Goal: Information Seeking & Learning: Check status

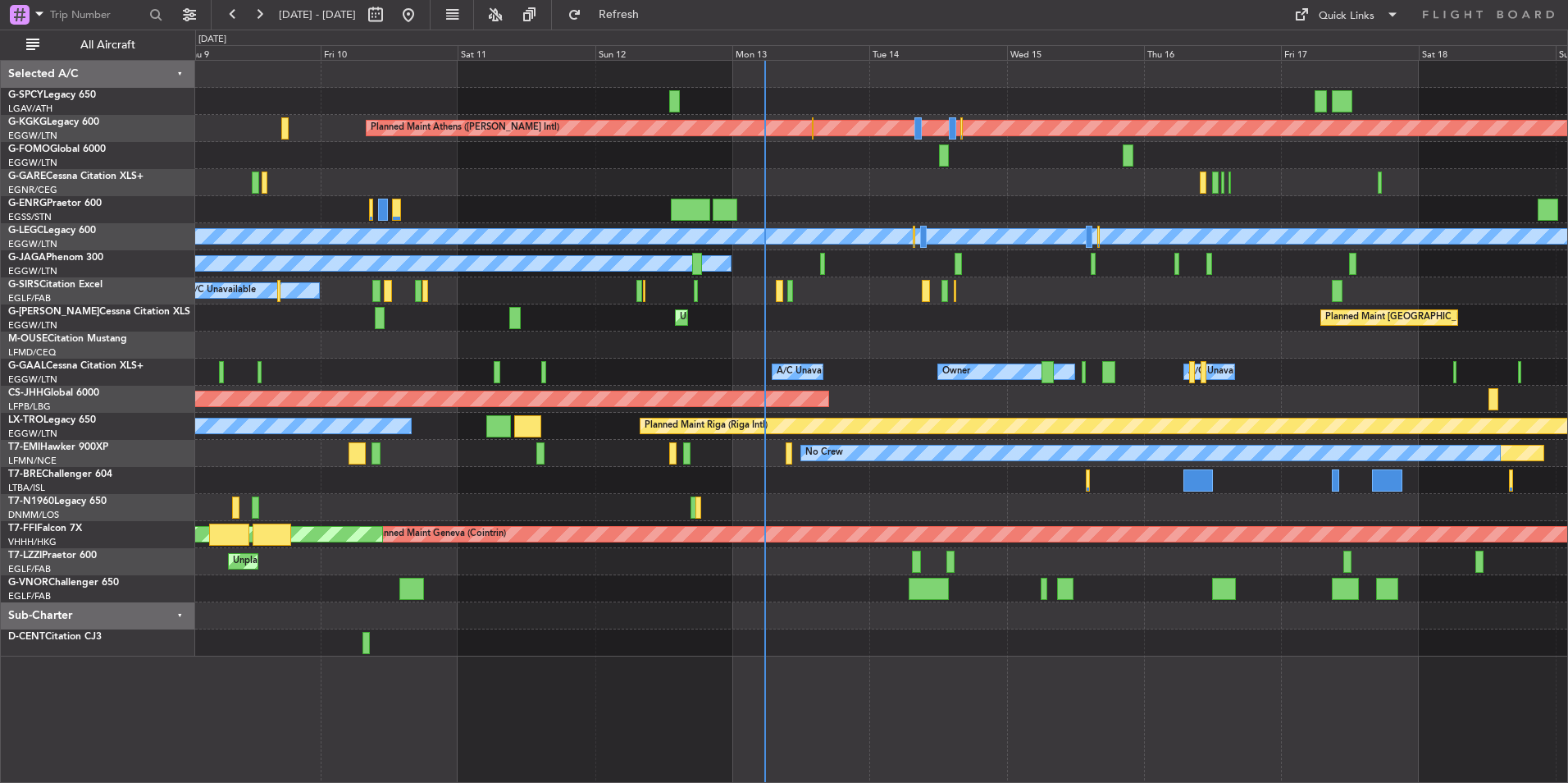
click at [818, 347] on div at bounding box center [881, 345] width 1372 height 27
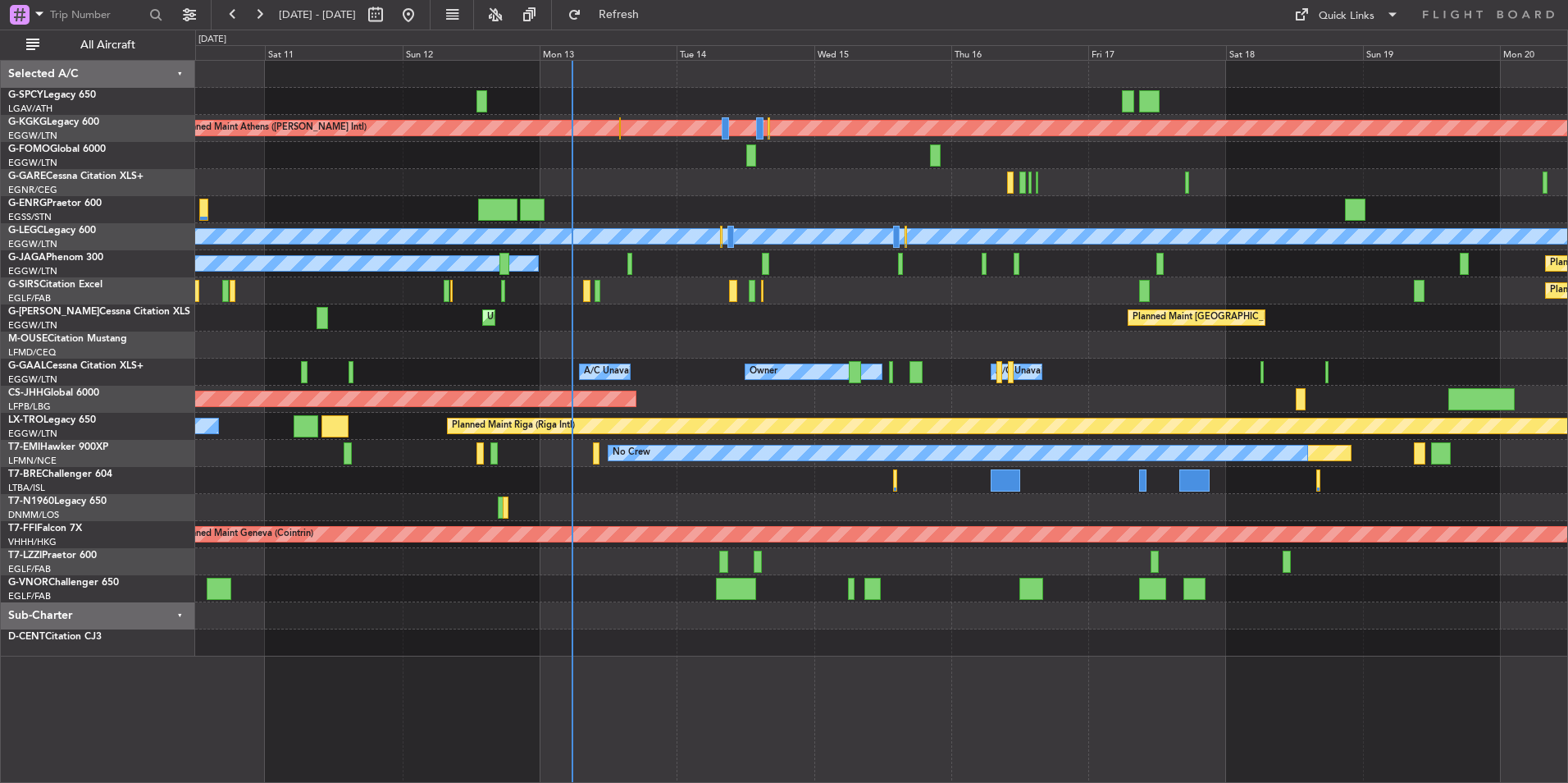
click at [685, 363] on div "Planned Maint Athens ([PERSON_NAME] Intl) Unplanned Maint [GEOGRAPHIC_DATA] (At…" at bounding box center [881, 359] width 1372 height 596
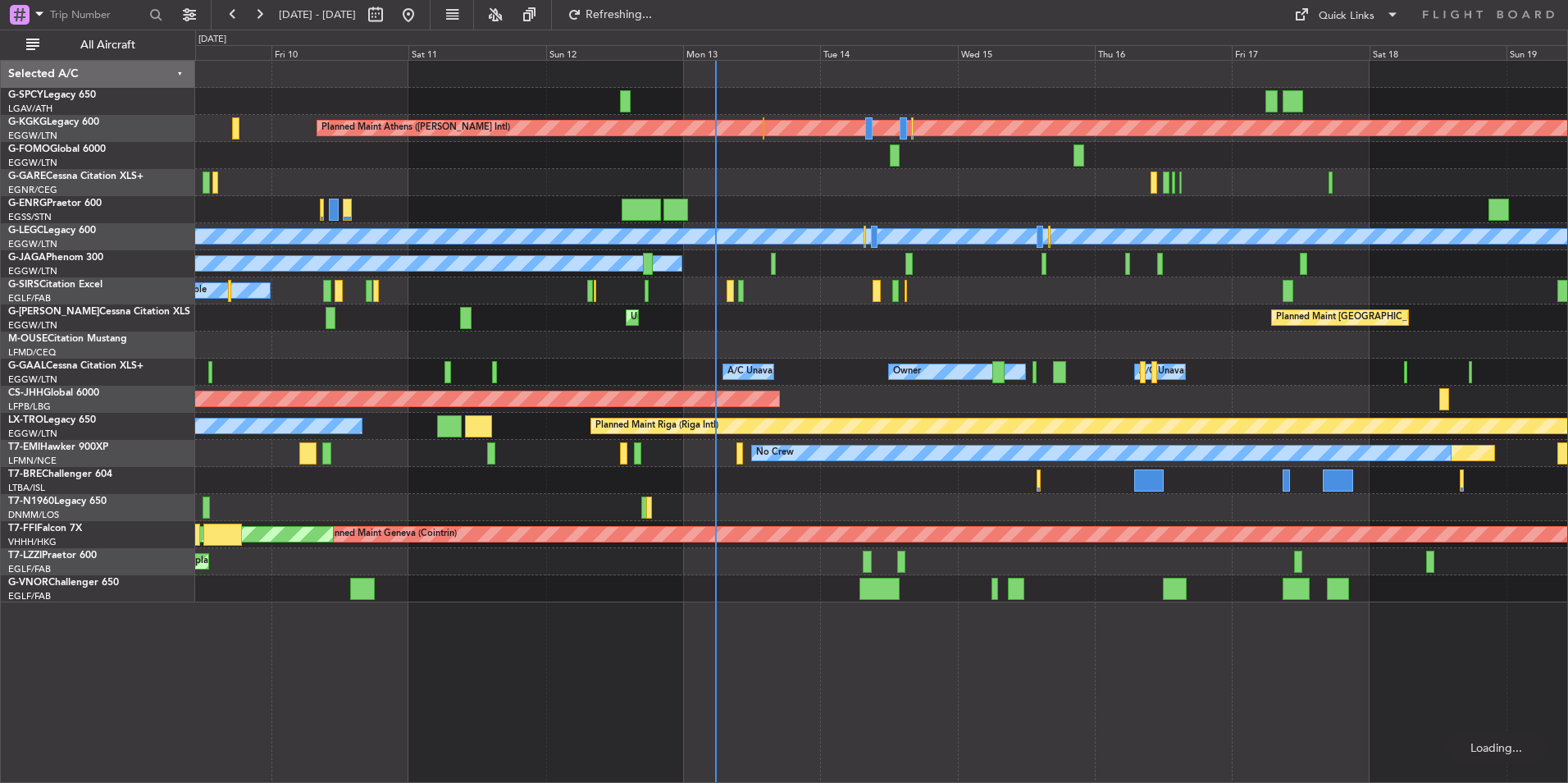
click at [942, 314] on div "Planned Maint Athens ([PERSON_NAME] Intl) Unplanned Maint [GEOGRAPHIC_DATA] (At…" at bounding box center [881, 332] width 1372 height 541
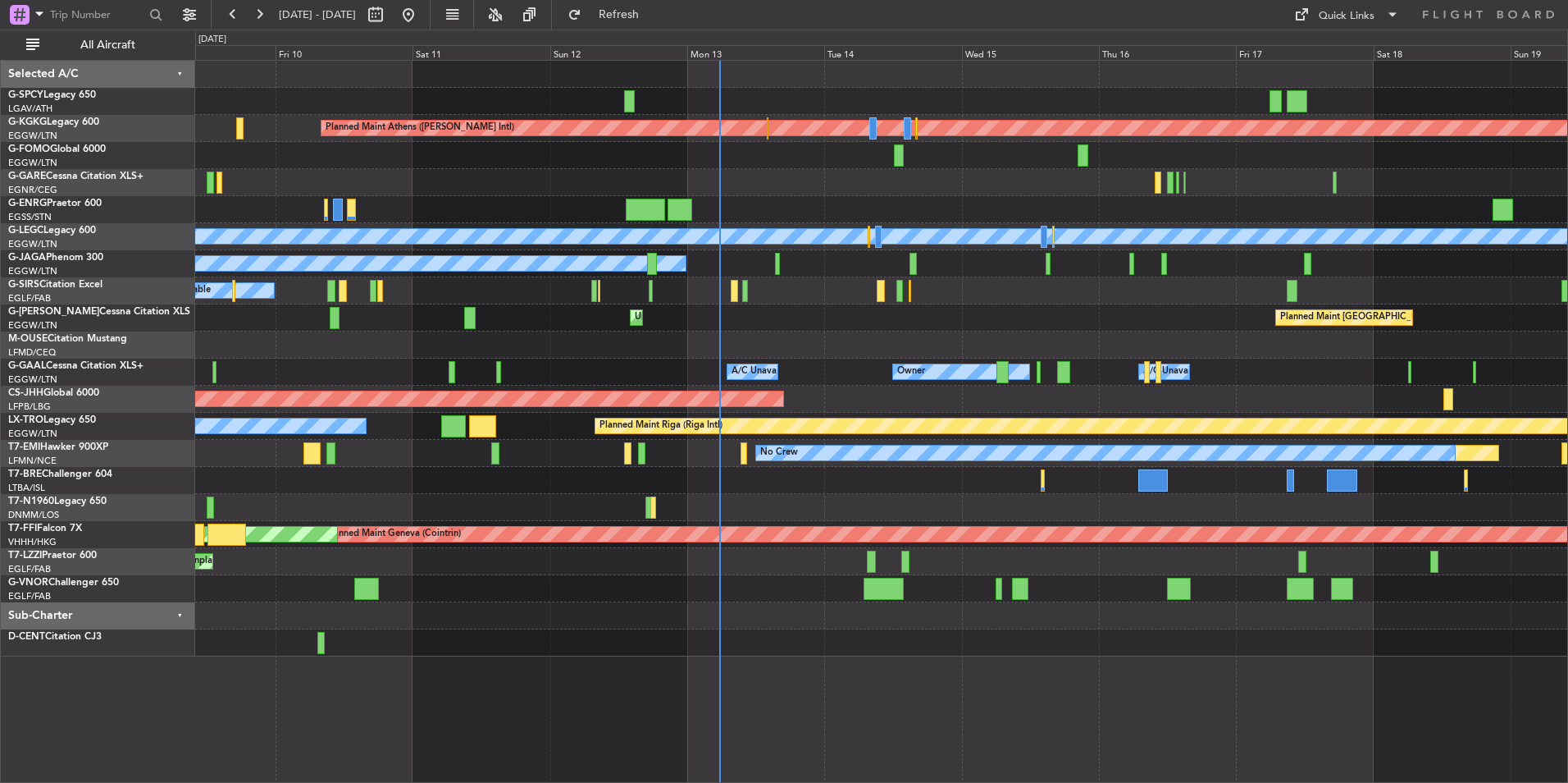
click at [776, 510] on div "Planned Maint Athens ([PERSON_NAME] Intl) Unplanned Maint [GEOGRAPHIC_DATA] (At…" at bounding box center [881, 359] width 1372 height 596
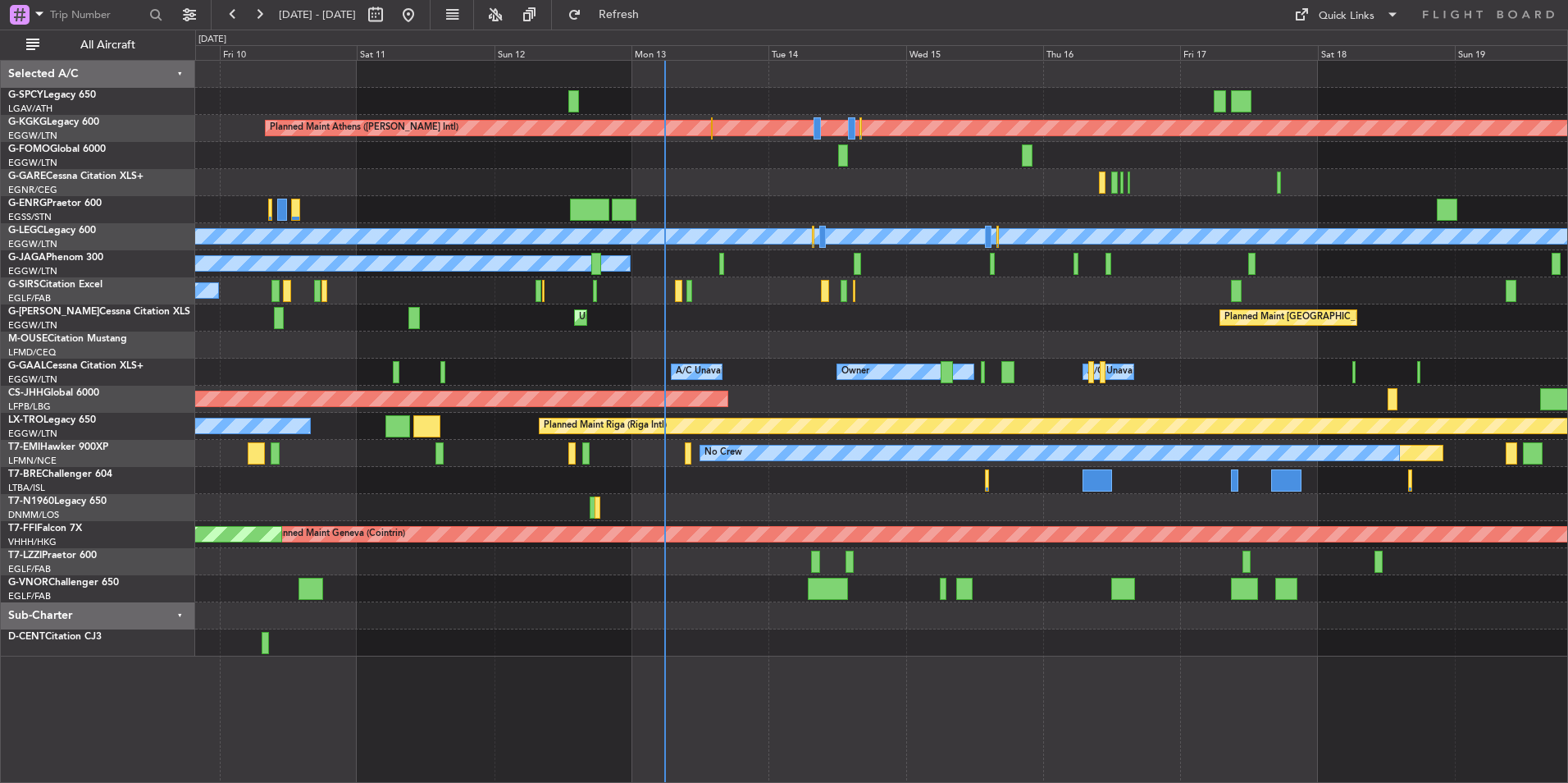
click at [732, 337] on div "Planned Maint Athens ([PERSON_NAME] Intl) Unplanned Maint [GEOGRAPHIC_DATA] (At…" at bounding box center [881, 359] width 1372 height 596
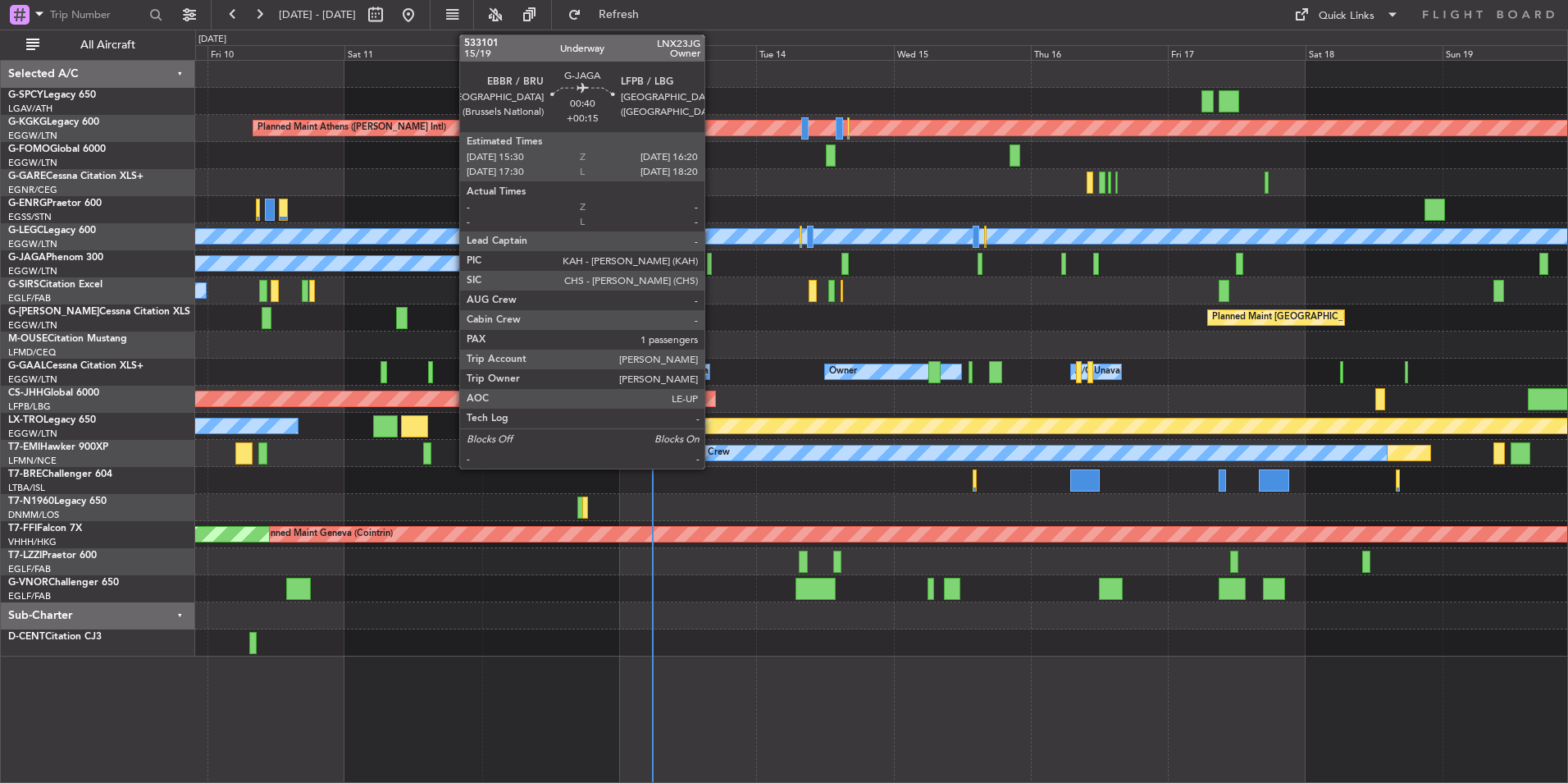
click at [712, 267] on div at bounding box center [708, 264] width 5 height 23
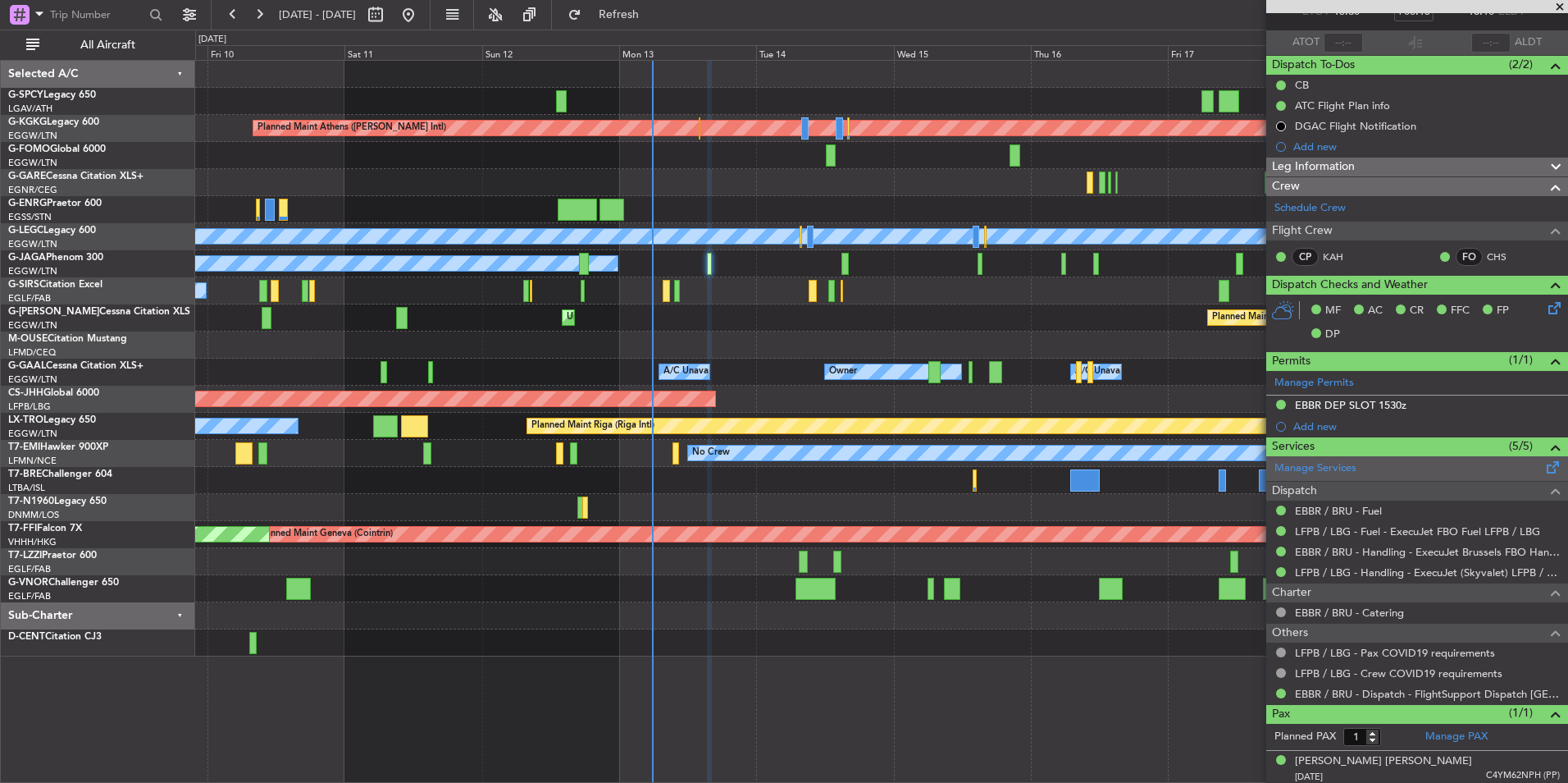
scroll to position [109, 0]
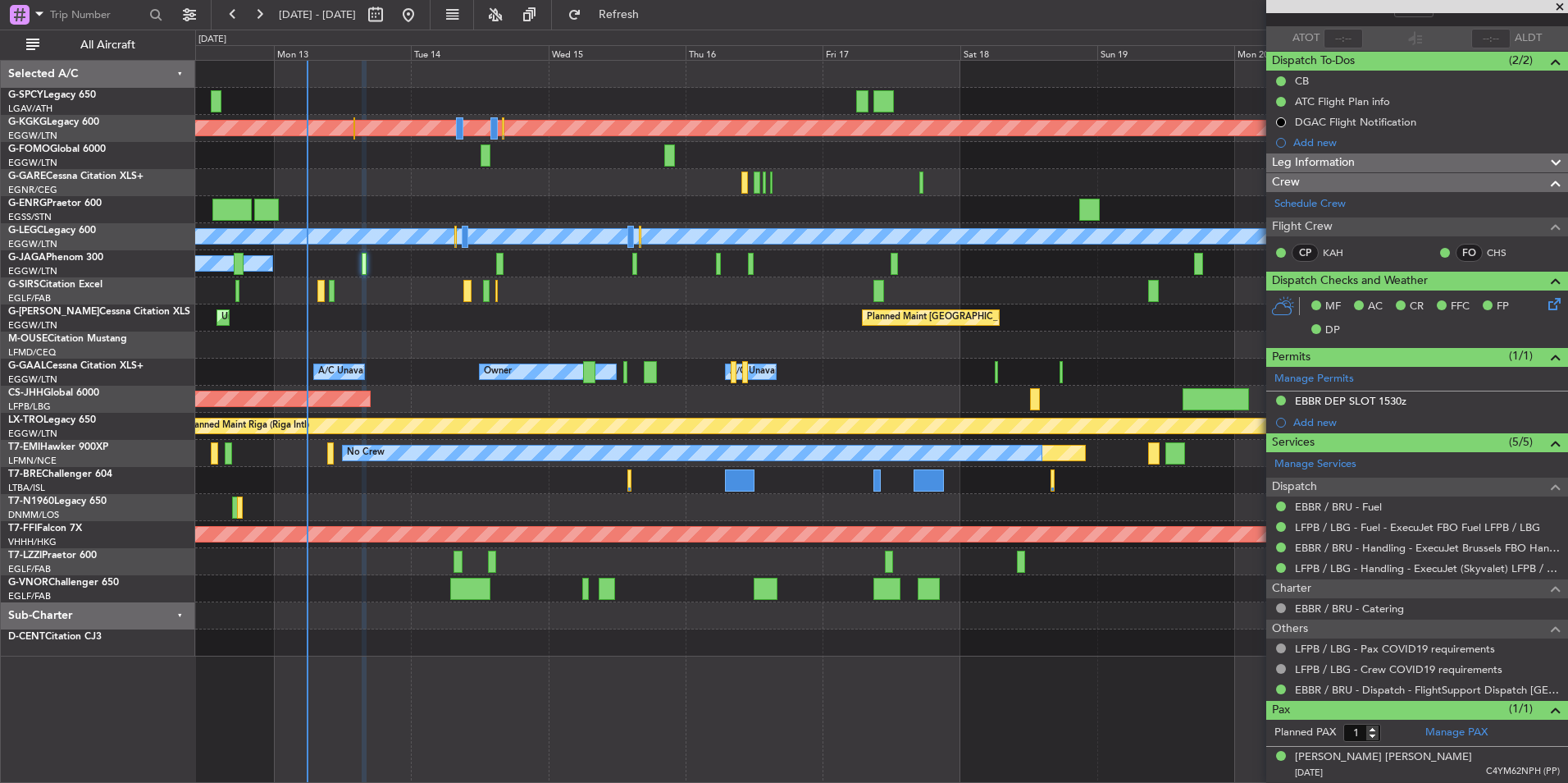
click at [461, 512] on div at bounding box center [881, 507] width 1372 height 27
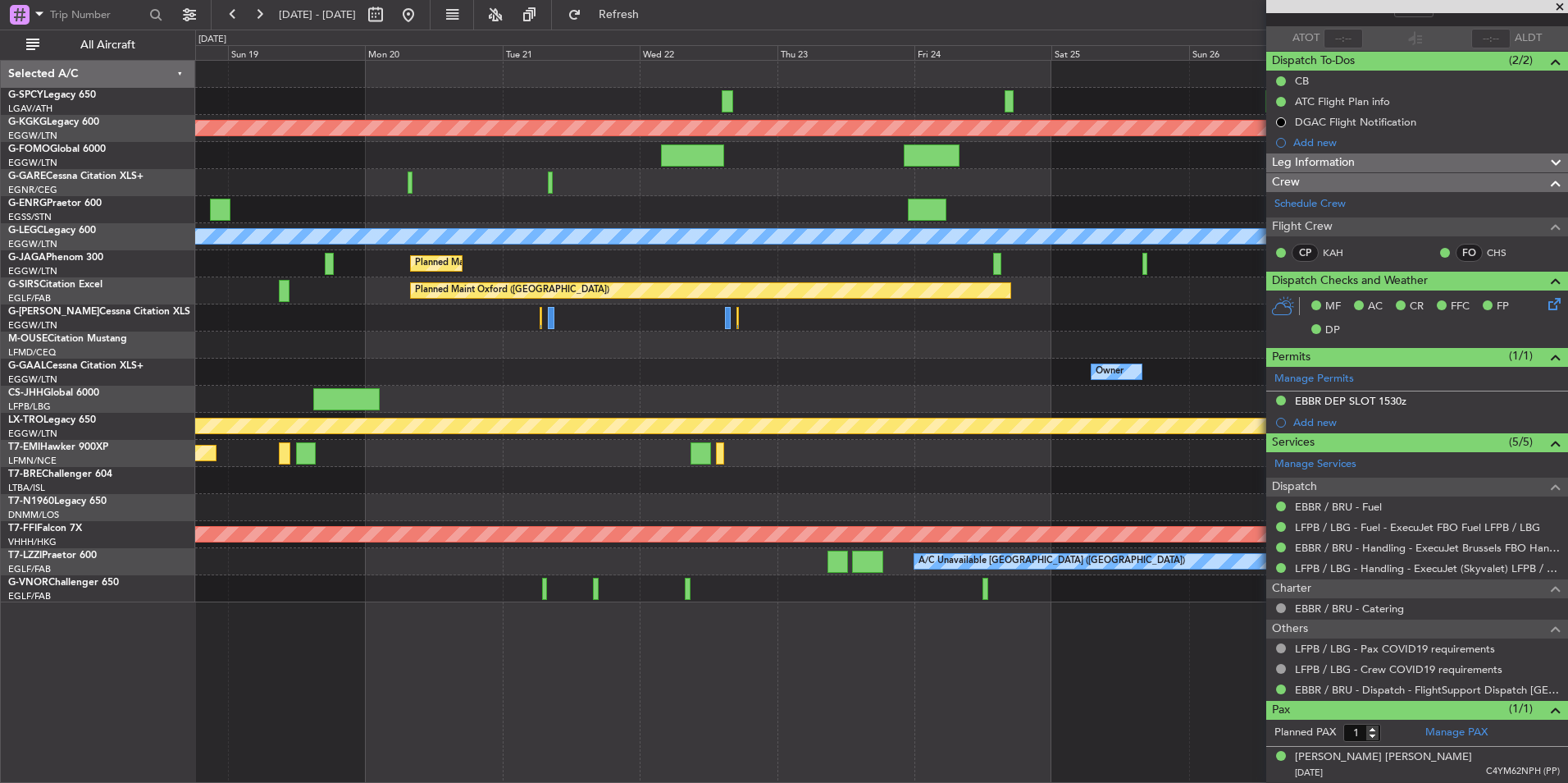
click at [271, 409] on div "Planned Maint Athens ([PERSON_NAME] Intl) Planned Maint [GEOGRAPHIC_DATA] ([GEO…" at bounding box center [881, 332] width 1372 height 541
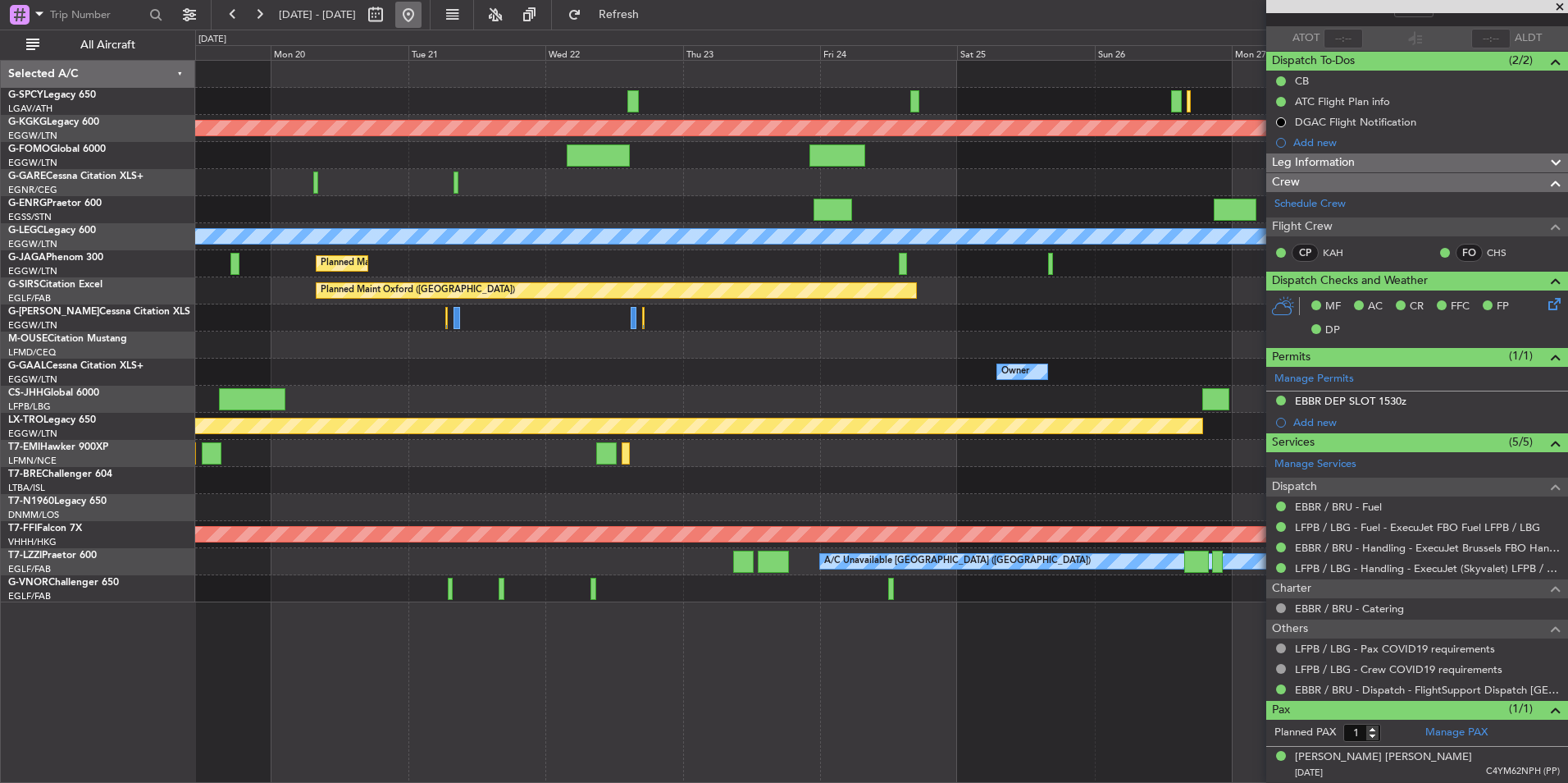
click at [422, 16] on button at bounding box center [409, 15] width 26 height 26
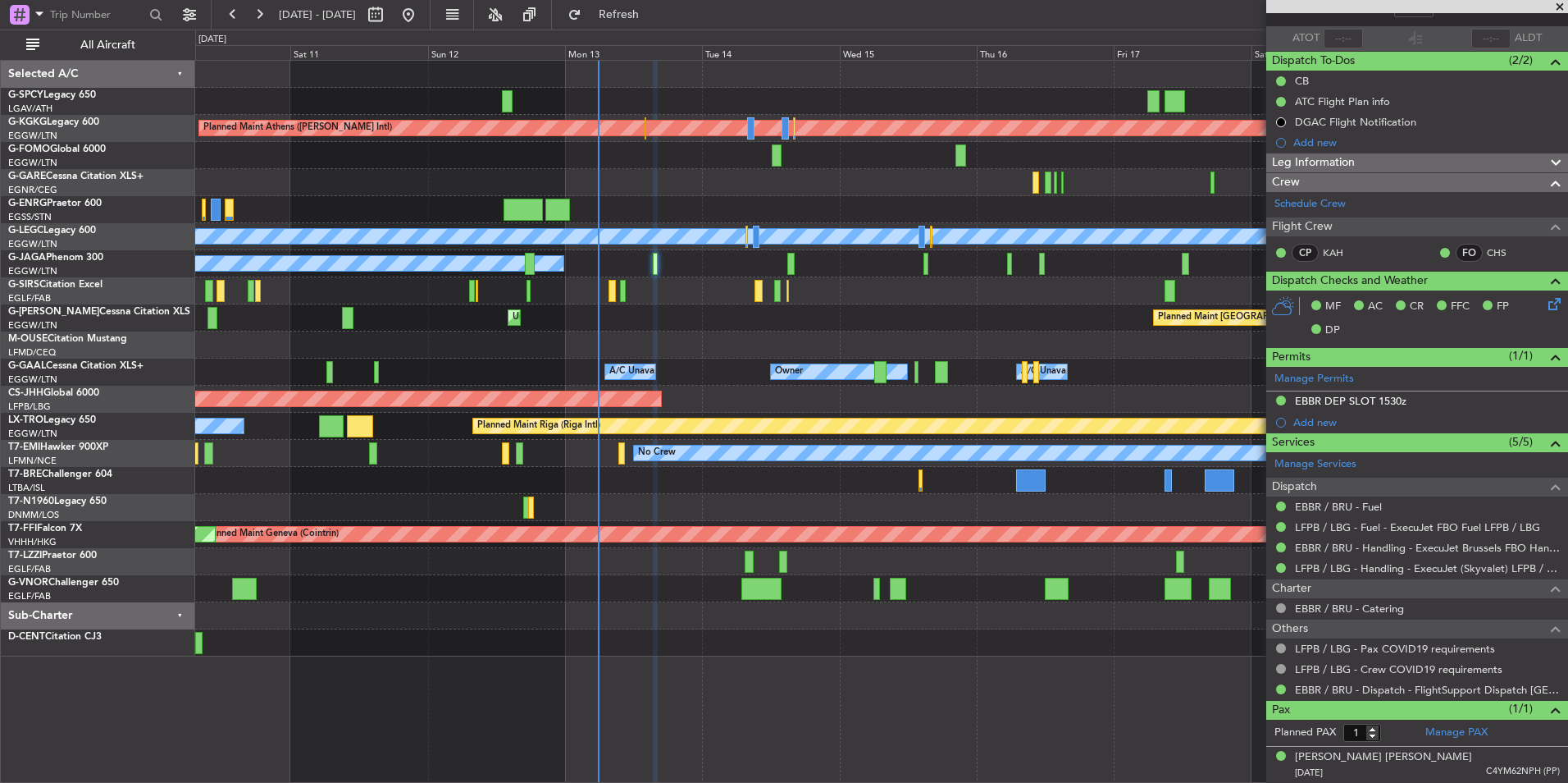
click at [669, 349] on div "Planned Maint Athens ([PERSON_NAME] Intl) Unplanned Maint [GEOGRAPHIC_DATA] (At…" at bounding box center [881, 359] width 1372 height 596
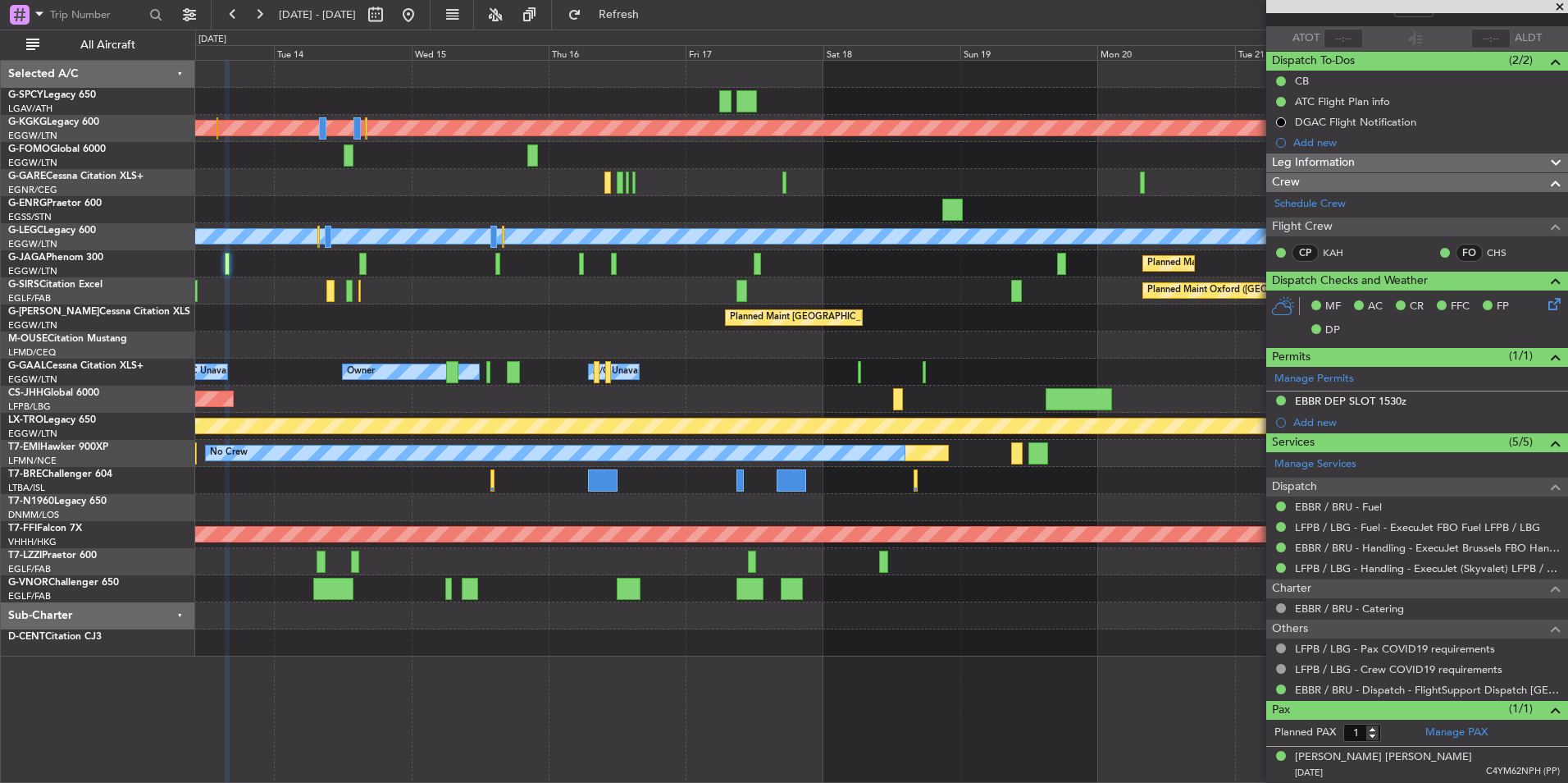
click at [590, 355] on div at bounding box center [881, 345] width 1372 height 27
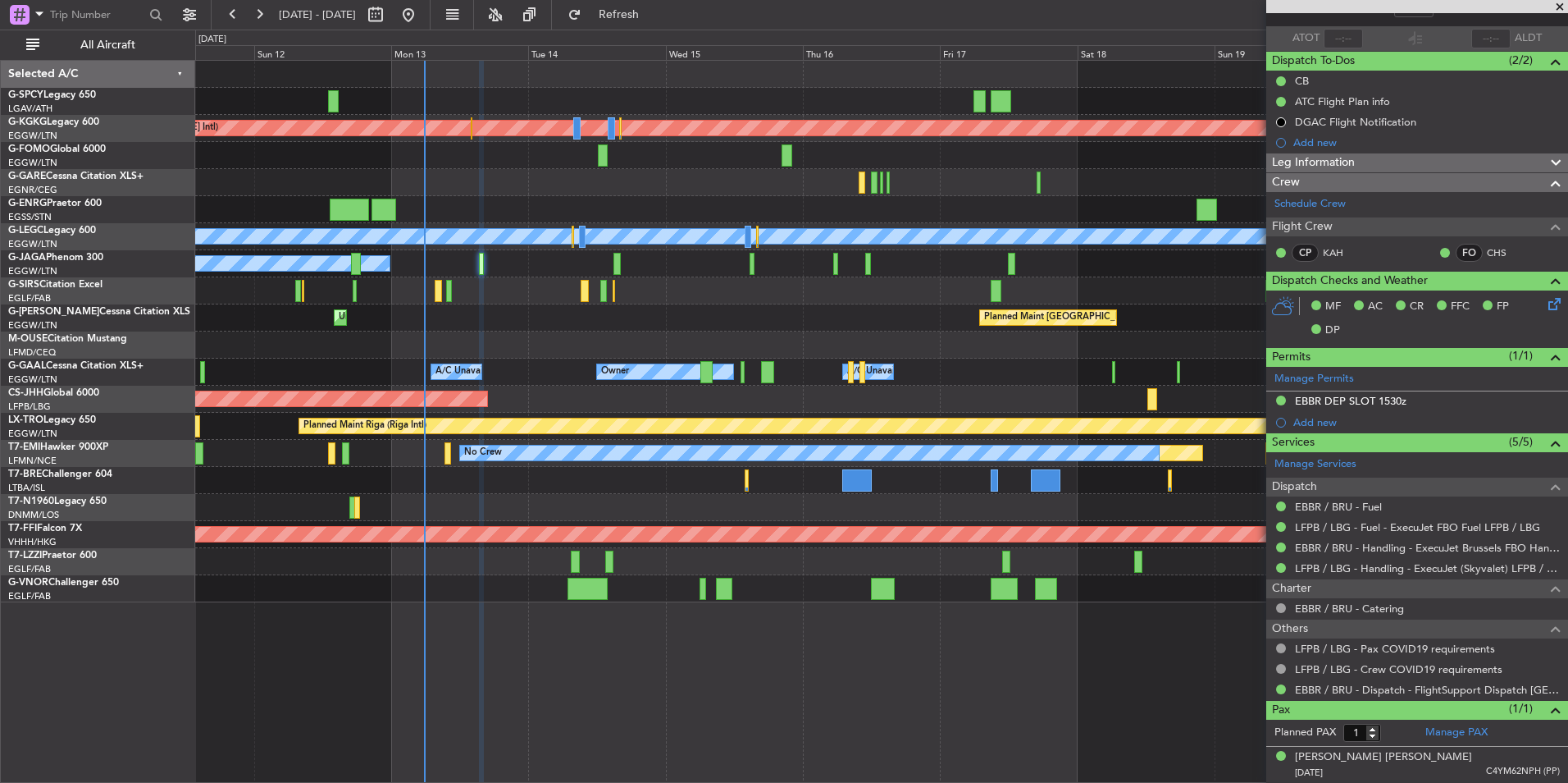
click at [924, 415] on div "Planned Maint Athens ([PERSON_NAME] Intl) Planned Maint [GEOGRAPHIC_DATA] ([GEO…" at bounding box center [881, 332] width 1372 height 541
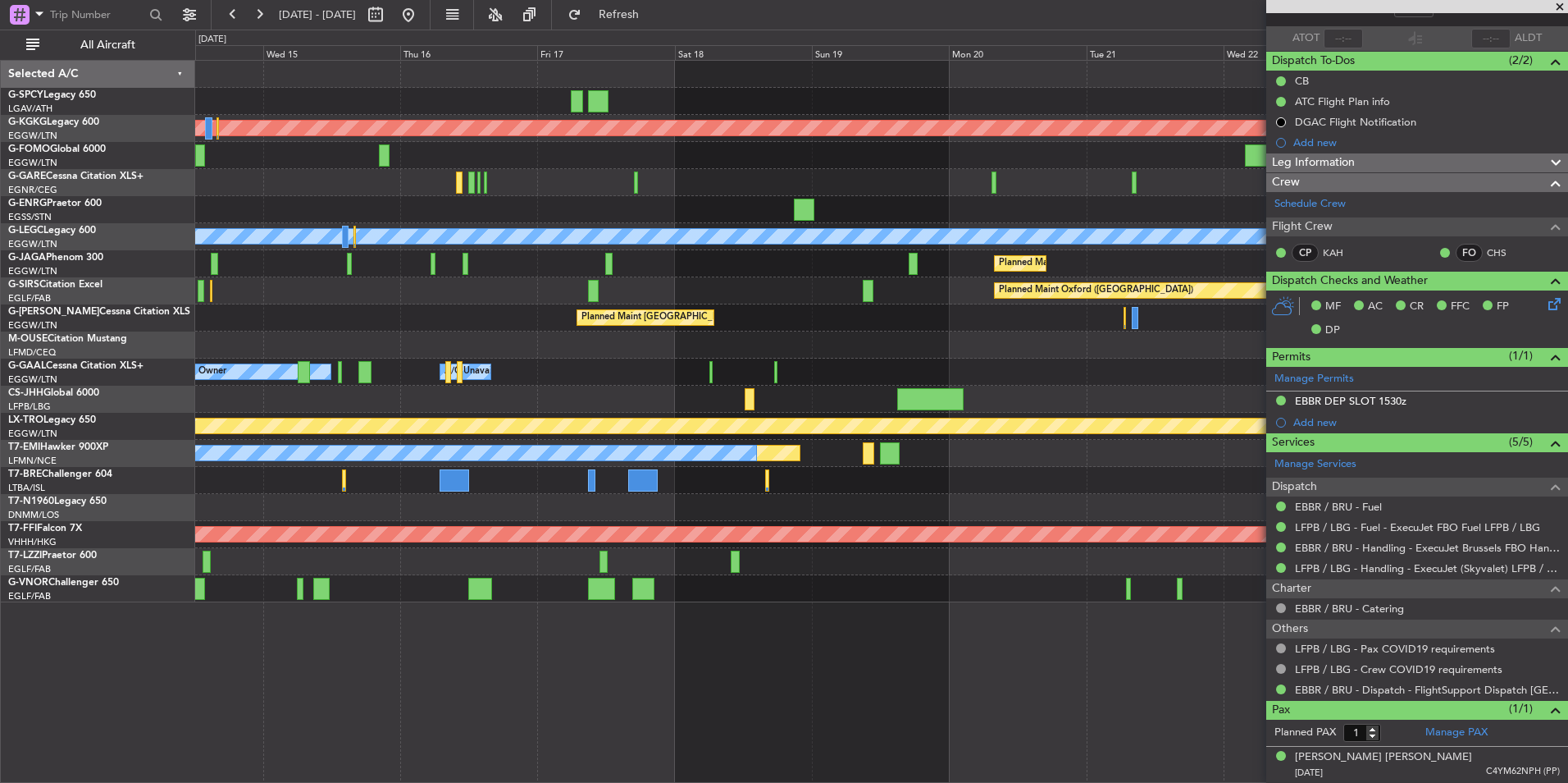
click at [692, 375] on div "Planned Maint Athens ([PERSON_NAME] Intl) Planned Maint [GEOGRAPHIC_DATA] ([GEO…" at bounding box center [881, 332] width 1372 height 541
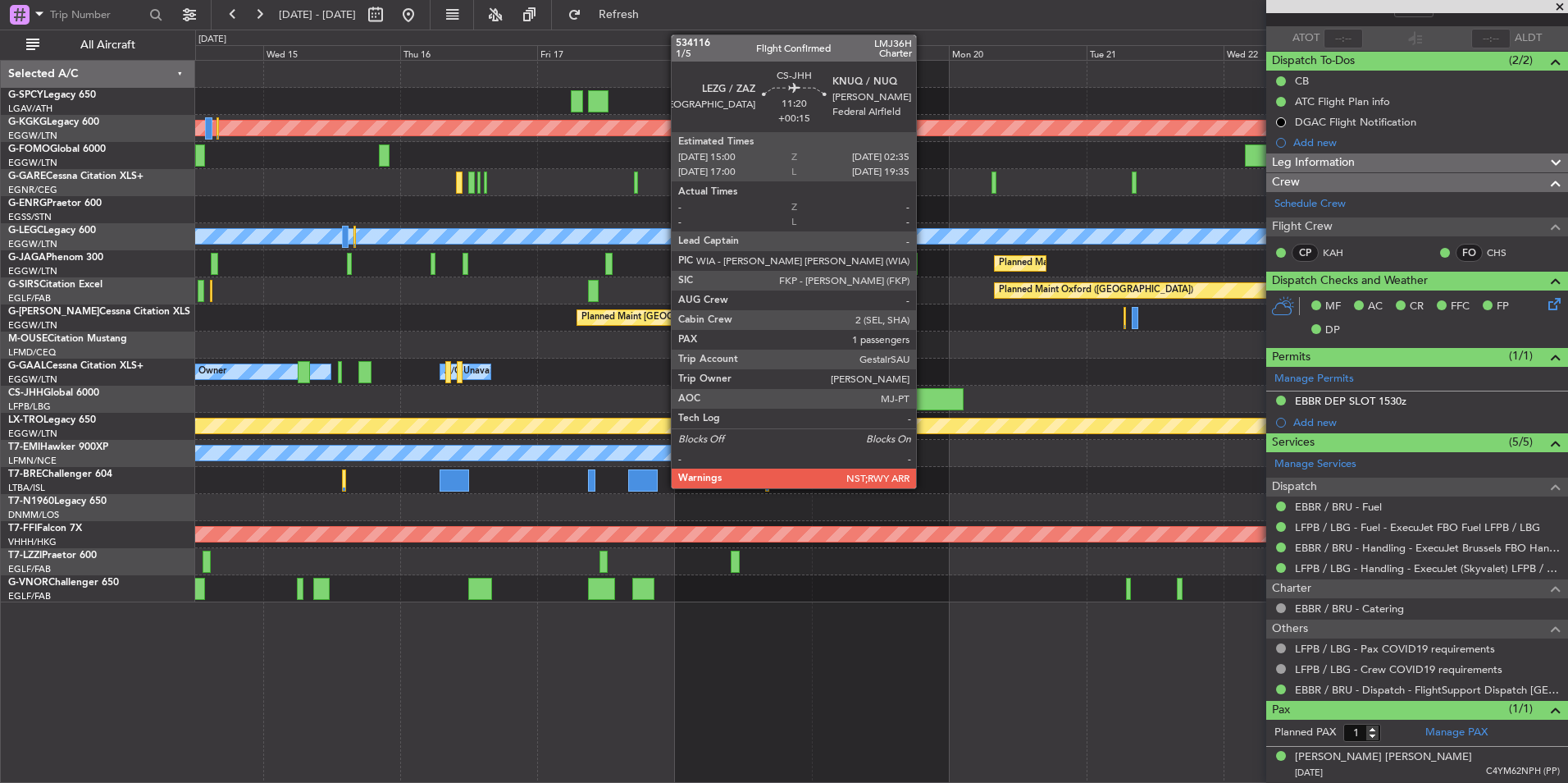
click at [924, 403] on div at bounding box center [930, 399] width 67 height 23
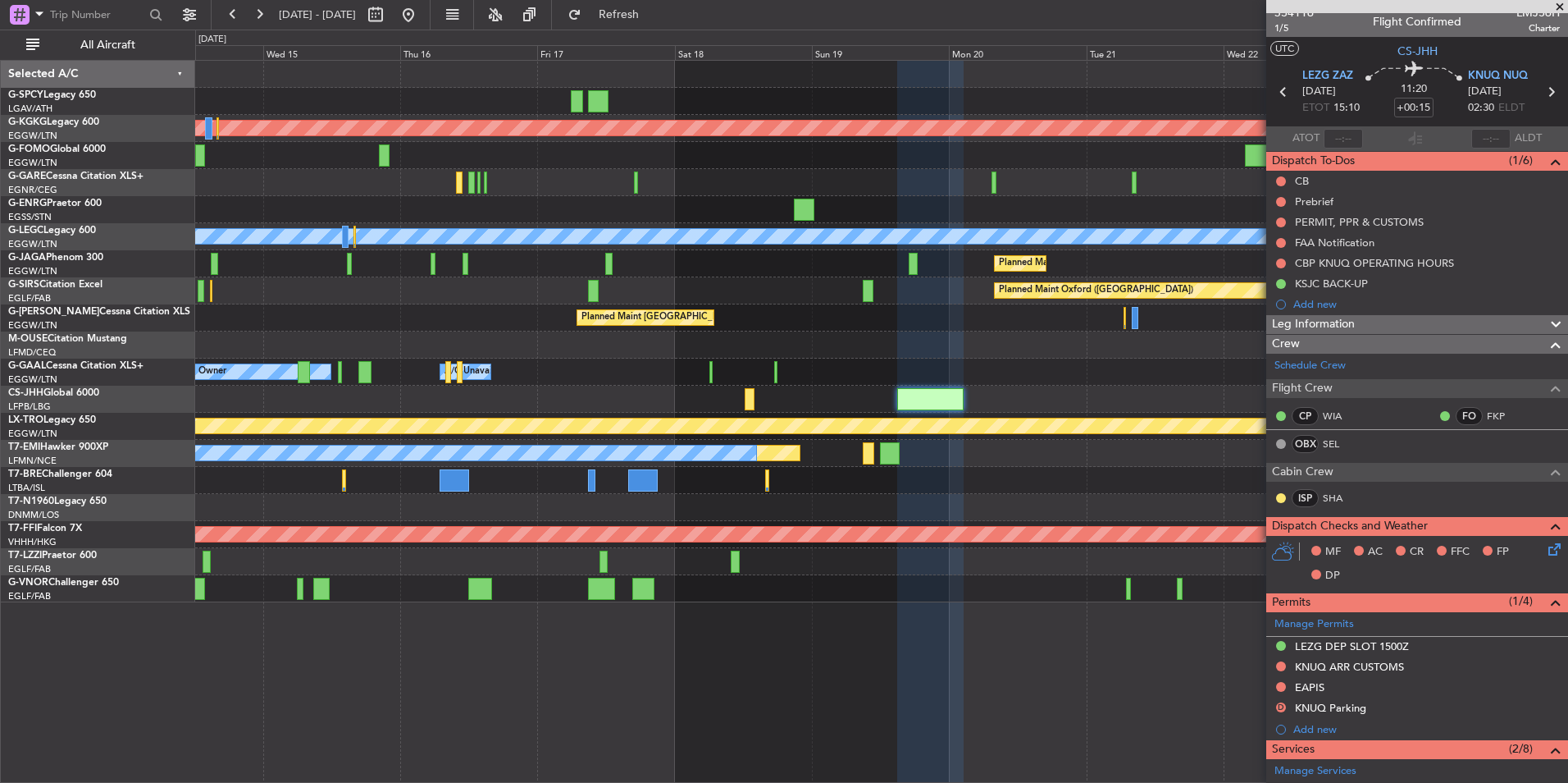
scroll to position [0, 0]
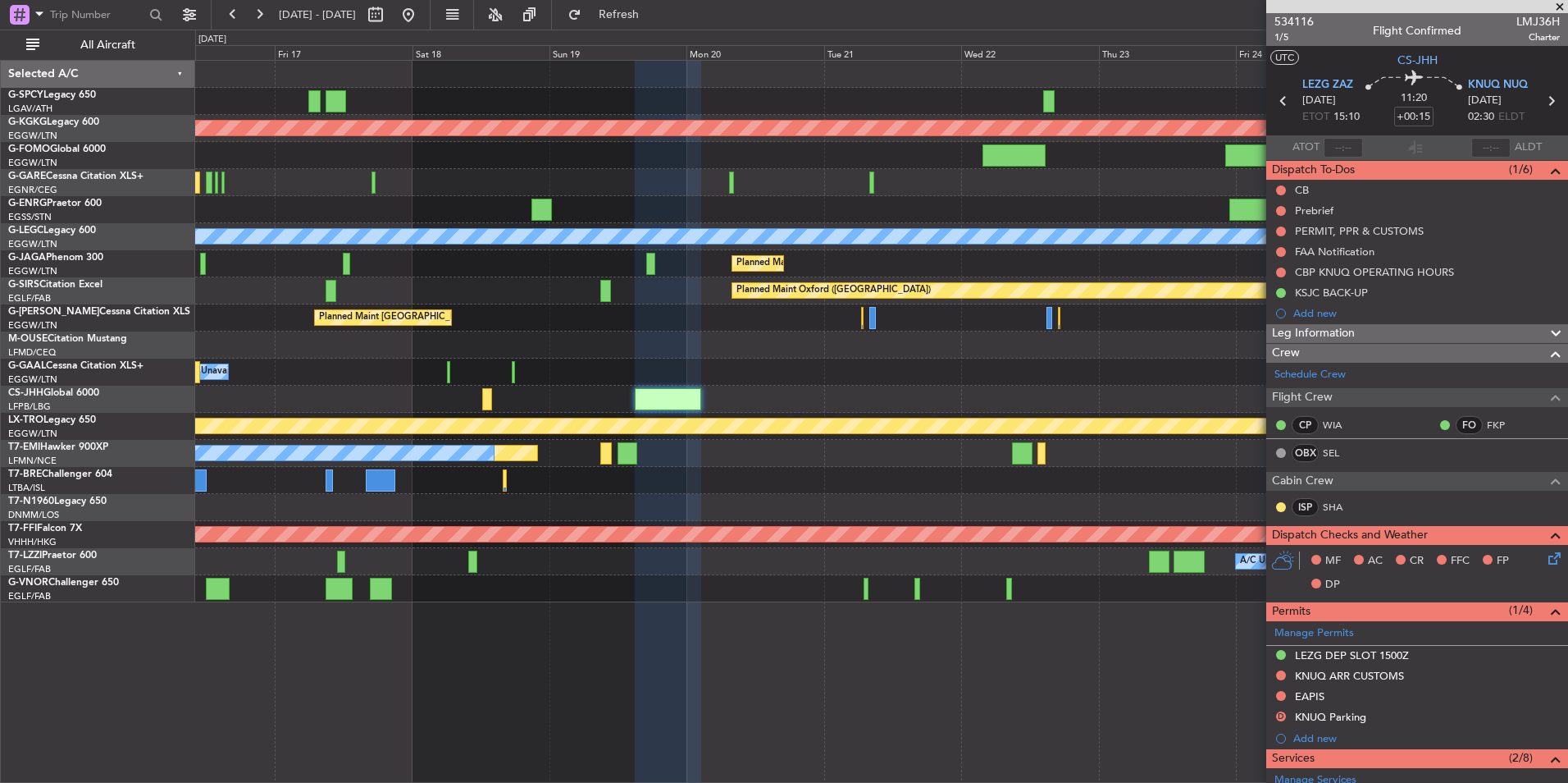
click at [766, 400] on div "Planned Maint Athens ([PERSON_NAME] Intl) Planned Maint [GEOGRAPHIC_DATA] ([GEO…" at bounding box center [881, 332] width 1372 height 541
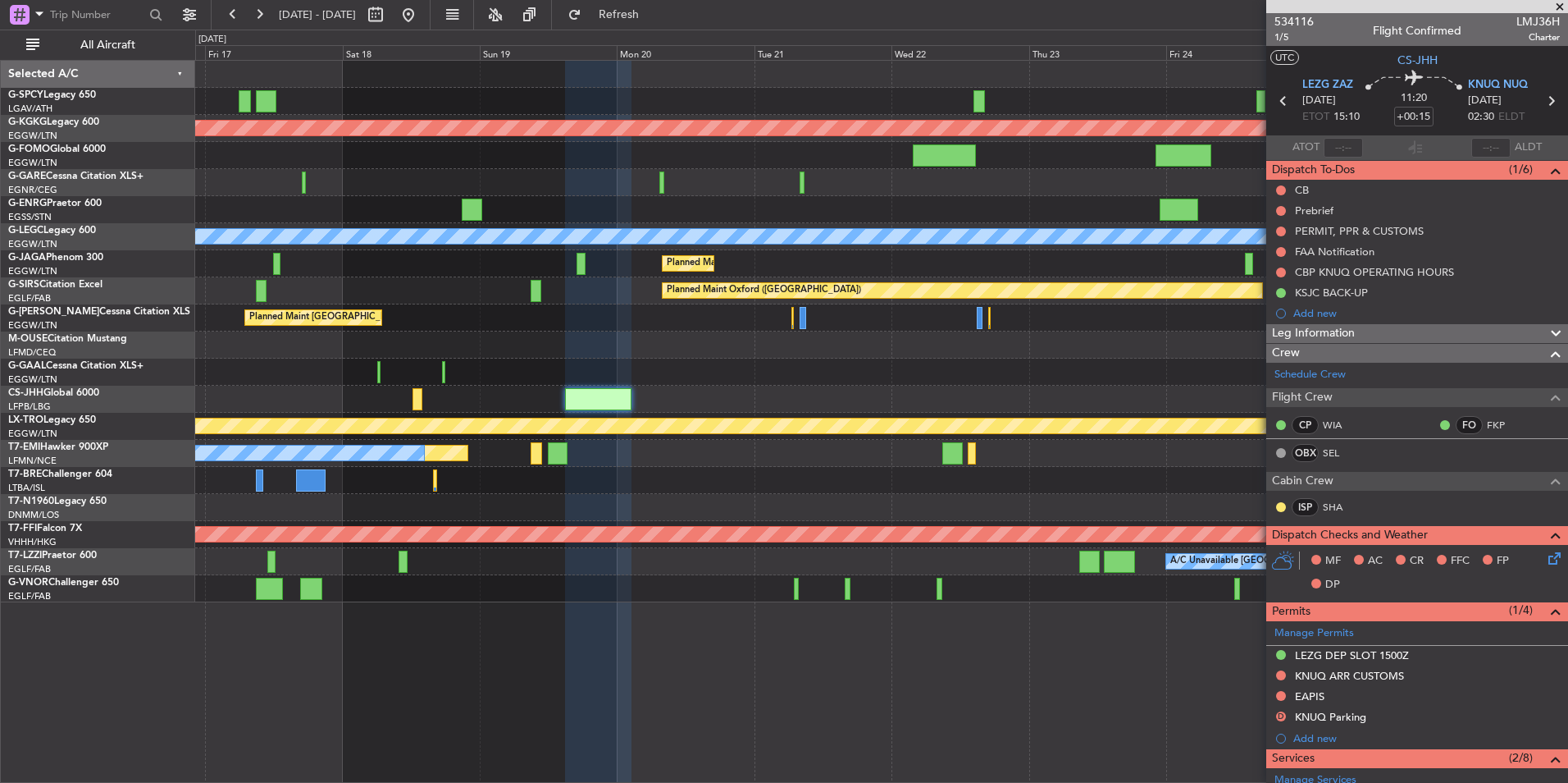
click at [630, 398] on div at bounding box center [881, 399] width 1372 height 27
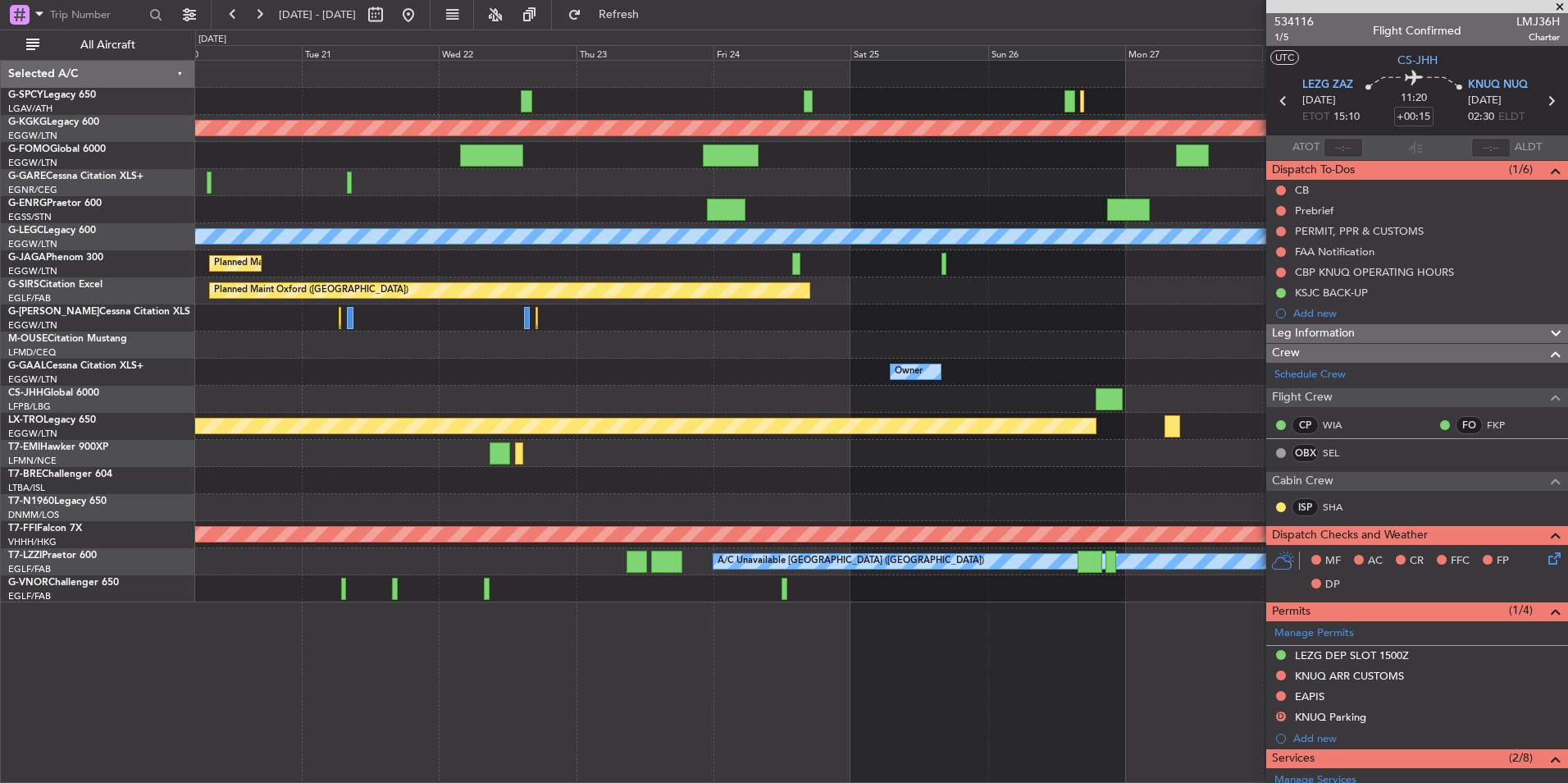
click at [528, 412] on div "Planned Maint Athens ([PERSON_NAME] Intl) Planned Maint [GEOGRAPHIC_DATA] ([GEO…" at bounding box center [881, 332] width 1372 height 541
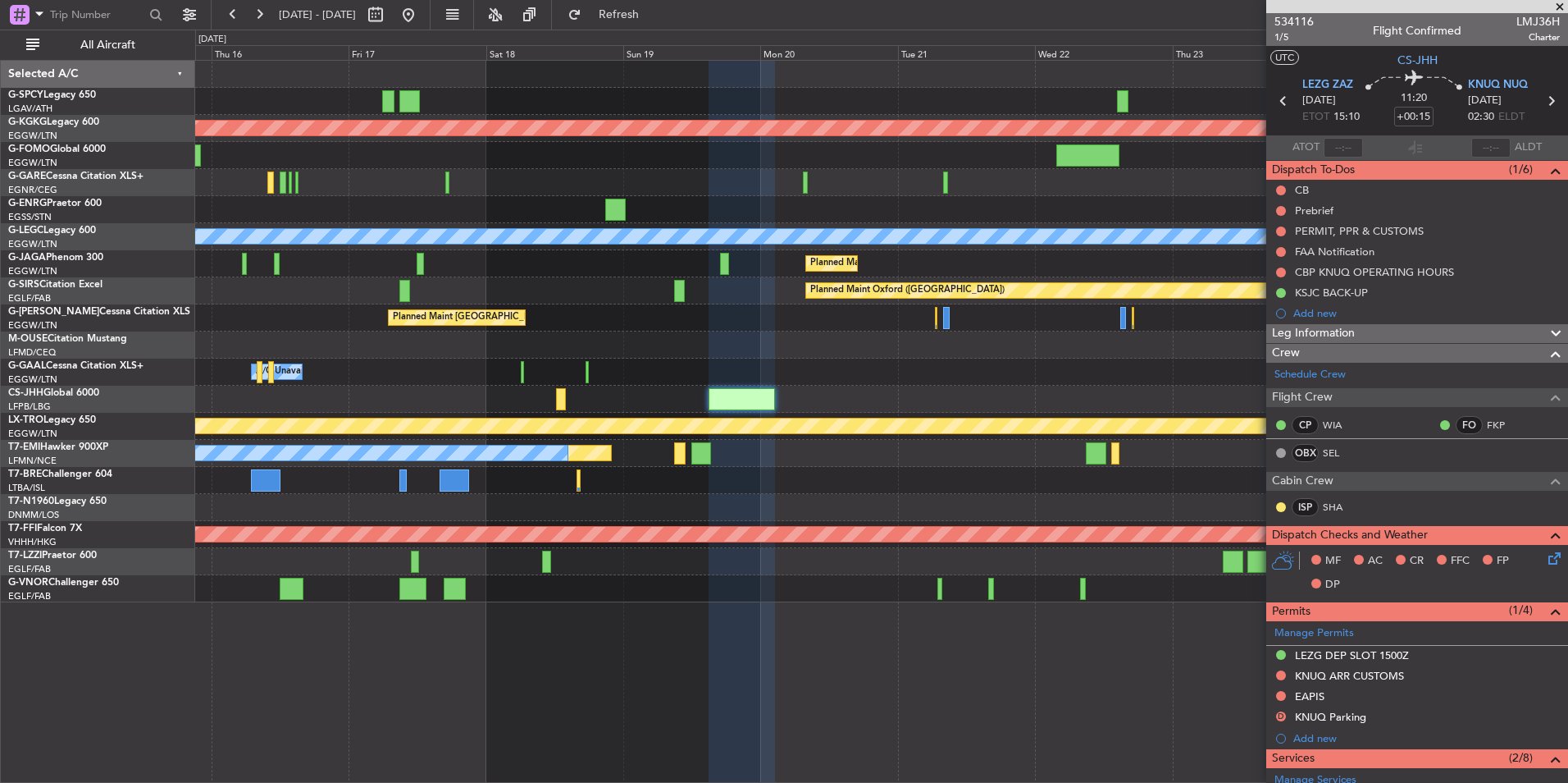
click at [1140, 474] on div "Planned Maint Athens ([PERSON_NAME] Intl) Planned Maint [GEOGRAPHIC_DATA] ([GEO…" at bounding box center [881, 332] width 1372 height 541
click at [1300, 24] on span "534116" at bounding box center [1294, 22] width 39 height 17
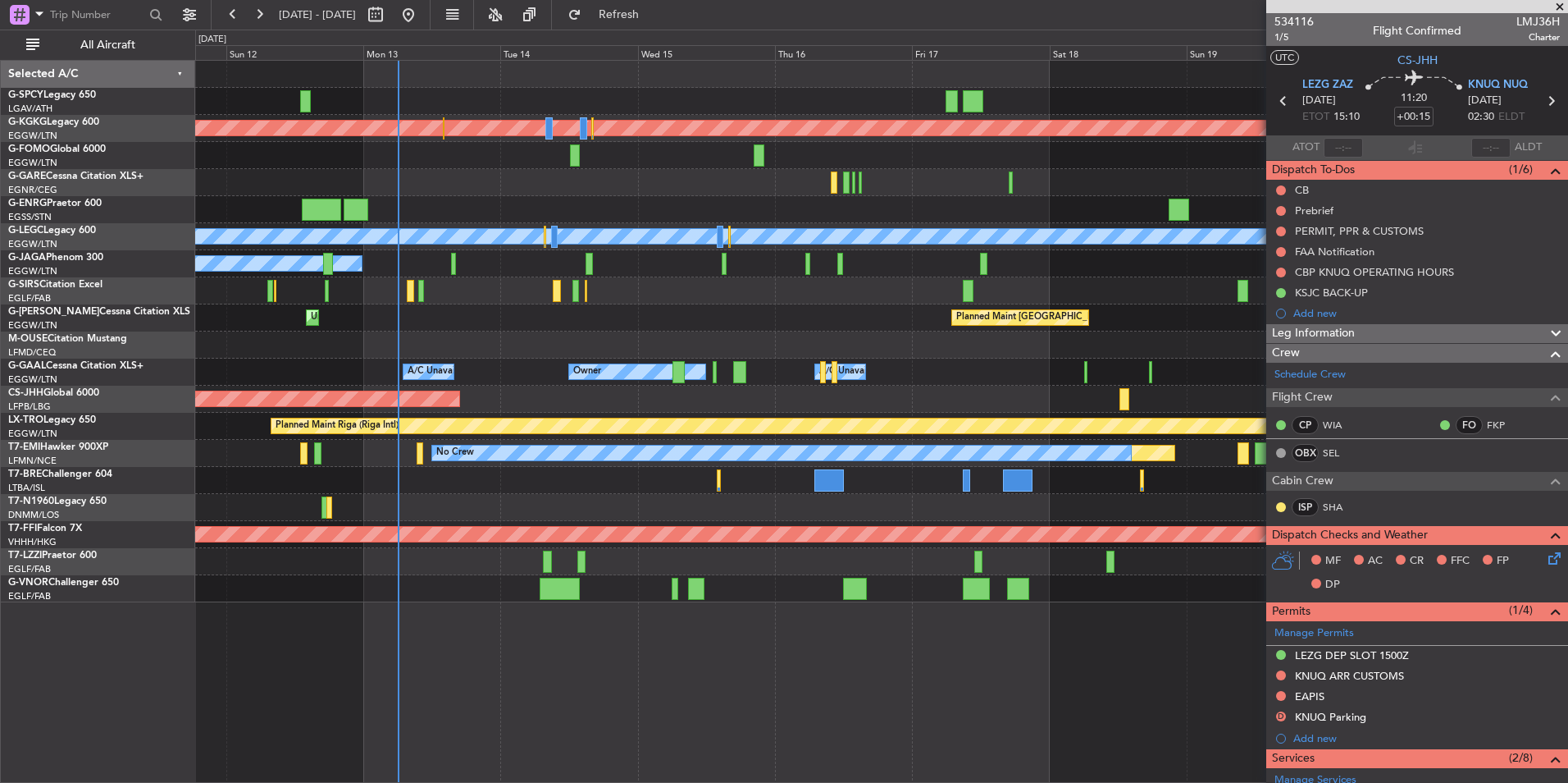
click at [1274, 182] on fb-app "[DATE] - [DATE] Refresh Quick Links All Aircraft Planned Maint [GEOGRAPHIC_DATA…" at bounding box center [784, 397] width 1568 height 770
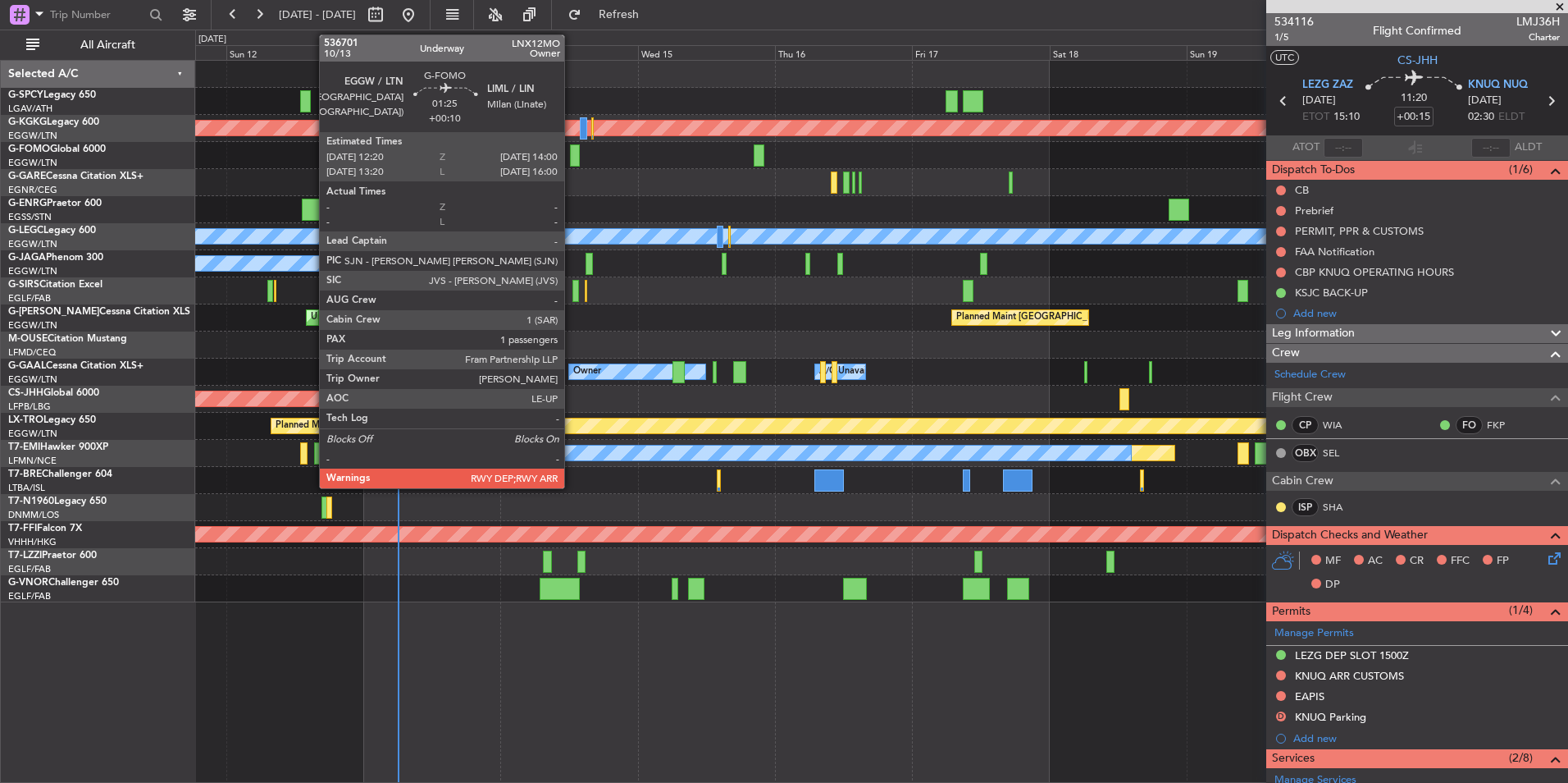
click at [571, 162] on div at bounding box center [575, 156] width 9 height 23
type input "+00:10"
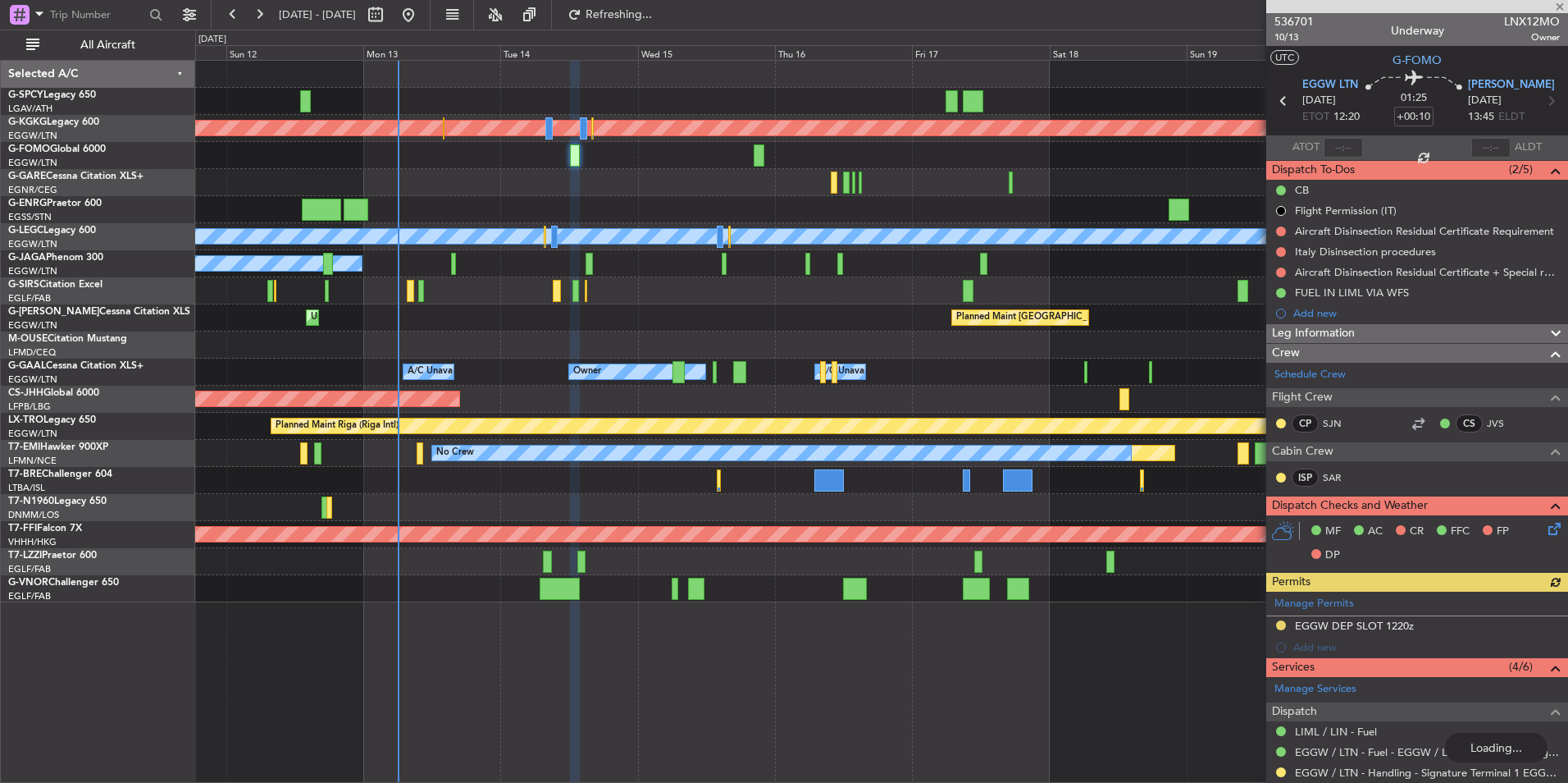
scroll to position [225, 0]
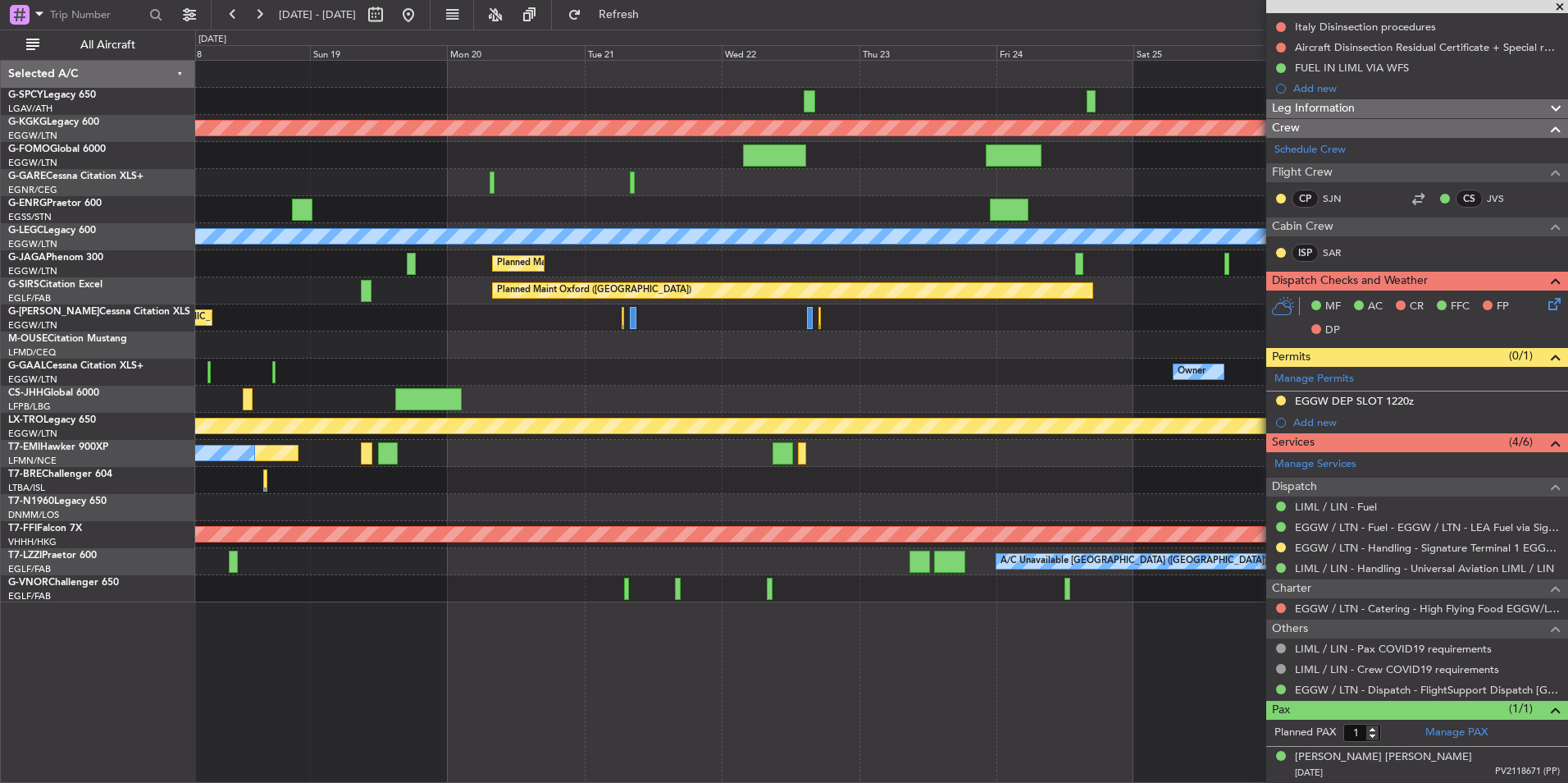
click at [153, 400] on div "Planned Maint Athens ([PERSON_NAME] Intl) Planned Maint [GEOGRAPHIC_DATA] ([GEO…" at bounding box center [784, 405] width 1568 height 753
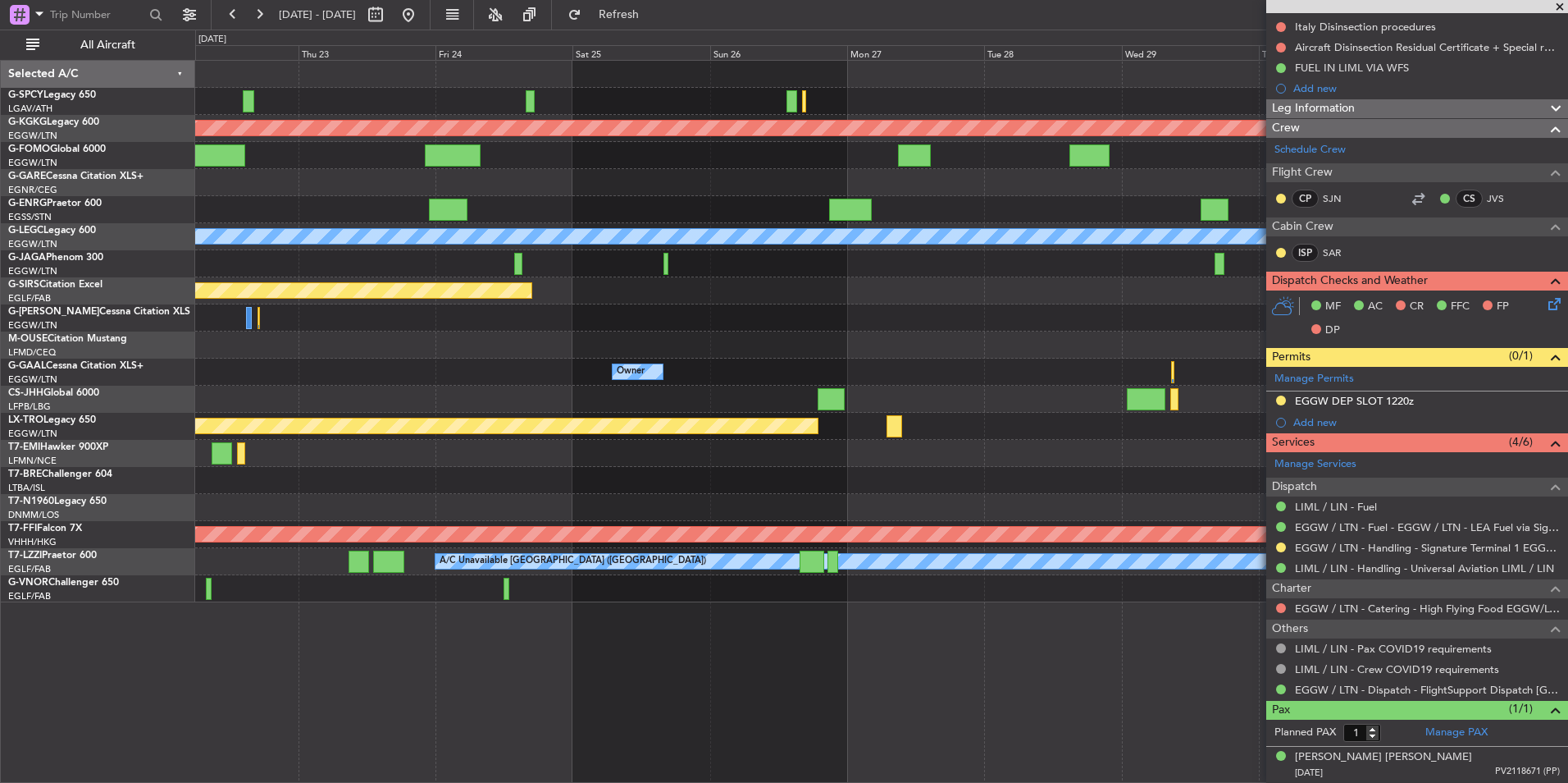
click at [339, 409] on div "Planned Maint Athens ([PERSON_NAME] Intl) Planned Maint [GEOGRAPHIC_DATA] ([GEO…" at bounding box center [881, 332] width 1372 height 541
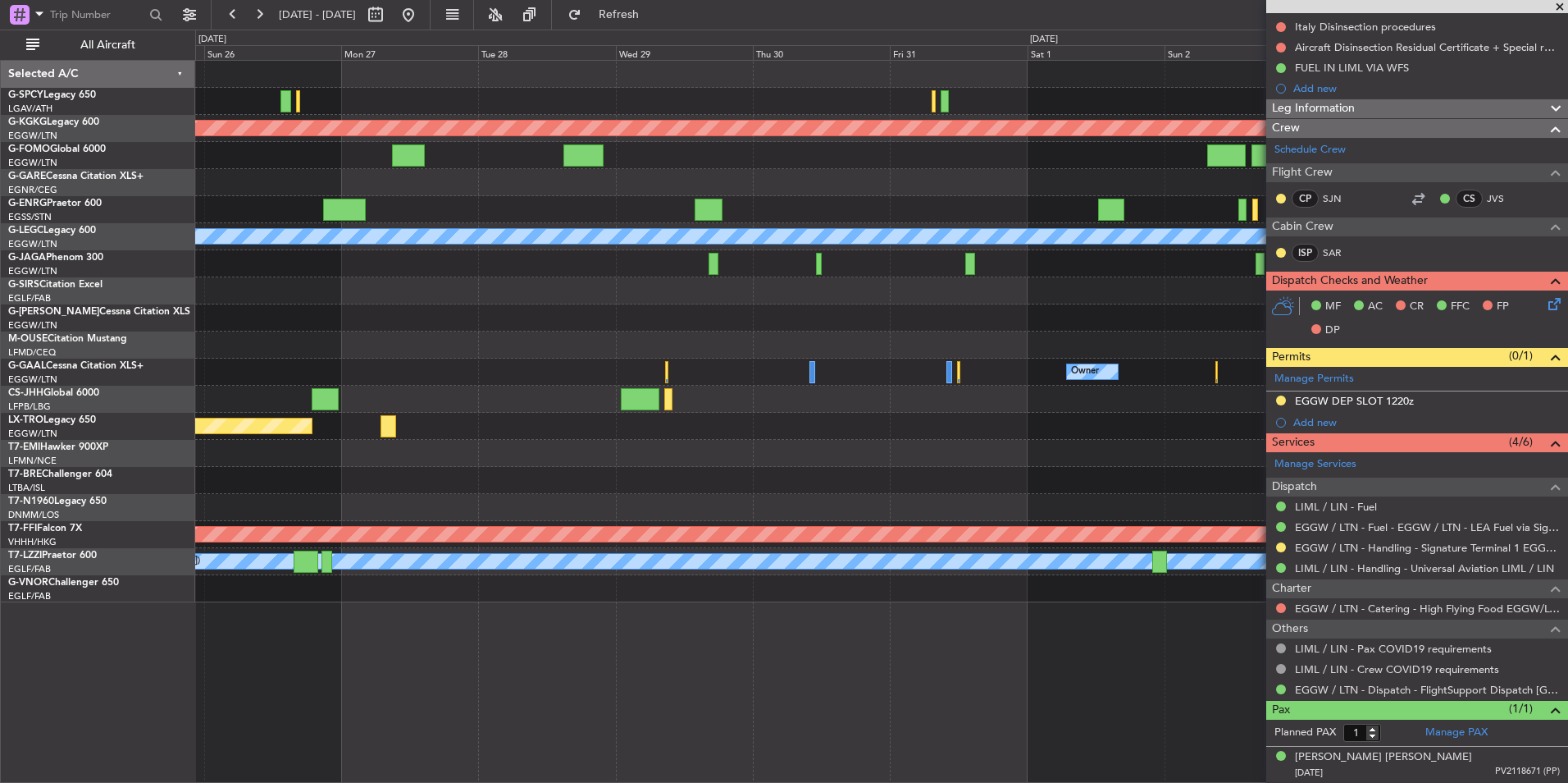
click at [303, 458] on div "Planned Maint Athens ([PERSON_NAME] Intl) Planned Maint [GEOGRAPHIC_DATA] ([GEO…" at bounding box center [881, 332] width 1372 height 541
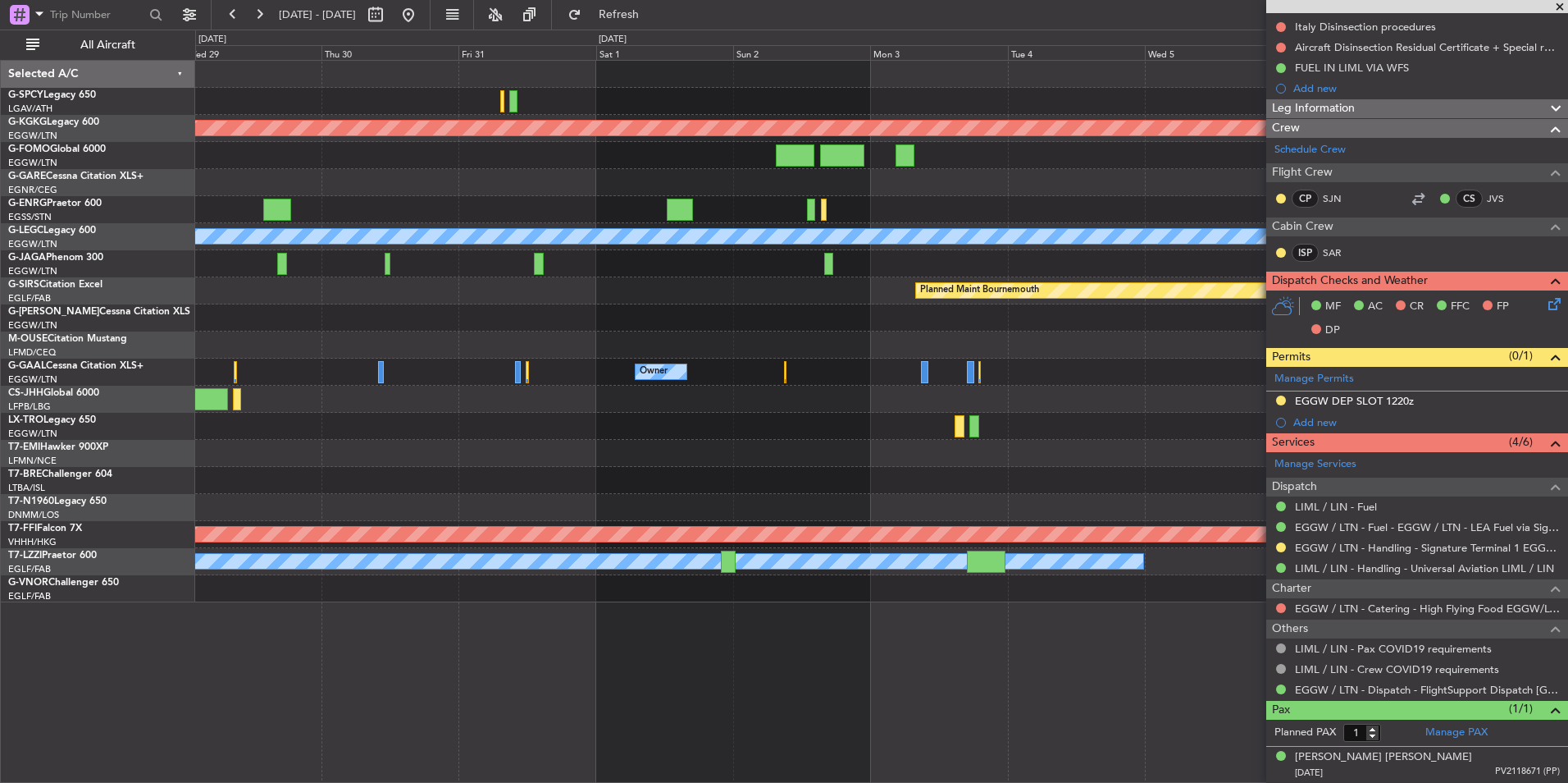
click at [383, 480] on div "Planned Maint Athens ([PERSON_NAME] Intl) Planned Maint [GEOGRAPHIC_DATA] ([GEO…" at bounding box center [881, 332] width 1372 height 541
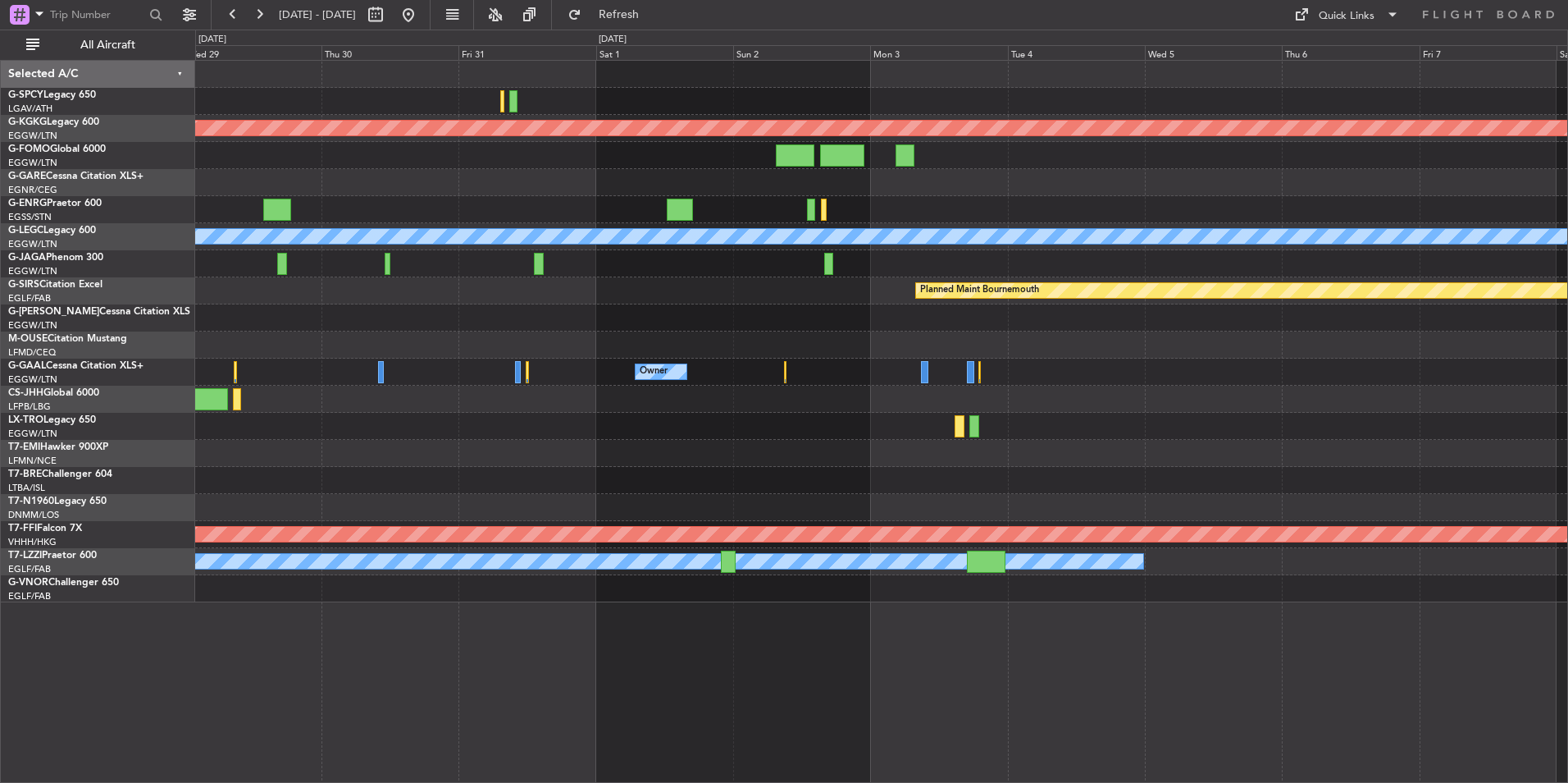
scroll to position [0, 0]
click at [254, 608] on div "Planned Maint Athens ([PERSON_NAME] Intl) Planned Maint [GEOGRAPHIC_DATA] ([GEO…" at bounding box center [881, 421] width 1373 height 723
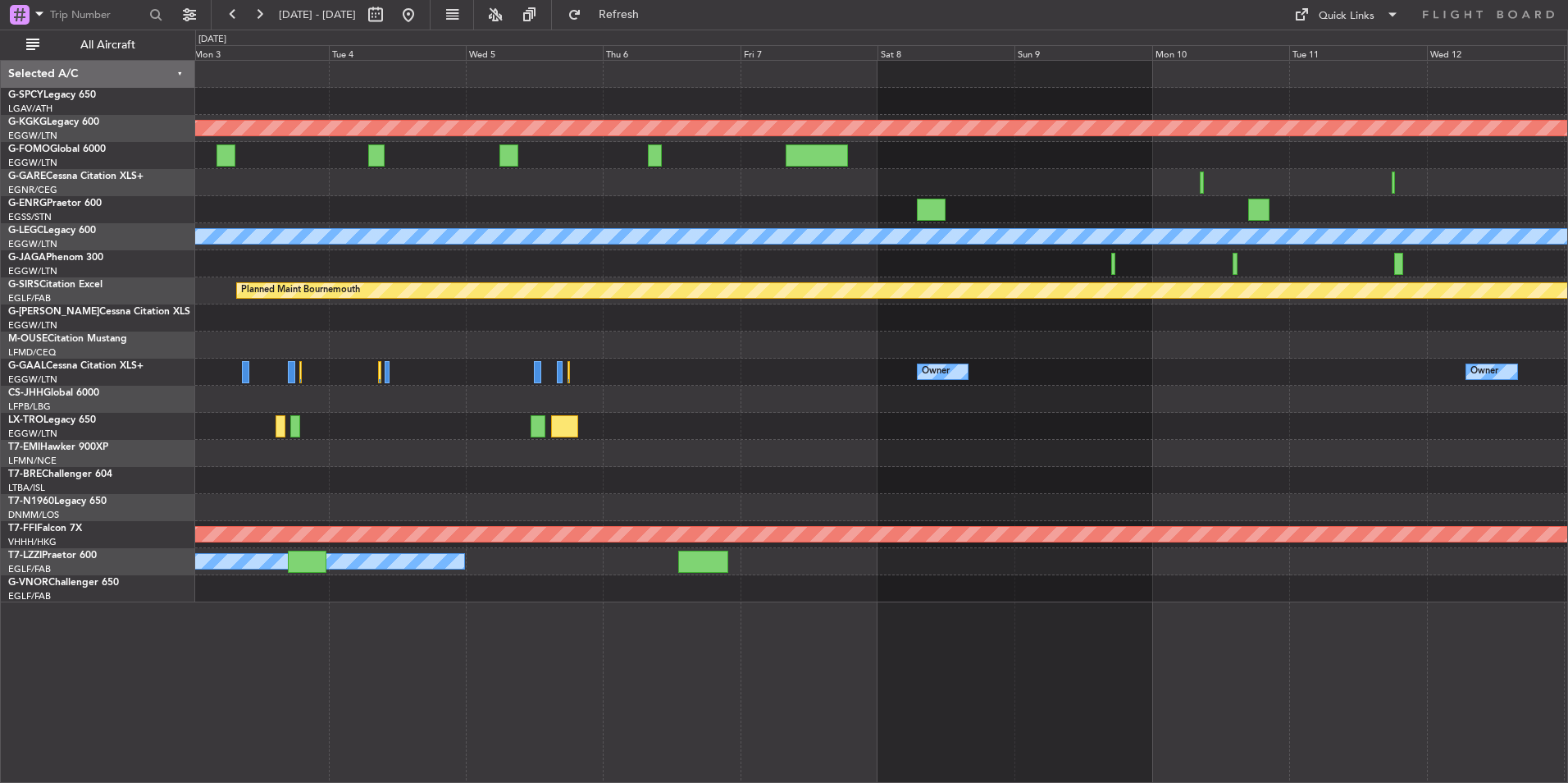
click at [170, 263] on div "Planned Maint Athens ([PERSON_NAME] Intl) A/C Unavailable [GEOGRAPHIC_DATA] ([G…" at bounding box center [784, 405] width 1568 height 753
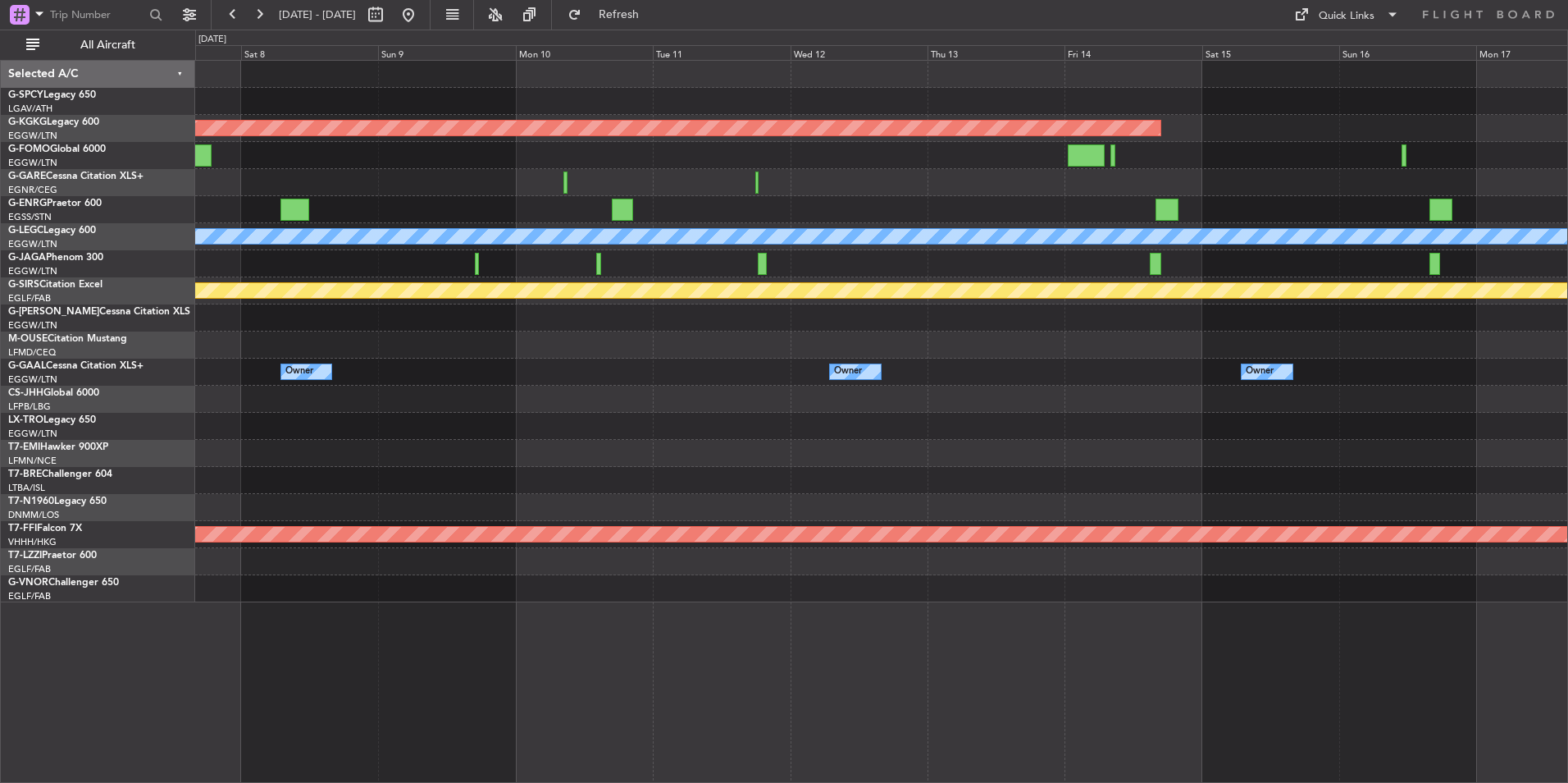
click at [244, 300] on div "Planned Maint Athens ([PERSON_NAME] Intl) A/C Unavailable [GEOGRAPHIC_DATA] ([G…" at bounding box center [881, 332] width 1372 height 541
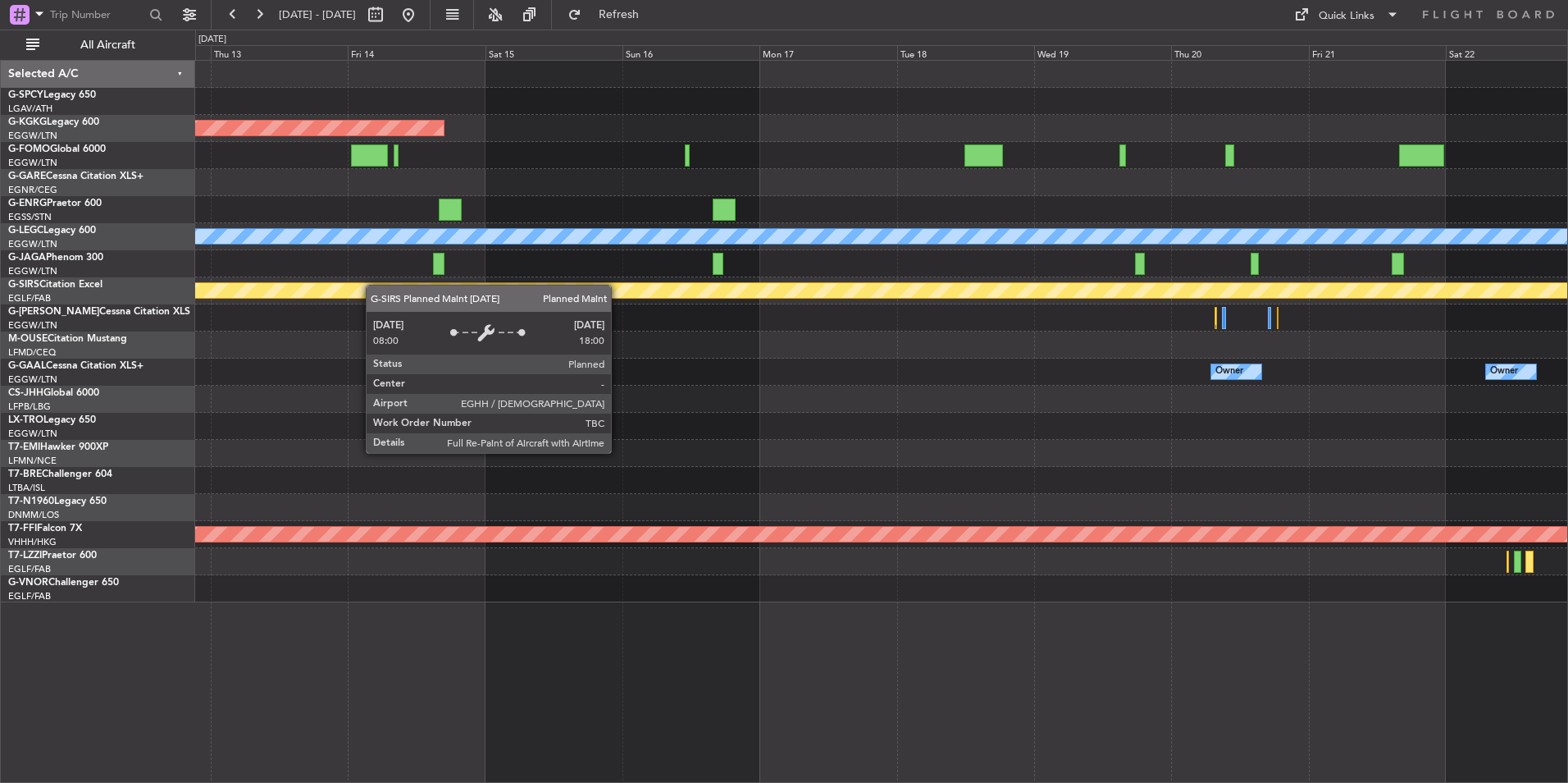
click at [287, 294] on div "Planned Maint Athens ([PERSON_NAME] Intl) A/C Unavailable [GEOGRAPHIC_DATA] ([G…" at bounding box center [881, 332] width 1372 height 541
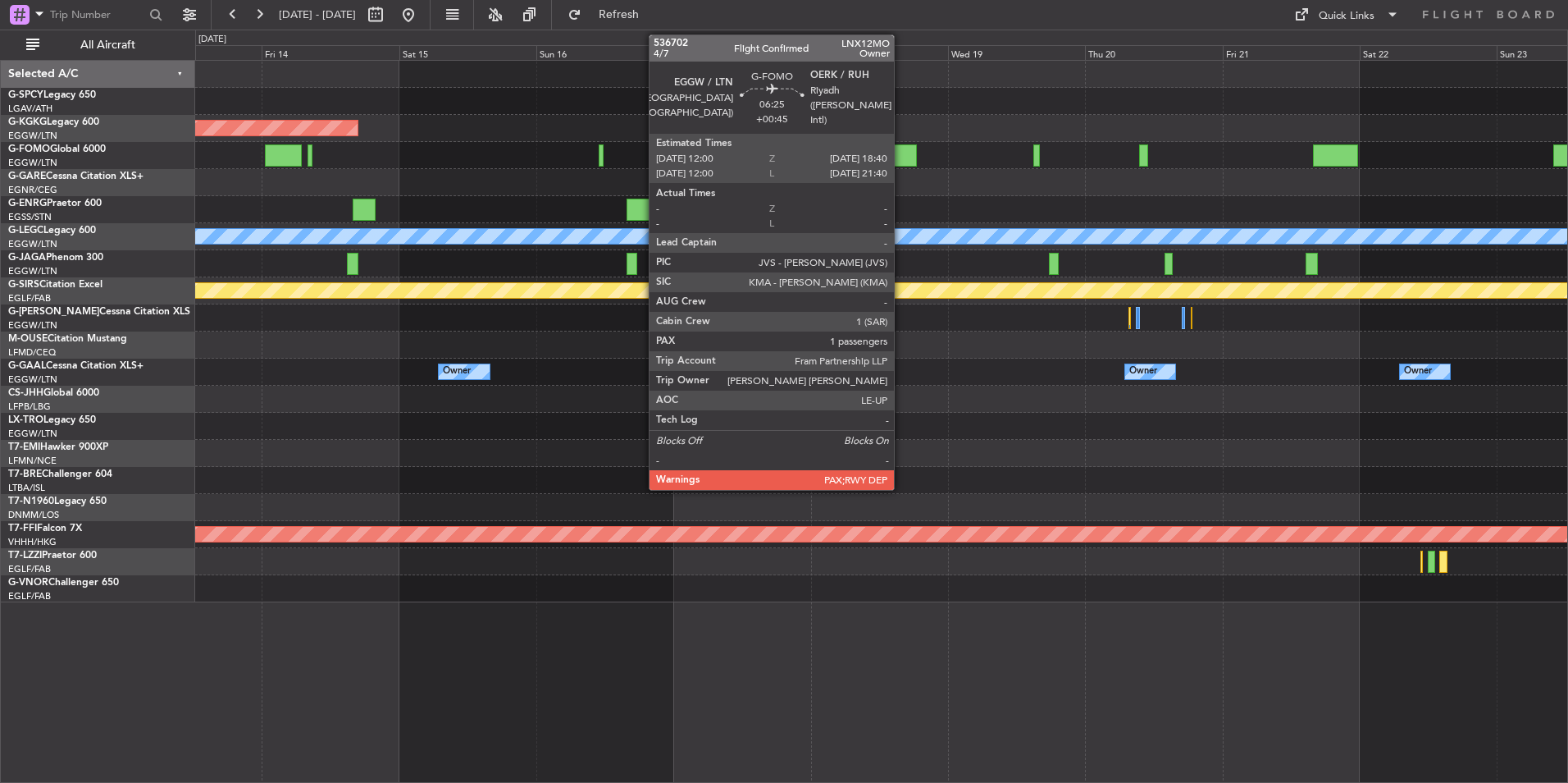
click at [901, 164] on div at bounding box center [897, 156] width 39 height 23
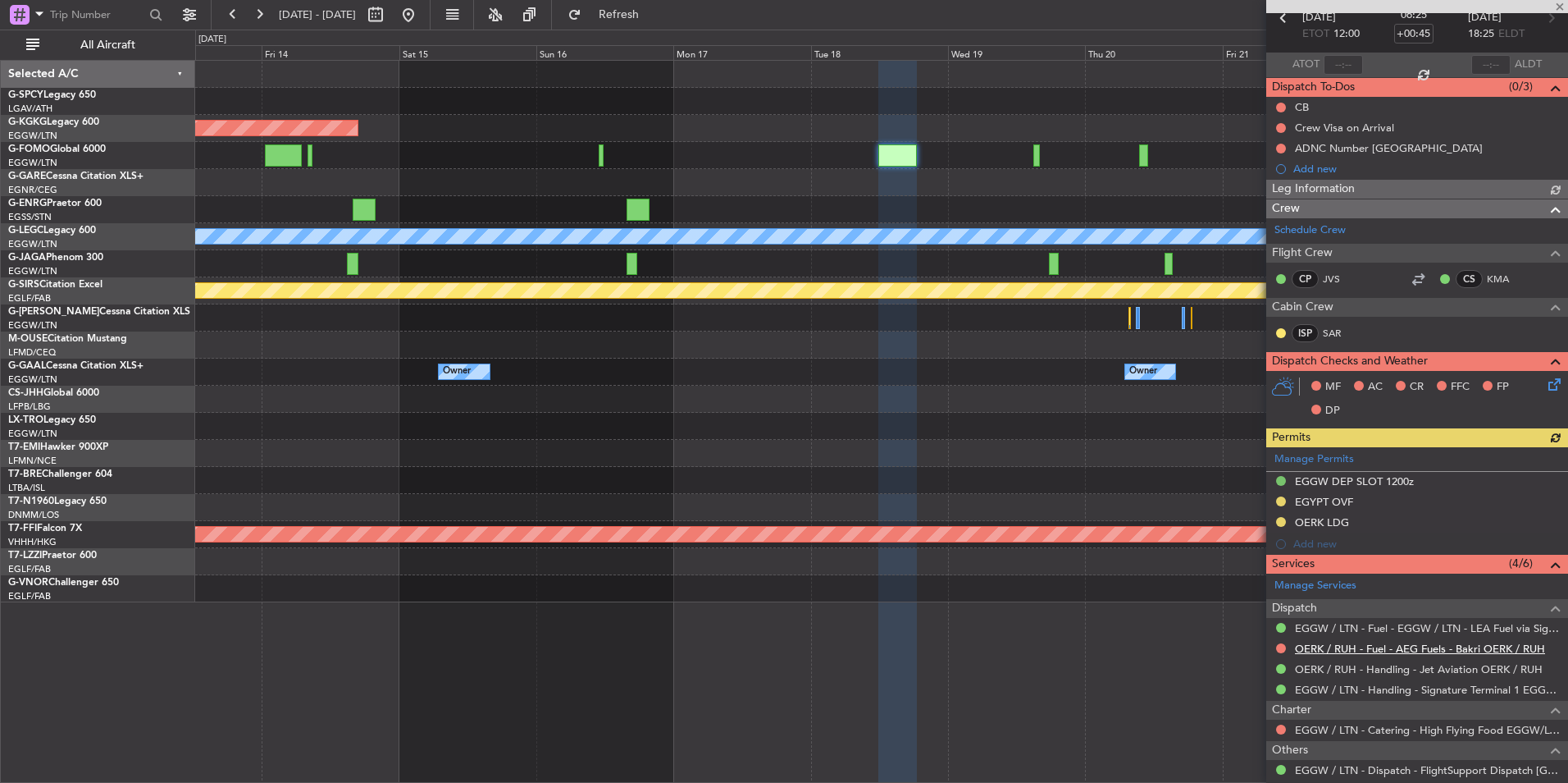
scroll to position [204, 0]
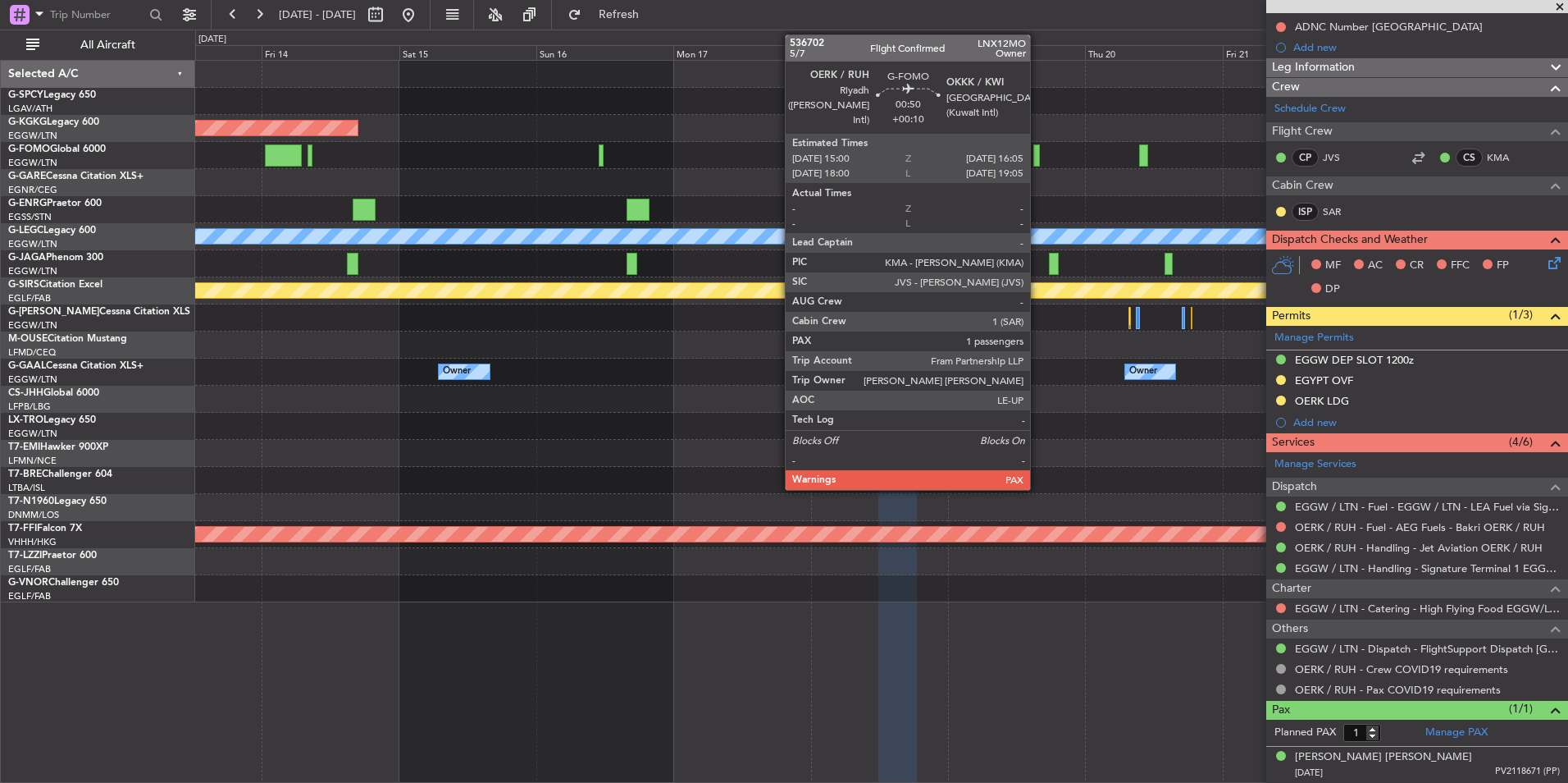
click at [1037, 149] on div at bounding box center [1036, 156] width 7 height 23
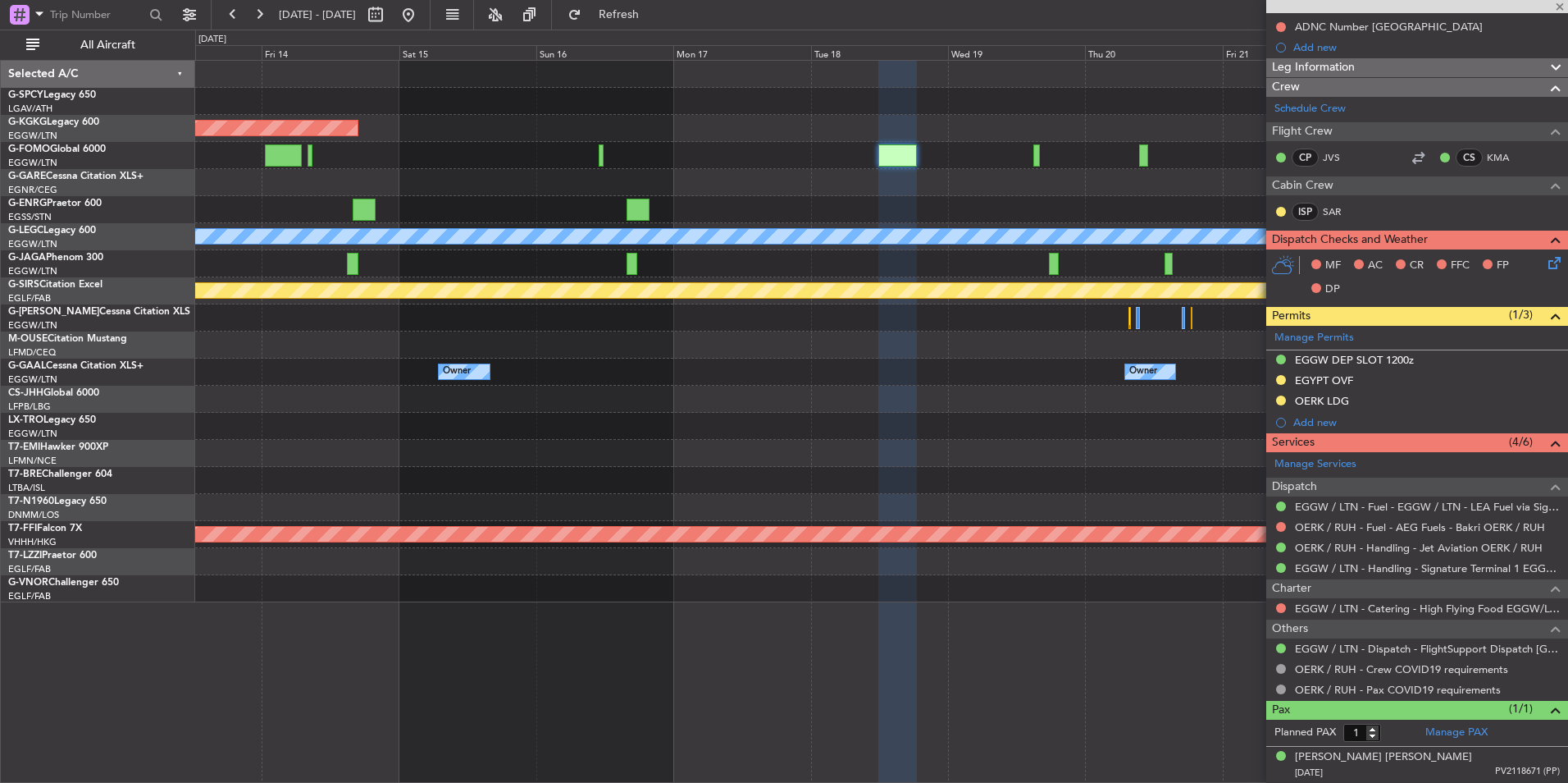
type input "+00:10"
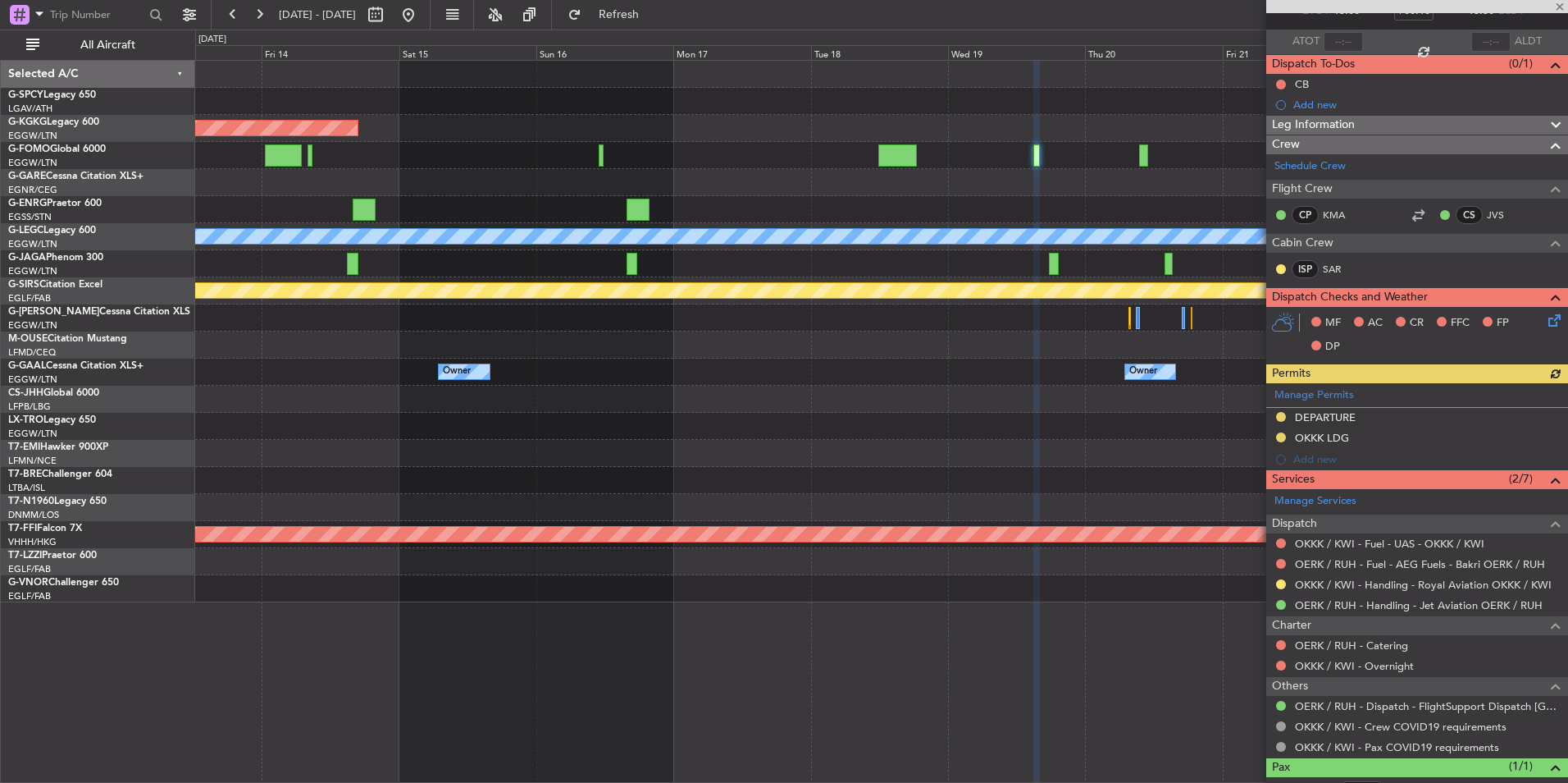
scroll to position [164, 0]
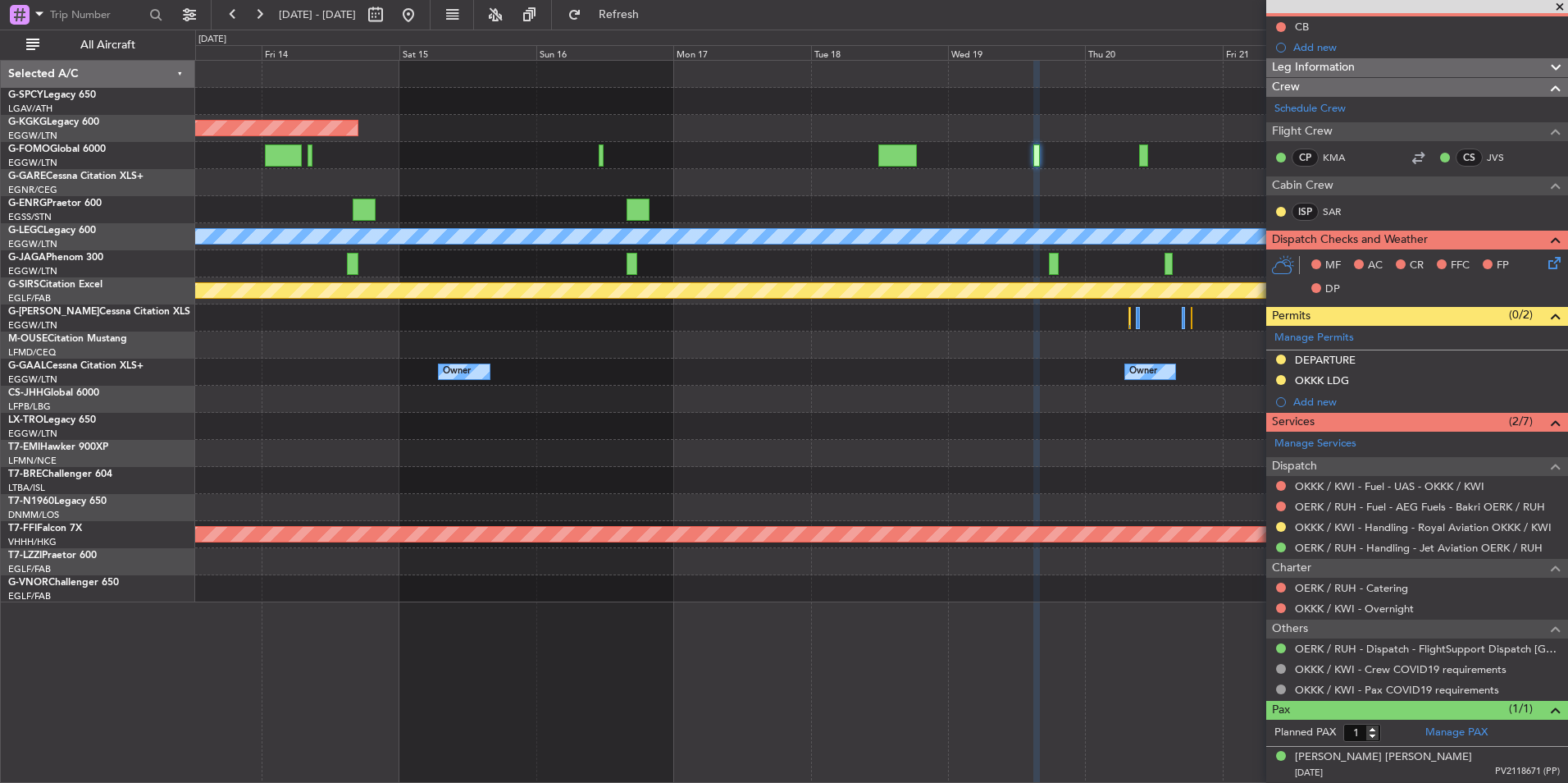
click at [1559, 5] on span at bounding box center [1559, 8] width 16 height 15
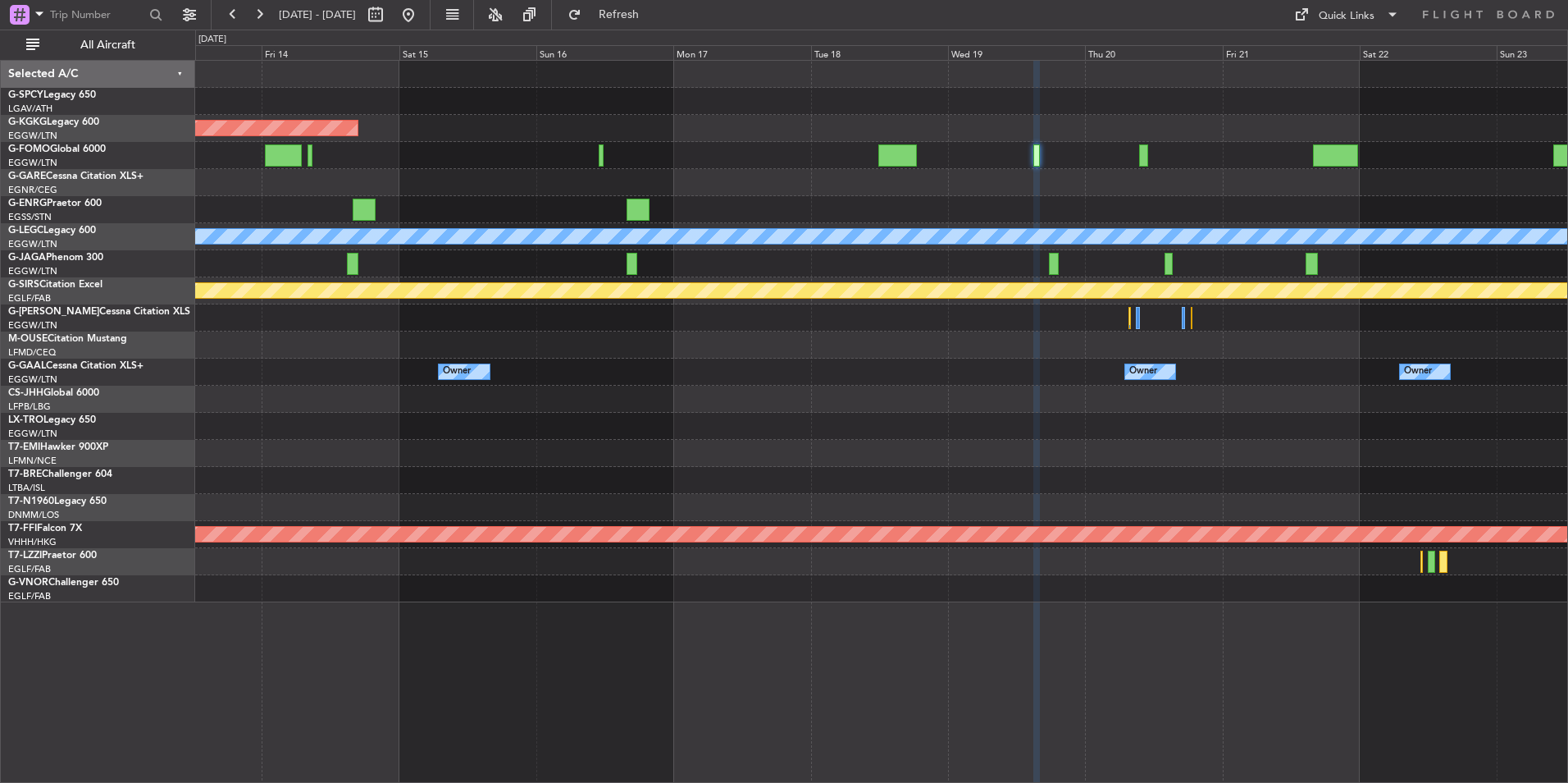
type input "0"
click at [430, 16] on fb-range-datepicker "[DATE] - [DATE]" at bounding box center [320, 14] width 220 height 29
click at [422, 16] on button at bounding box center [409, 15] width 26 height 26
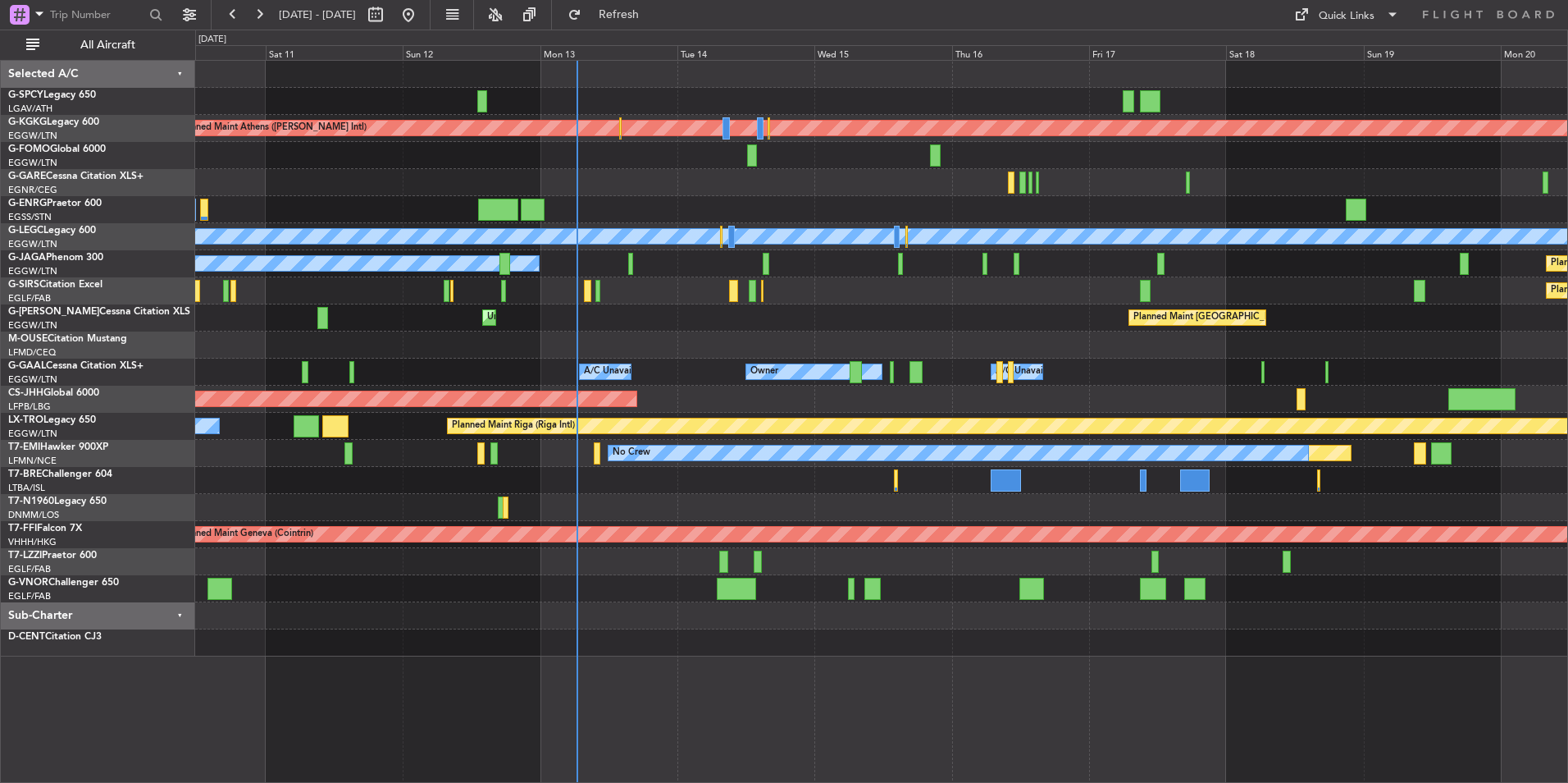
click at [460, 339] on div "Planned Maint Athens ([PERSON_NAME] Intl) Unplanned Maint [GEOGRAPHIC_DATA] (At…" at bounding box center [881, 359] width 1372 height 596
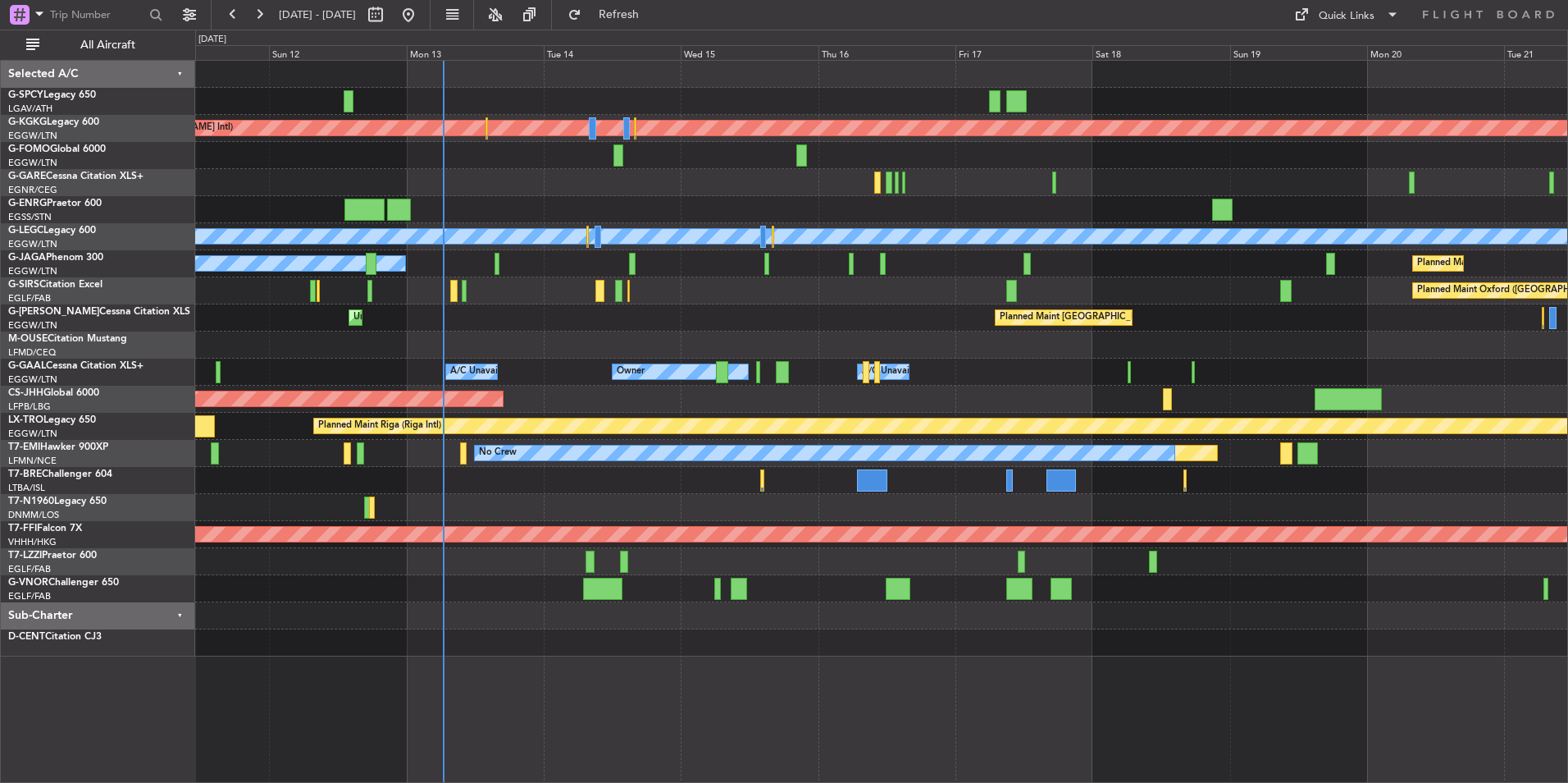
click at [500, 387] on div "Planned Maint Athens ([PERSON_NAME] Intl) Planned Maint [GEOGRAPHIC_DATA] ([GEO…" at bounding box center [881, 359] width 1372 height 596
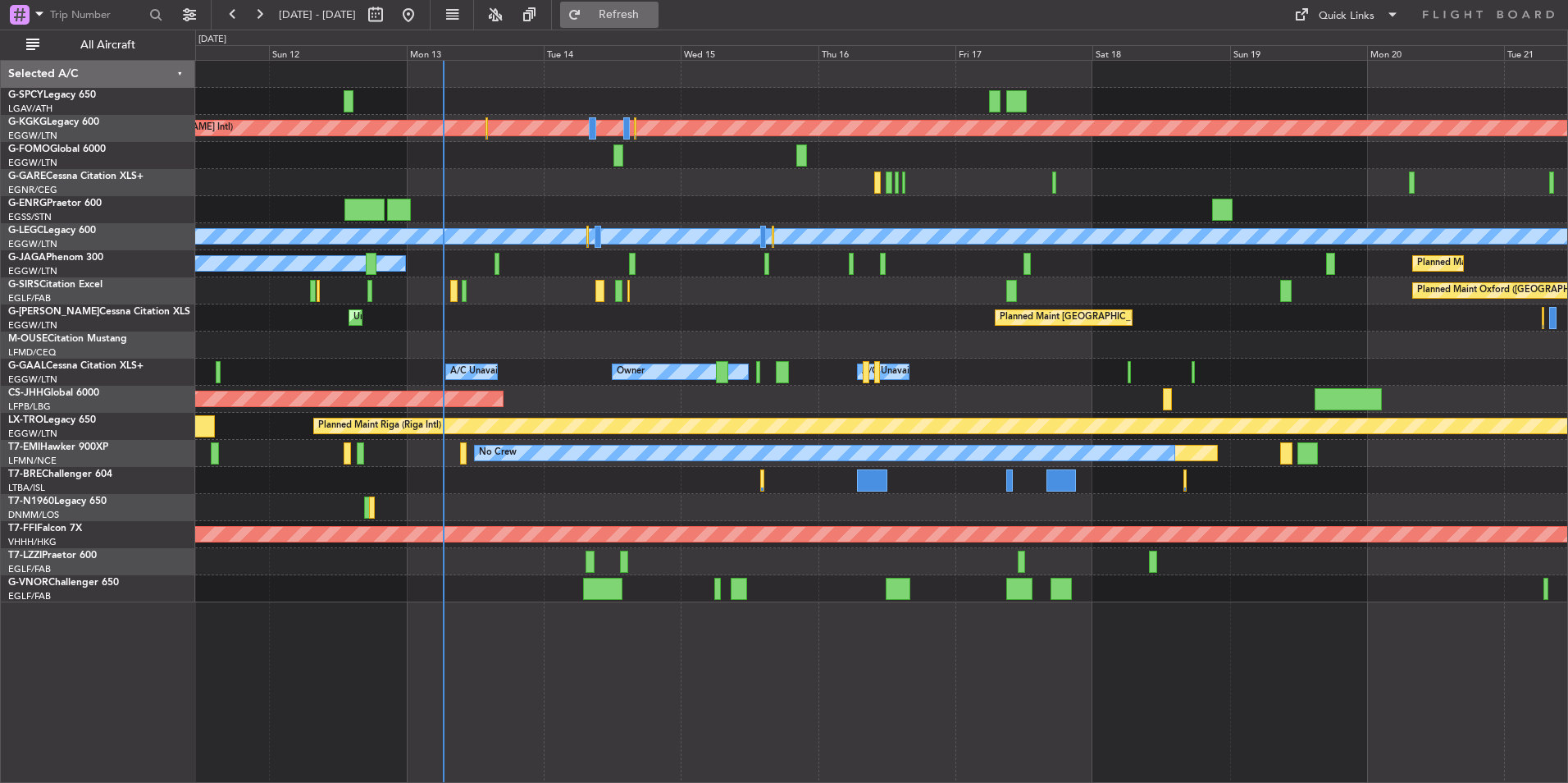
click at [654, 12] on span "Refresh" at bounding box center [618, 15] width 69 height 11
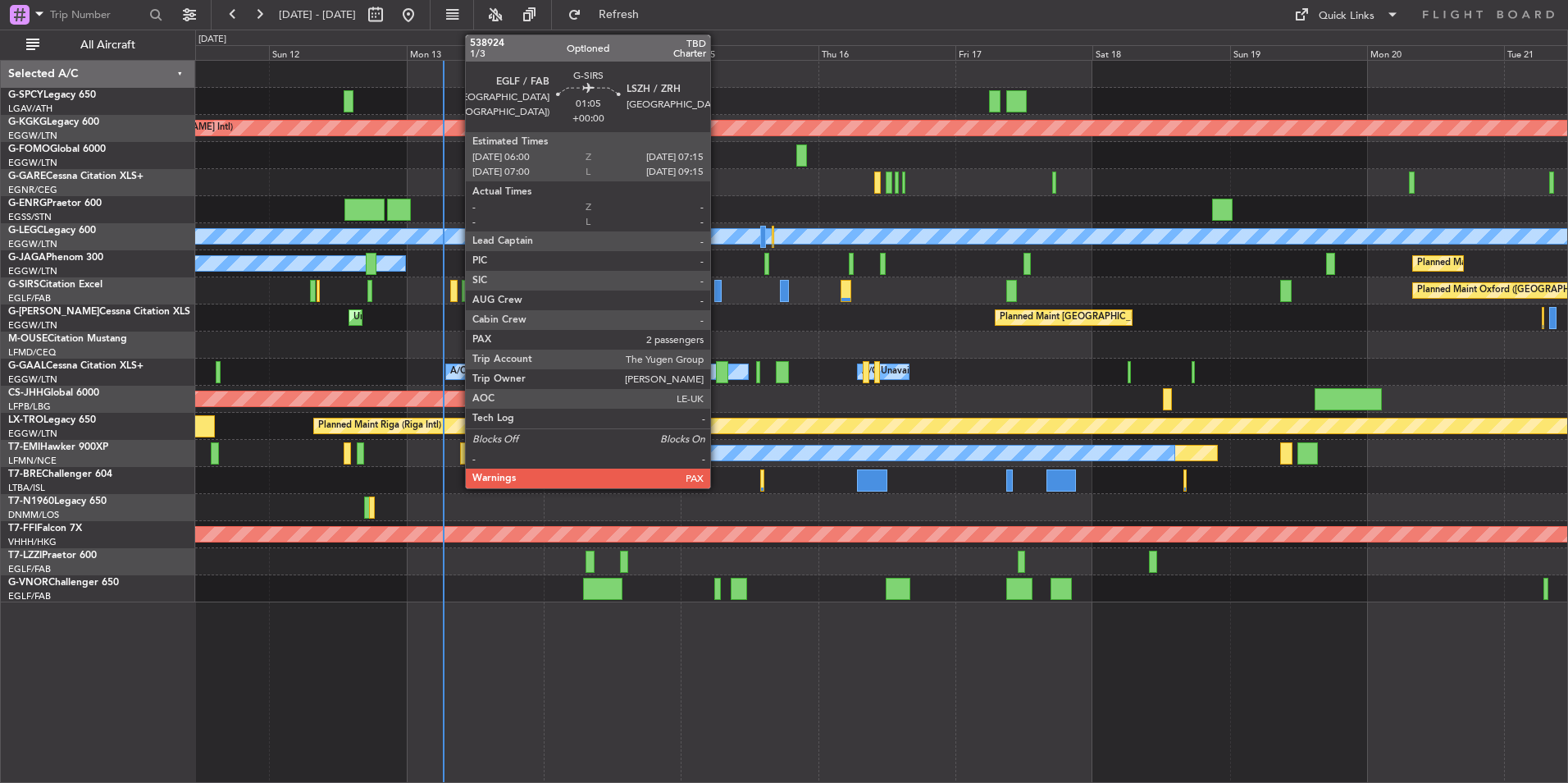
click at [718, 293] on div at bounding box center [718, 291] width 8 height 23
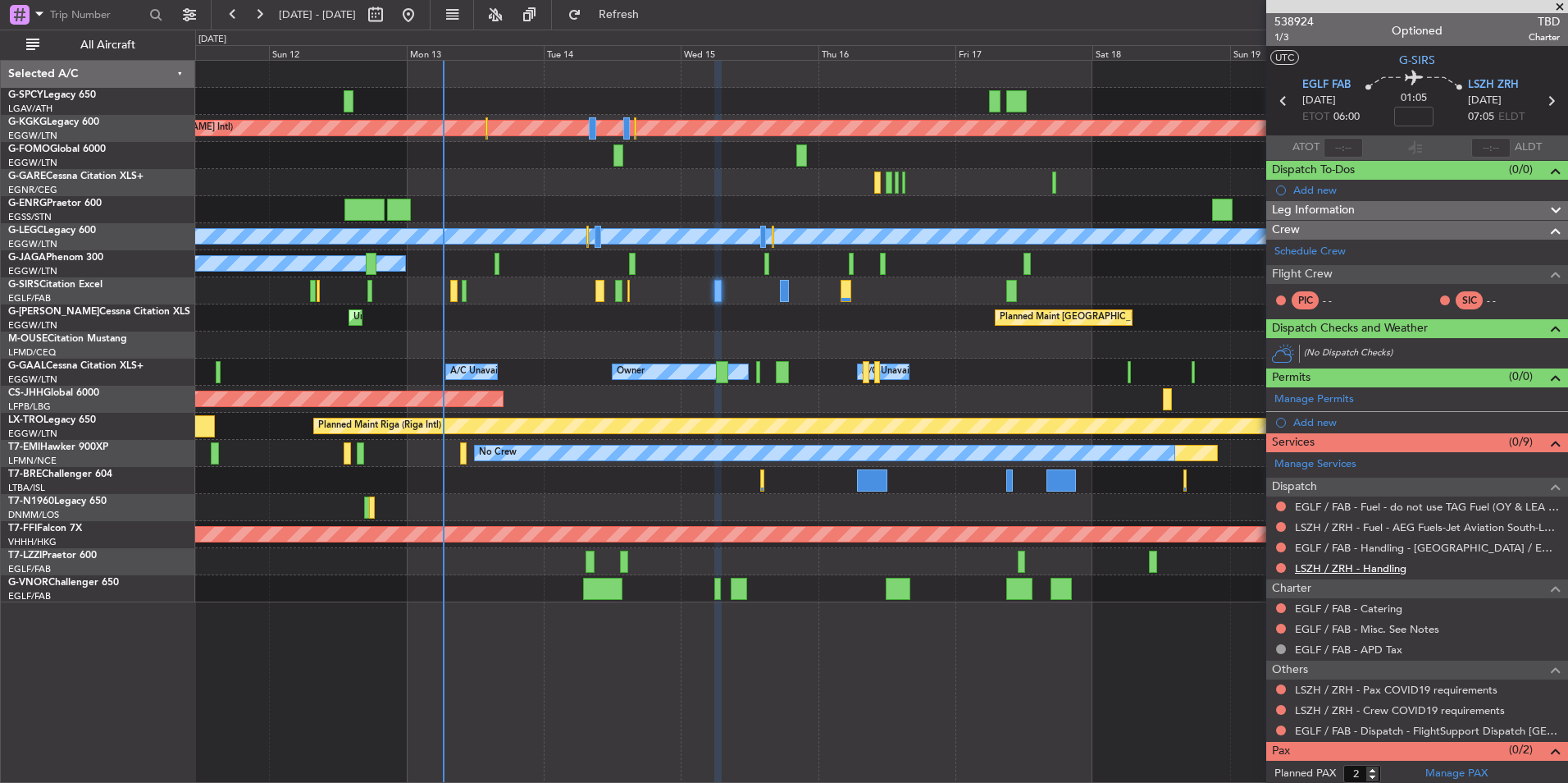
click at [1375, 567] on link "LSZH / ZRH - Handling" at bounding box center [1350, 568] width 112 height 14
click at [654, 9] on span "Refresh" at bounding box center [618, 15] width 69 height 11
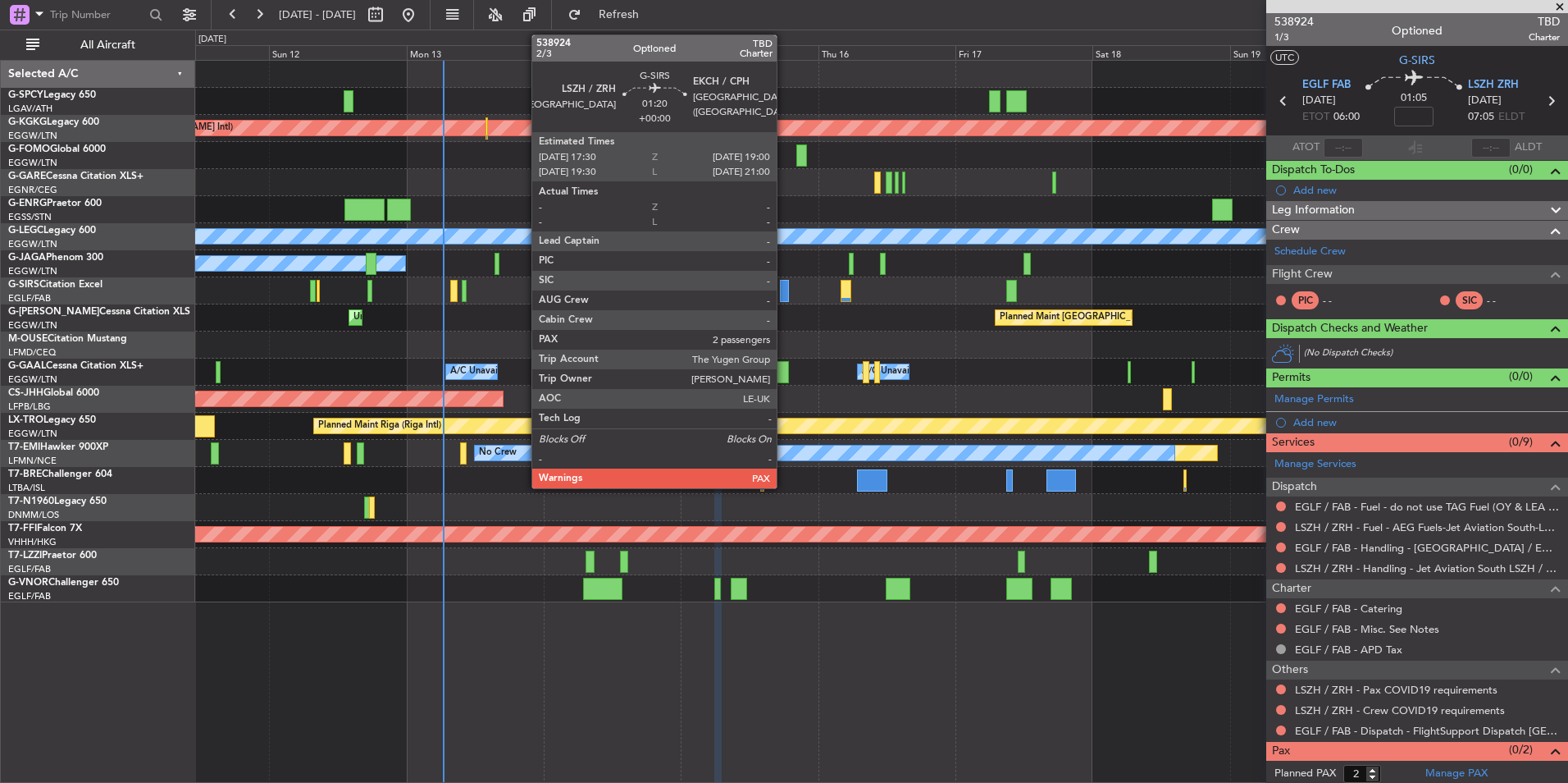
click at [784, 287] on div at bounding box center [784, 291] width 9 height 23
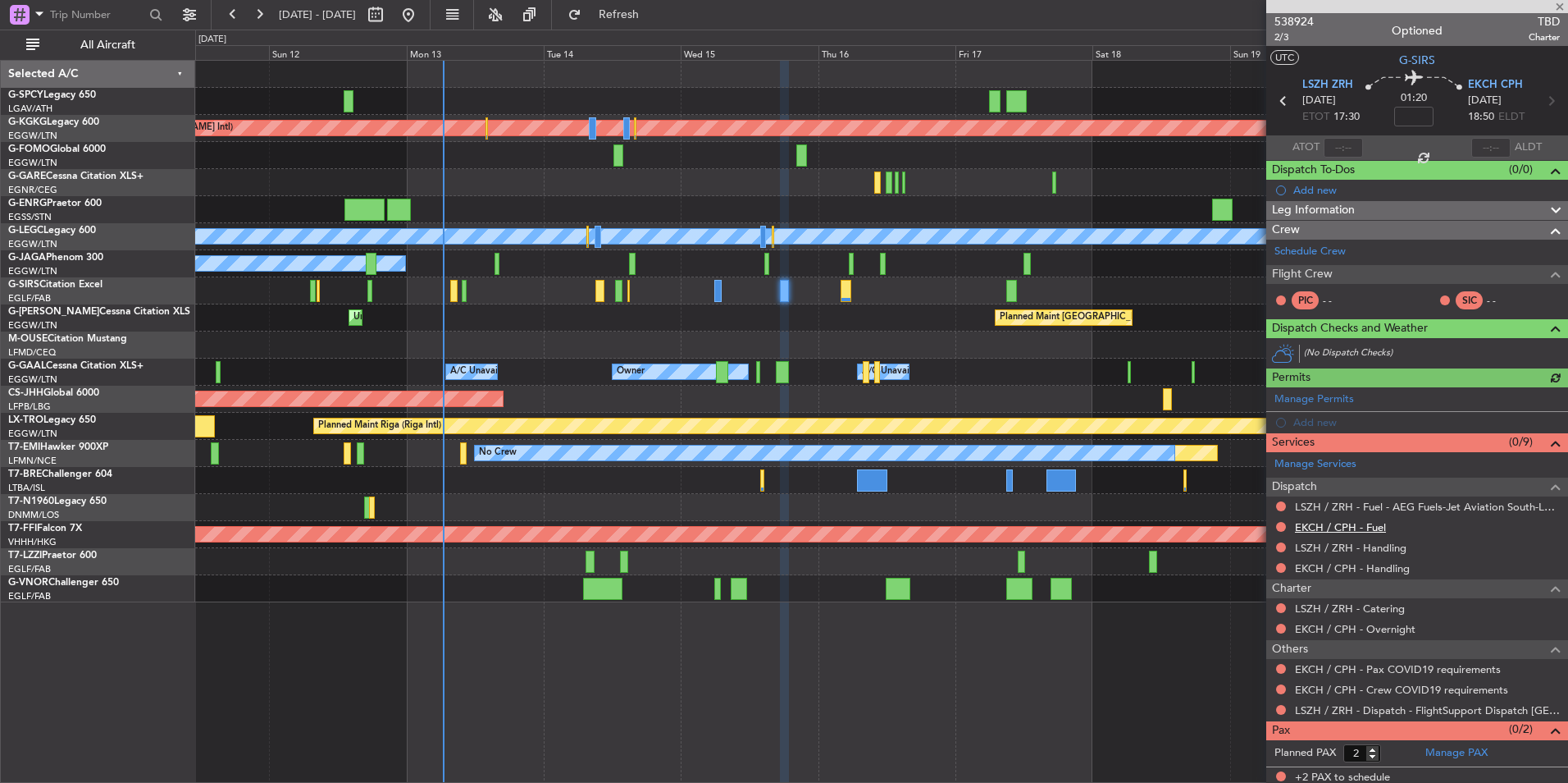
click at [1355, 529] on link "EKCH / CPH - Fuel" at bounding box center [1340, 526] width 91 height 14
click at [641, 12] on span "Refresh" at bounding box center [618, 15] width 69 height 11
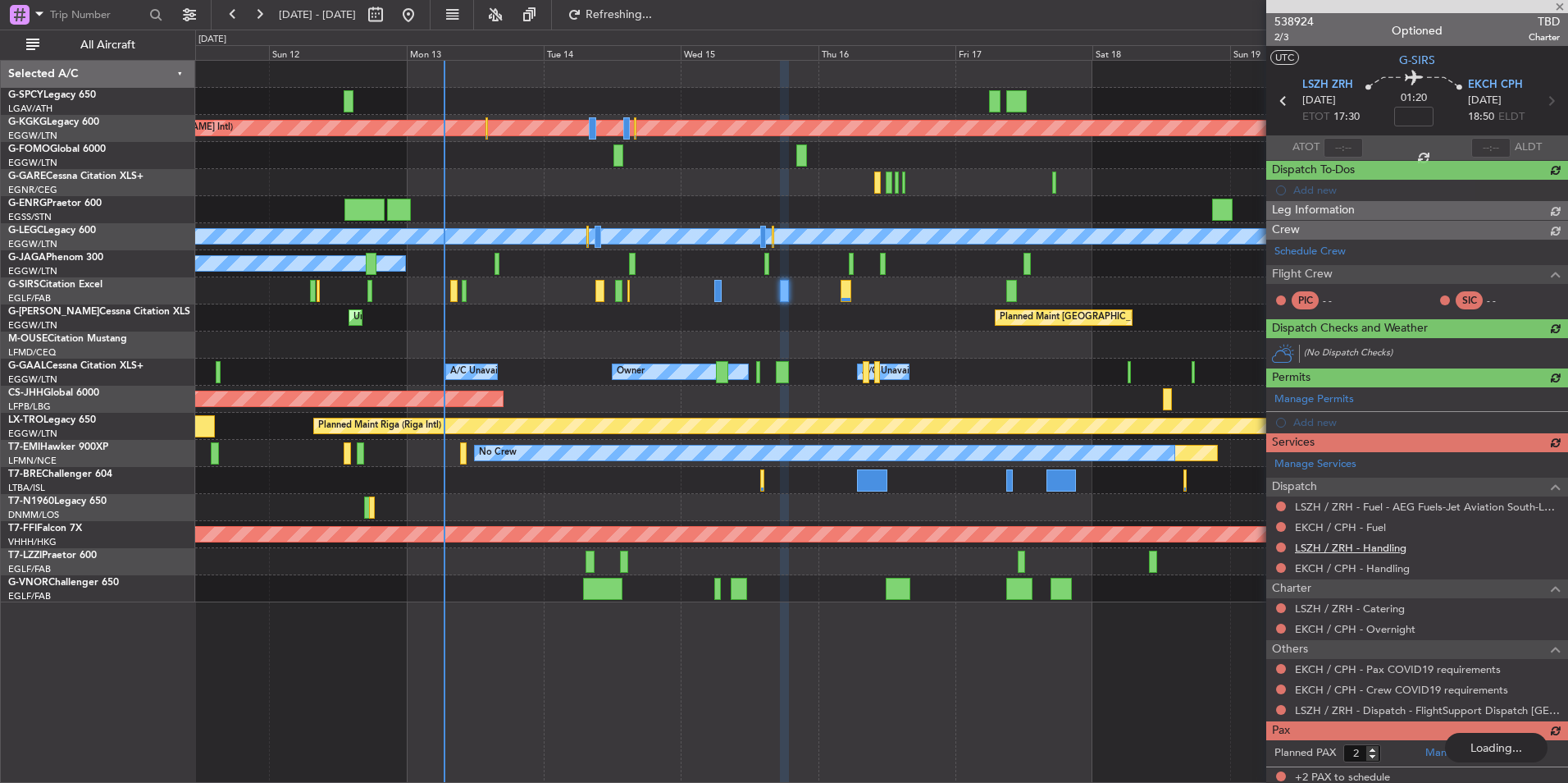
click at [1382, 539] on div "Manage Services Dispatch LSZH / ZRH - Fuel - AEG Fuels-Jet Aviation South-LSZH/…" at bounding box center [1416, 586] width 302 height 268
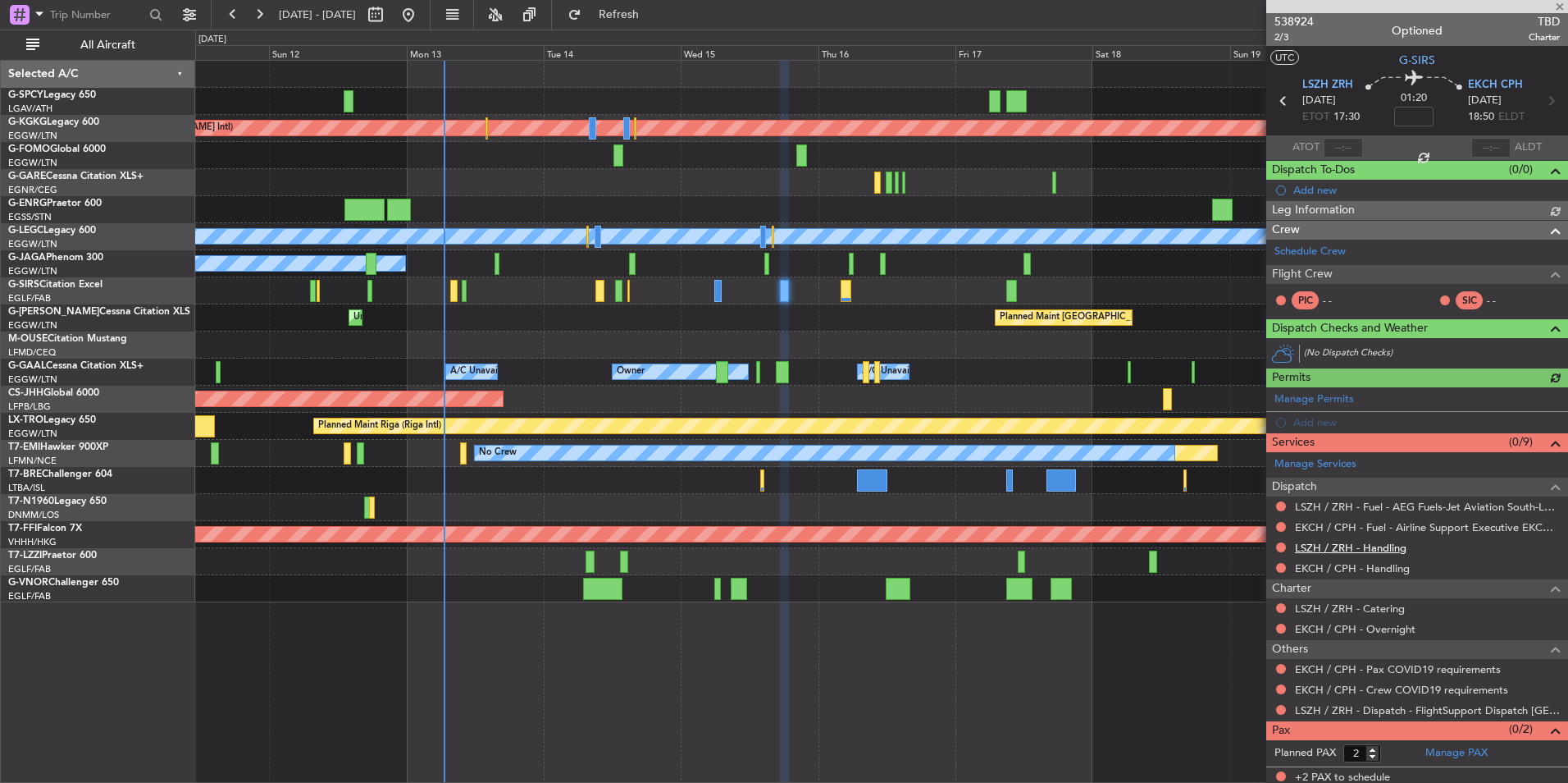
click at [1382, 545] on link "LSZH / ZRH - Handling" at bounding box center [1350, 547] width 112 height 14
click at [654, 19] on span "Refresh" at bounding box center [618, 15] width 69 height 11
click at [1404, 568] on link "EKCH / CPH - Handling" at bounding box center [1352, 568] width 115 height 14
click at [642, 16] on span "Refresh" at bounding box center [618, 15] width 69 height 11
click at [1434, 520] on link "EKCH / CPH - Fuel - Airline Support Executive EKCH / CPH" at bounding box center [1427, 526] width 265 height 14
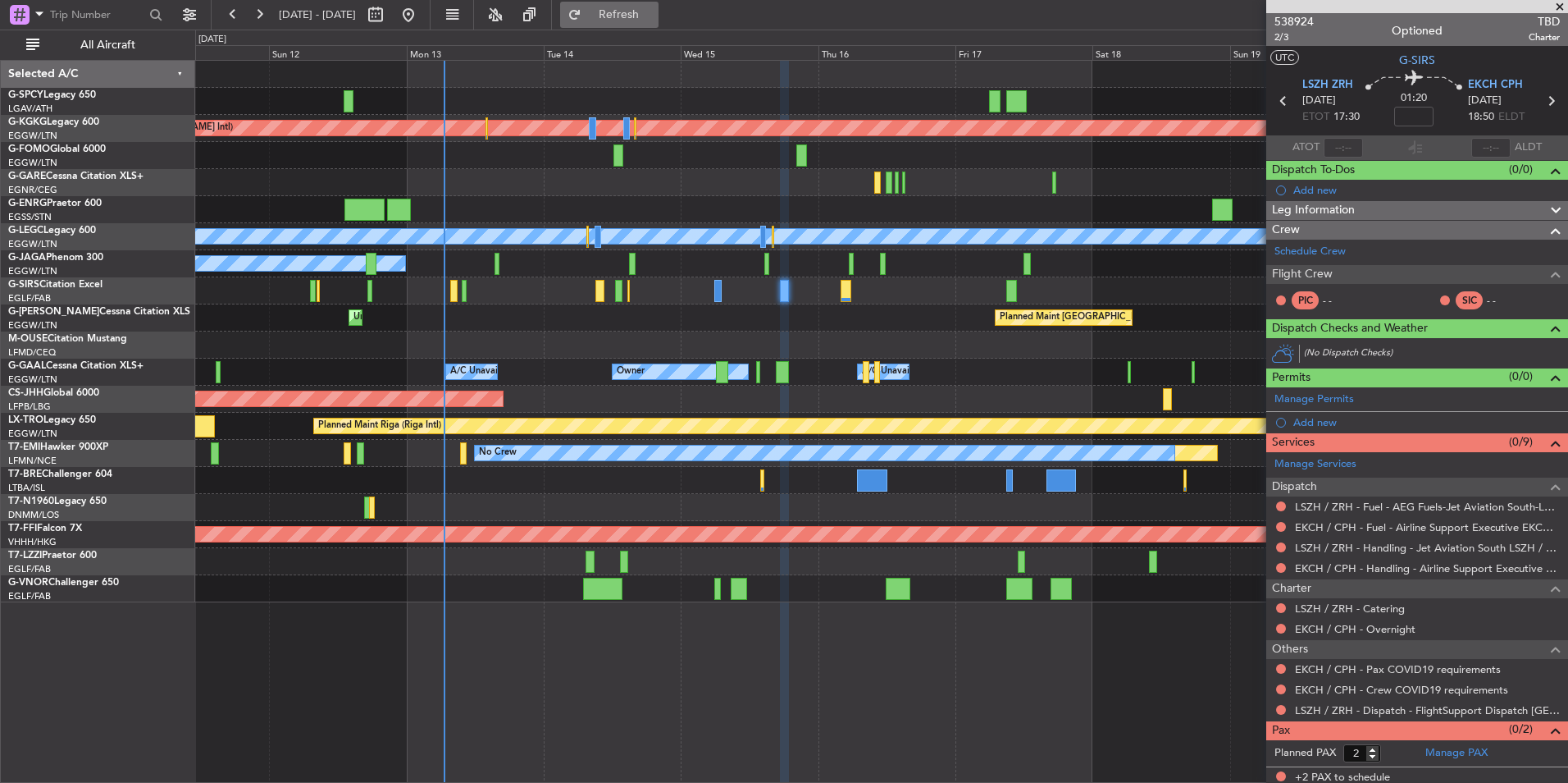
click at [654, 12] on span "Refresh" at bounding box center [618, 15] width 69 height 11
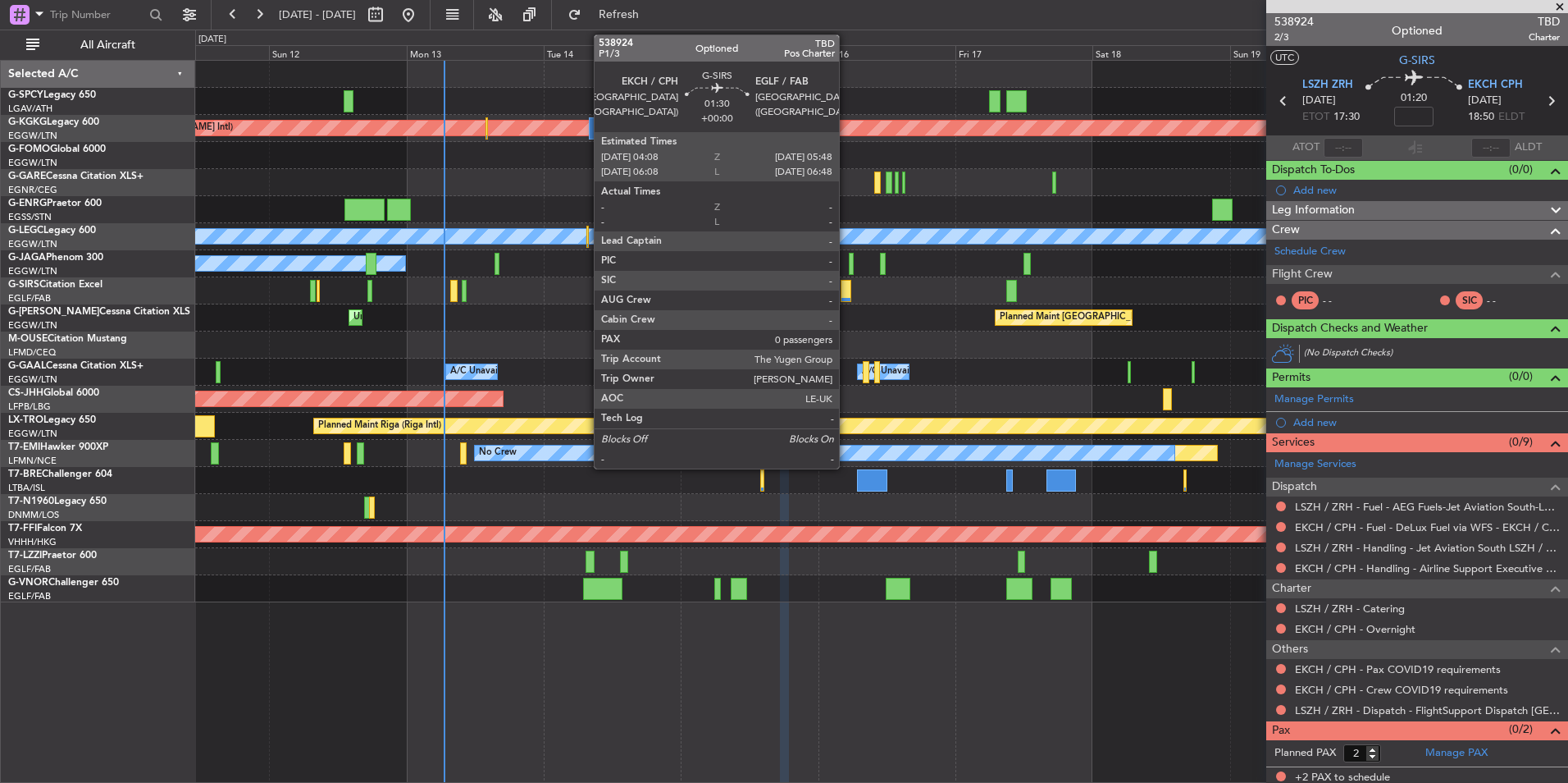
click at [846, 291] on div at bounding box center [846, 291] width 9 height 23
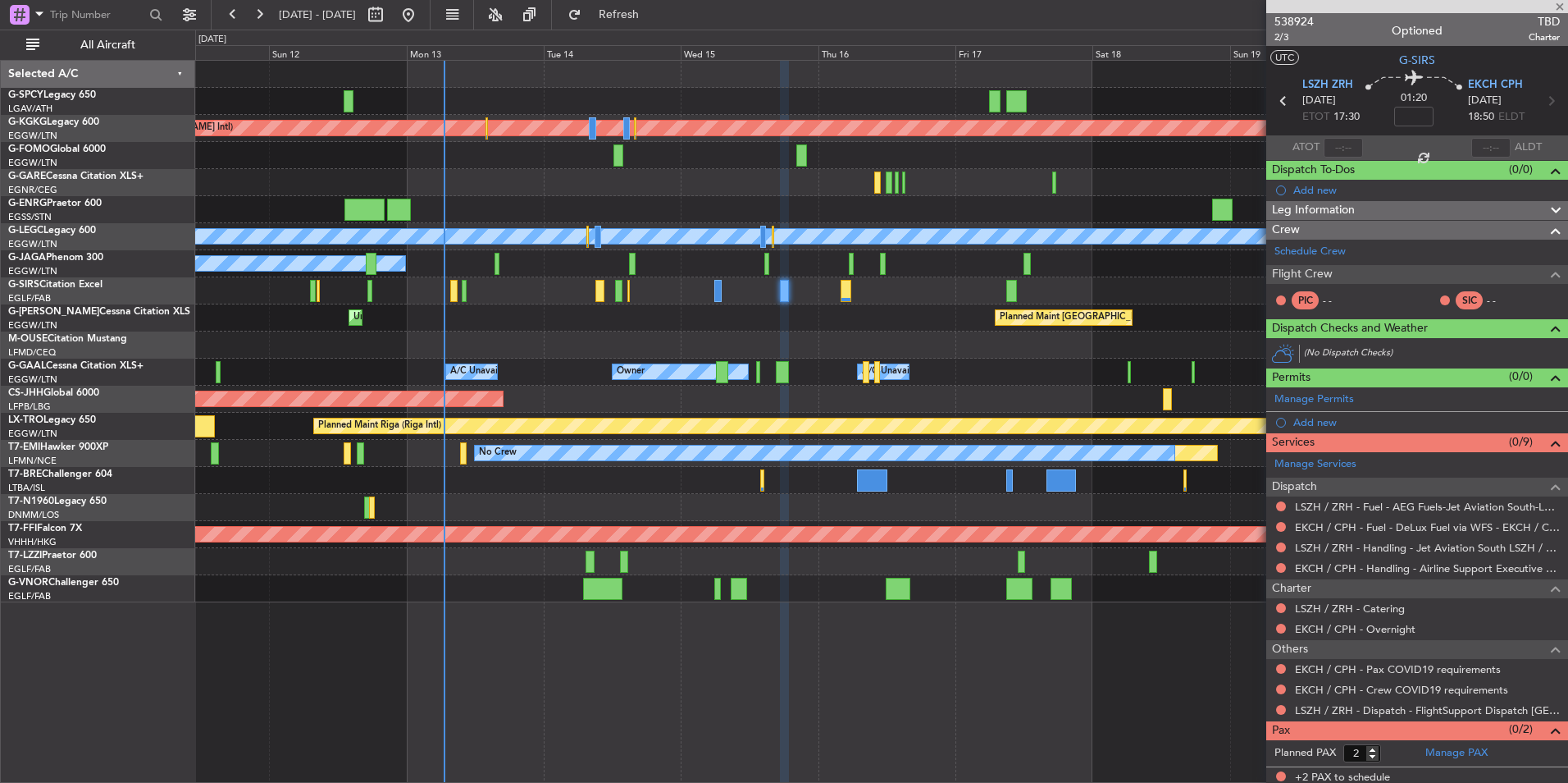
type input "0"
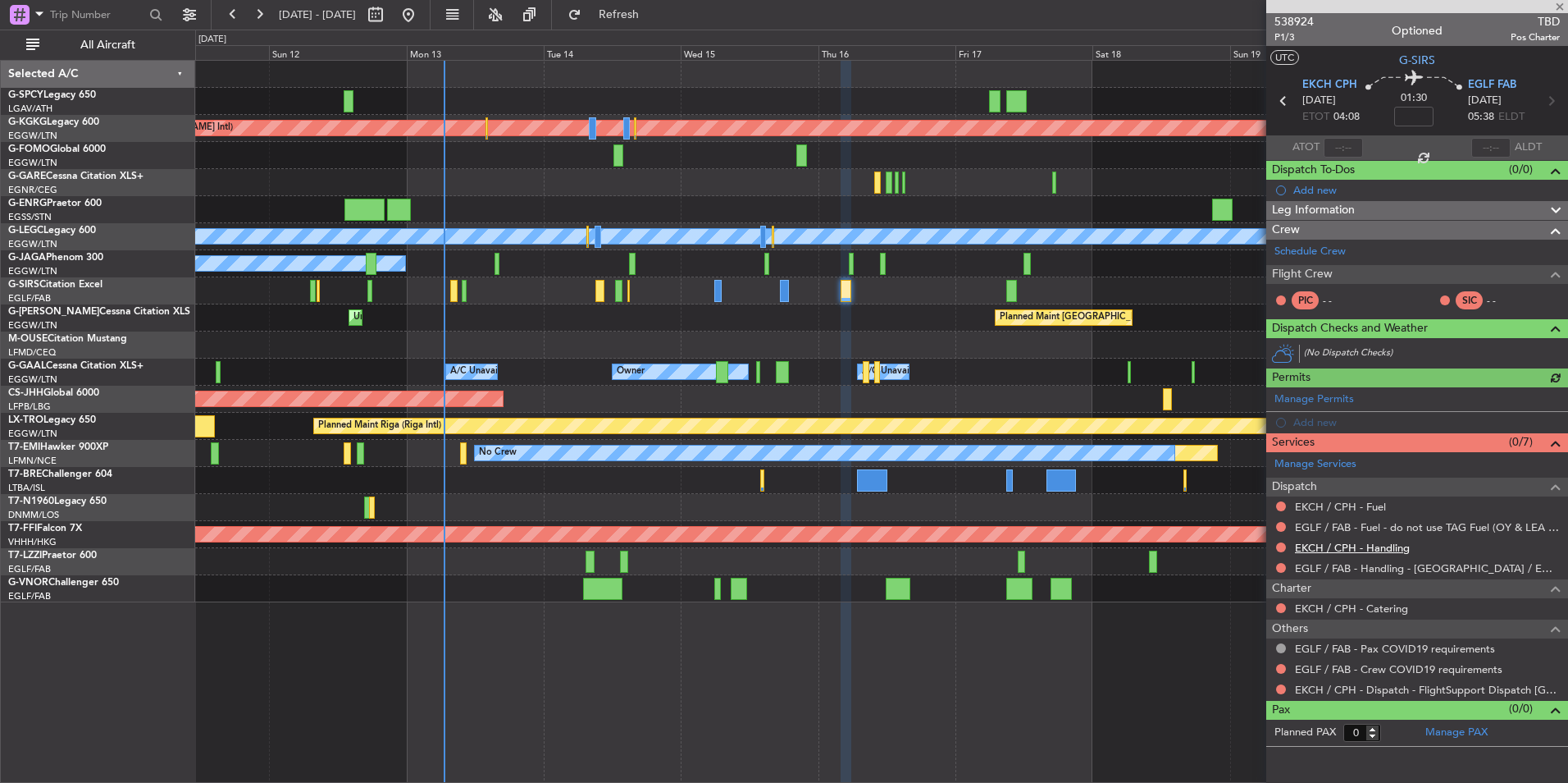
click at [1371, 544] on link "EKCH / CPH - Handling" at bounding box center [1352, 547] width 115 height 14
click at [654, 9] on span "Refresh" at bounding box center [618, 15] width 69 height 11
click at [1360, 508] on link "EKCH / CPH - Fuel" at bounding box center [1340, 506] width 91 height 14
click at [659, 2] on button "Refresh" at bounding box center [609, 15] width 99 height 26
click at [1297, 23] on span "538924" at bounding box center [1294, 22] width 39 height 17
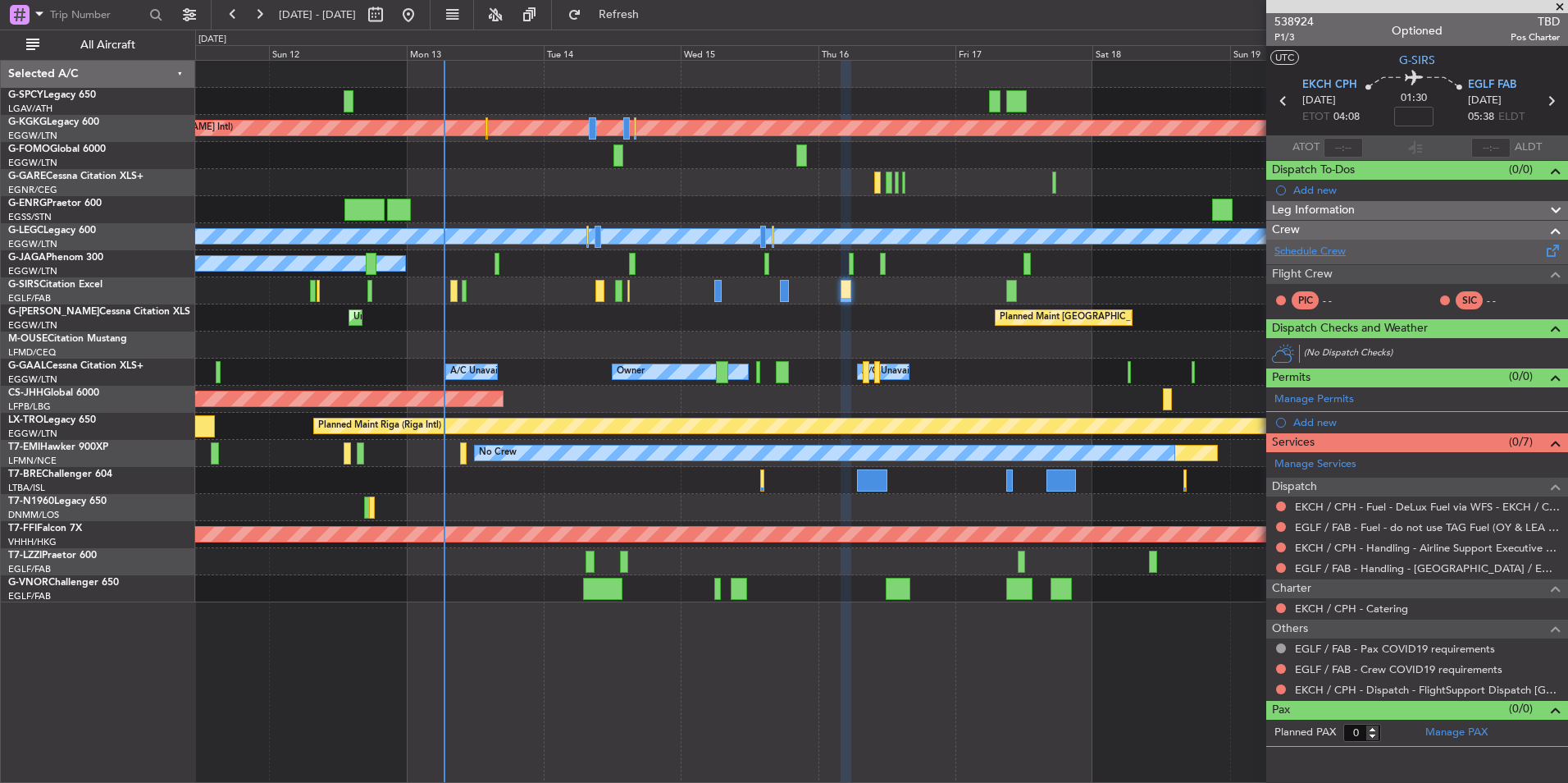
click at [1321, 249] on link "Schedule Crew" at bounding box center [1310, 251] width 71 height 16
click at [1477, 726] on link "Manage PAX" at bounding box center [1456, 732] width 62 height 16
click at [1294, 22] on span "538924" at bounding box center [1294, 22] width 39 height 17
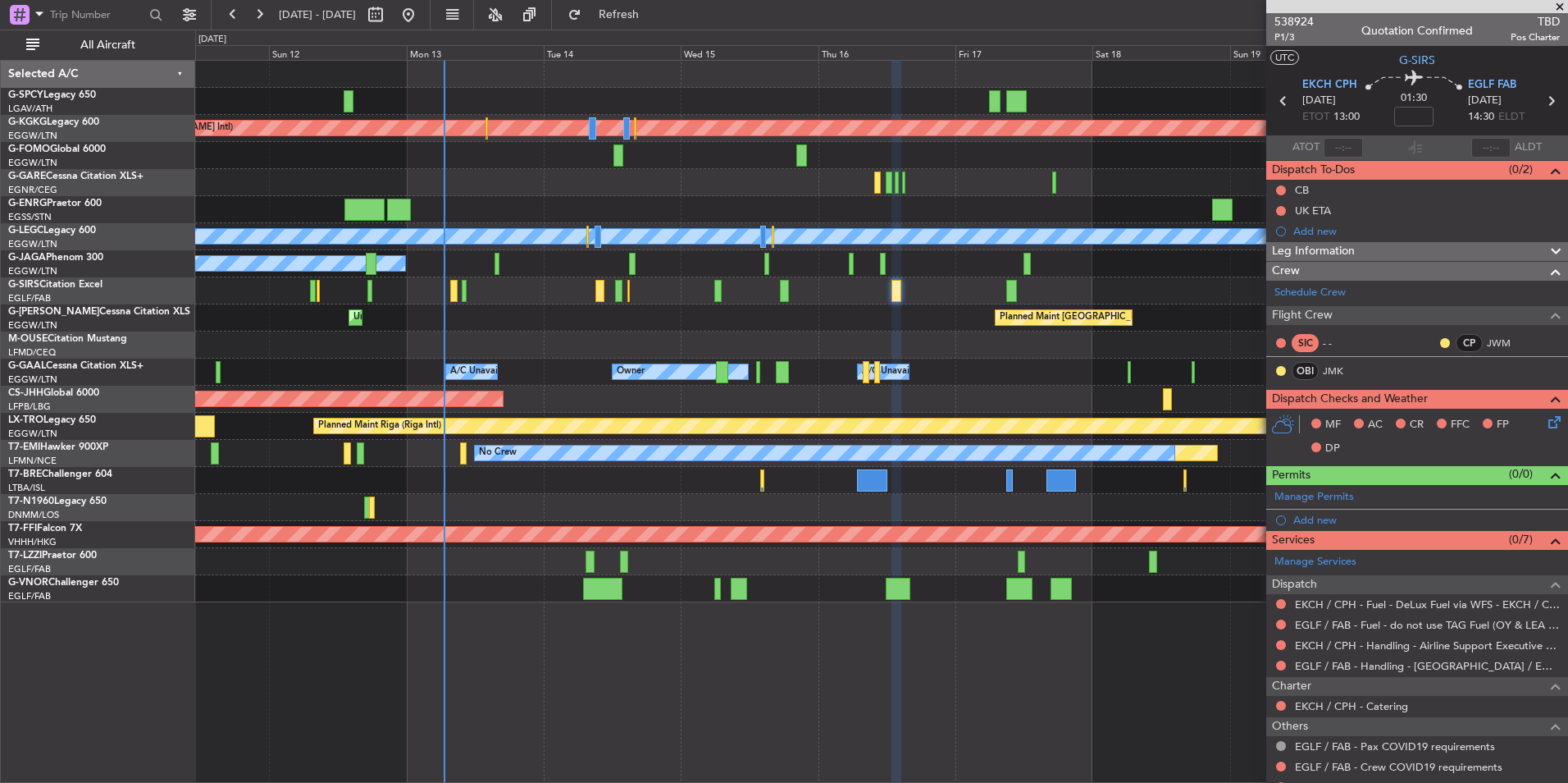
click at [650, 30] on div "0 0 Sat 11 Sun 12 Mon 13 Tue 14 Wed 15 Thu 16 Fri 17 Oct 2025 Sat 18 Sun 19 Mon…" at bounding box center [881, 44] width 1371 height 29
click at [654, 17] on span "Refresh" at bounding box center [618, 15] width 69 height 11
click at [1298, 16] on span "538924" at bounding box center [1294, 22] width 39 height 17
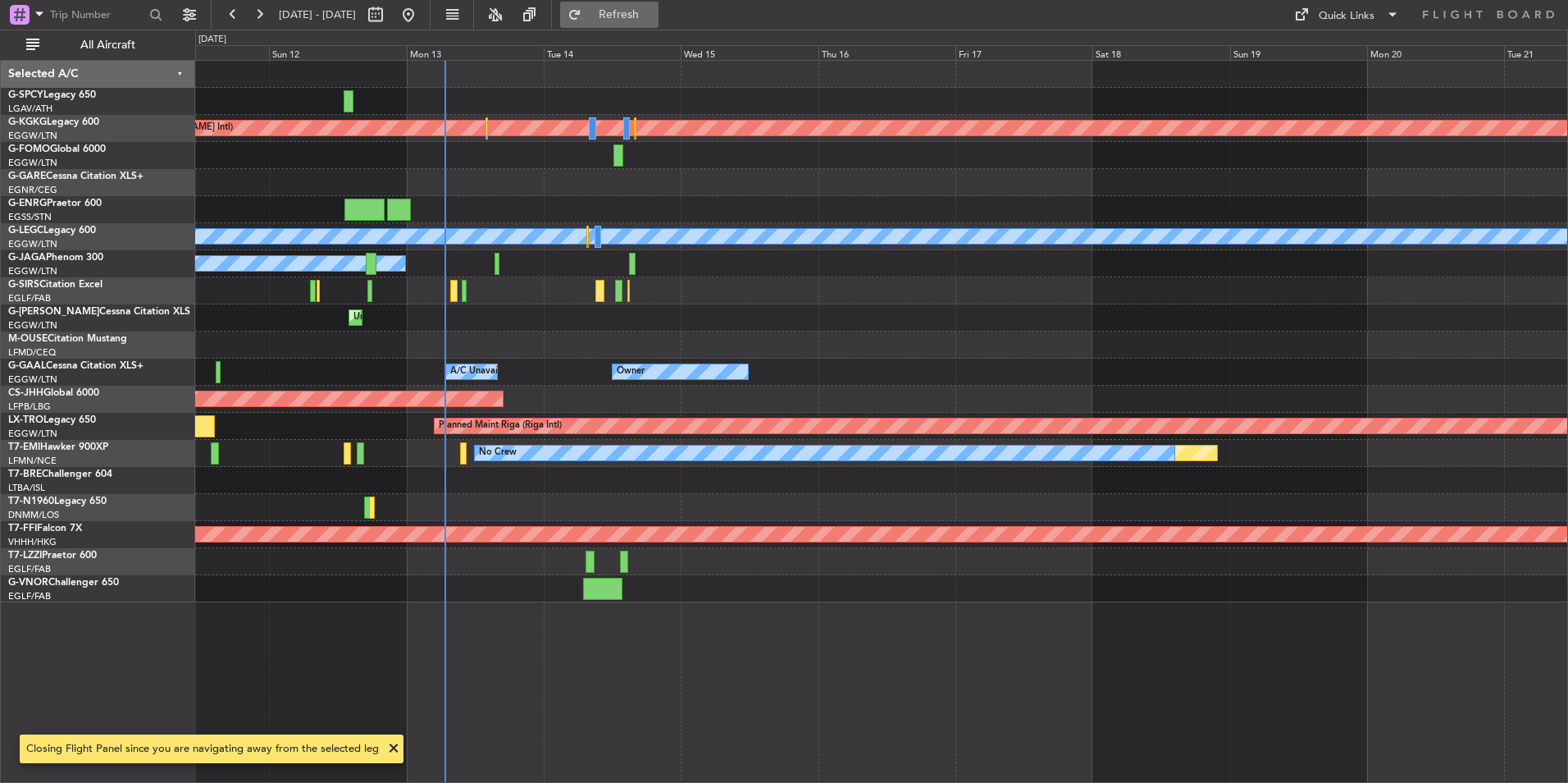
click at [654, 9] on span "Refresh" at bounding box center [618, 15] width 69 height 11
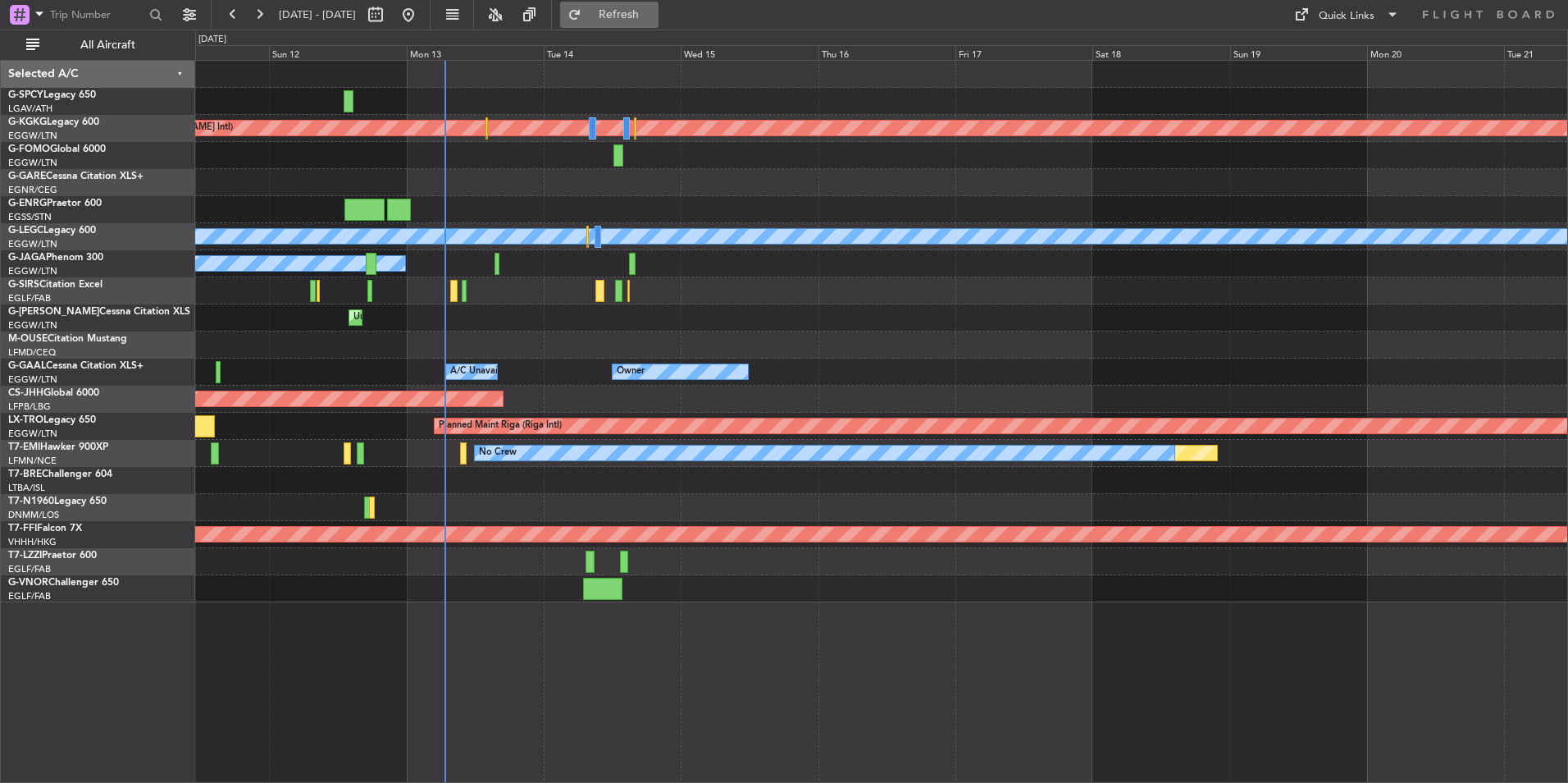
click at [654, 15] on span "Refresh" at bounding box center [618, 15] width 69 height 11
click at [422, 17] on button at bounding box center [409, 15] width 26 height 26
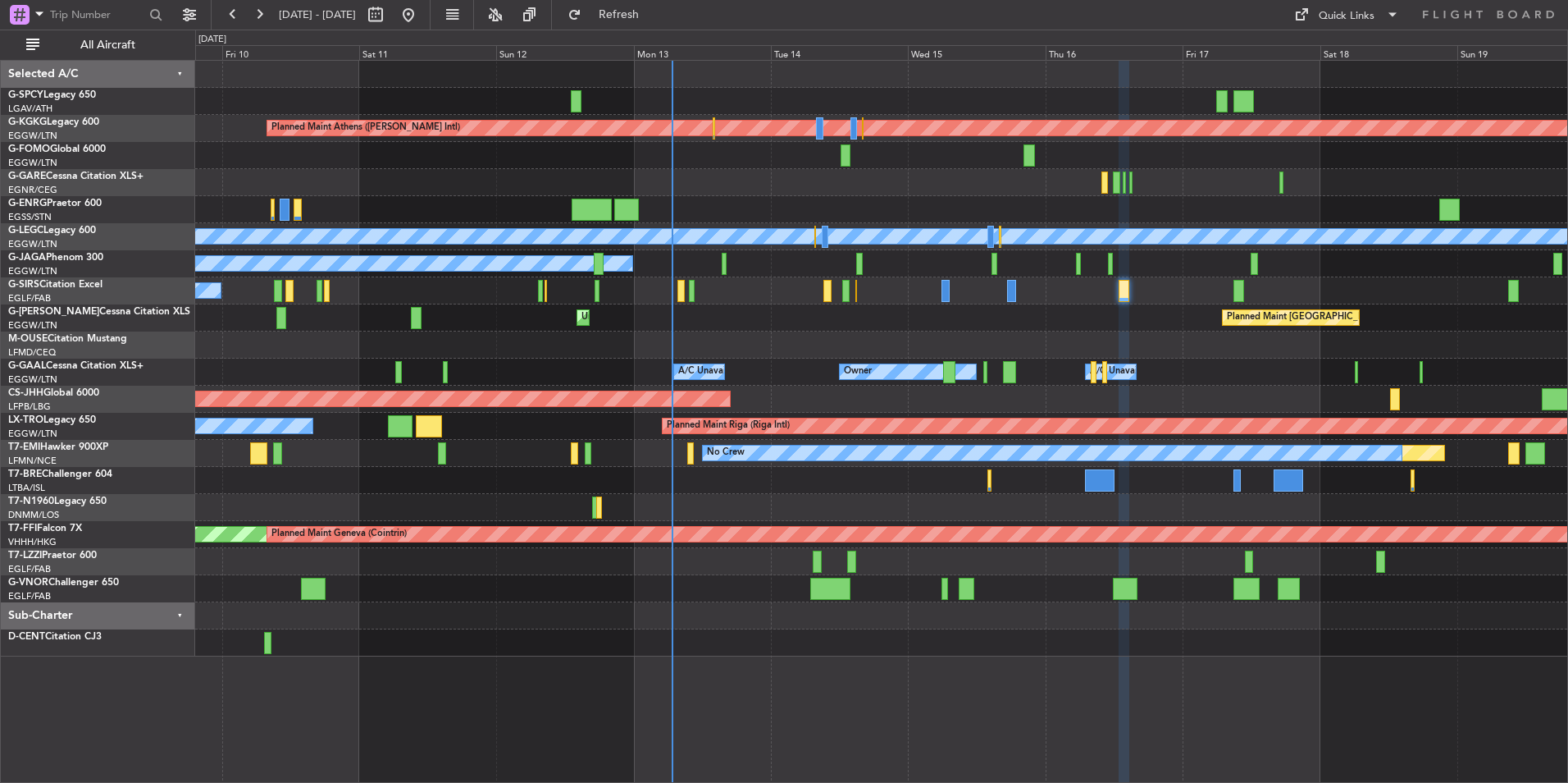
click at [847, 336] on div at bounding box center [881, 345] width 1372 height 27
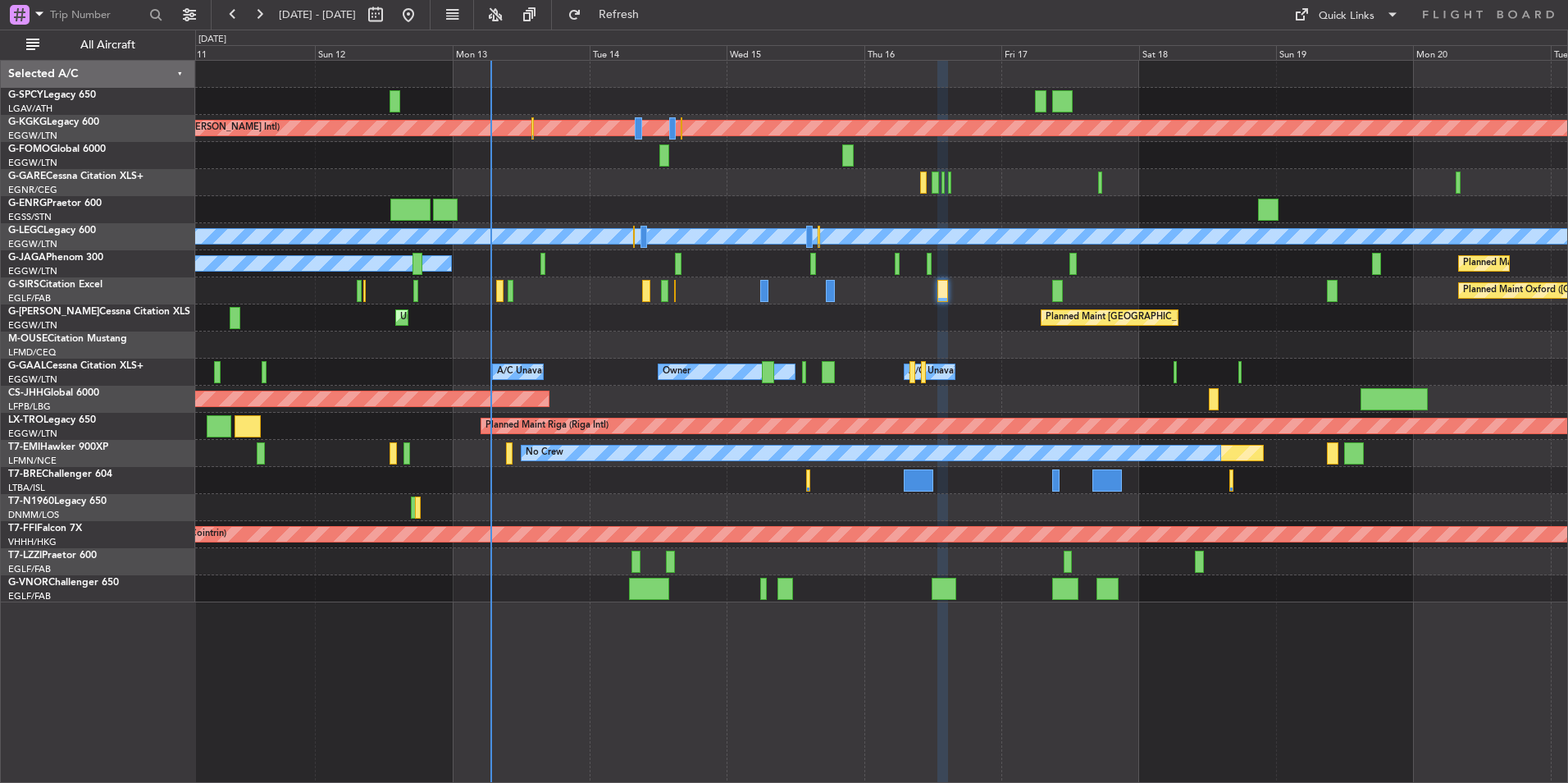
click at [505, 290] on div "Planned Maint Oxford (Kidlington) A/C Unavailable" at bounding box center [881, 290] width 1372 height 27
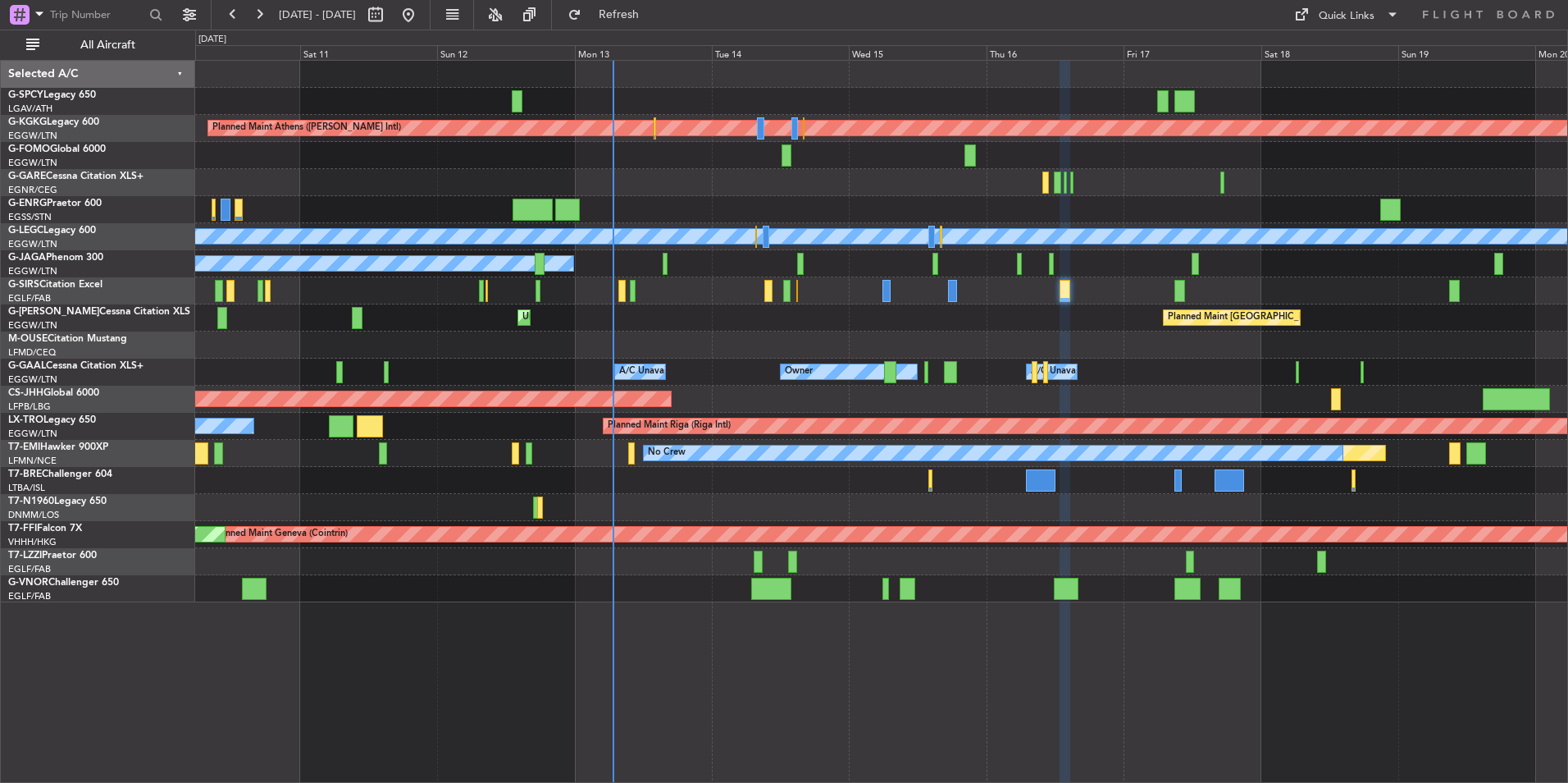
click at [491, 315] on div "Unplanned Maint London (Luton) Planned Maint London (Luton) Planned Maint Londo…" at bounding box center [881, 318] width 1372 height 27
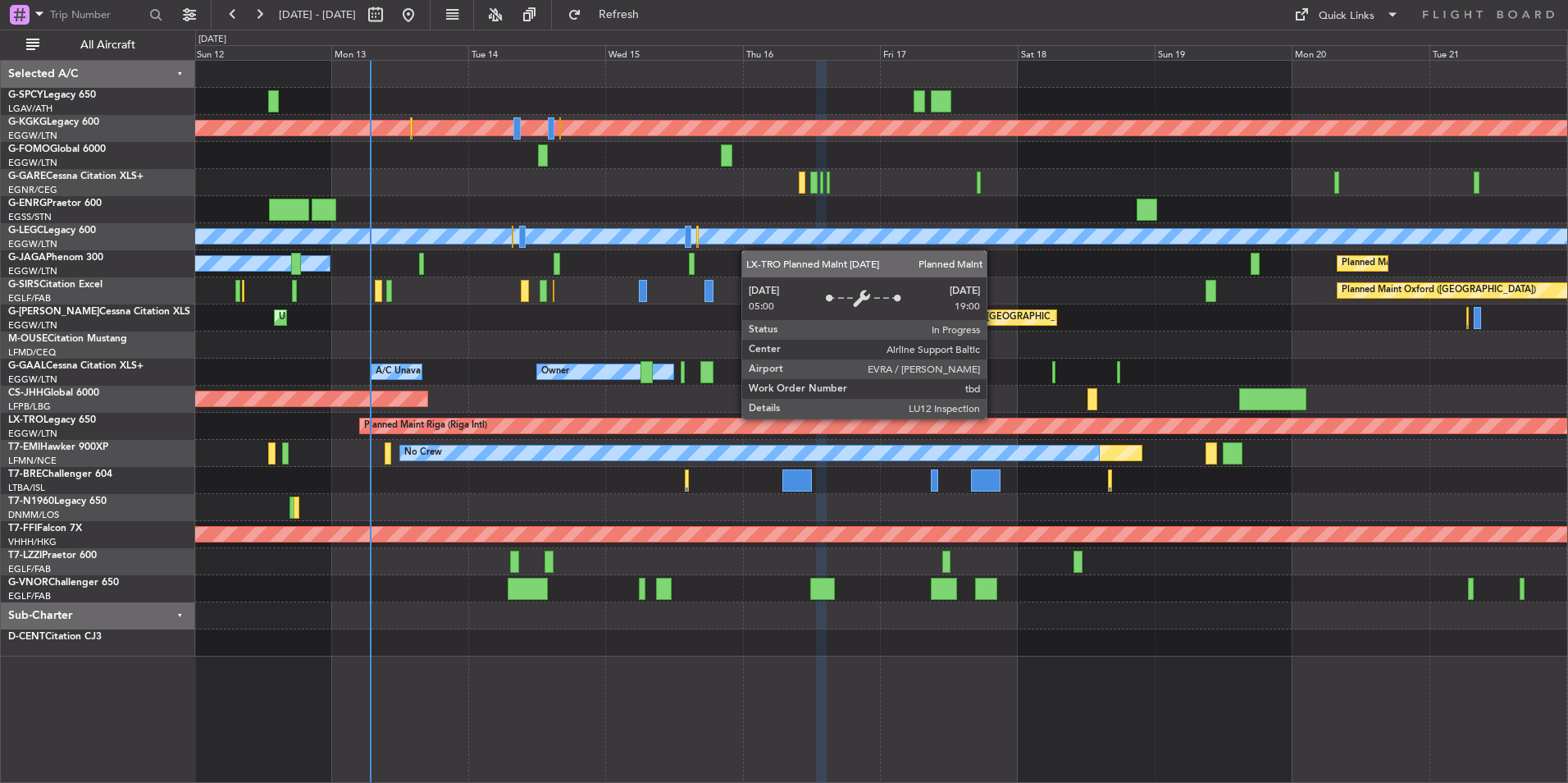
click at [749, 429] on div "Planned Maint Riga (Riga Intl)" at bounding box center [1291, 425] width 1865 height 16
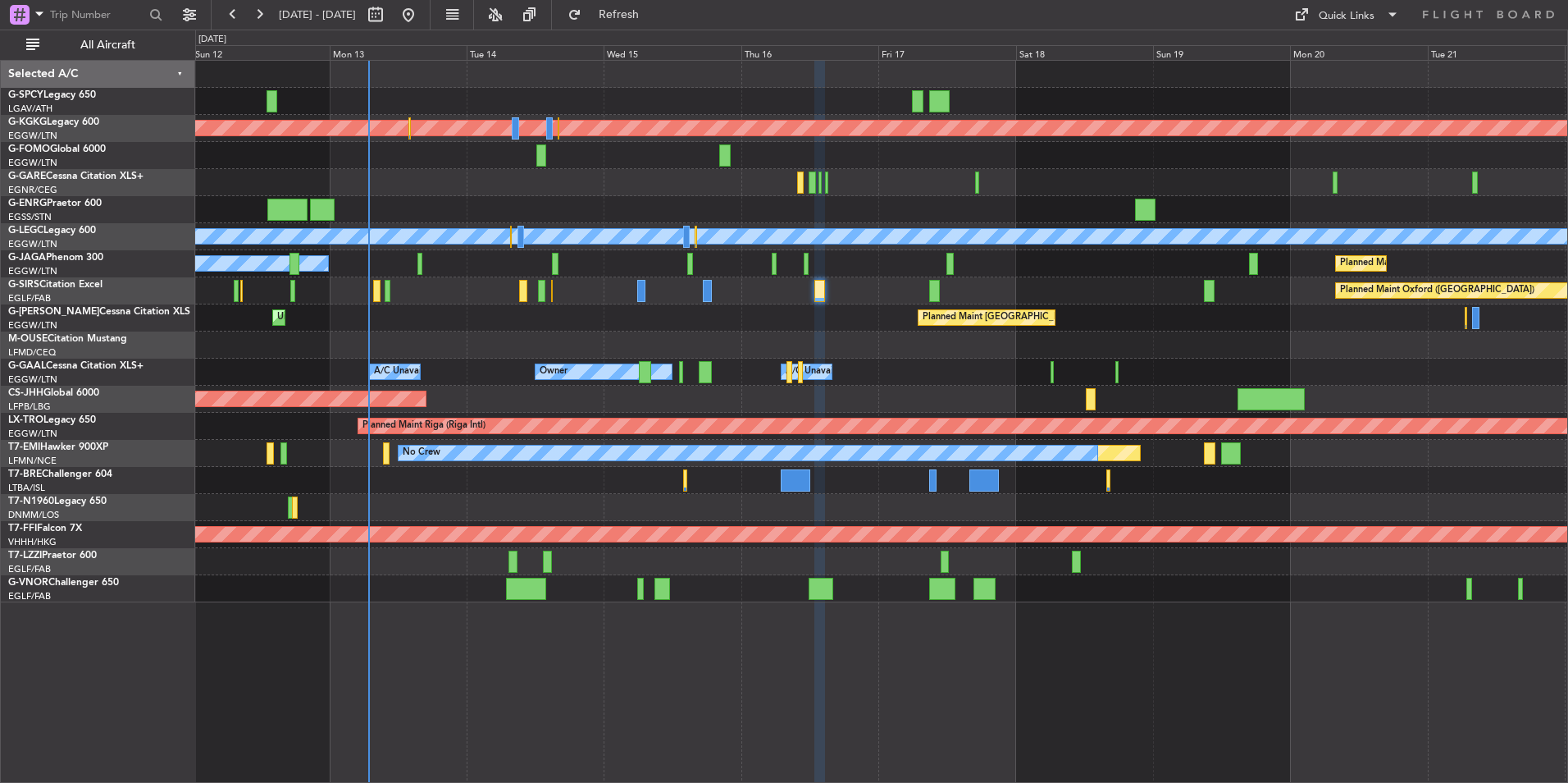
click at [852, 395] on div "Planned Maint [GEOGRAPHIC_DATA] ([GEOGRAPHIC_DATA])" at bounding box center [881, 399] width 1372 height 27
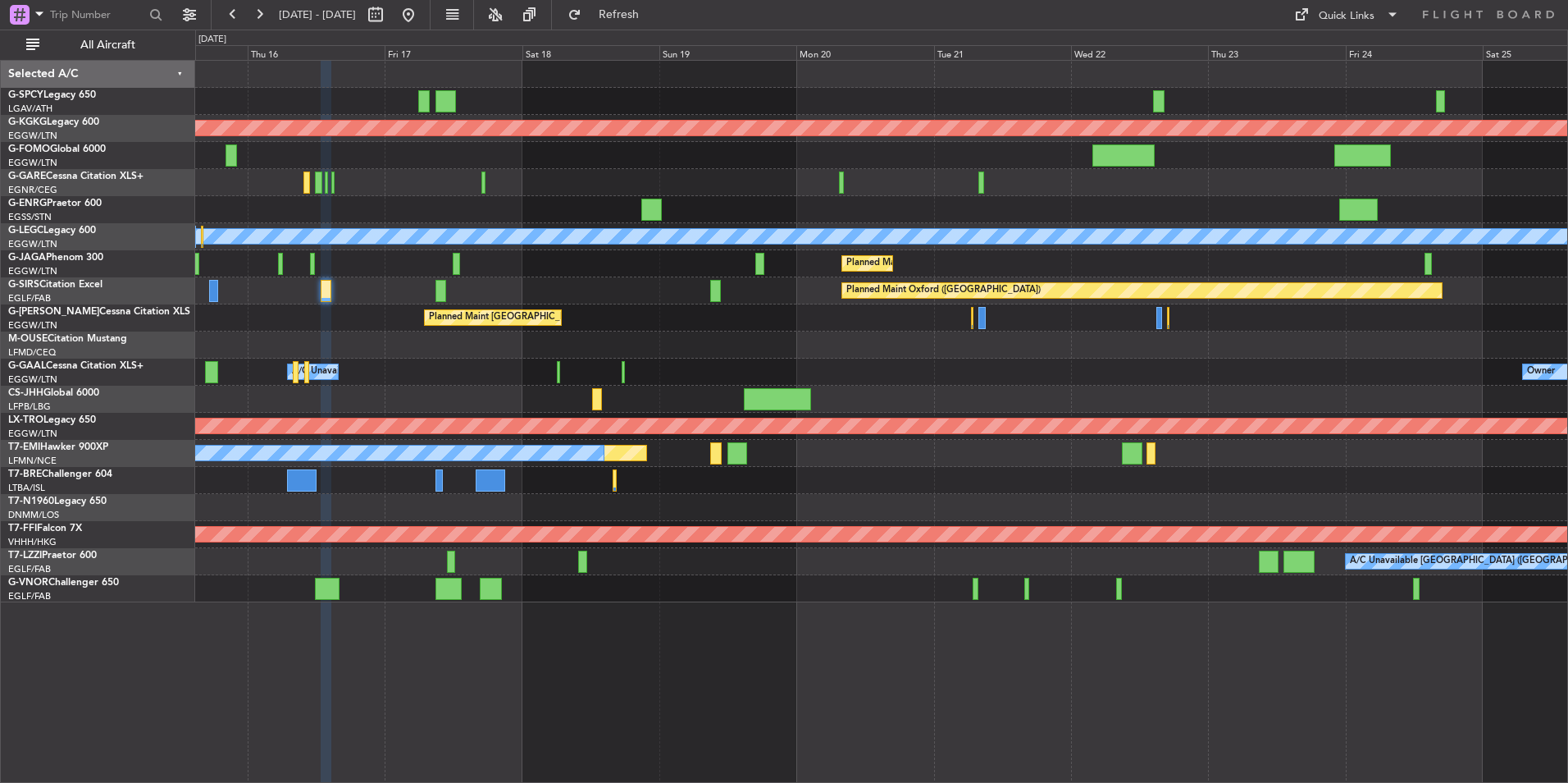
click at [881, 409] on div "Planned Maint [GEOGRAPHIC_DATA] ([GEOGRAPHIC_DATA])" at bounding box center [881, 399] width 1372 height 27
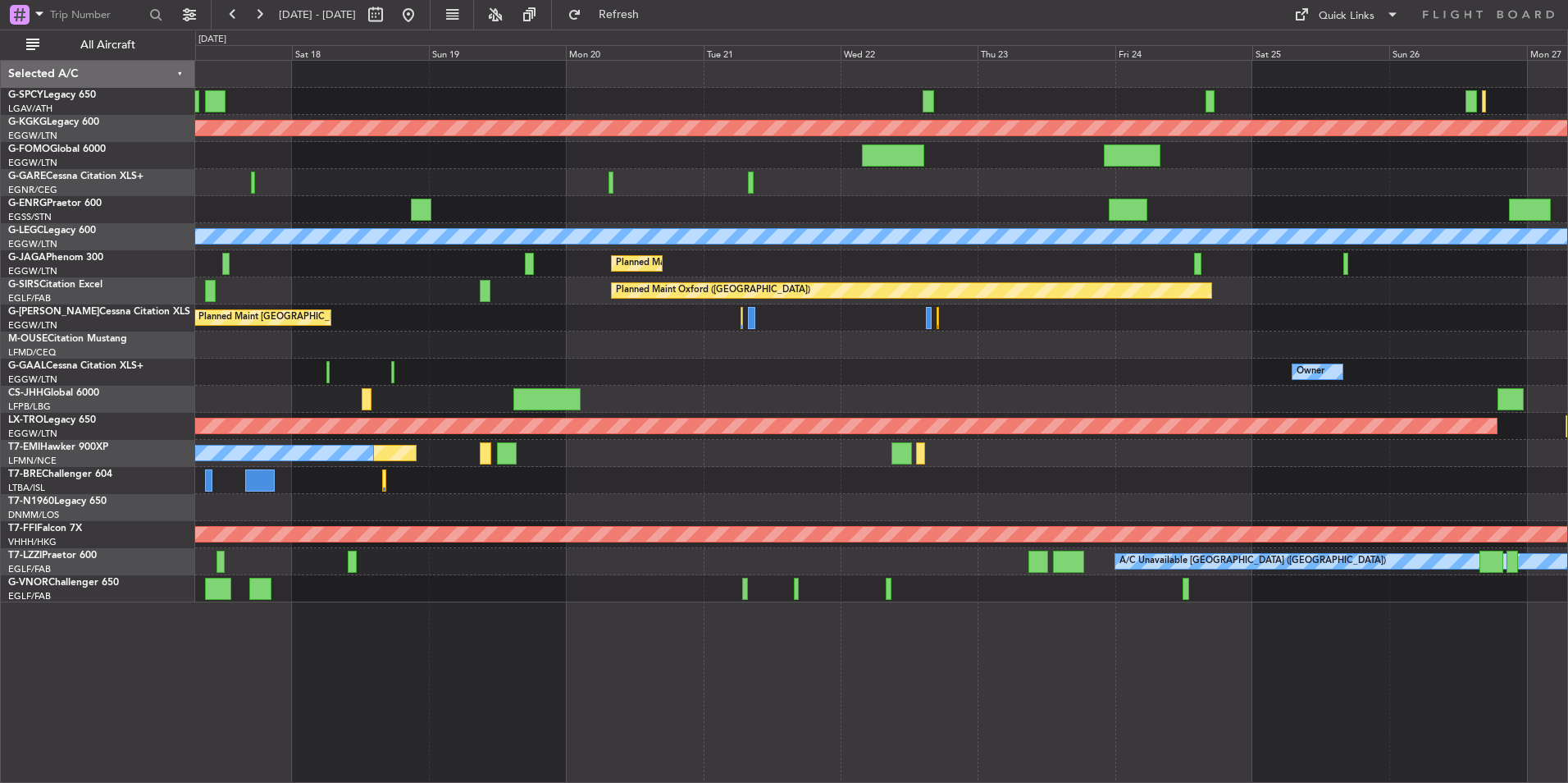
click at [854, 415] on div "Planned Maint Athens (Eleftherios Venizelos Intl) Planned Maint London (Stanste…" at bounding box center [881, 332] width 1372 height 541
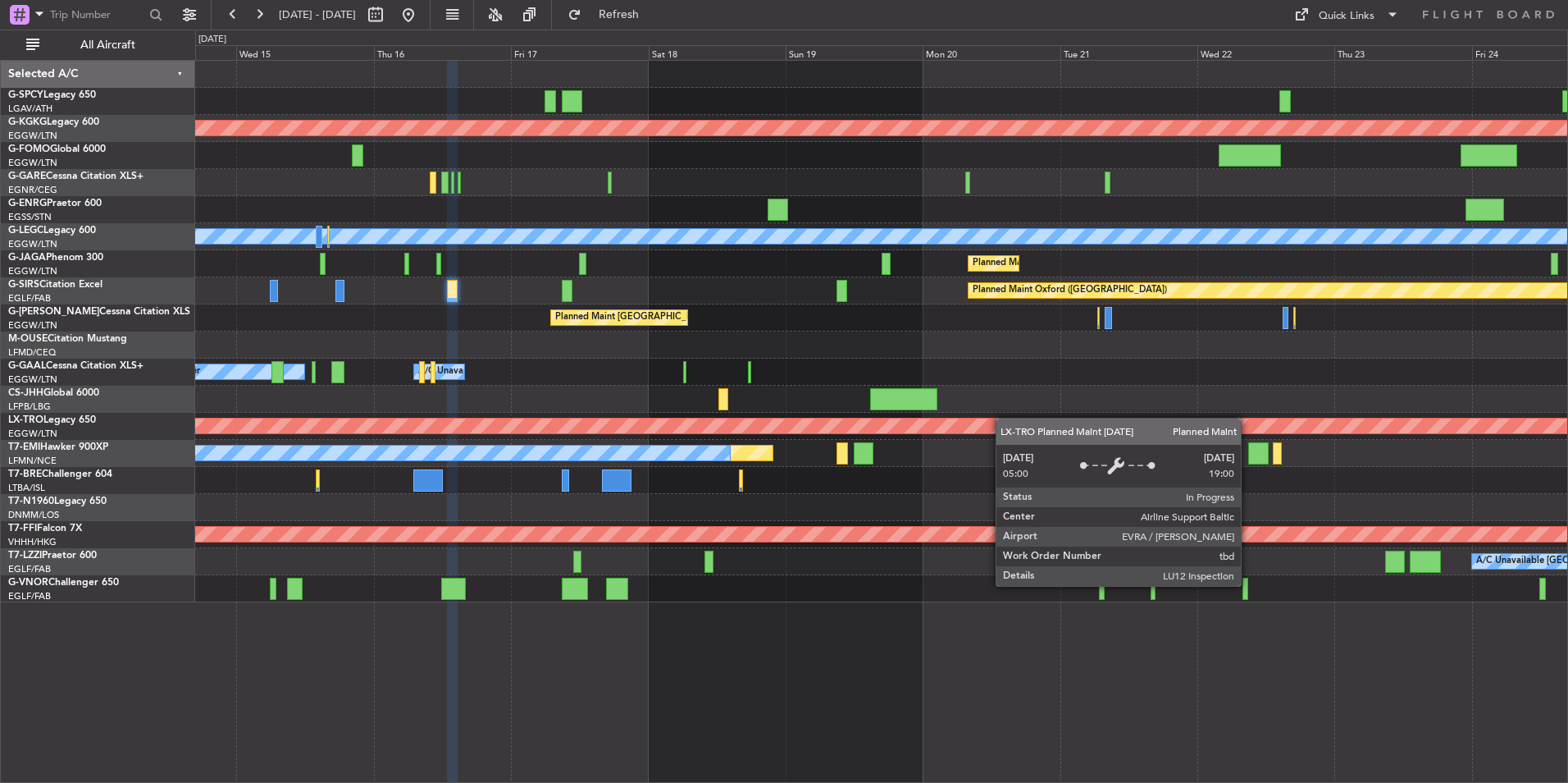
click at [1050, 428] on div "Planned Maint Athens (Eleftherios Venizelos Intl) Planned Maint London (Stanste…" at bounding box center [881, 332] width 1372 height 541
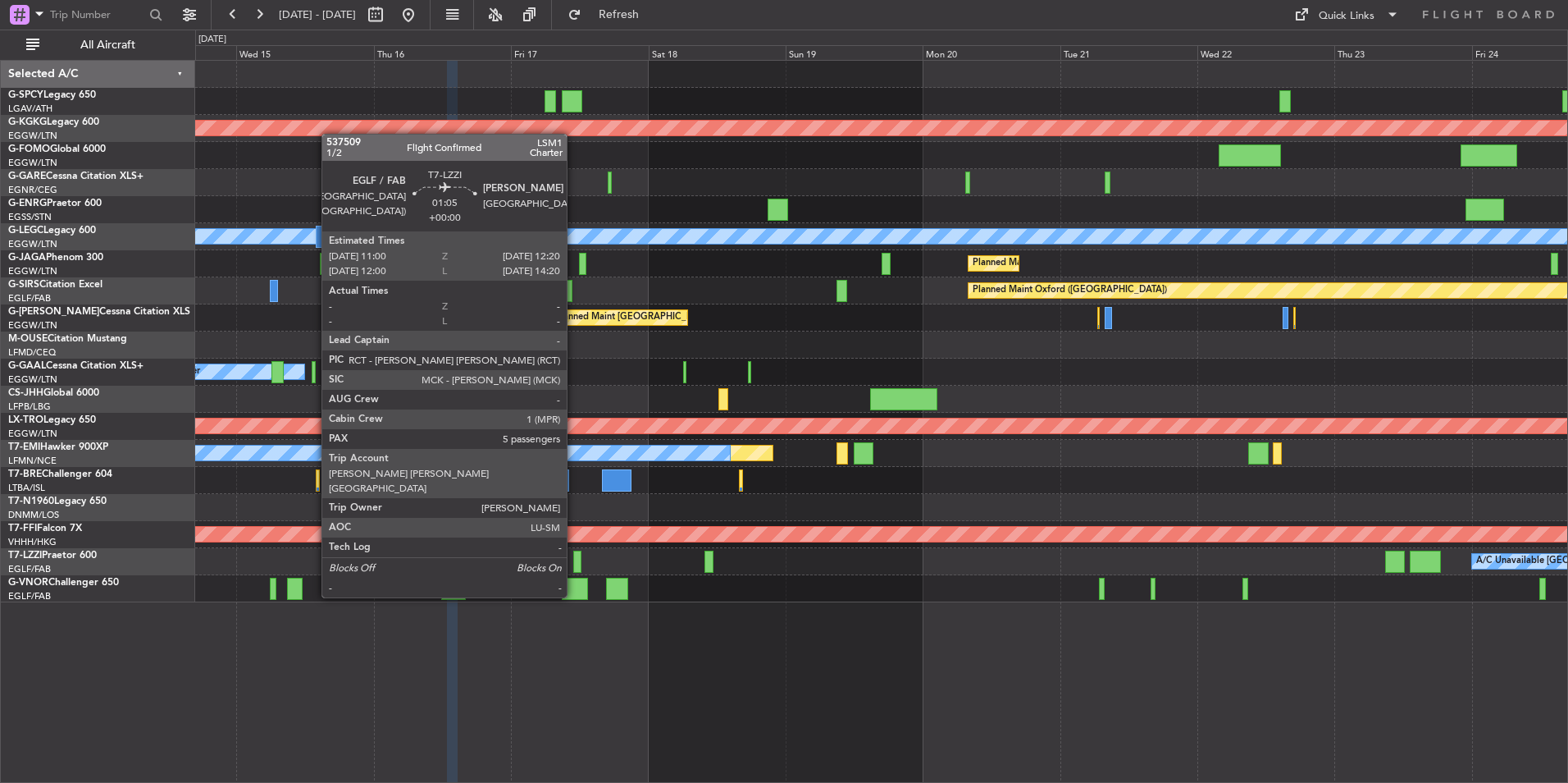
click at [574, 566] on div at bounding box center [577, 562] width 8 height 23
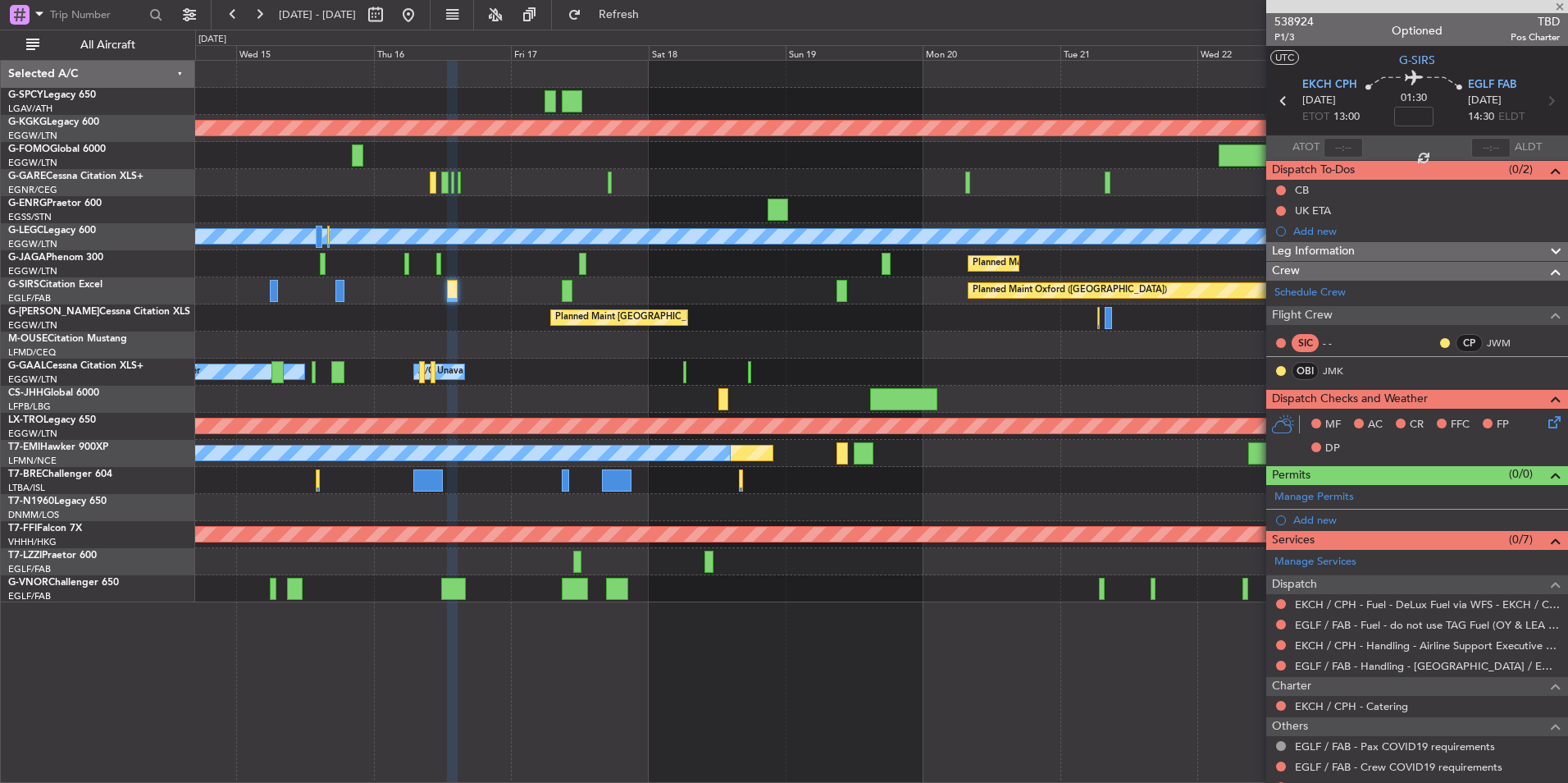
type input "5"
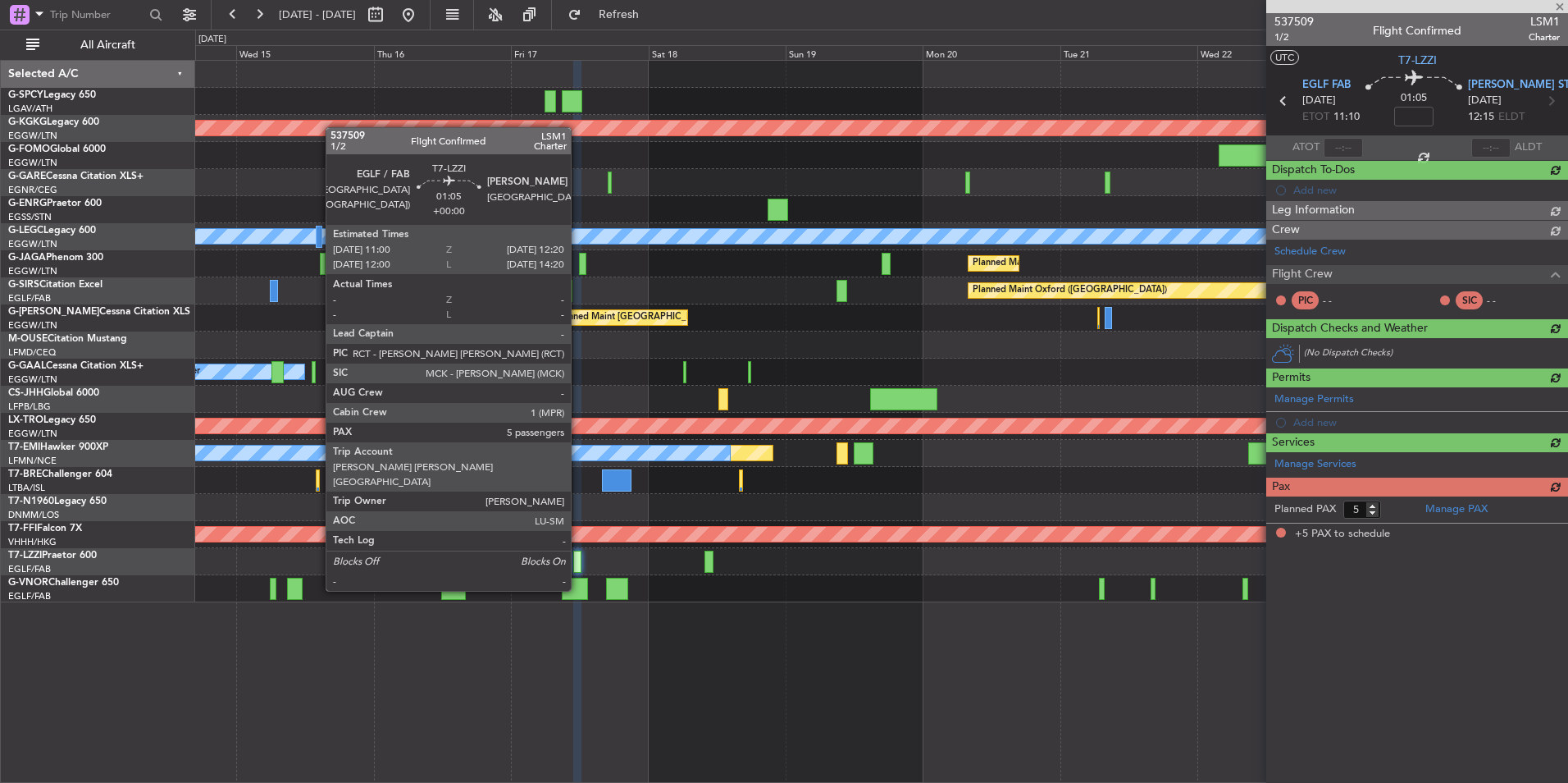
click at [578, 559] on div at bounding box center [577, 562] width 8 height 23
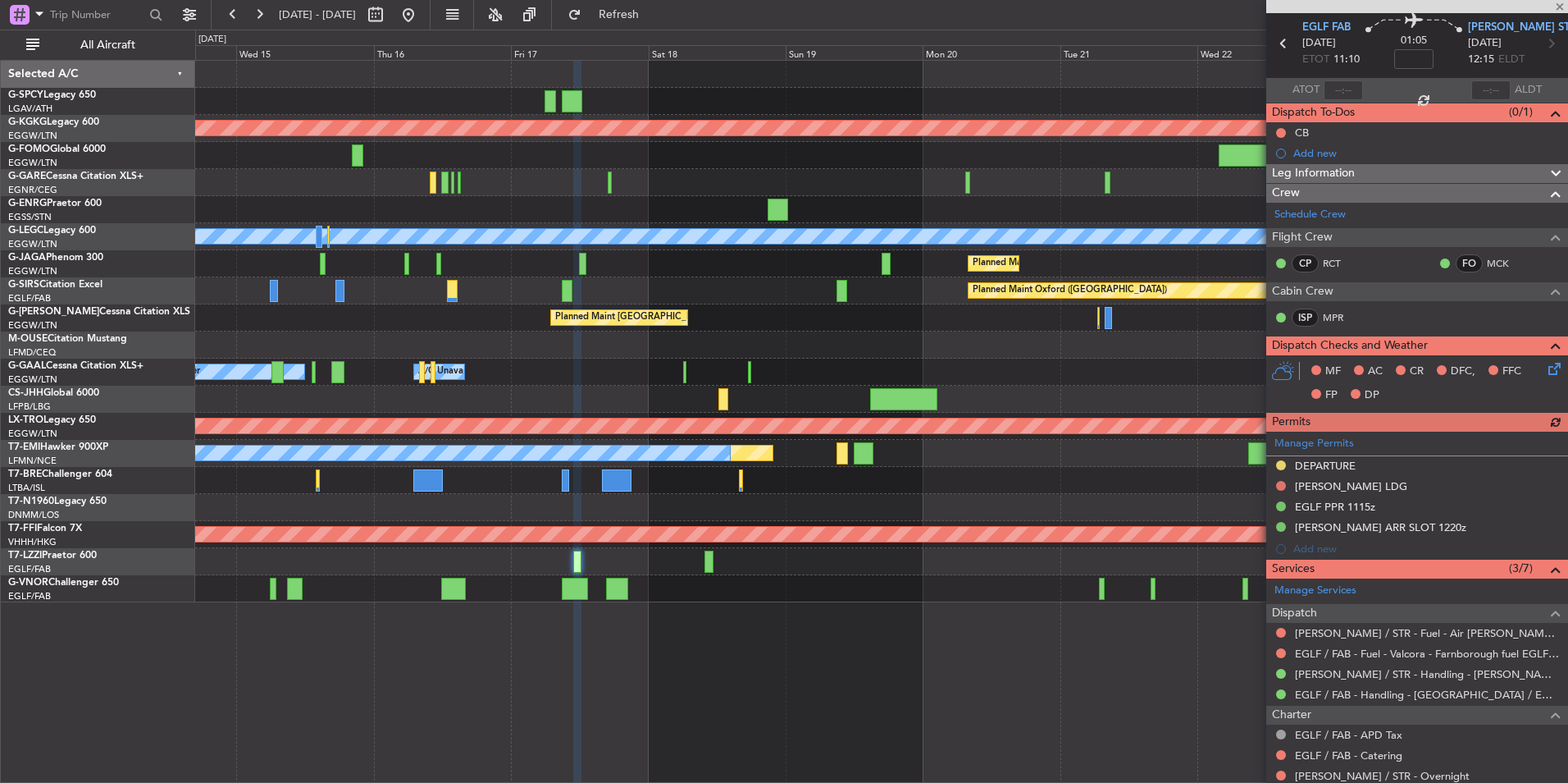
scroll to position [82, 0]
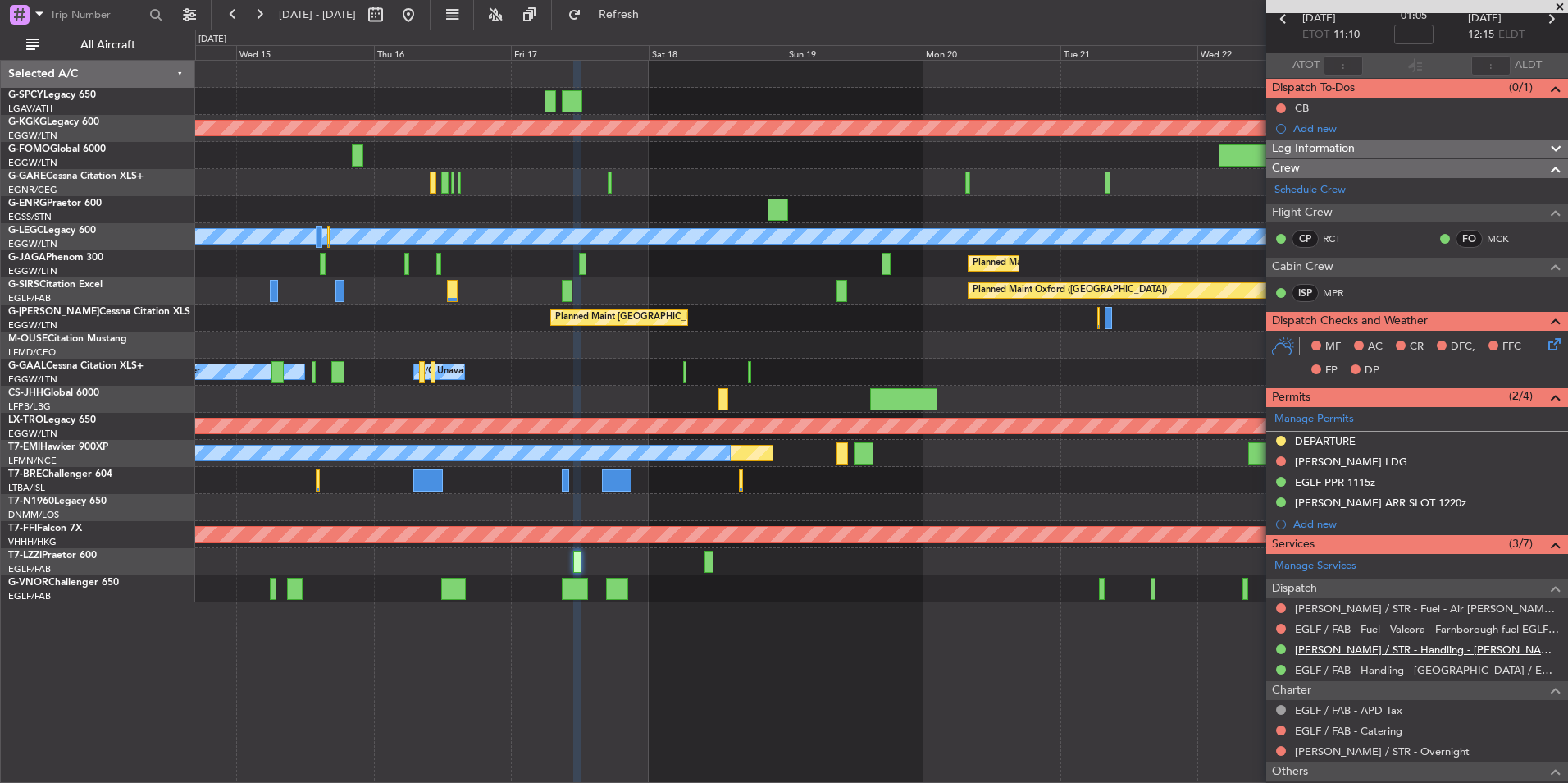
click at [1442, 650] on link "[PERSON_NAME] / STR - Handling - [PERSON_NAME] AVIATION SERVICE [PERSON_NAME]" at bounding box center [1427, 649] width 265 height 14
click at [422, 20] on button at bounding box center [409, 15] width 26 height 26
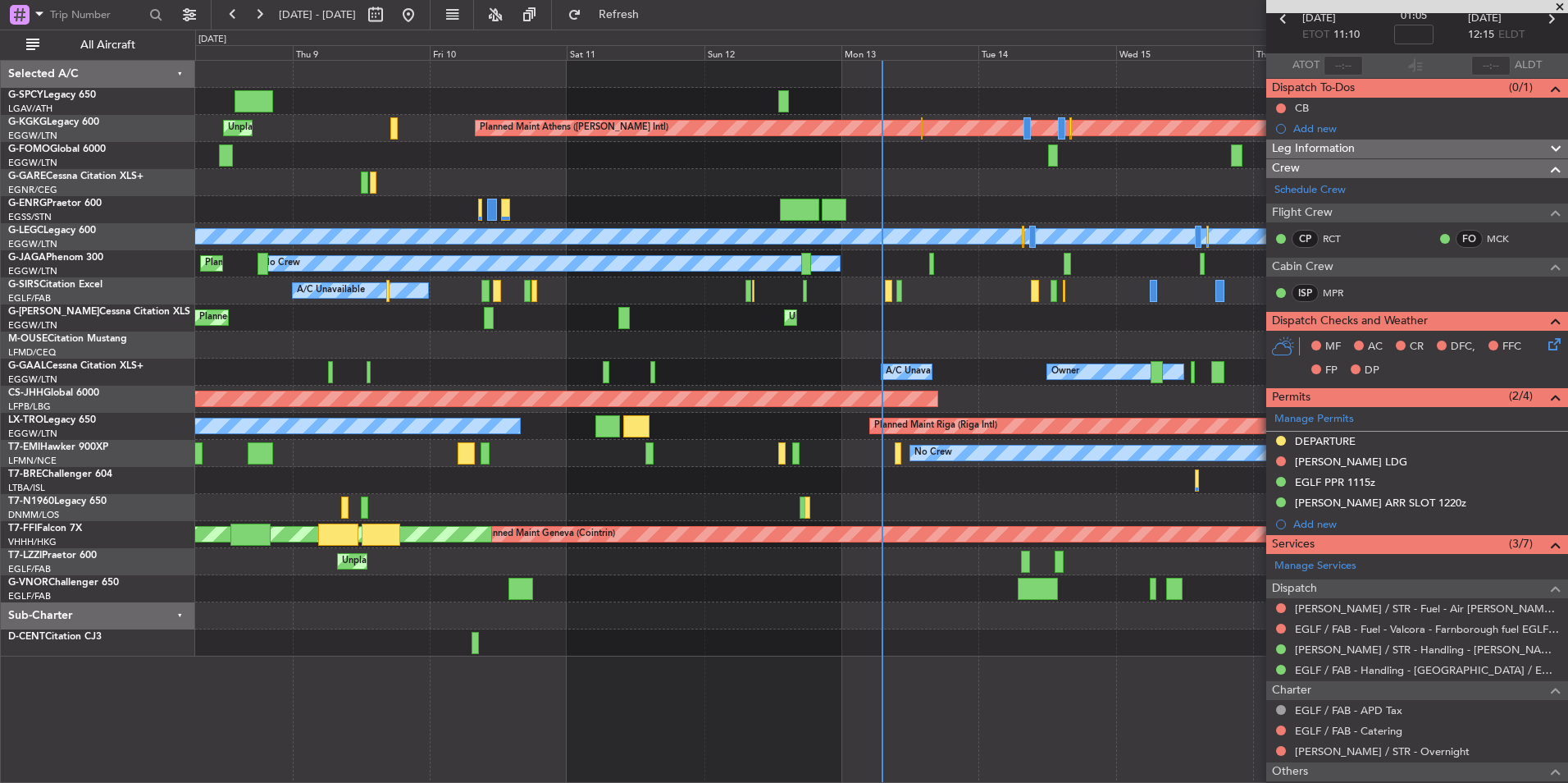
drag, startPoint x: 1560, startPoint y: 1, endPoint x: 1548, endPoint y: 13, distance: 17.0
click at [1560, 1] on span at bounding box center [1559, 8] width 16 height 15
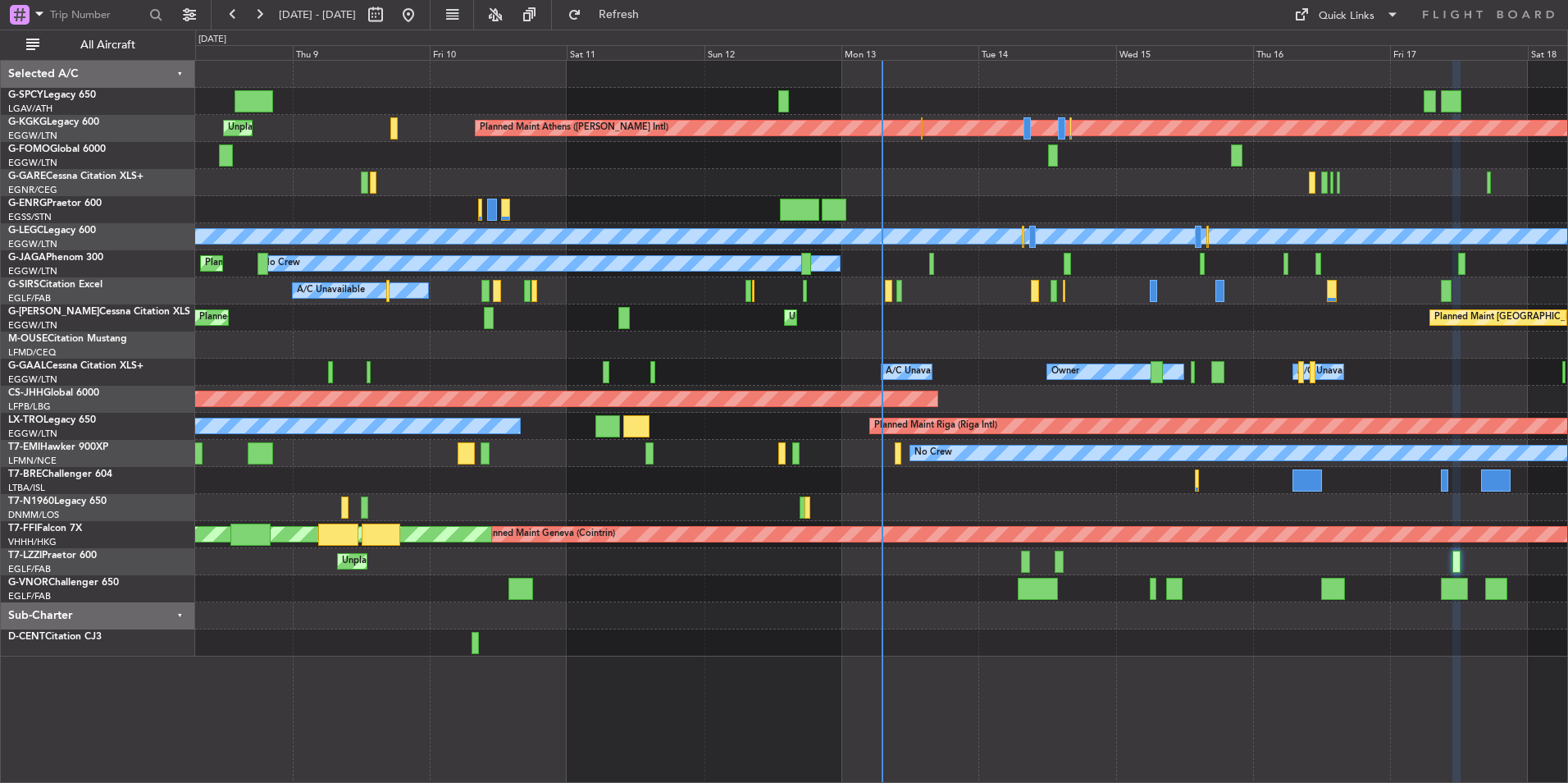
type input "0"
click at [1351, 13] on div "Quick Links" at bounding box center [1345, 16] width 55 height 16
click at [1367, 56] on button "Trip Builder" at bounding box center [1346, 55] width 123 height 39
click at [622, 10] on button "Refresh" at bounding box center [609, 15] width 99 height 26
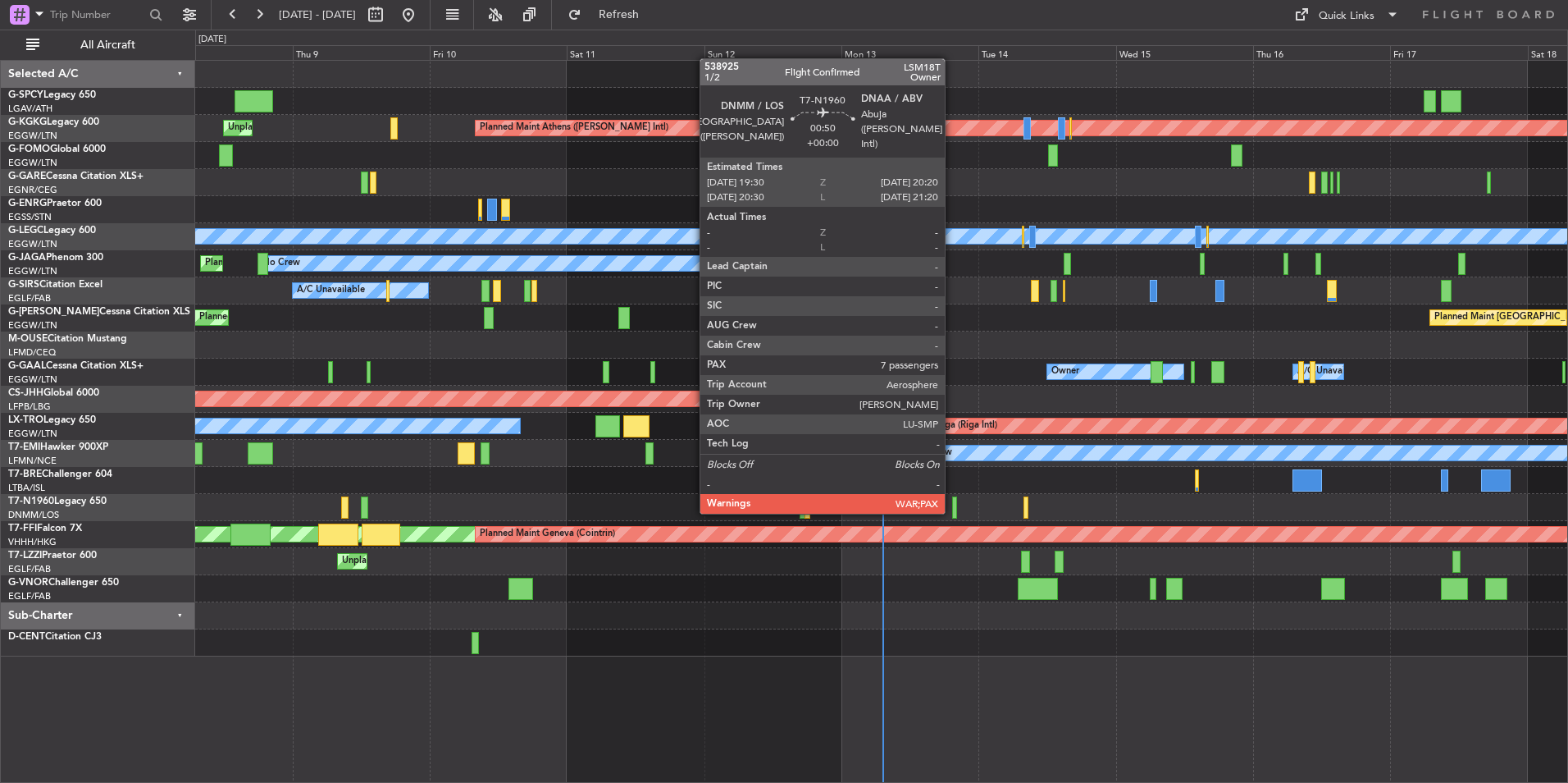
click at [952, 510] on div at bounding box center [954, 508] width 5 height 23
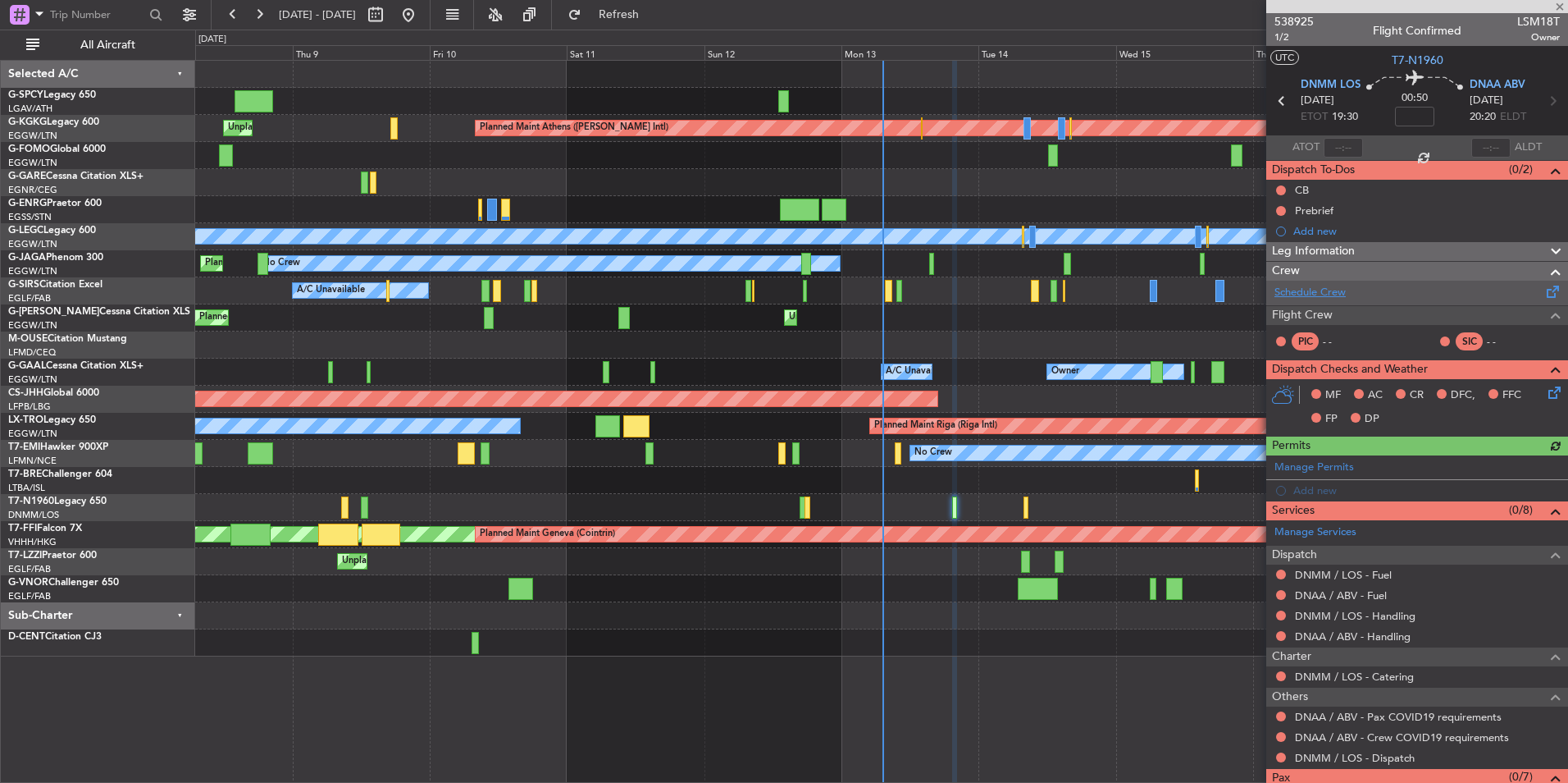
click at [1322, 286] on link "Schedule Crew" at bounding box center [1310, 292] width 71 height 16
click at [654, 21] on span "Refresh" at bounding box center [618, 15] width 69 height 11
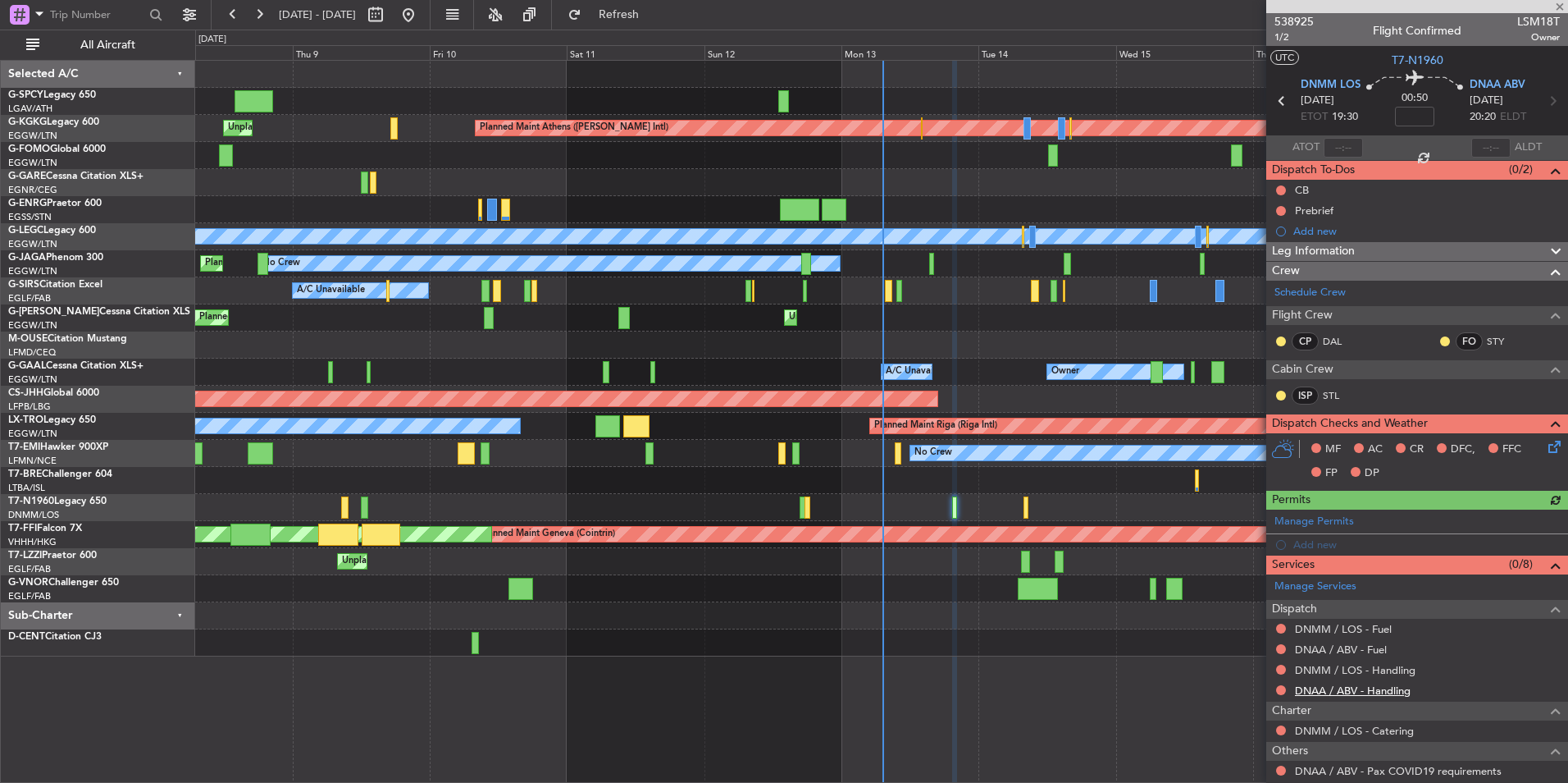
click at [1374, 686] on link "DNAA / ABV - Handling" at bounding box center [1352, 690] width 116 height 14
click at [659, 23] on button "Refresh" at bounding box center [609, 15] width 99 height 26
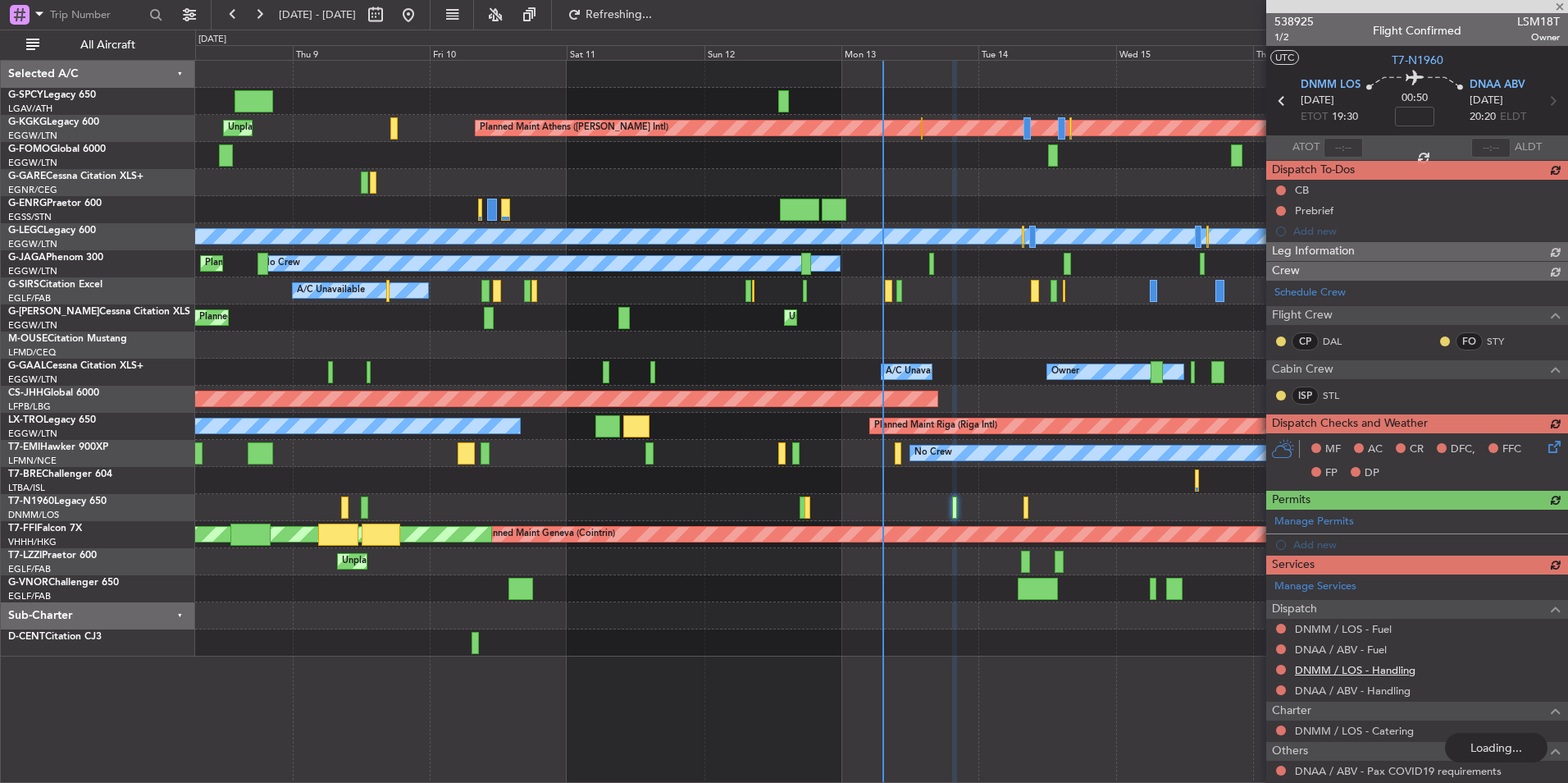
click at [1392, 666] on div "Manage Services Dispatch DNMM / LOS - Fuel DNAA / ABV - Fuel DNMM / LOS - Handl…" at bounding box center [1416, 698] width 302 height 248
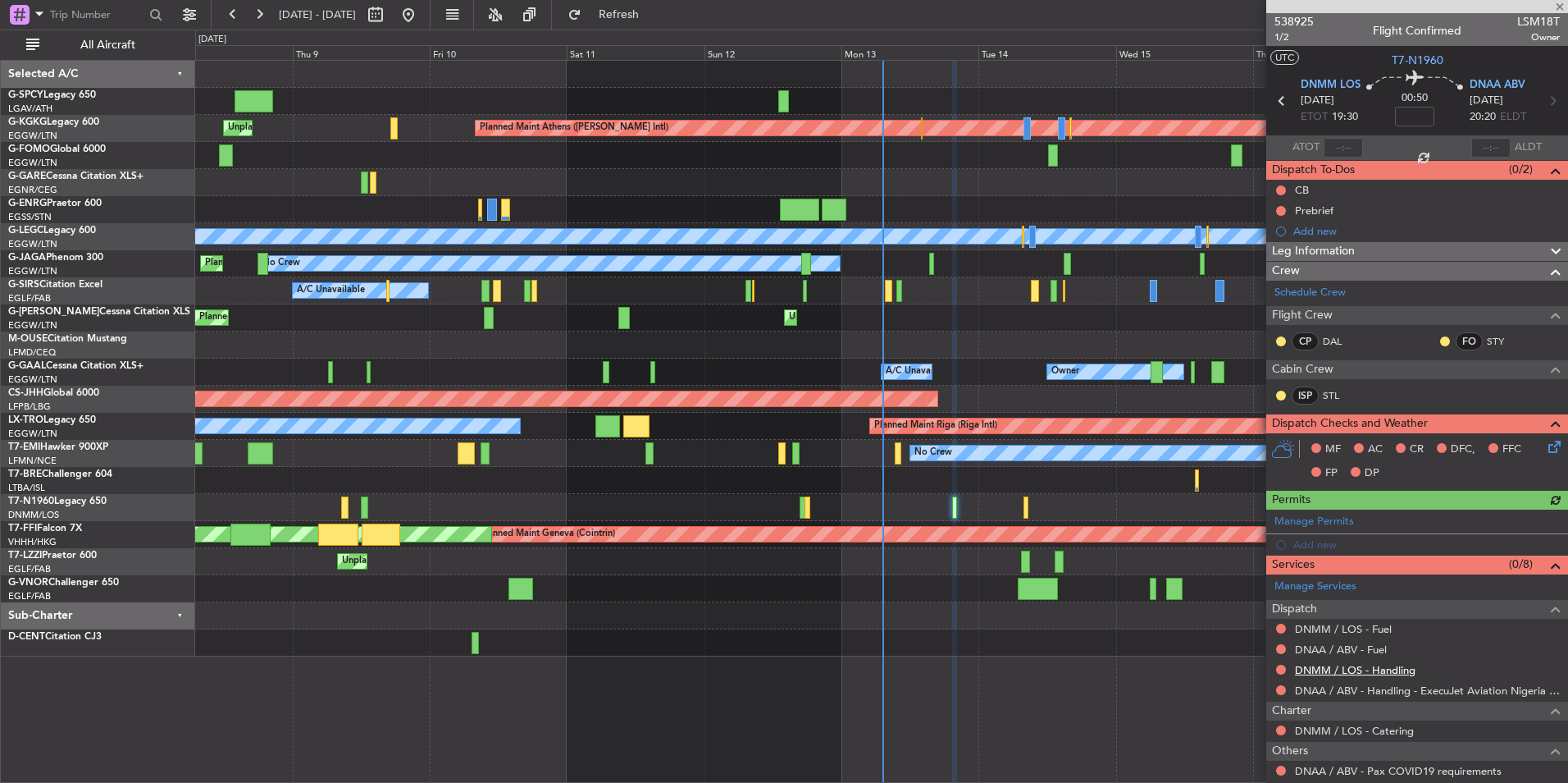
click at [1385, 671] on link "DNMM / LOS - Handling" at bounding box center [1355, 669] width 120 height 14
click at [629, 23] on button "Refresh" at bounding box center [609, 15] width 99 height 26
click at [1376, 647] on link "DNAA / ABV - Fuel" at bounding box center [1341, 649] width 92 height 14
click at [660, 34] on div "0 0 Wed 8 Thu 9 Fri 10 Sat 11 Sun 12 Mon 13 Tue 14 Oct 2025 Wed 15 Thu 16 Fri 1…" at bounding box center [881, 44] width 1371 height 29
click at [659, 25] on button "Refresh" at bounding box center [609, 15] width 99 height 26
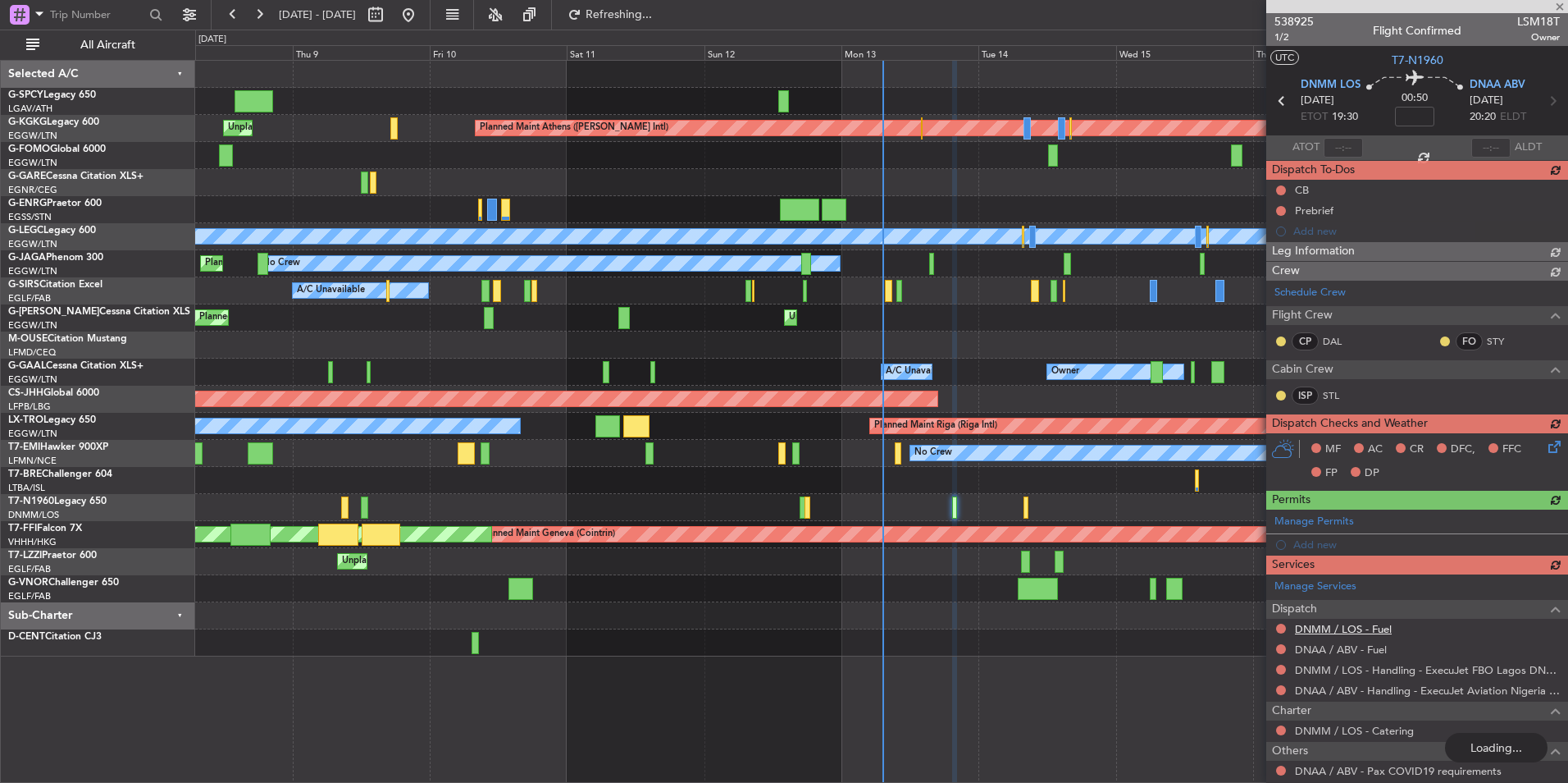
click at [1373, 633] on div "Manage Services Dispatch DNMM / LOS - Fuel DNAA / ABV - Fuel DNMM / LOS - Handl…" at bounding box center [1416, 698] width 302 height 248
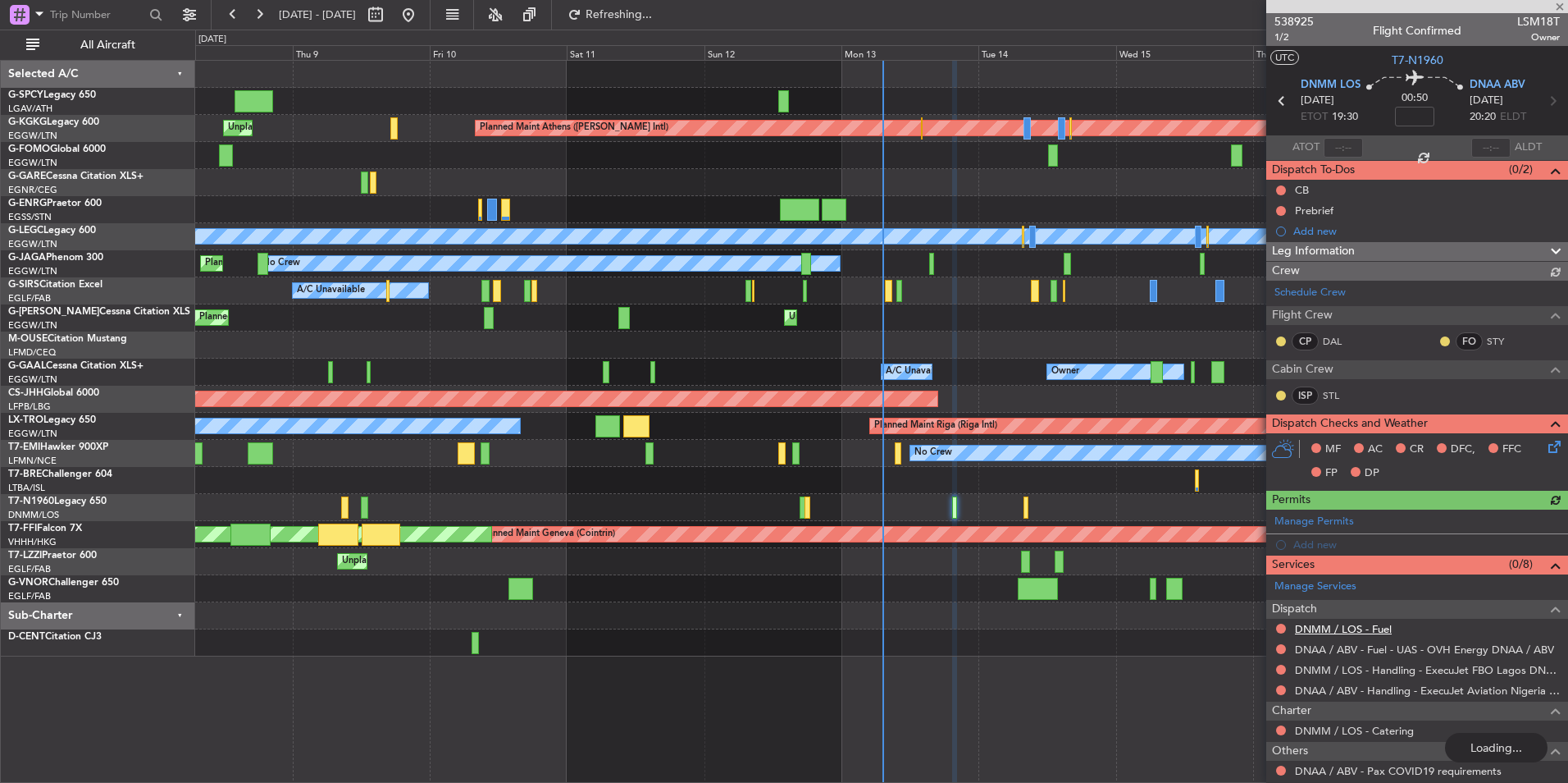
click at [1360, 629] on link "DNMM / LOS - Fuel" at bounding box center [1343, 629] width 97 height 14
click at [644, 14] on span "Refresh" at bounding box center [618, 15] width 69 height 11
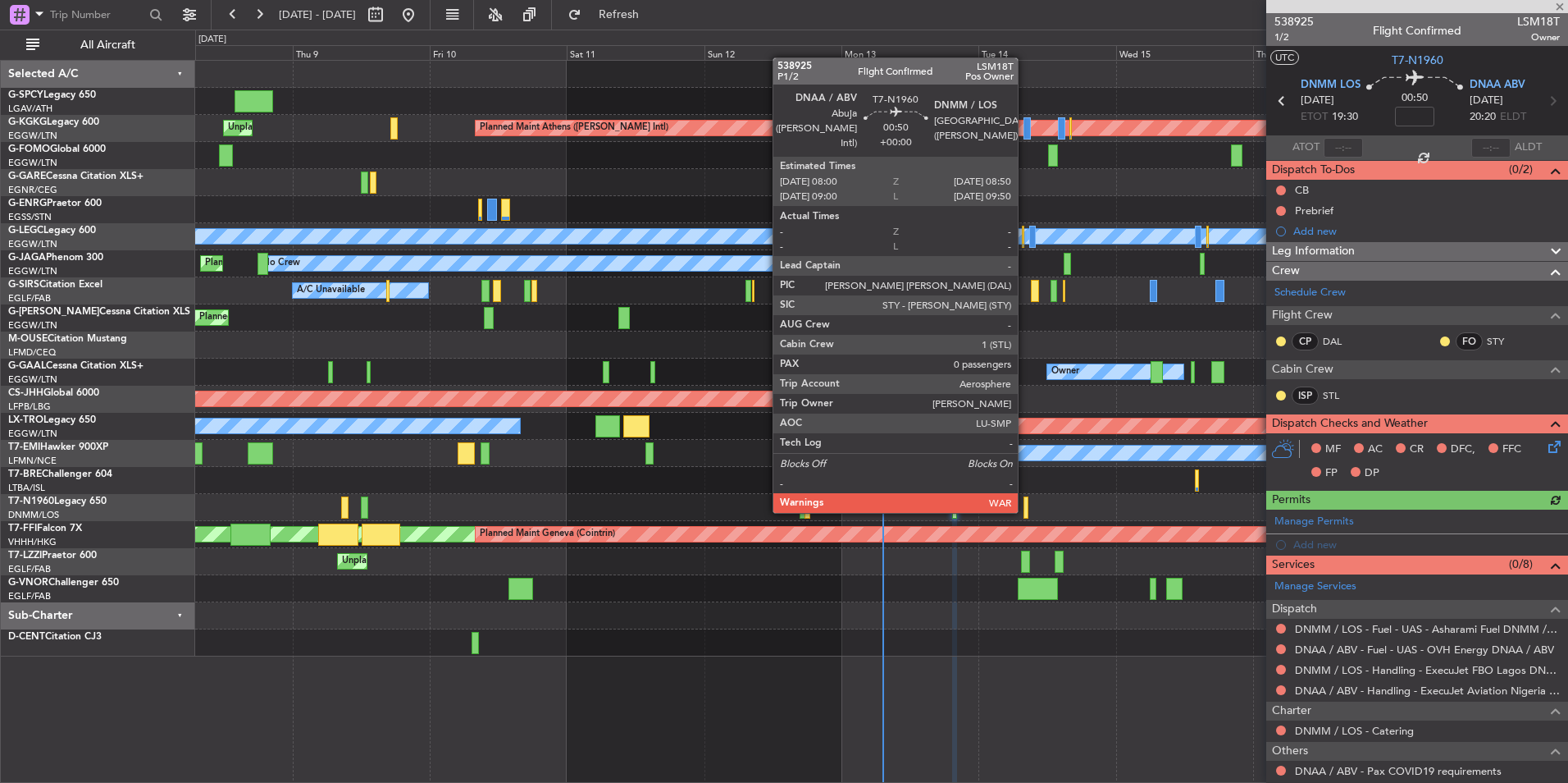
click at [1025, 509] on div at bounding box center [1025, 508] width 5 height 23
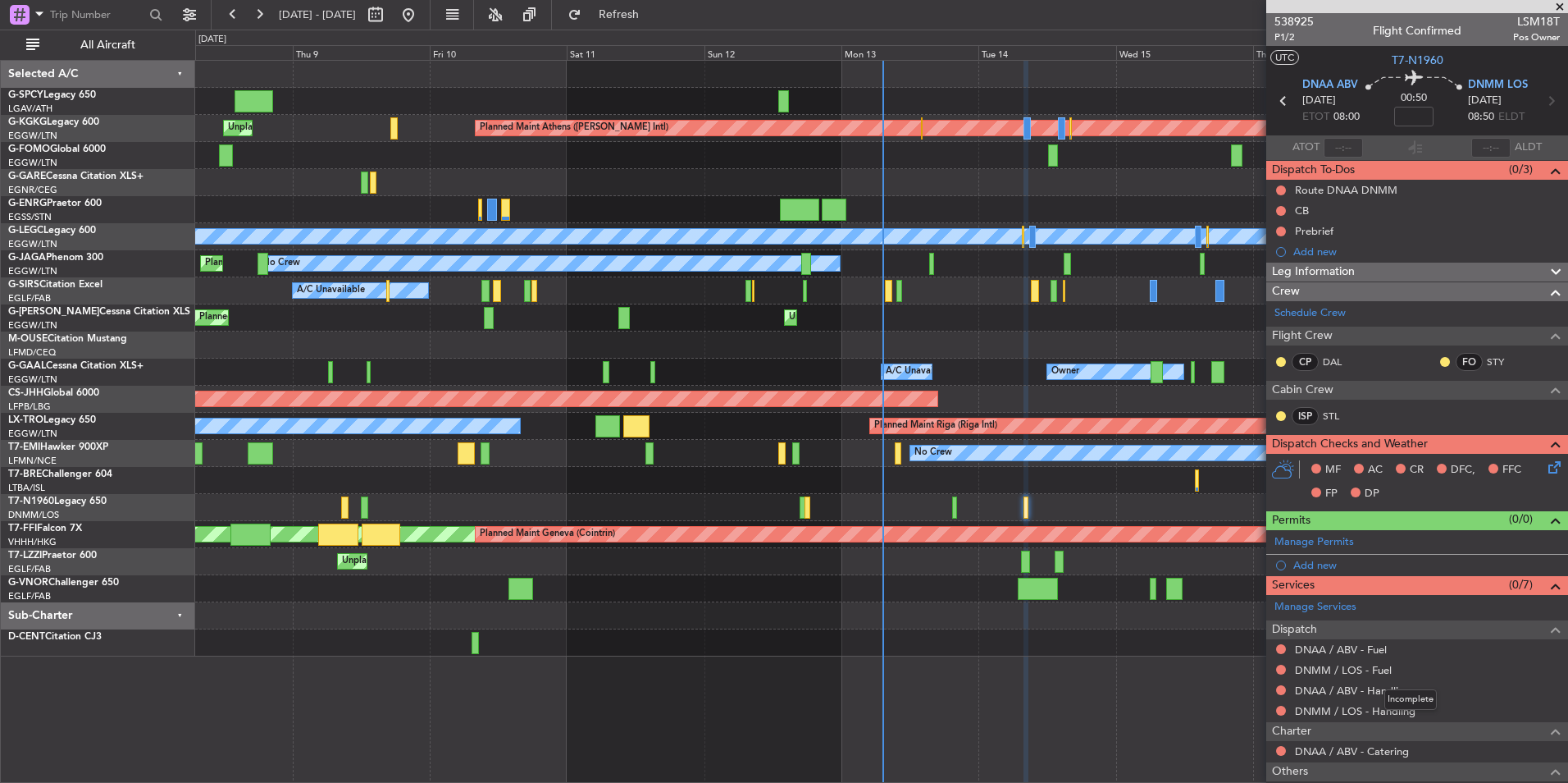
click at [1401, 713] on mat-tooltip-component "Incomplete" at bounding box center [1410, 699] width 75 height 43
click at [1392, 706] on link "DNMM / LOS - Handling" at bounding box center [1355, 711] width 120 height 14
click at [628, 20] on button "Refresh" at bounding box center [609, 15] width 99 height 26
click at [1405, 692] on link "DNAA / ABV - Handling" at bounding box center [1352, 690] width 116 height 14
click at [654, 14] on span "Refresh" at bounding box center [618, 15] width 69 height 11
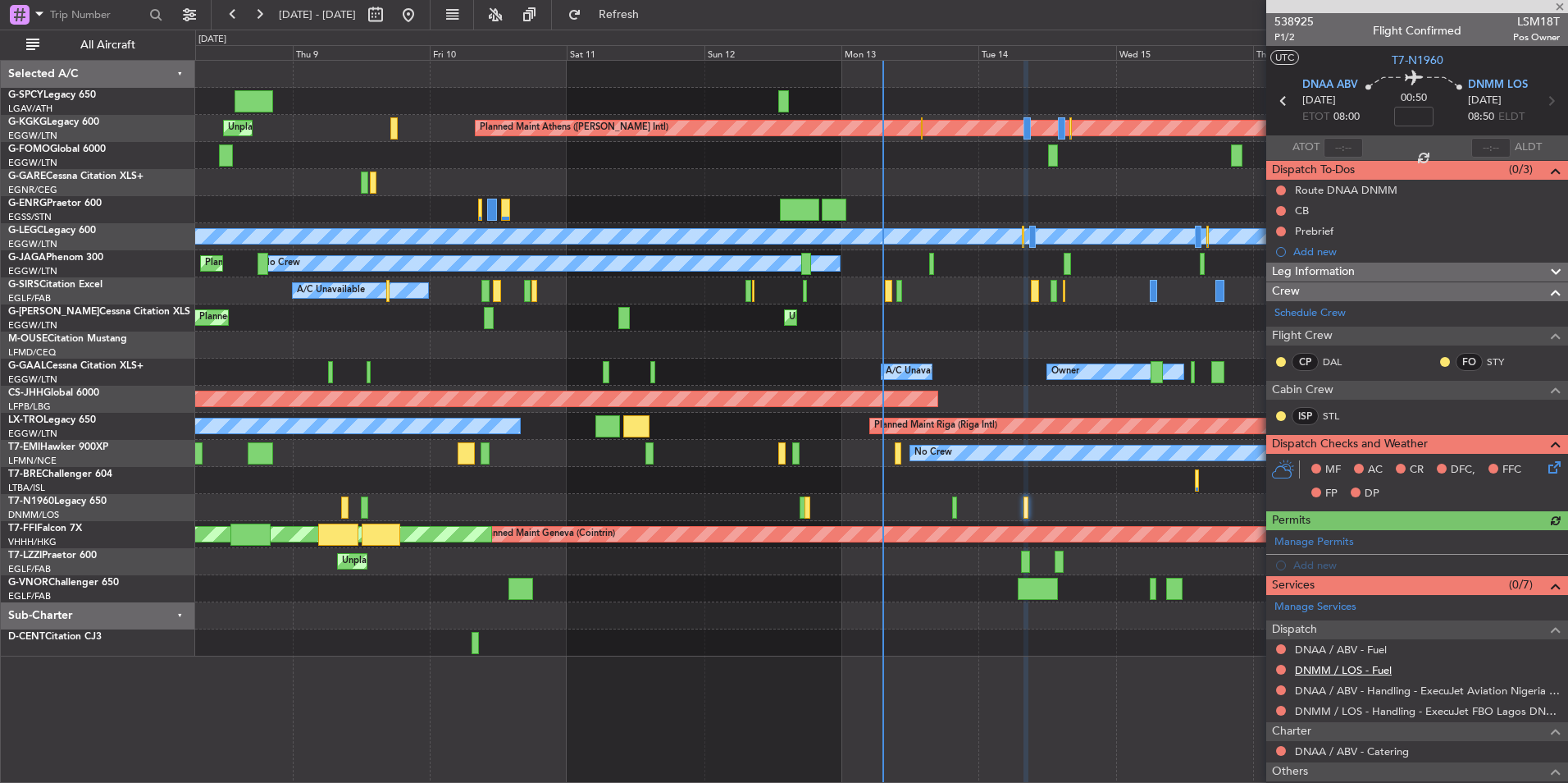
click at [1375, 670] on link "DNMM / LOS - Fuel" at bounding box center [1343, 669] width 97 height 14
click at [638, 5] on button "Refresh" at bounding box center [609, 15] width 99 height 26
click at [1369, 652] on div "Manage Services Dispatch DNAA / ABV - Fuel DNMM / LOS - Fuel DNAA / ABV - Handl…" at bounding box center [1416, 719] width 302 height 248
click at [1365, 651] on link "DNAA / ABV - Fuel" at bounding box center [1341, 649] width 92 height 14
click at [640, 30] on div "0 0 Wed 8 Thu 9 Fri 10 Sat 11 Sun 12 Mon 13 Tue 14 Oct 2025 Wed 15 Thu 16 Fri 1…" at bounding box center [881, 44] width 1371 height 29
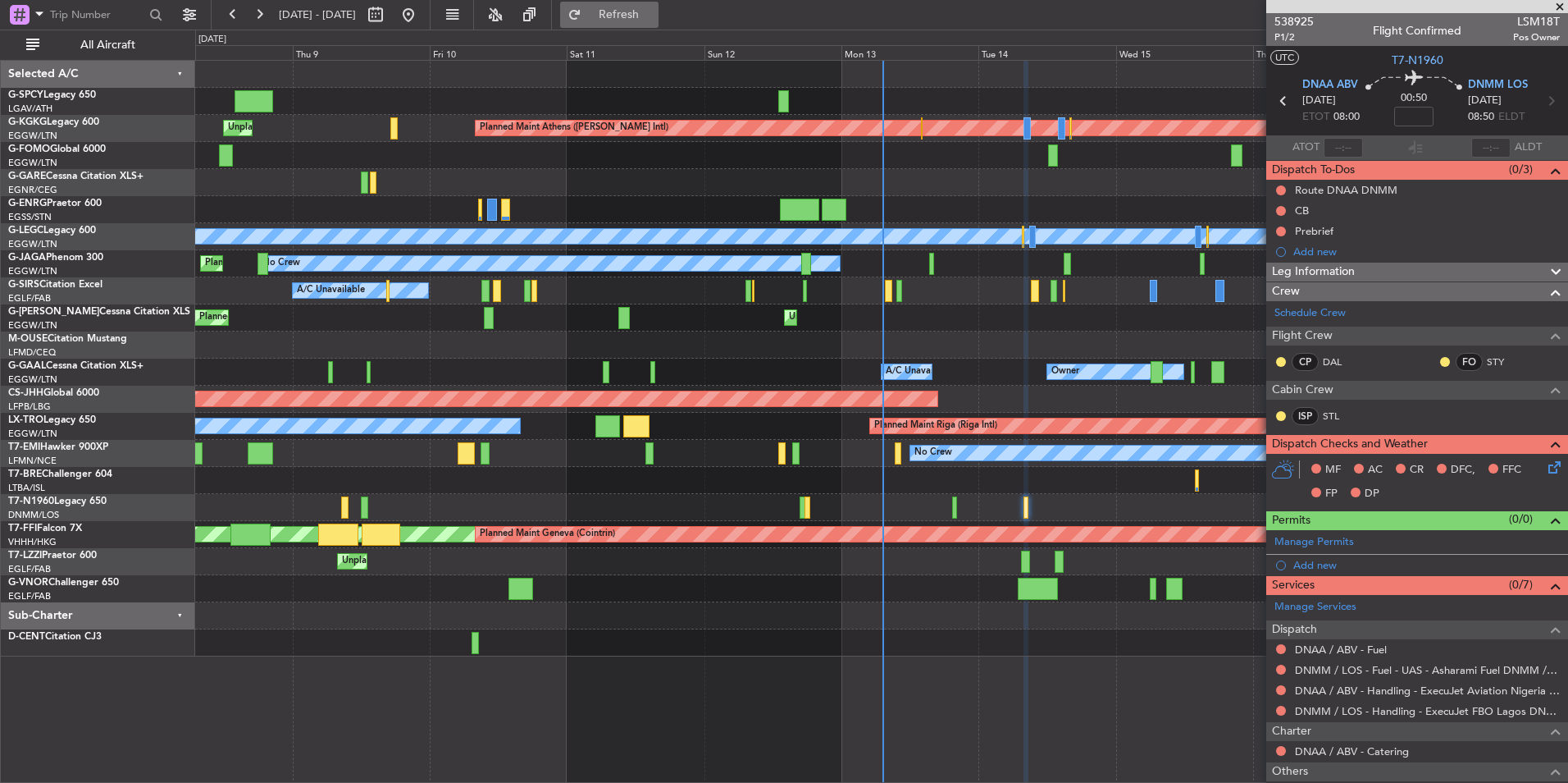
click at [642, 23] on button "Refresh" at bounding box center [609, 15] width 99 height 26
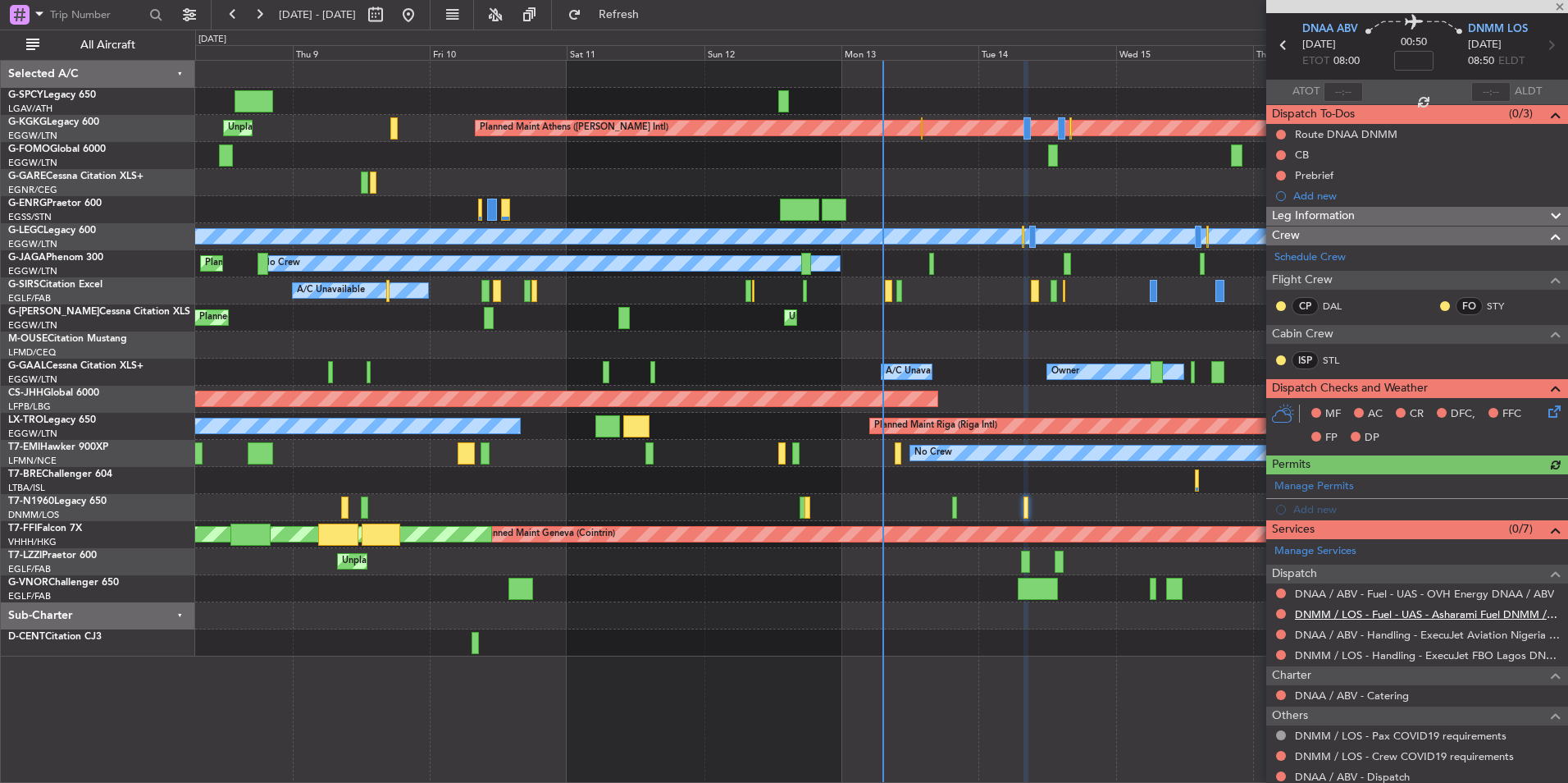
scroll to position [106, 0]
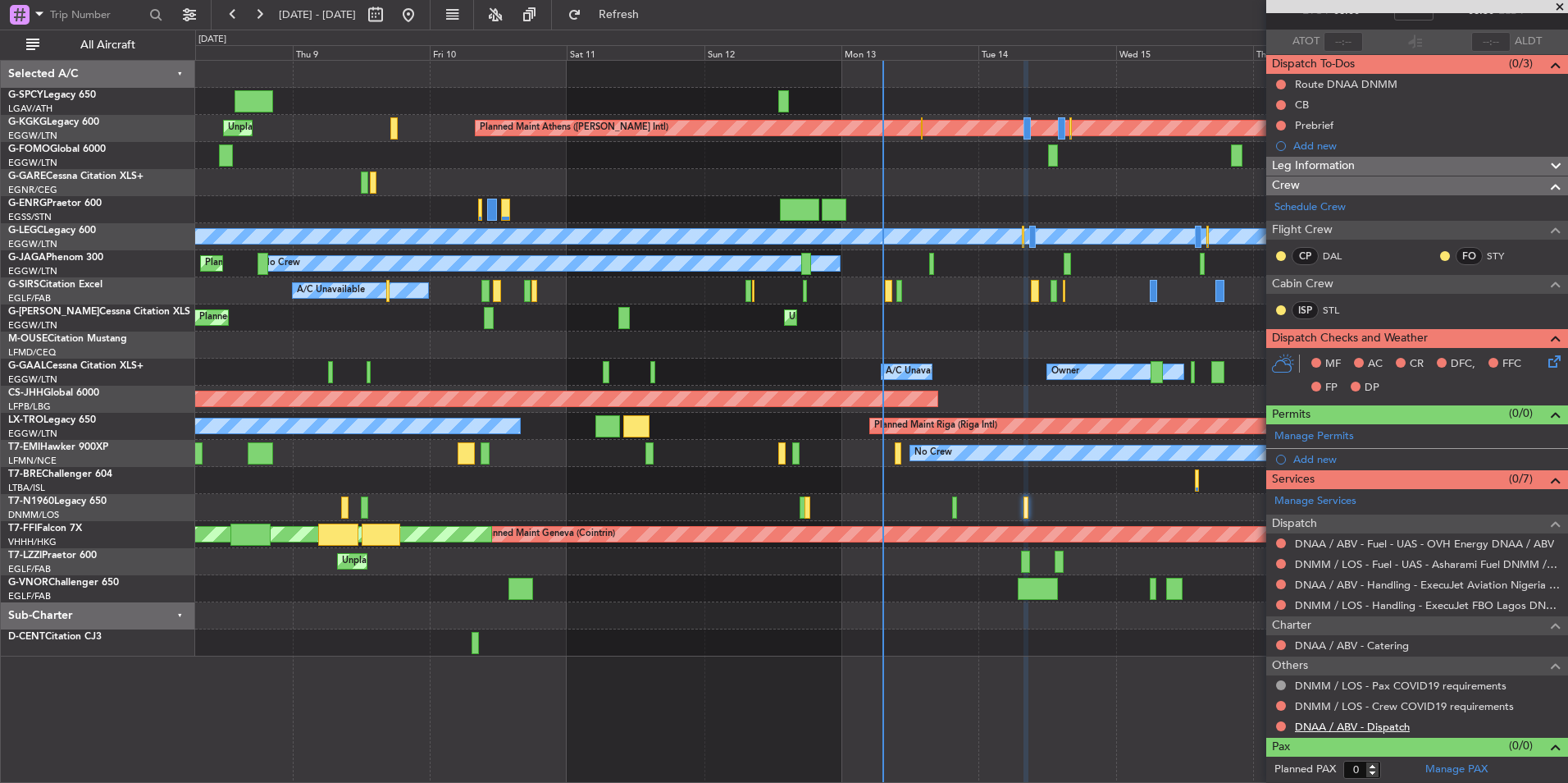
click at [1334, 720] on link "DNAA / ABV - Dispatch" at bounding box center [1352, 726] width 115 height 14
click at [654, 16] on span "Refresh" at bounding box center [618, 15] width 69 height 11
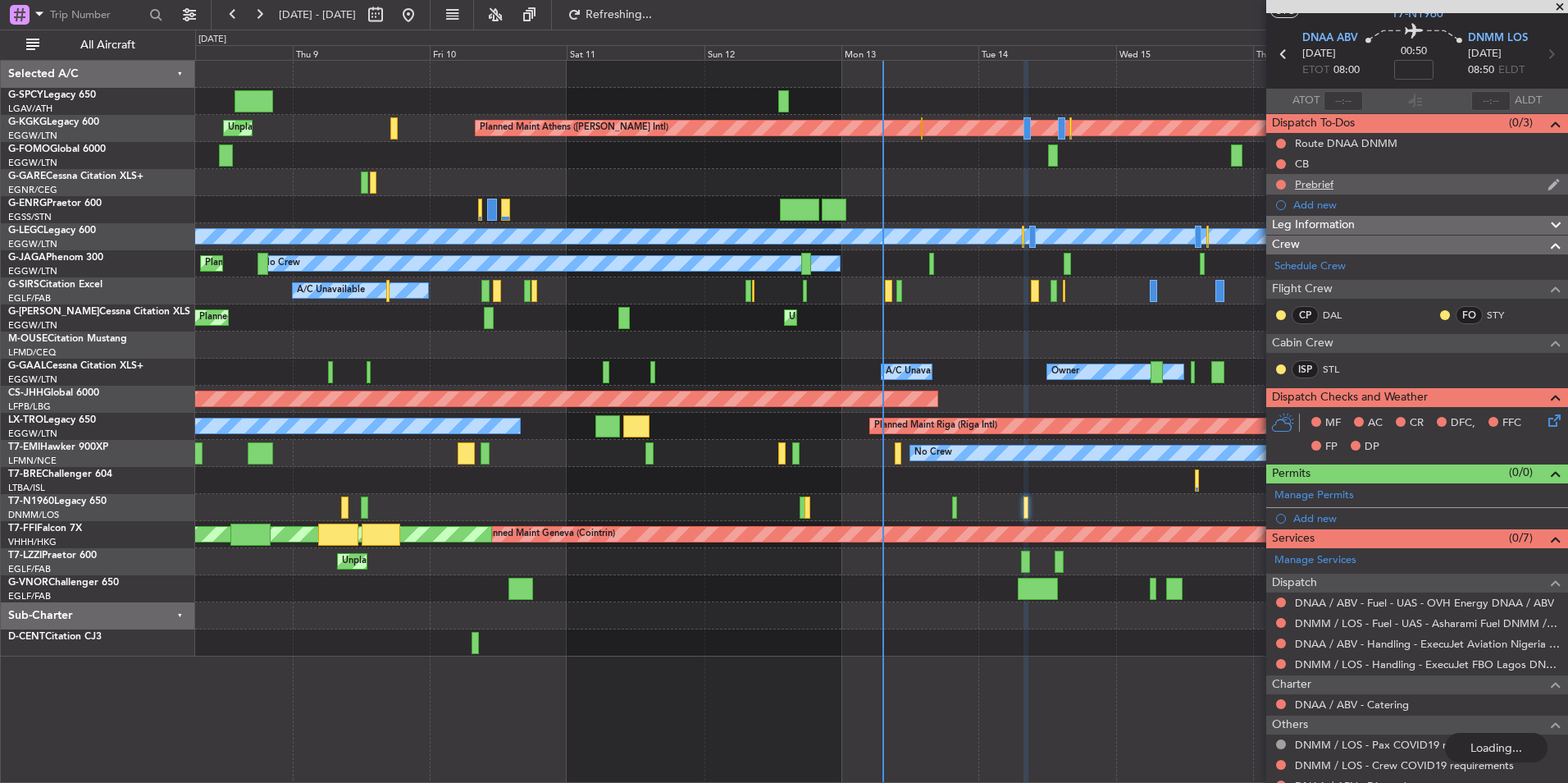
scroll to position [0, 0]
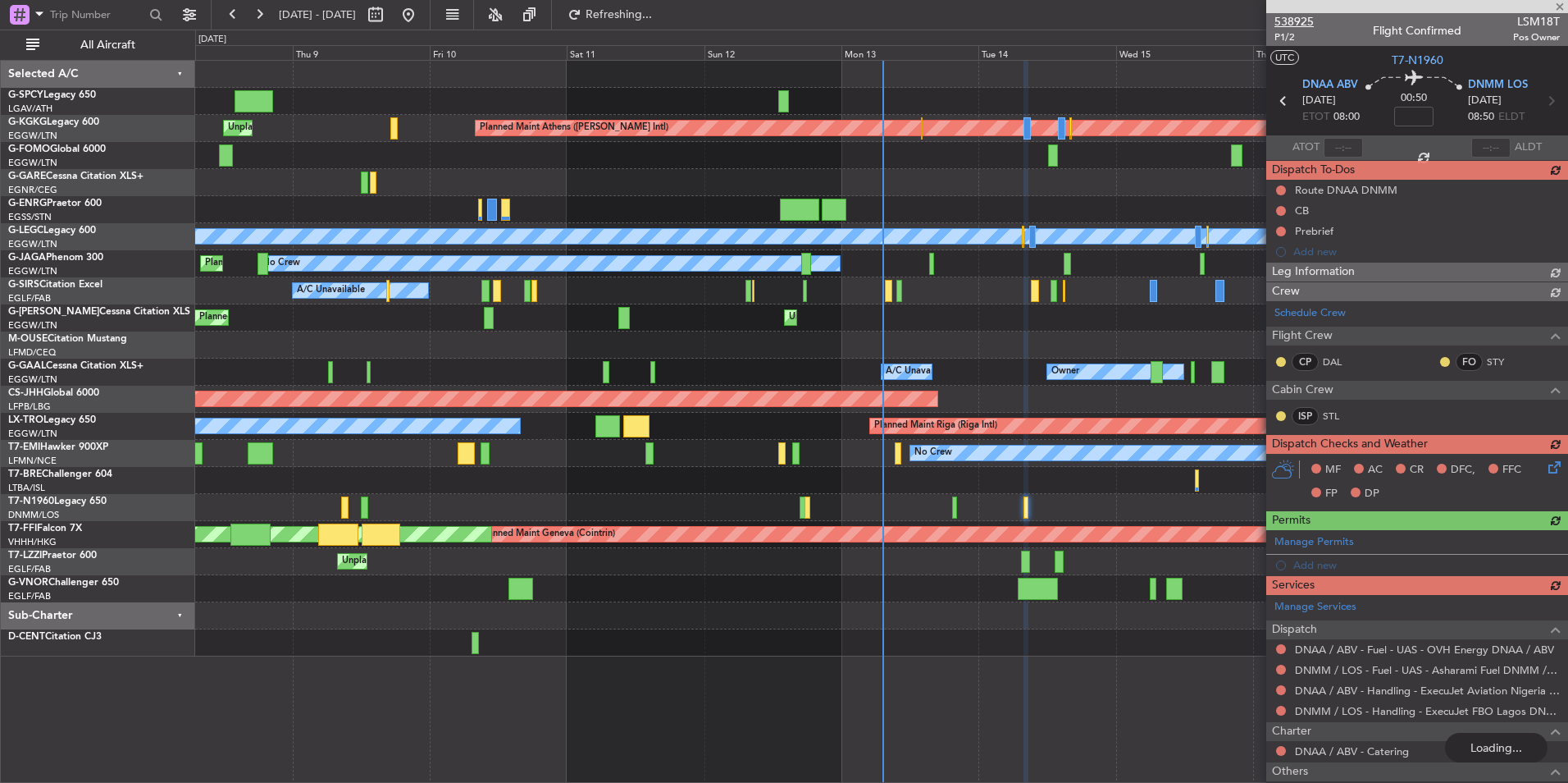
click at [1285, 22] on span "538925" at bounding box center [1294, 22] width 39 height 17
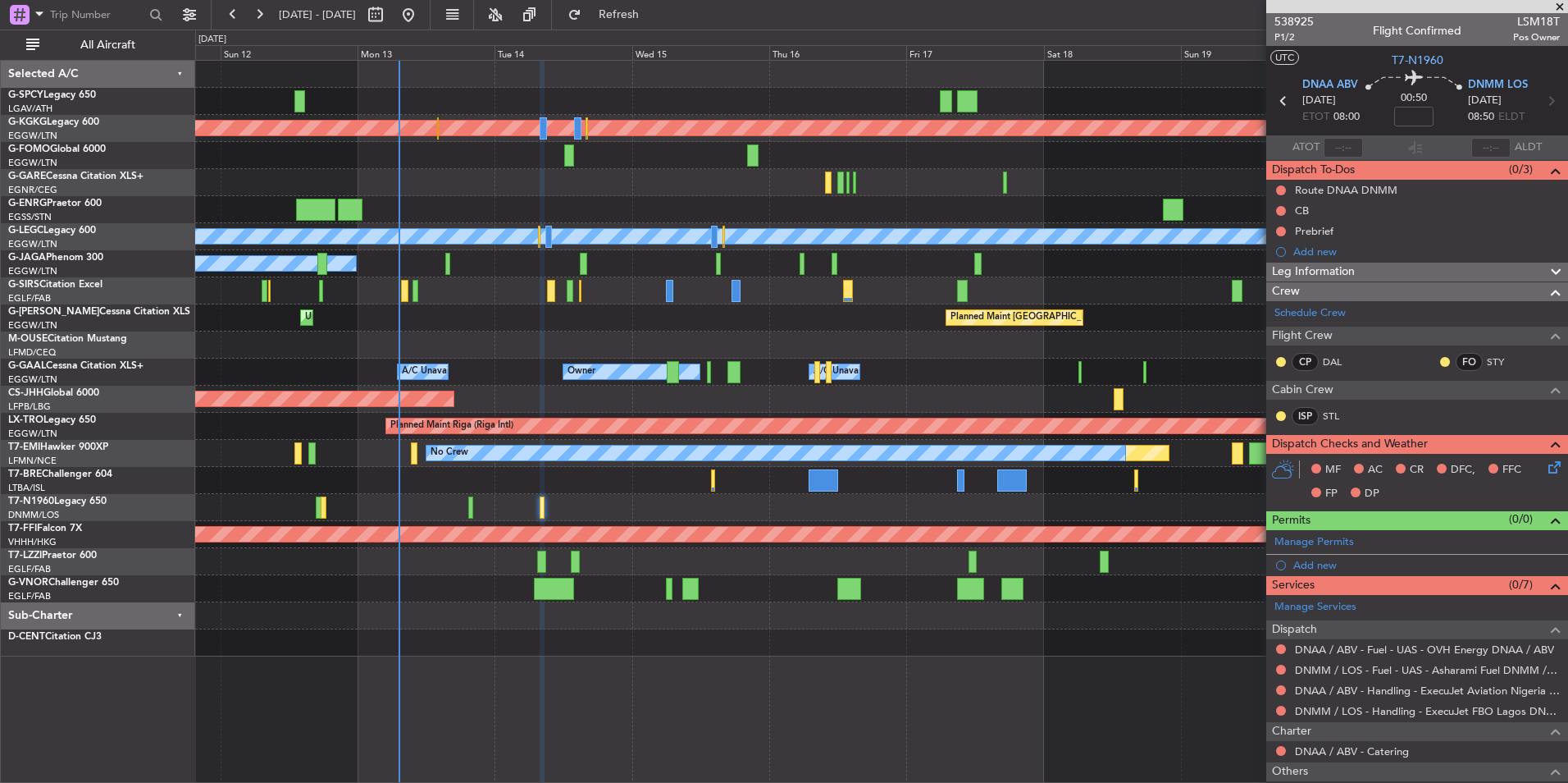
click at [409, 321] on div "Planned Maint Athens (Eleftherios Venizelos Intl) Planned Maint London (Stanste…" at bounding box center [881, 359] width 1372 height 596
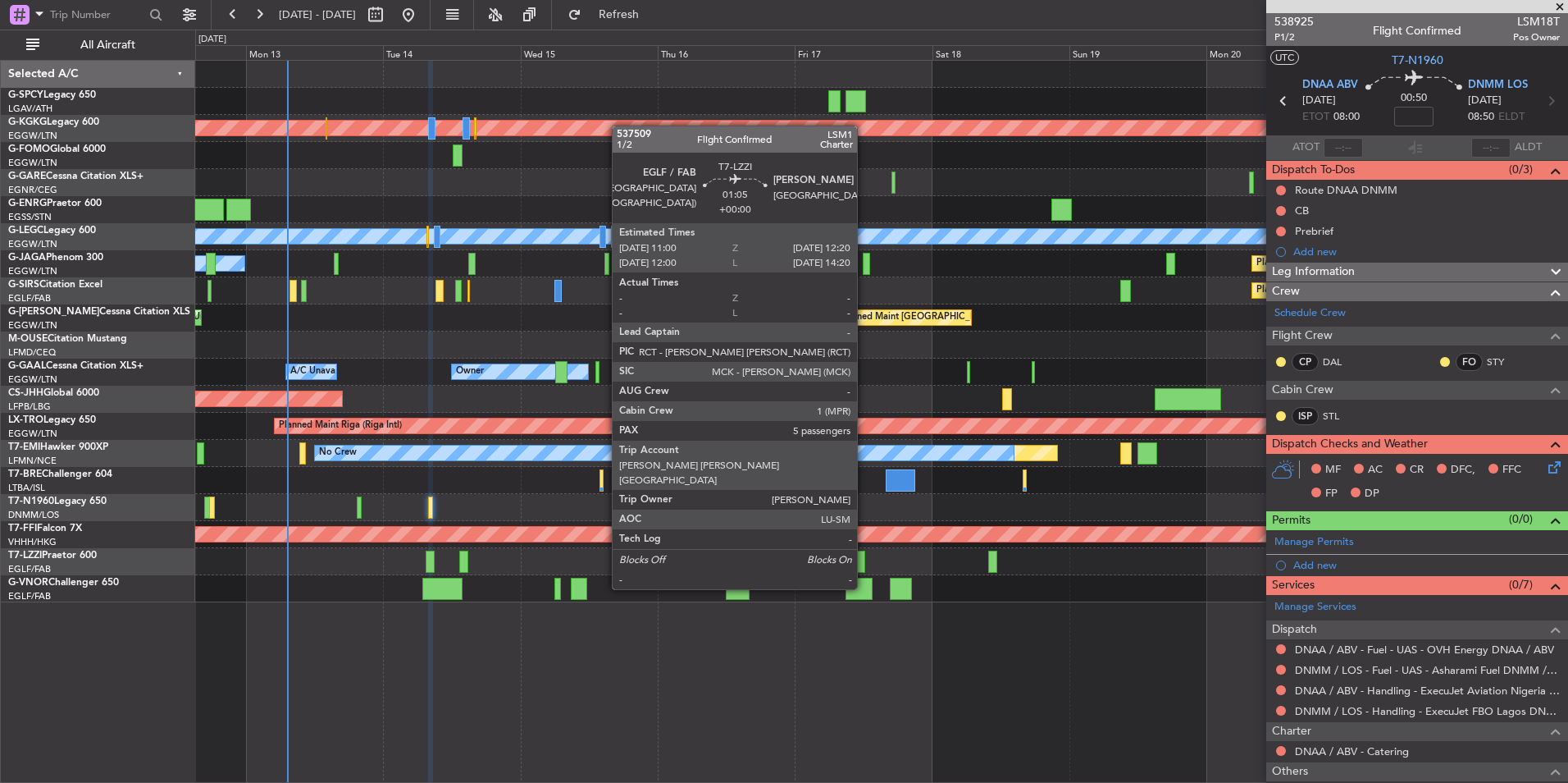
click at [864, 557] on div at bounding box center [861, 562] width 8 height 23
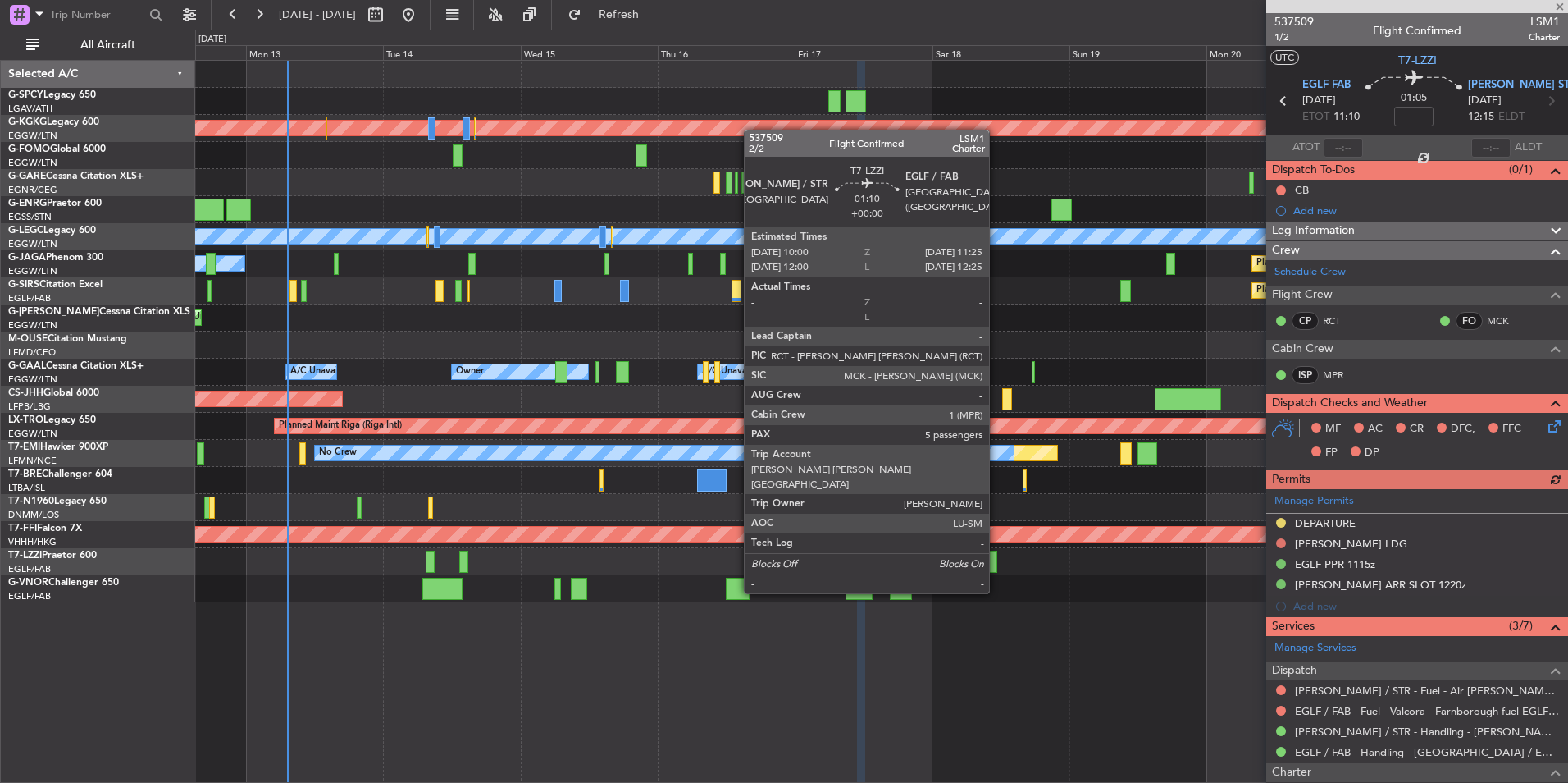
click at [996, 562] on div at bounding box center [992, 562] width 8 height 23
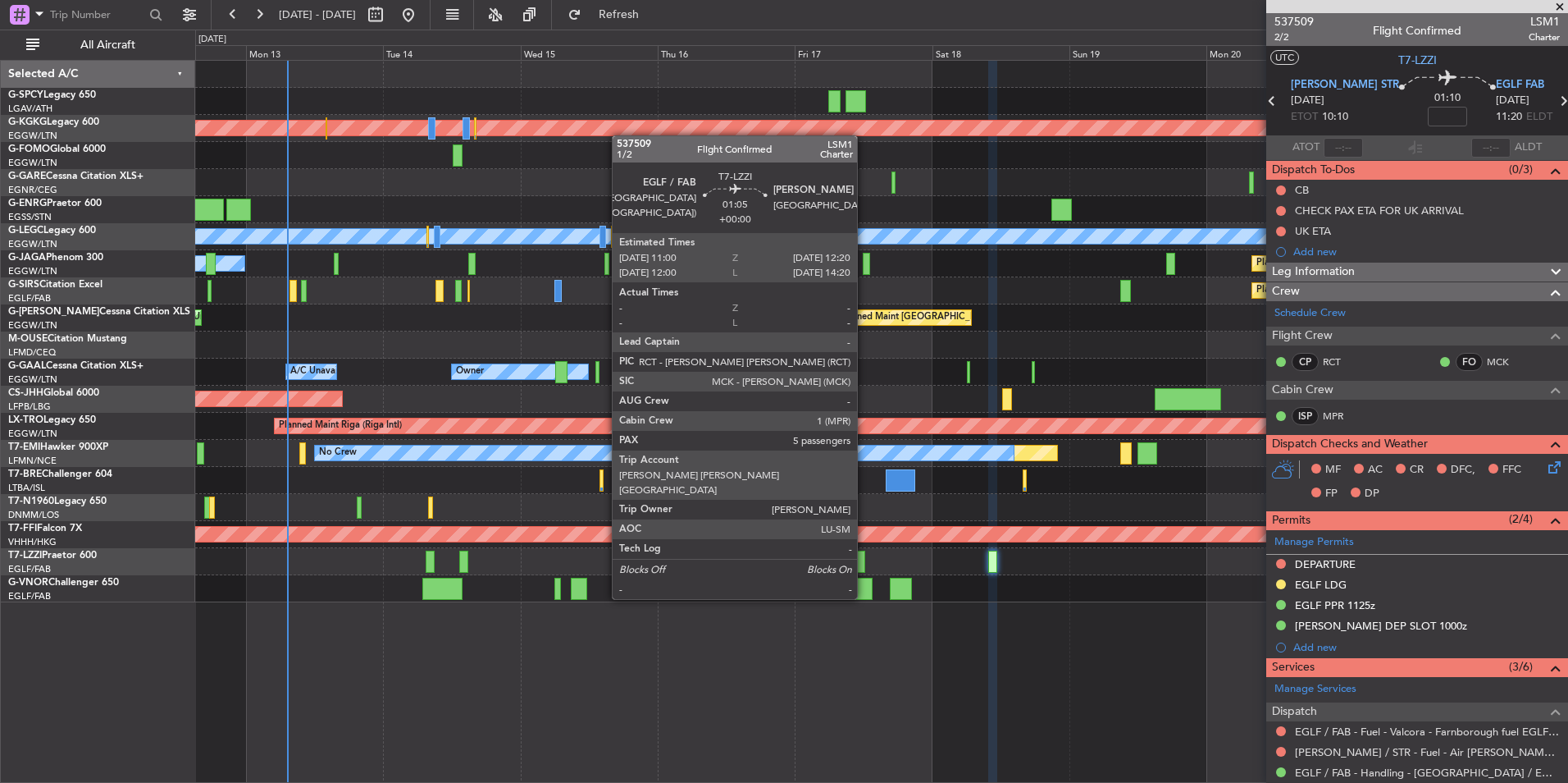
click at [864, 568] on div at bounding box center [861, 562] width 8 height 23
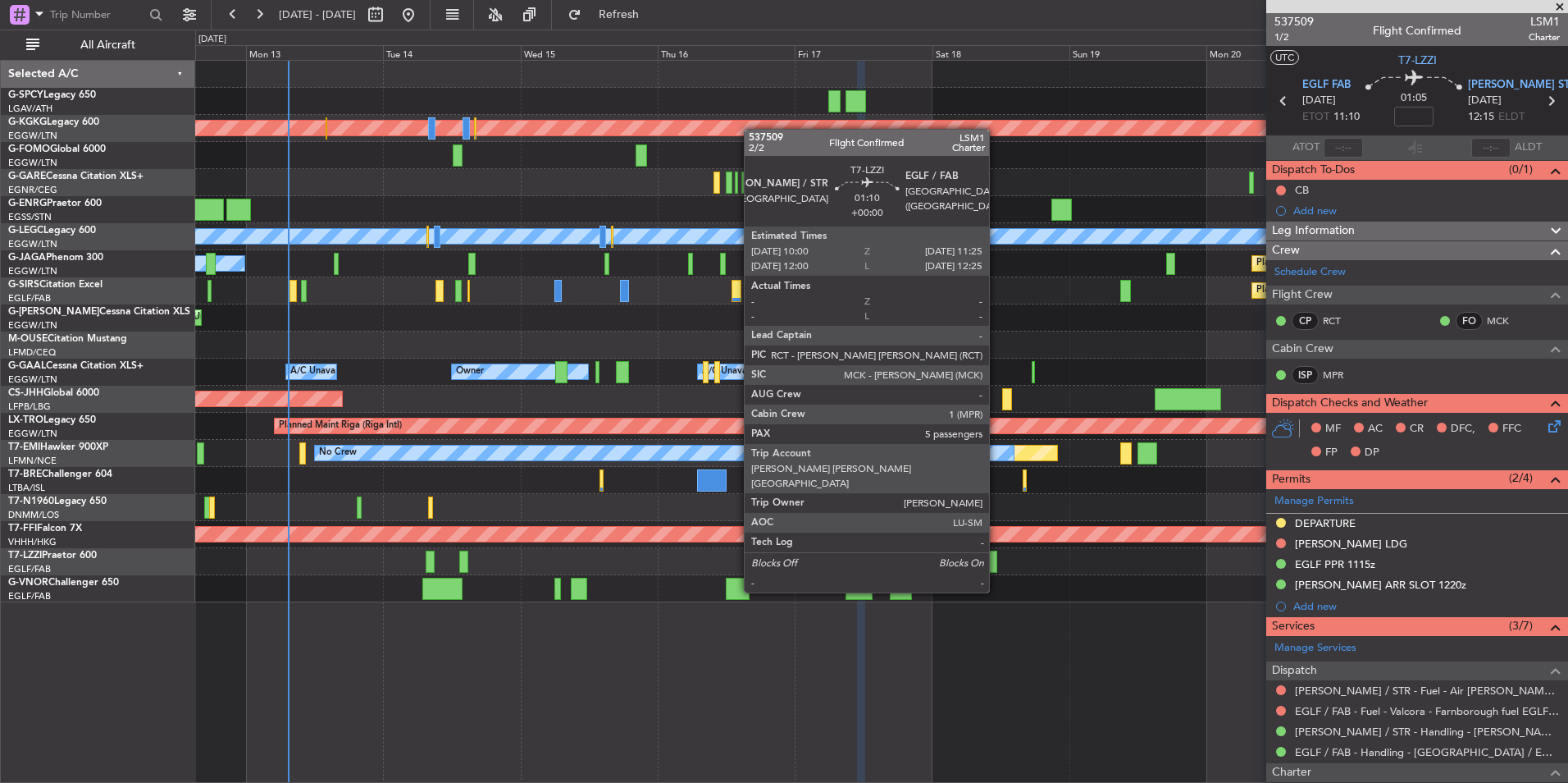
click at [996, 561] on div at bounding box center [992, 562] width 8 height 23
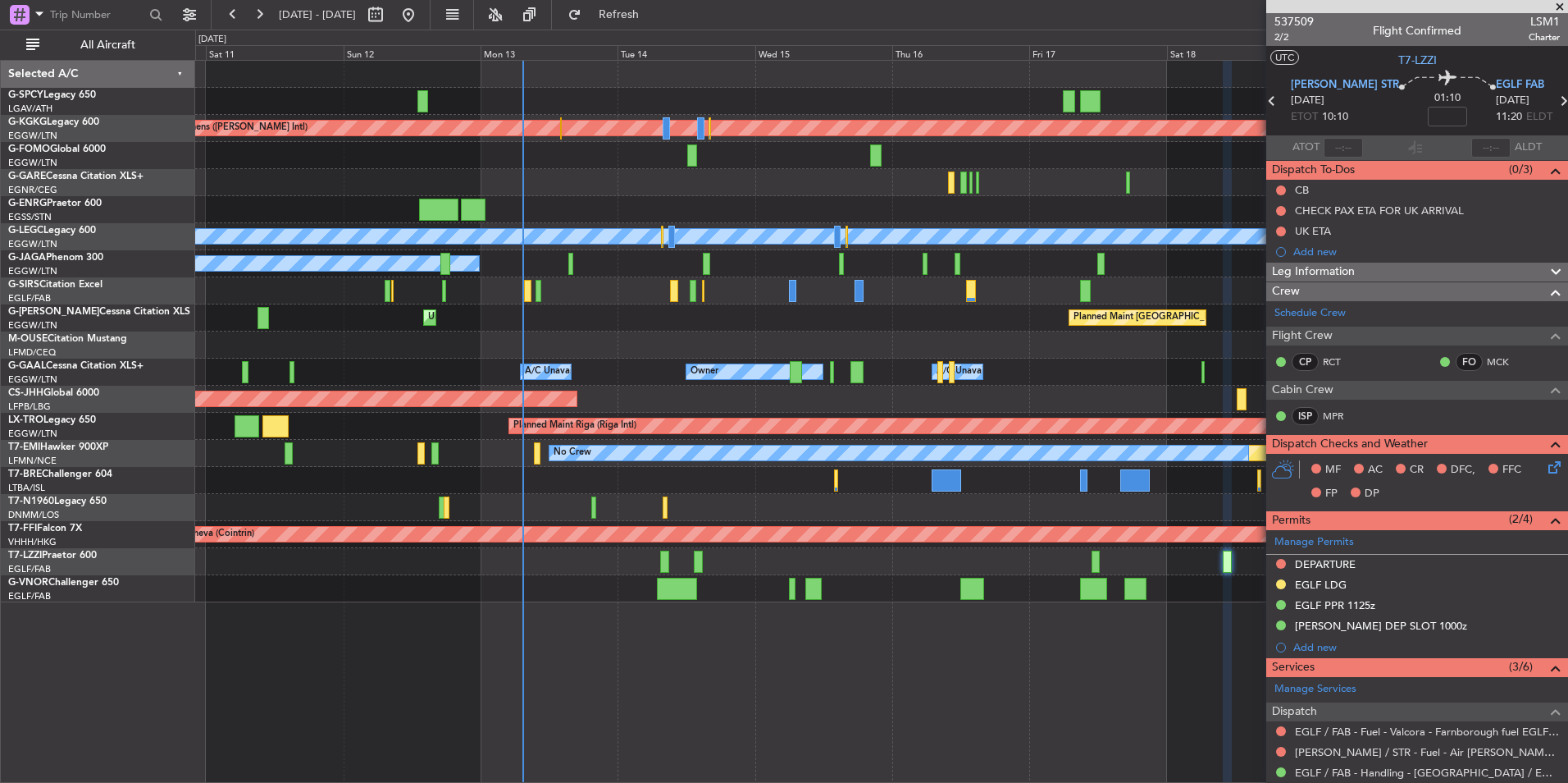
click at [523, 359] on div "Planned Maint Athens (Eleftherios Venizelos Intl) Unplanned Maint Istanbul (Ata…" at bounding box center [881, 332] width 1372 height 541
click at [225, 170] on div "Planned Maint Athens (Eleftherios Venizelos Intl) Unplanned Maint Istanbul (Ata…" at bounding box center [881, 332] width 1372 height 541
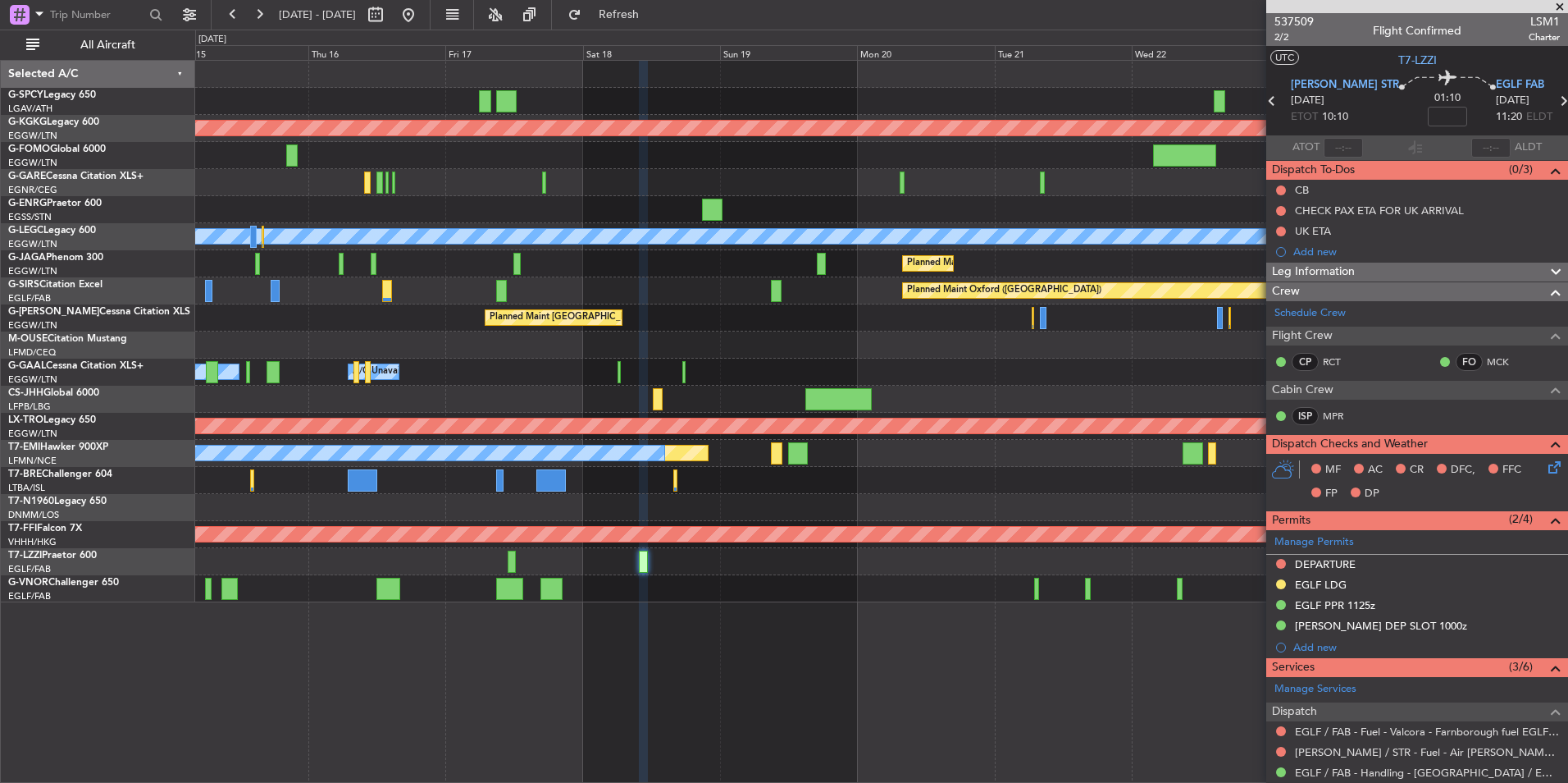
click at [338, 167] on div at bounding box center [881, 155] width 1372 height 27
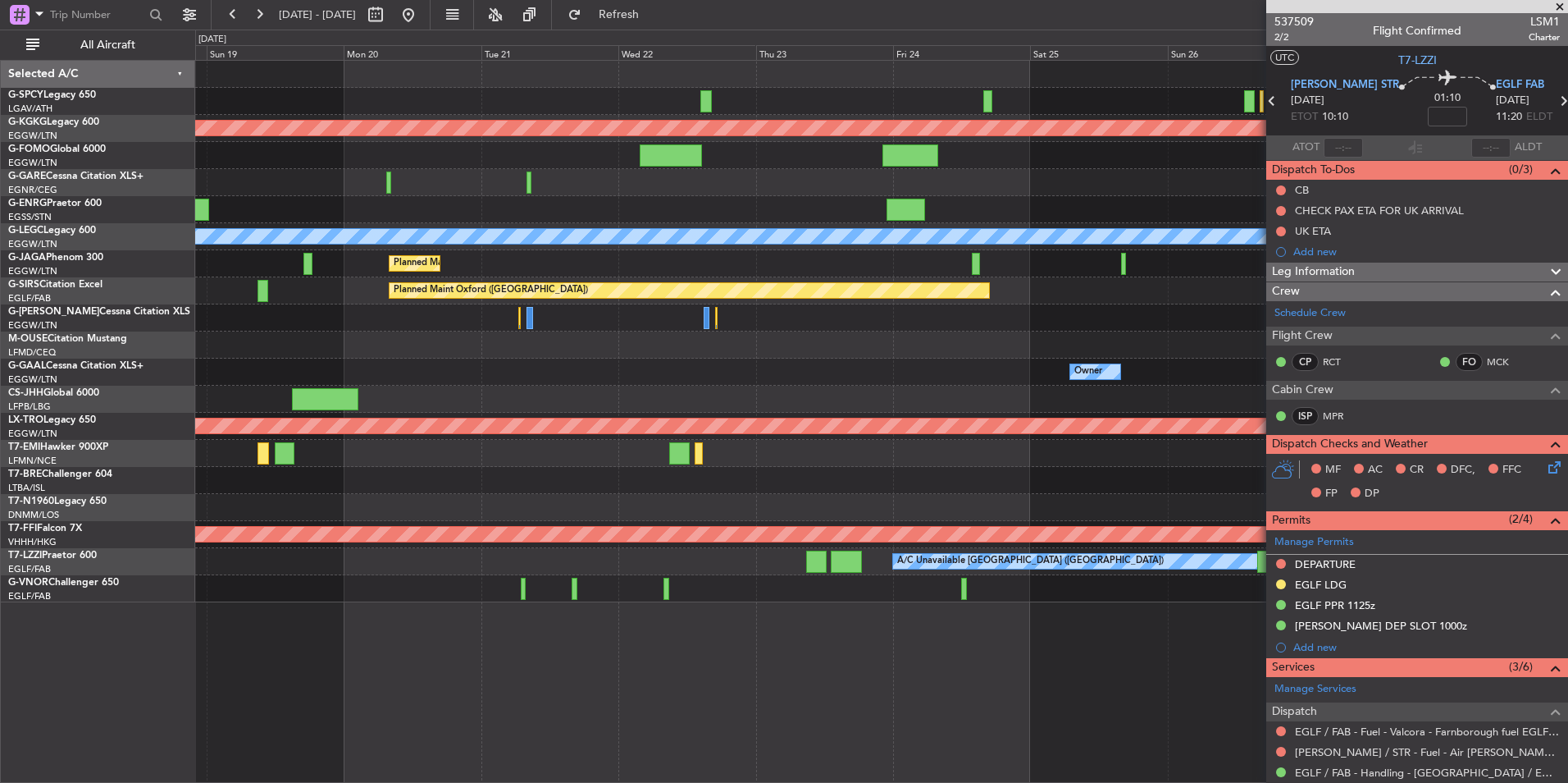
click at [764, 190] on div at bounding box center [881, 182] width 1372 height 27
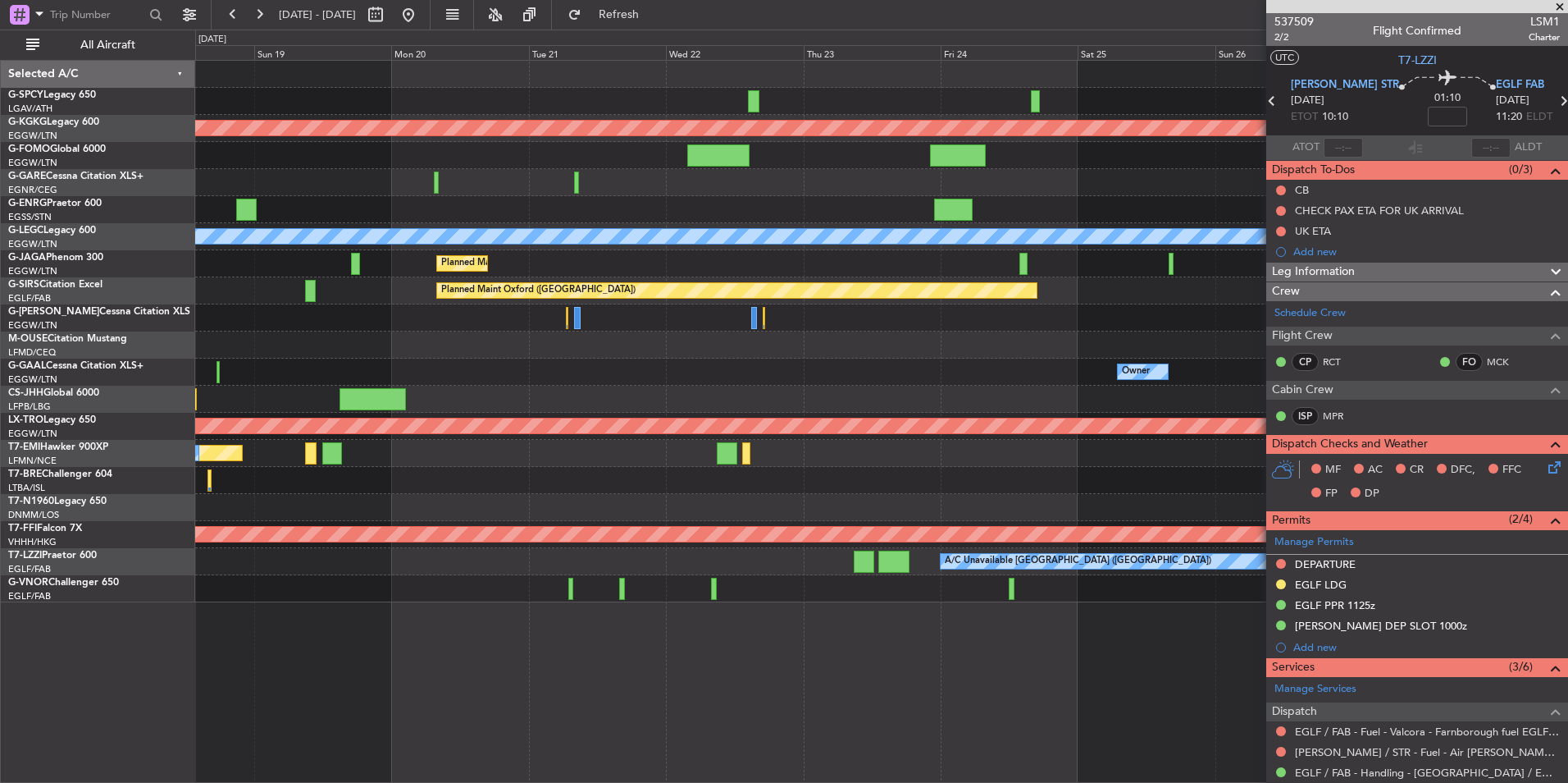
click at [430, 28] on fb-range-datepicker "18 Oct 2025 - 28 Oct 2025" at bounding box center [320, 14] width 220 height 29
click at [422, 14] on button at bounding box center [409, 15] width 26 height 26
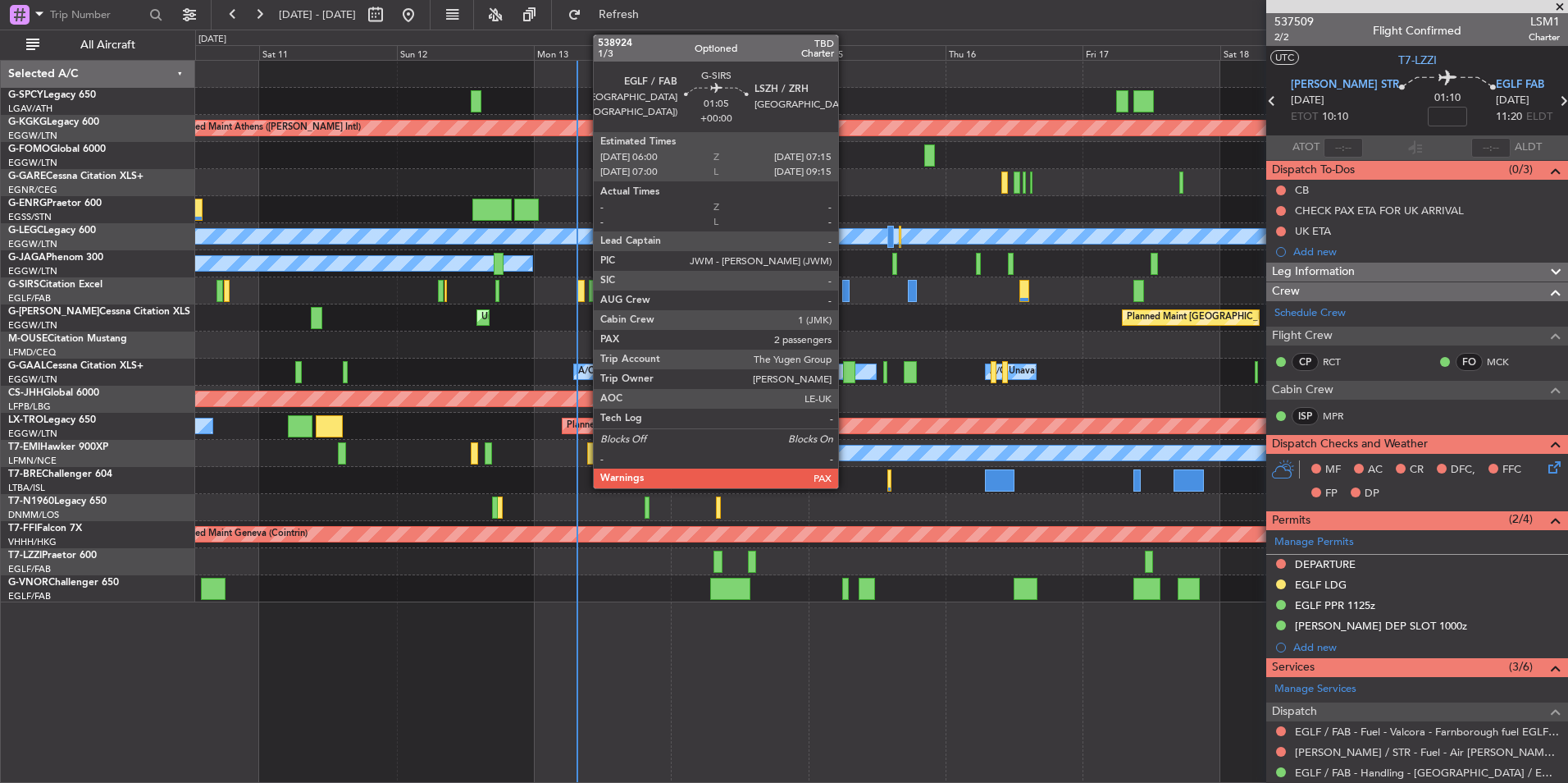
click at [846, 287] on div at bounding box center [846, 291] width 8 height 23
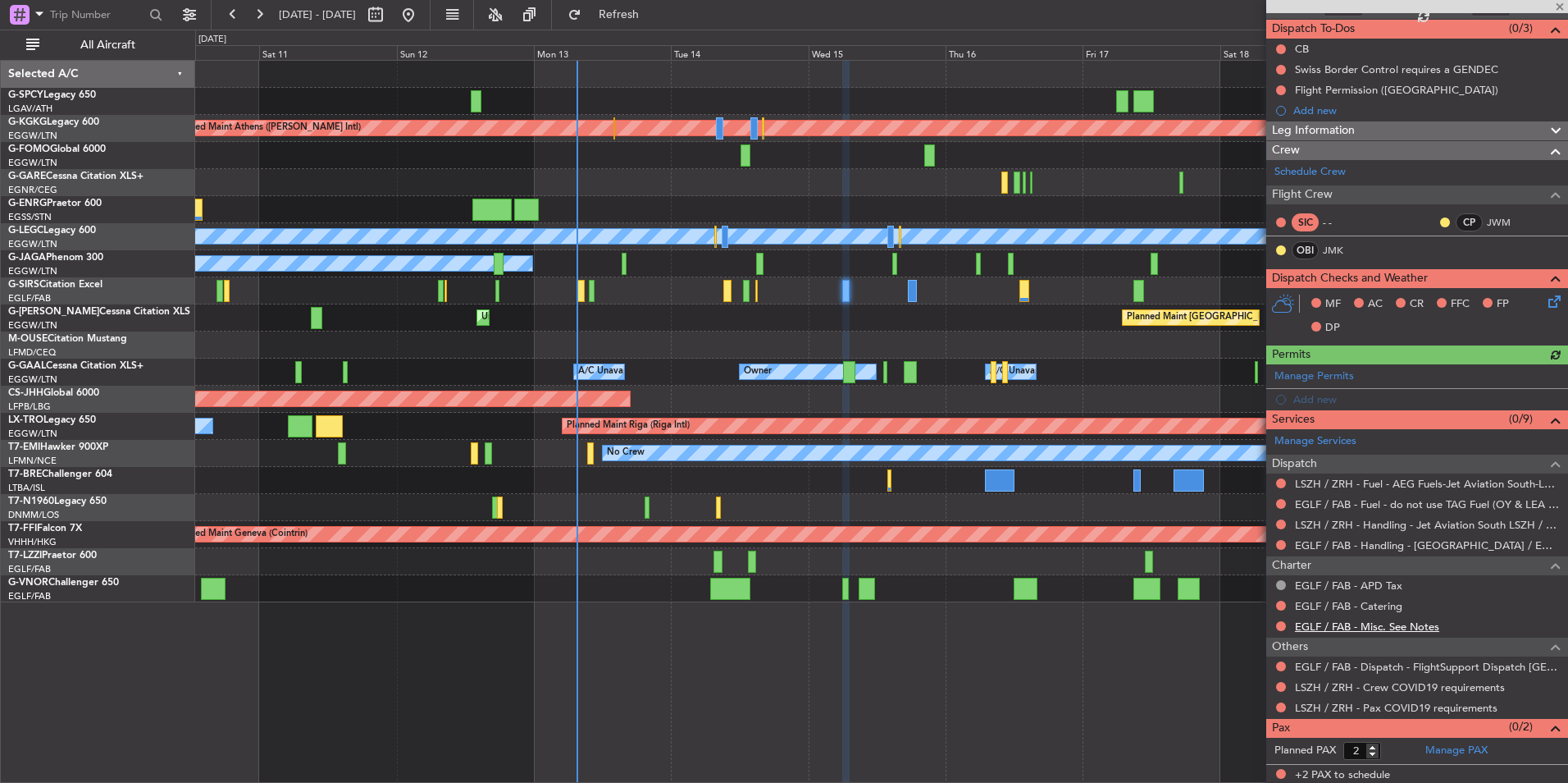
scroll to position [143, 0]
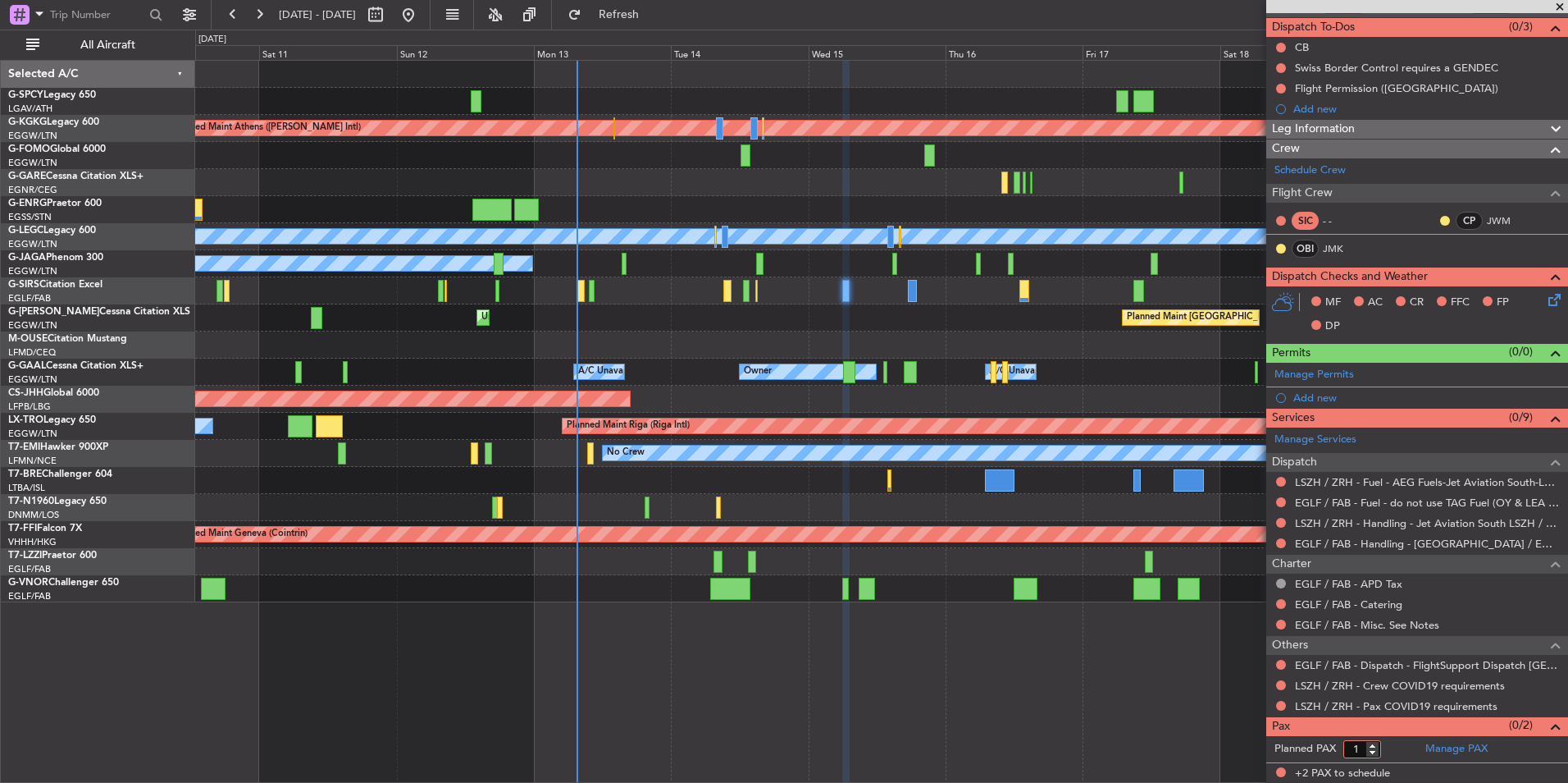
type input "1"
click at [1374, 754] on input "1" at bounding box center [1362, 748] width 38 height 18
click at [1382, 752] on form "Planned PAX 1" at bounding box center [1341, 749] width 151 height 26
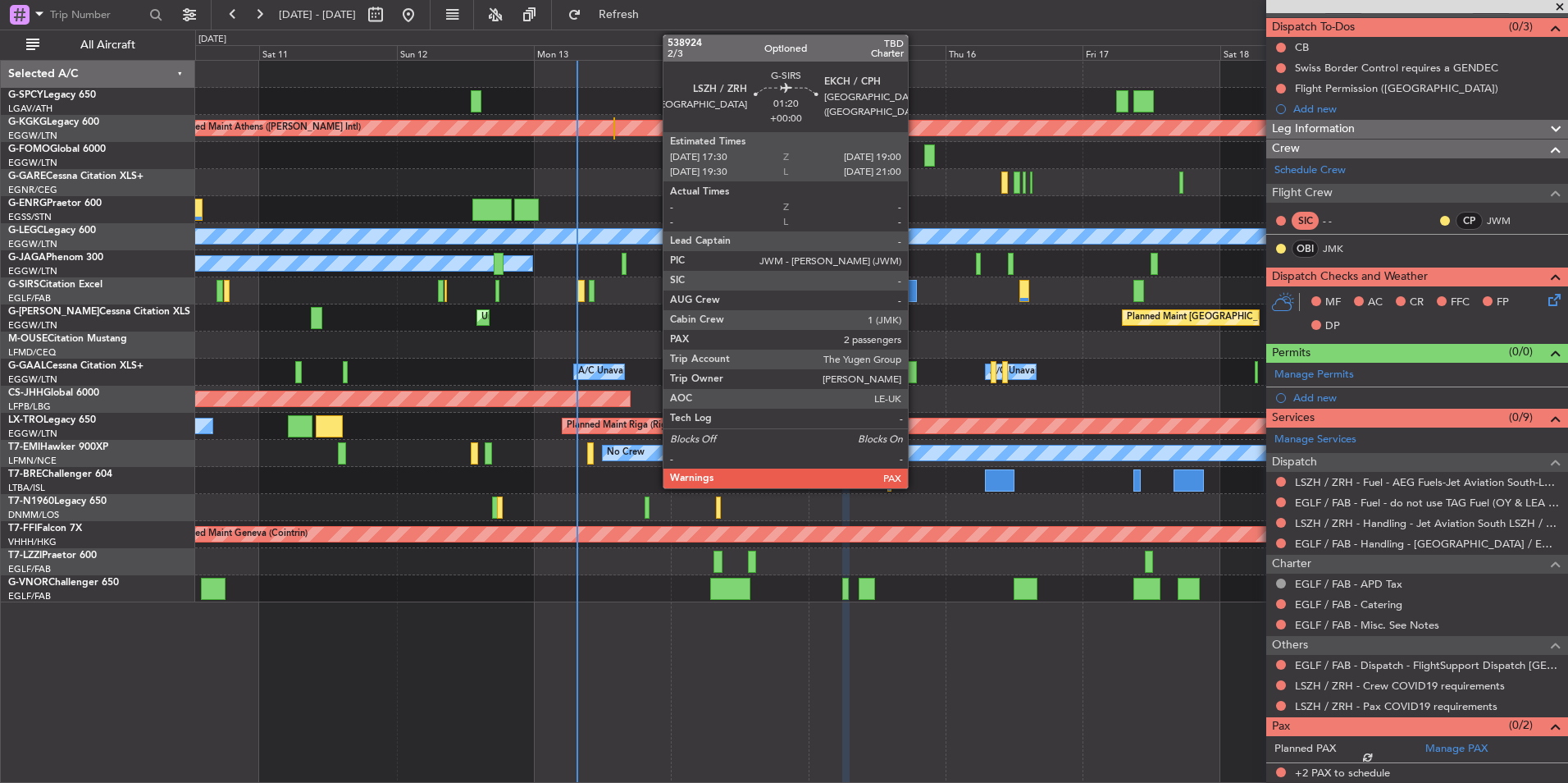
click at [915, 290] on div at bounding box center [912, 291] width 9 height 23
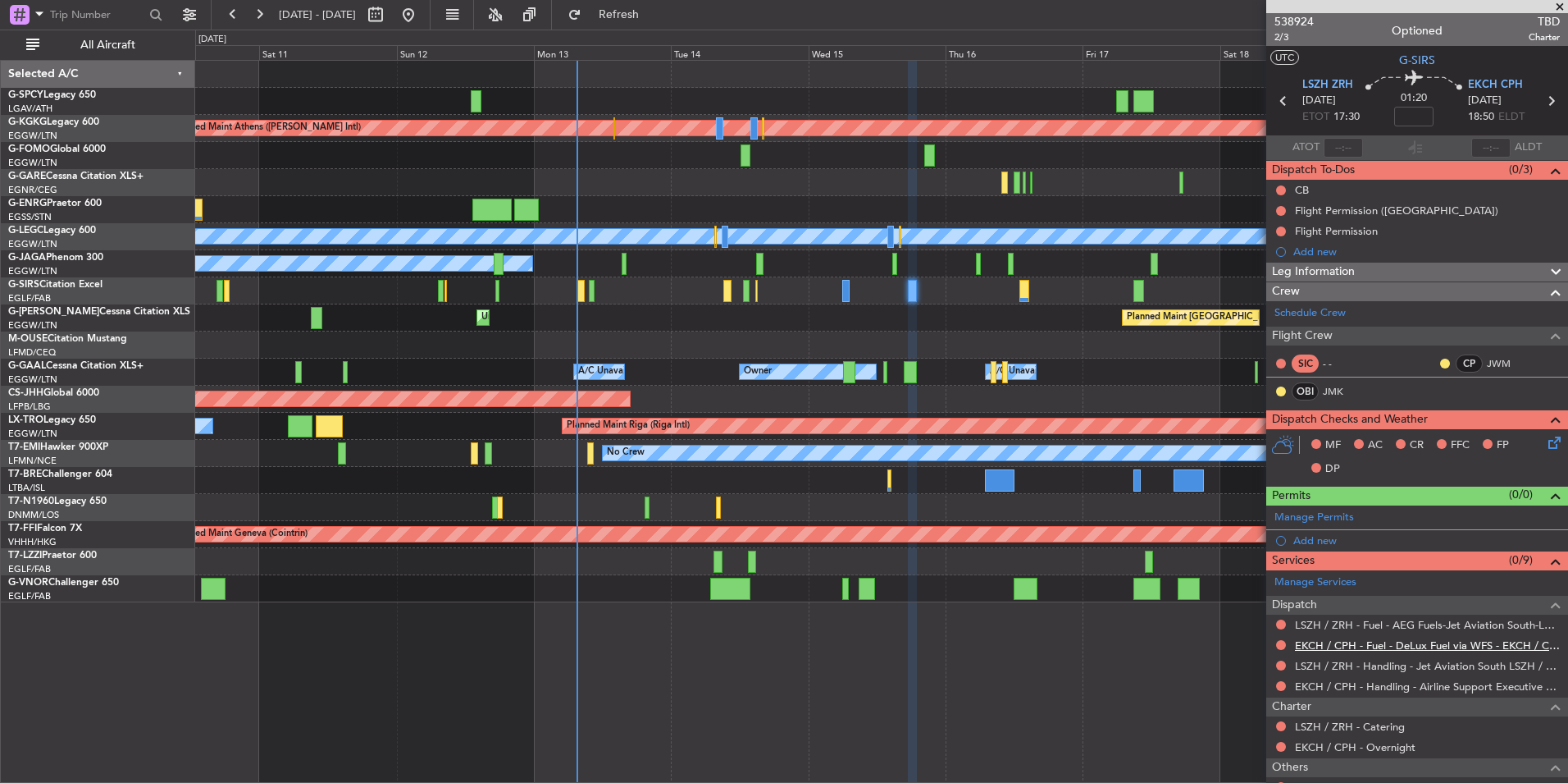
scroll to position [122, 0]
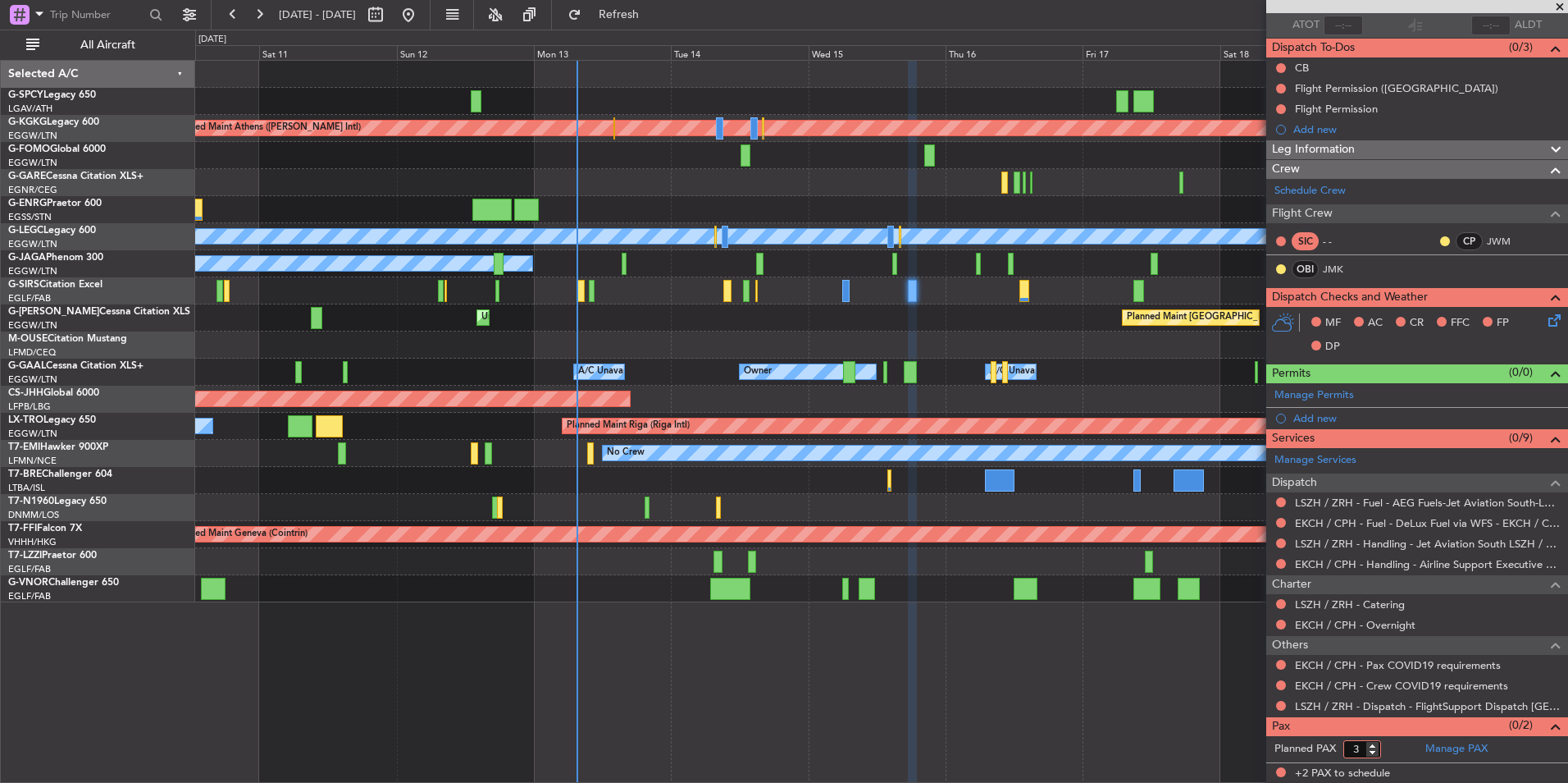
type input "3"
click at [1375, 746] on input "3" at bounding box center [1362, 748] width 38 height 18
click at [1389, 744] on form "Planned PAX" at bounding box center [1341, 749] width 151 height 26
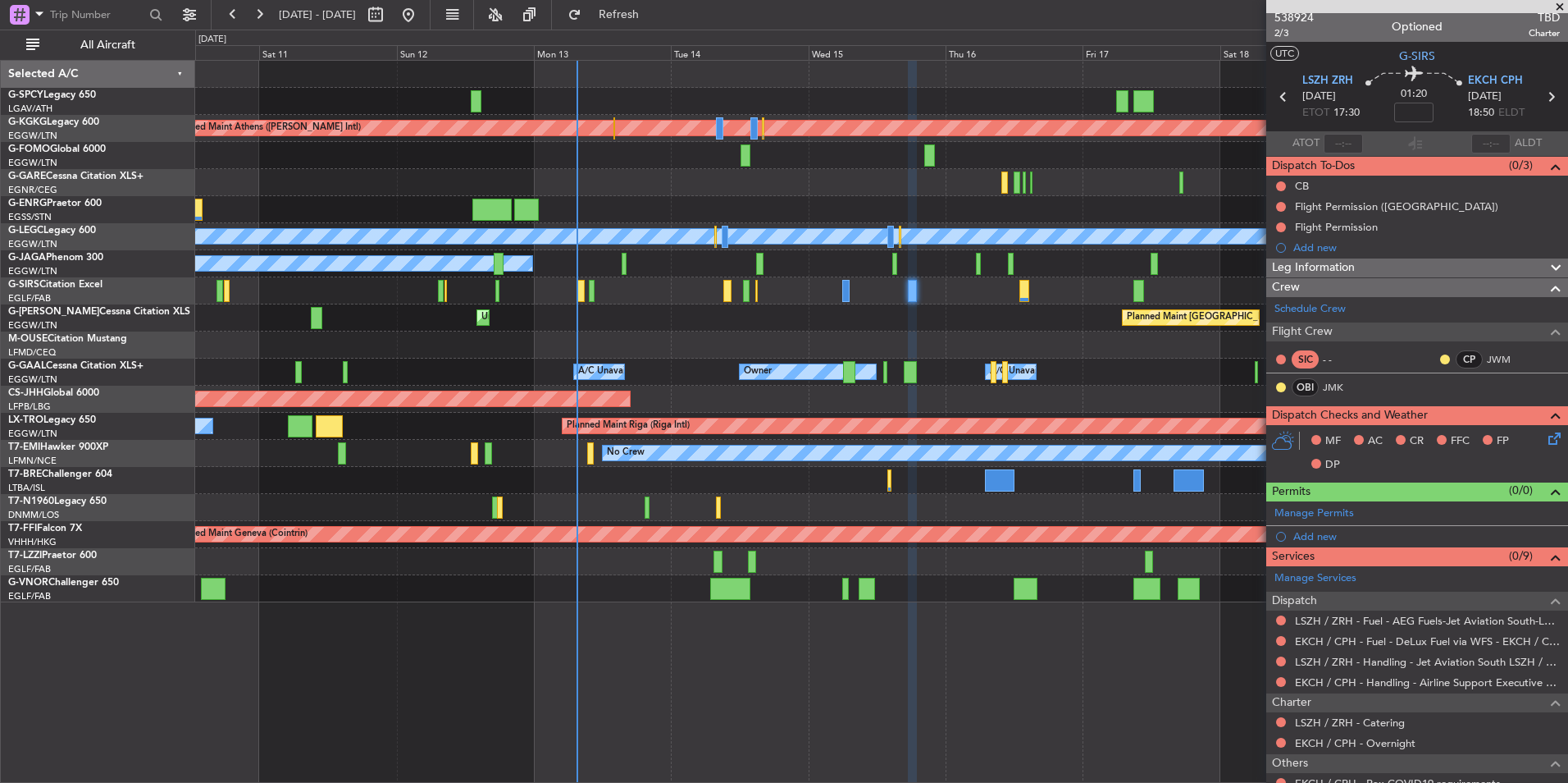
scroll to position [0, 0]
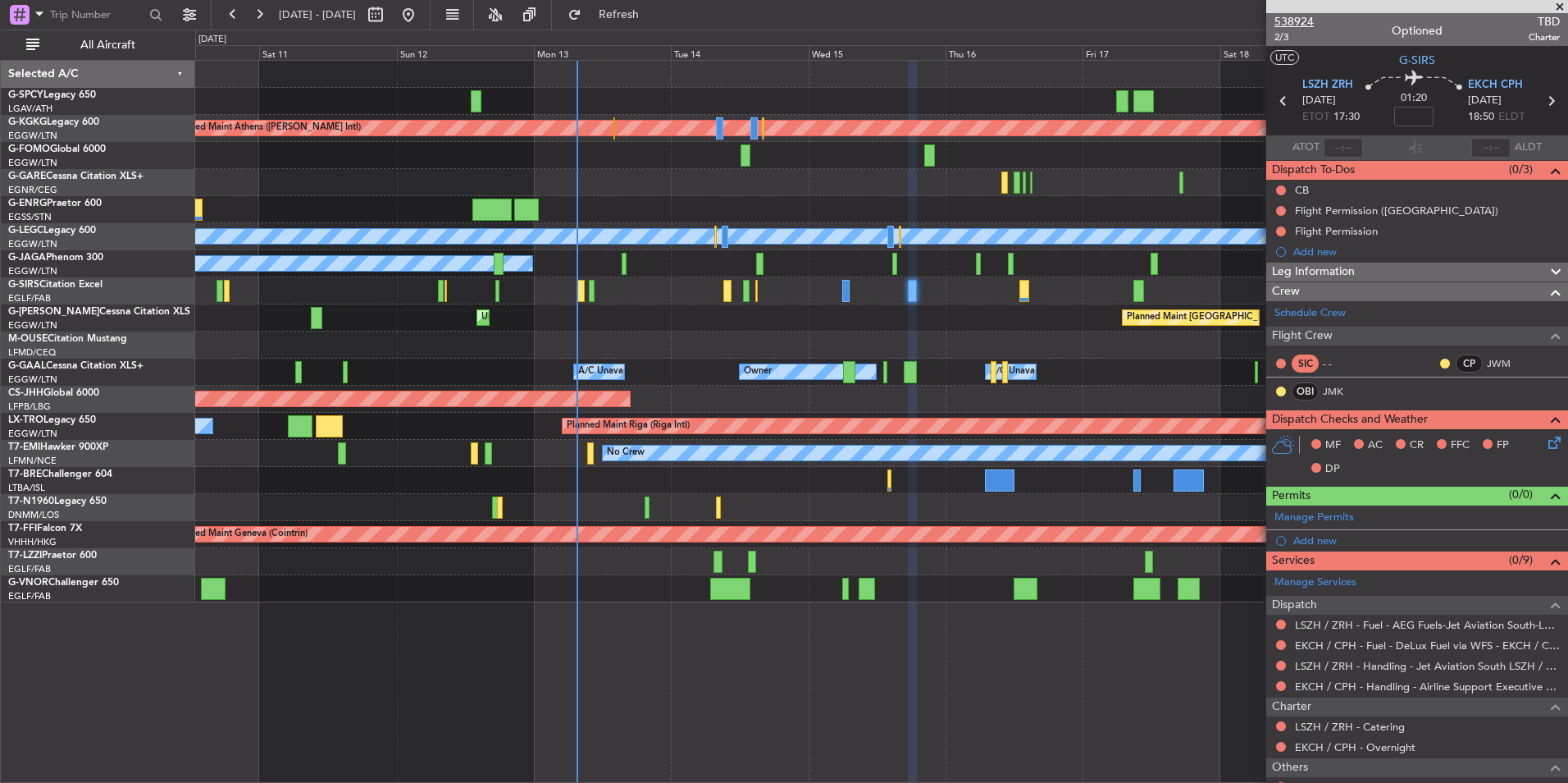
click at [1304, 25] on span "538924" at bounding box center [1294, 22] width 39 height 17
click at [654, 17] on span "Refresh" at bounding box center [618, 15] width 69 height 11
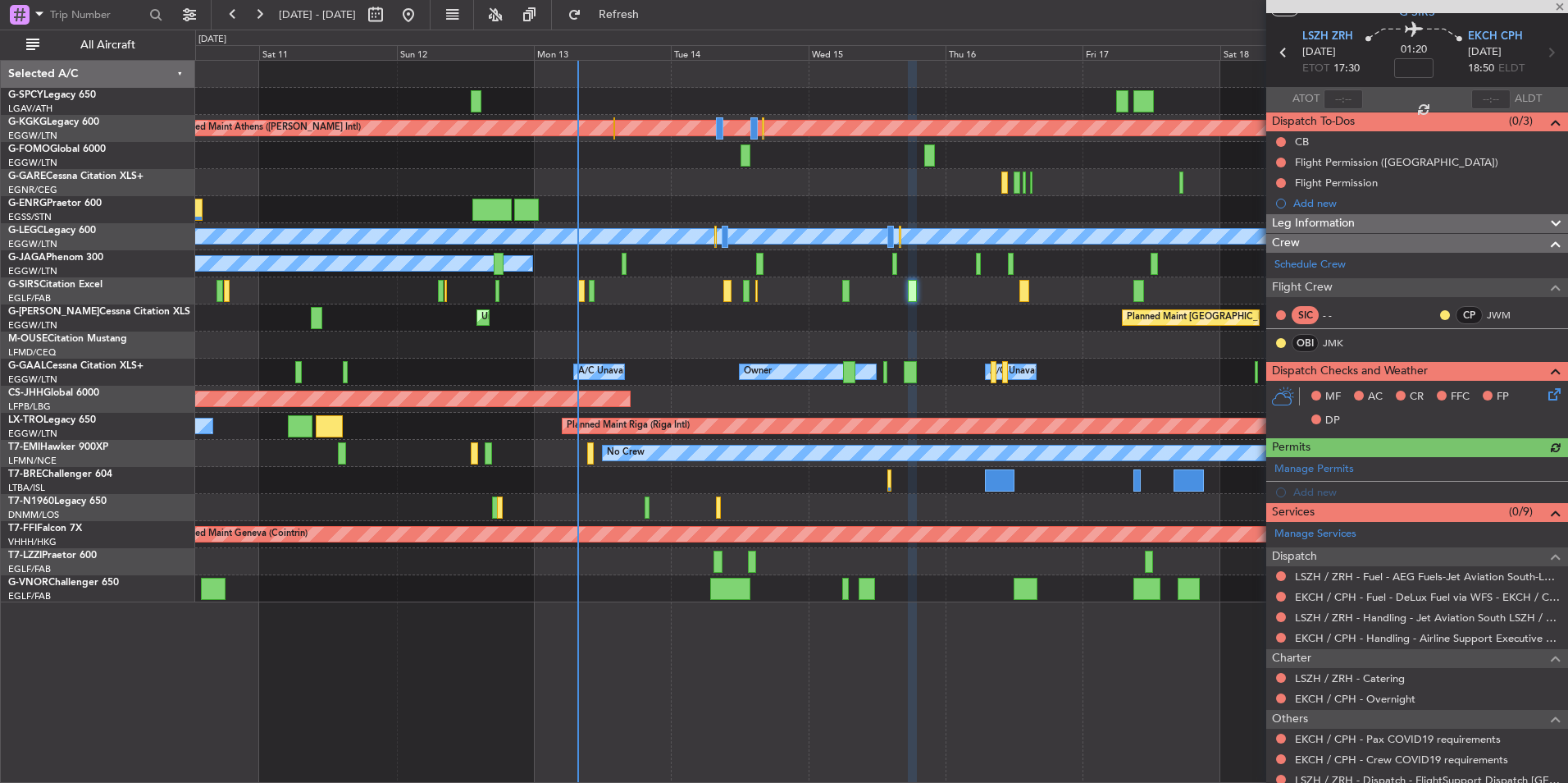
scroll to position [122, 0]
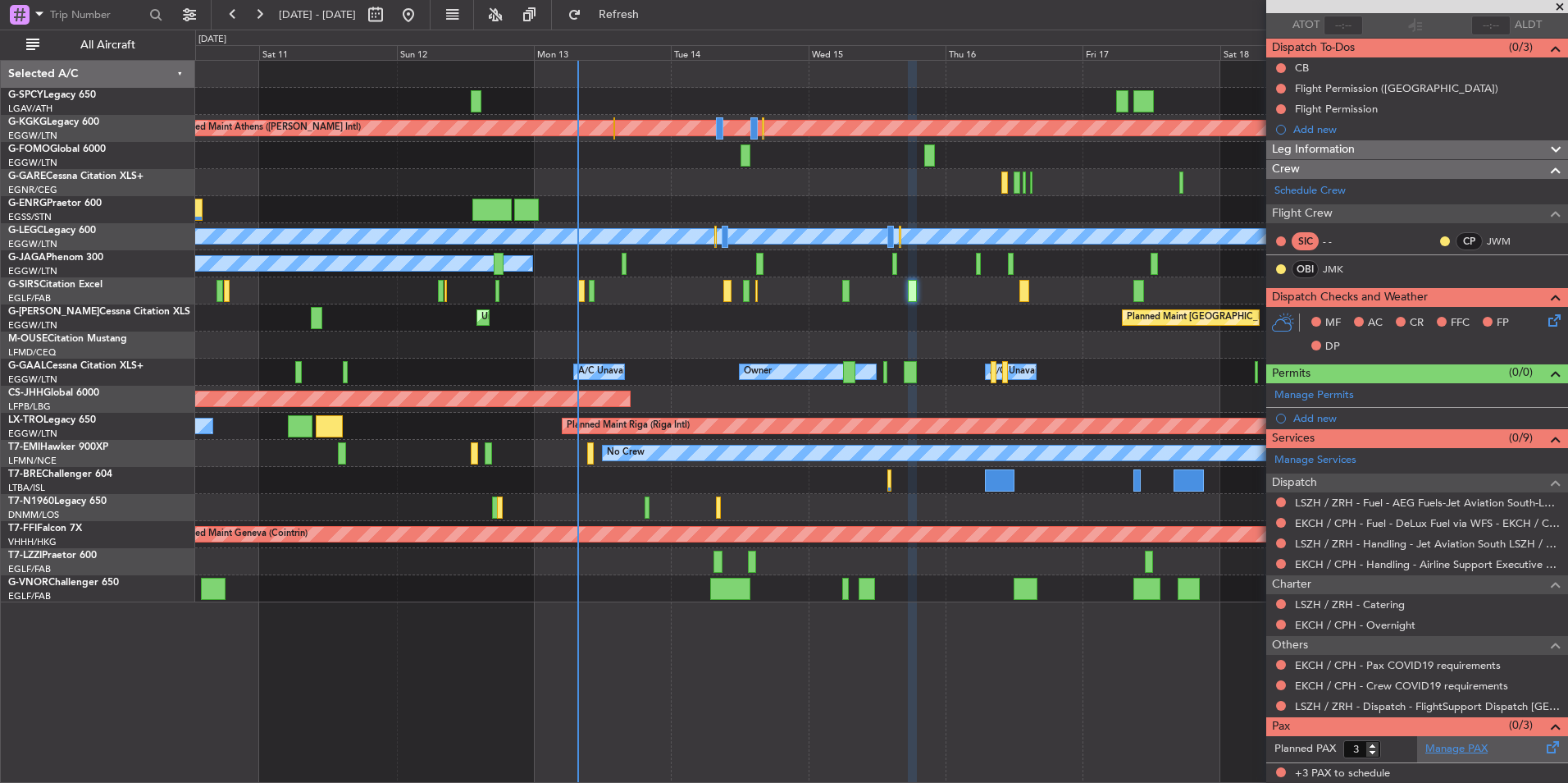
click at [1443, 745] on link "Manage PAX" at bounding box center [1456, 748] width 62 height 16
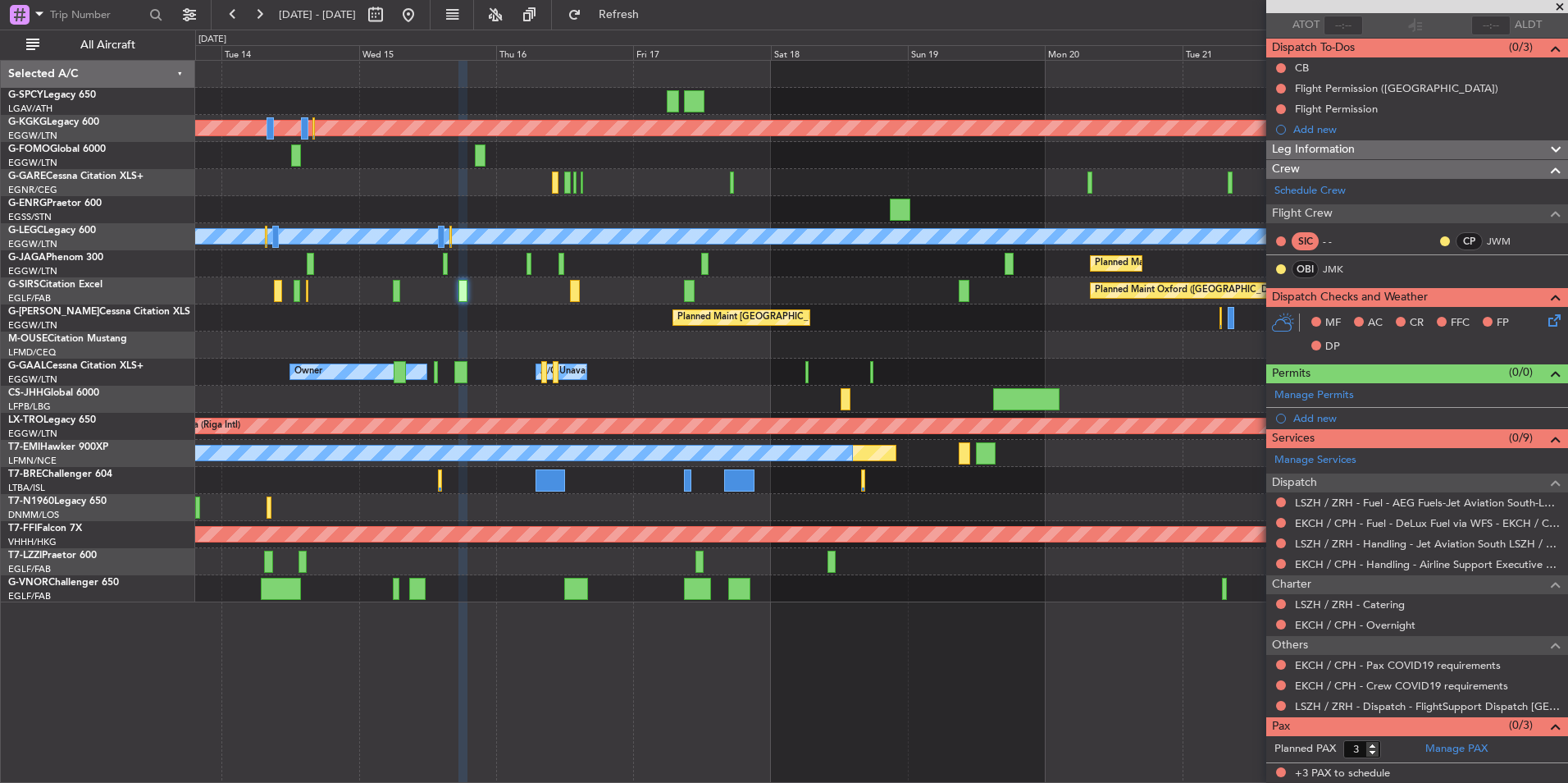
click at [529, 207] on div "Planned Maint Athens (Eleftherios Venizelos Intl) Planned Maint London (Stanste…" at bounding box center [881, 332] width 1372 height 541
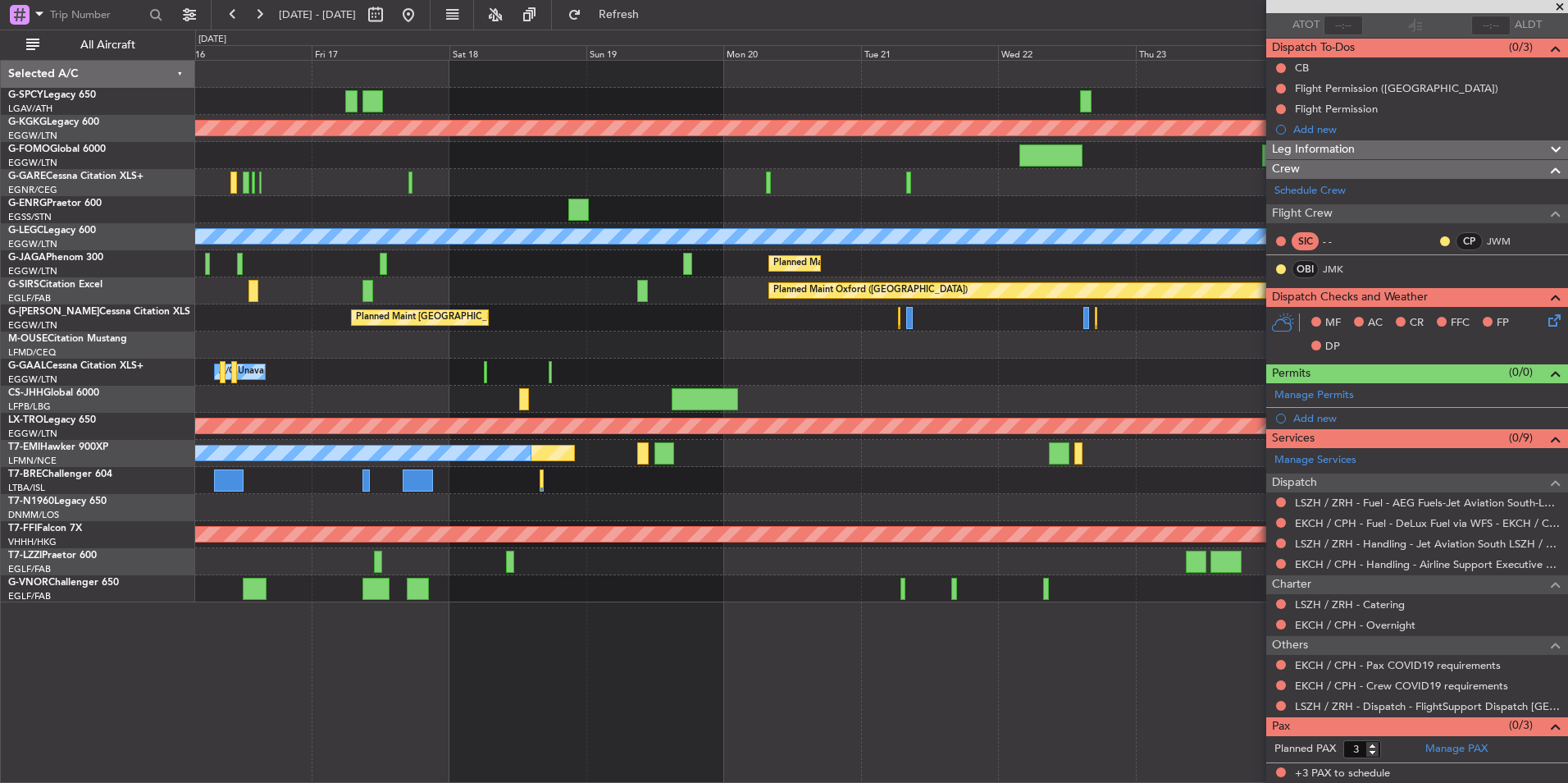
click at [504, 205] on div "Planned Maint Athens (Eleftherios Venizelos Intl) Planned Maint London (Stanste…" at bounding box center [881, 332] width 1372 height 541
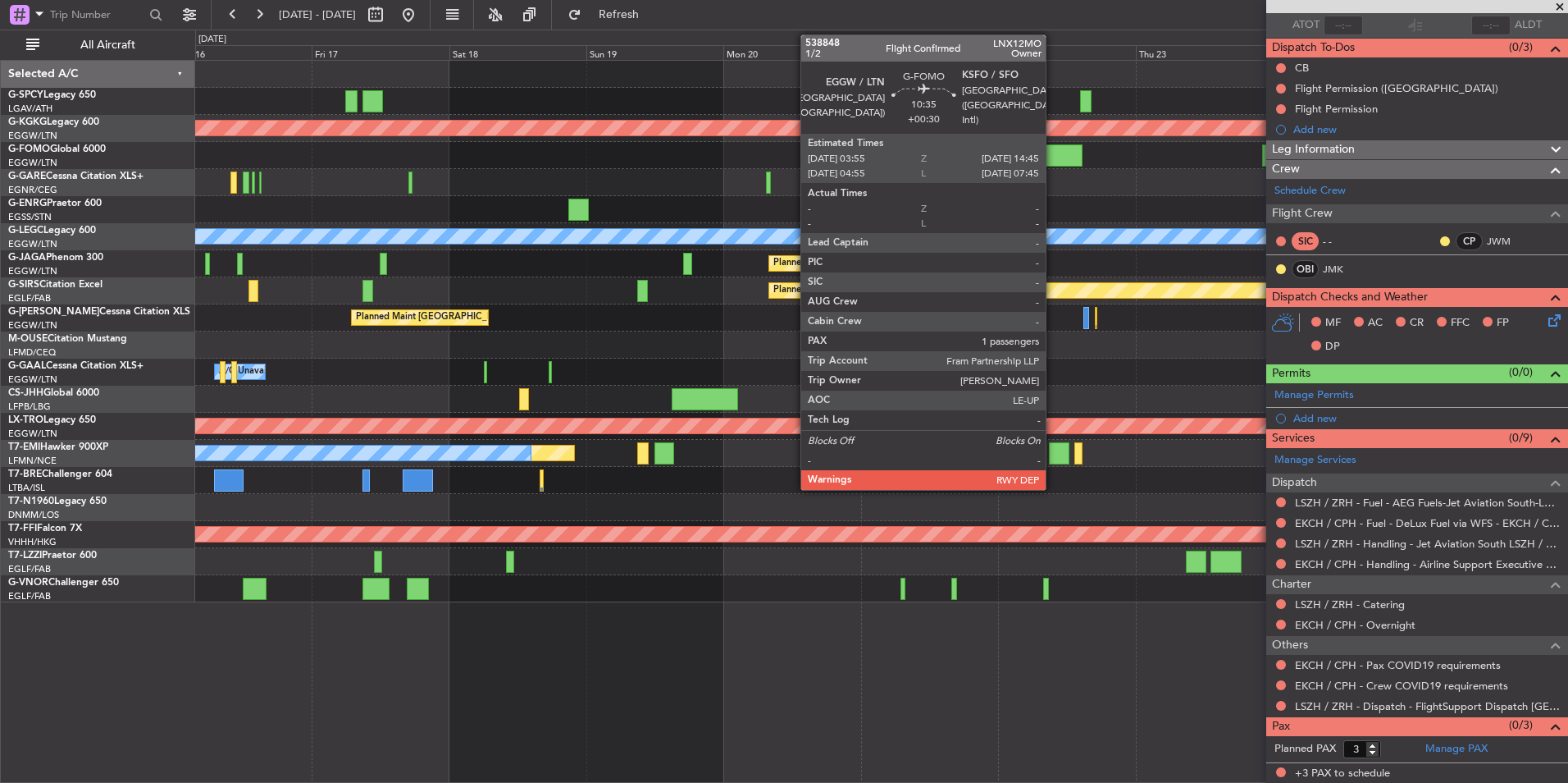
click at [1053, 163] on div at bounding box center [1050, 156] width 62 height 23
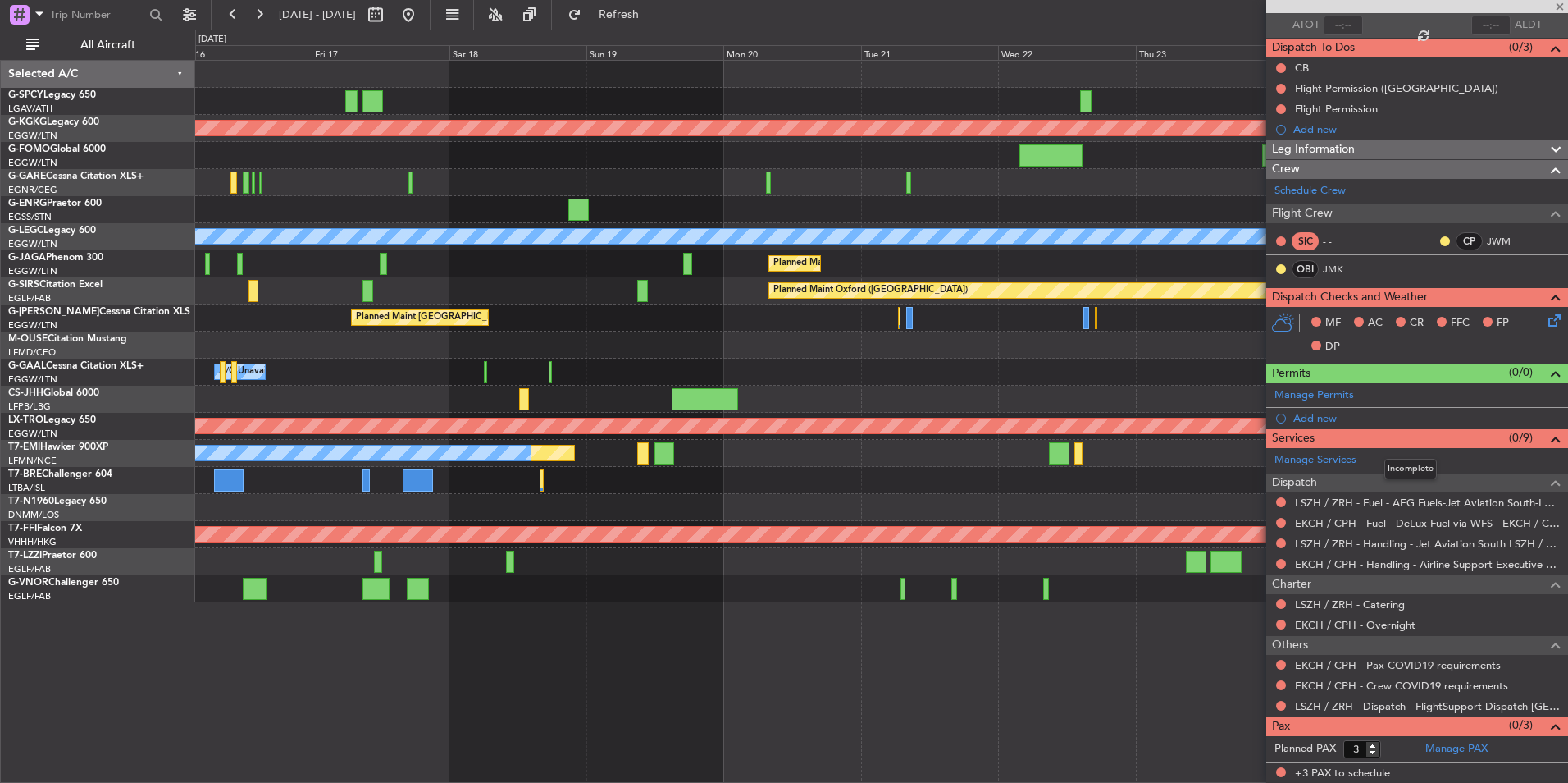
type input "+00:30"
type input "1"
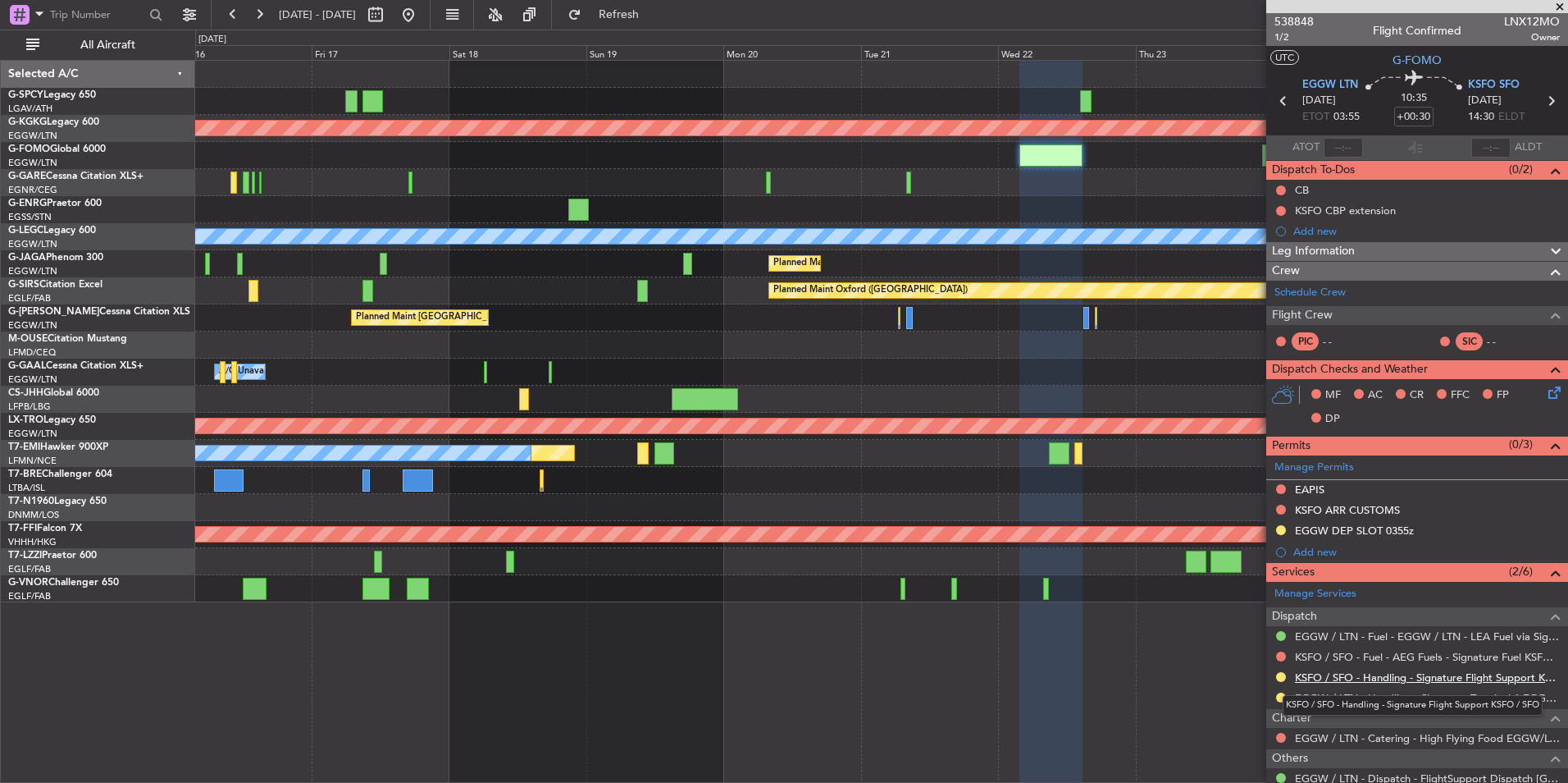
click at [1414, 676] on link "KSFO / SFO - Handling - Signature Flight Support KSFO / SFO" at bounding box center [1427, 677] width 265 height 14
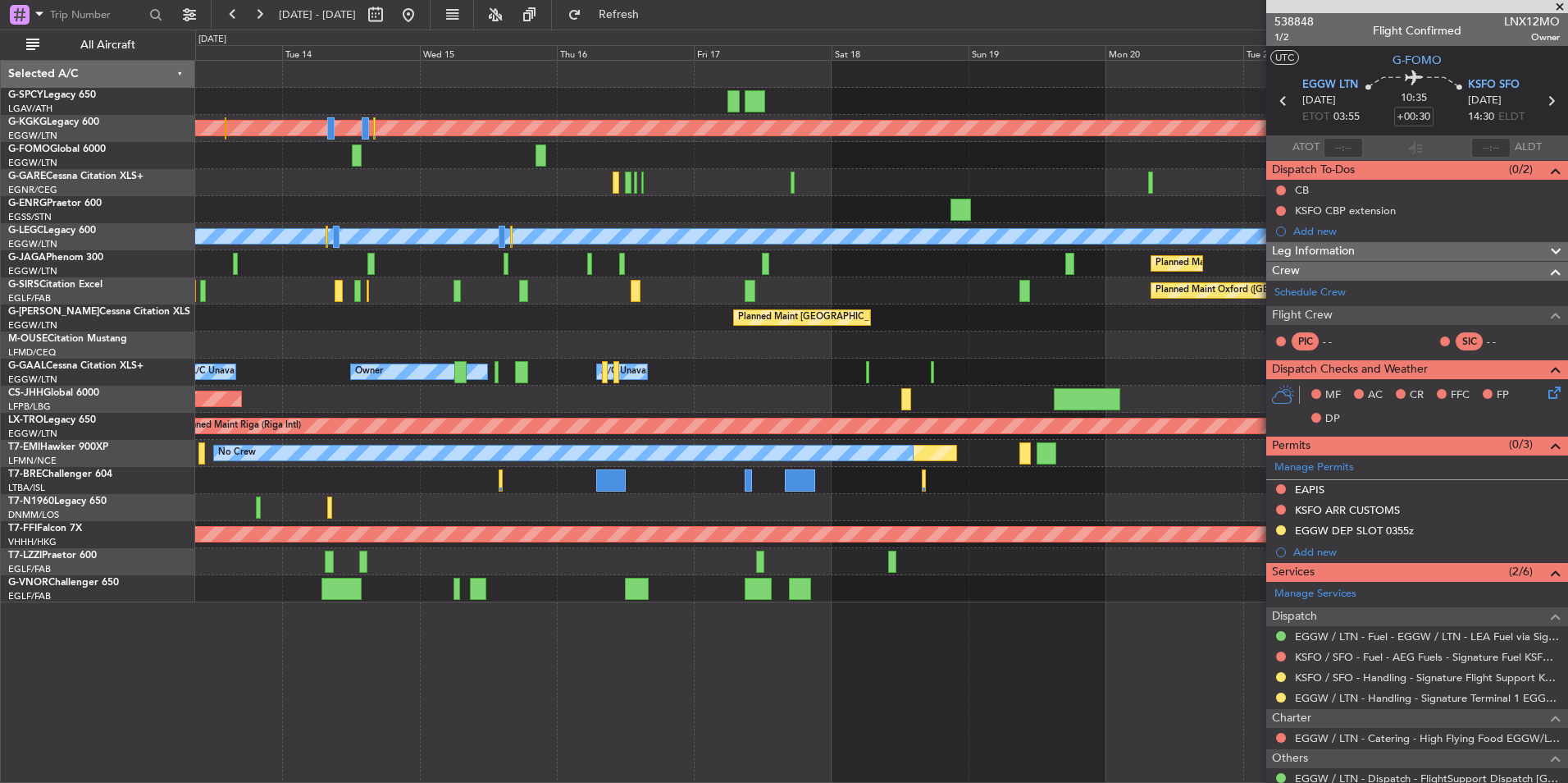
click at [1137, 319] on div "Planned Maint London (Luton) Unplanned Maint London (Luton)" at bounding box center [881, 318] width 1372 height 27
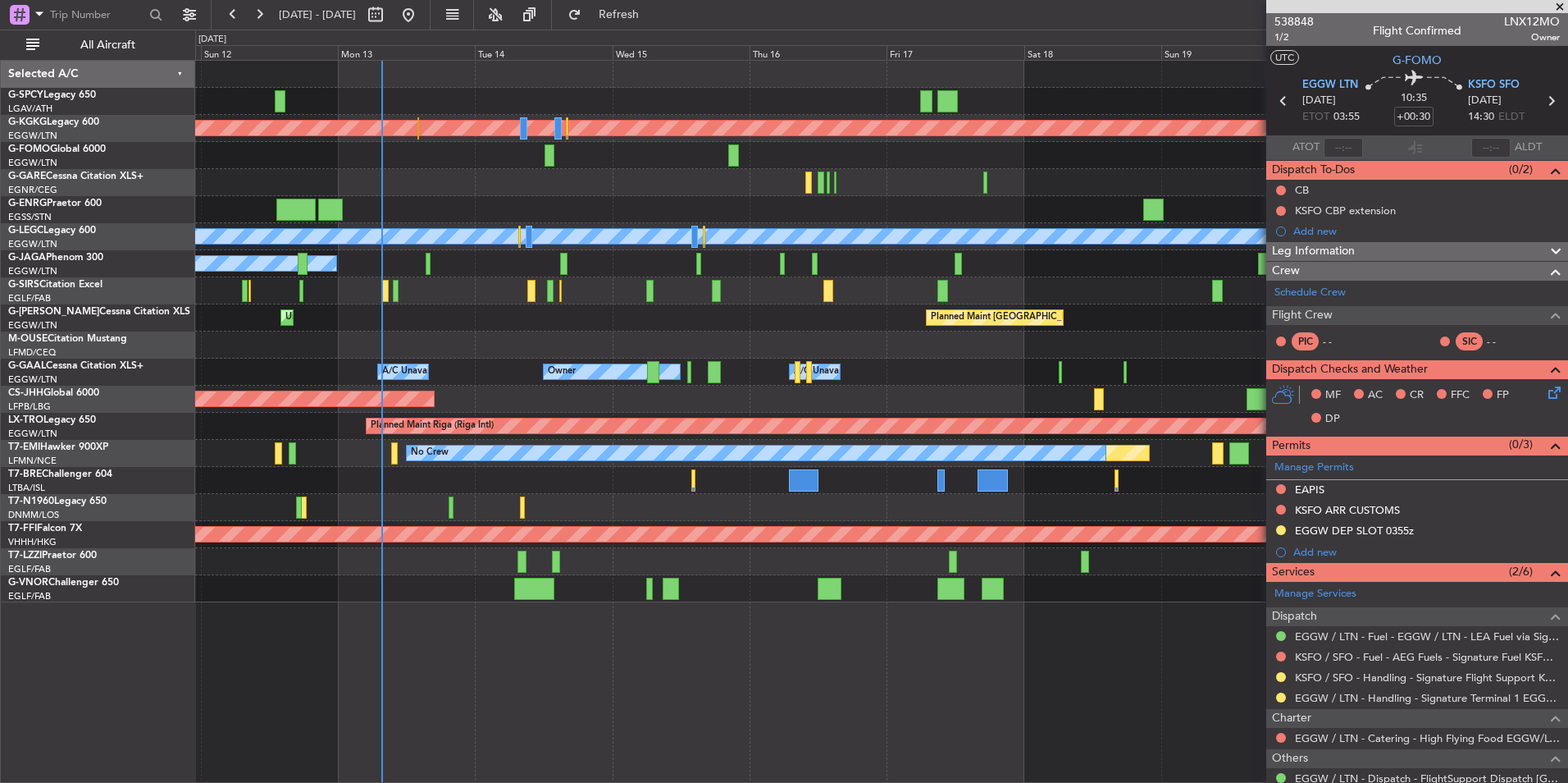
click at [793, 334] on div at bounding box center [881, 345] width 1372 height 27
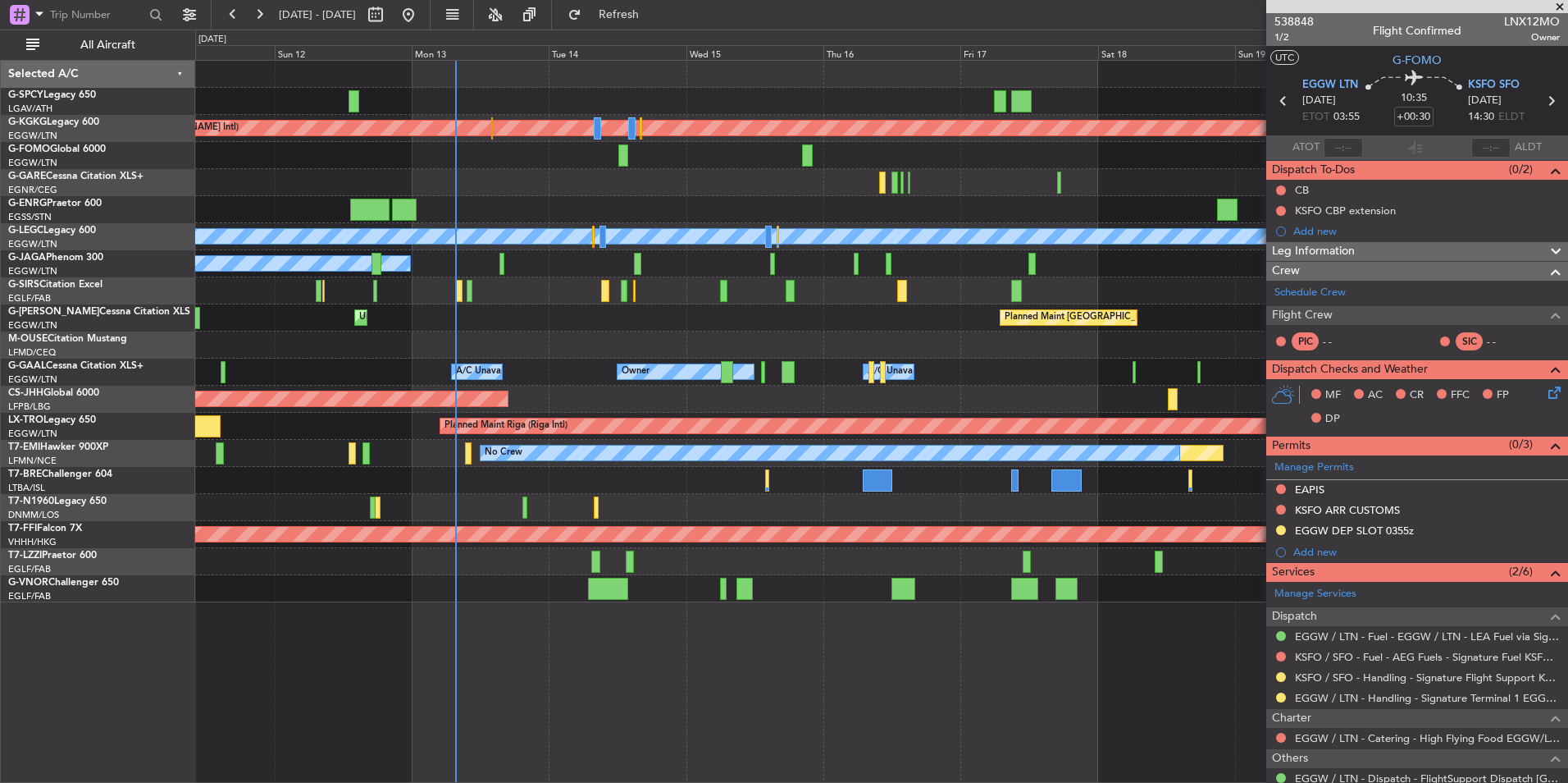
click at [654, 401] on div "Planned Maint [GEOGRAPHIC_DATA] ([GEOGRAPHIC_DATA])" at bounding box center [881, 399] width 1372 height 27
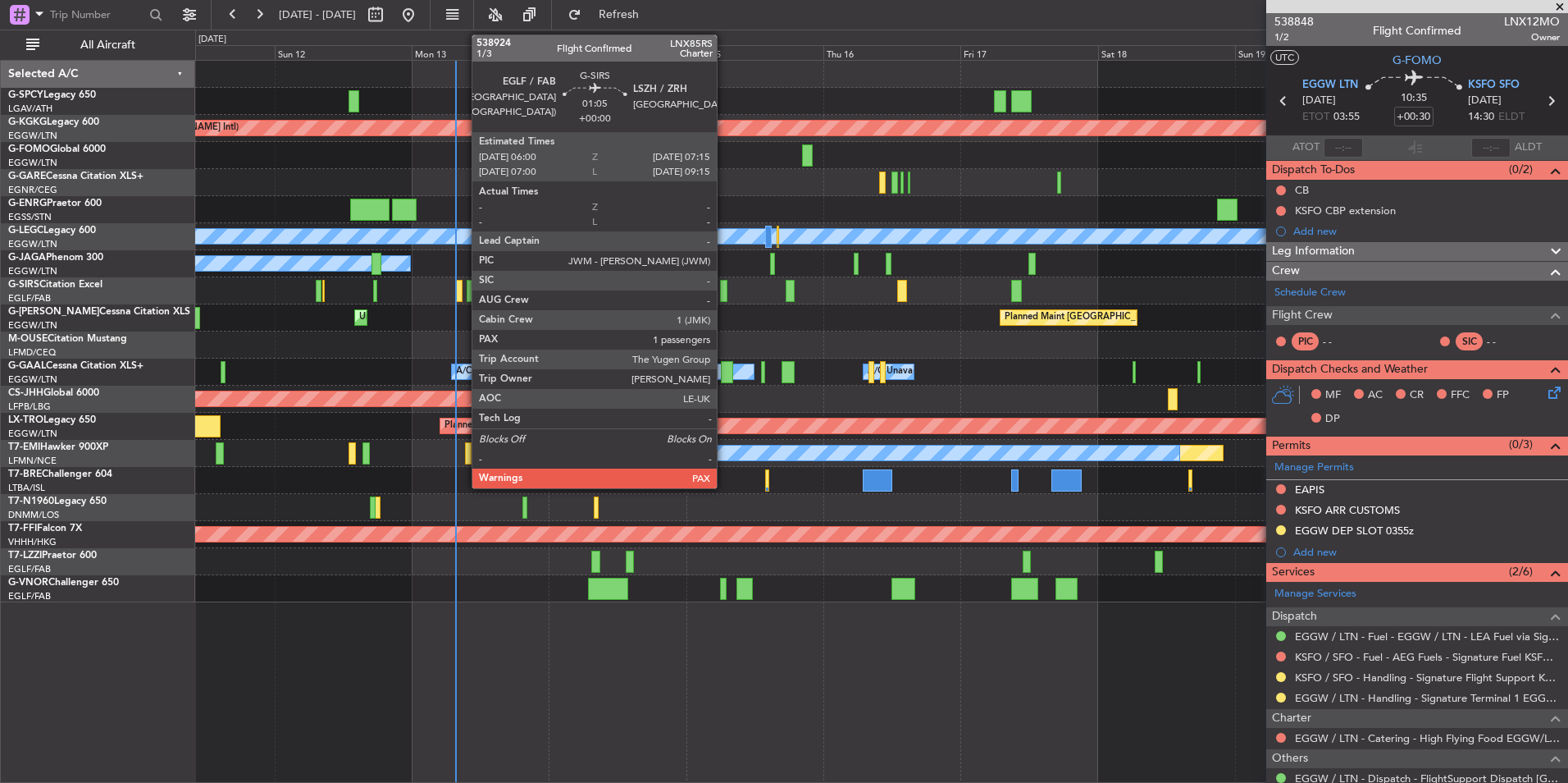
click at [724, 292] on div at bounding box center [723, 291] width 8 height 23
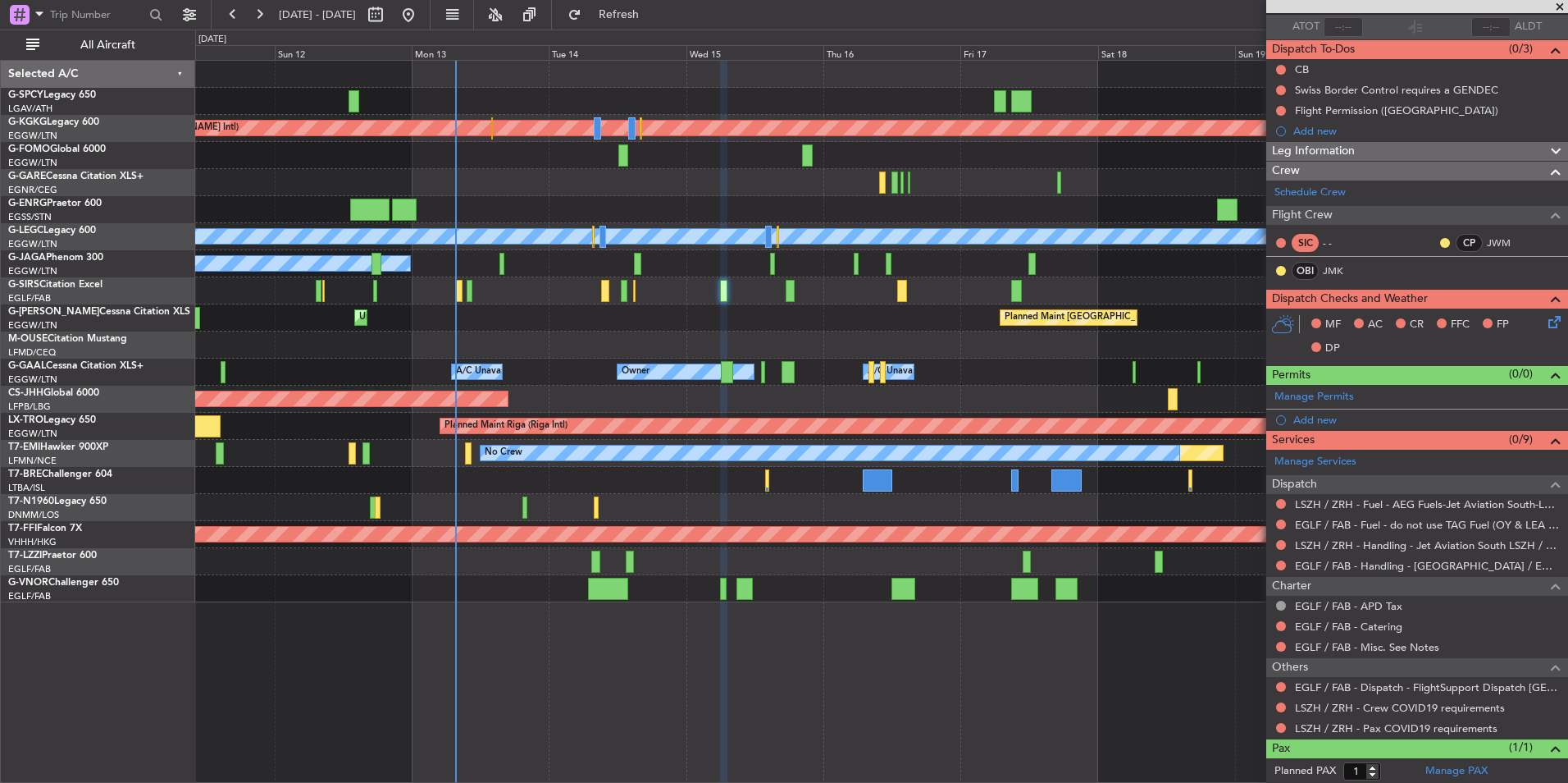
scroll to position [159, 0]
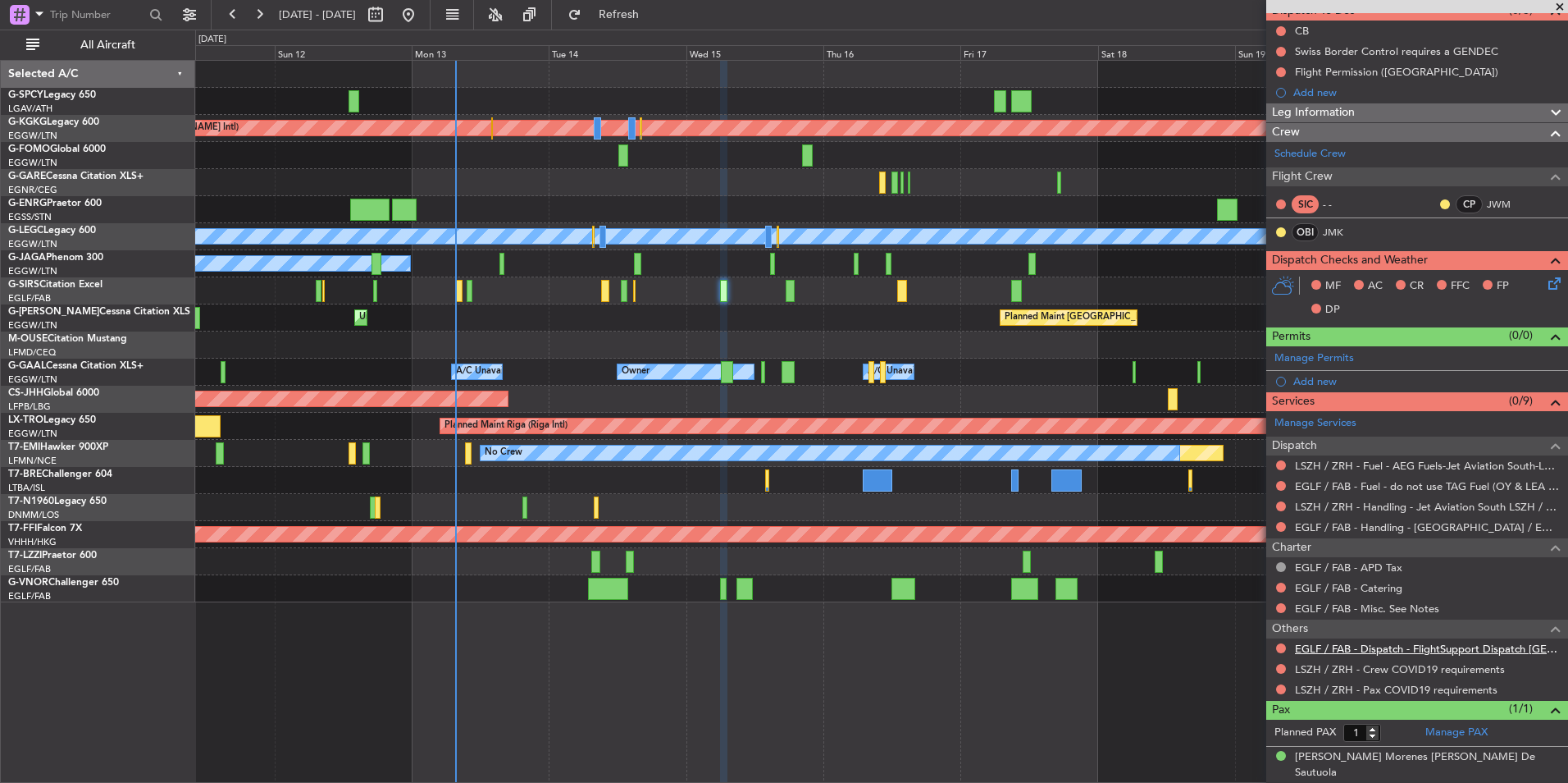
click at [1433, 649] on link "EGLF / FAB - Dispatch - FlightSupport Dispatch UK" at bounding box center [1427, 648] width 265 height 14
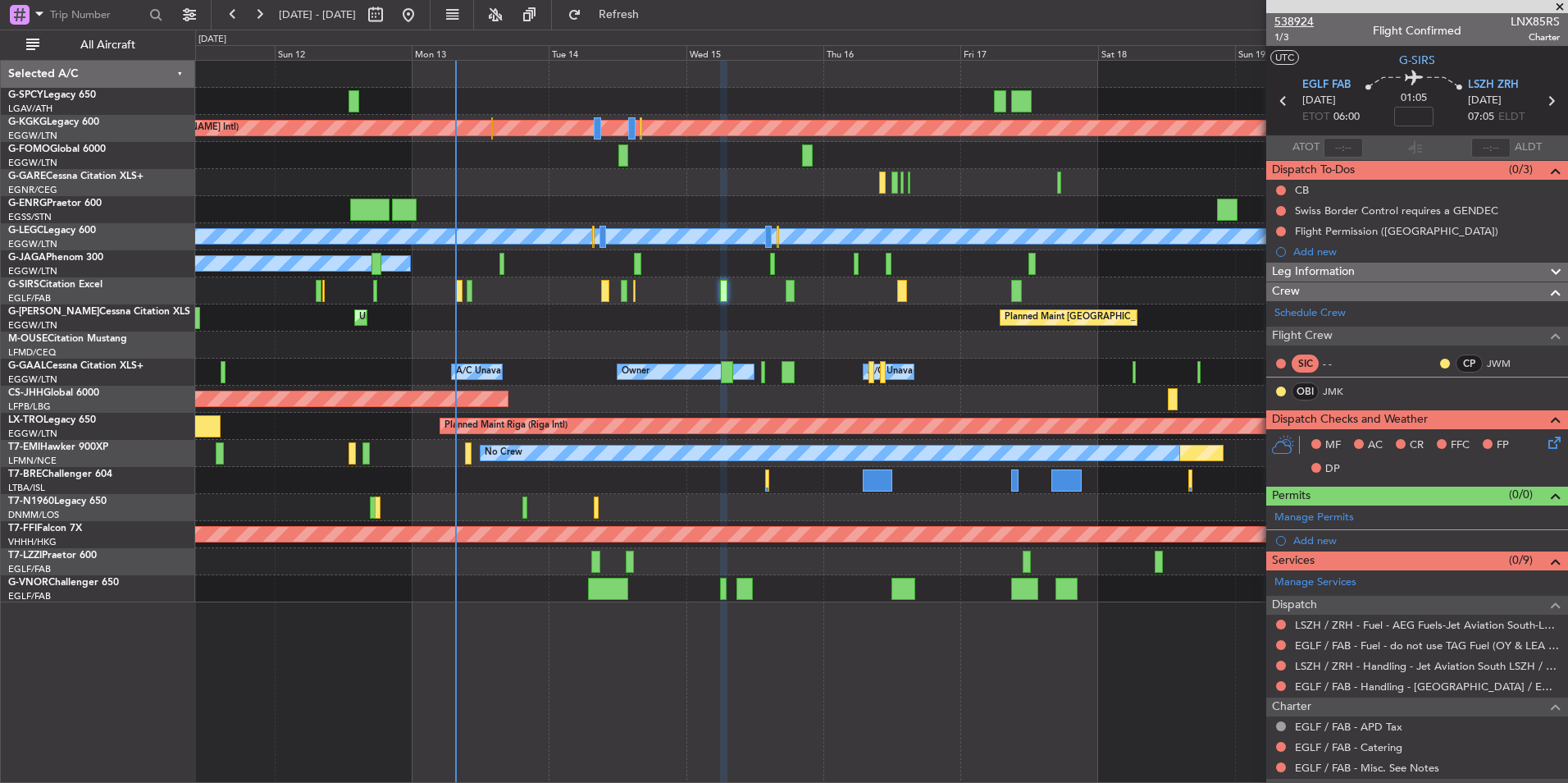
click at [1296, 23] on span "538924" at bounding box center [1294, 22] width 39 height 17
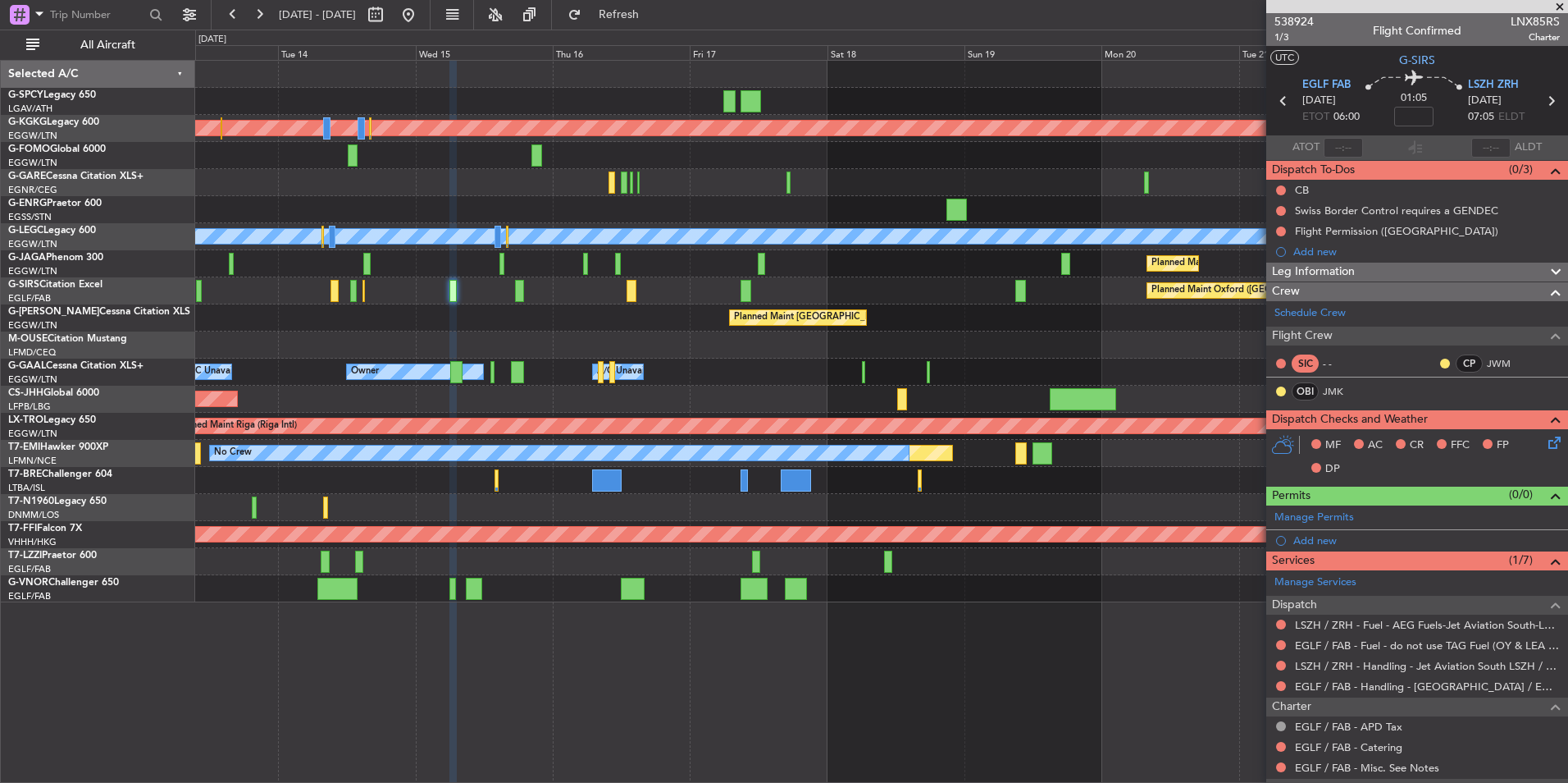
click at [931, 501] on div "Planned Maint Athens (Eleftherios Venizelos Intl) Planned Maint London (Stanste…" at bounding box center [881, 332] width 1372 height 541
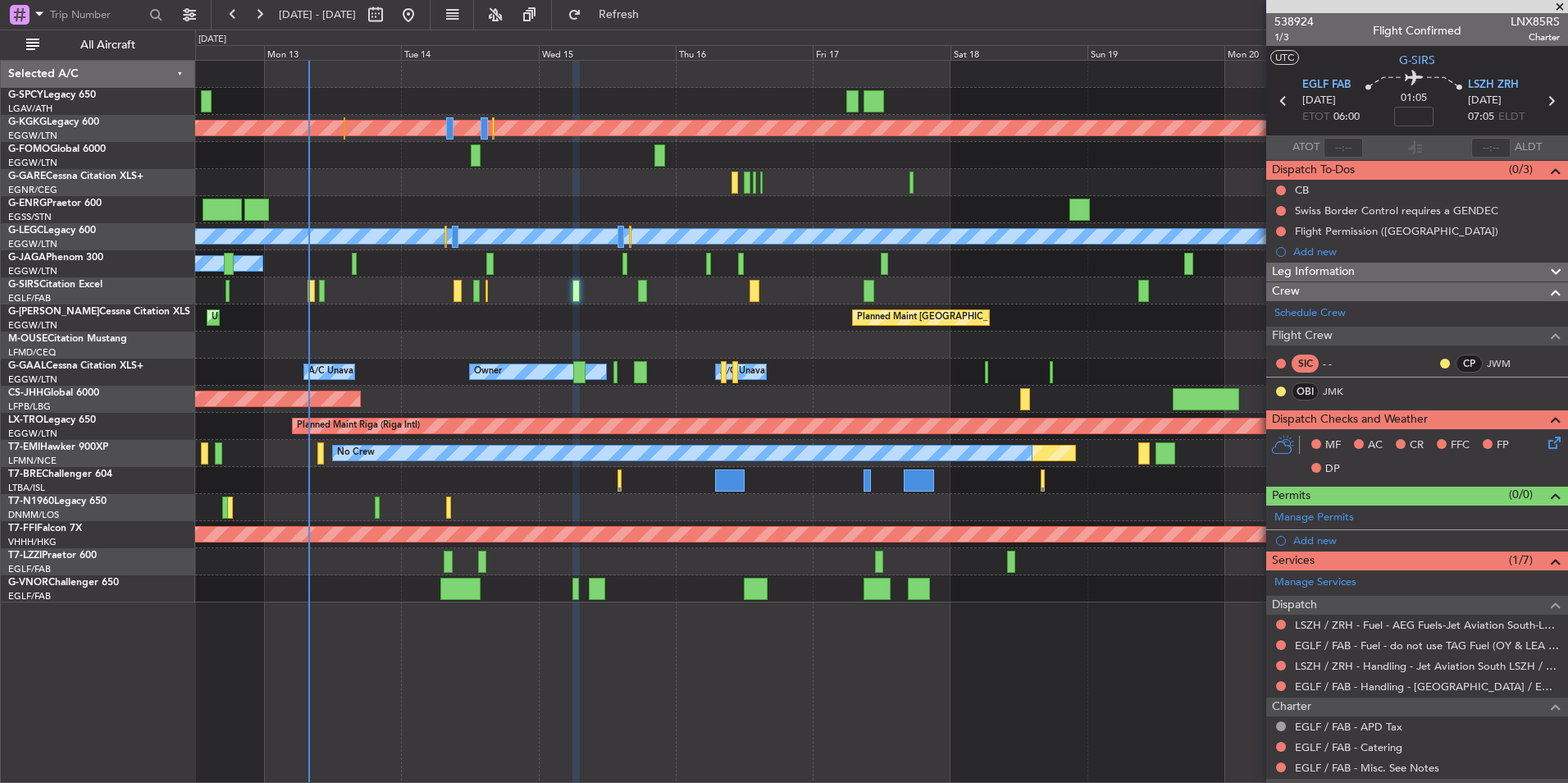
click at [1066, 477] on div at bounding box center [881, 480] width 1372 height 27
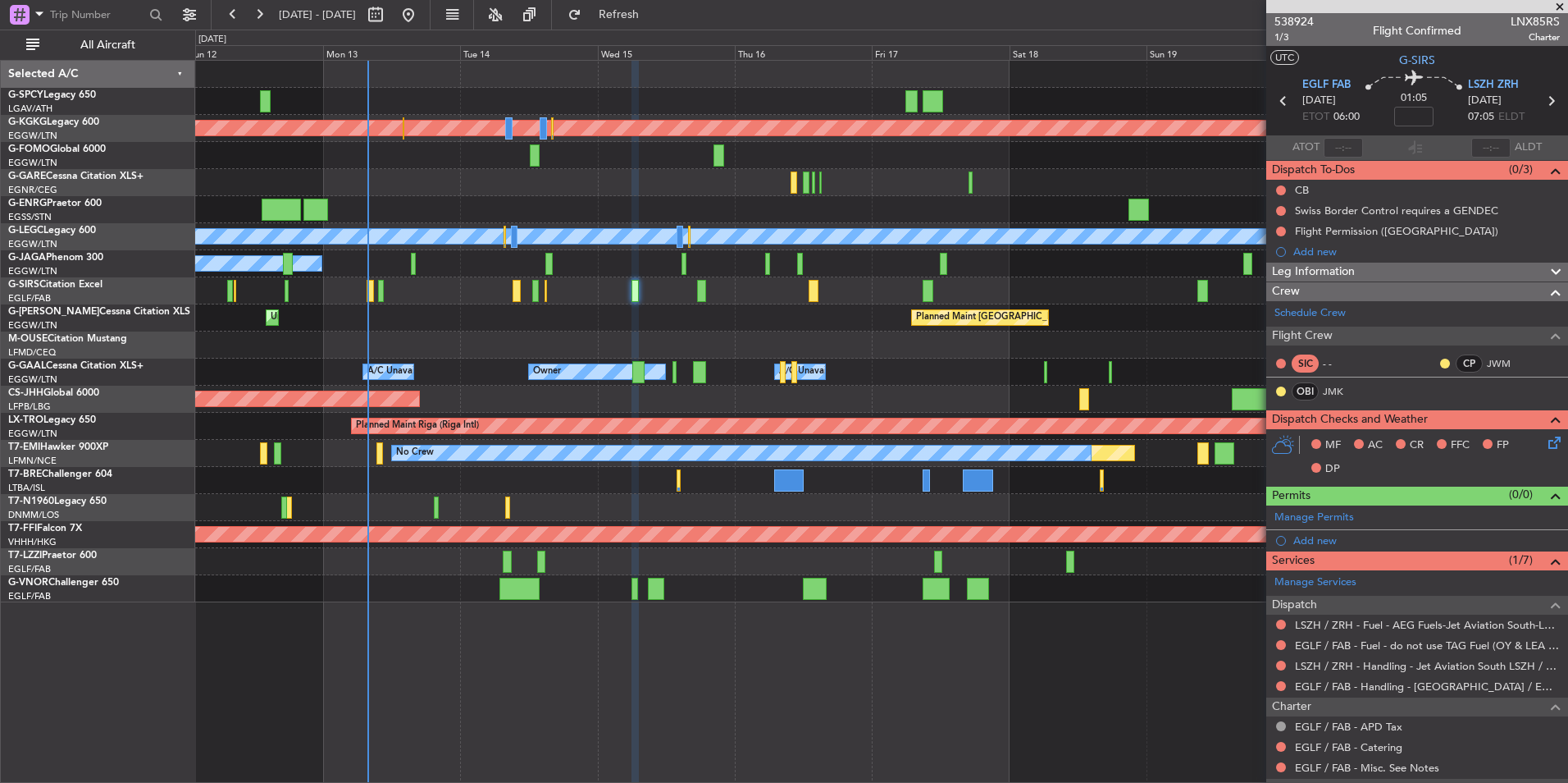
click at [442, 493] on div "Planned Maint Athens (Eleftherios Venizelos Intl) Planned Maint London (Stanste…" at bounding box center [881, 332] width 1372 height 541
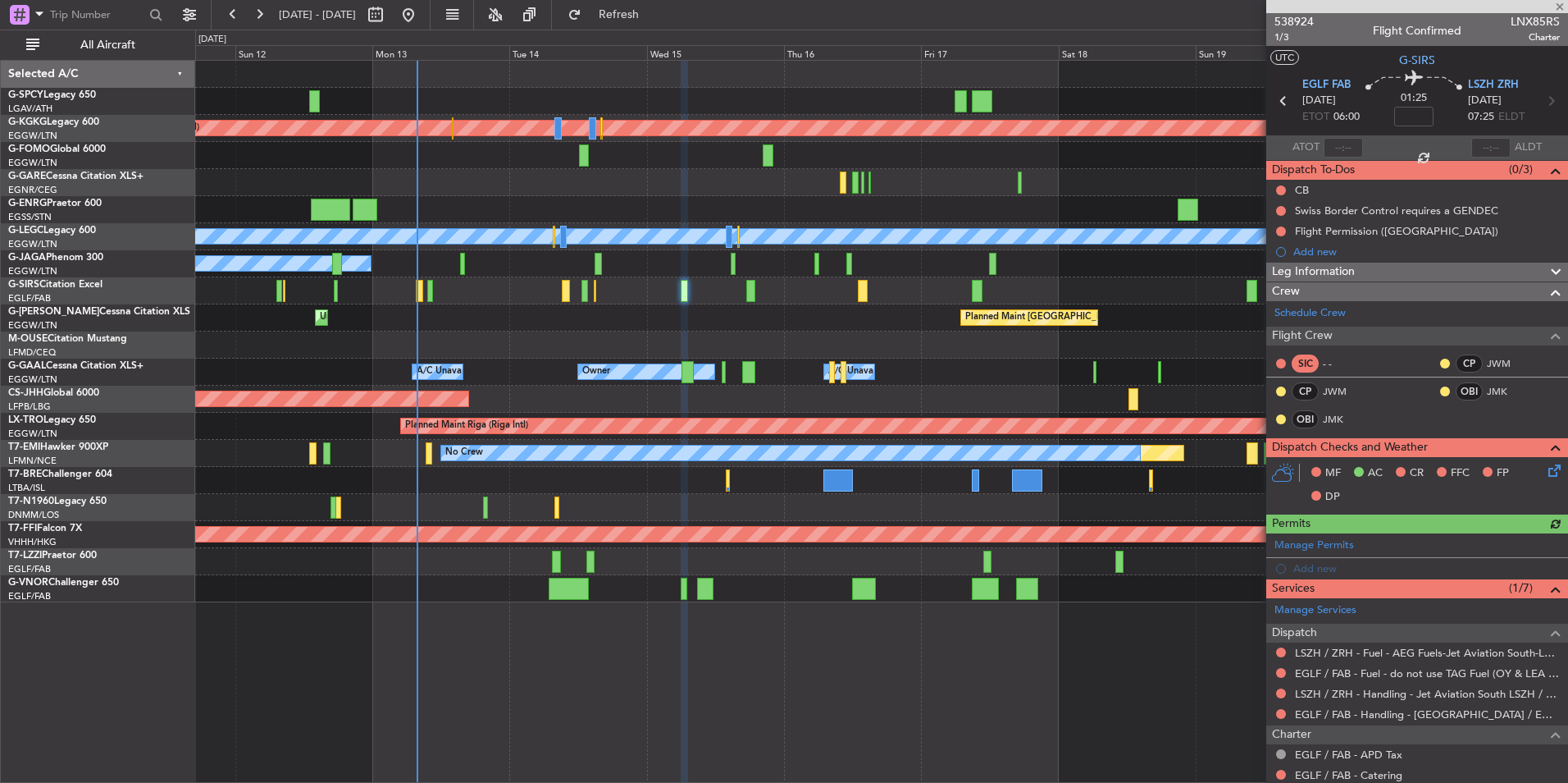
type input "+00:20"
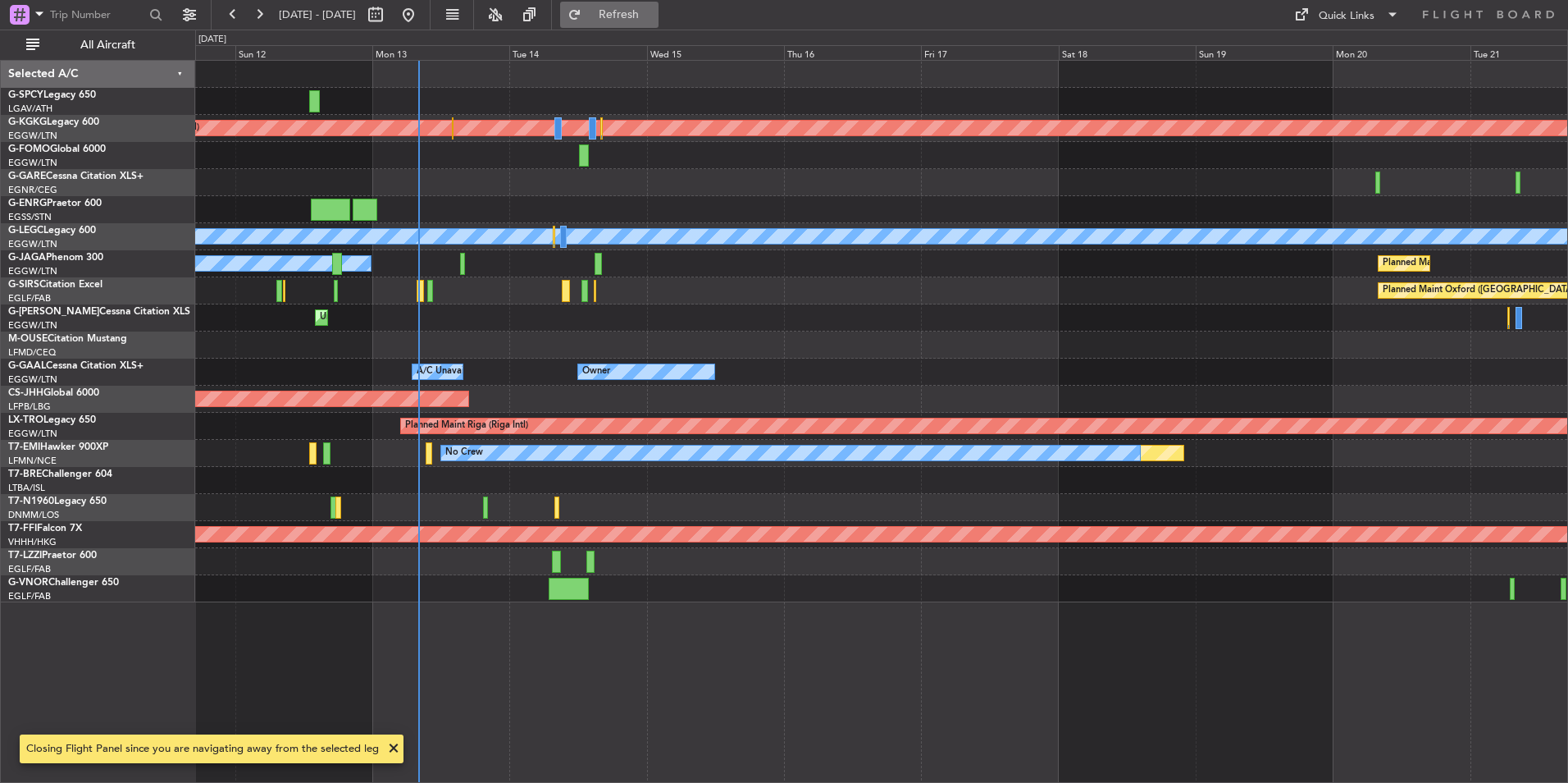
click at [654, 11] on span "Refresh" at bounding box center [618, 15] width 69 height 11
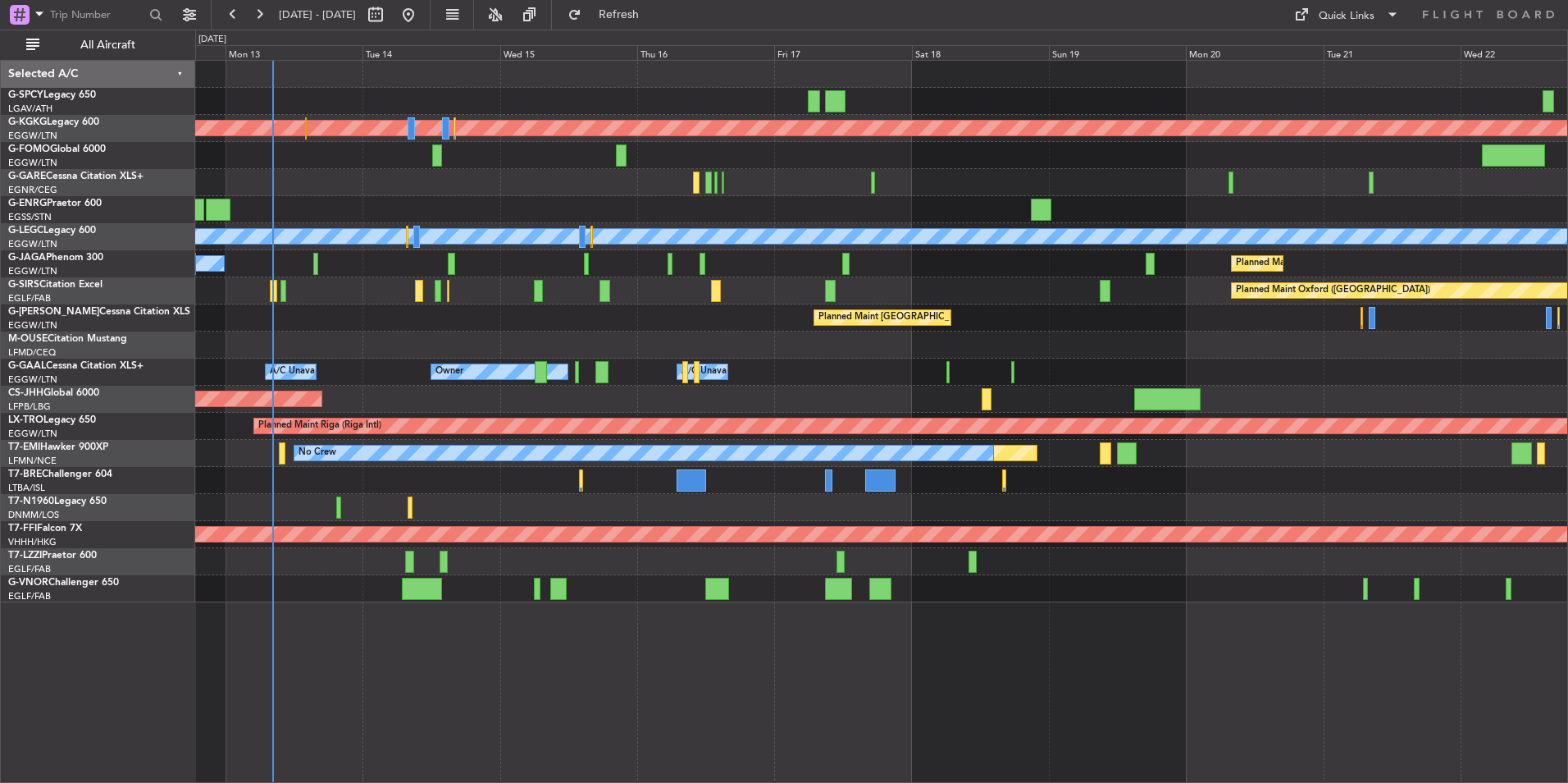
click at [913, 335] on div "Planned Maint Athens (Eleftherios Venizelos Intl) Planned Maint London (Stanste…" at bounding box center [881, 332] width 1372 height 541
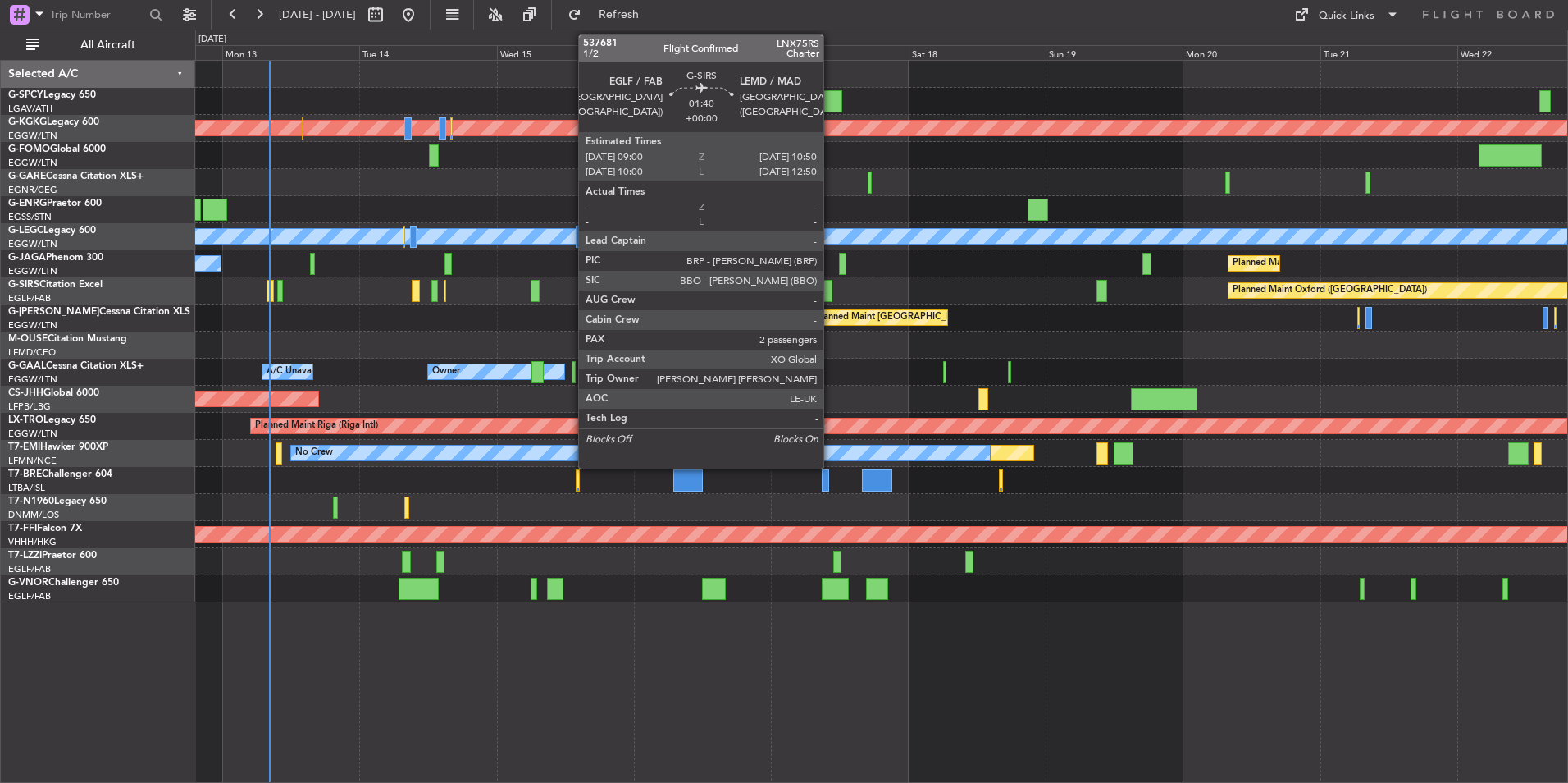
click at [831, 288] on div at bounding box center [826, 291] width 10 height 23
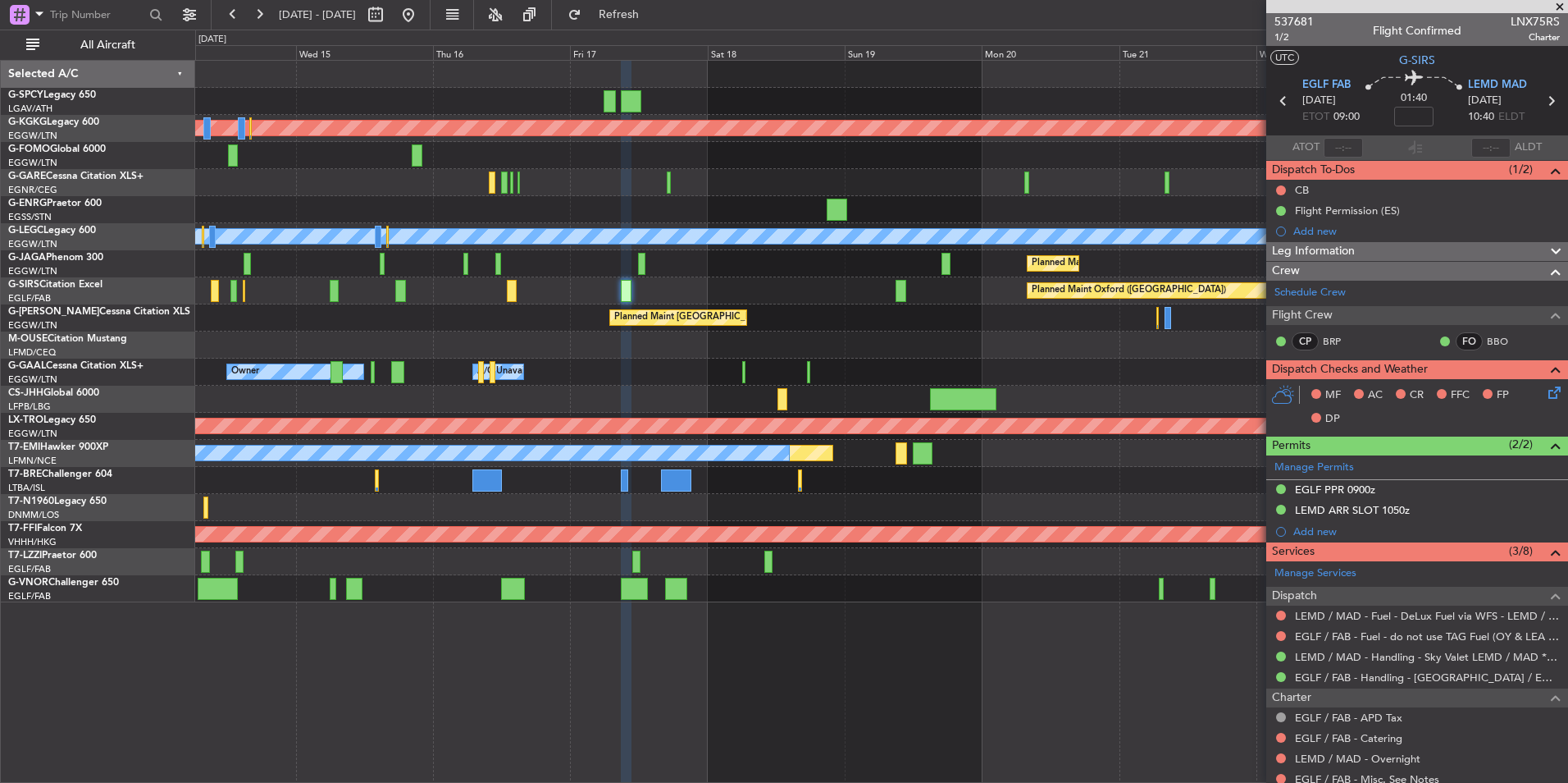
click at [713, 404] on div "Planned Maint Athens (Eleftherios Venizelos Intl) Planned Maint London (Stanste…" at bounding box center [881, 332] width 1372 height 541
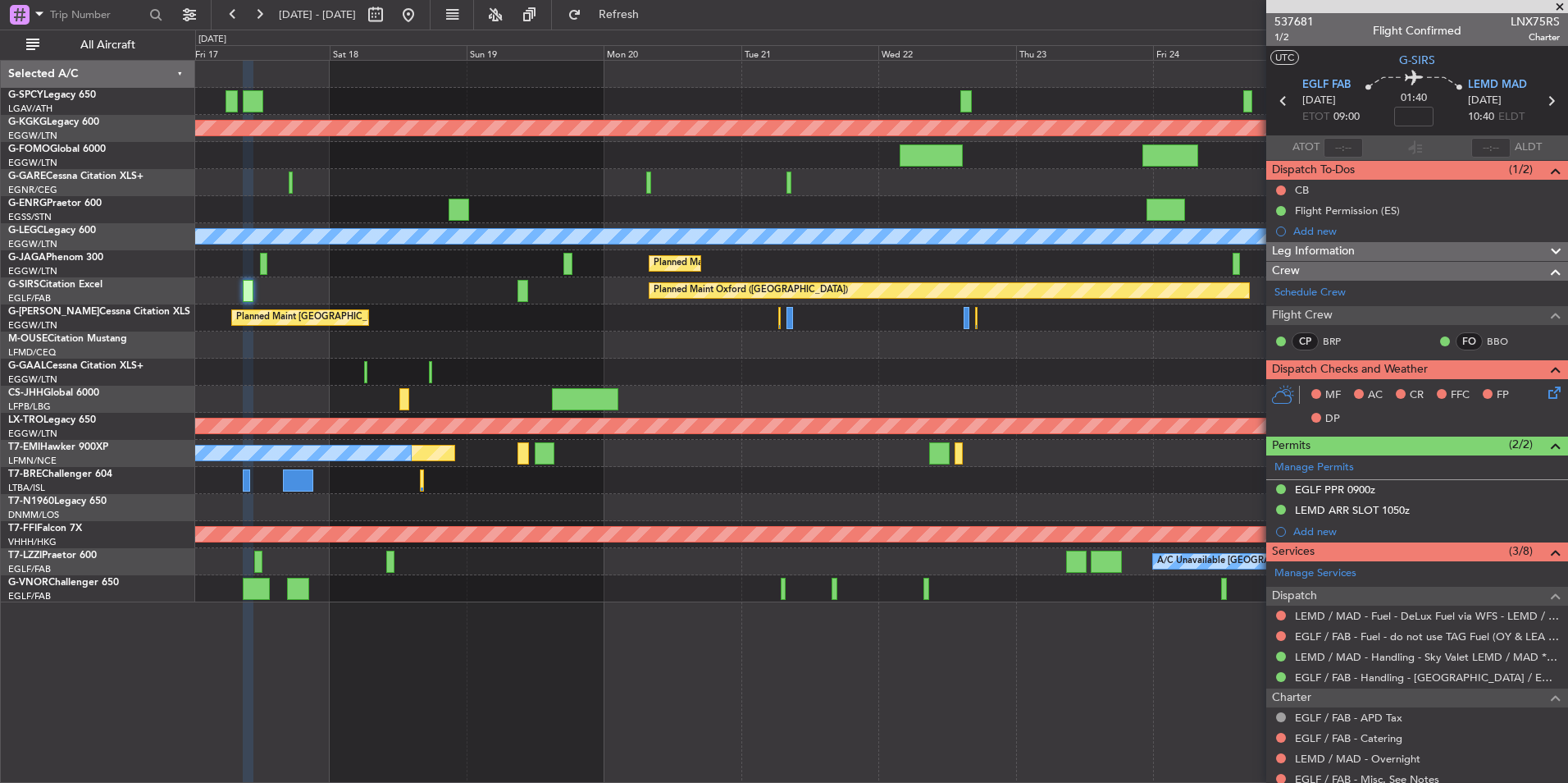
click at [644, 381] on div "Owner Owner A/C Unavailable Owner" at bounding box center [881, 371] width 1372 height 27
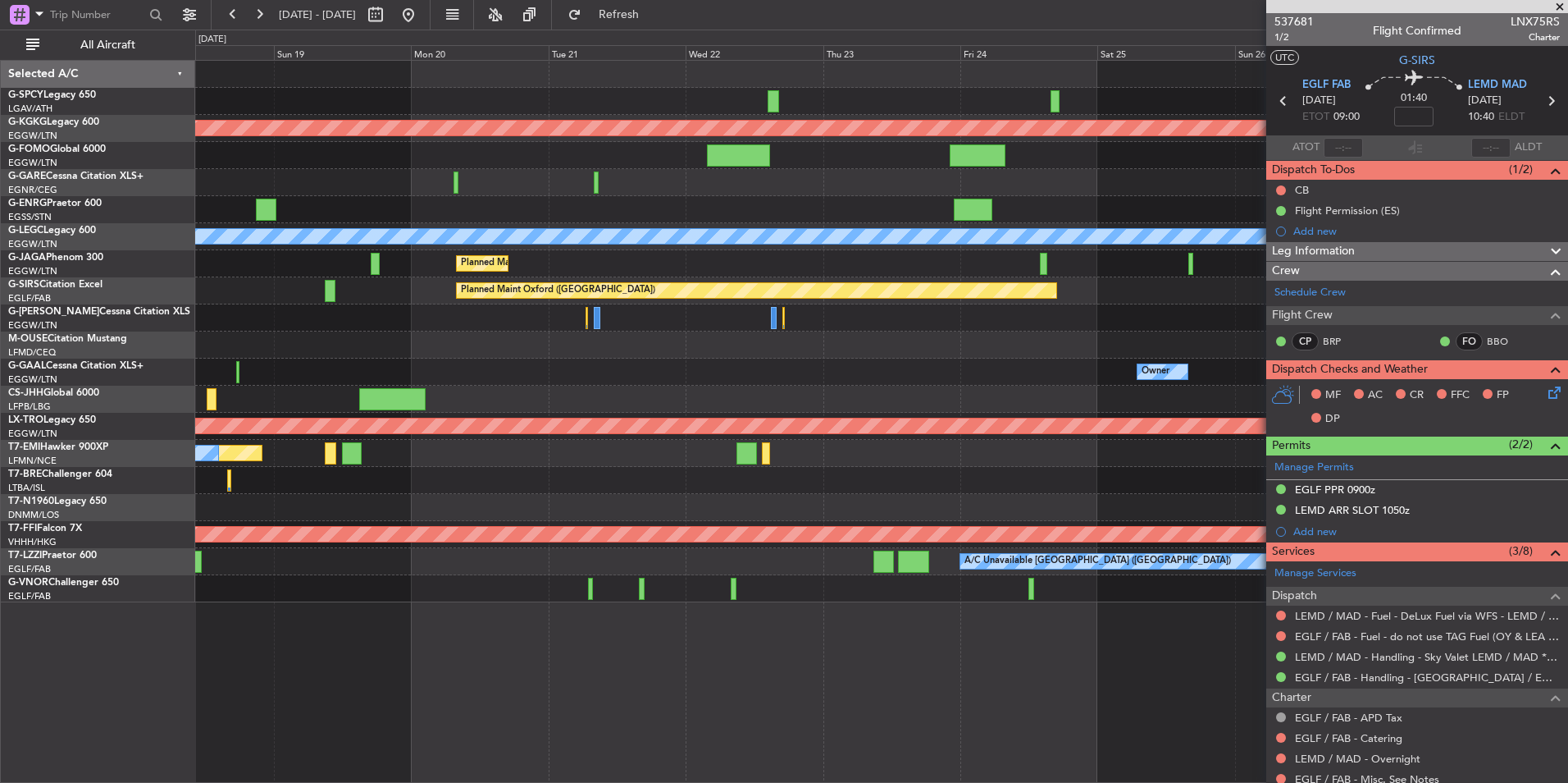
click at [754, 373] on div "Owner A/C Unavailable Owner" at bounding box center [881, 371] width 1372 height 27
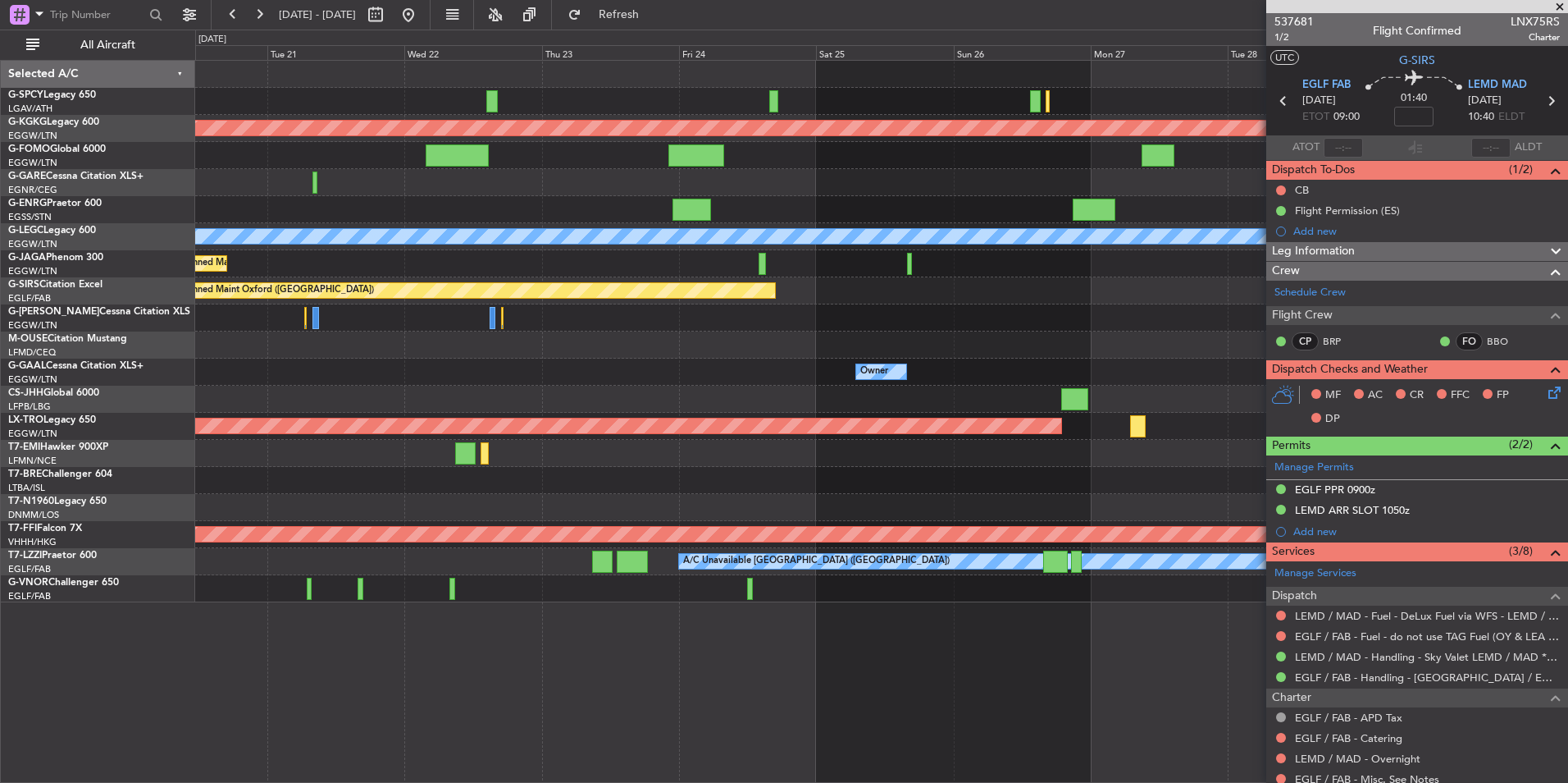
click at [640, 412] on div "Planned Maint Athens (Eleftherios Venizelos Intl) Planned Maint London (Stanste…" at bounding box center [881, 332] width 1372 height 541
click at [422, 27] on button at bounding box center [409, 15] width 26 height 26
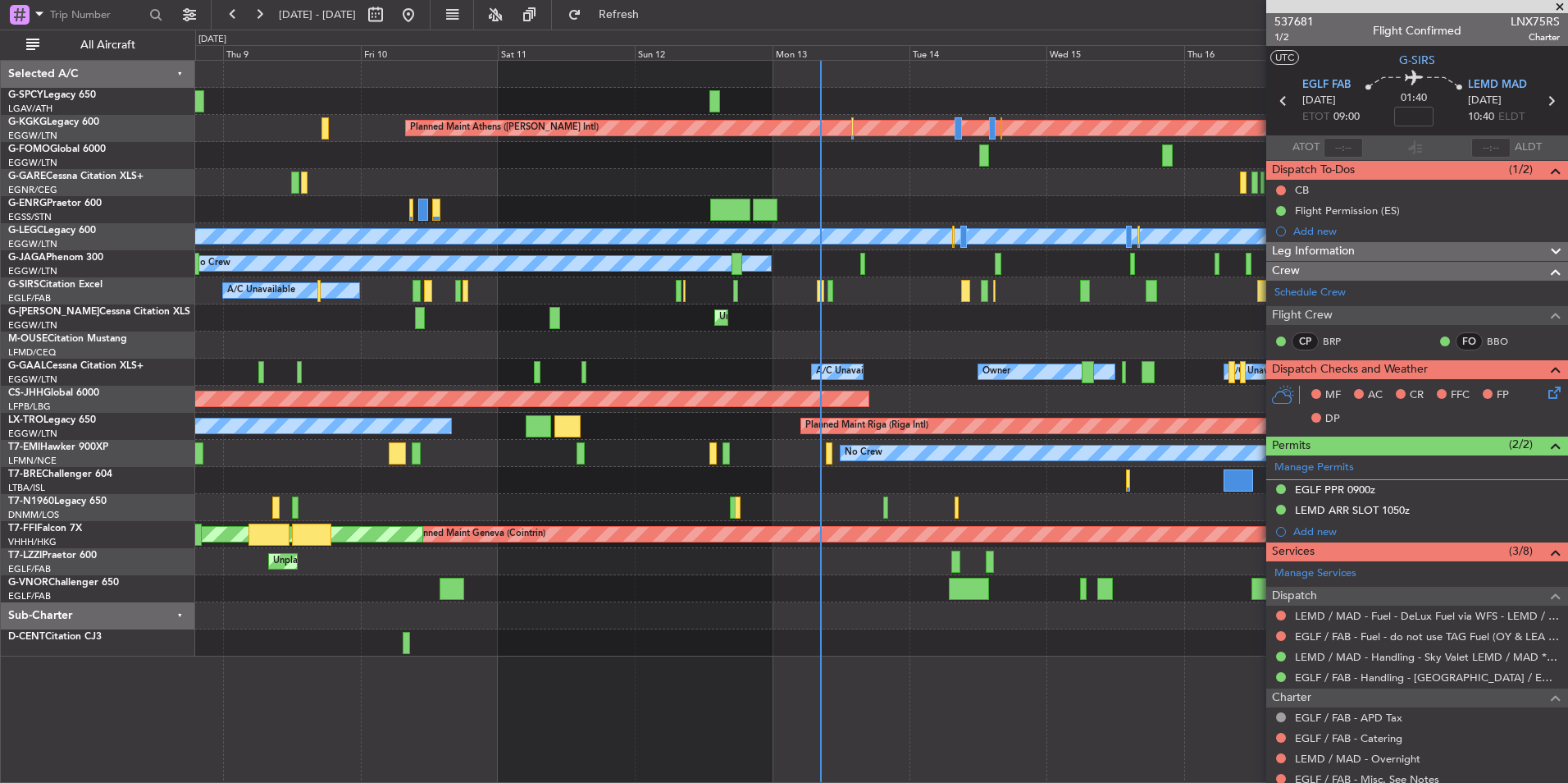
click at [637, 345] on div at bounding box center [881, 345] width 1372 height 27
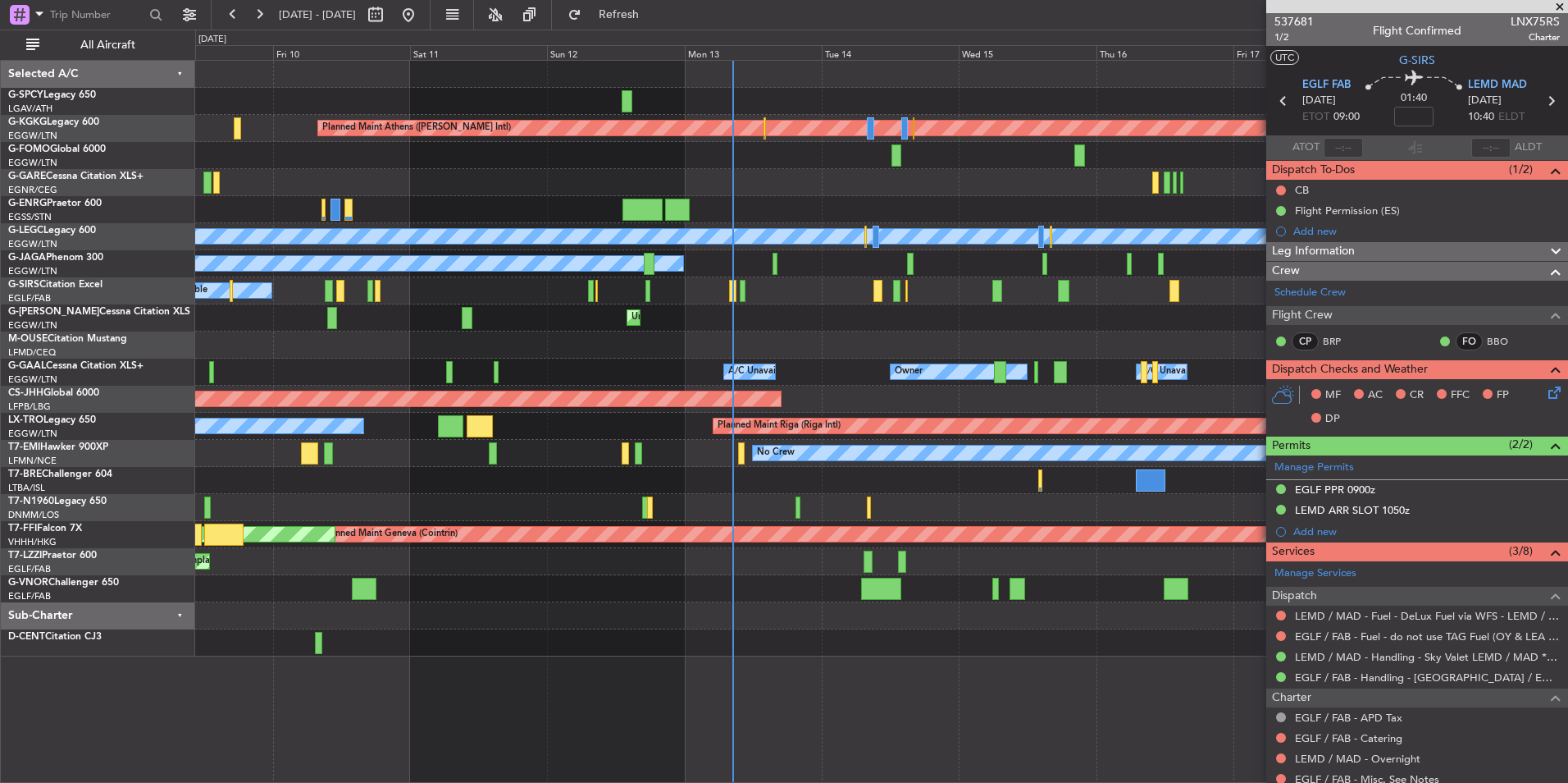
click at [763, 332] on div at bounding box center [881, 345] width 1372 height 27
click at [422, 17] on button at bounding box center [409, 15] width 26 height 26
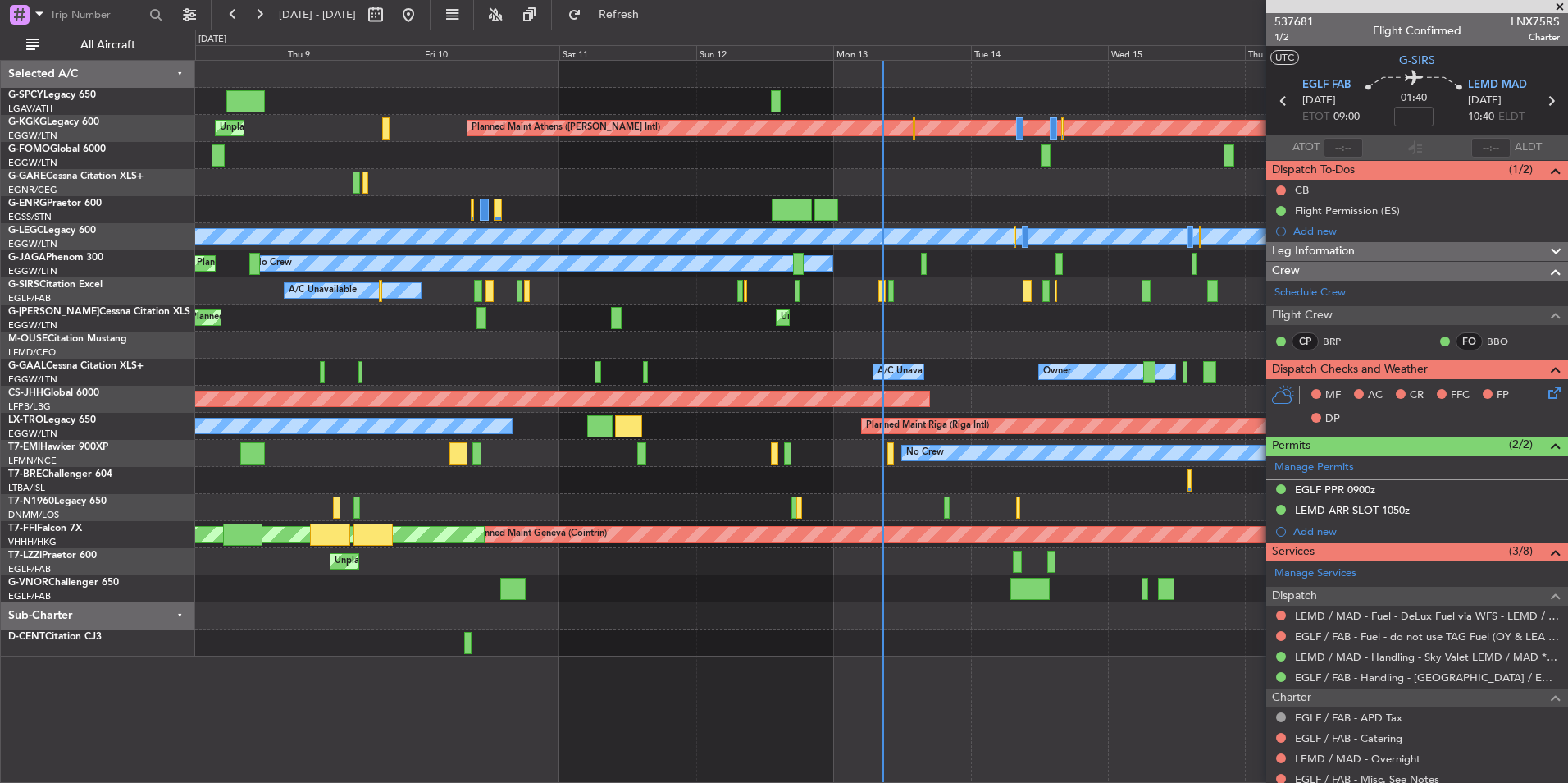
click at [1553, 3] on span at bounding box center [1559, 8] width 16 height 15
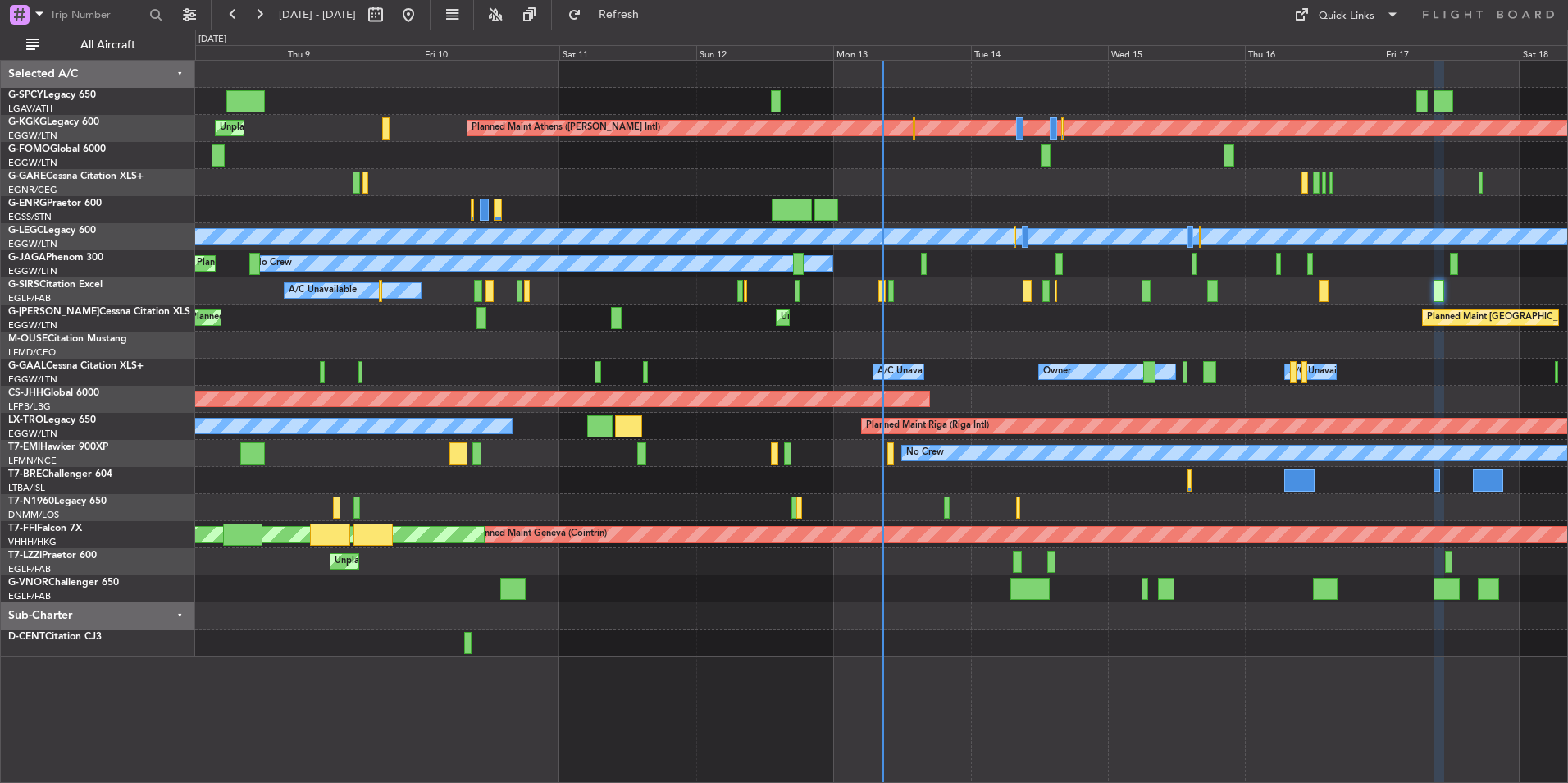
type input "0"
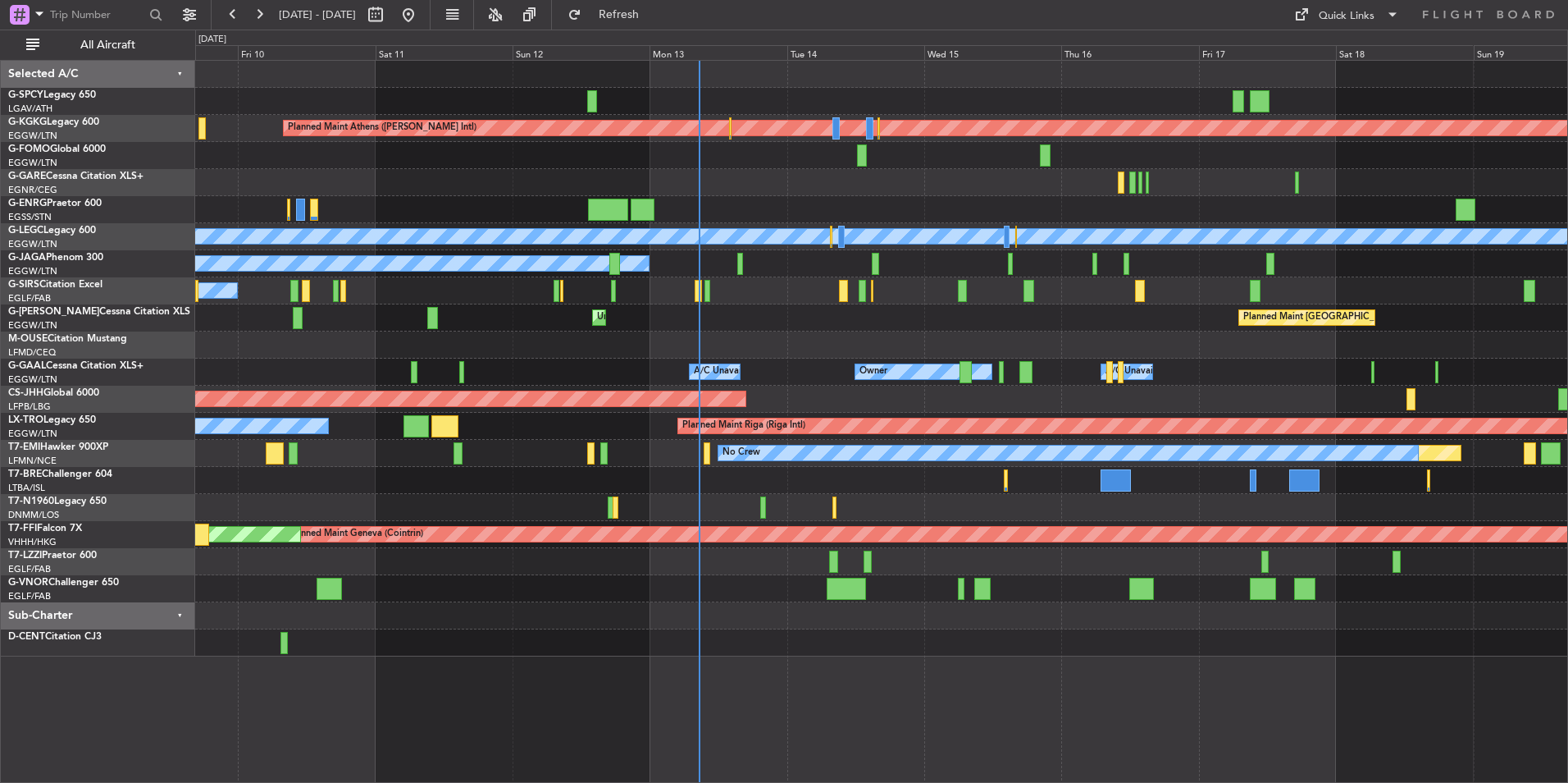
click at [811, 280] on div "A/C Unavailable Planned Maint Oxford (Kidlington)" at bounding box center [881, 290] width 1372 height 27
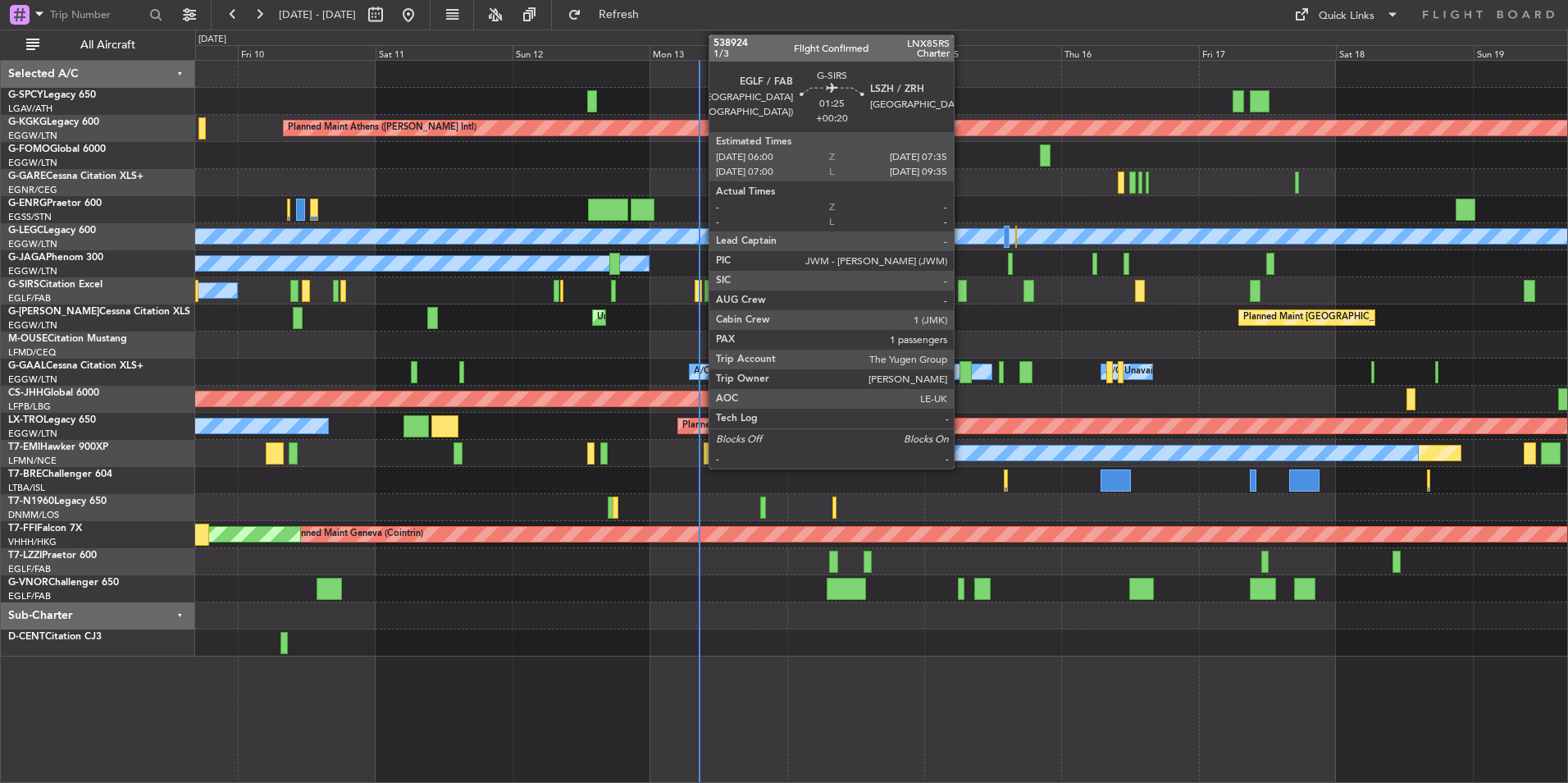
click at [961, 290] on div at bounding box center [962, 291] width 9 height 23
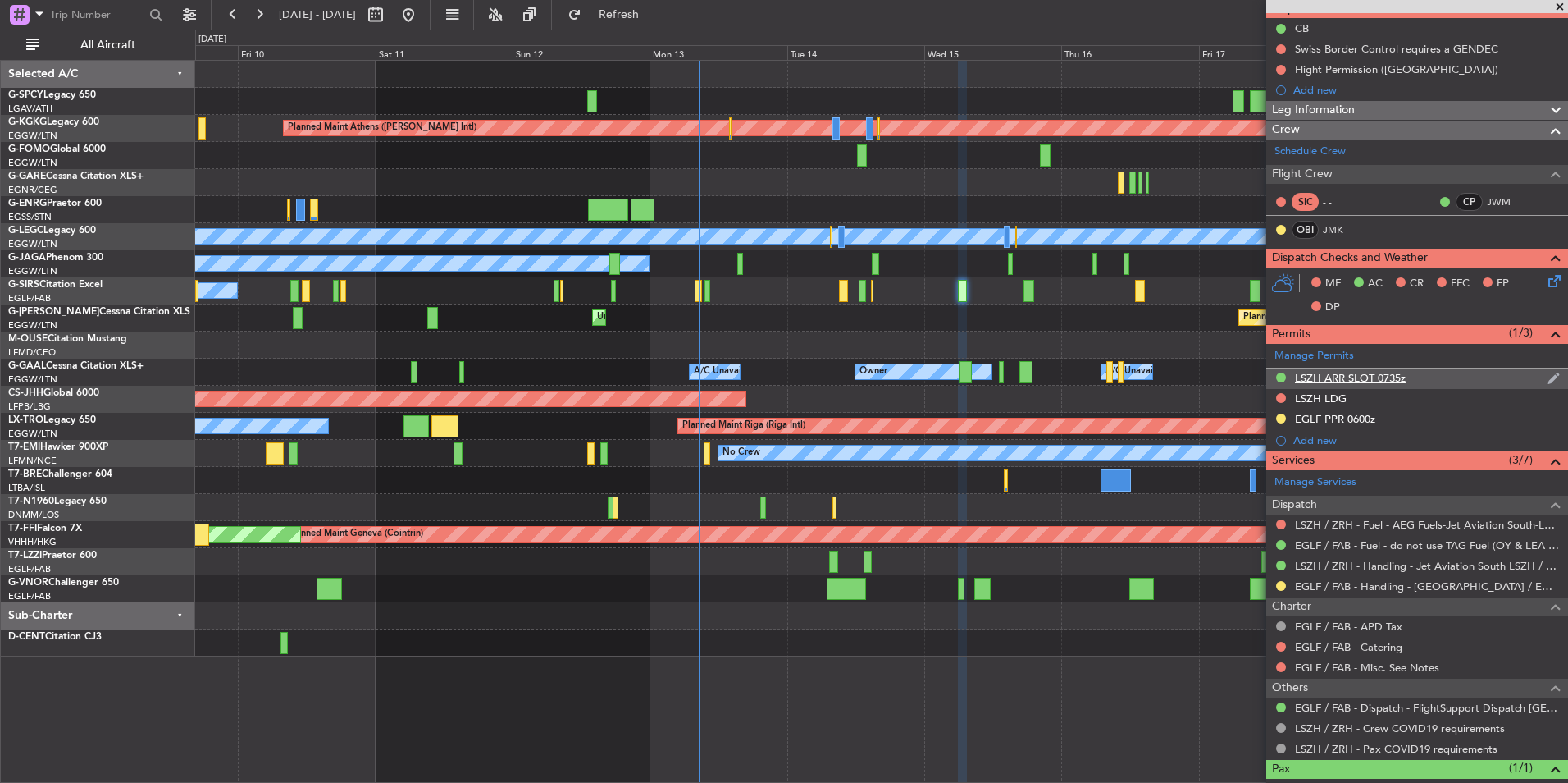
scroll to position [221, 0]
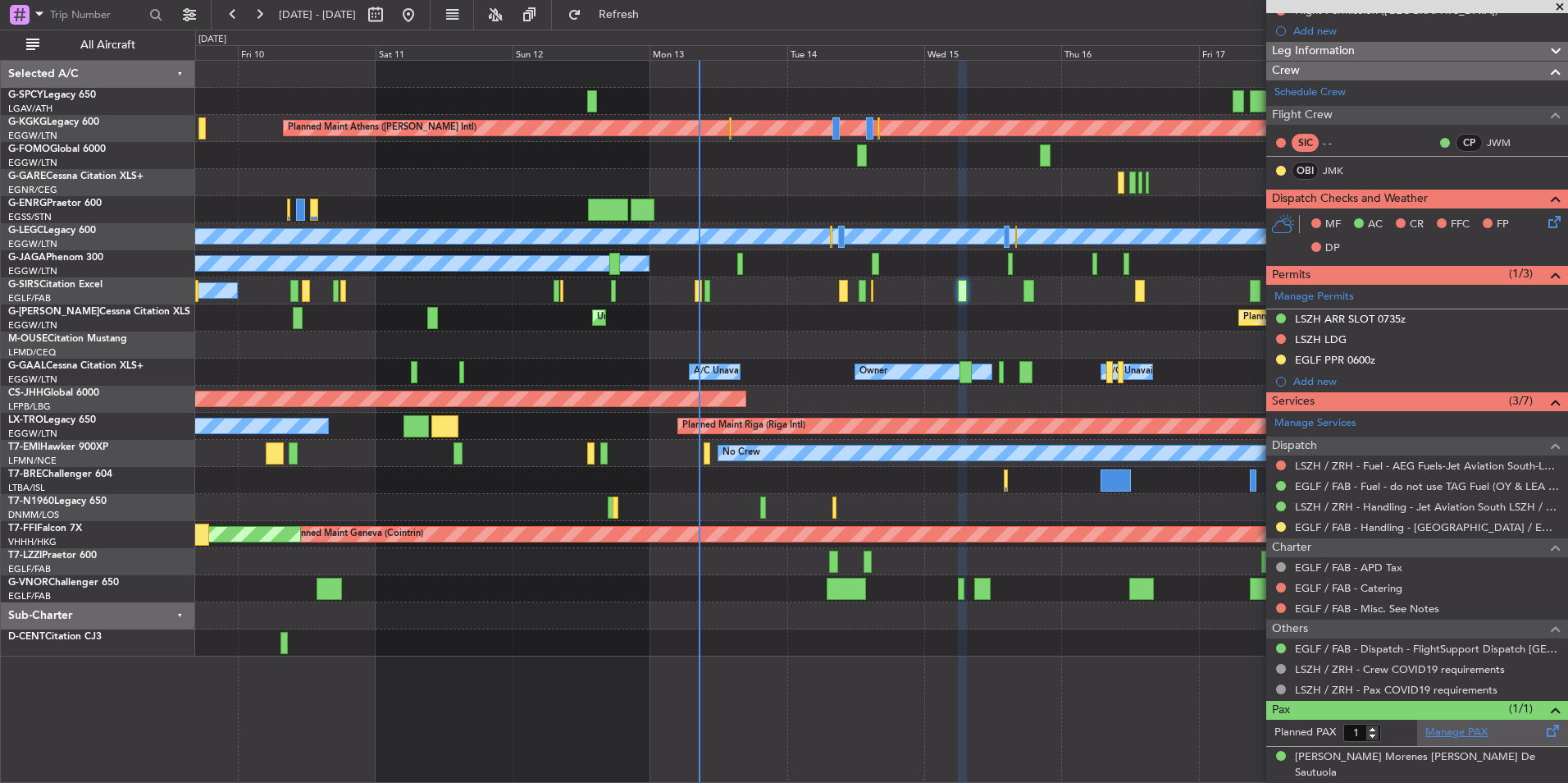
click at [1459, 739] on link "Manage PAX" at bounding box center [1456, 732] width 62 height 16
click at [659, 25] on button "Refresh" at bounding box center [609, 15] width 99 height 26
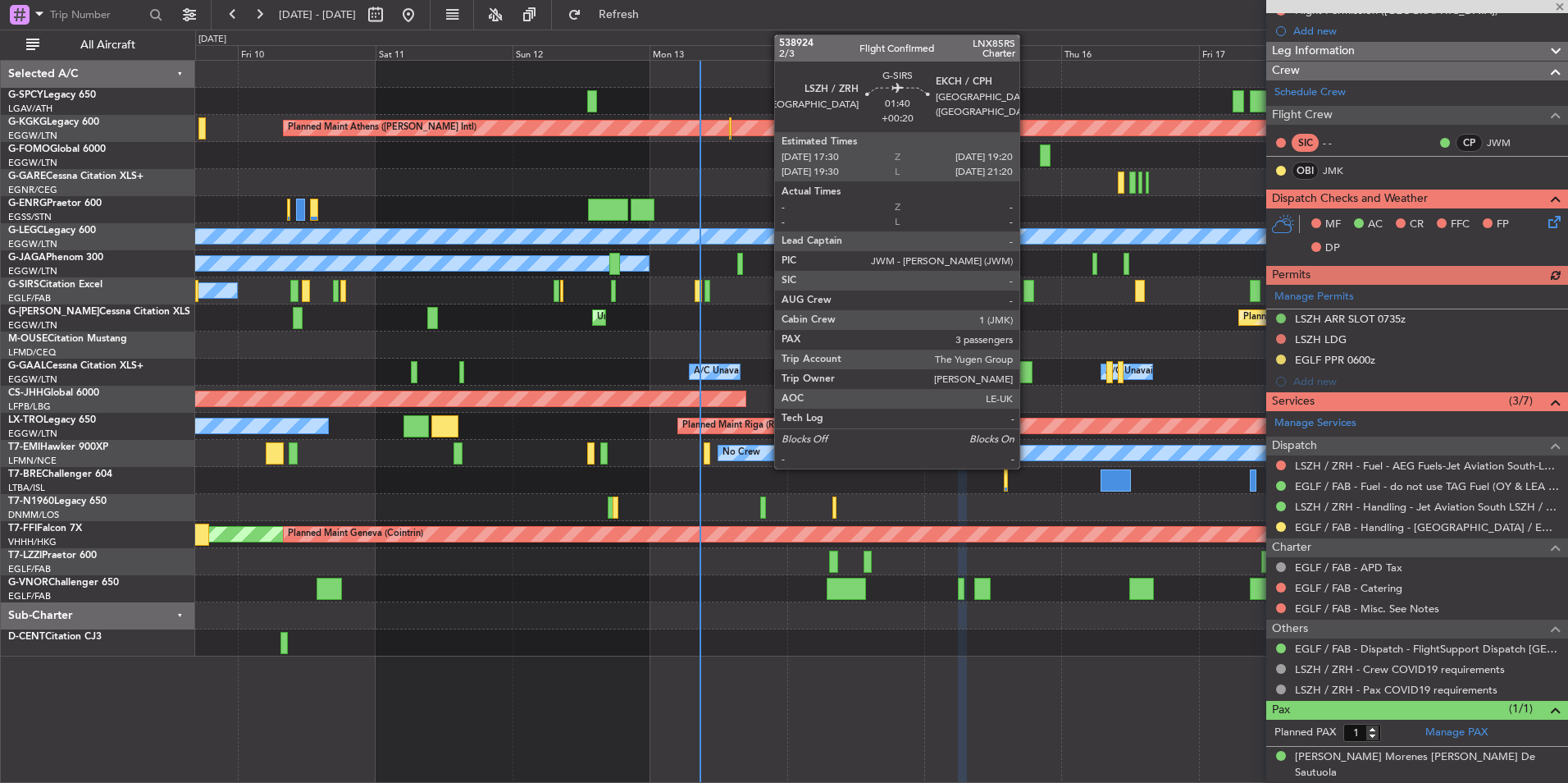
click at [1027, 294] on div at bounding box center [1028, 291] width 10 height 23
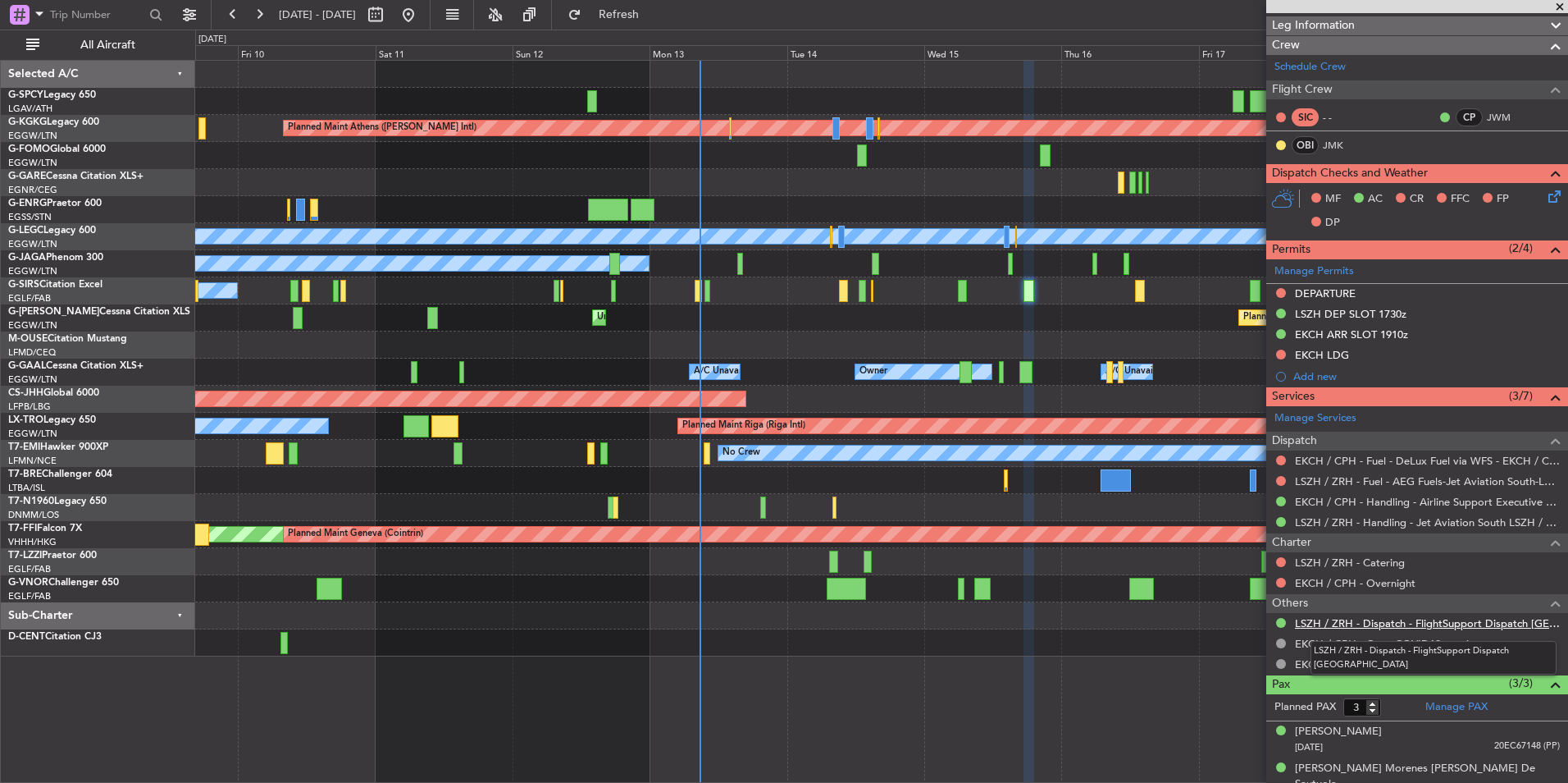
scroll to position [294, 0]
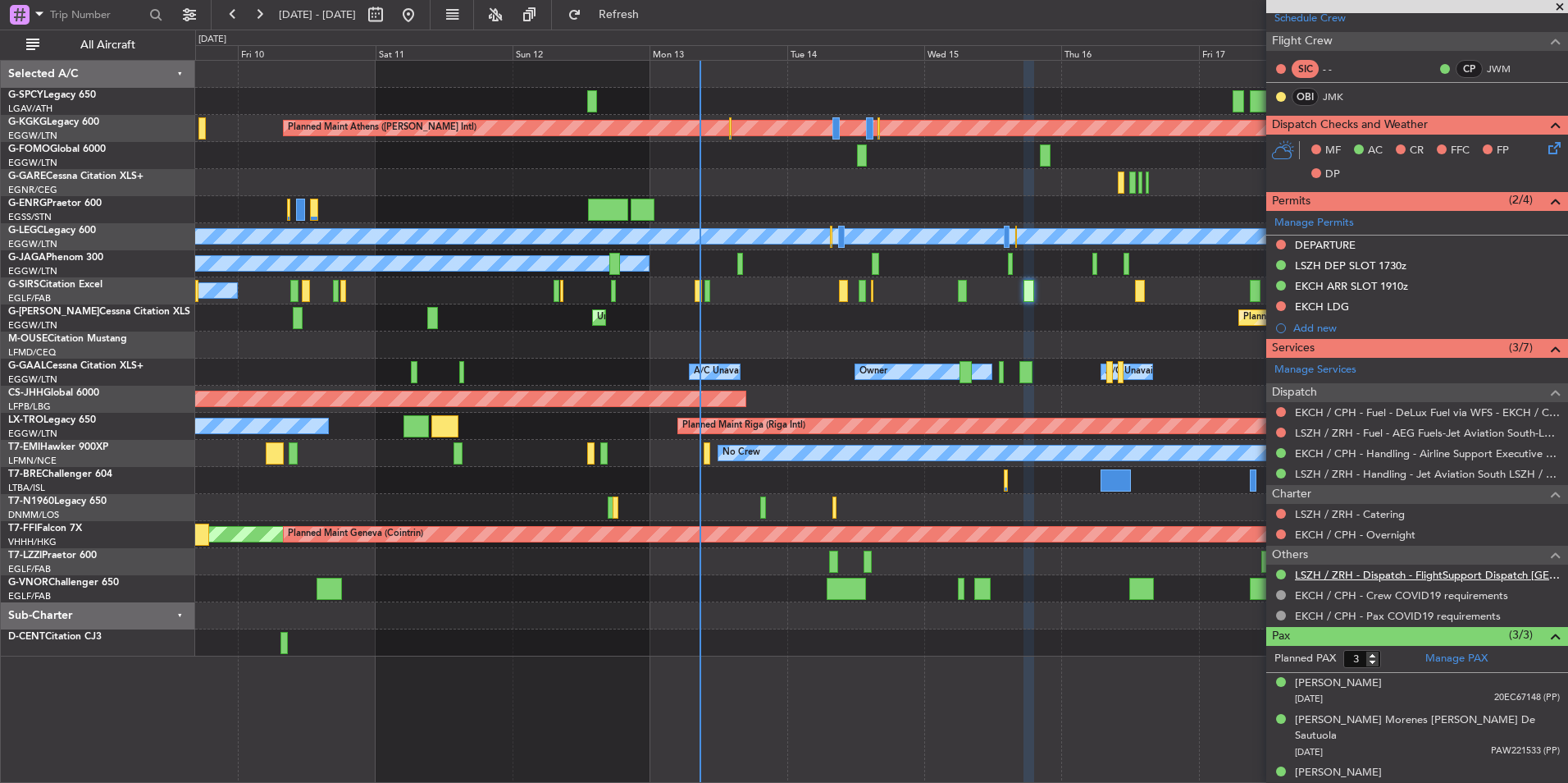
click at [1443, 578] on link "LSZH / ZRH - Dispatch - FlightSupport Dispatch [GEOGRAPHIC_DATA]" at bounding box center [1427, 574] width 265 height 14
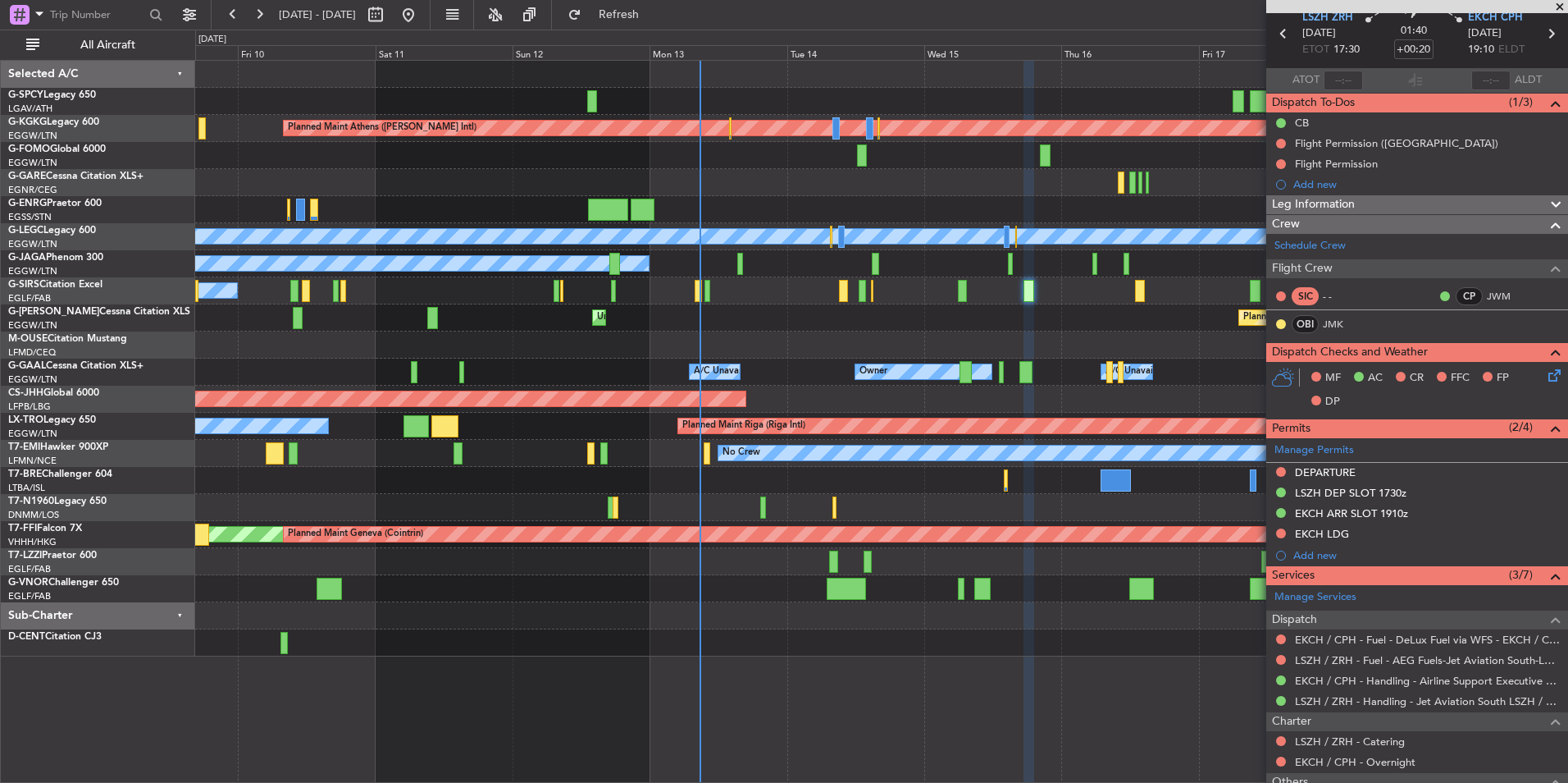
scroll to position [0, 0]
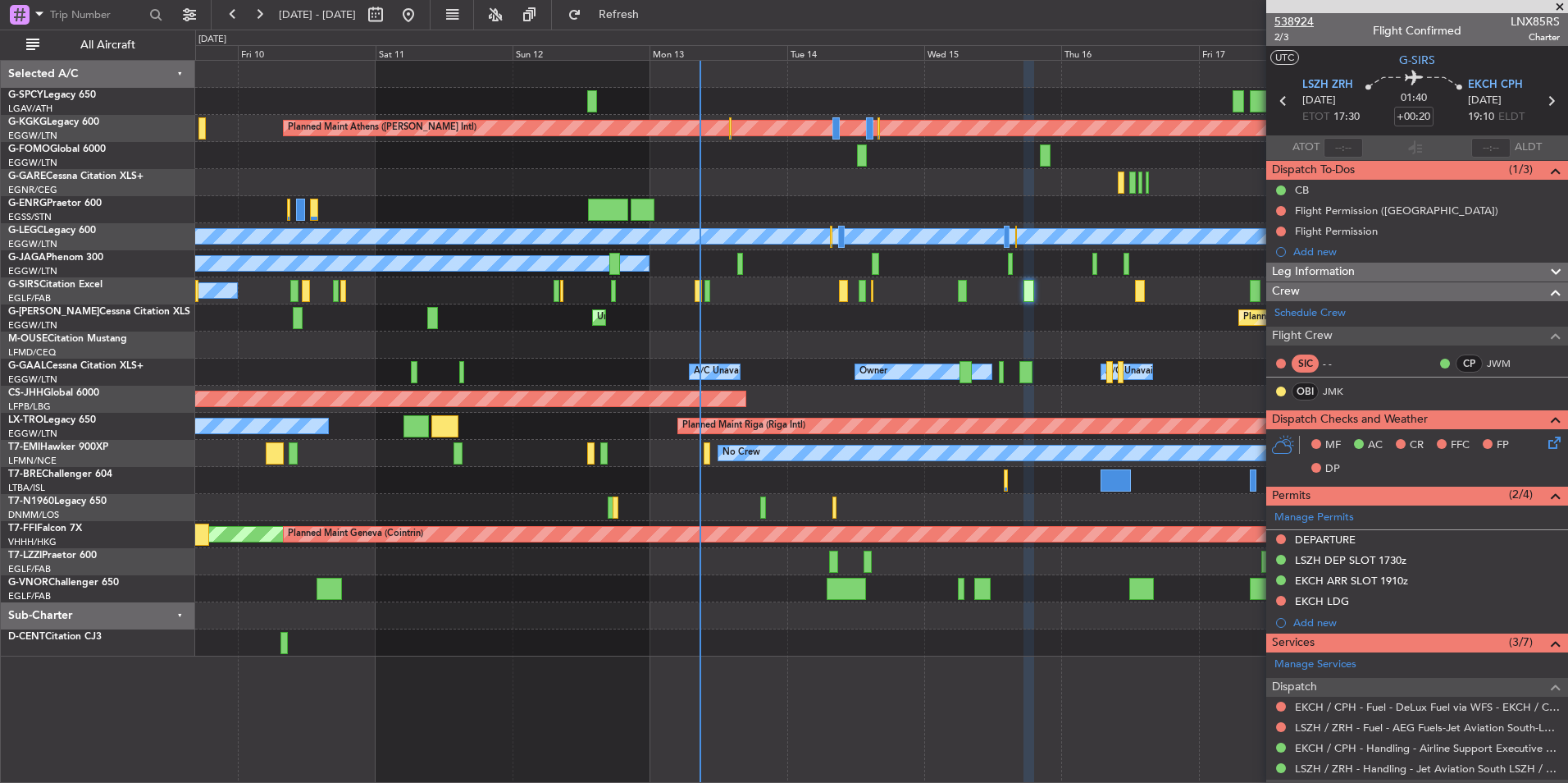
click at [1307, 23] on span "538924" at bounding box center [1294, 22] width 39 height 17
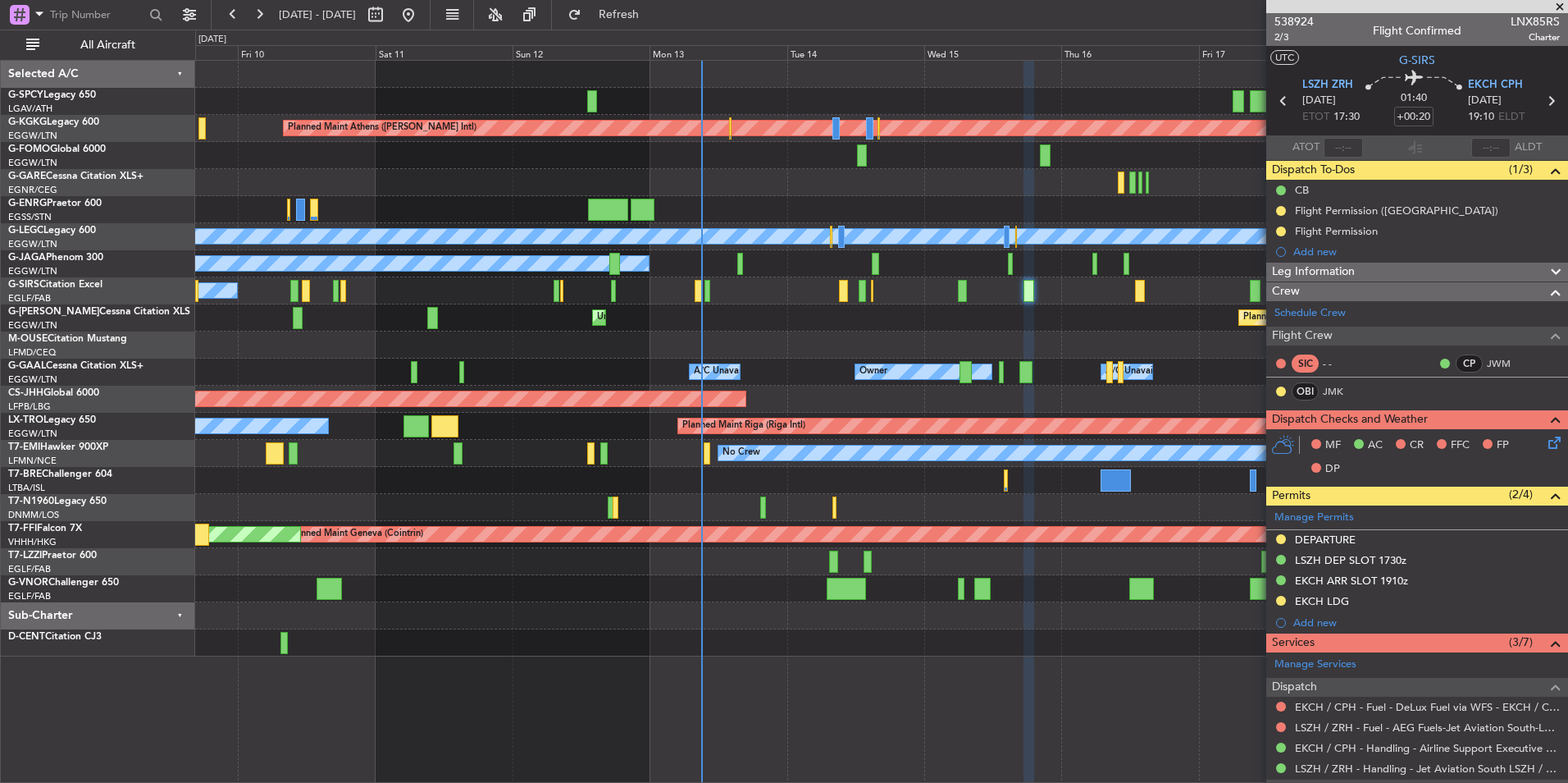
click at [1562, 8] on span at bounding box center [1559, 8] width 16 height 15
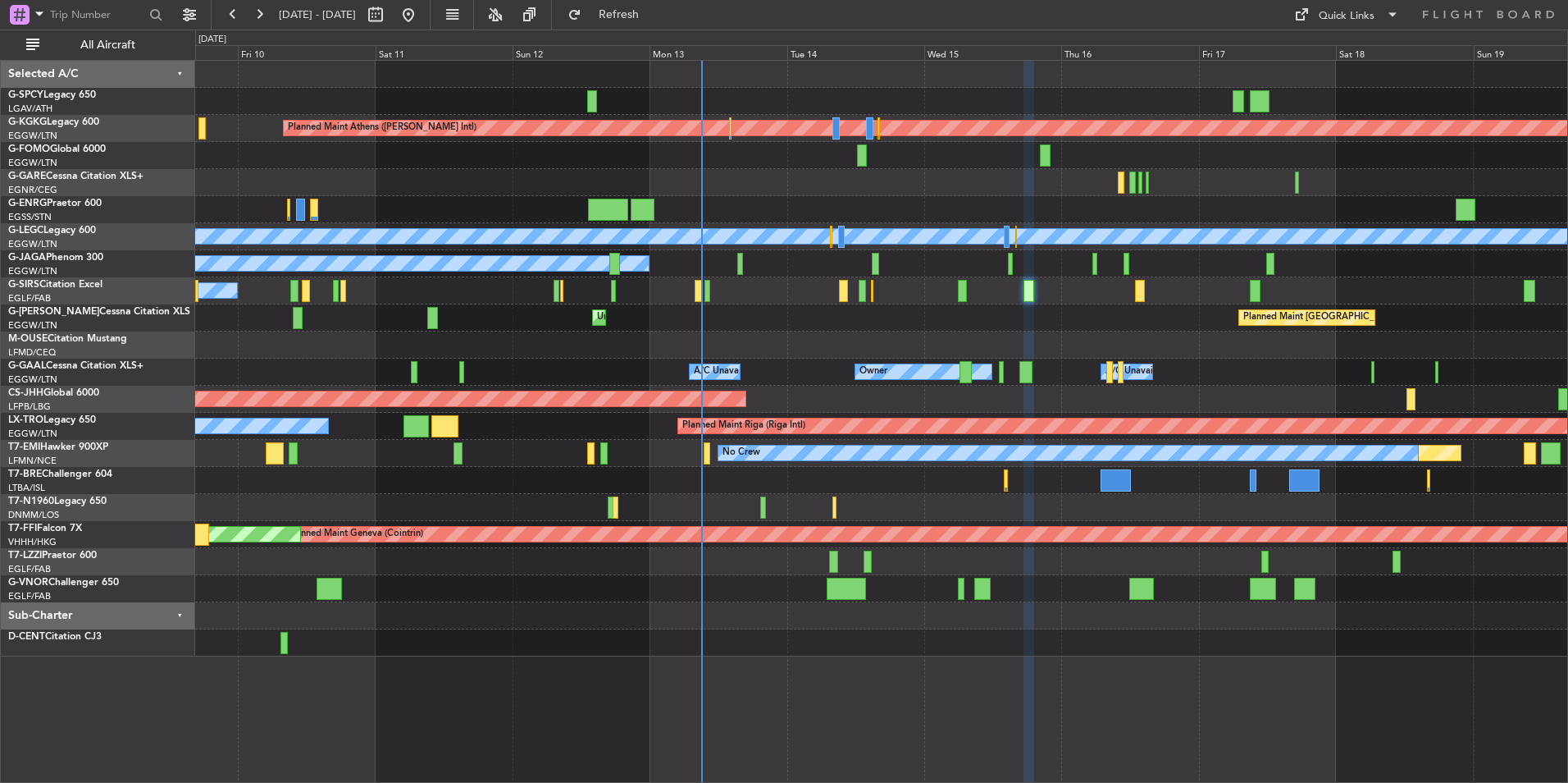
type input "0"
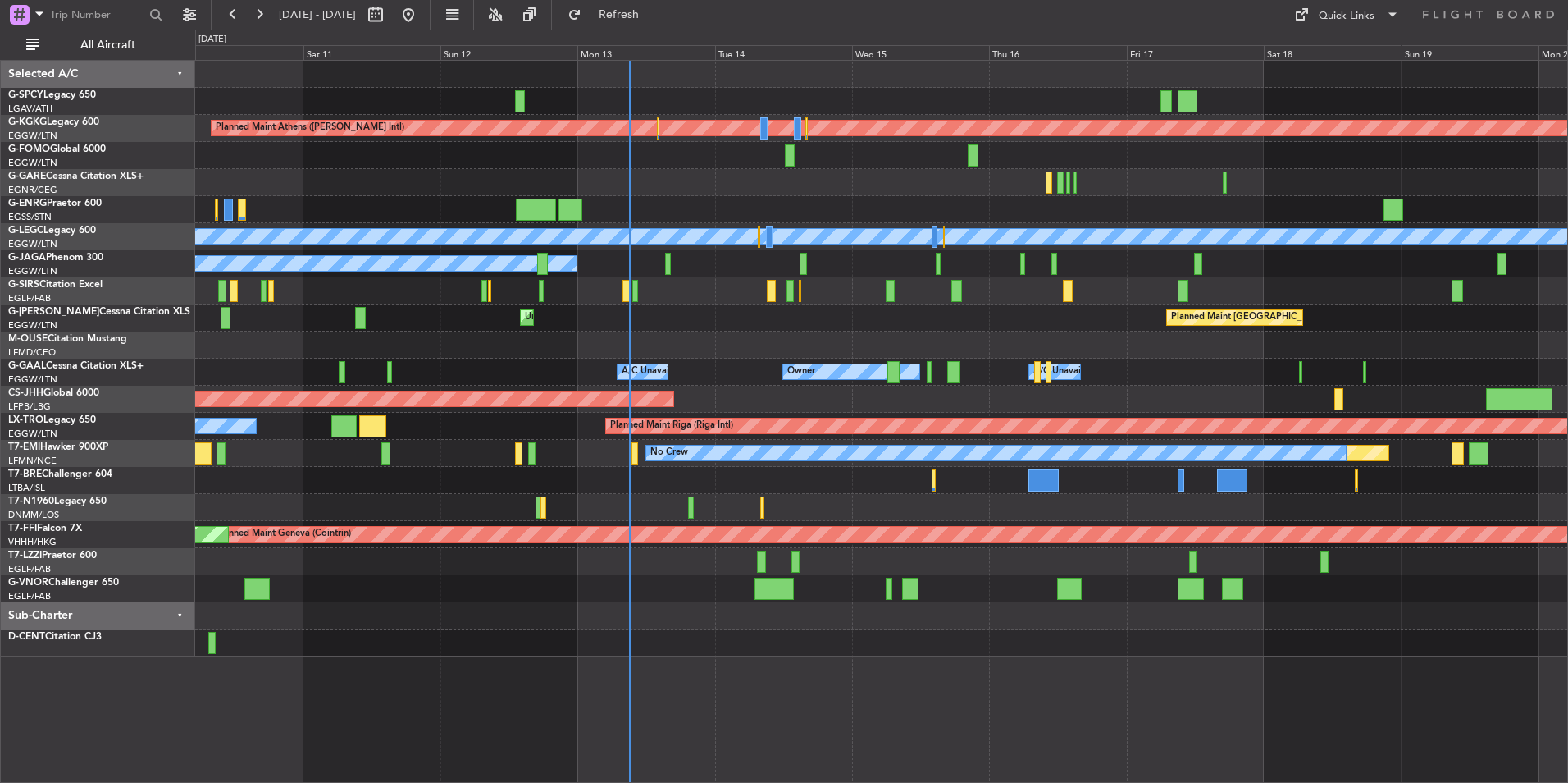
click at [707, 370] on div "Owner A/C Unavailable Owner A/C Unavailable" at bounding box center [881, 371] width 1372 height 27
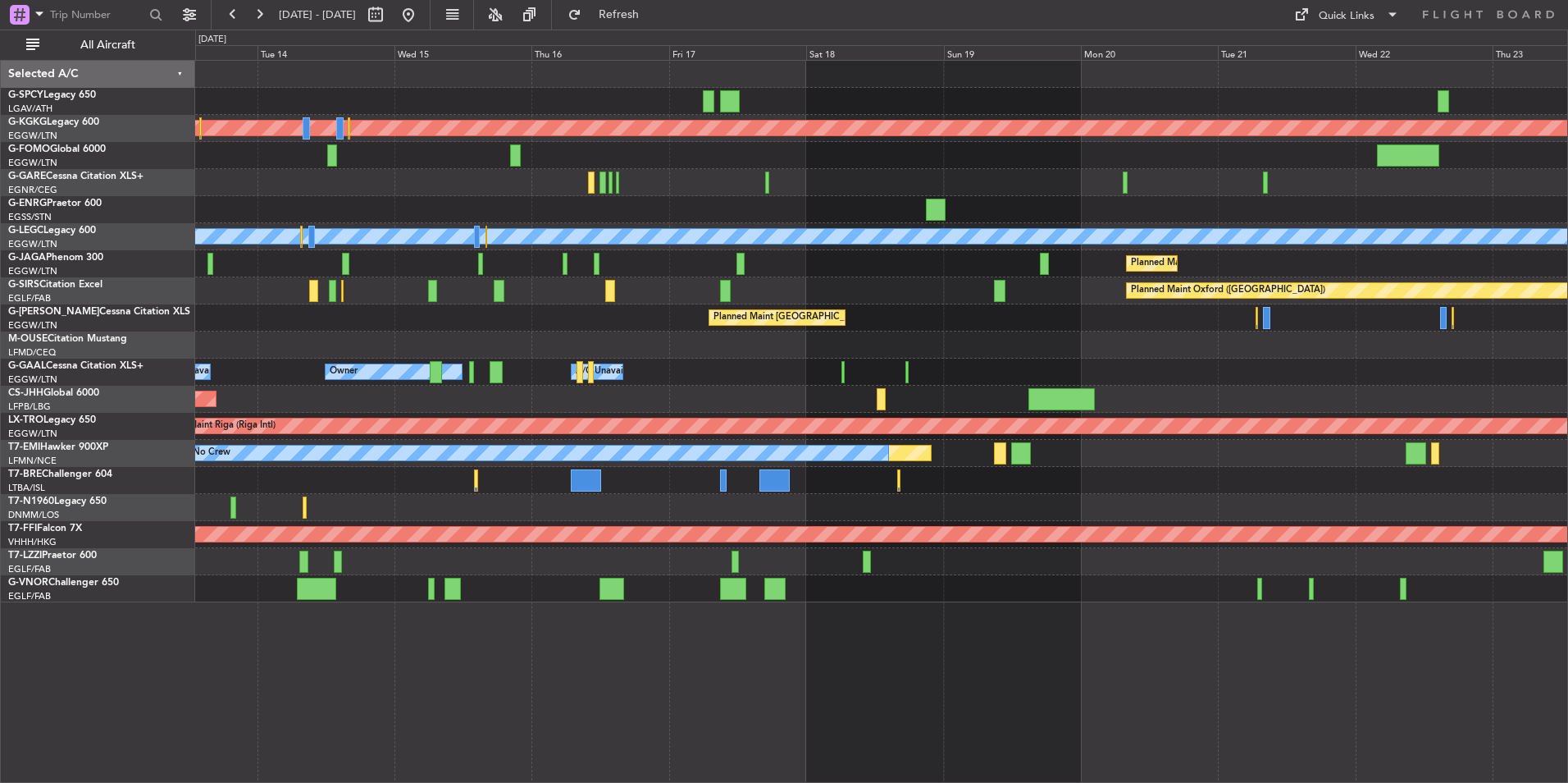
click at [364, 390] on div "Planned Maint Athens ([PERSON_NAME] Intl) Planned Maint [GEOGRAPHIC_DATA] ([GEO…" at bounding box center [881, 332] width 1372 height 541
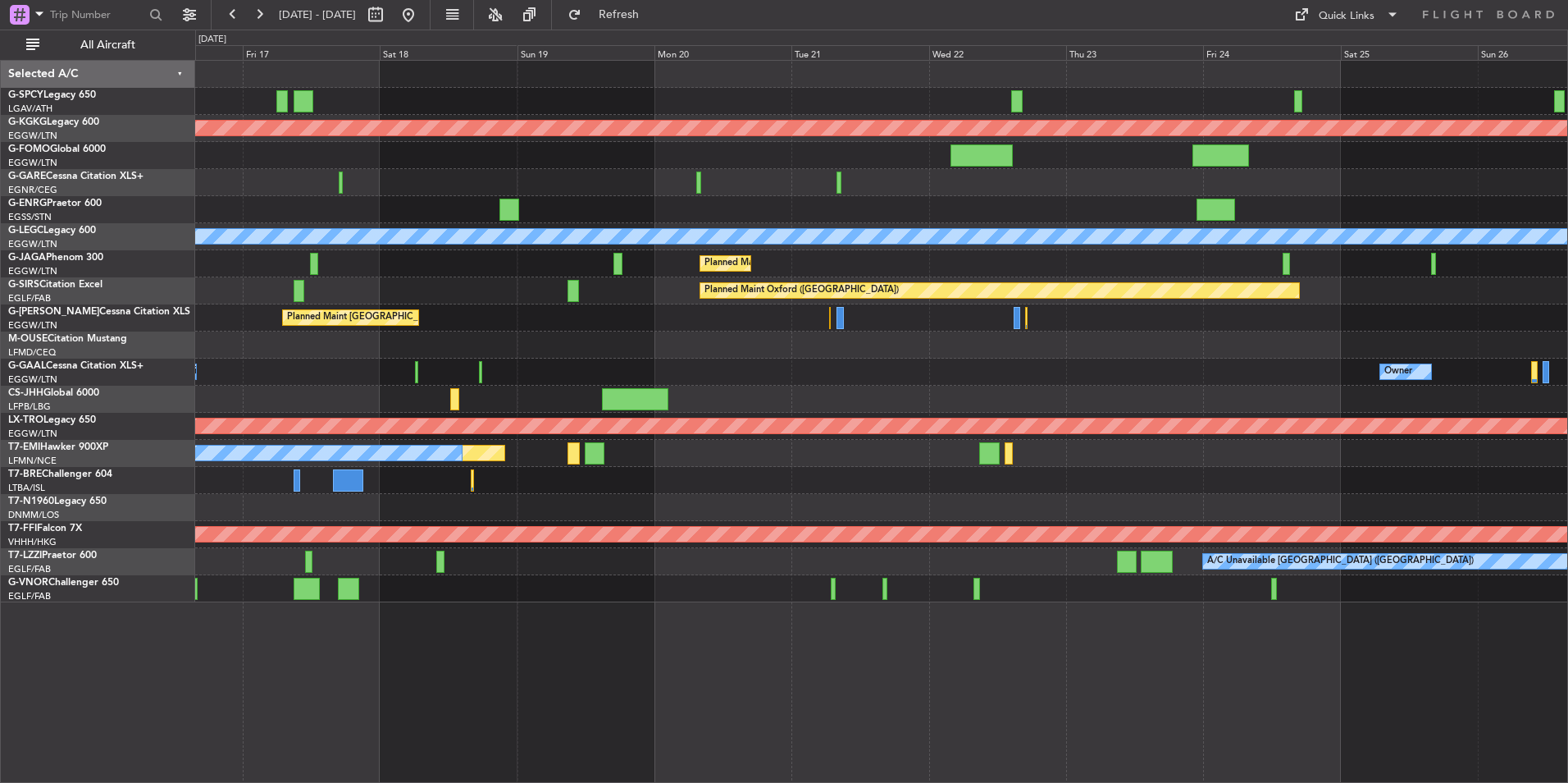
click at [1007, 370] on div "Planned Maint Athens ([PERSON_NAME] Intl) Planned Maint [GEOGRAPHIC_DATA] ([GEO…" at bounding box center [881, 332] width 1372 height 541
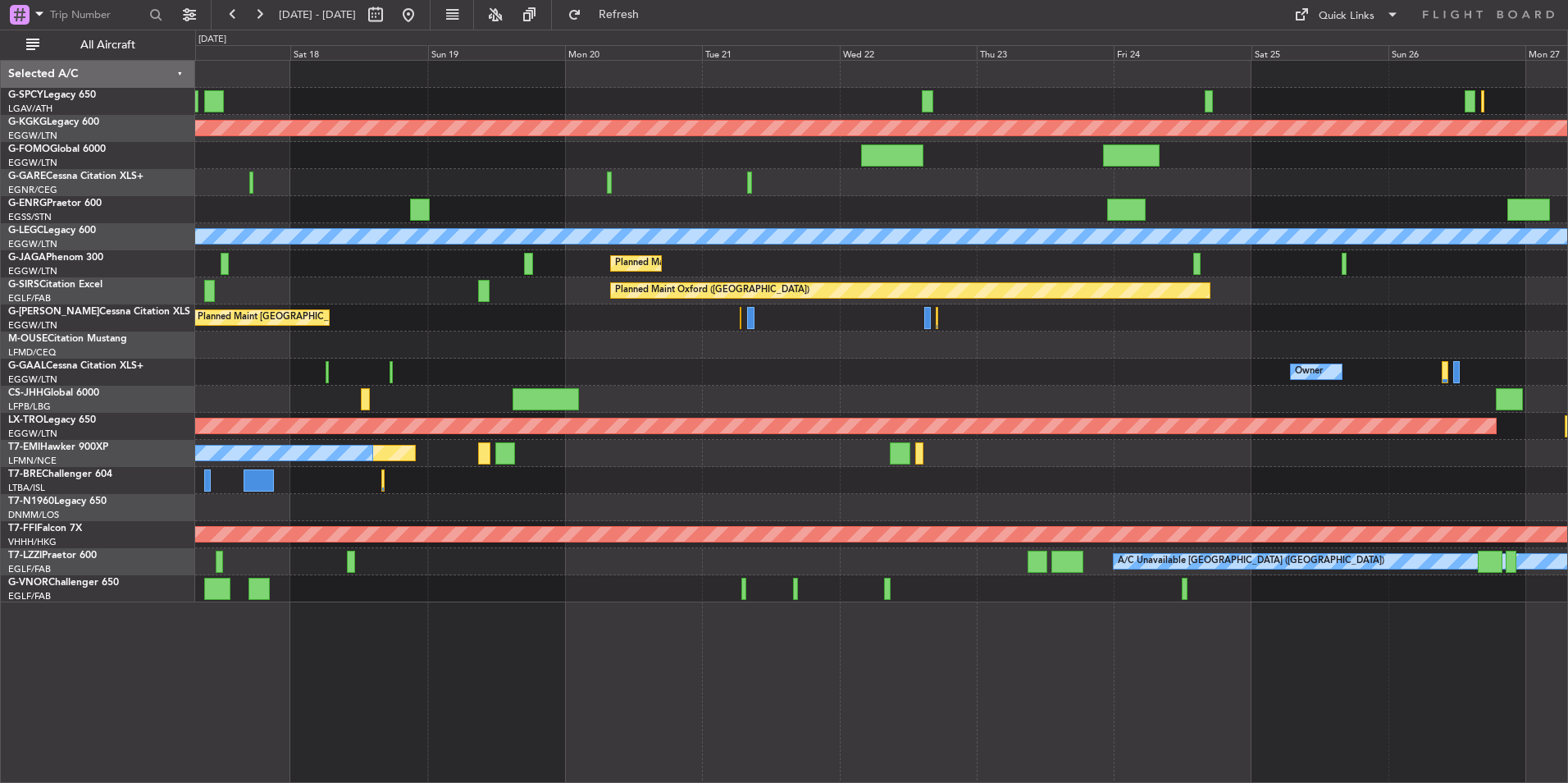
click at [517, 330] on div "Planned Maint [GEOGRAPHIC_DATA] ([GEOGRAPHIC_DATA])" at bounding box center [881, 318] width 1372 height 27
click at [467, 318] on div "Planned Maint [GEOGRAPHIC_DATA] ([GEOGRAPHIC_DATA])" at bounding box center [881, 318] width 1372 height 27
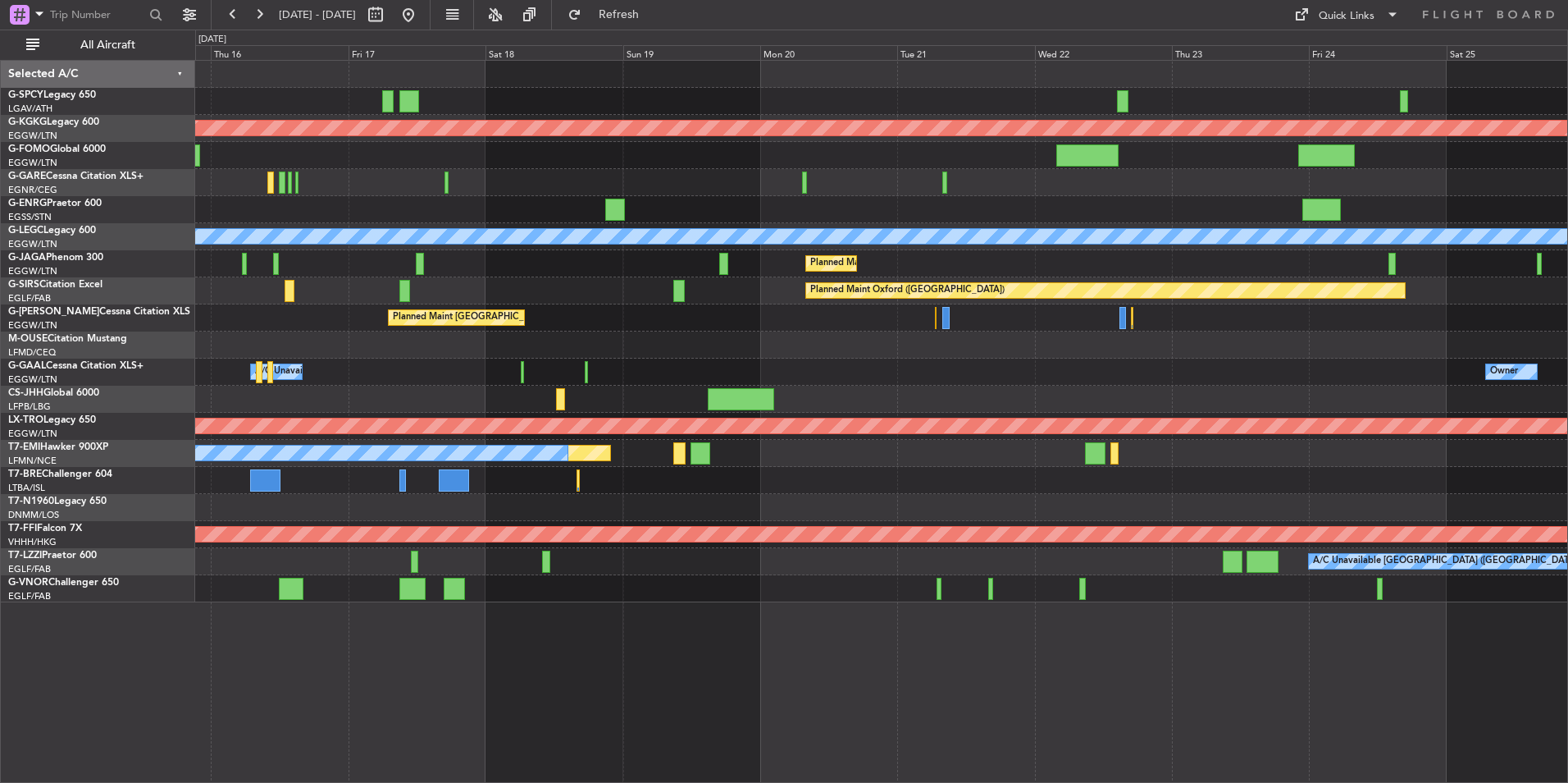
click at [862, 387] on div "Planned Maint Athens ([PERSON_NAME] Intl) Planned Maint [GEOGRAPHIC_DATA] ([GEO…" at bounding box center [881, 332] width 1372 height 541
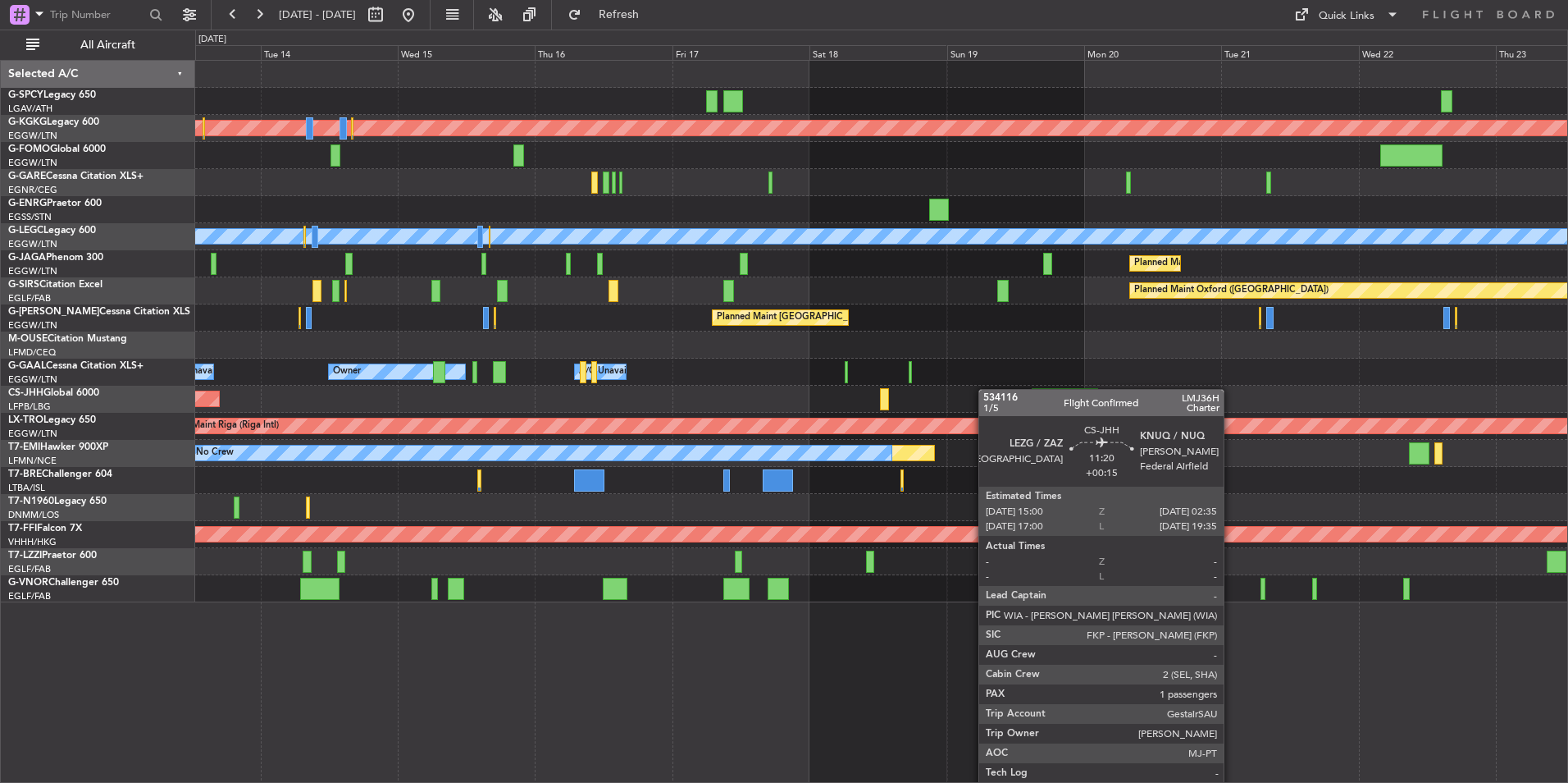
click at [1073, 396] on div "Planned Maint Athens ([PERSON_NAME] Intl) Planned Maint [GEOGRAPHIC_DATA] ([GEO…" at bounding box center [881, 332] width 1372 height 541
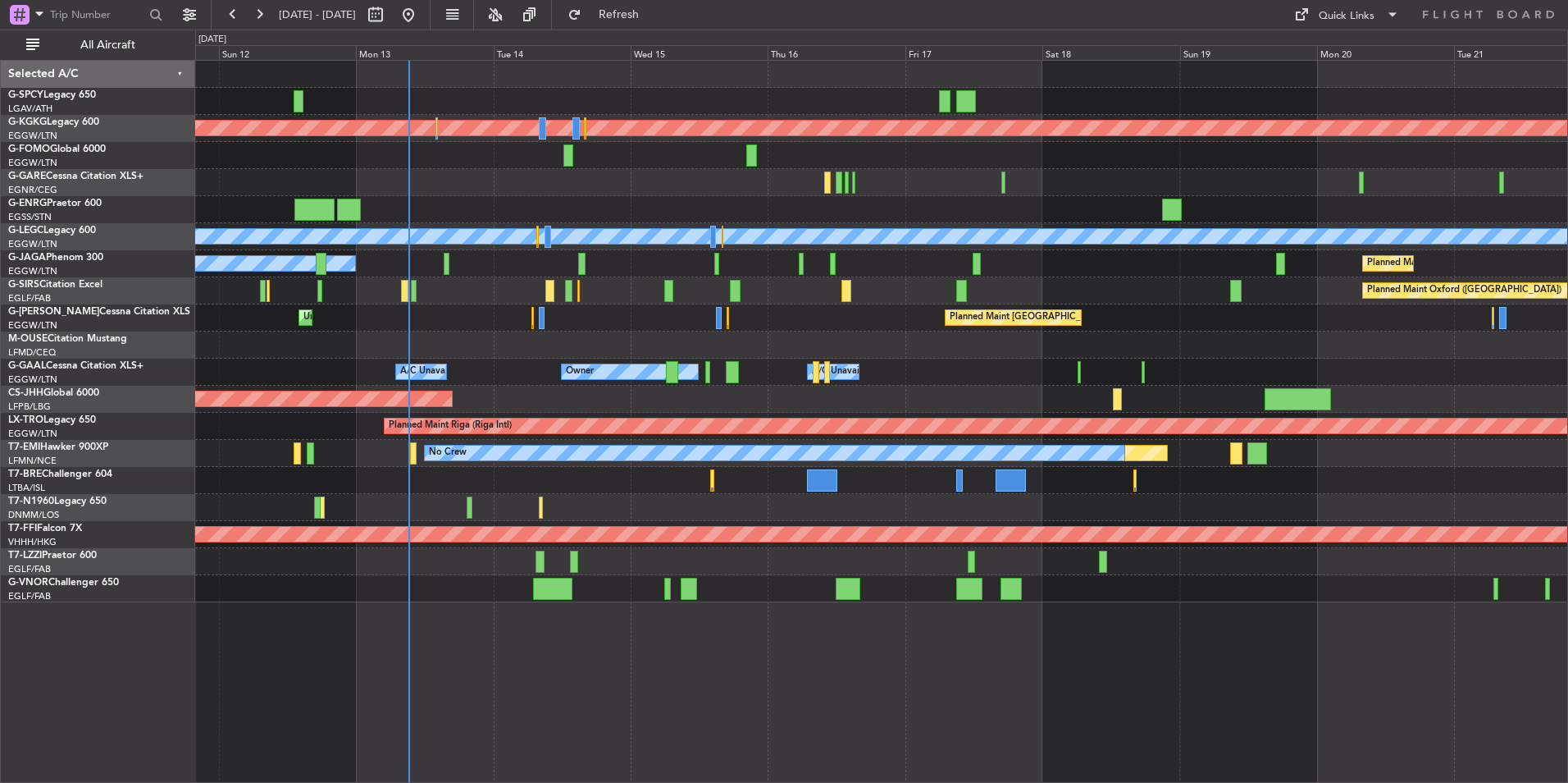
click at [859, 364] on div "Planned Maint Athens (Eleftherios Venizelos Intl) Planned Maint London (Stanste…" at bounding box center [881, 332] width 1372 height 541
click at [535, 320] on div "Planned Maint London (Luton) Unplanned Maint London (Luton)" at bounding box center [881, 318] width 1372 height 27
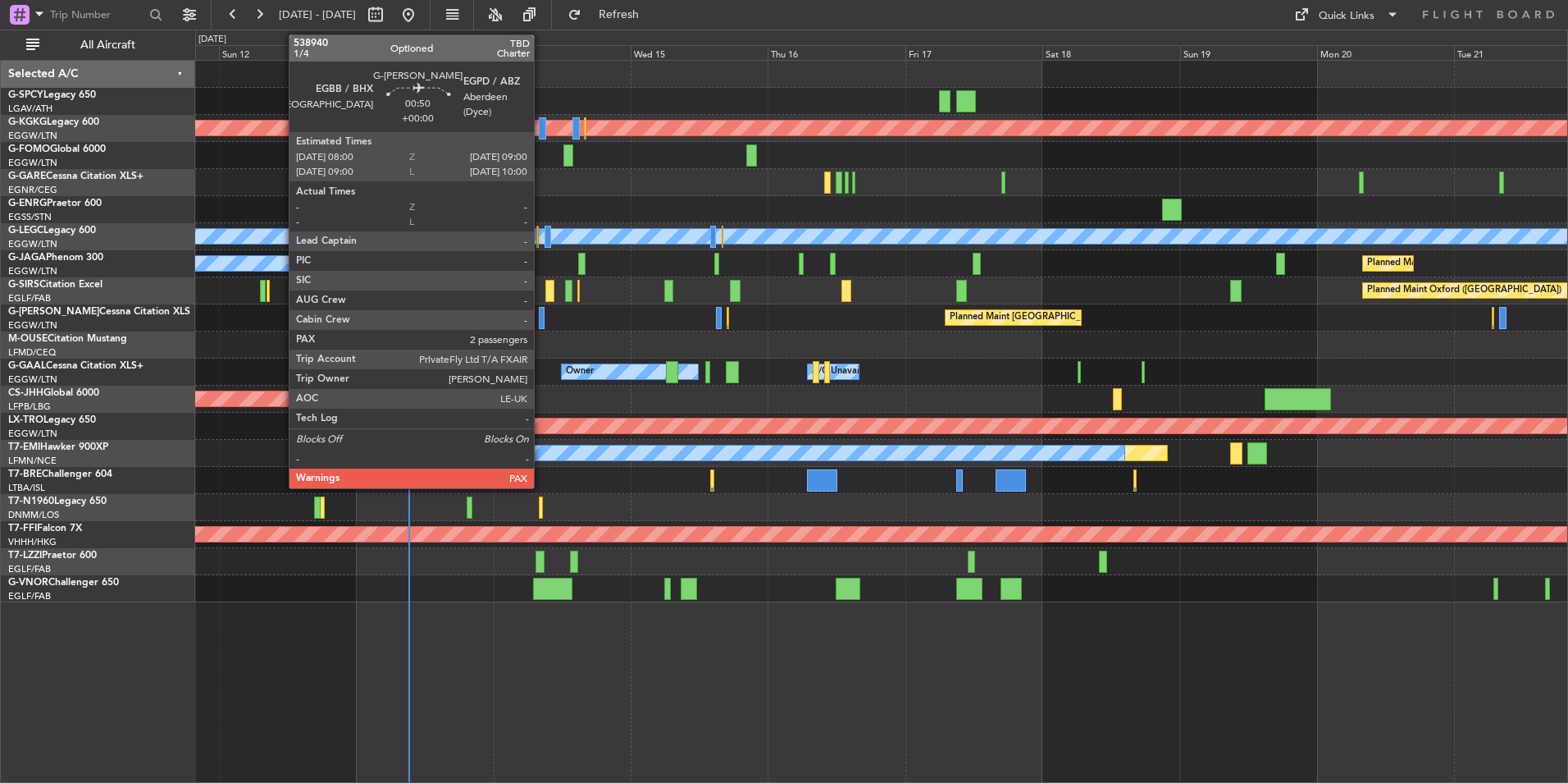
click at [541, 319] on div at bounding box center [541, 318] width 6 height 23
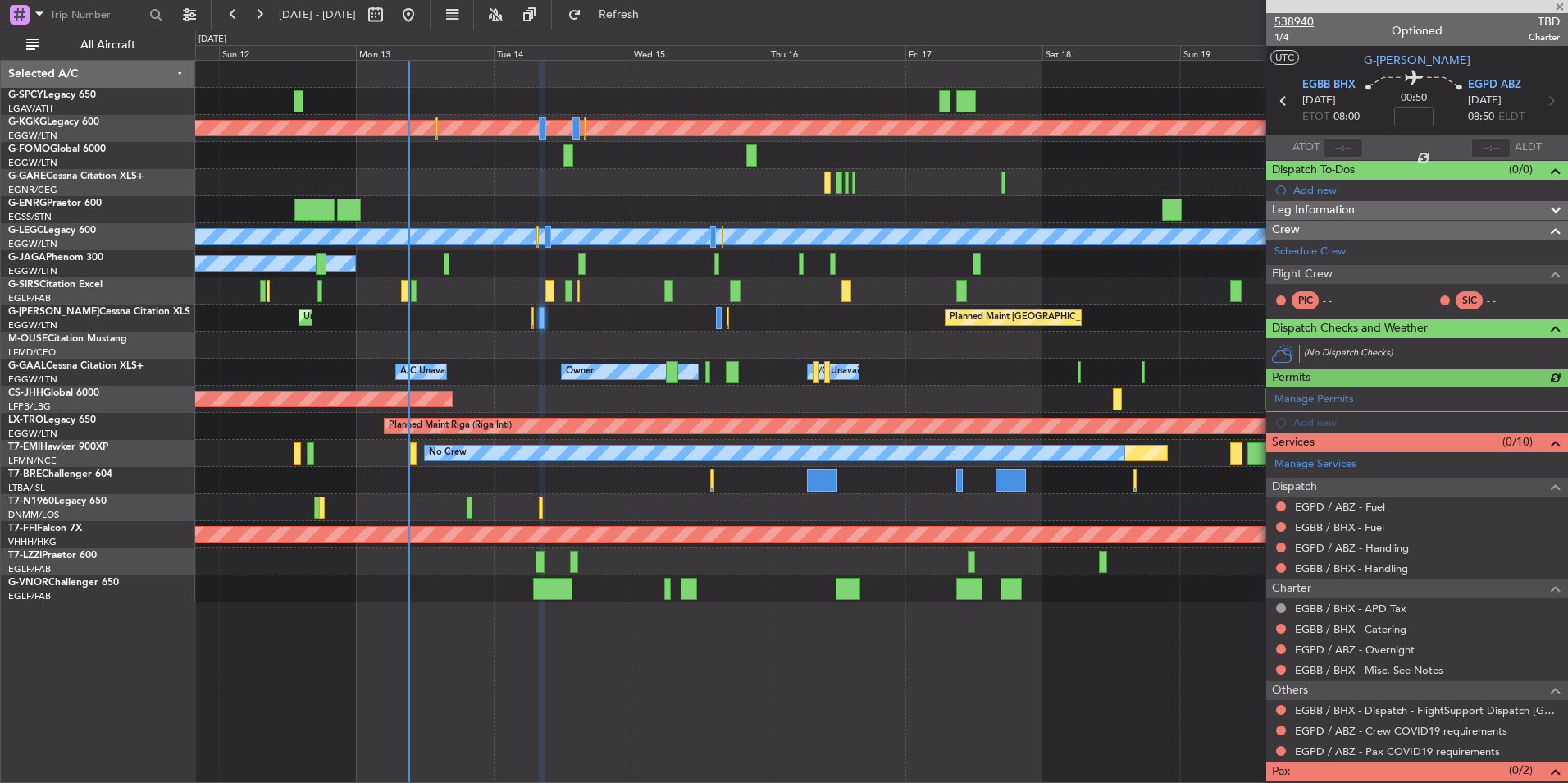
click at [1297, 16] on span "538940" at bounding box center [1294, 22] width 39 height 17
click at [1330, 255] on link "Schedule Crew" at bounding box center [1310, 251] width 71 height 16
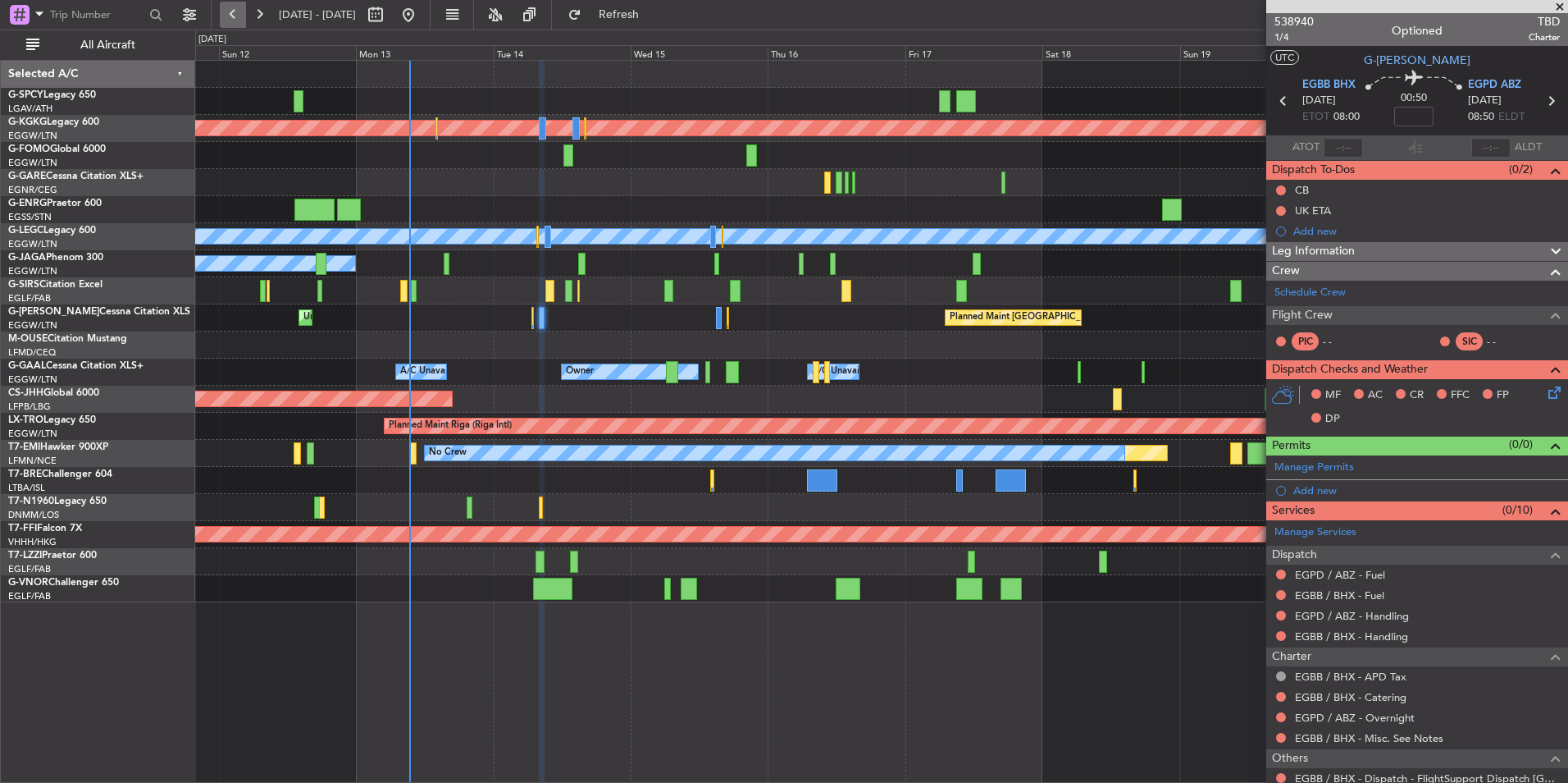
click at [233, 10] on button at bounding box center [233, 15] width 26 height 26
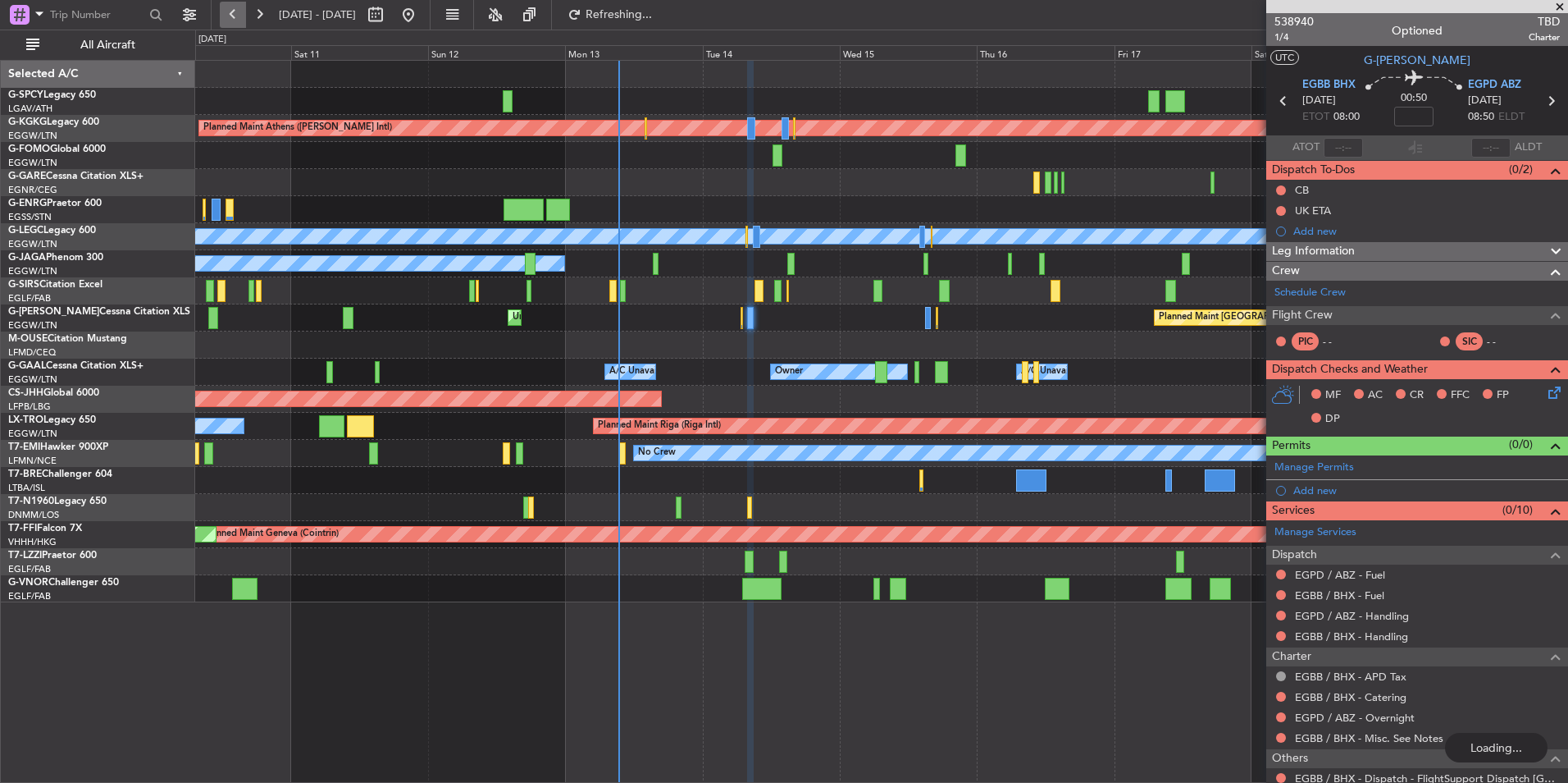
click at [233, 10] on button at bounding box center [233, 15] width 26 height 26
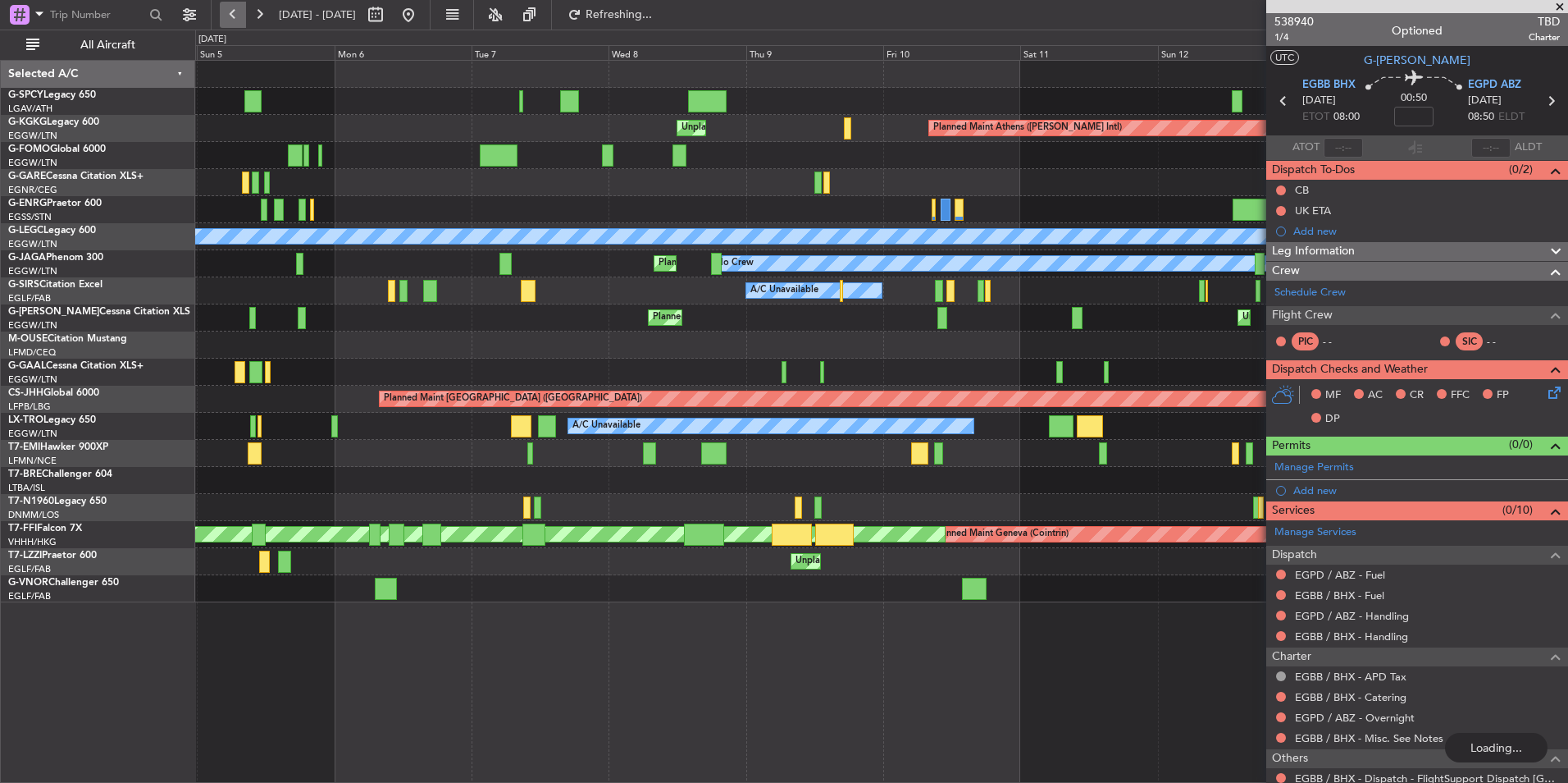
click at [233, 10] on button at bounding box center [233, 15] width 26 height 26
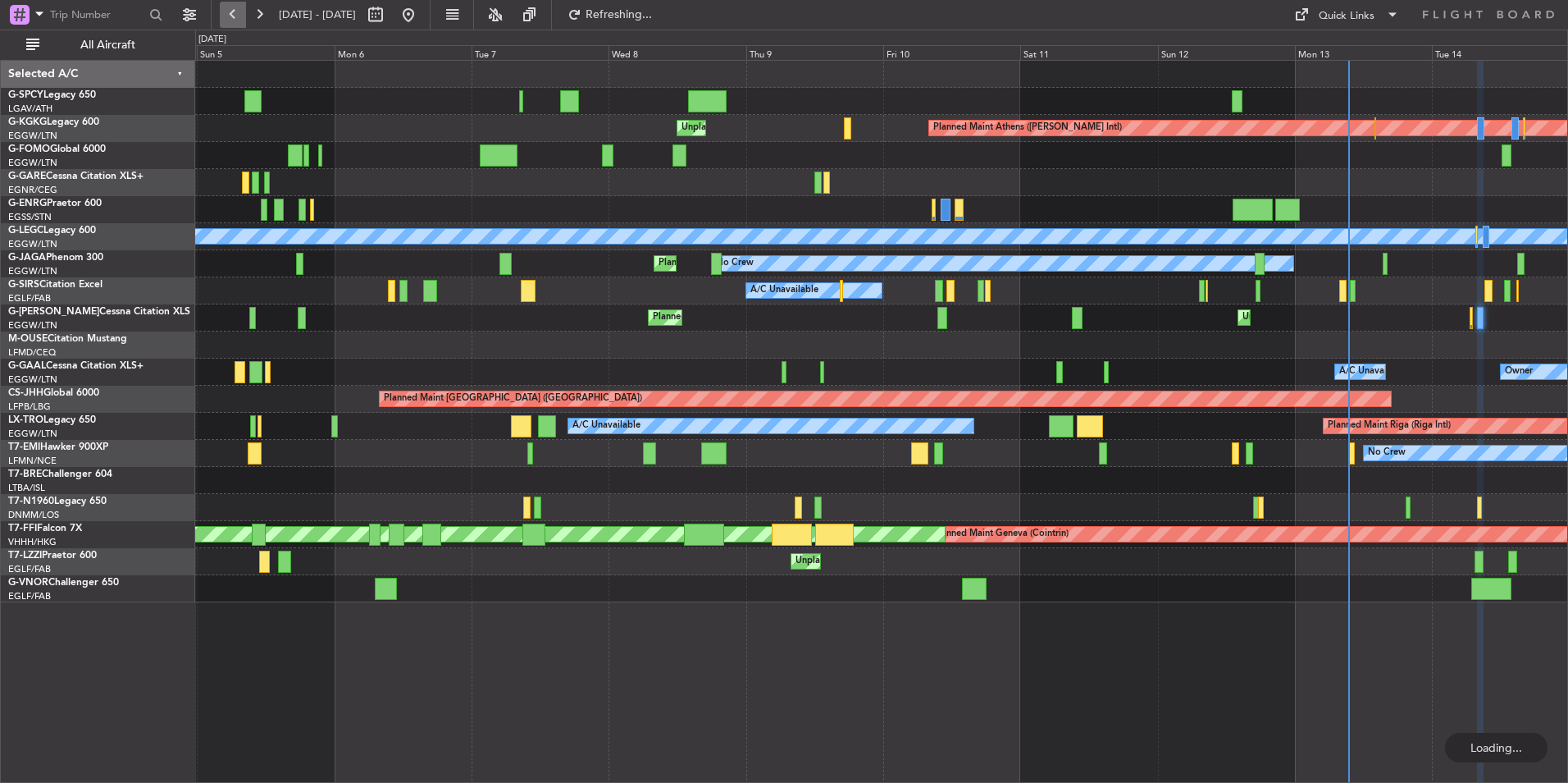
click at [233, 10] on button at bounding box center [233, 15] width 26 height 26
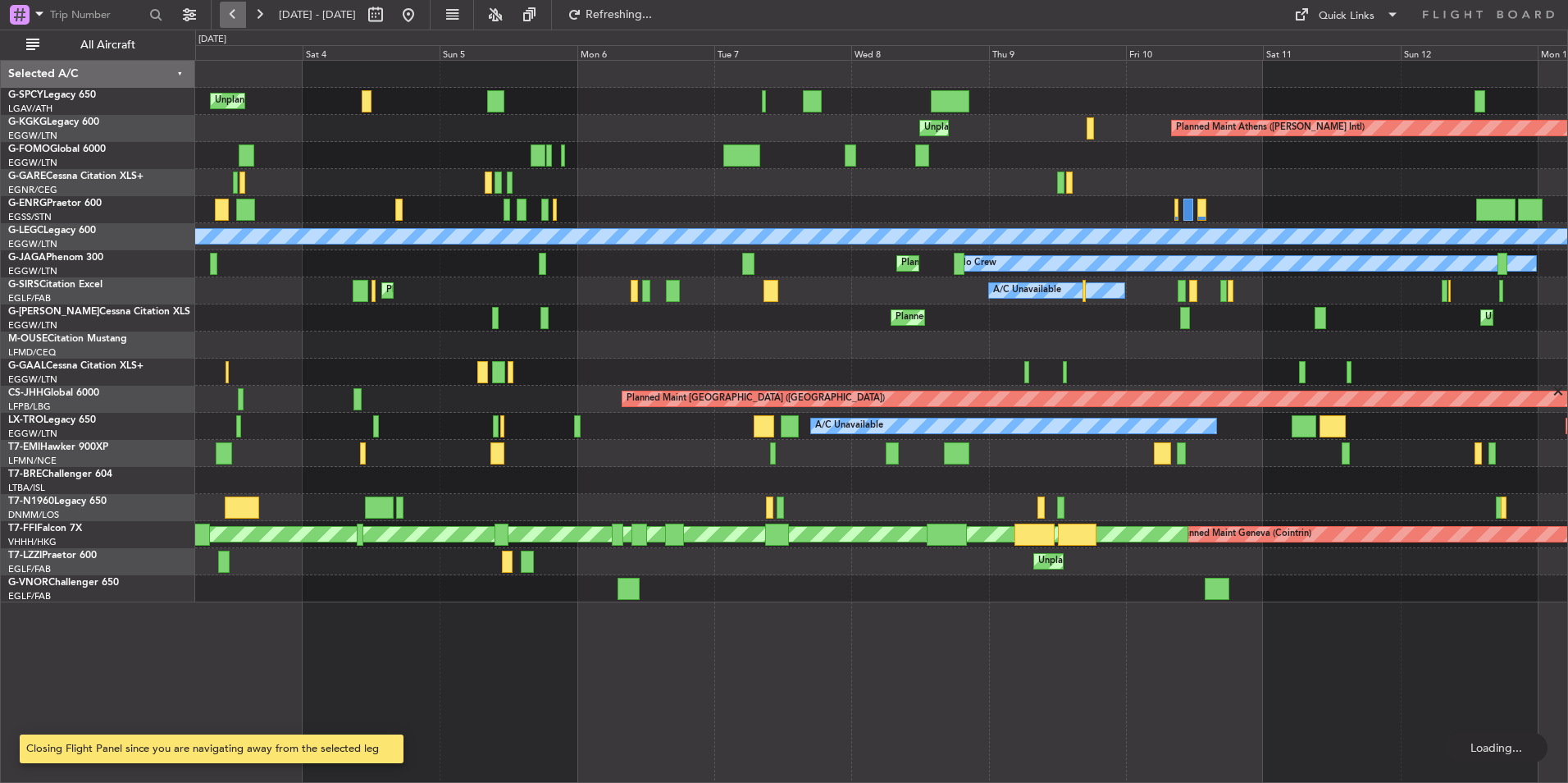
click at [233, 10] on button at bounding box center [233, 15] width 26 height 26
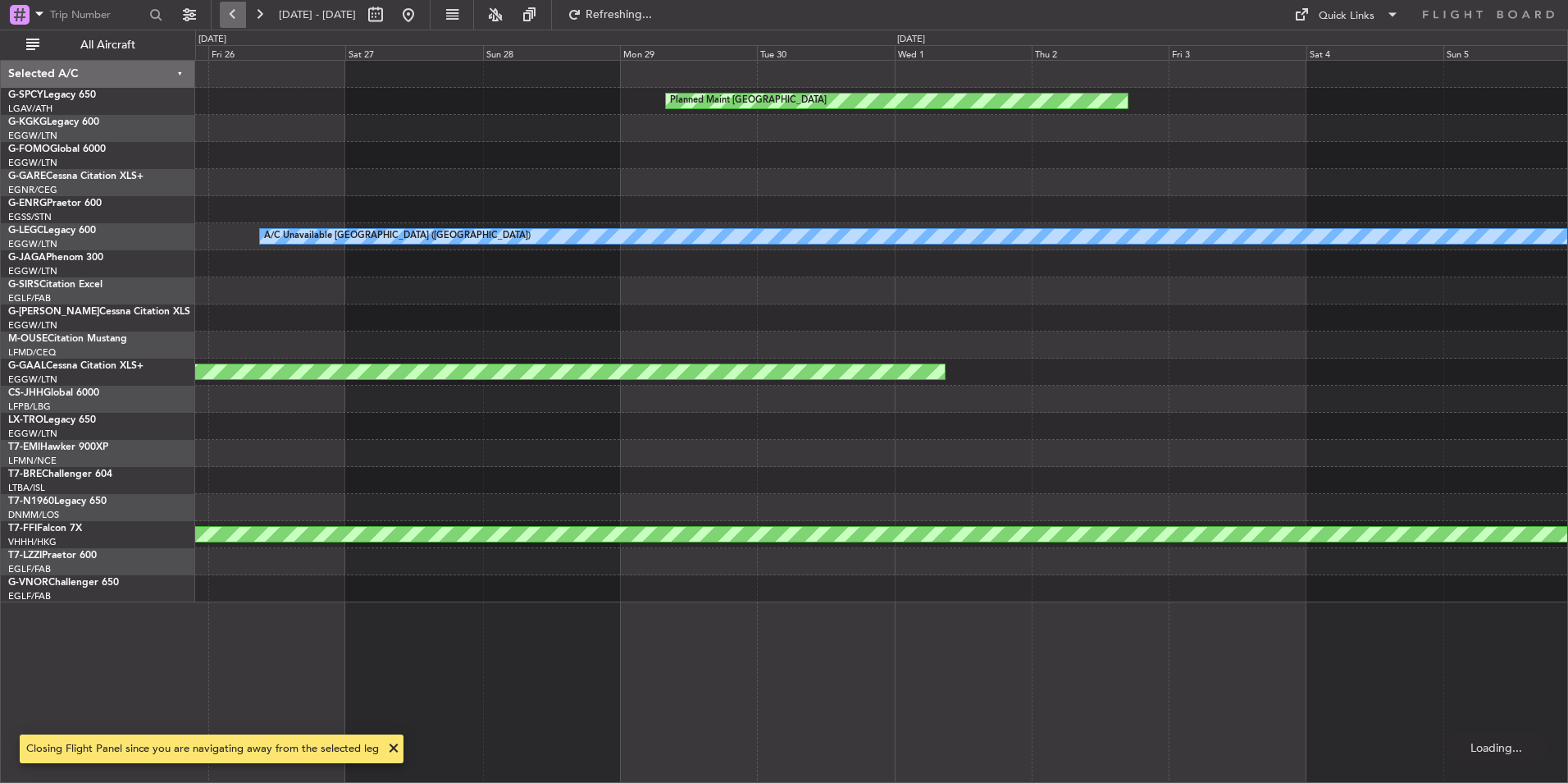
click at [233, 10] on button at bounding box center [233, 15] width 26 height 26
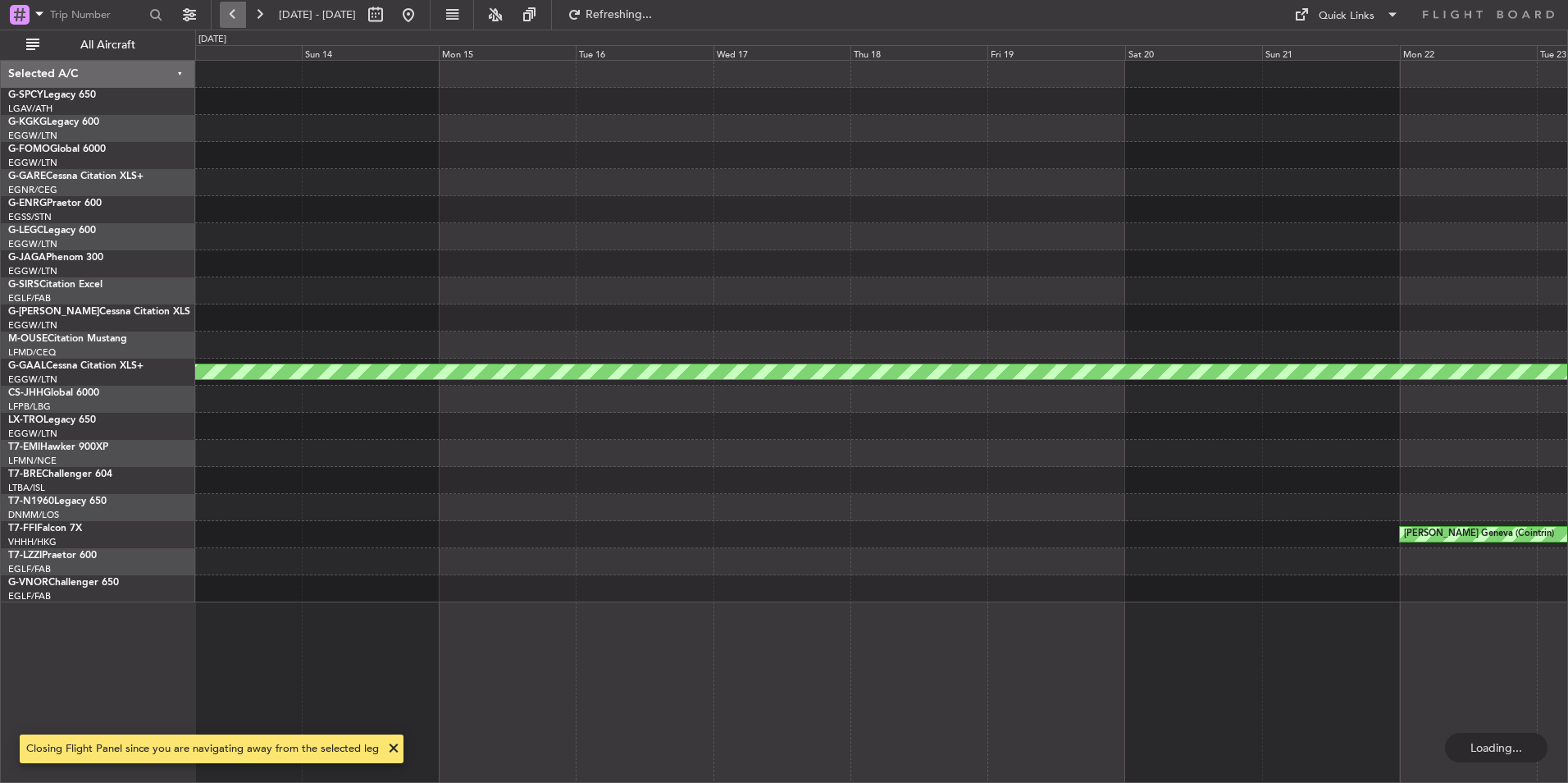
click at [233, 10] on button at bounding box center [233, 15] width 26 height 26
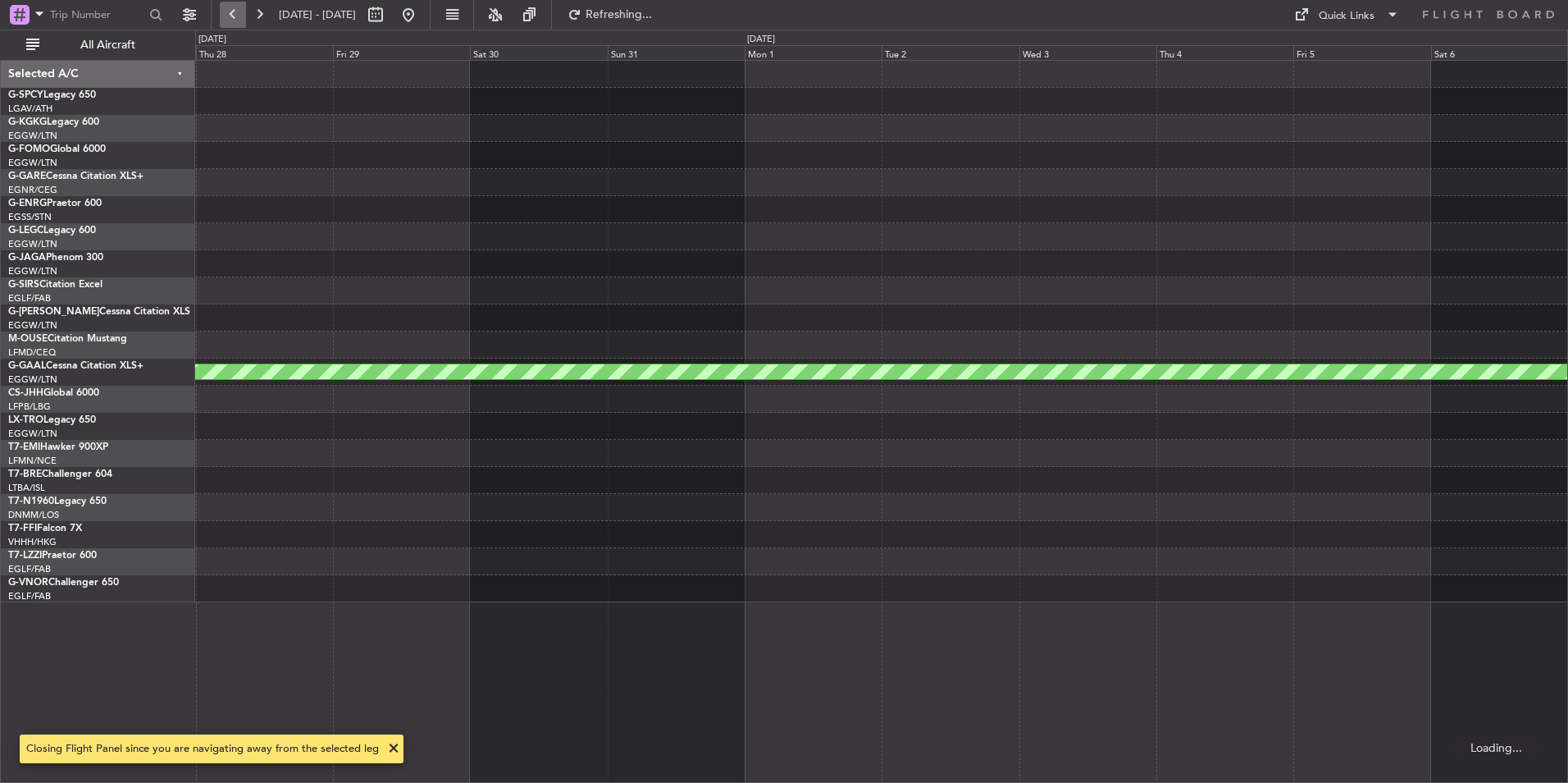
click at [233, 10] on button at bounding box center [233, 15] width 26 height 26
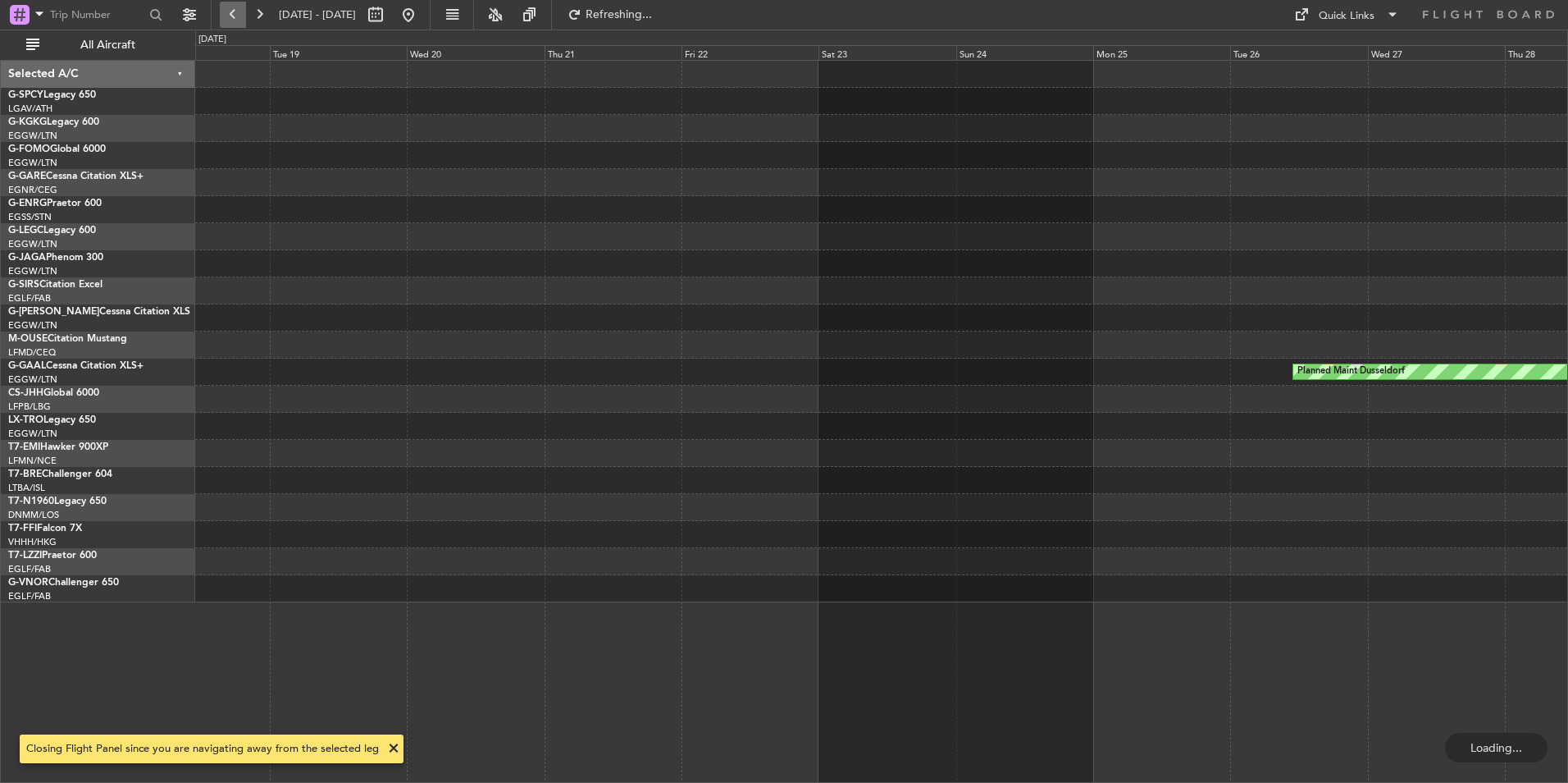
click at [233, 10] on button at bounding box center [233, 15] width 26 height 26
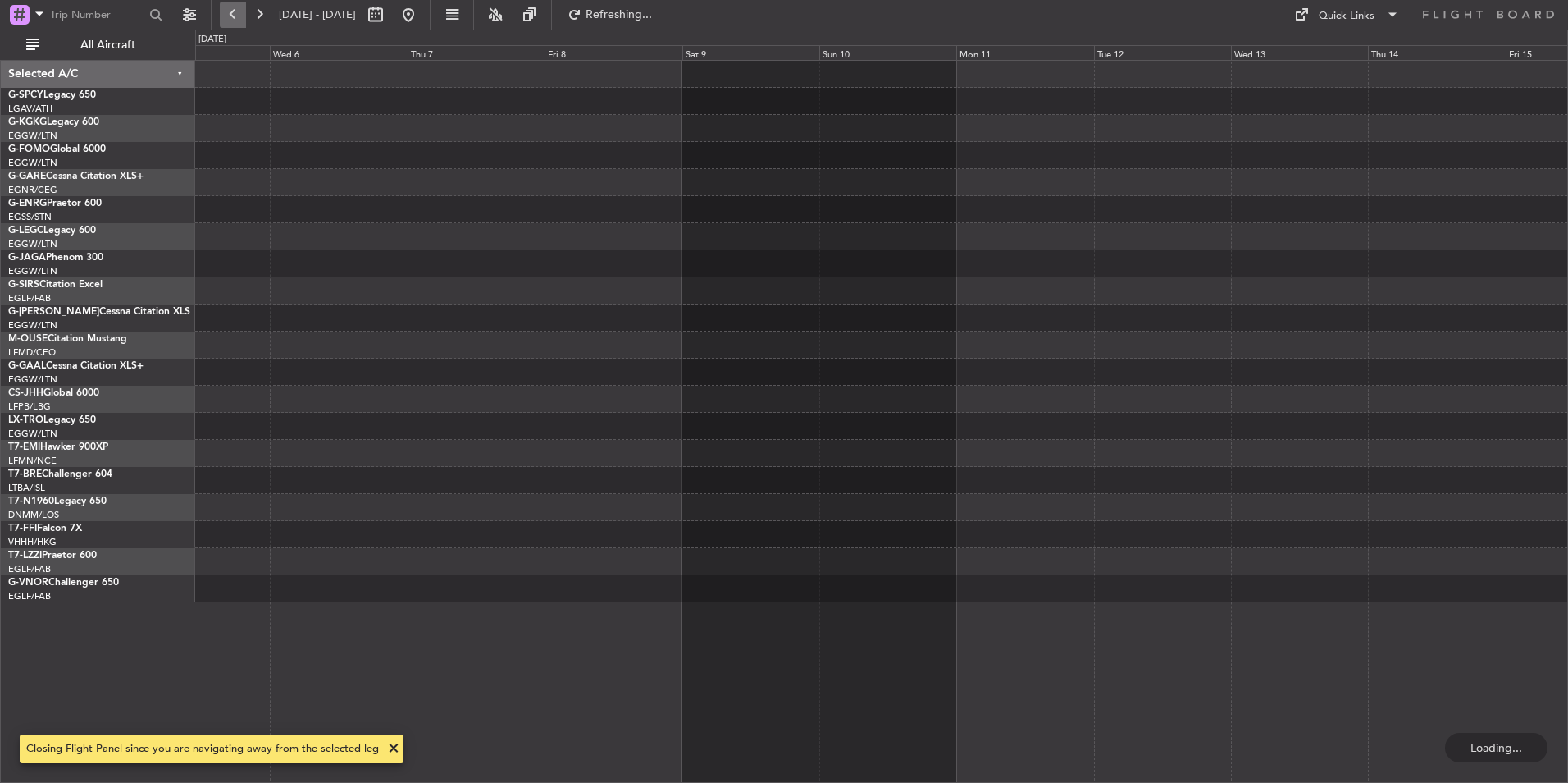
click at [233, 10] on button at bounding box center [233, 15] width 26 height 26
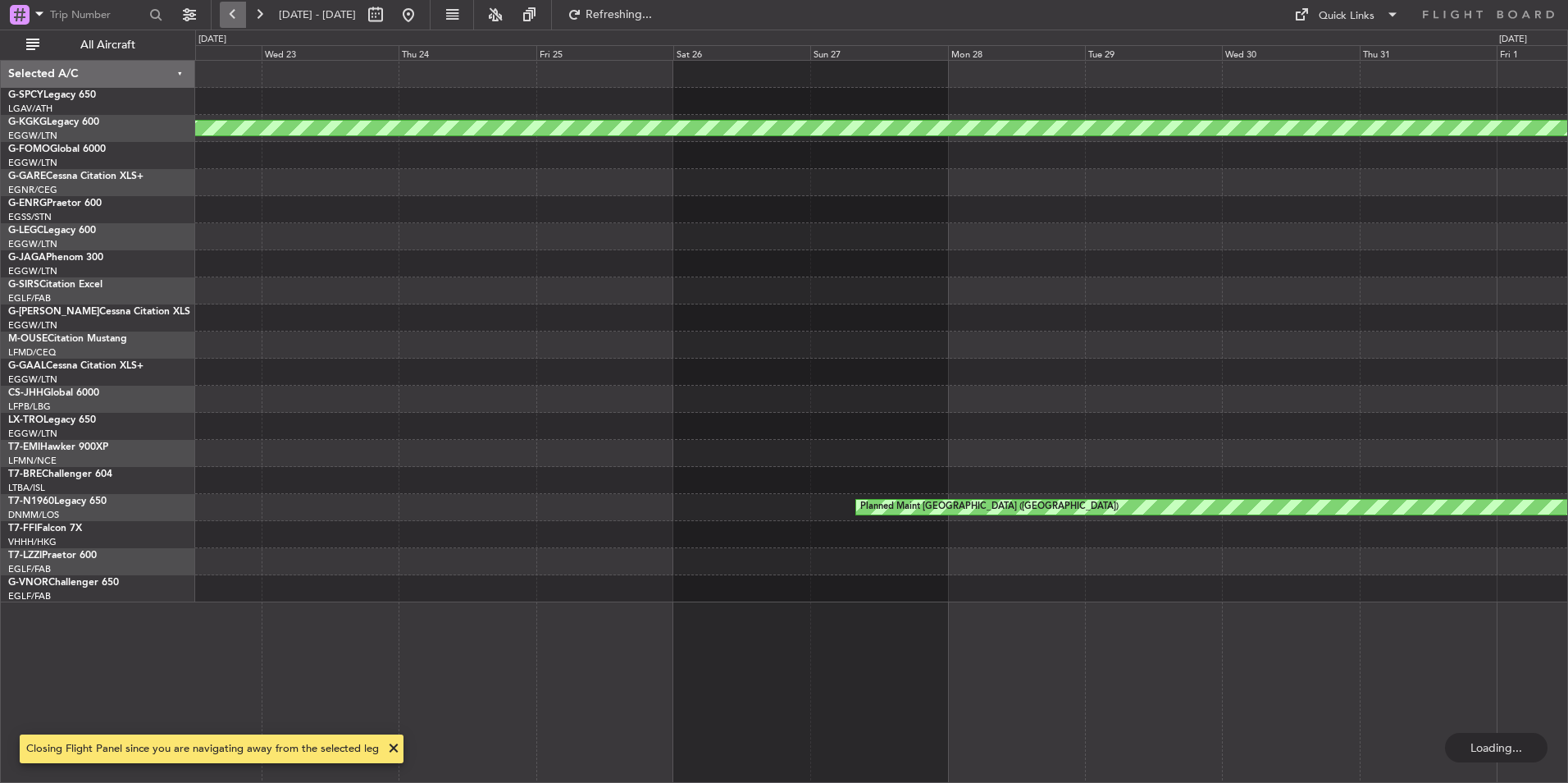
click at [233, 10] on button at bounding box center [233, 15] width 26 height 26
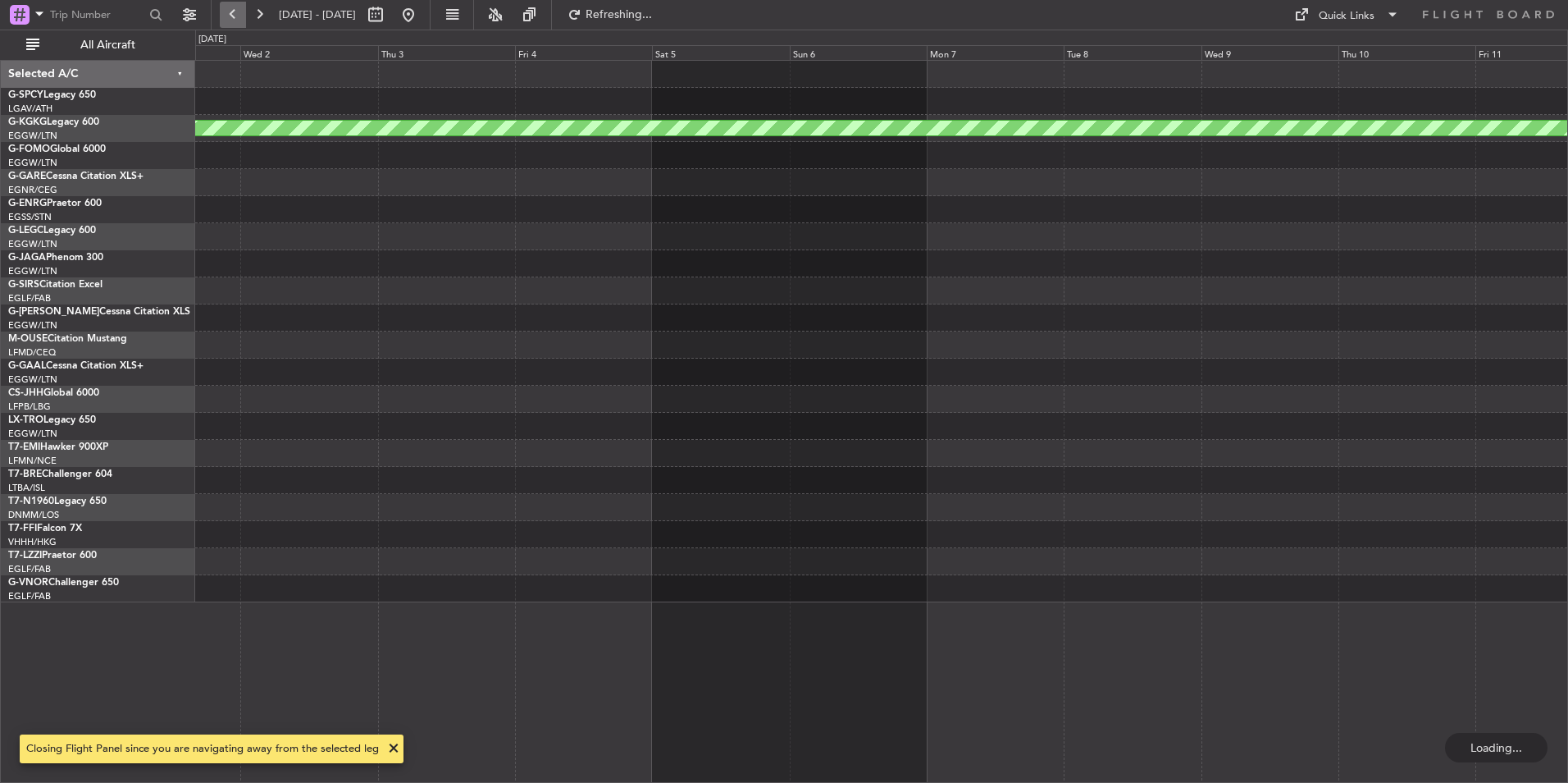
click at [233, 10] on button at bounding box center [233, 15] width 26 height 26
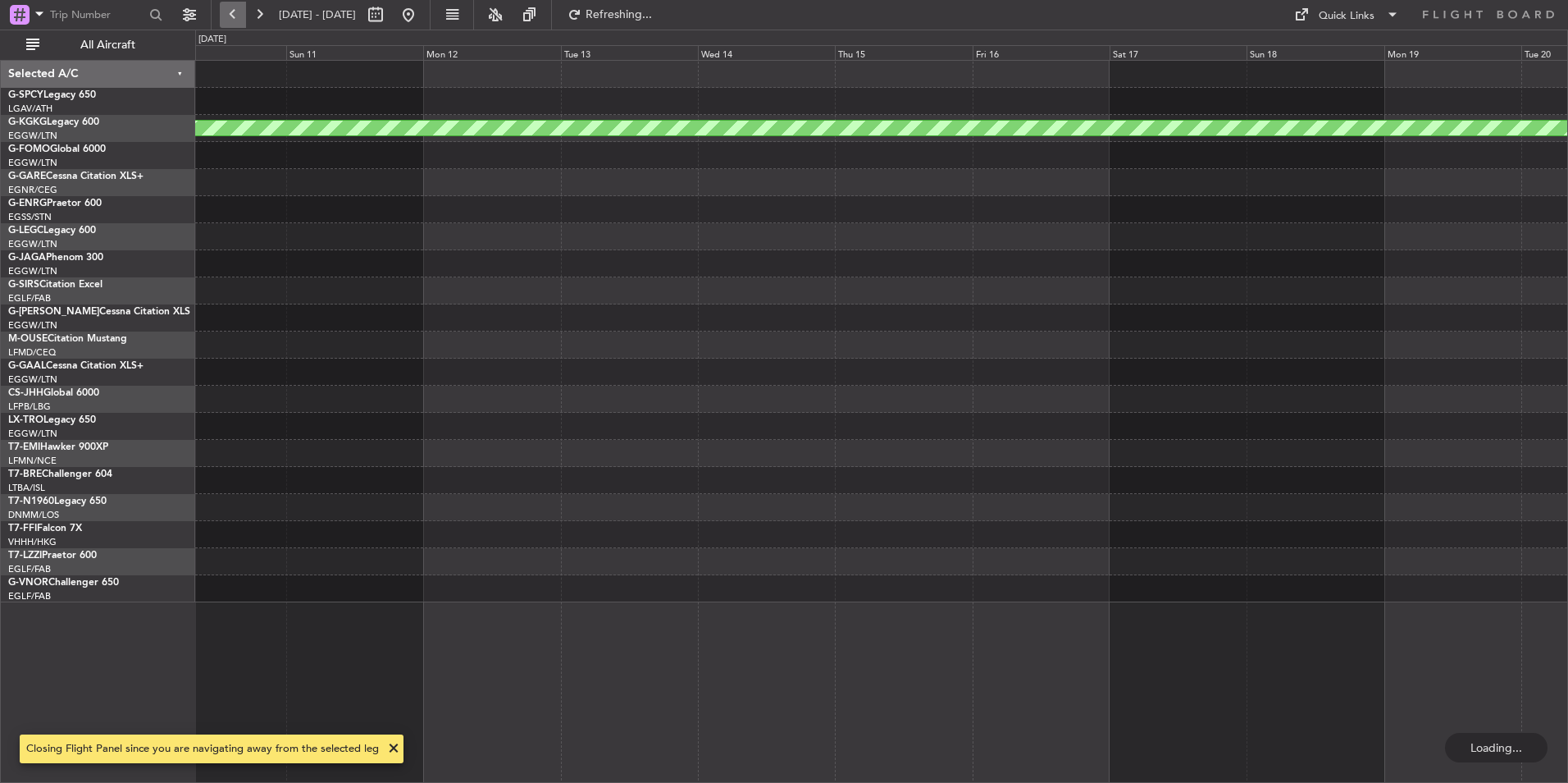
click at [233, 10] on button at bounding box center [233, 15] width 26 height 26
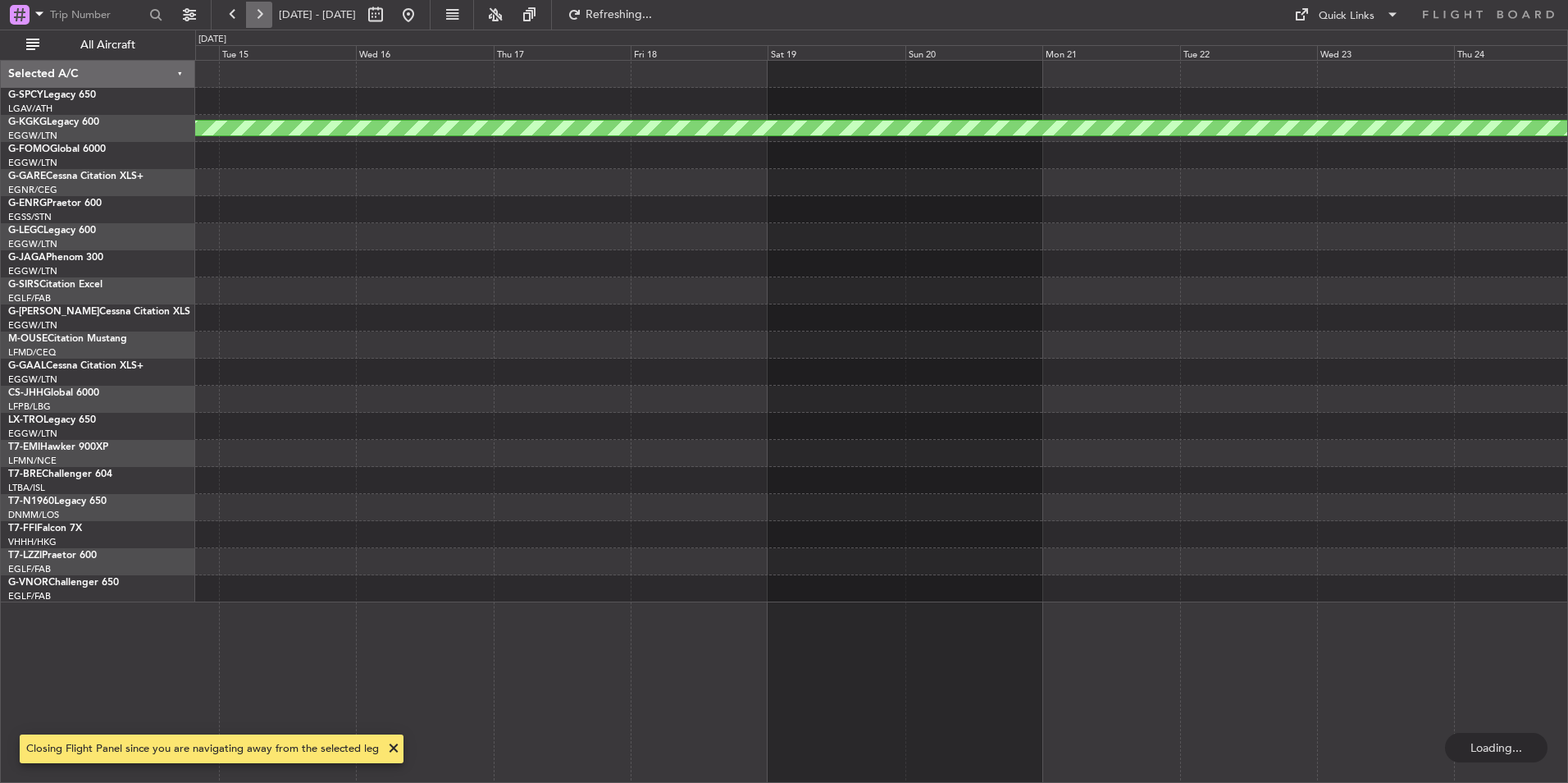
click at [256, 9] on button at bounding box center [259, 15] width 26 height 26
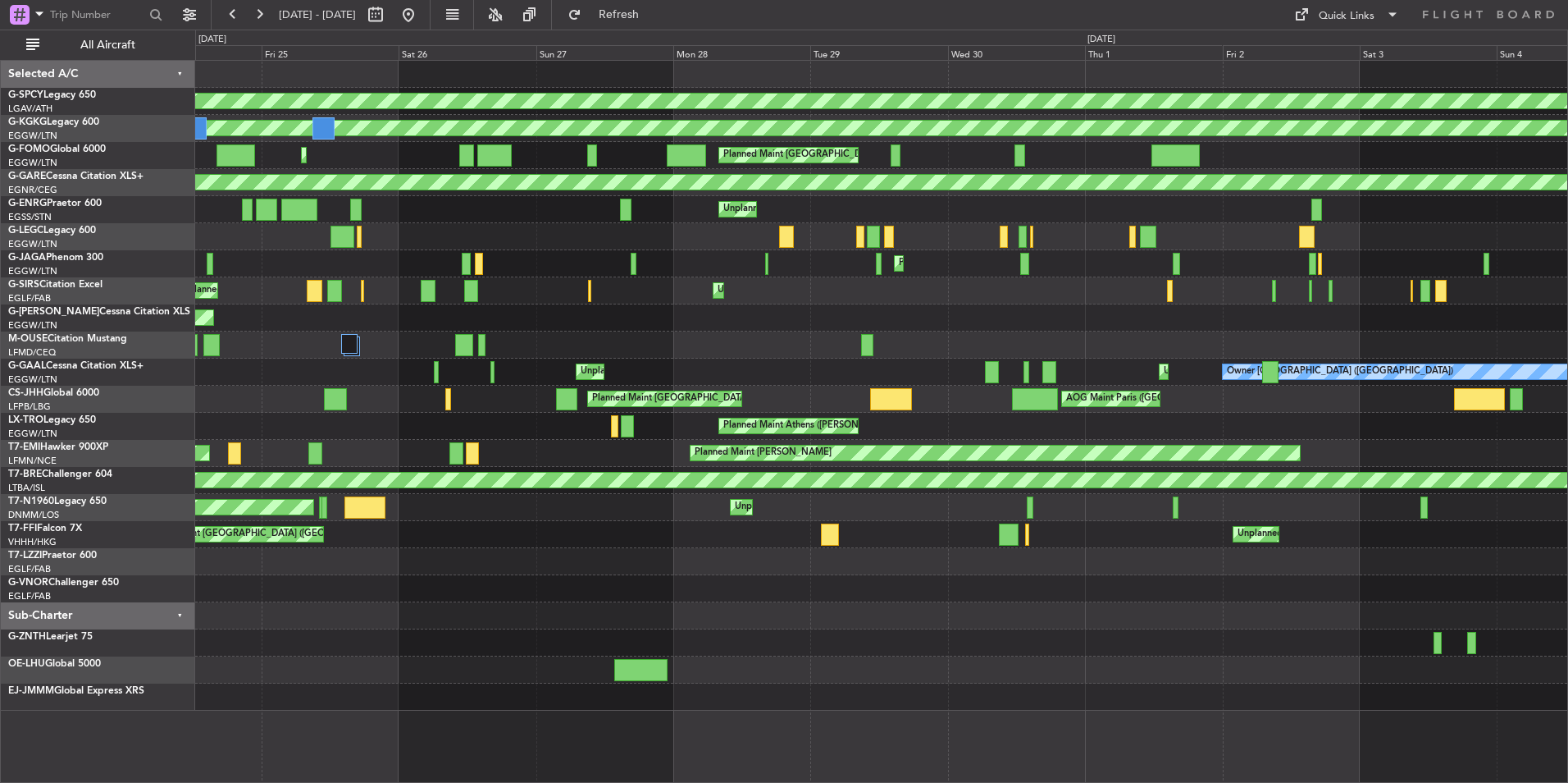
click at [672, 263] on div "Planned Maint [GEOGRAPHIC_DATA] ([GEOGRAPHIC_DATA])" at bounding box center [881, 263] width 1372 height 27
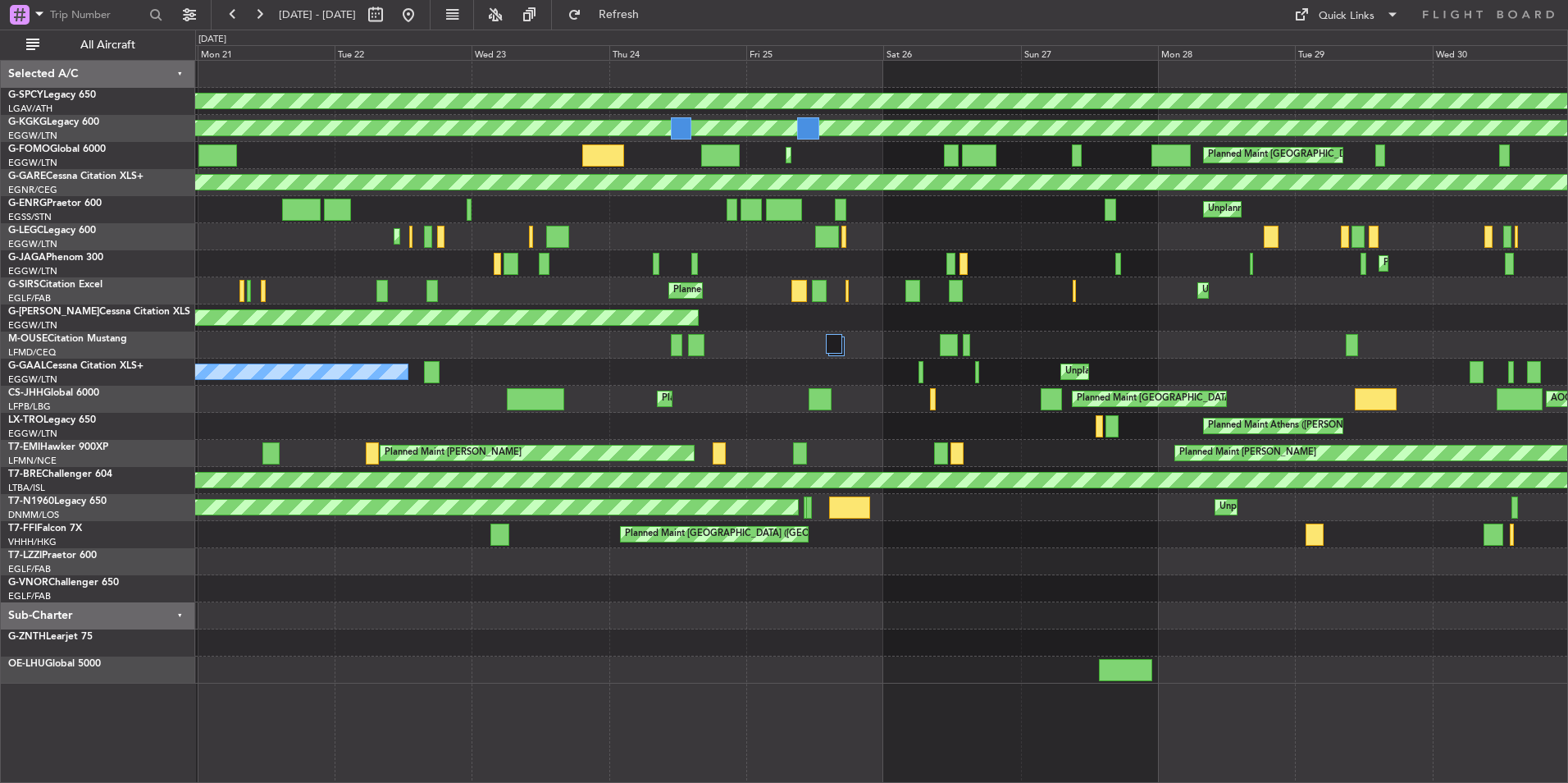
click at [722, 236] on div "Unplanned Maint [GEOGRAPHIC_DATA] ([GEOGRAPHIC_DATA])" at bounding box center [881, 236] width 1372 height 27
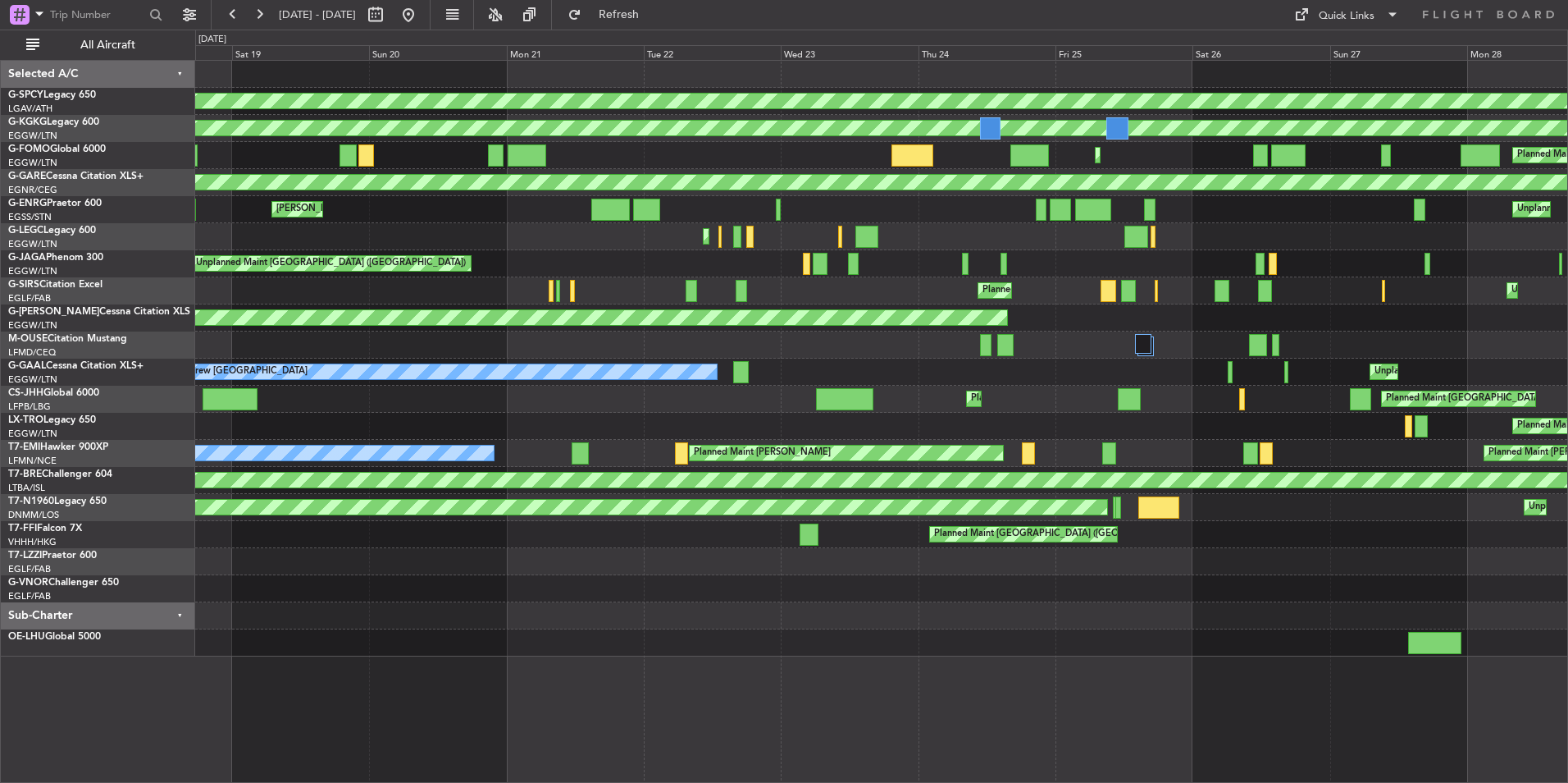
click at [558, 218] on div "Planned Maint Bremen AOG Maint Istanbul (Ataturk) Planned Maint London (Luton) …" at bounding box center [881, 359] width 1372 height 596
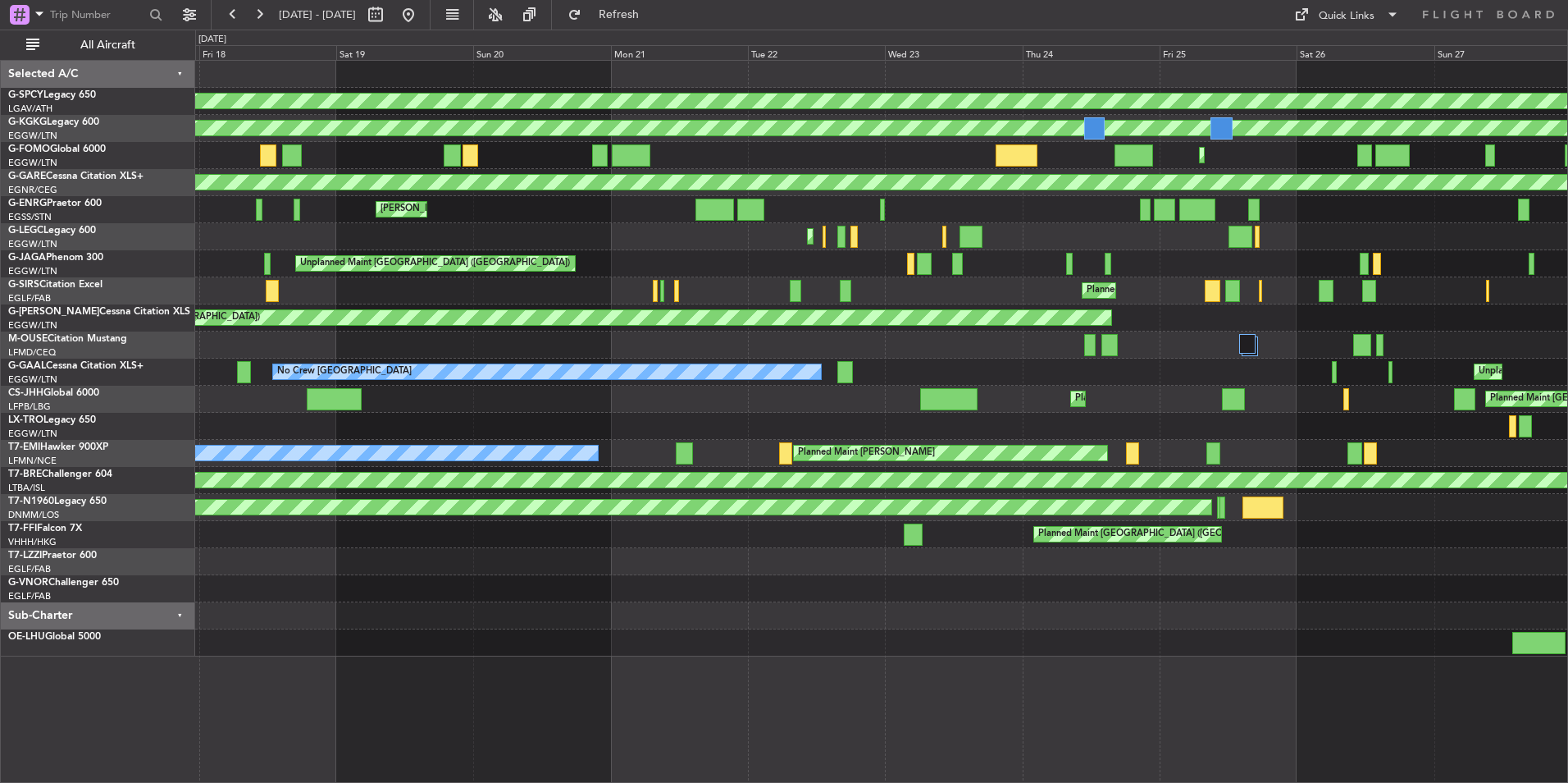
click at [456, 228] on div "Unplanned Maint [GEOGRAPHIC_DATA] ([GEOGRAPHIC_DATA])" at bounding box center [881, 236] width 1372 height 27
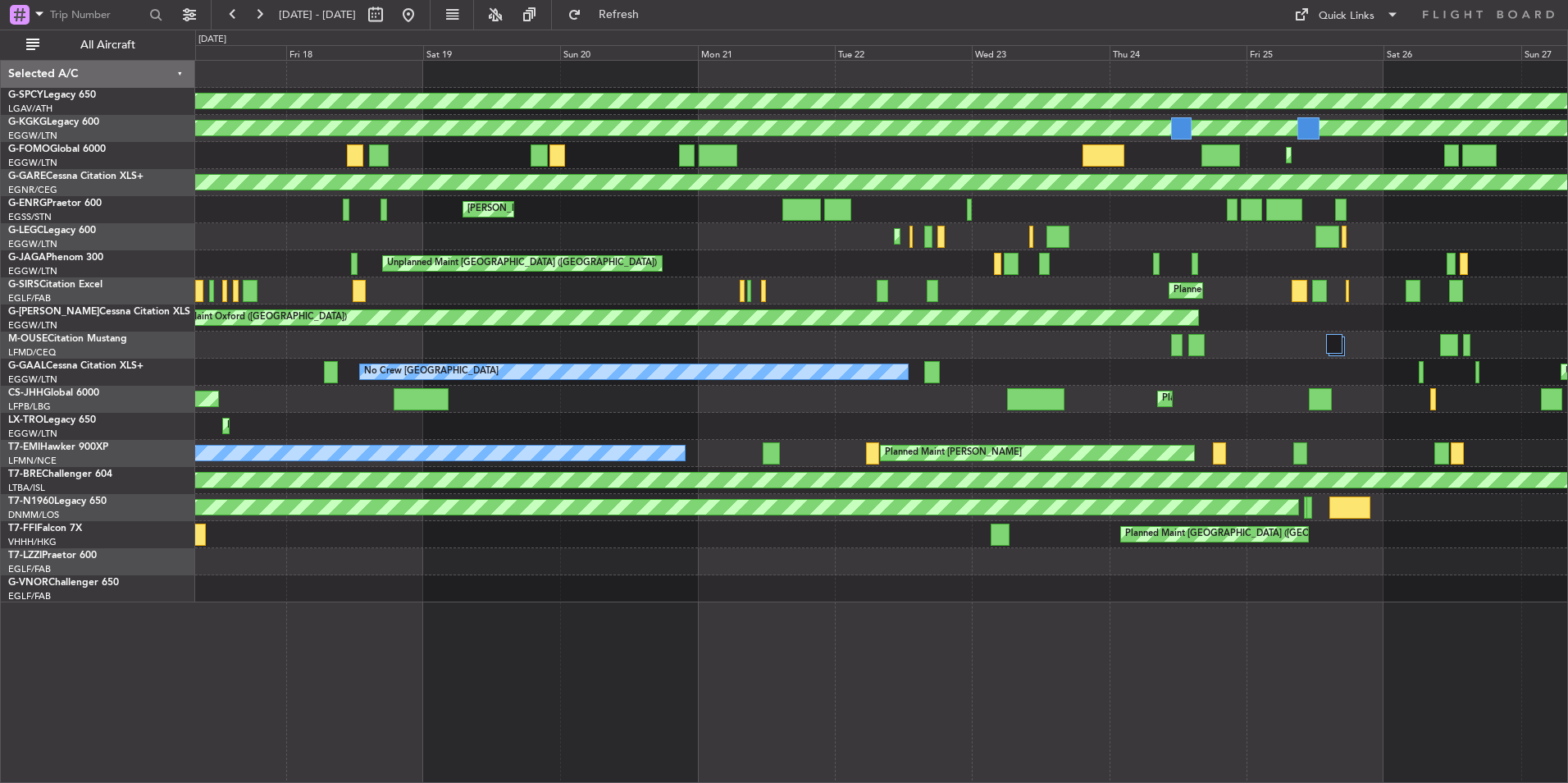
click at [991, 244] on div "Planned Maint Bremen AOG Maint Istanbul (Ataturk) Planned Maint London (Luton) …" at bounding box center [881, 332] width 1372 height 541
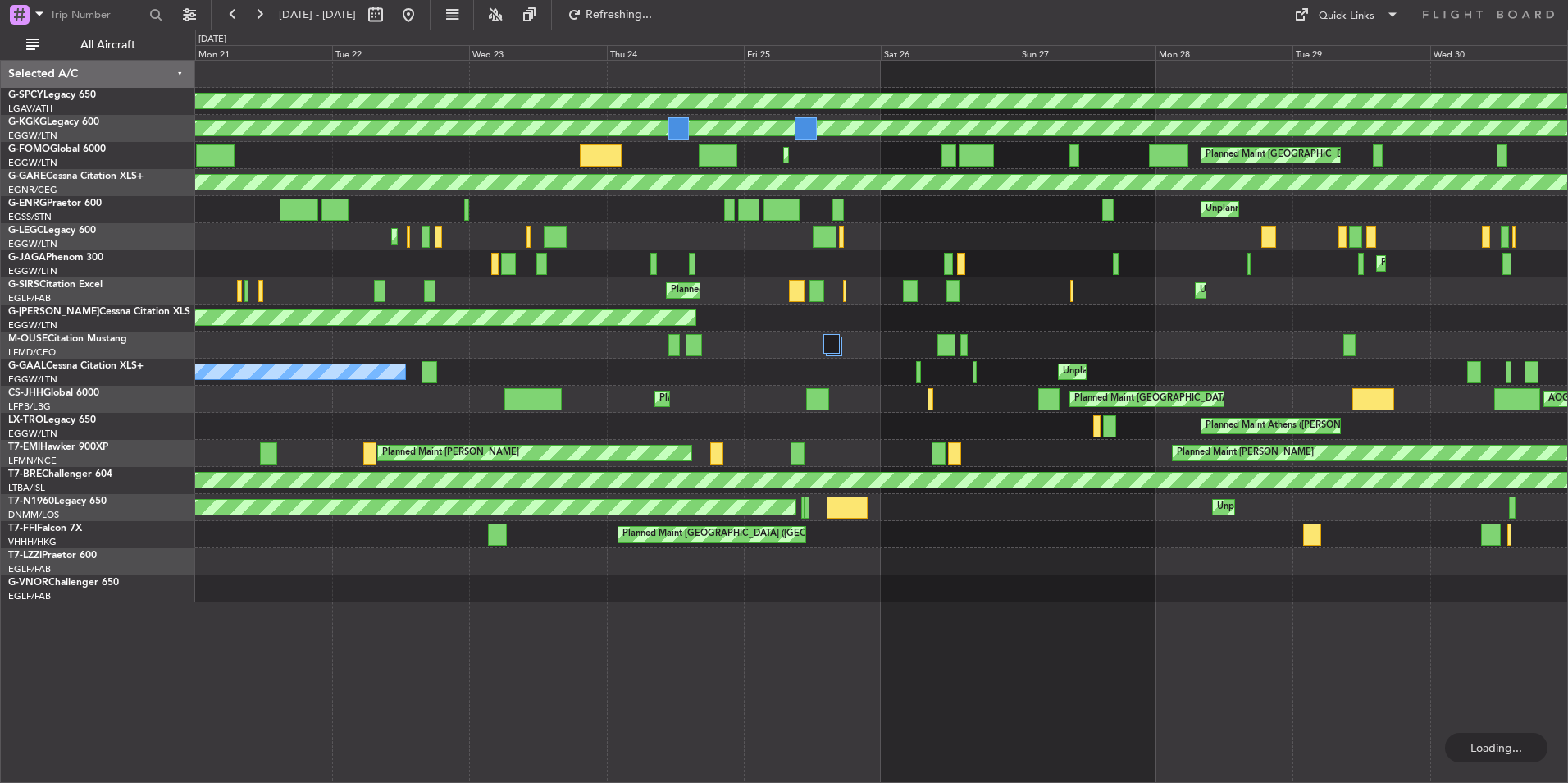
click at [598, 281] on div "Planned Maint Bremen AOG Maint Istanbul (Ataturk) Planned Maint London (Luton) …" at bounding box center [881, 332] width 1372 height 541
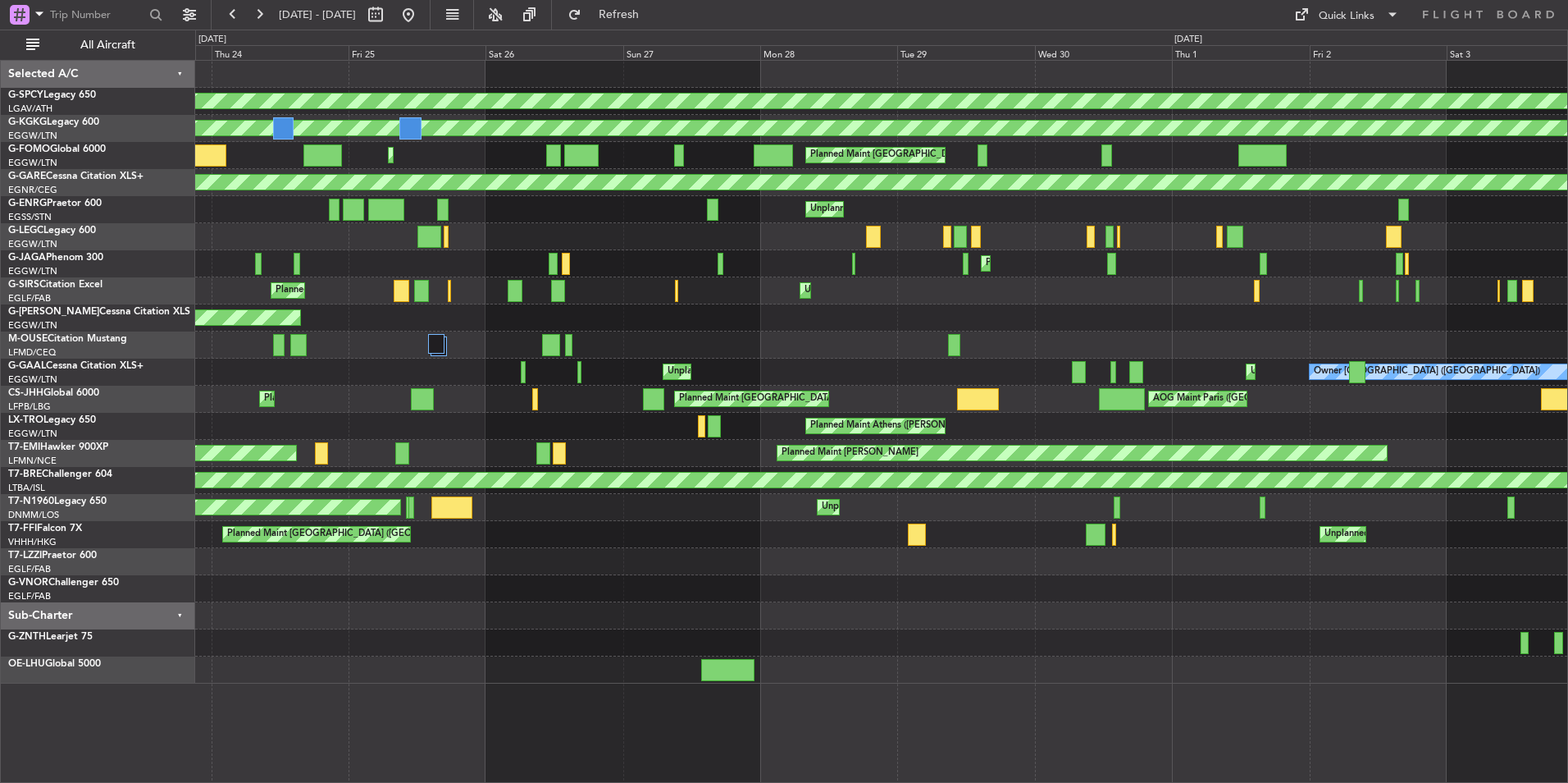
click at [1082, 211] on div "Unplanned Maint London (Stansted)" at bounding box center [881, 210] width 1372 height 27
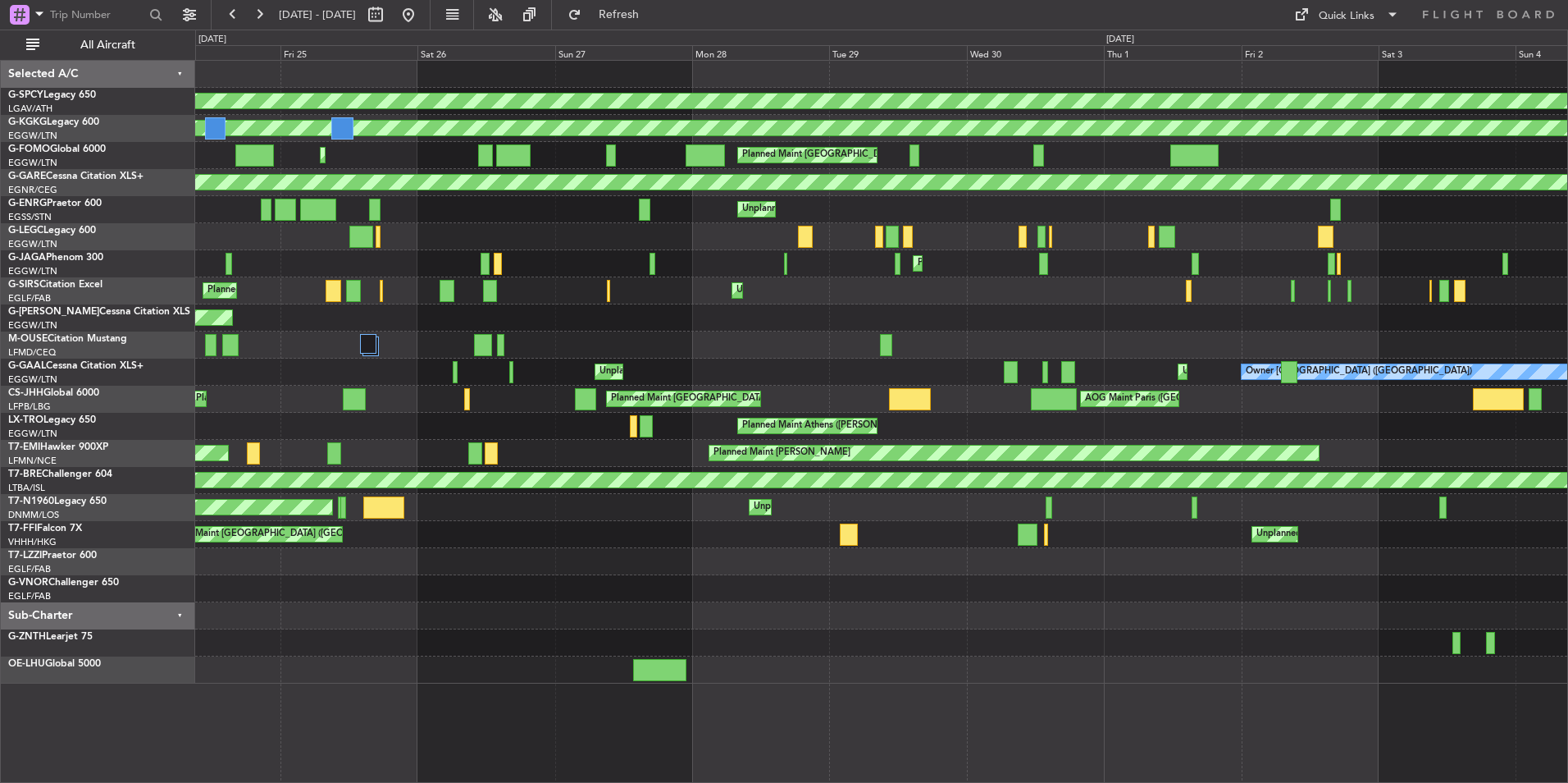
click at [948, 172] on div "Planned Maint Bremen AOG Maint Istanbul (Ataturk) Planned Maint London (Luton) …" at bounding box center [881, 372] width 1372 height 622
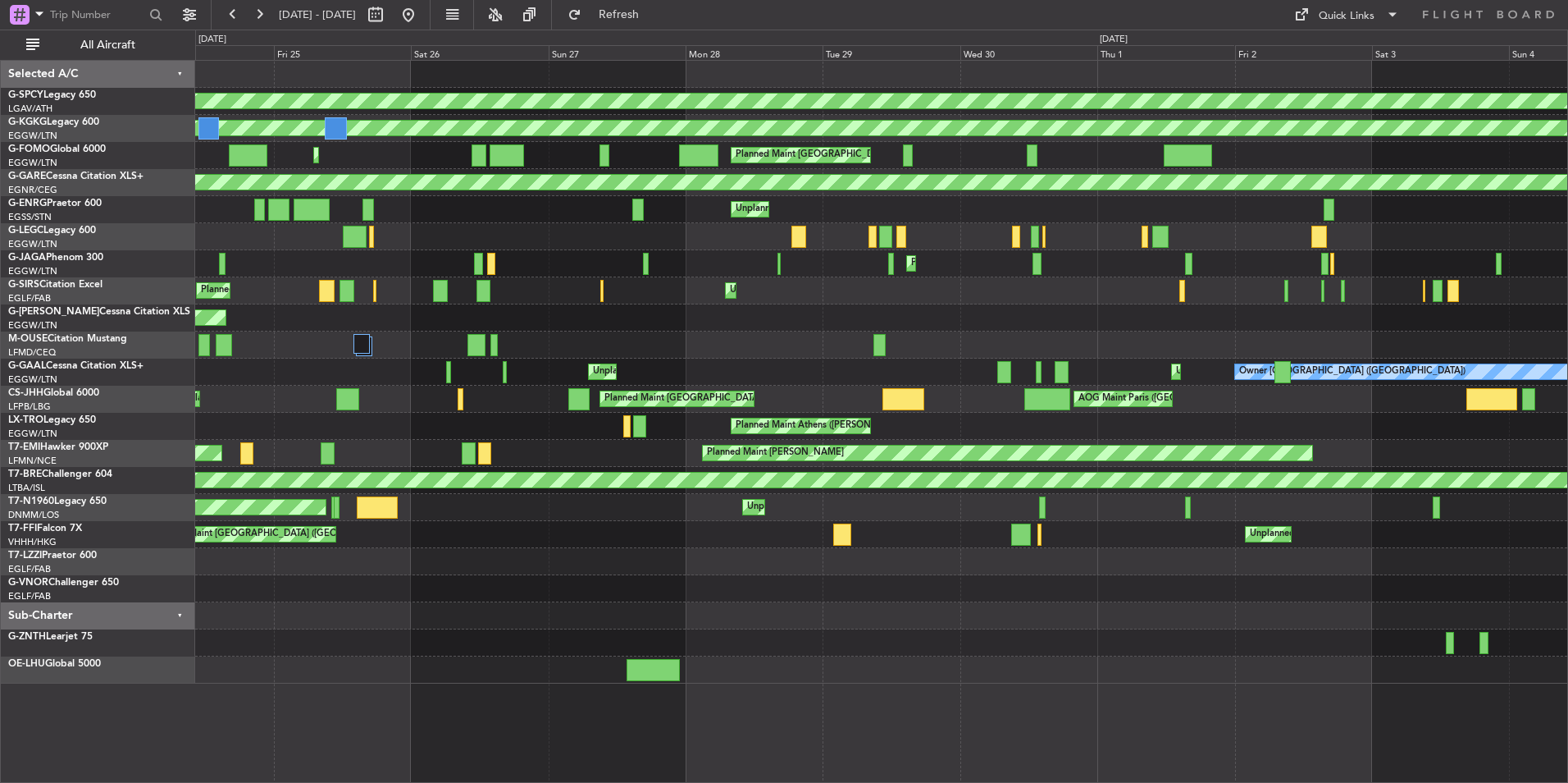
click at [700, 316] on div "Planned Maint Oxford ([GEOGRAPHIC_DATA])" at bounding box center [881, 318] width 1372 height 27
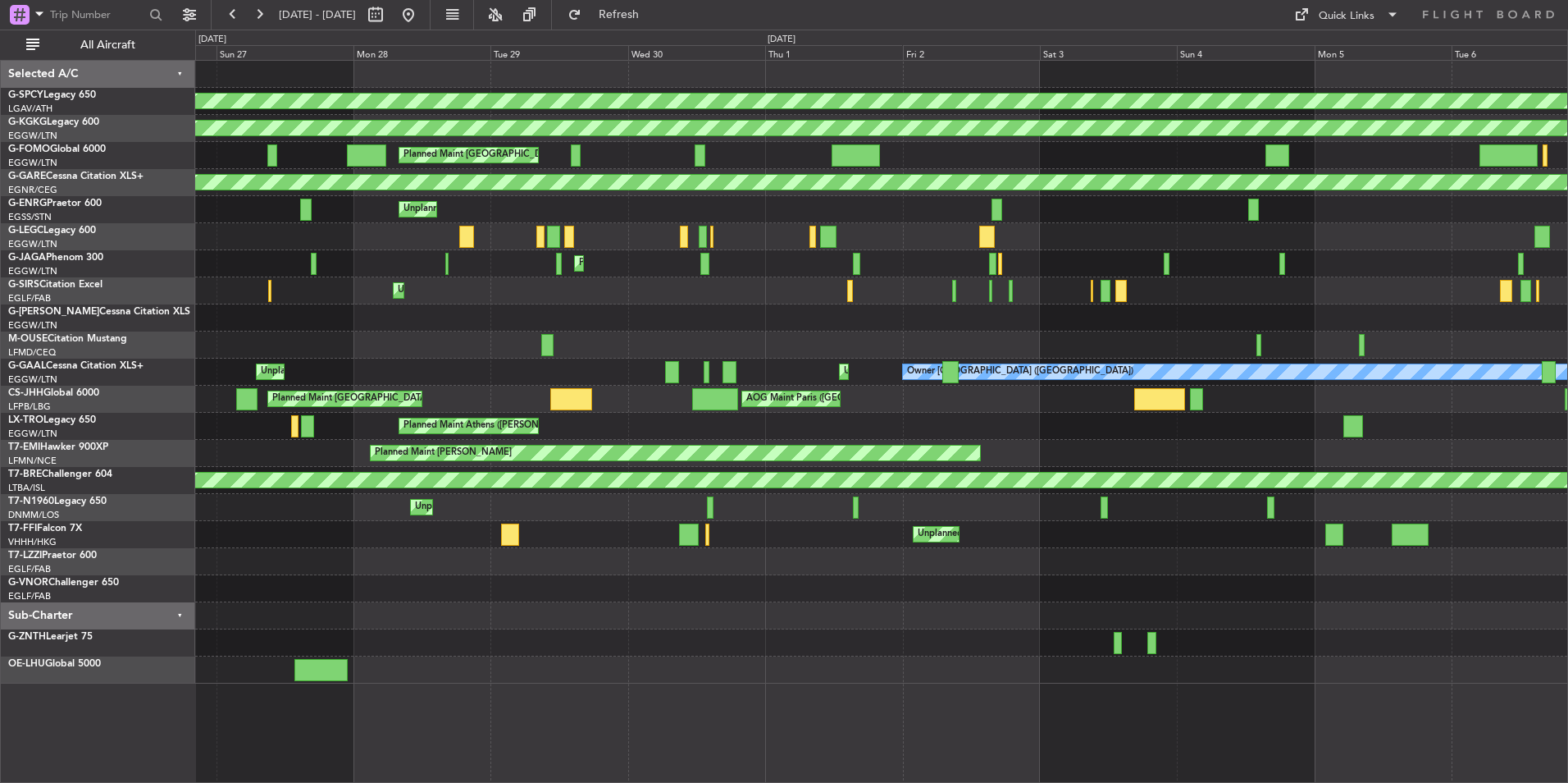
click at [422, 6] on div at bounding box center [392, 15] width 59 height 26
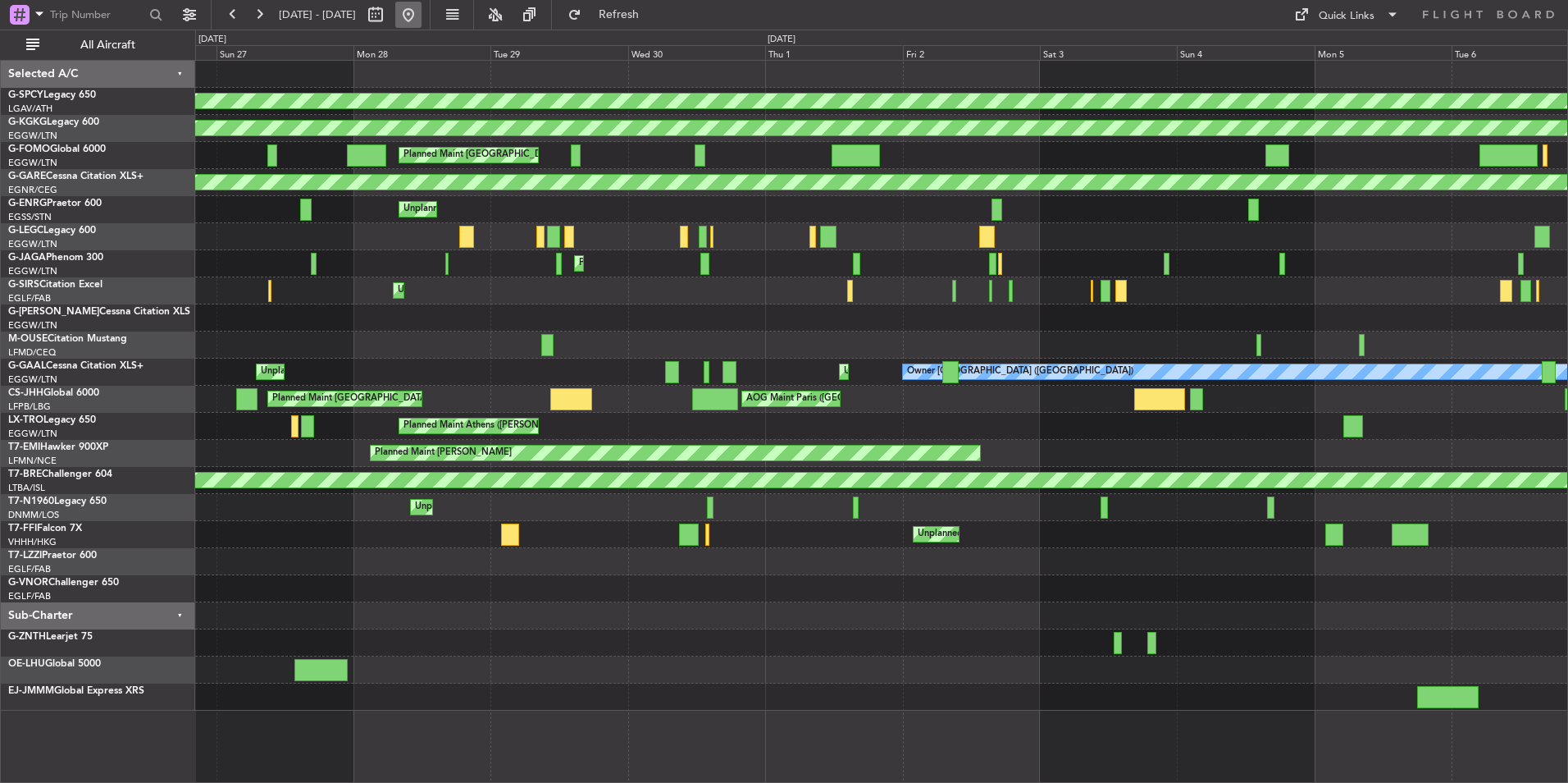
click at [422, 6] on button at bounding box center [409, 15] width 26 height 26
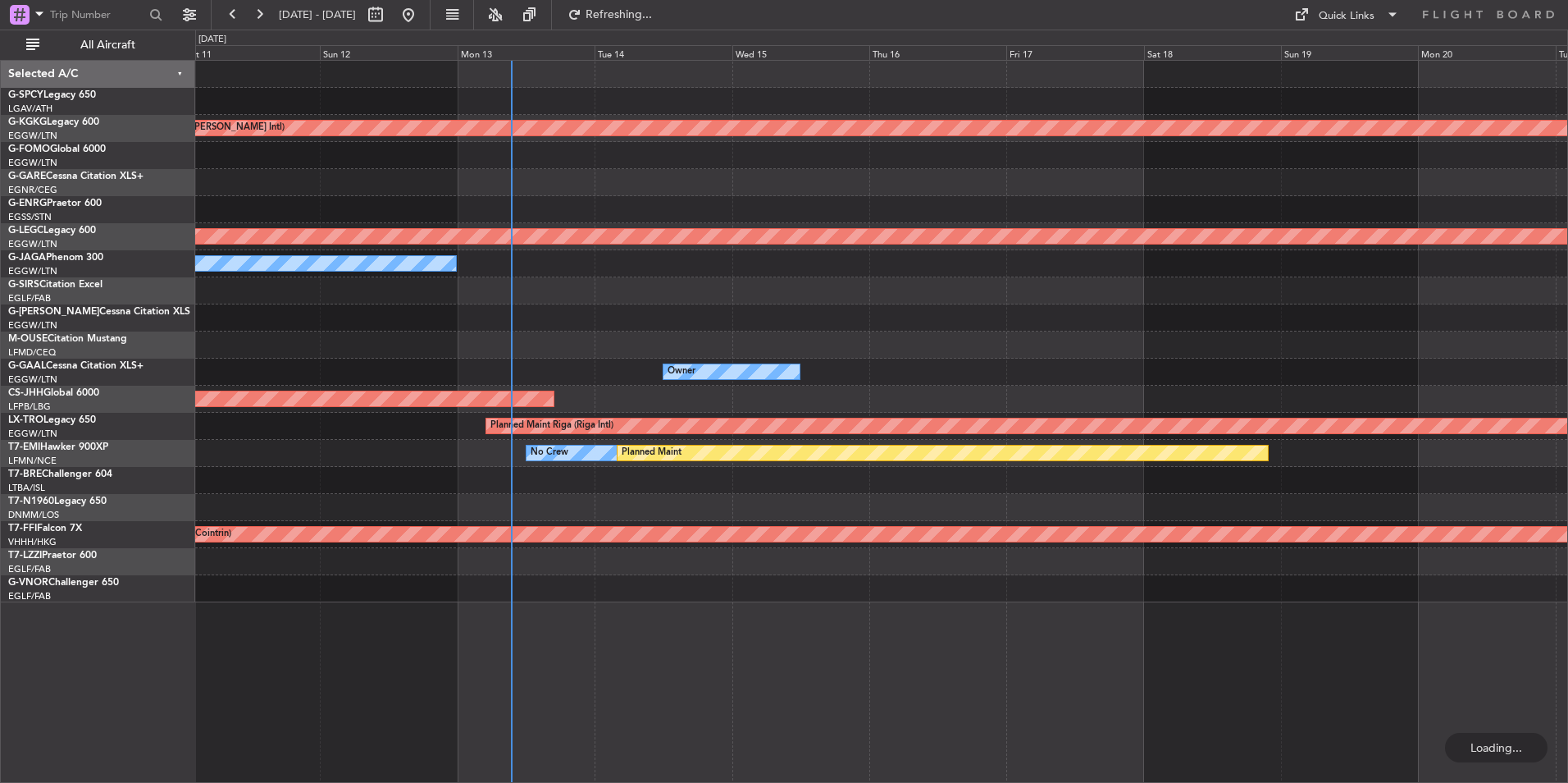
click at [762, 298] on div "Planned Maint Athens (Eleftherios Venizelos Intl) A/C Unavailable London (Luton…" at bounding box center [881, 332] width 1372 height 541
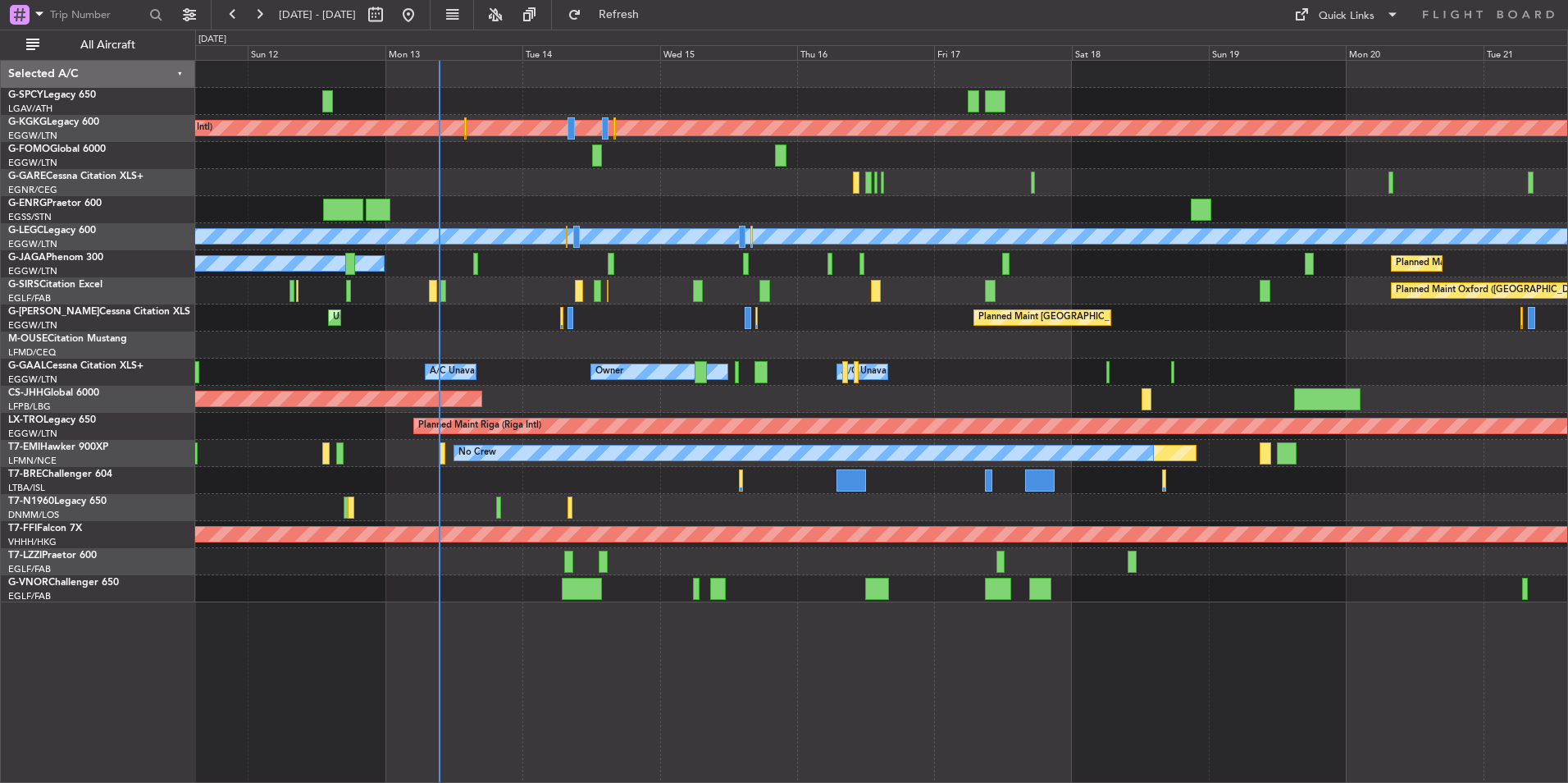
click at [894, 374] on div "Owner Owner A/C Unavailable A/C Unavailable" at bounding box center [881, 371] width 1372 height 27
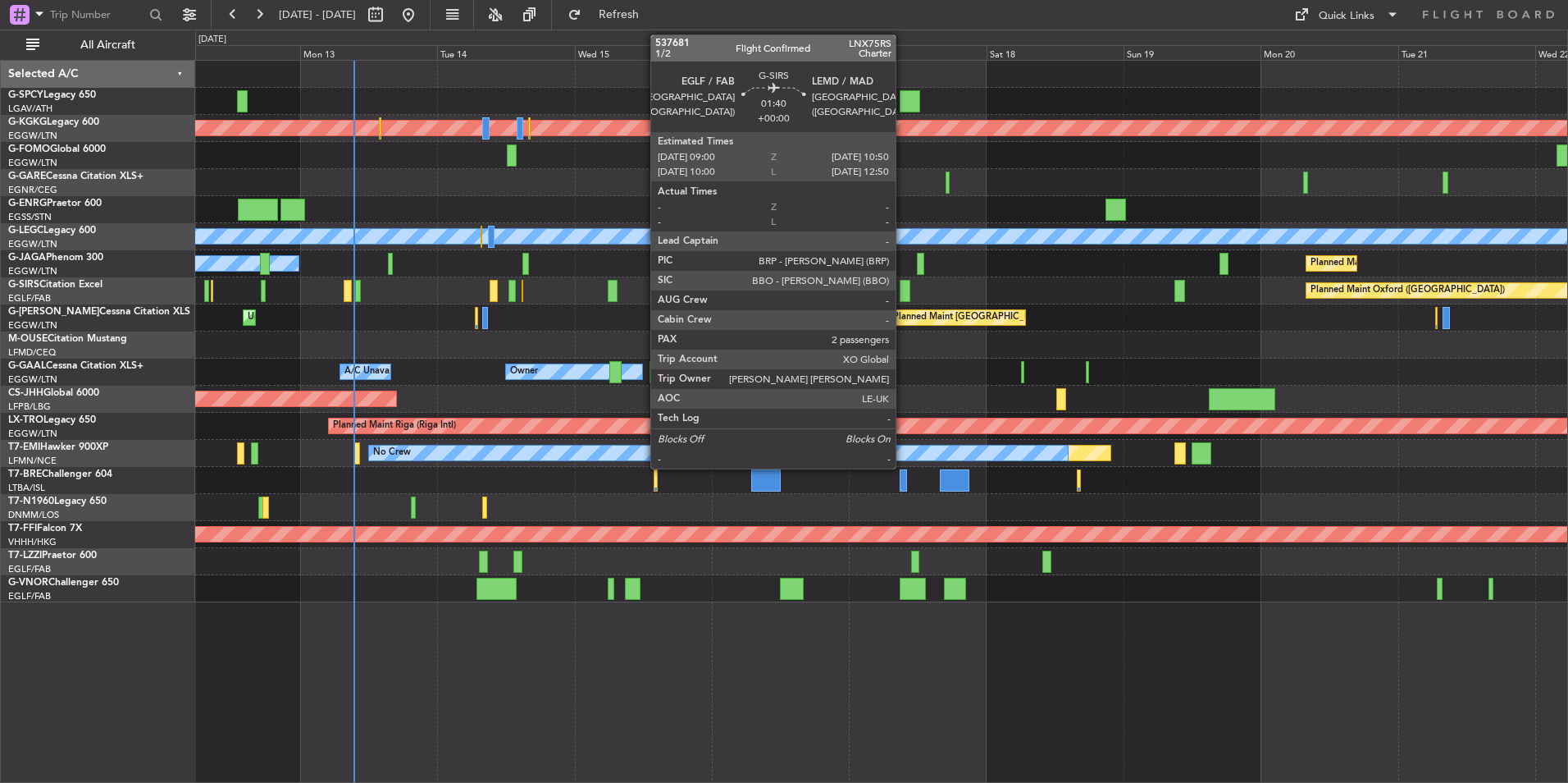
click at [903, 293] on div at bounding box center [904, 291] width 10 height 23
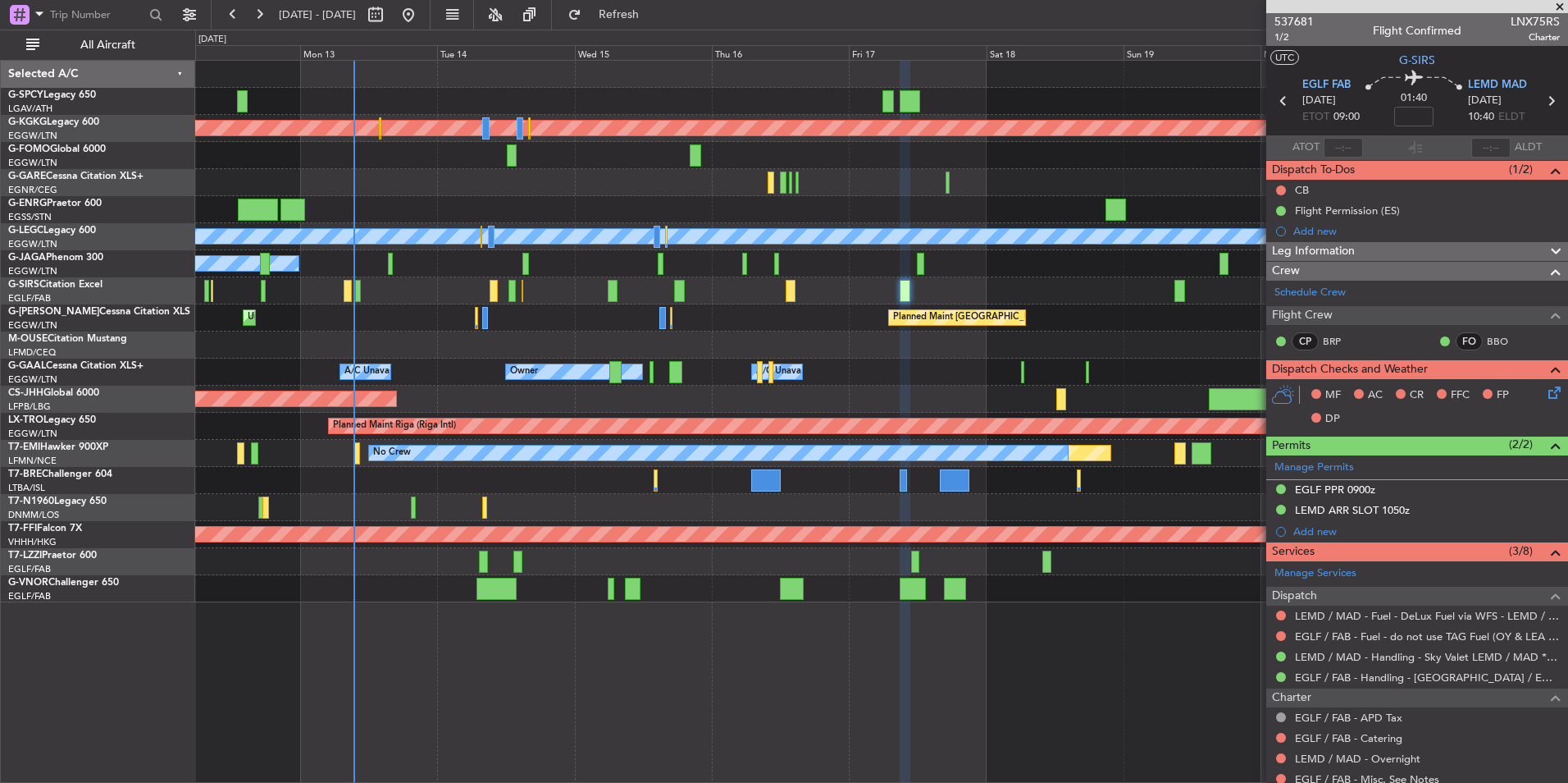
click at [835, 296] on div "Planned Maint Oxford ([GEOGRAPHIC_DATA]) A/C Unavailable" at bounding box center [881, 290] width 1372 height 27
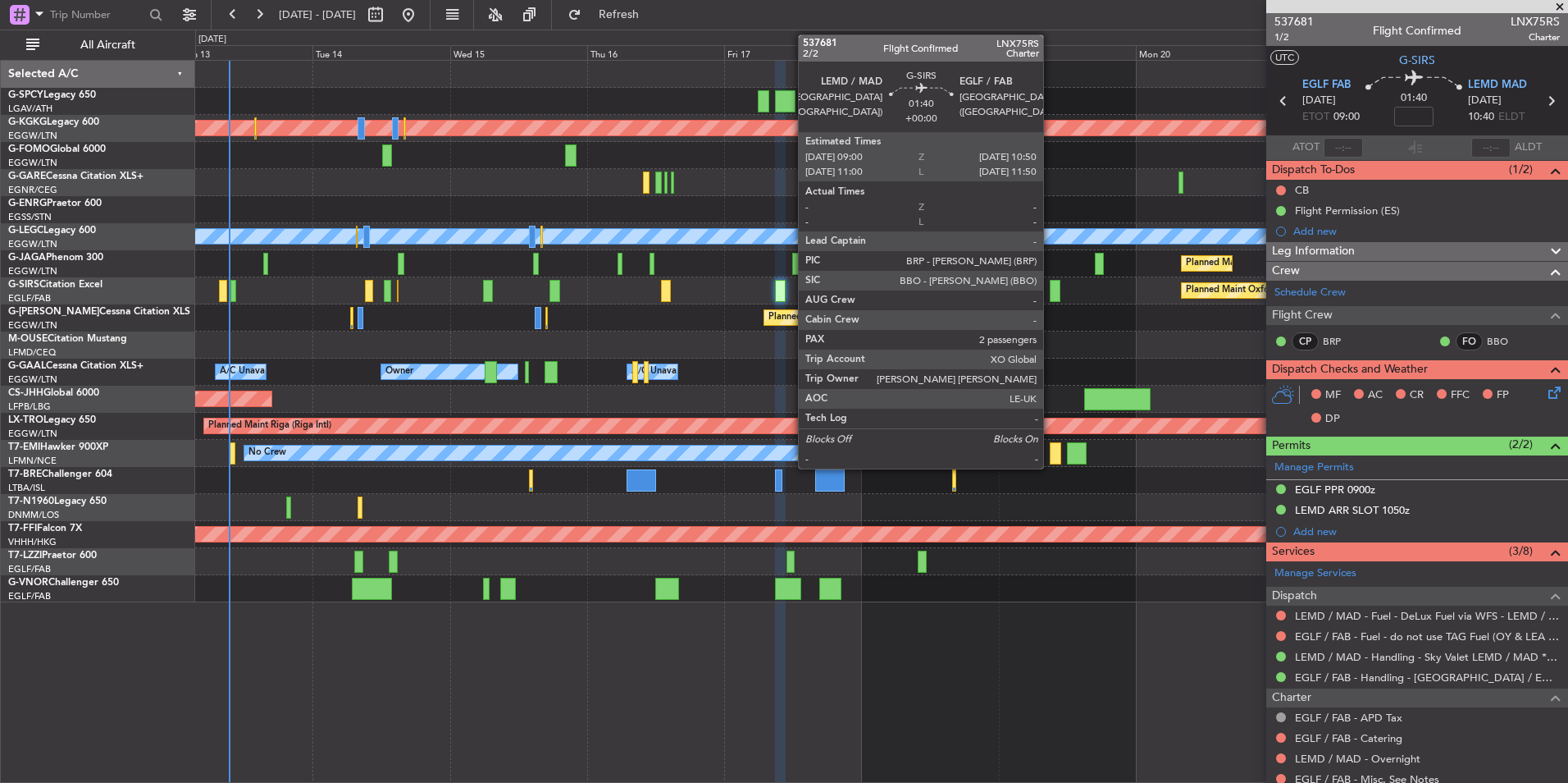
click at [1050, 296] on div at bounding box center [1054, 291] width 10 height 23
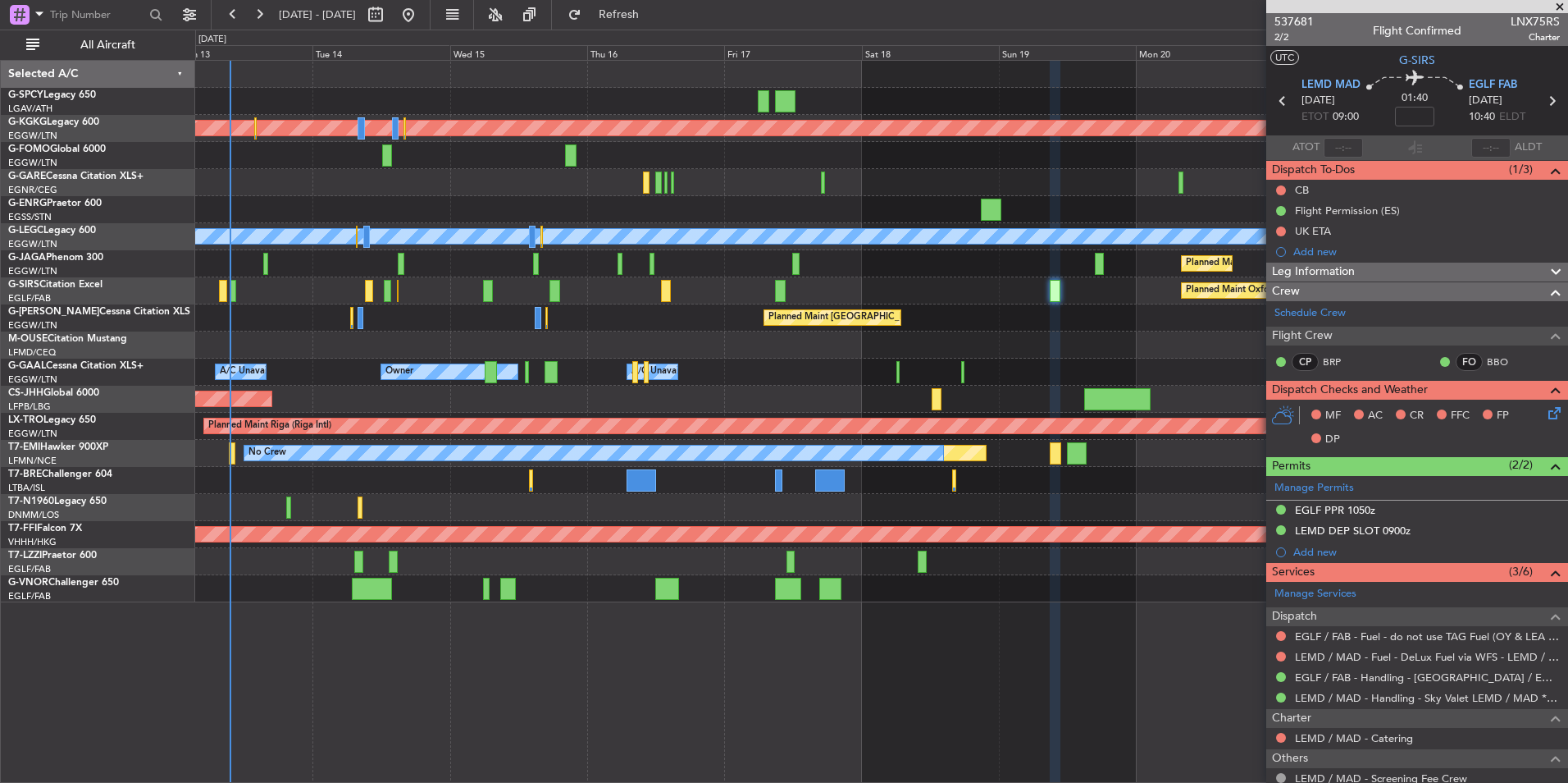
drag, startPoint x: 1561, startPoint y: 5, endPoint x: 1375, endPoint y: 21, distance: 186.7
click at [1561, 5] on span at bounding box center [1559, 8] width 16 height 15
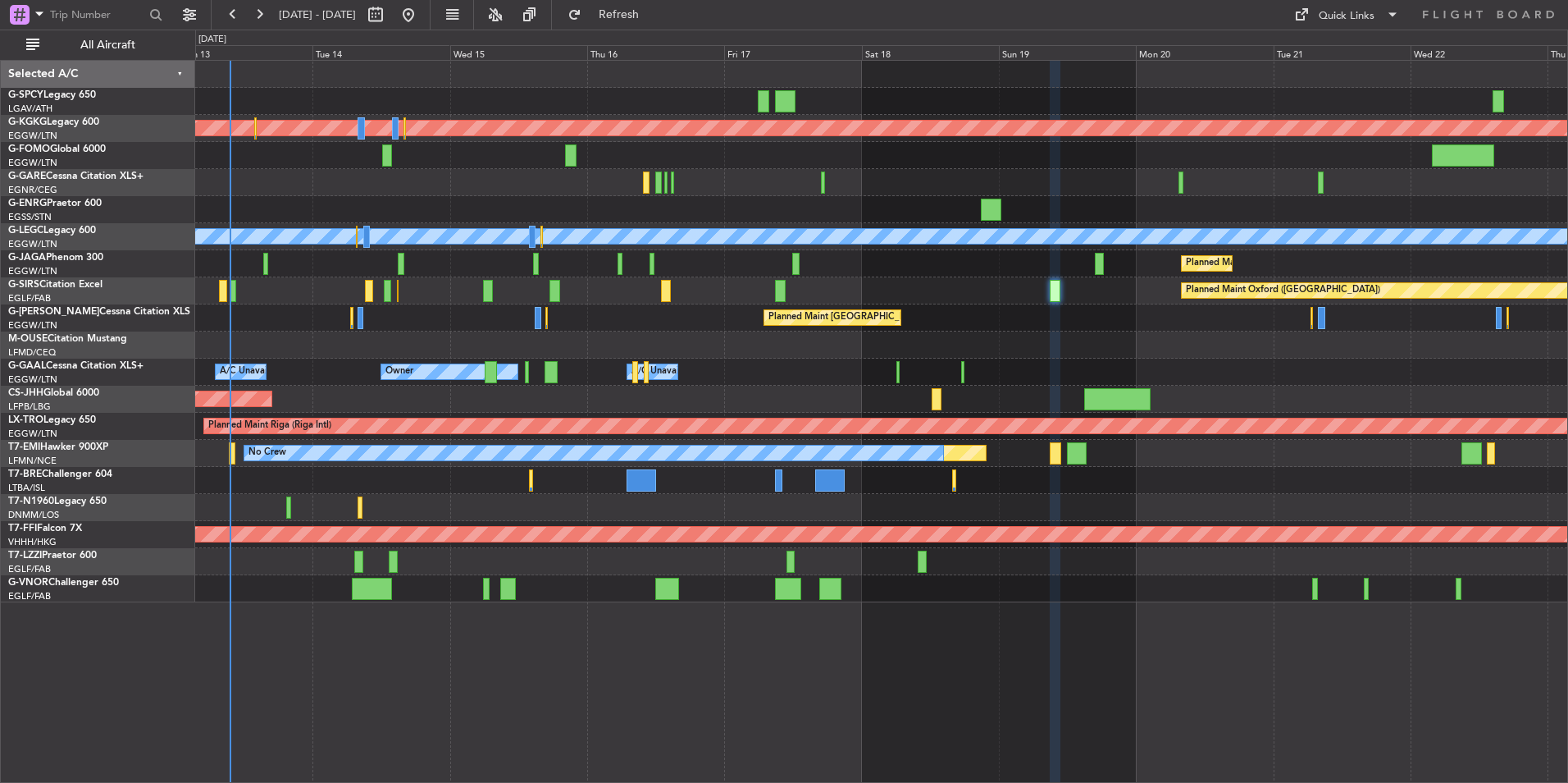
type input "0"
click at [422, 13] on button at bounding box center [409, 15] width 26 height 26
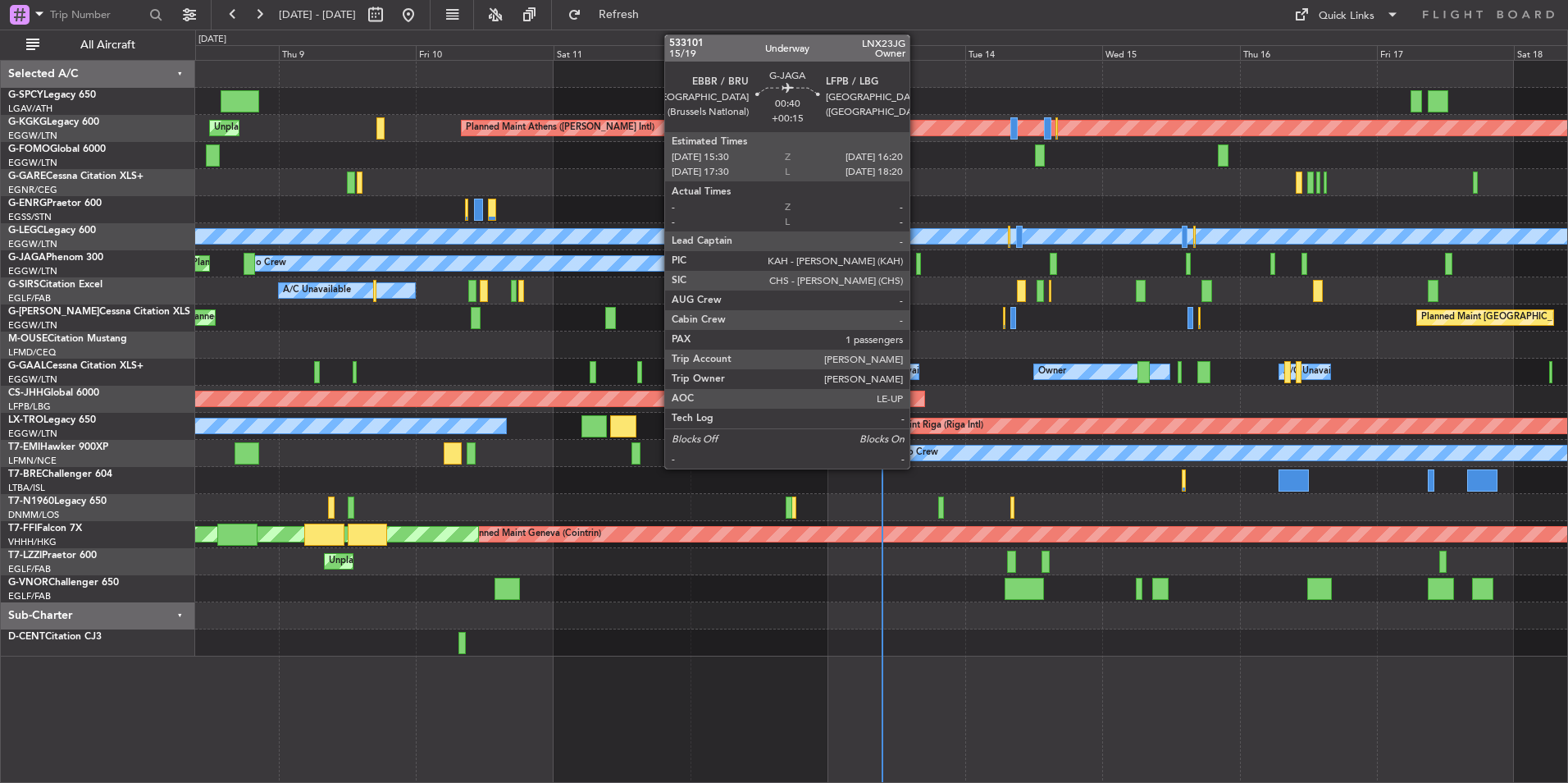
click at [917, 264] on div at bounding box center [918, 264] width 5 height 23
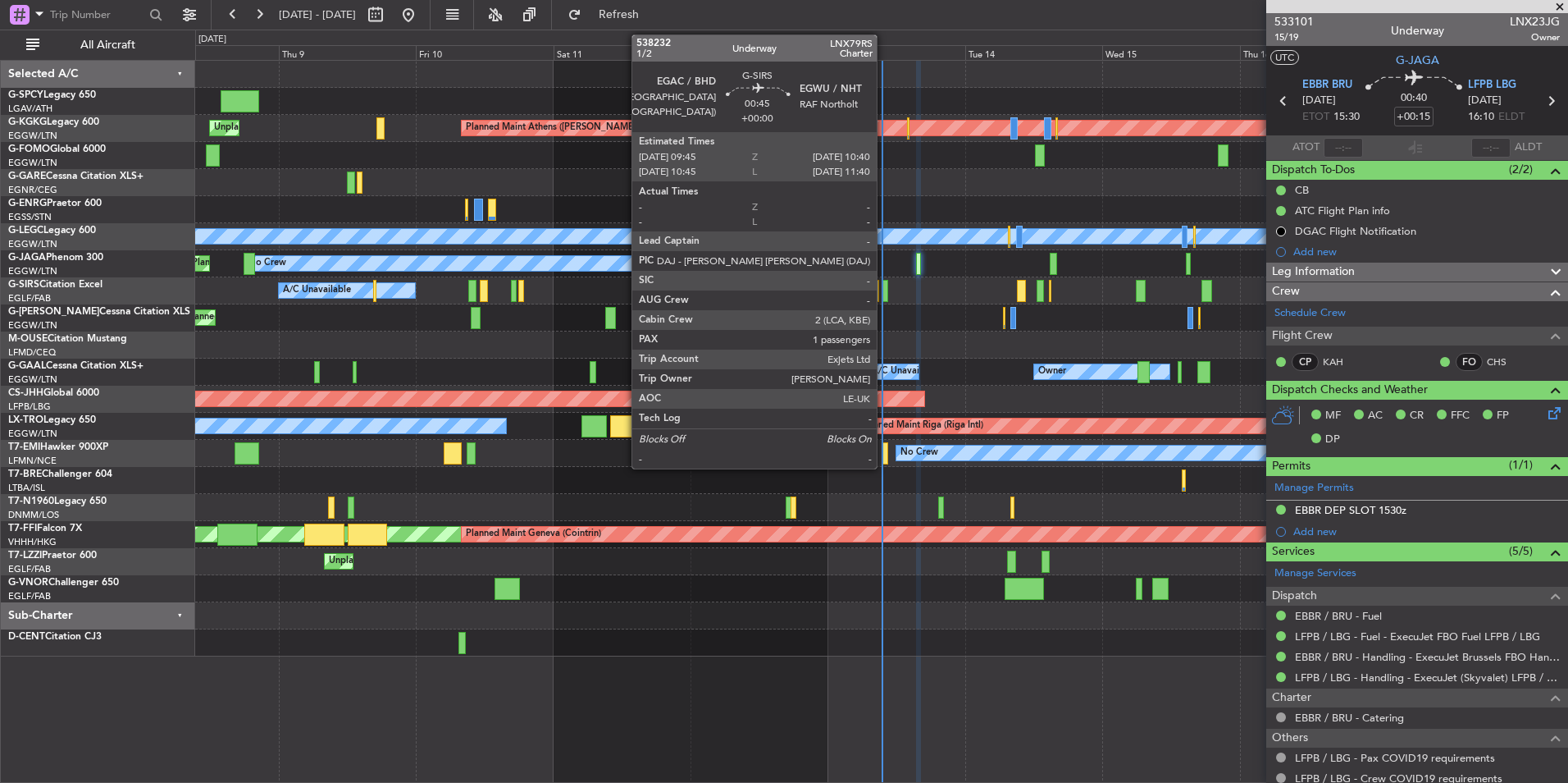
click at [884, 292] on div at bounding box center [885, 291] width 6 height 23
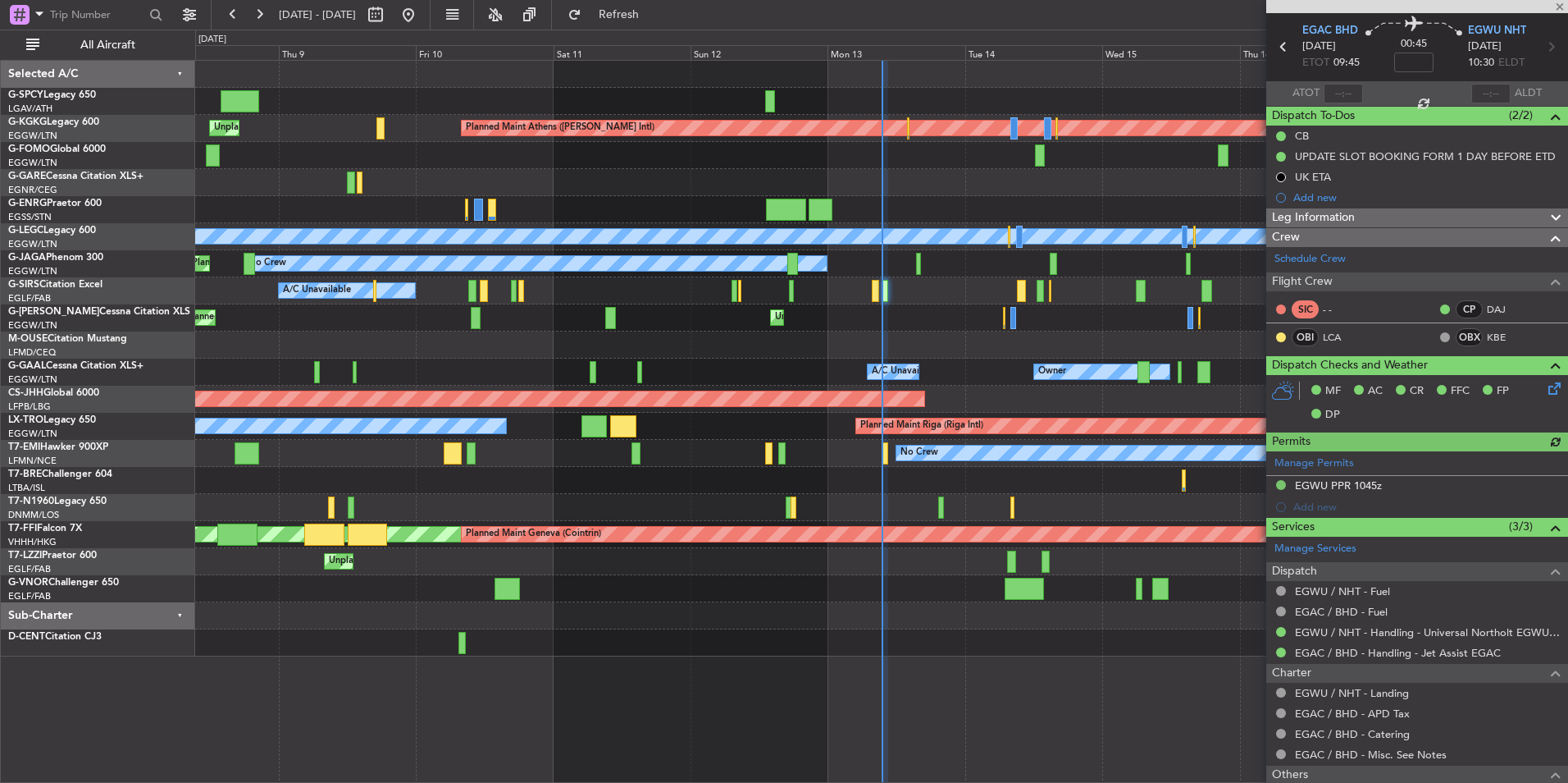
scroll to position [82, 0]
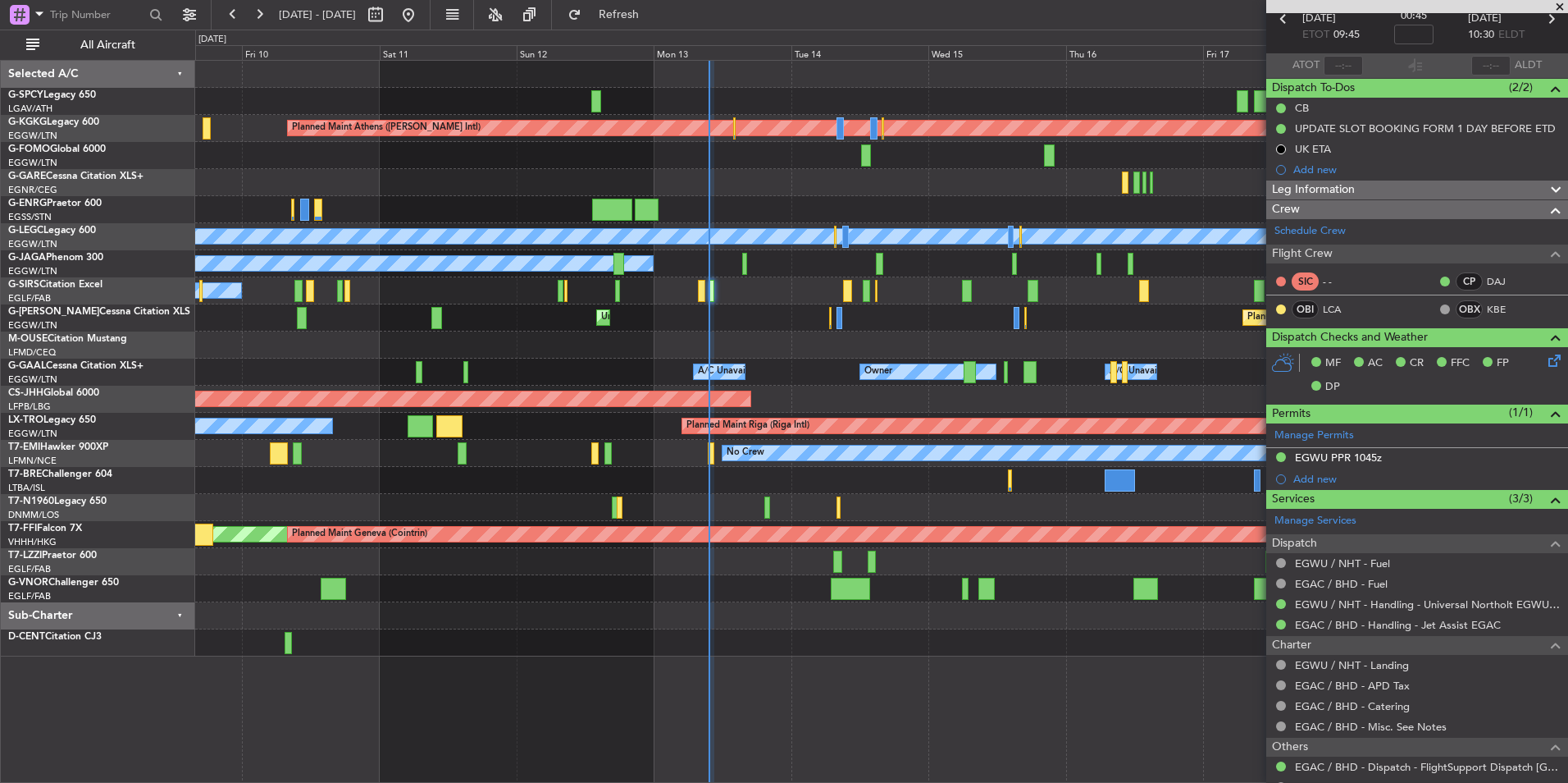
click at [749, 474] on div at bounding box center [881, 480] width 1372 height 27
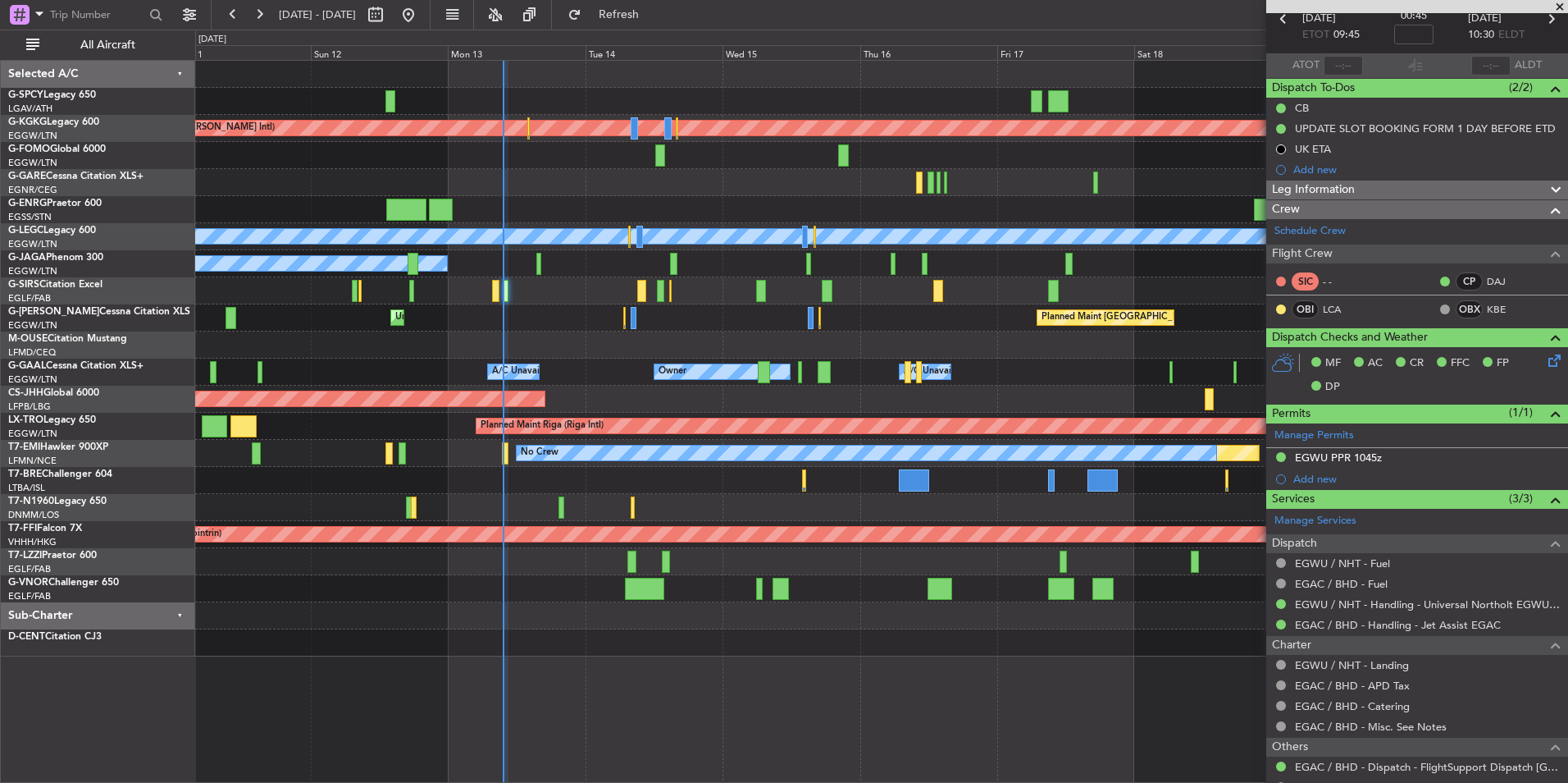
click at [620, 465] on div "Planned Maint Athens (Eleftherios Venizelos Intl) Unplanned Maint Istanbul (Ata…" at bounding box center [881, 359] width 1372 height 596
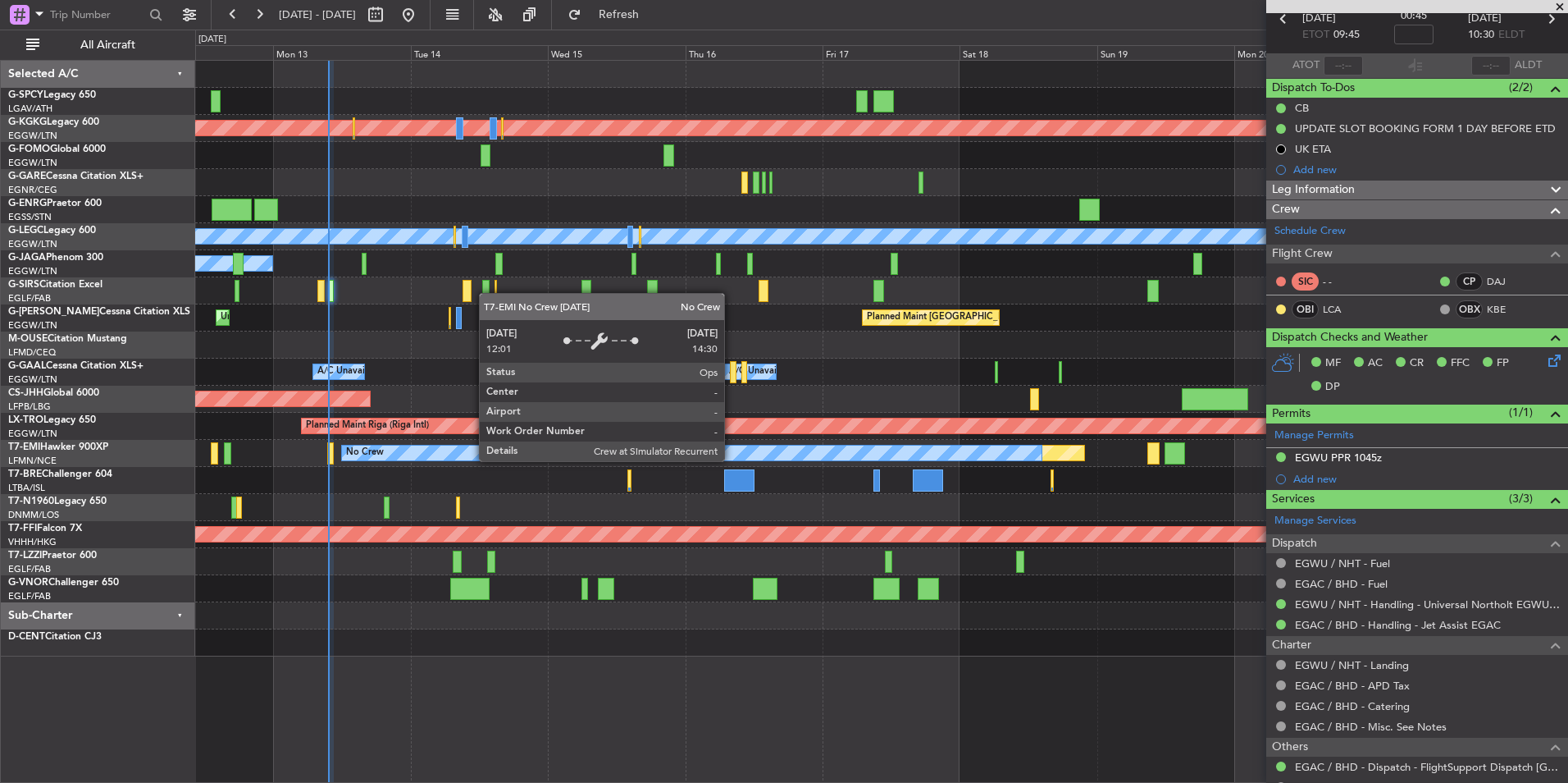
click at [538, 454] on div "No Crew" at bounding box center [691, 452] width 701 height 16
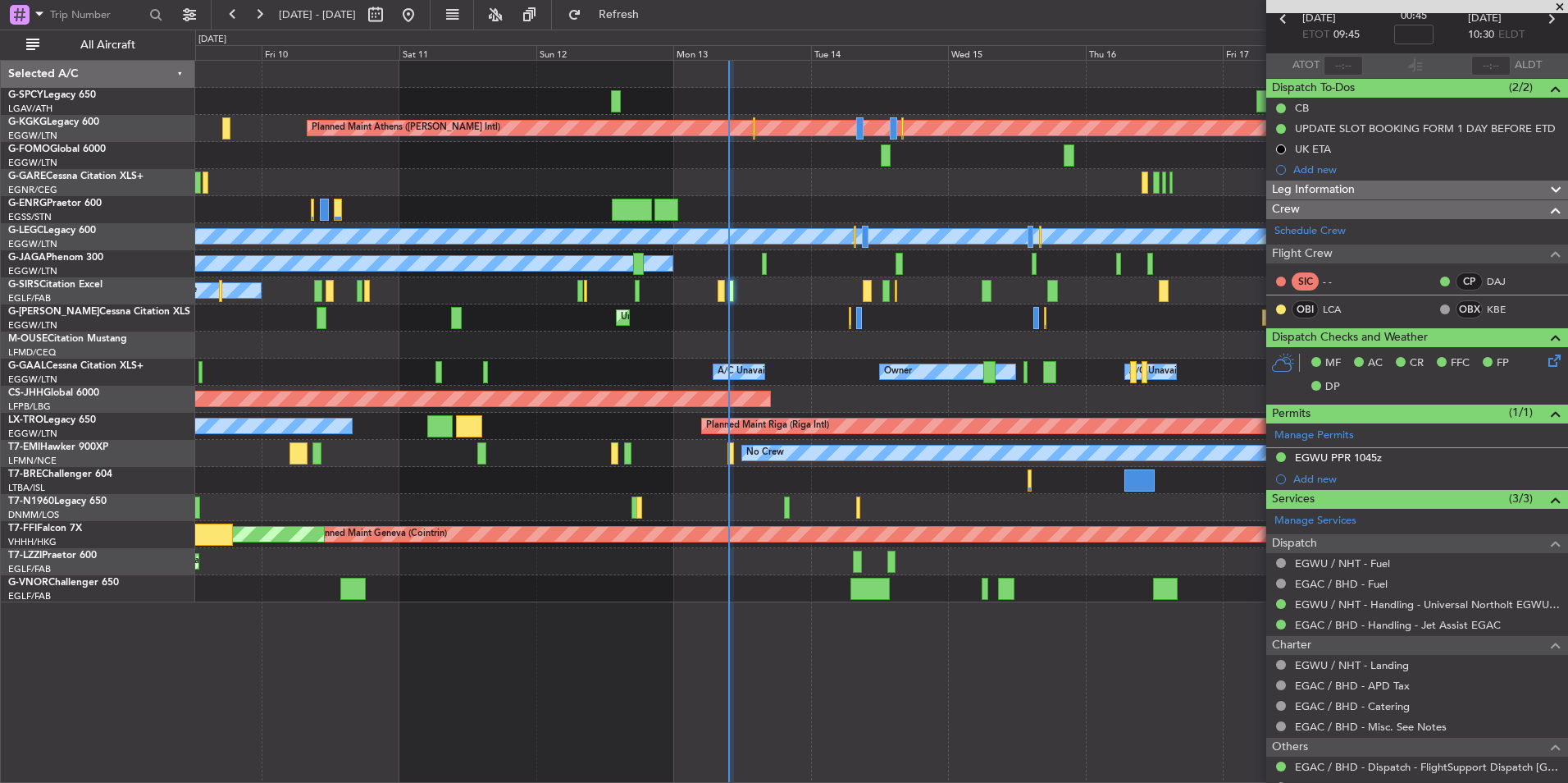
click at [980, 519] on div "Planned Maint Athens (Eleftherios Venizelos Intl) Unplanned Maint Istanbul (Ata…" at bounding box center [881, 332] width 1372 height 541
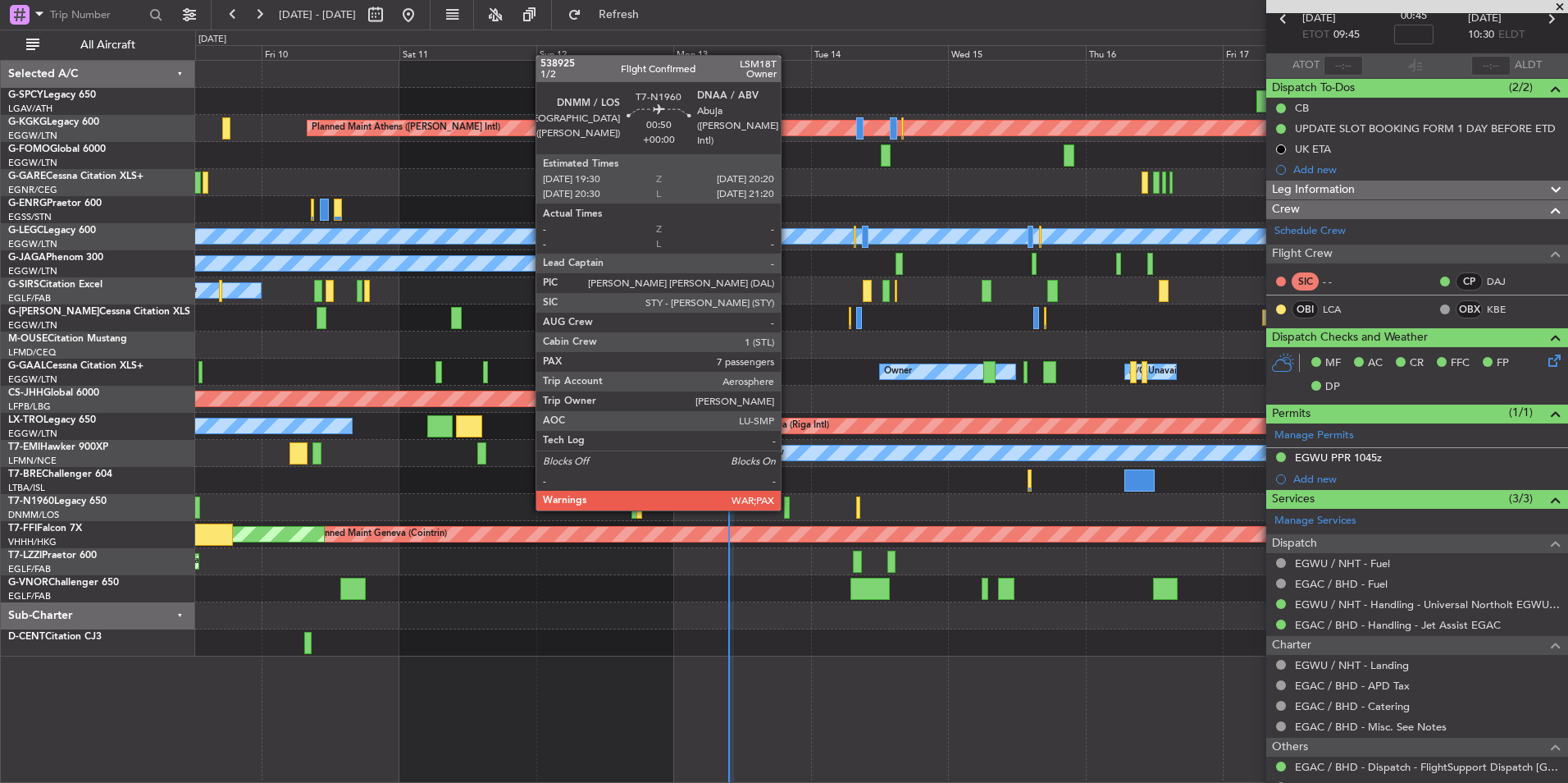
click at [788, 507] on div at bounding box center [785, 508] width 5 height 23
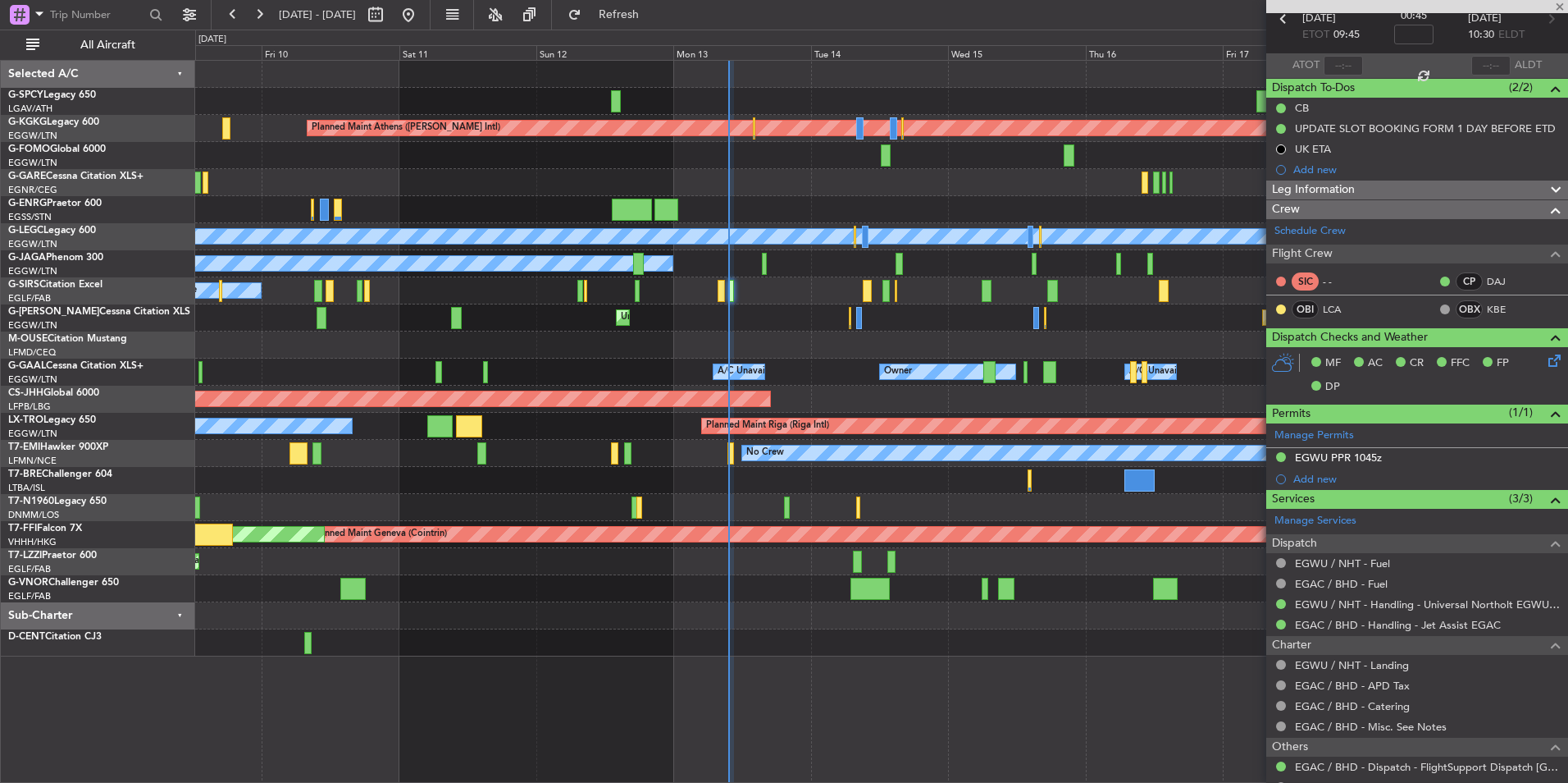
type input "7"
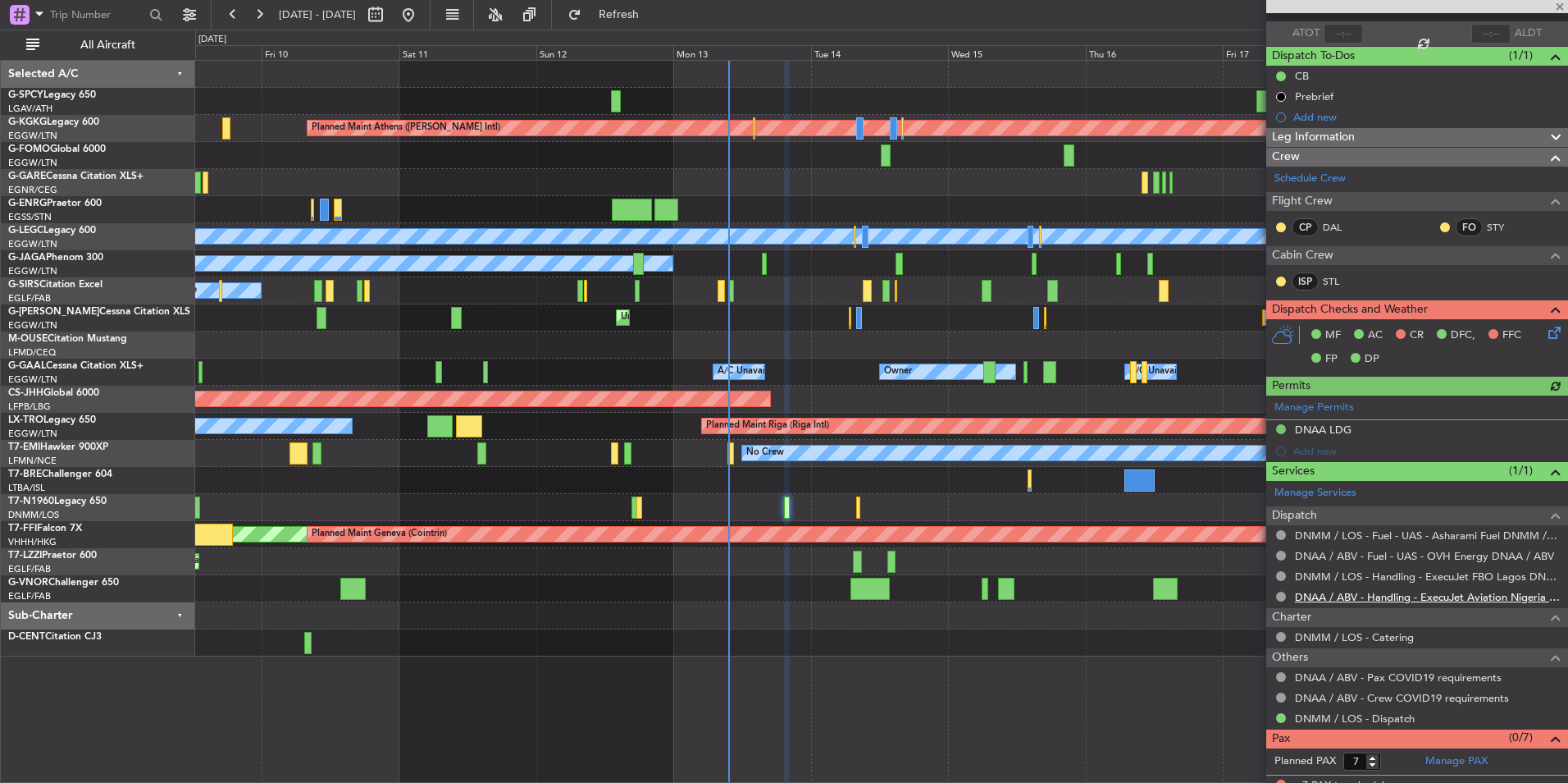
scroll to position [126, 0]
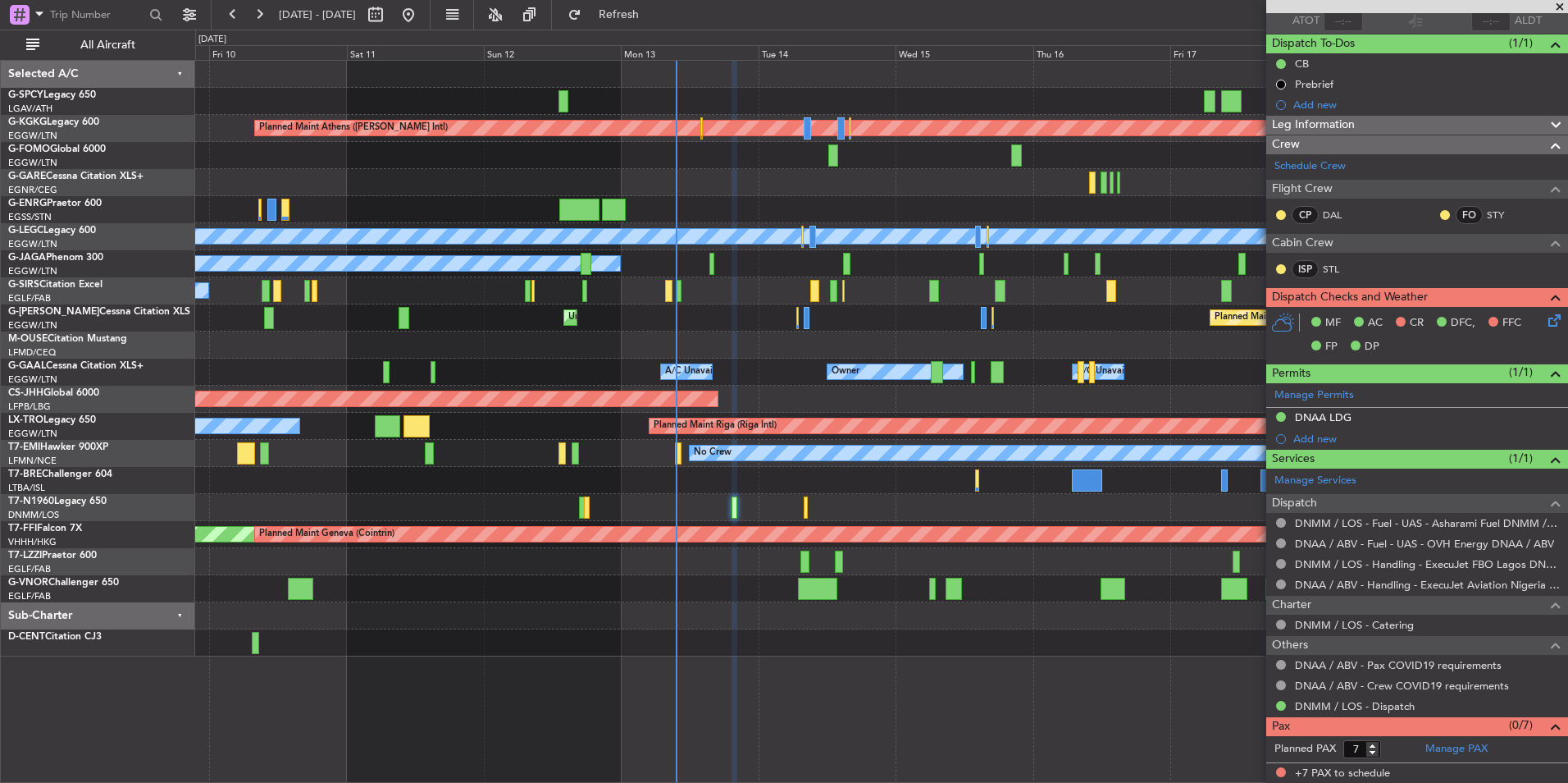
click at [743, 322] on div "Unplanned Maint [GEOGRAPHIC_DATA] ([GEOGRAPHIC_DATA]) Planned Maint [GEOGRAPHIC…" at bounding box center [881, 318] width 1372 height 27
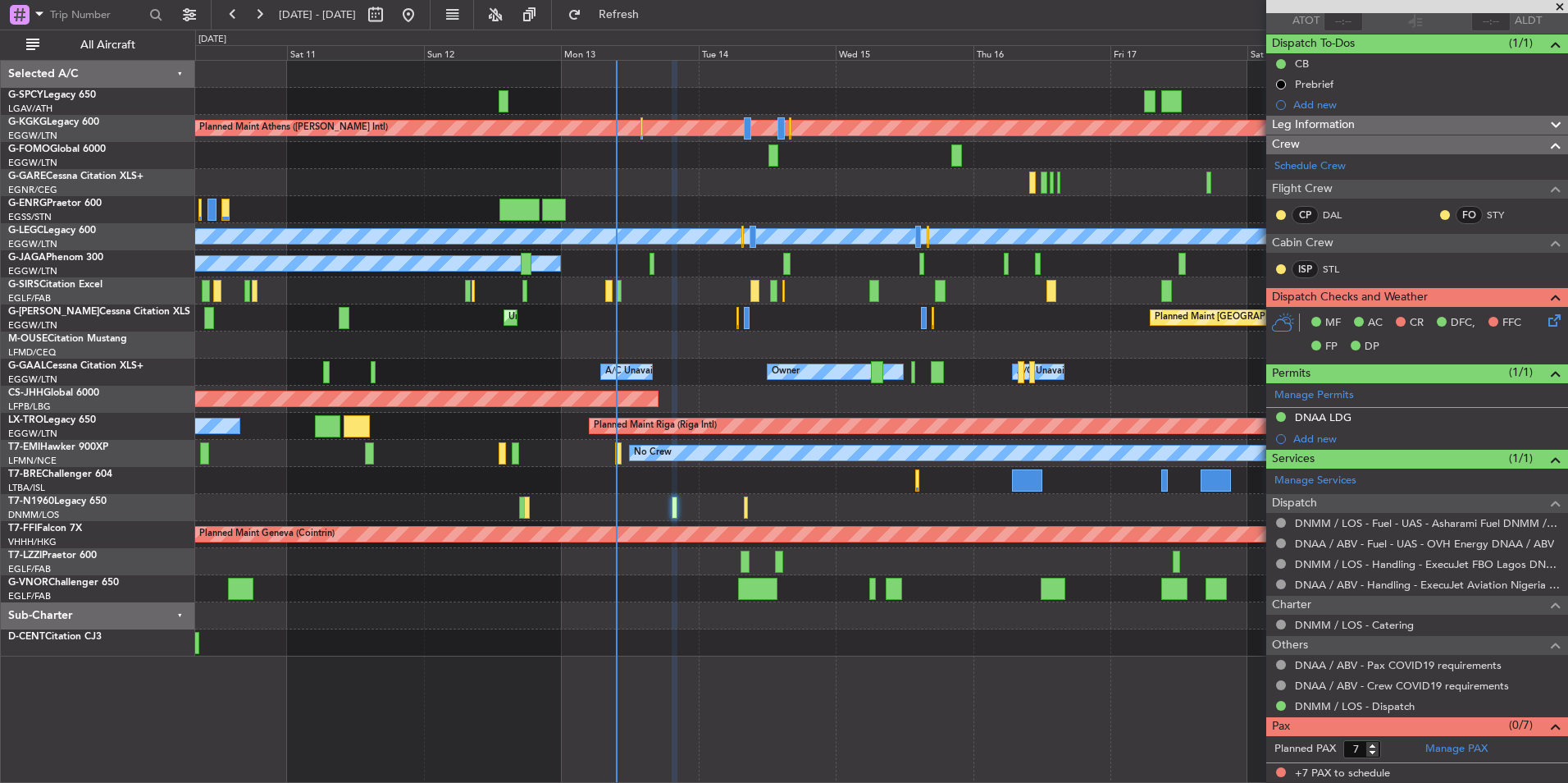
click at [732, 290] on div "Planned Maint Oxford ([GEOGRAPHIC_DATA]) A/C Unavailable" at bounding box center [881, 290] width 1372 height 27
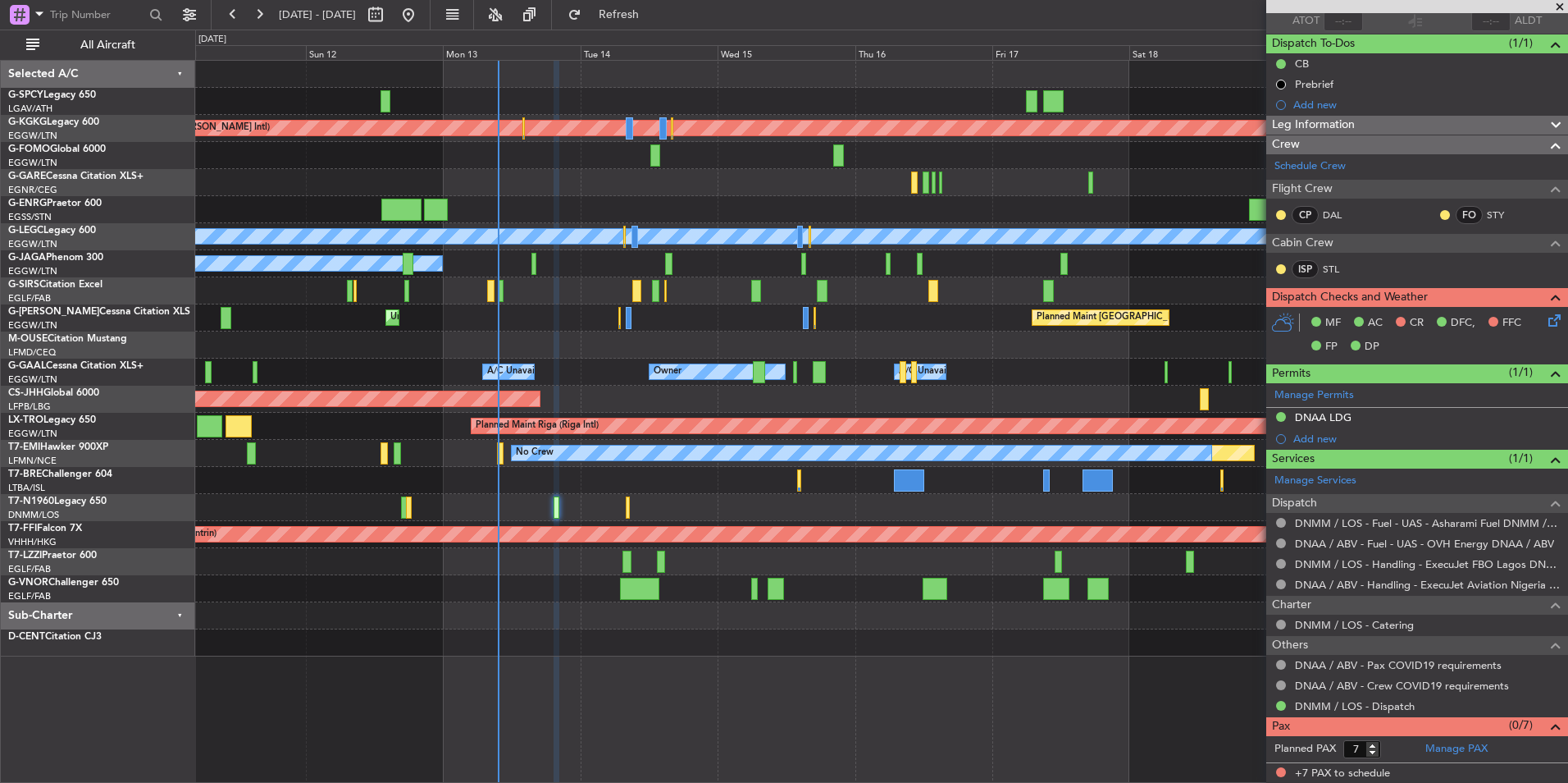
click at [686, 512] on div at bounding box center [881, 507] width 1372 height 27
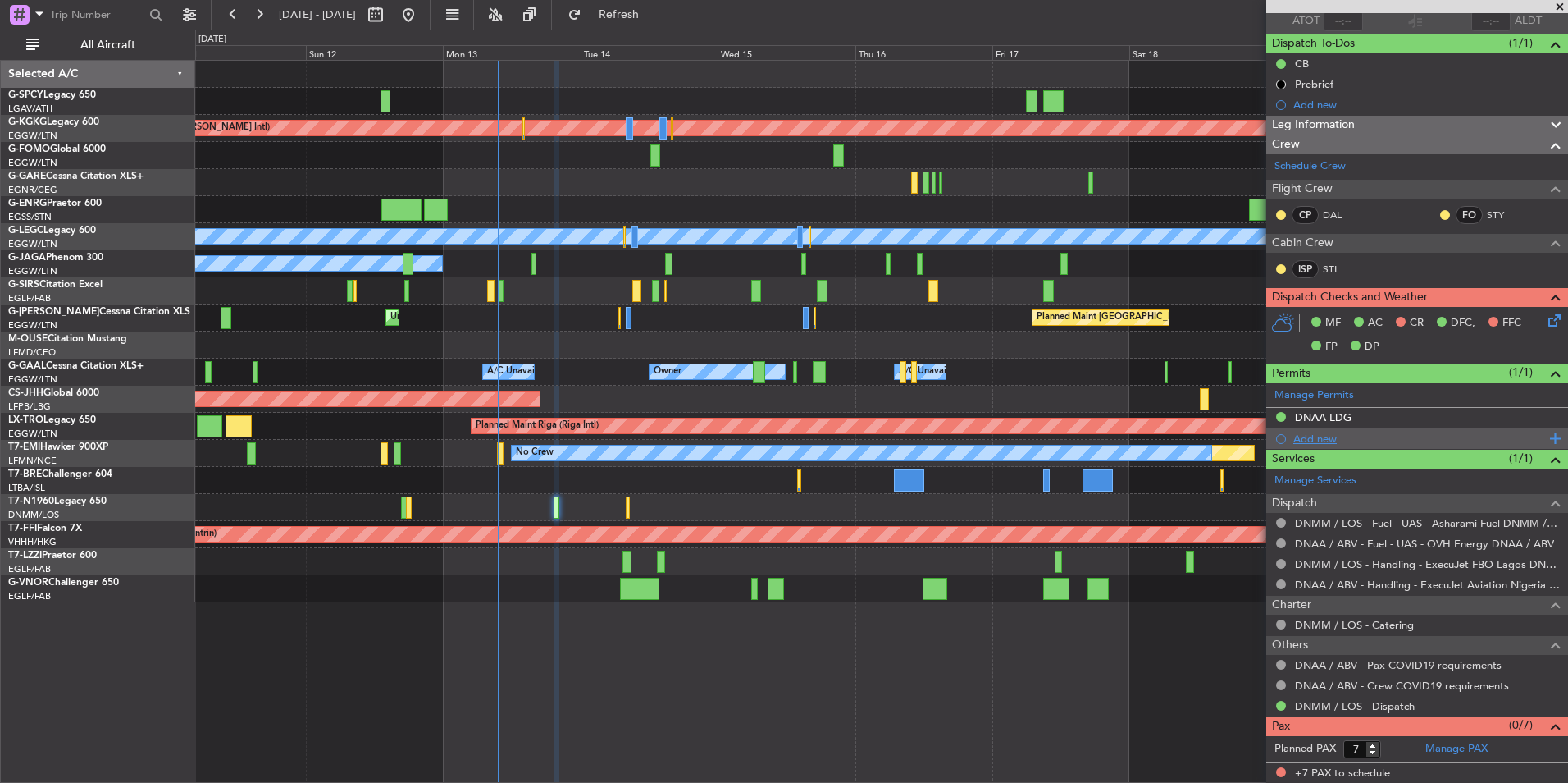
scroll to position [0, 0]
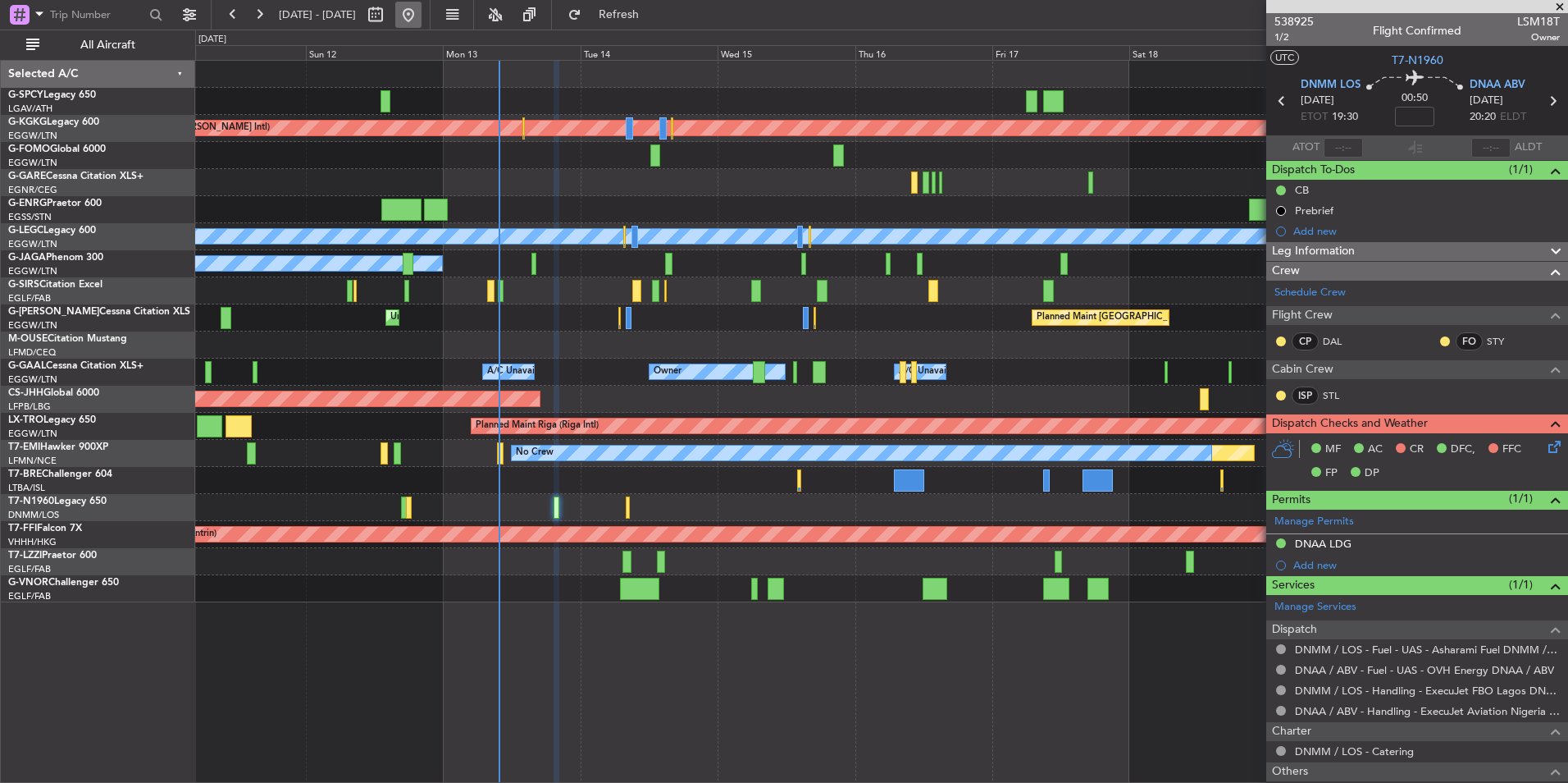
click at [422, 13] on button at bounding box center [409, 15] width 26 height 26
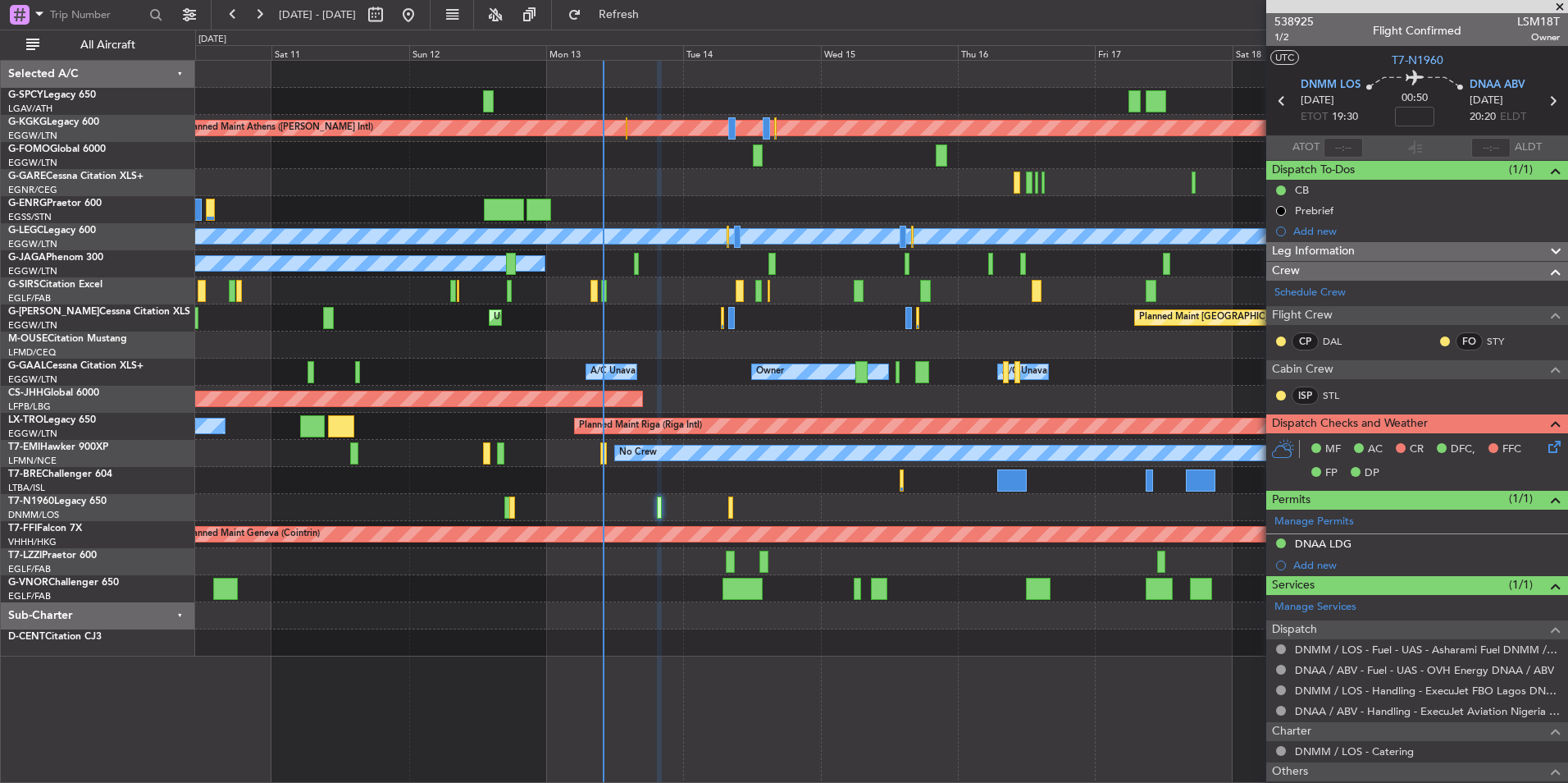
click at [676, 335] on div "Planned Maint Athens (Eleftherios Venizelos Intl) Unplanned Maint Istanbul (Ata…" at bounding box center [881, 359] width 1372 height 596
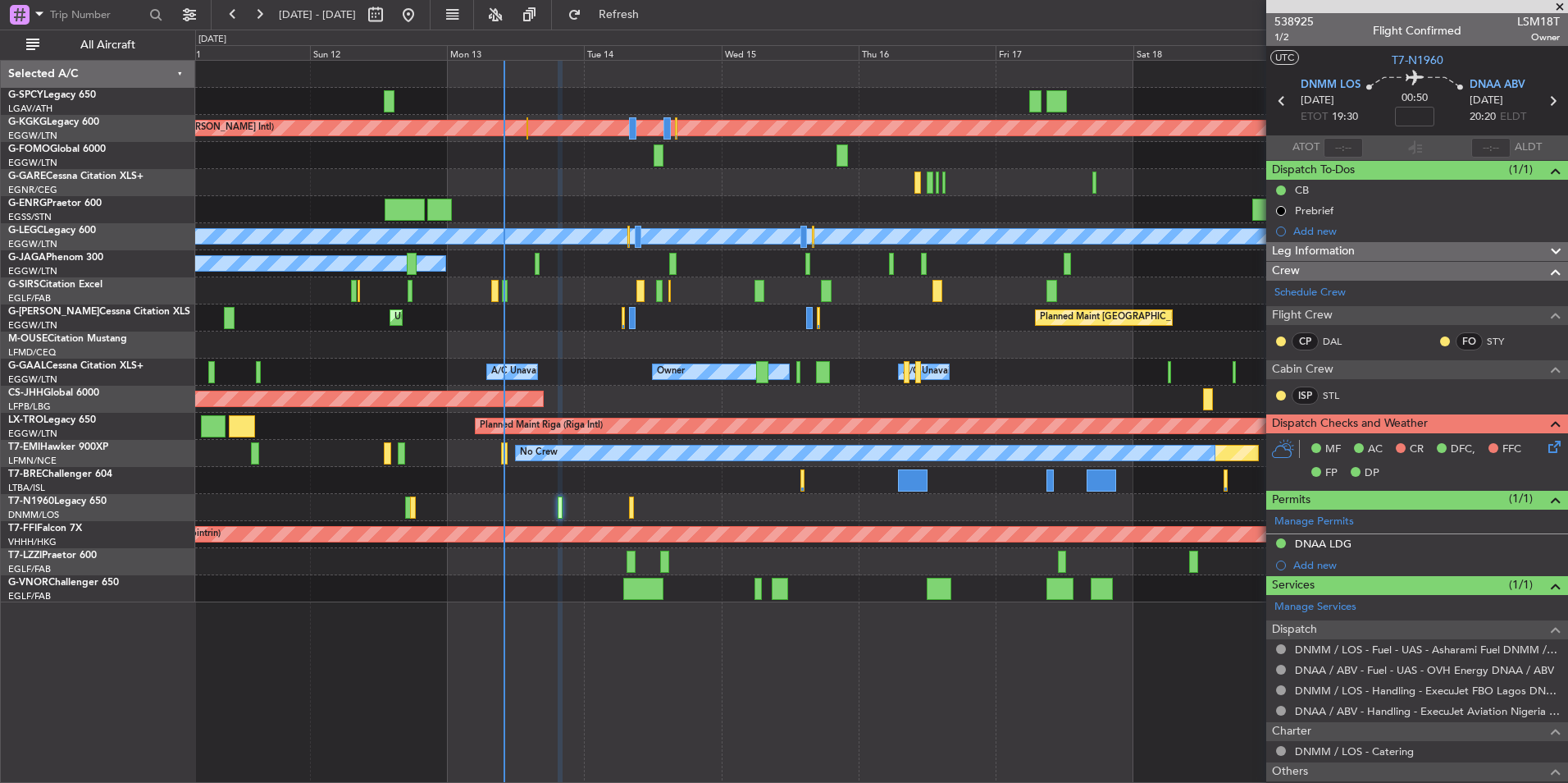
click at [564, 368] on div "Owner A/C Unavailable Owner A/C Unavailable" at bounding box center [881, 371] width 1372 height 27
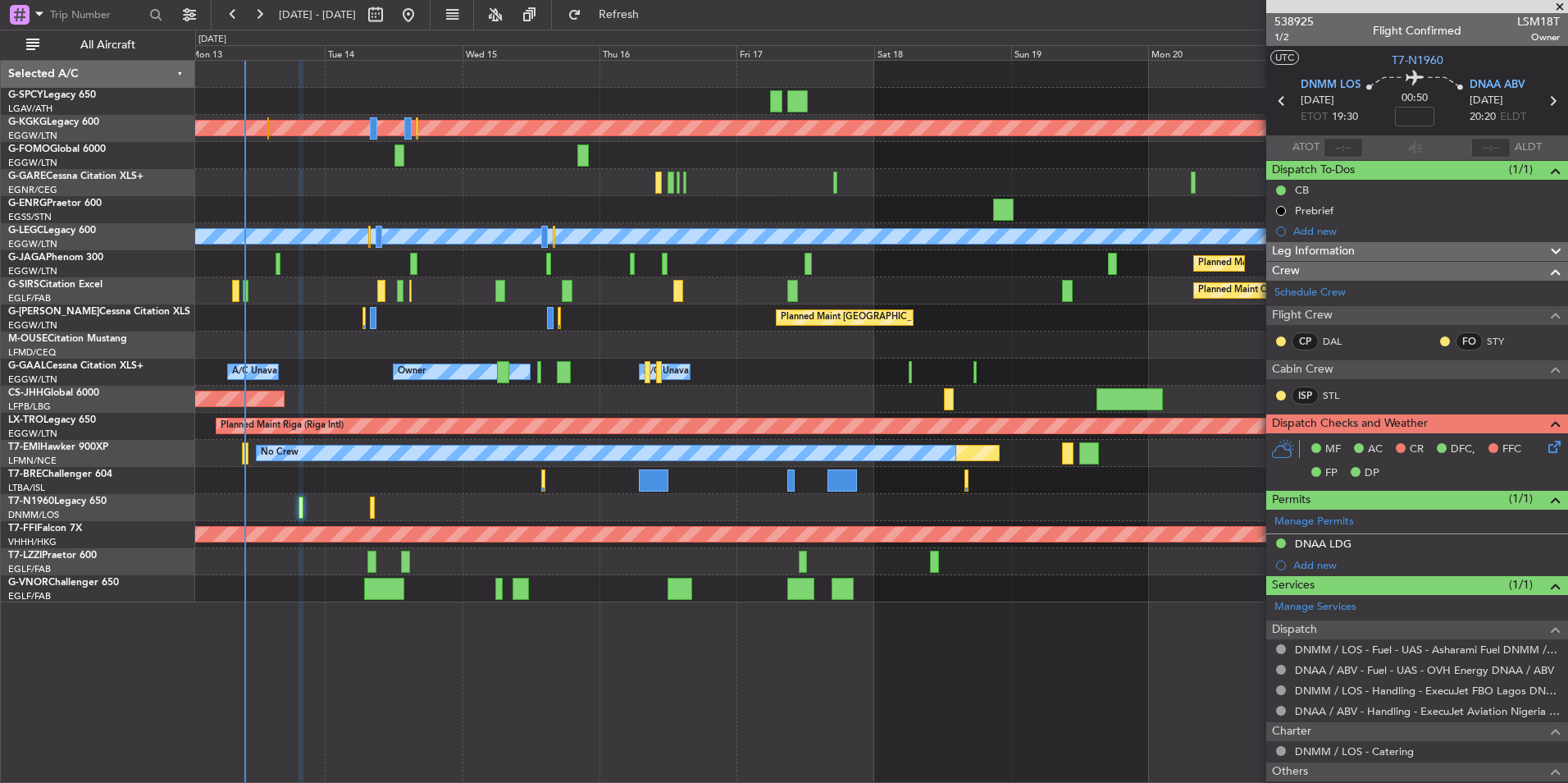
click at [717, 371] on div "Owner A/C Unavailable Owner A/C Unavailable Owner" at bounding box center [881, 371] width 1372 height 27
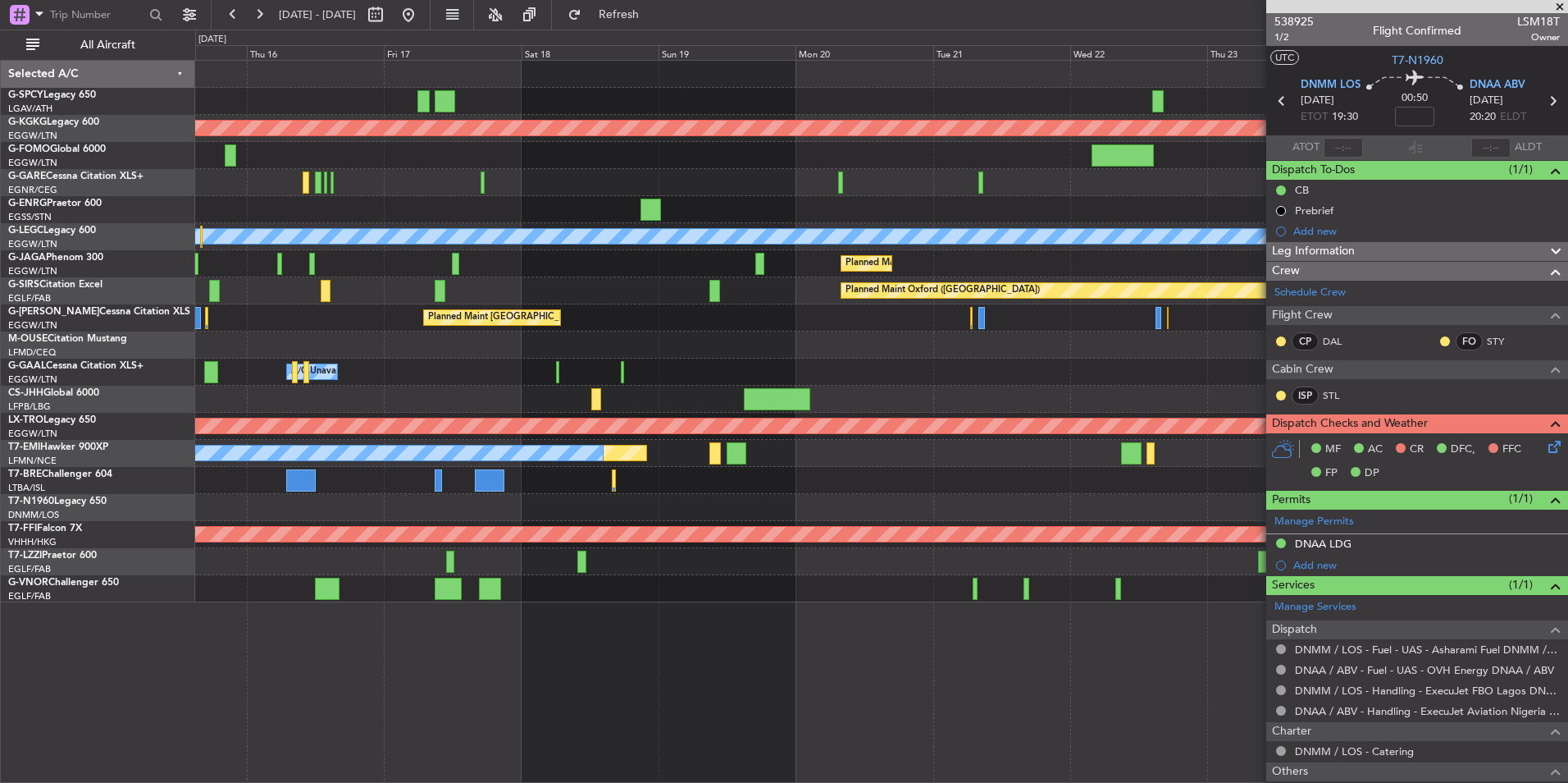
click at [607, 358] on div "Owner A/C Unavailable Owner Owner A/C Unavailable" at bounding box center [881, 371] width 1372 height 27
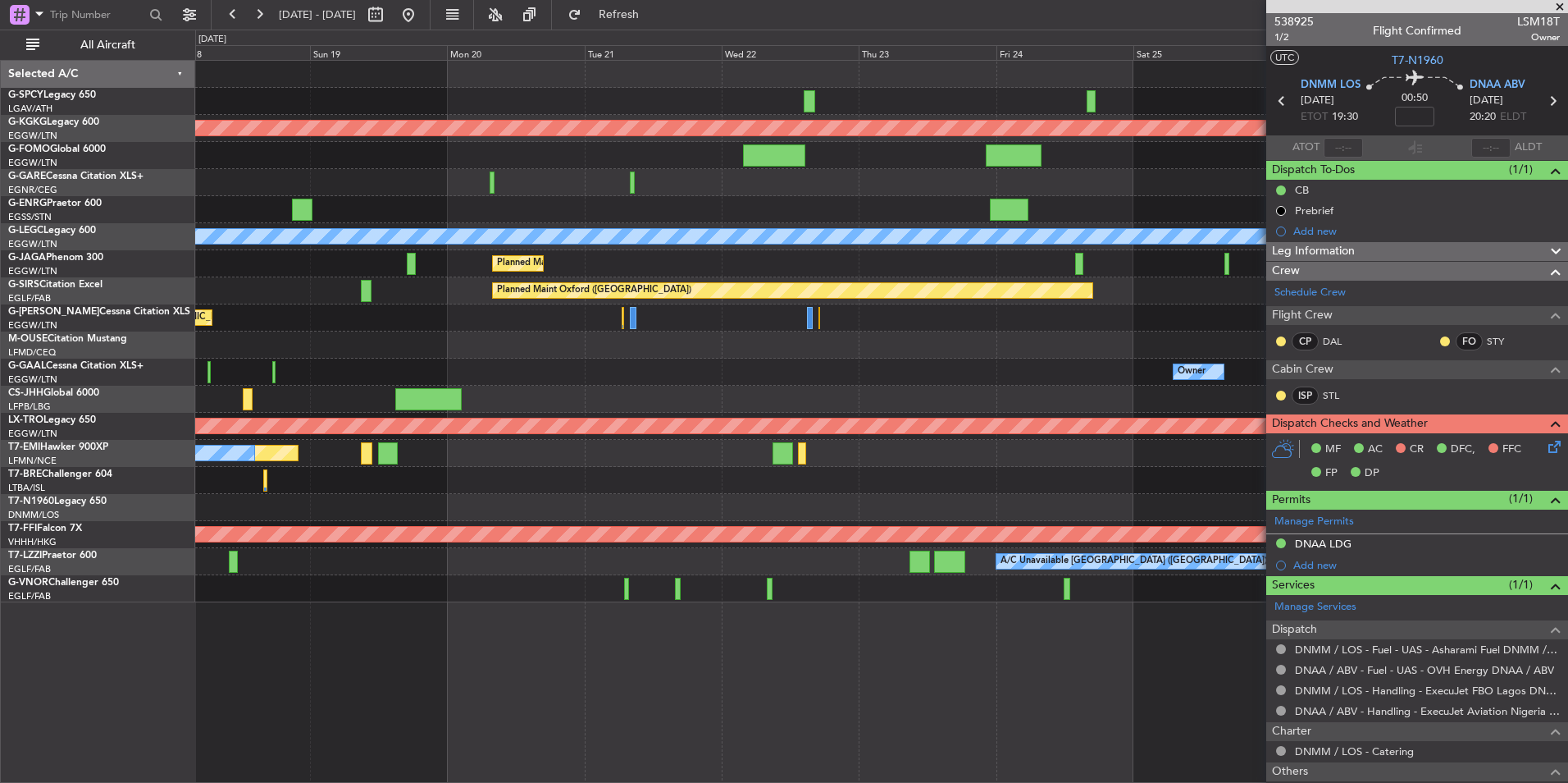
click at [605, 344] on div at bounding box center [881, 345] width 1372 height 27
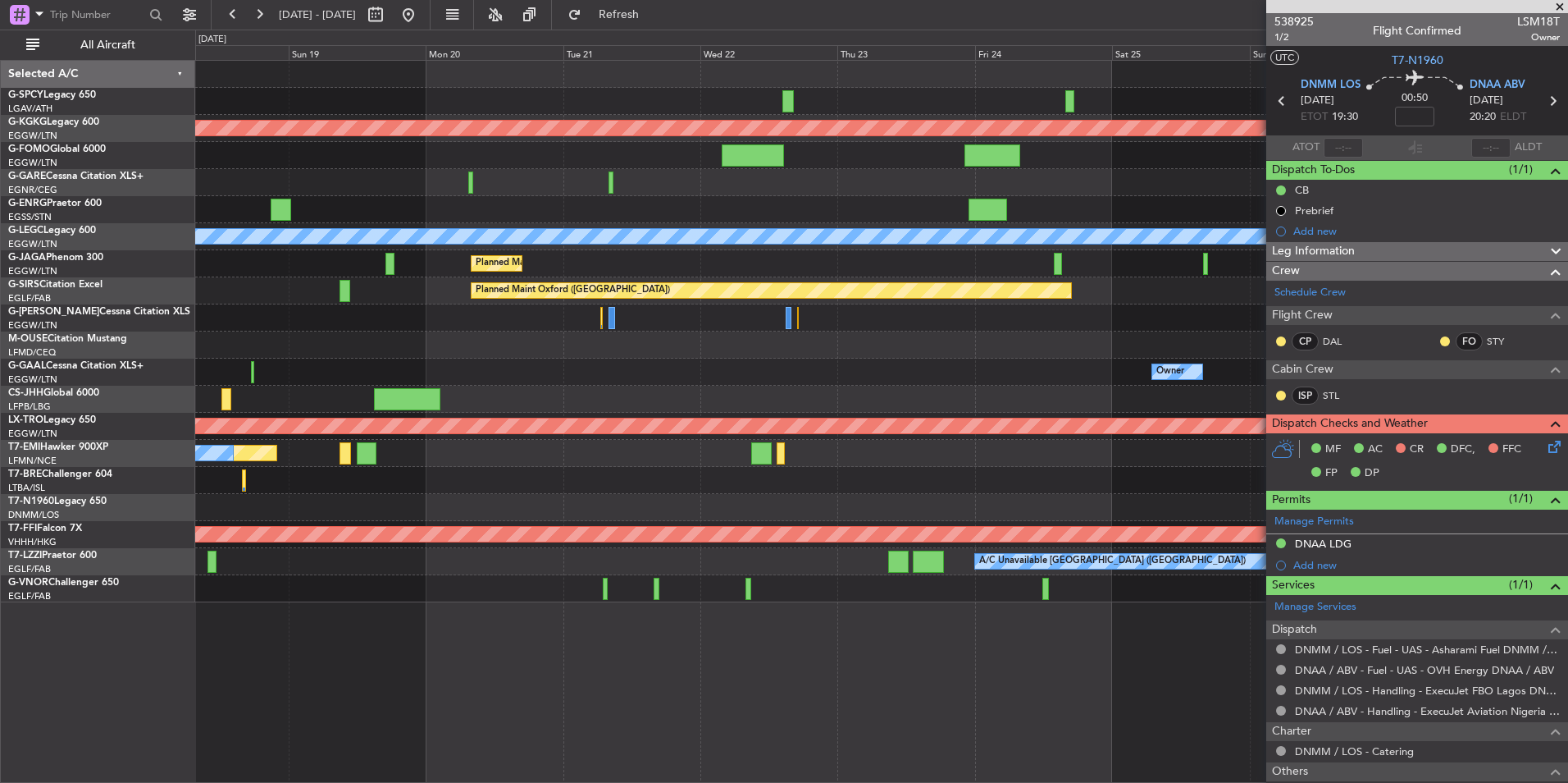
click at [658, 345] on div at bounding box center [881, 345] width 1372 height 27
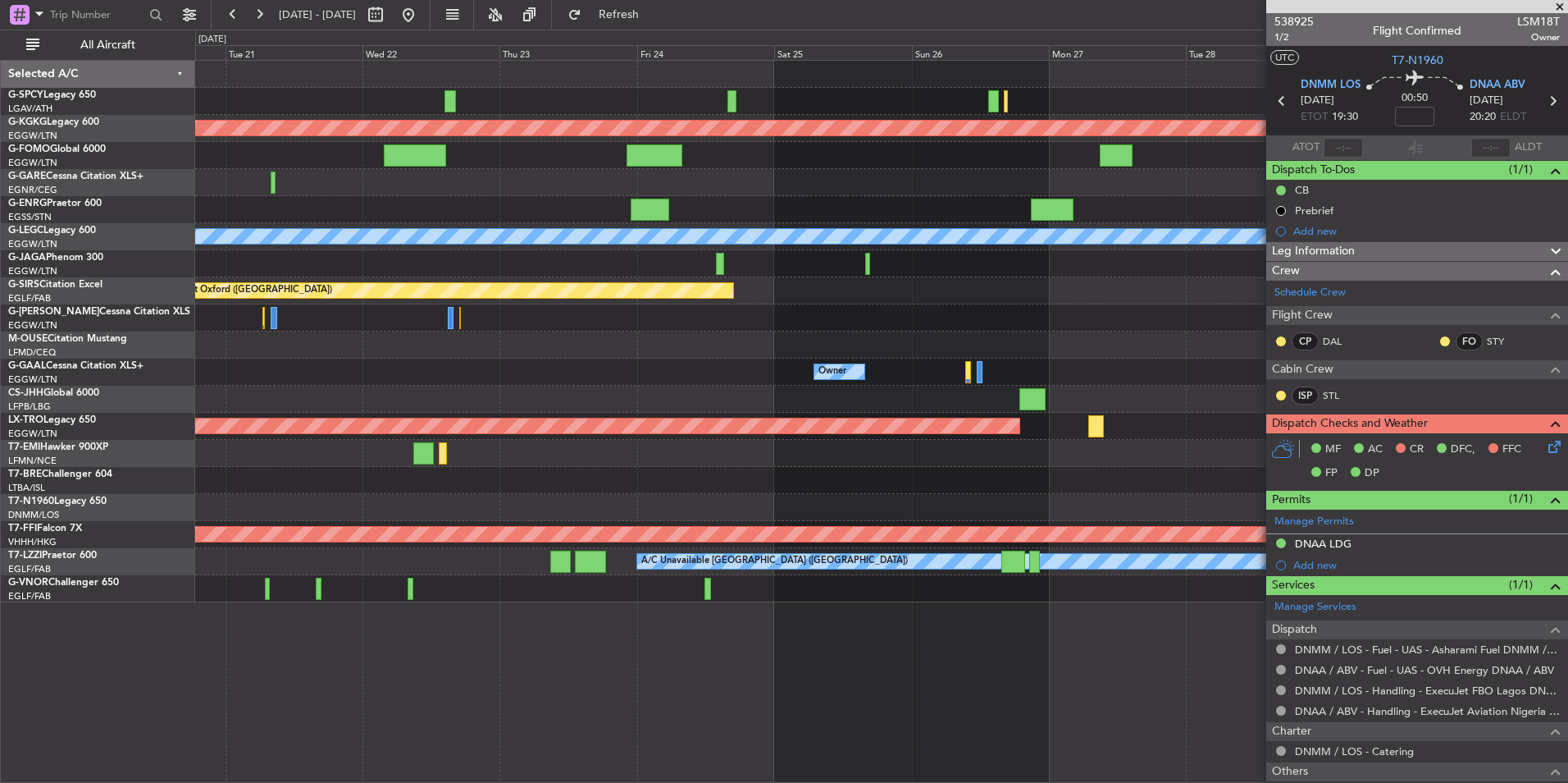
click at [787, 358] on div at bounding box center [881, 345] width 1372 height 27
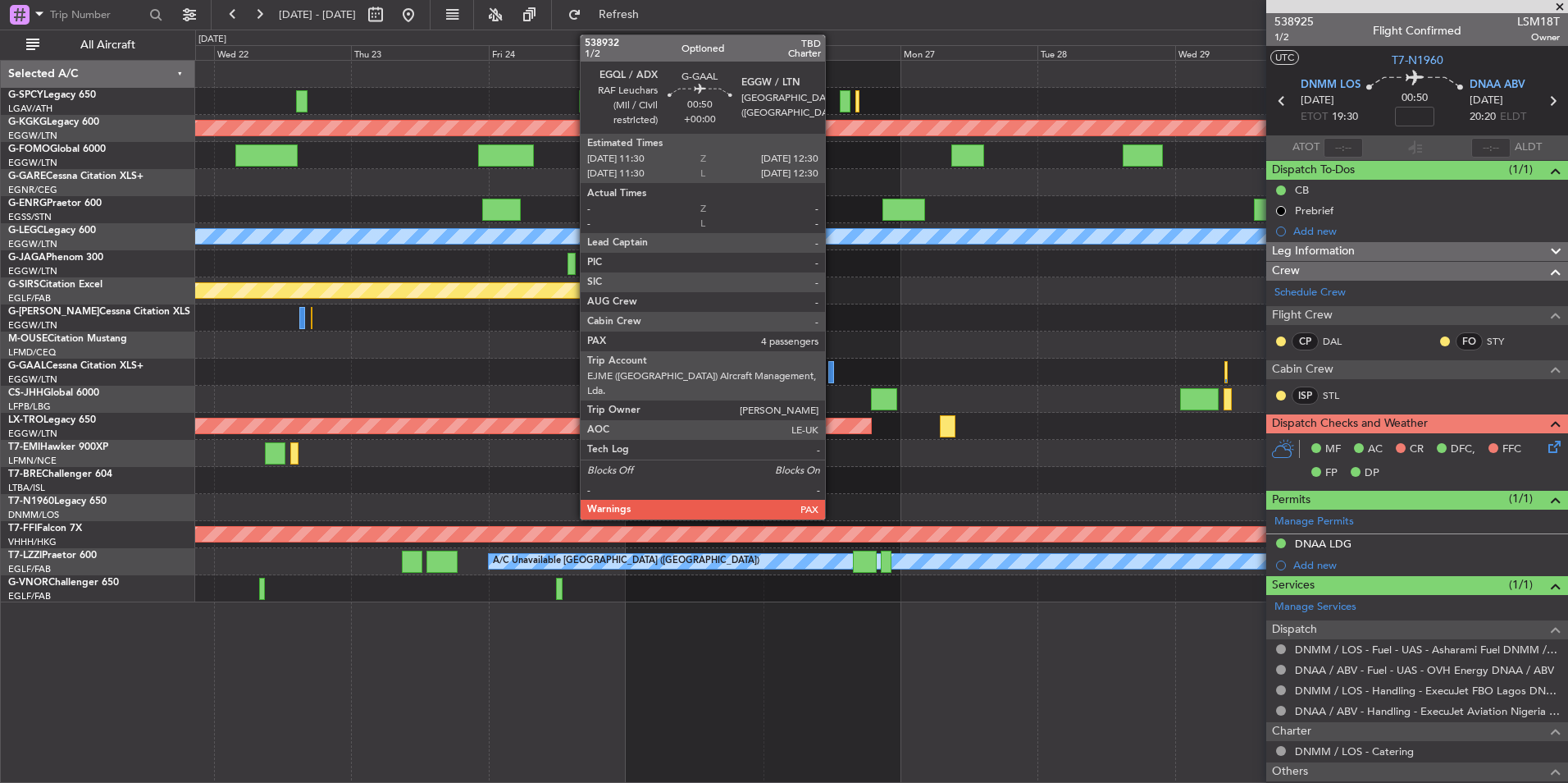
click at [832, 376] on div at bounding box center [831, 372] width 6 height 23
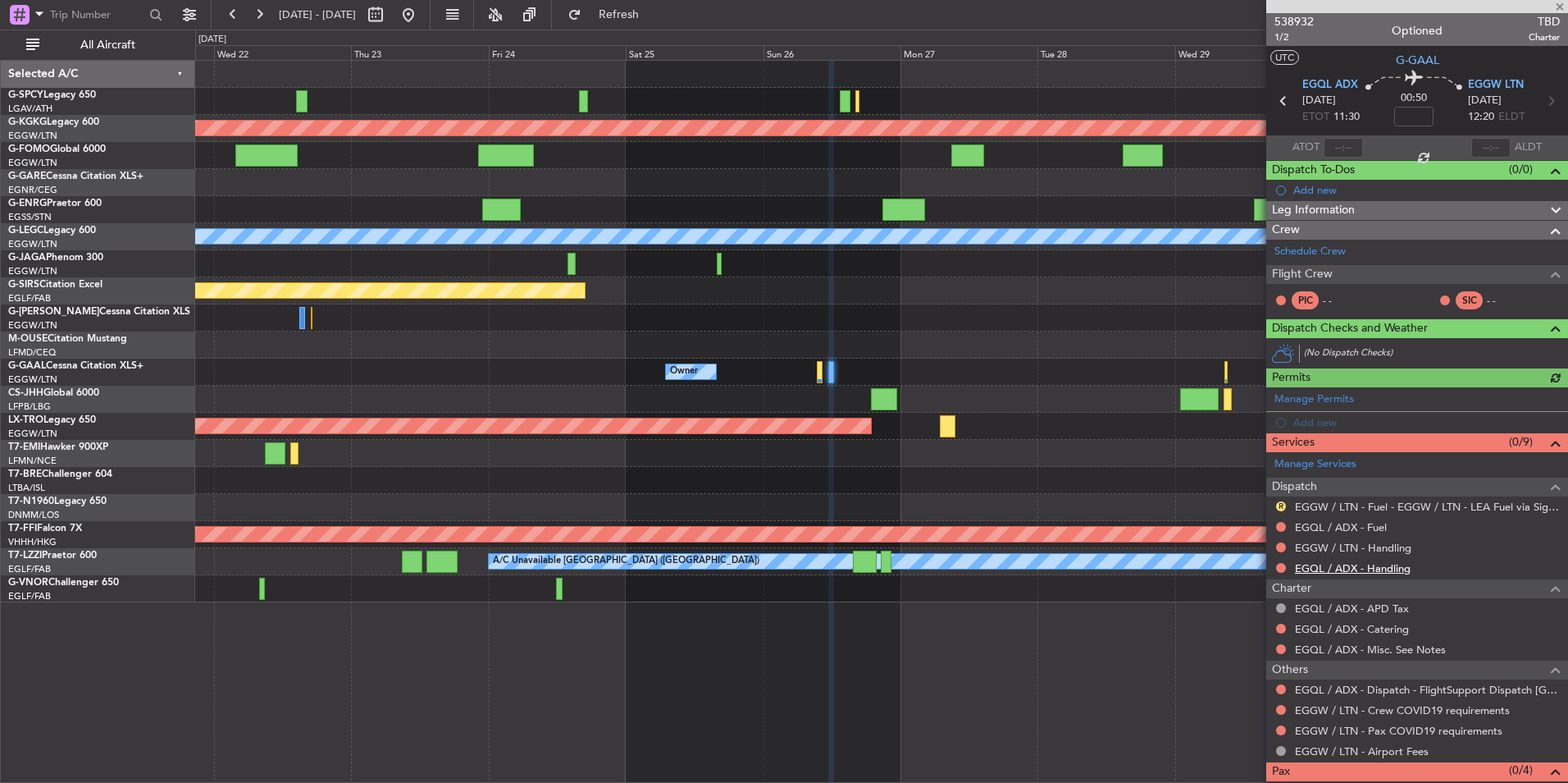
click at [1379, 565] on link "EGQL / ADX - Handling" at bounding box center [1352, 568] width 116 height 14
click at [659, 3] on button "Refresh" at bounding box center [609, 15] width 99 height 26
click at [1383, 550] on link "EGGW / LTN - Handling" at bounding box center [1353, 547] width 116 height 14
click at [633, 11] on button "Refresh" at bounding box center [609, 15] width 99 height 26
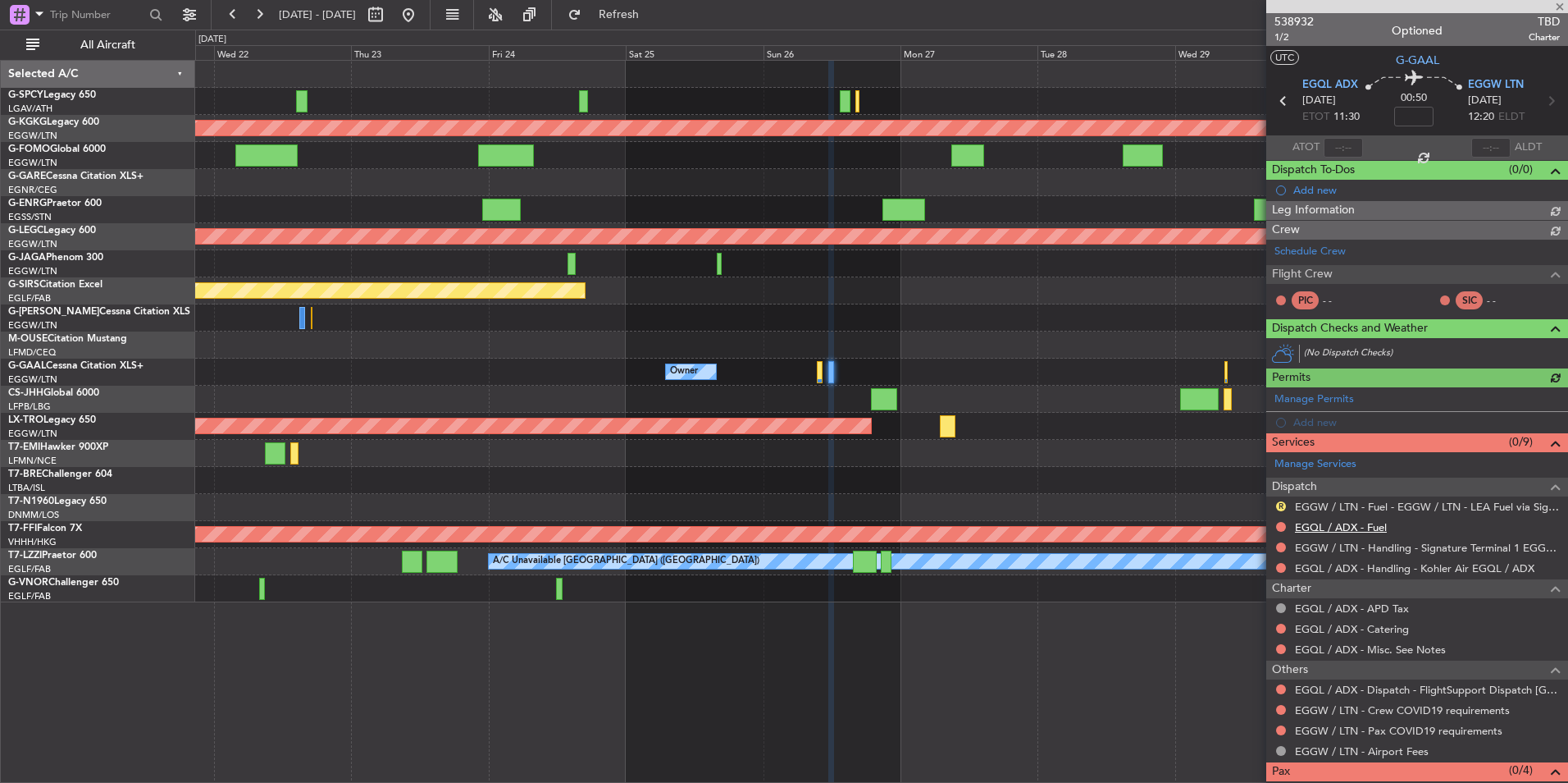
click at [1376, 528] on link "EGQL / ADX - Fuel" at bounding box center [1341, 526] width 92 height 14
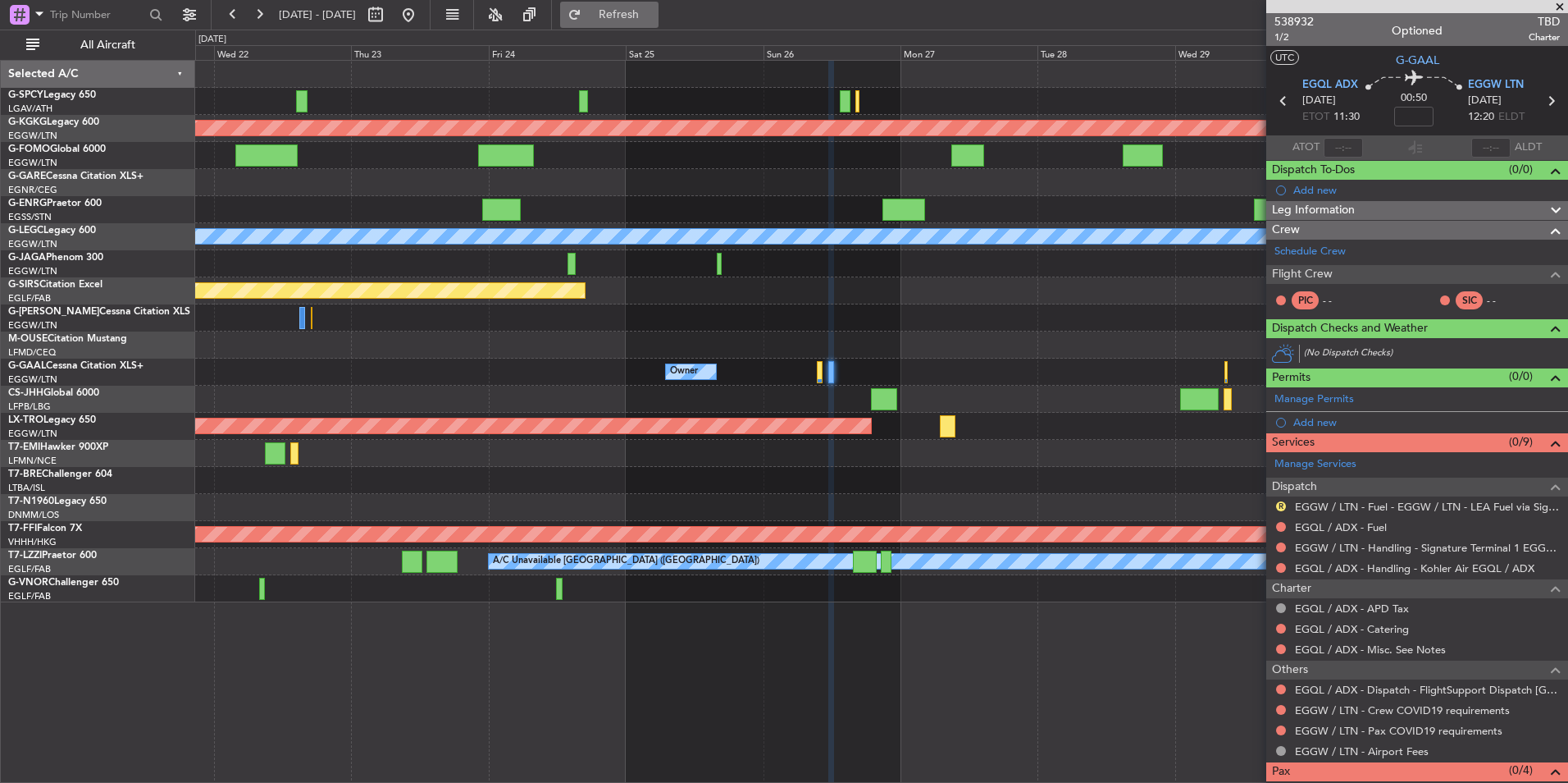
click at [632, 13] on button "Refresh" at bounding box center [609, 15] width 99 height 26
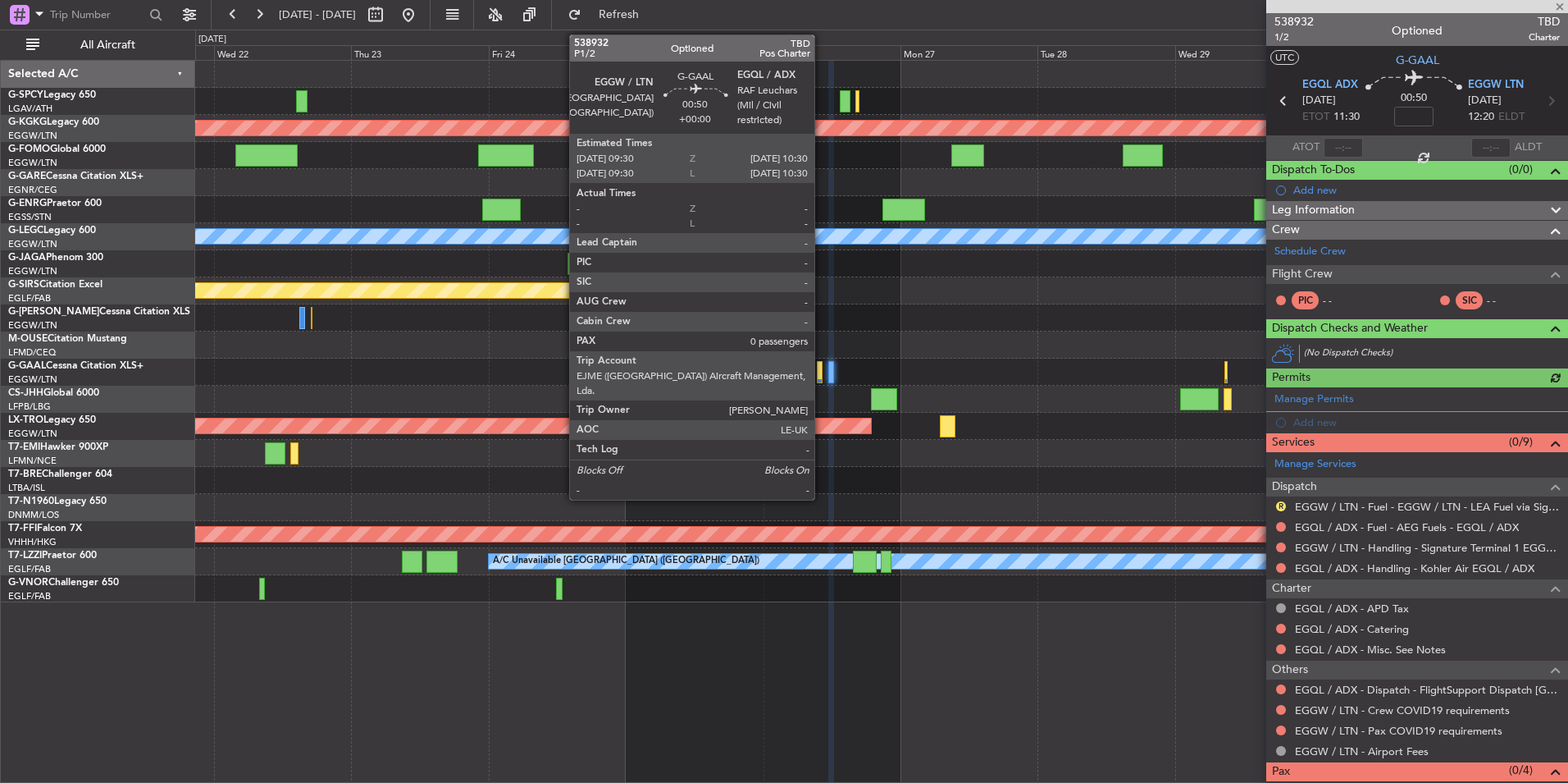
click at [821, 371] on div at bounding box center [819, 372] width 6 height 23
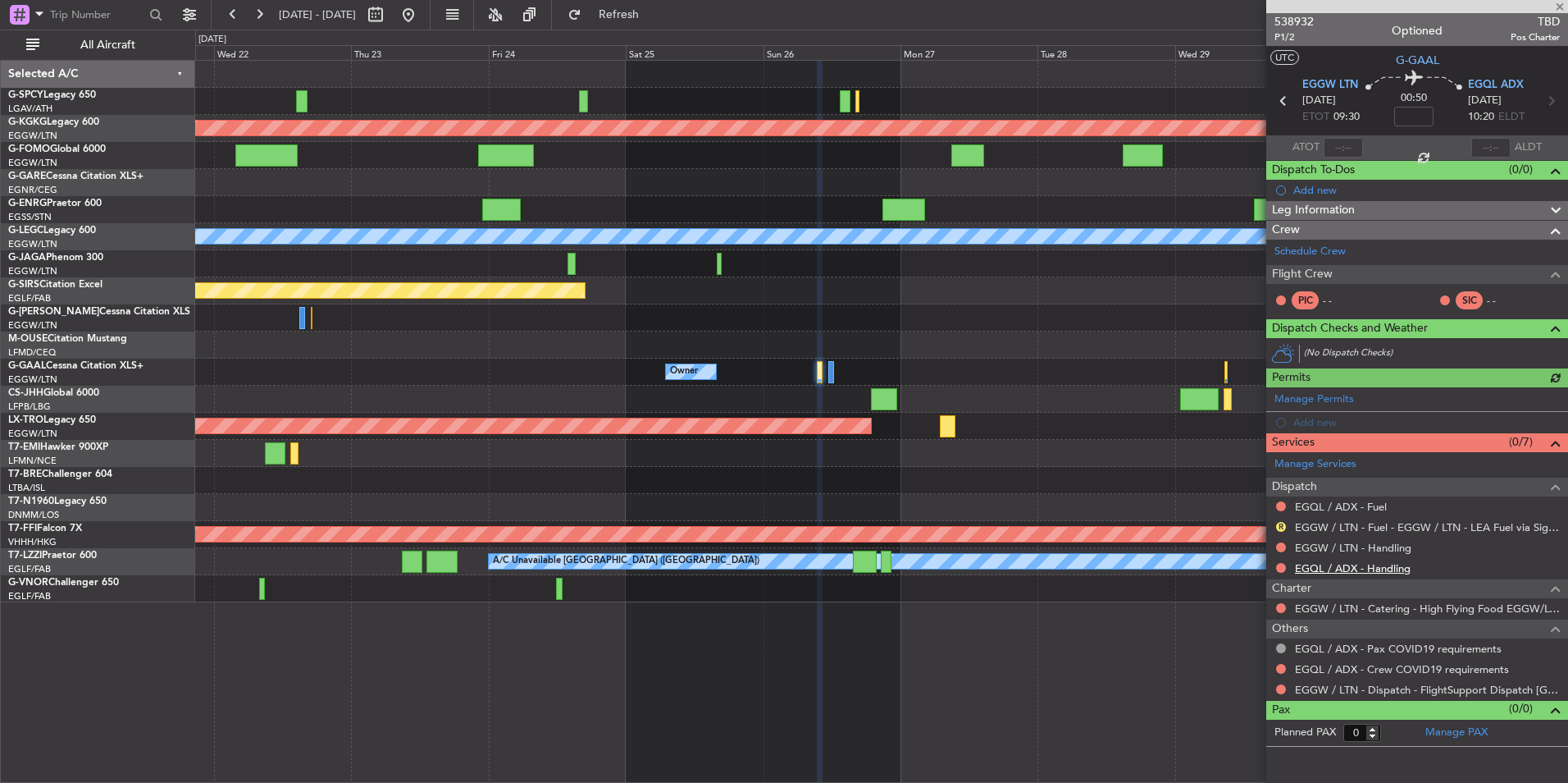
click at [1375, 570] on link "EGQL / ADX - Handling" at bounding box center [1352, 568] width 116 height 14
click at [640, 8] on button "Refresh" at bounding box center [609, 15] width 99 height 26
click at [1395, 544] on div "Manage Services Dispatch EGQL / ADX - Fuel R EGGW / LTN - Fuel - EGGW / LTN - L…" at bounding box center [1416, 576] width 302 height 248
click at [1391, 545] on link "EGGW / LTN - Handling" at bounding box center [1353, 547] width 116 height 14
click at [659, 23] on button "Refresh" at bounding box center [609, 15] width 99 height 26
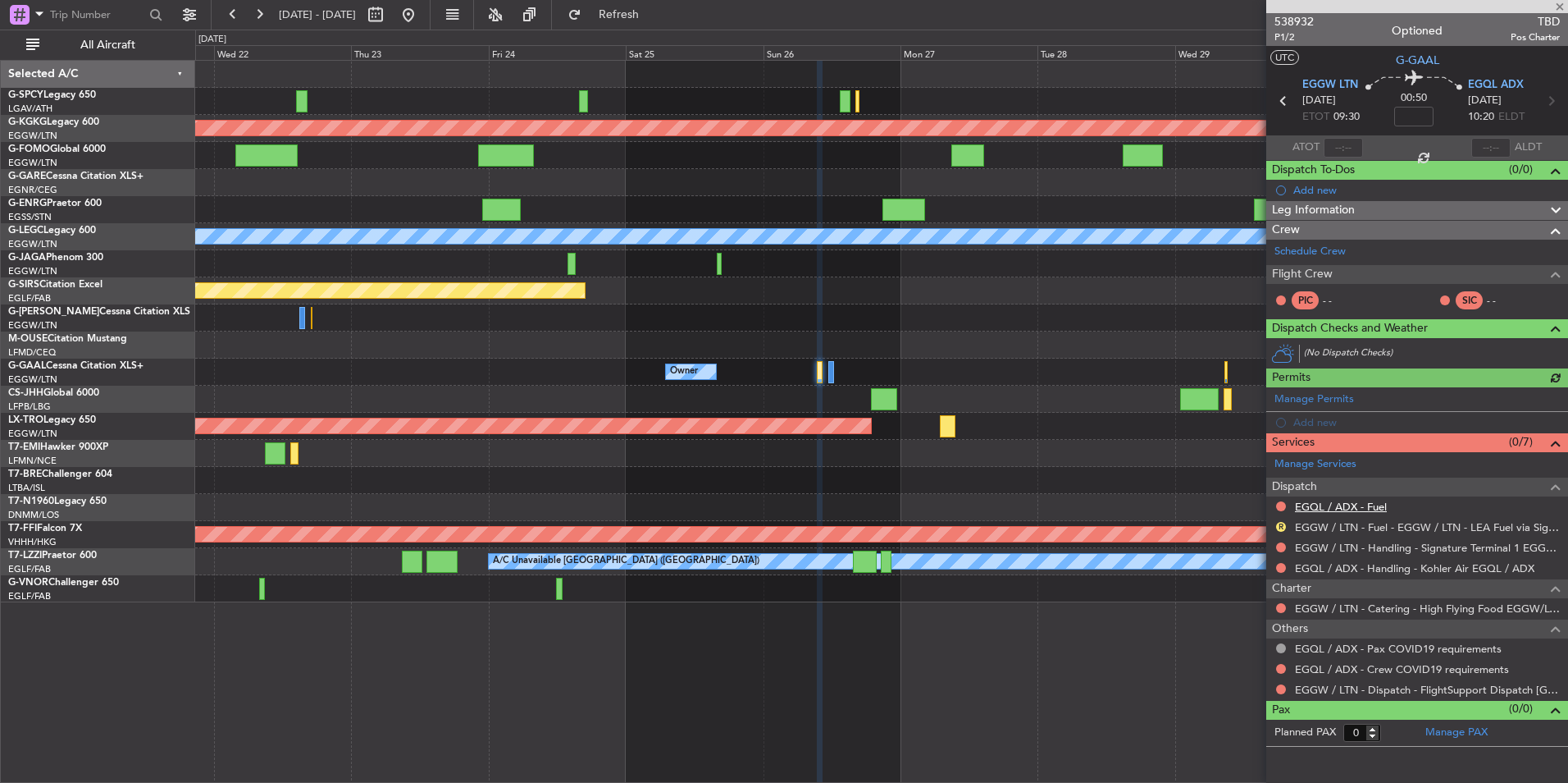
click at [1337, 501] on link "EGQL / ADX - Fuel" at bounding box center [1341, 506] width 92 height 14
click at [654, 16] on span "Refresh" at bounding box center [618, 15] width 69 height 11
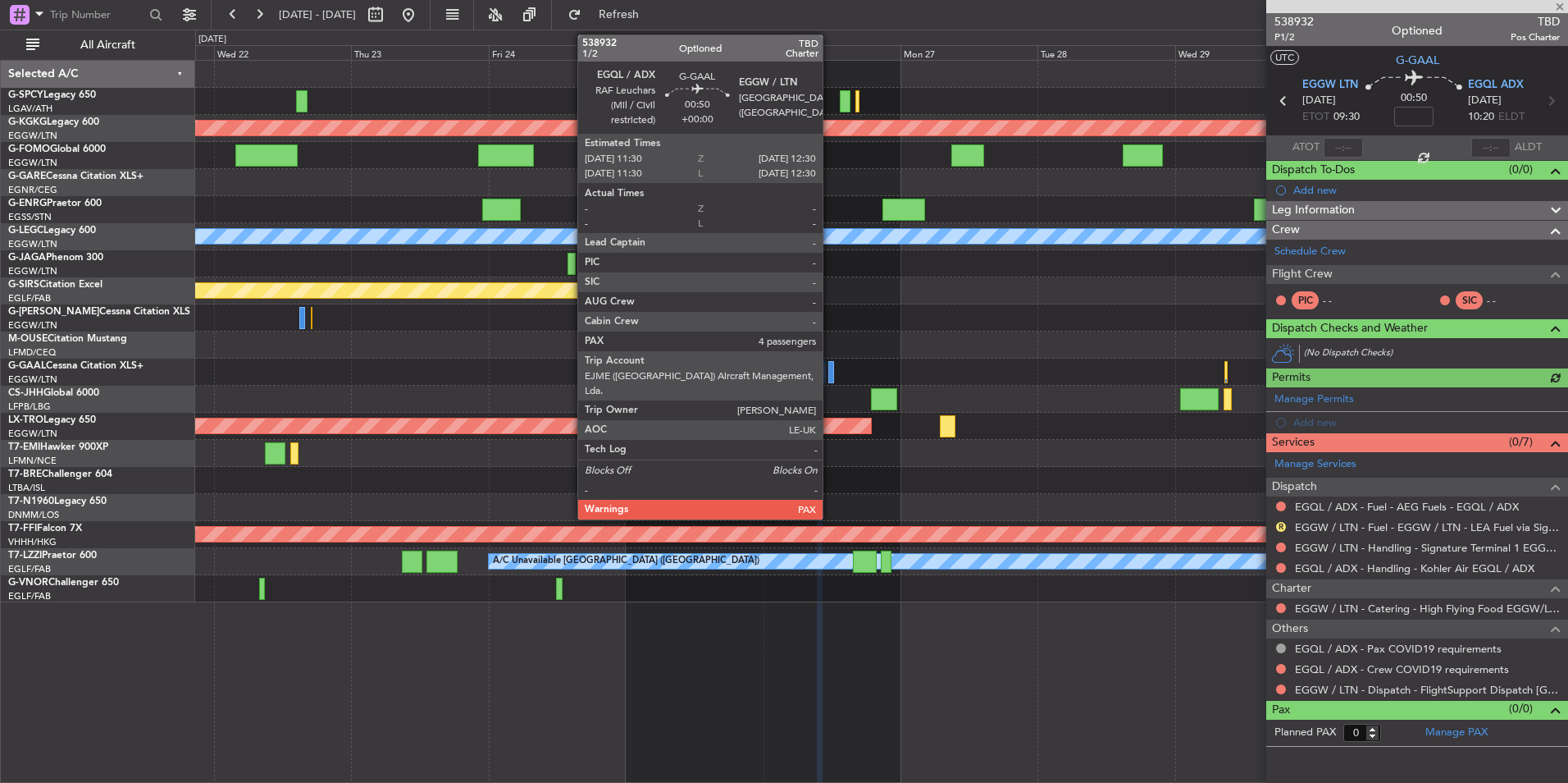
click at [830, 376] on div at bounding box center [831, 372] width 6 height 23
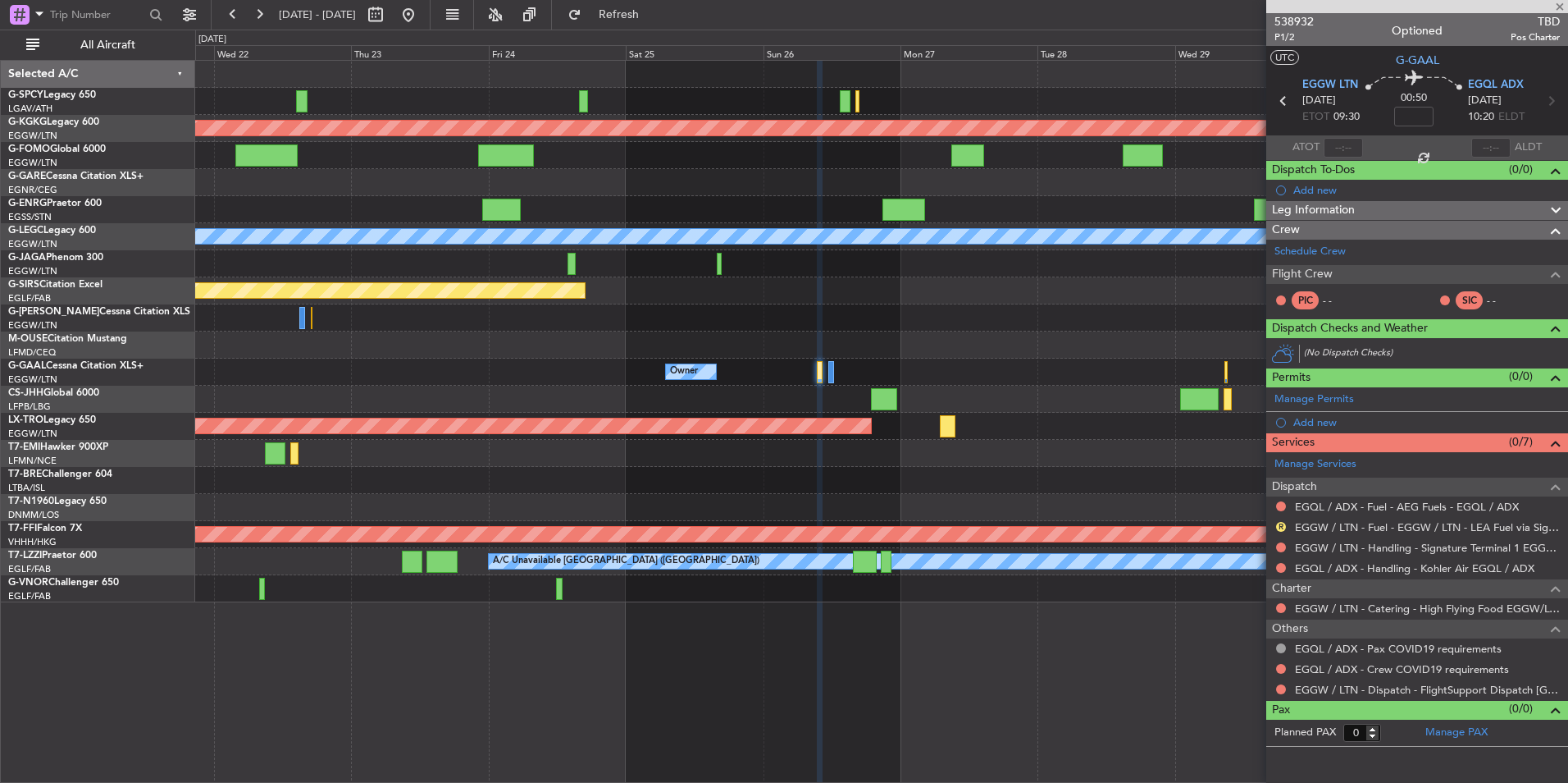
type input "4"
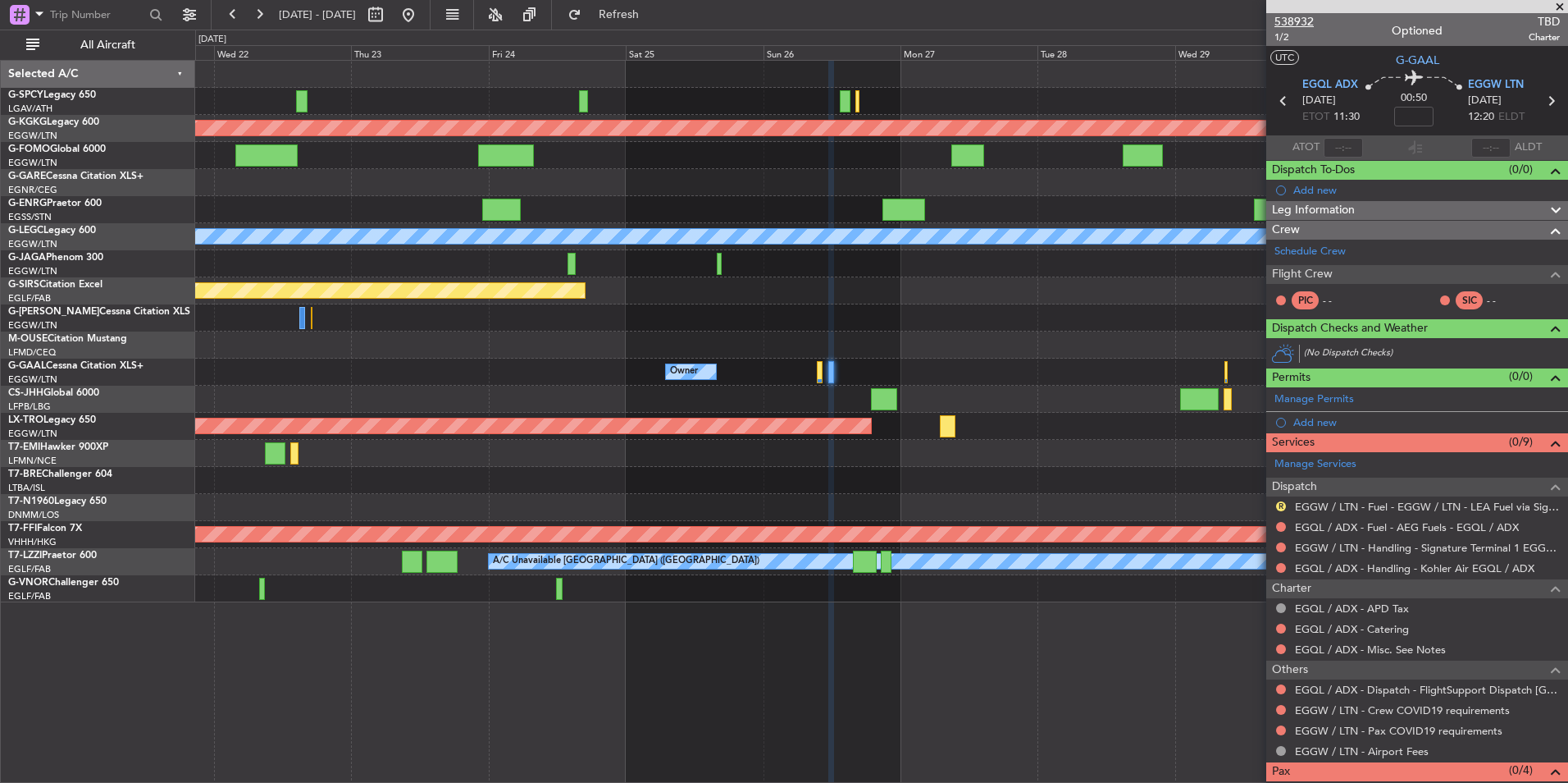
click at [1304, 23] on span "538932" at bounding box center [1294, 22] width 39 height 17
click at [1327, 255] on link "Schedule Crew" at bounding box center [1310, 251] width 71 height 16
click at [474, 248] on div "Planned Maint Athens ([PERSON_NAME] Intl) Planned Maint [GEOGRAPHIC_DATA] ([GEO…" at bounding box center [881, 332] width 1372 height 541
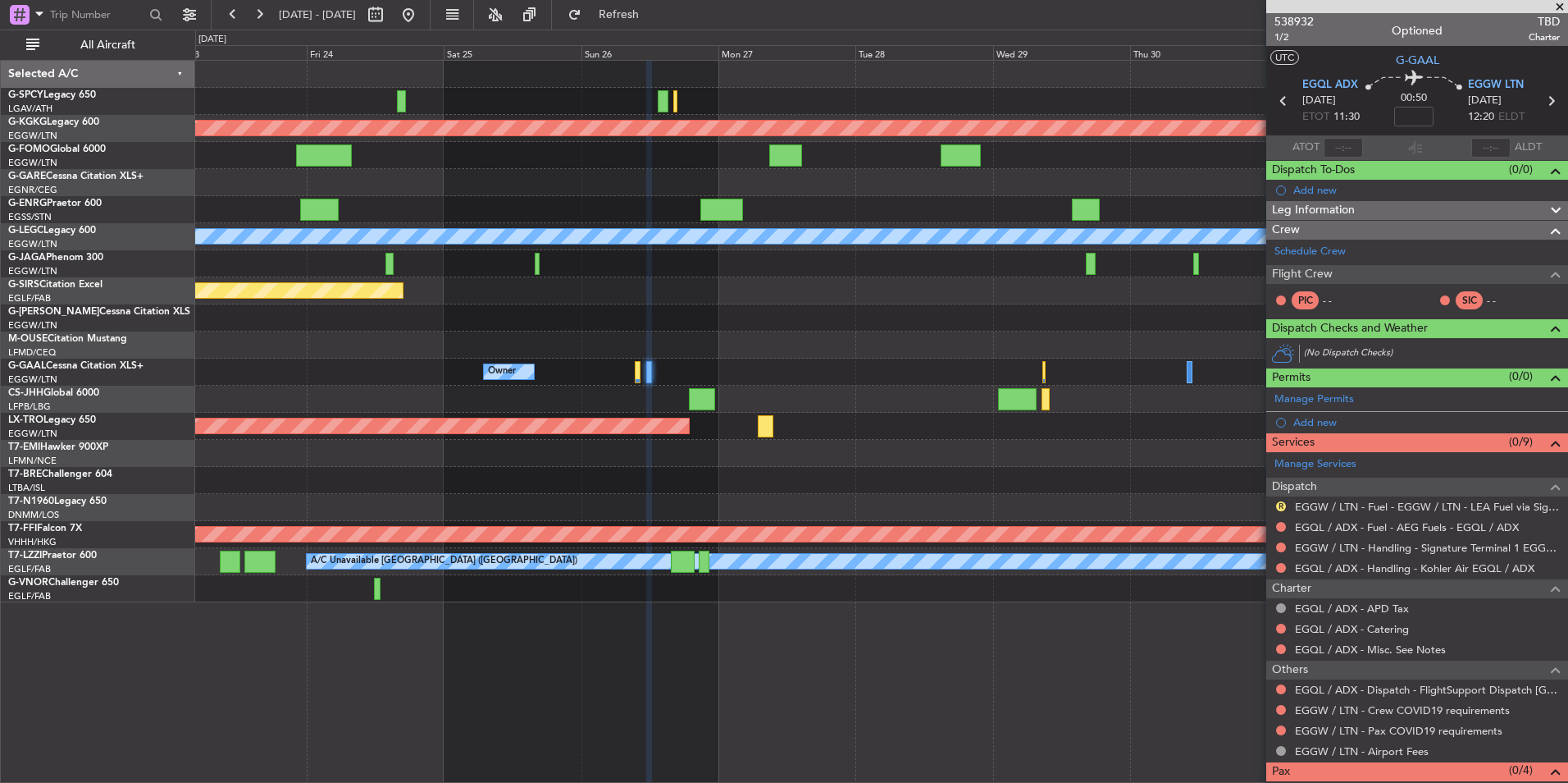
click at [740, 203] on div at bounding box center [881, 210] width 1372 height 27
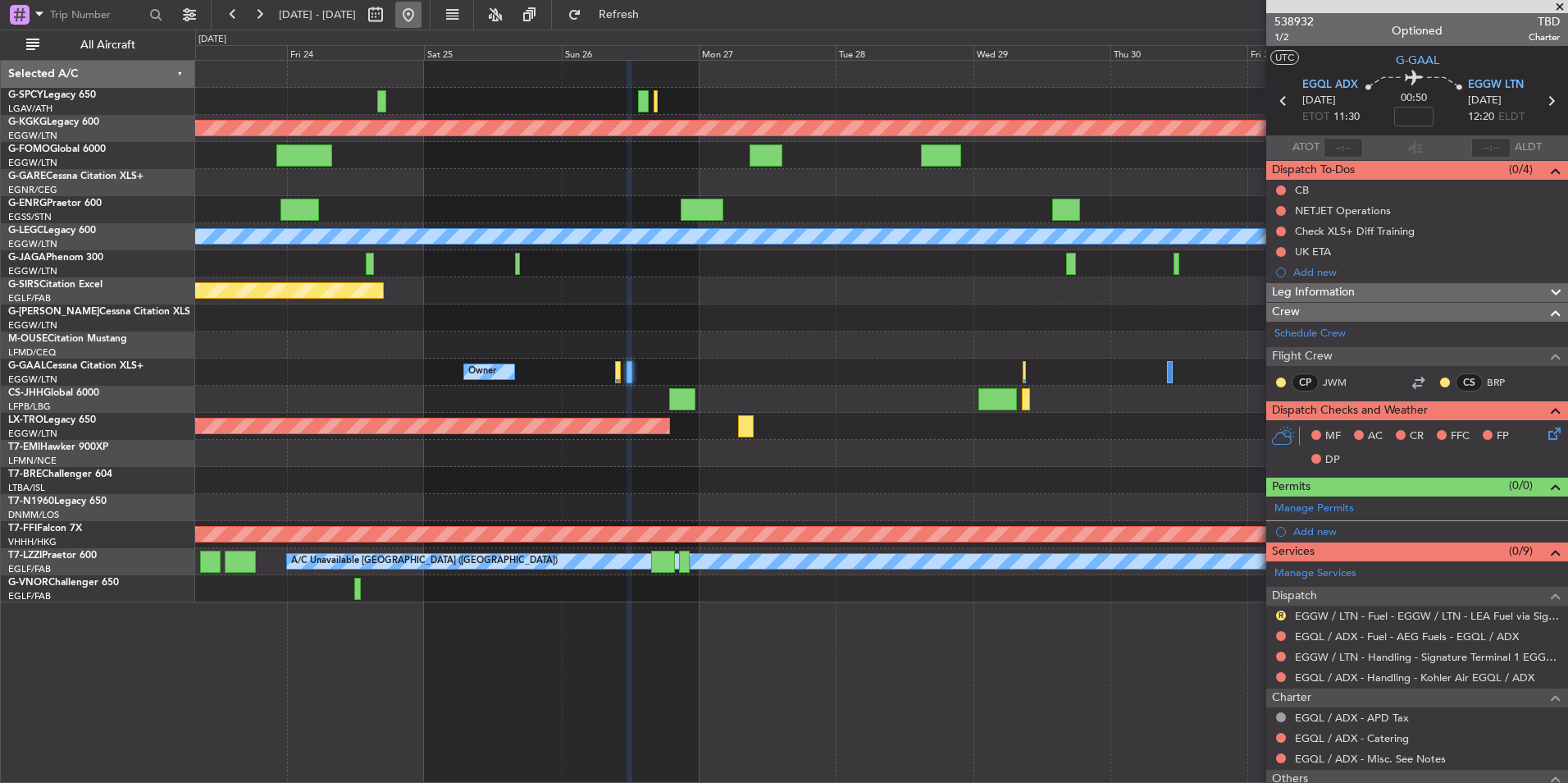
click at [422, 6] on button at bounding box center [409, 15] width 26 height 26
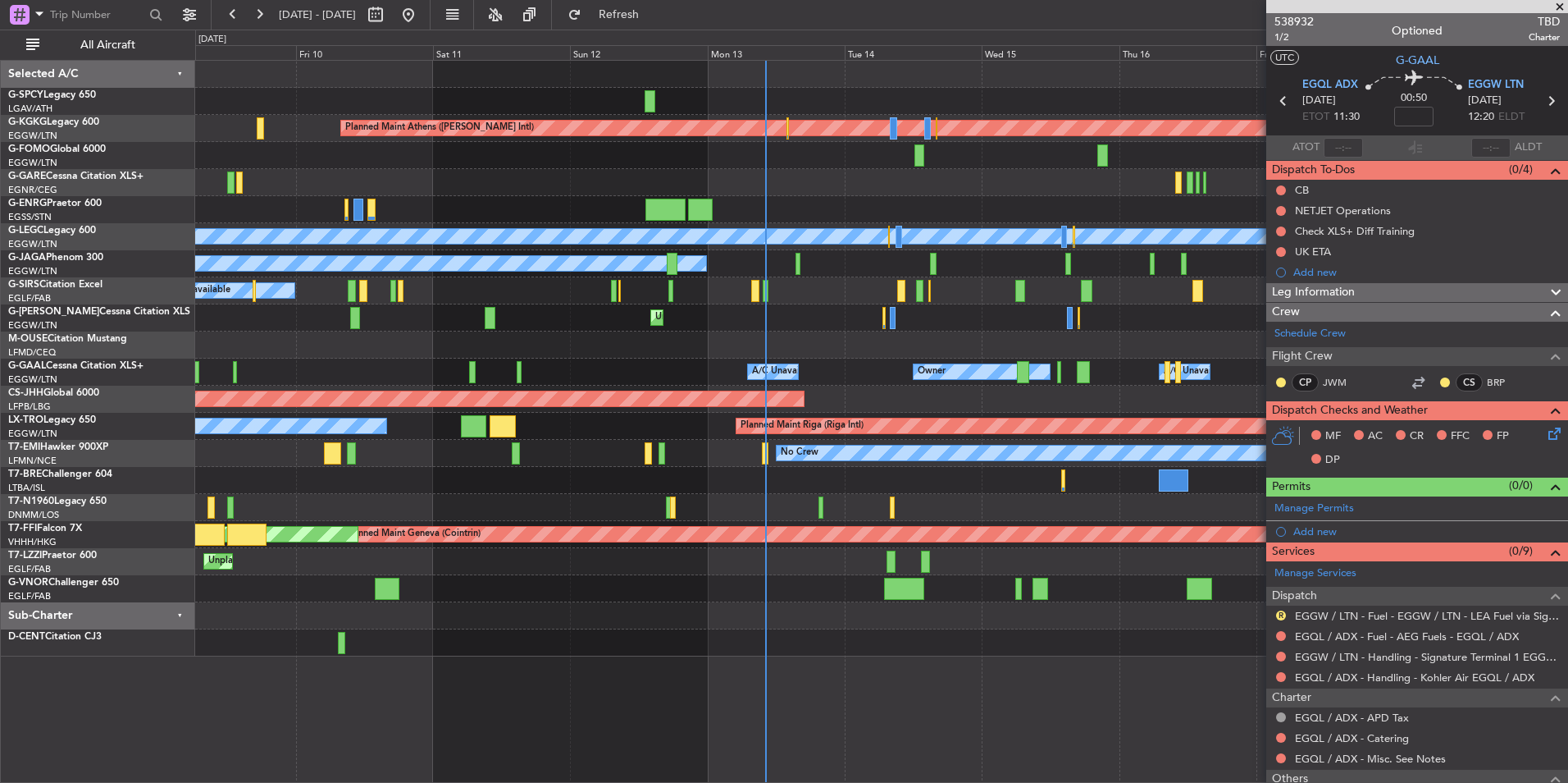
click at [1001, 302] on div "A/C Unavailable Planned Maint Oxford (Kidlington)" at bounding box center [881, 290] width 1372 height 27
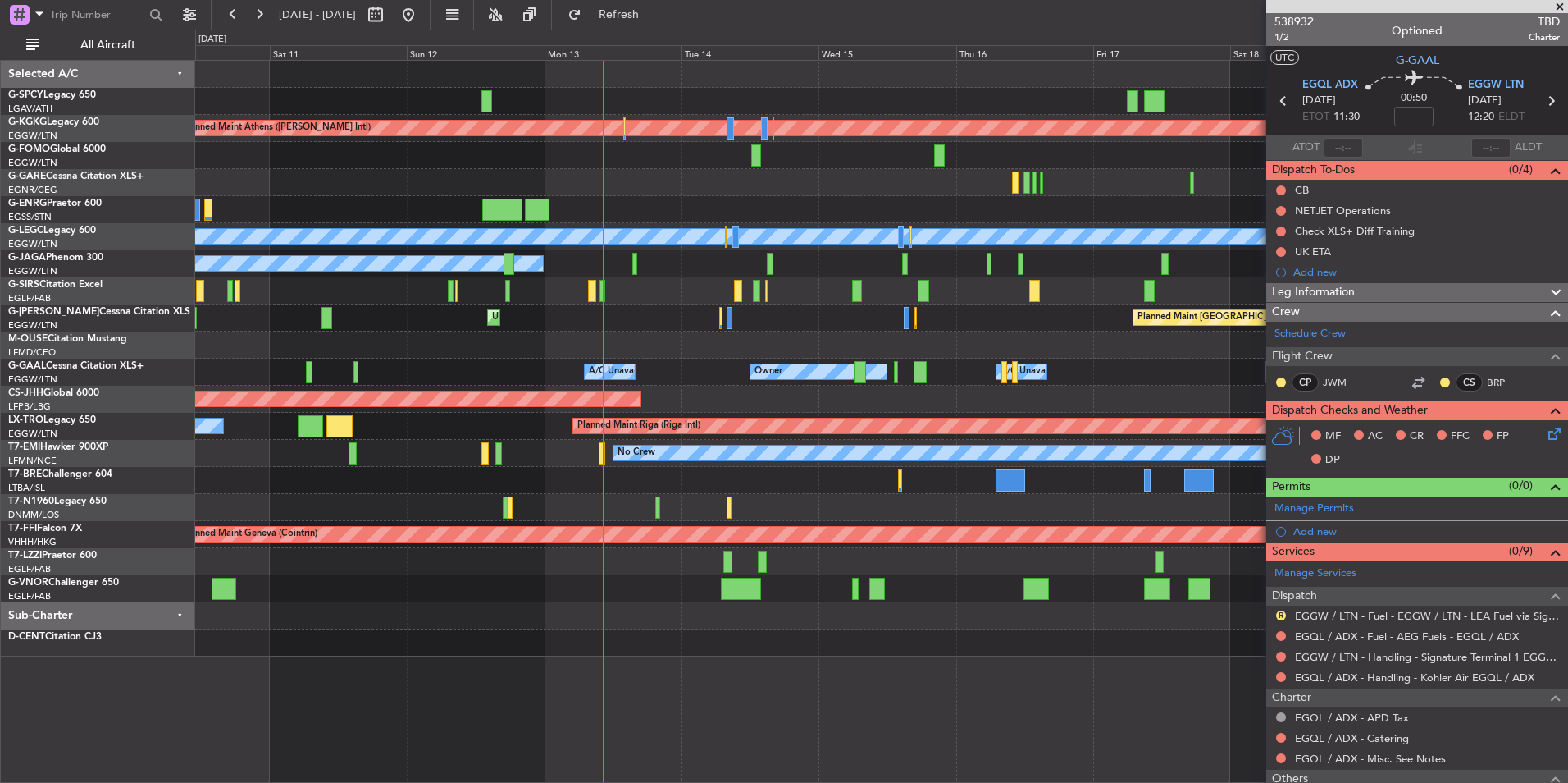
click at [642, 173] on div at bounding box center [881, 182] width 1372 height 27
click at [771, 182] on div at bounding box center [881, 182] width 1372 height 27
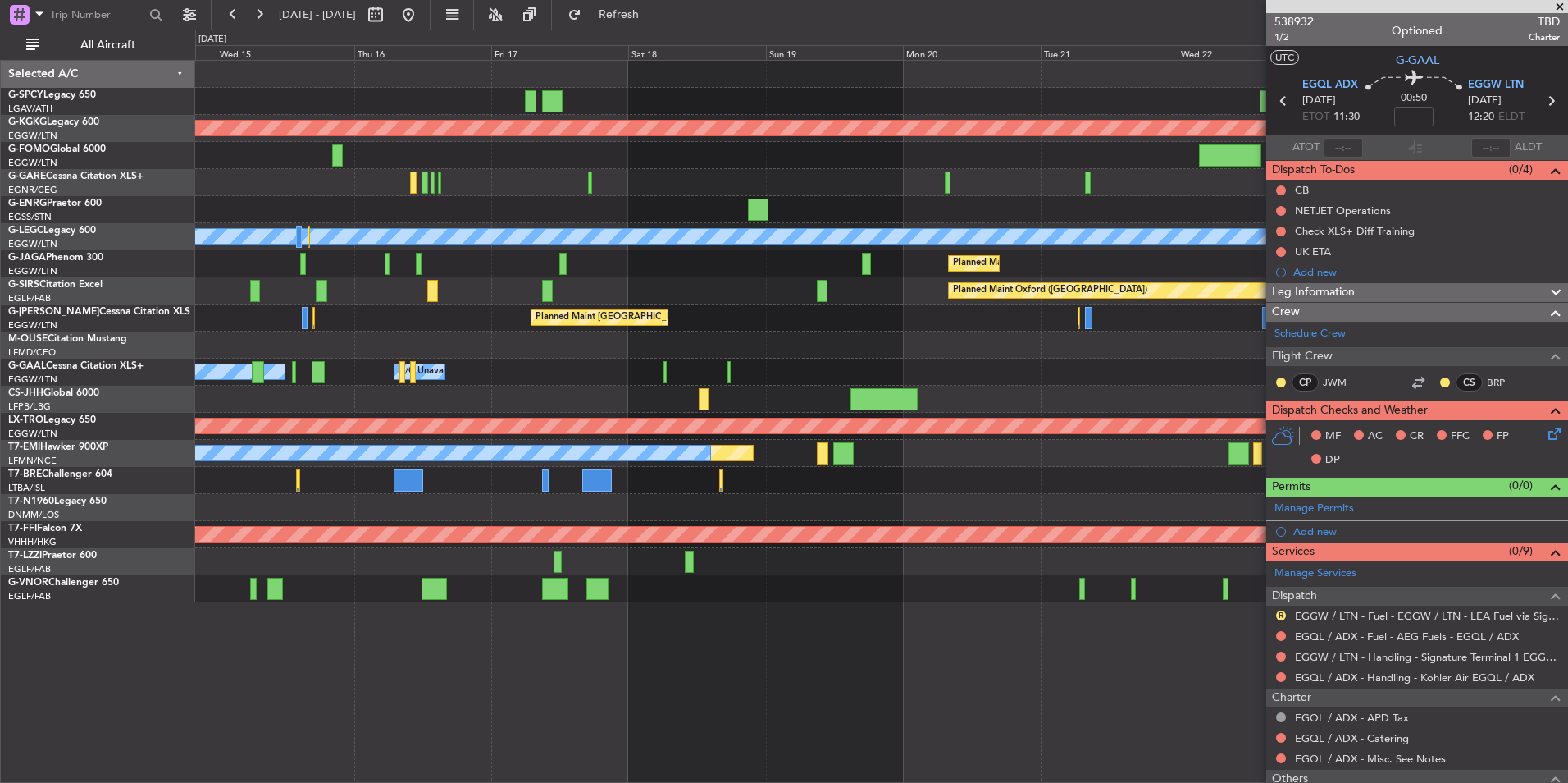
click at [442, 347] on div "Planned Maint Athens (Eleftherios Venizelos Intl) Planned Maint London (Stanste…" at bounding box center [881, 332] width 1372 height 541
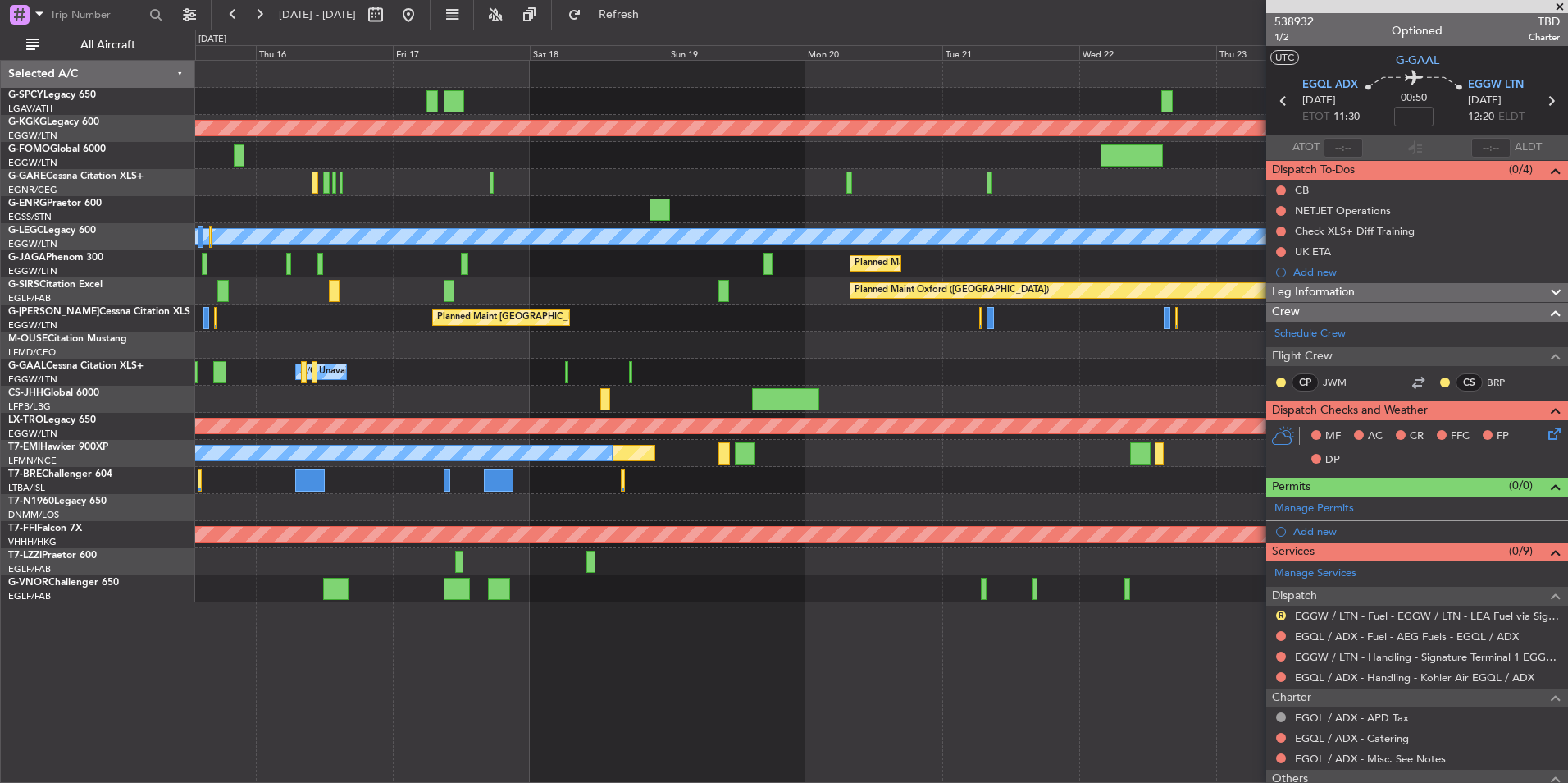
click at [567, 333] on div at bounding box center [881, 345] width 1372 height 27
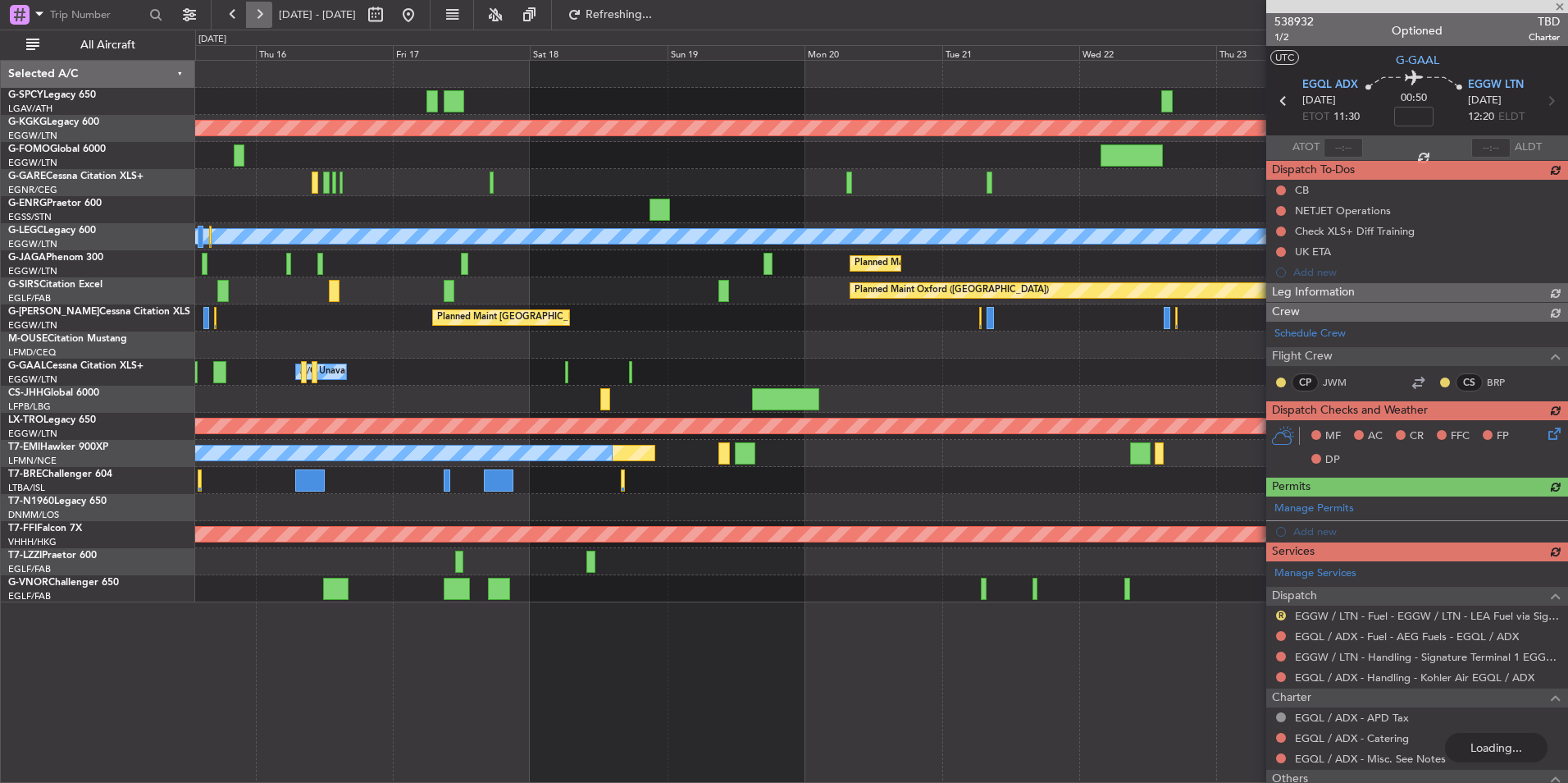
click at [255, 21] on button at bounding box center [259, 15] width 26 height 26
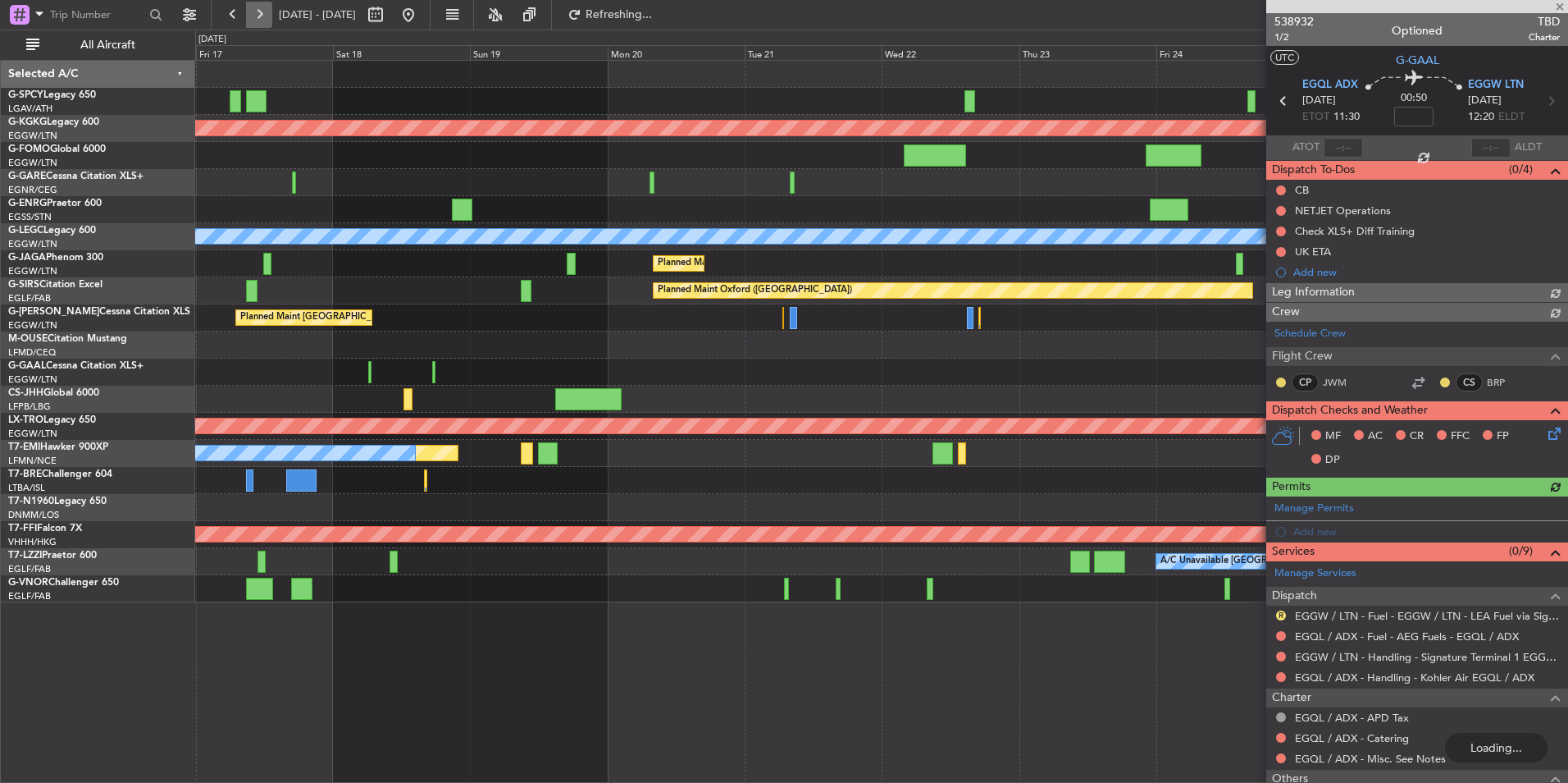
click at [255, 21] on button at bounding box center [259, 15] width 26 height 26
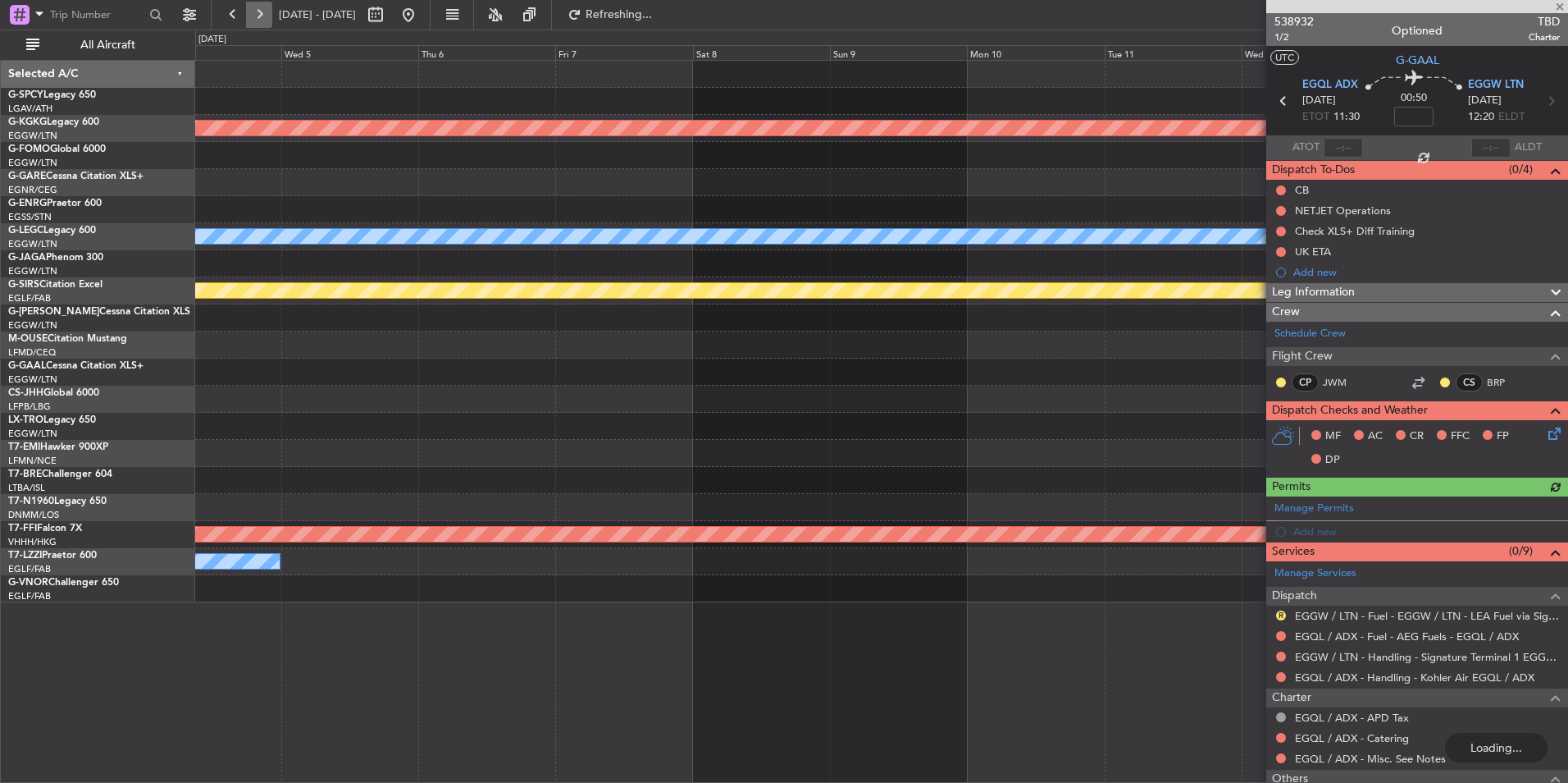
click at [255, 21] on button at bounding box center [259, 15] width 26 height 26
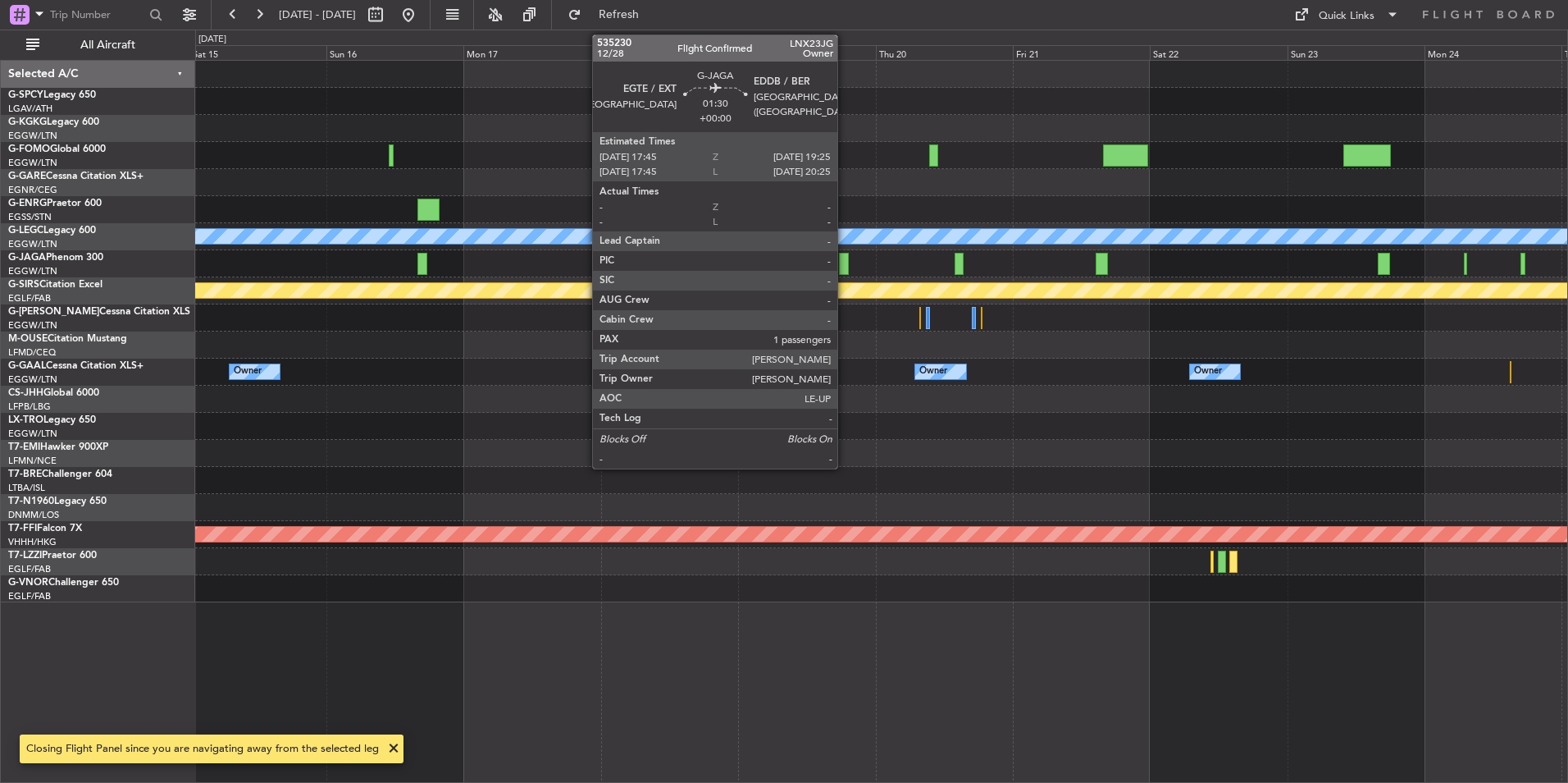
click at [845, 269] on div at bounding box center [844, 264] width 9 height 23
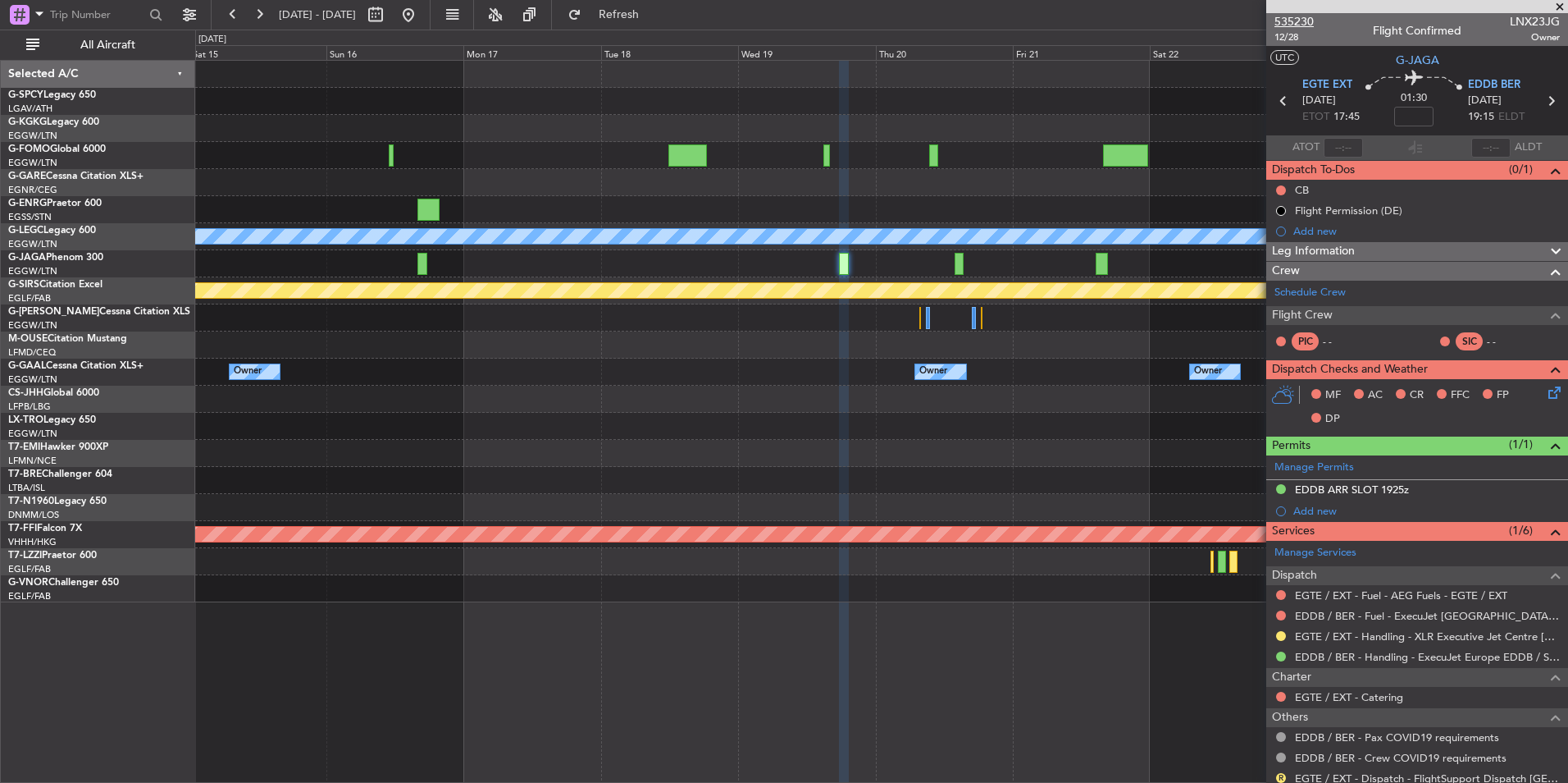
click at [1300, 16] on span "535230" at bounding box center [1294, 22] width 39 height 17
click at [636, 11] on button "Refresh" at bounding box center [609, 15] width 99 height 26
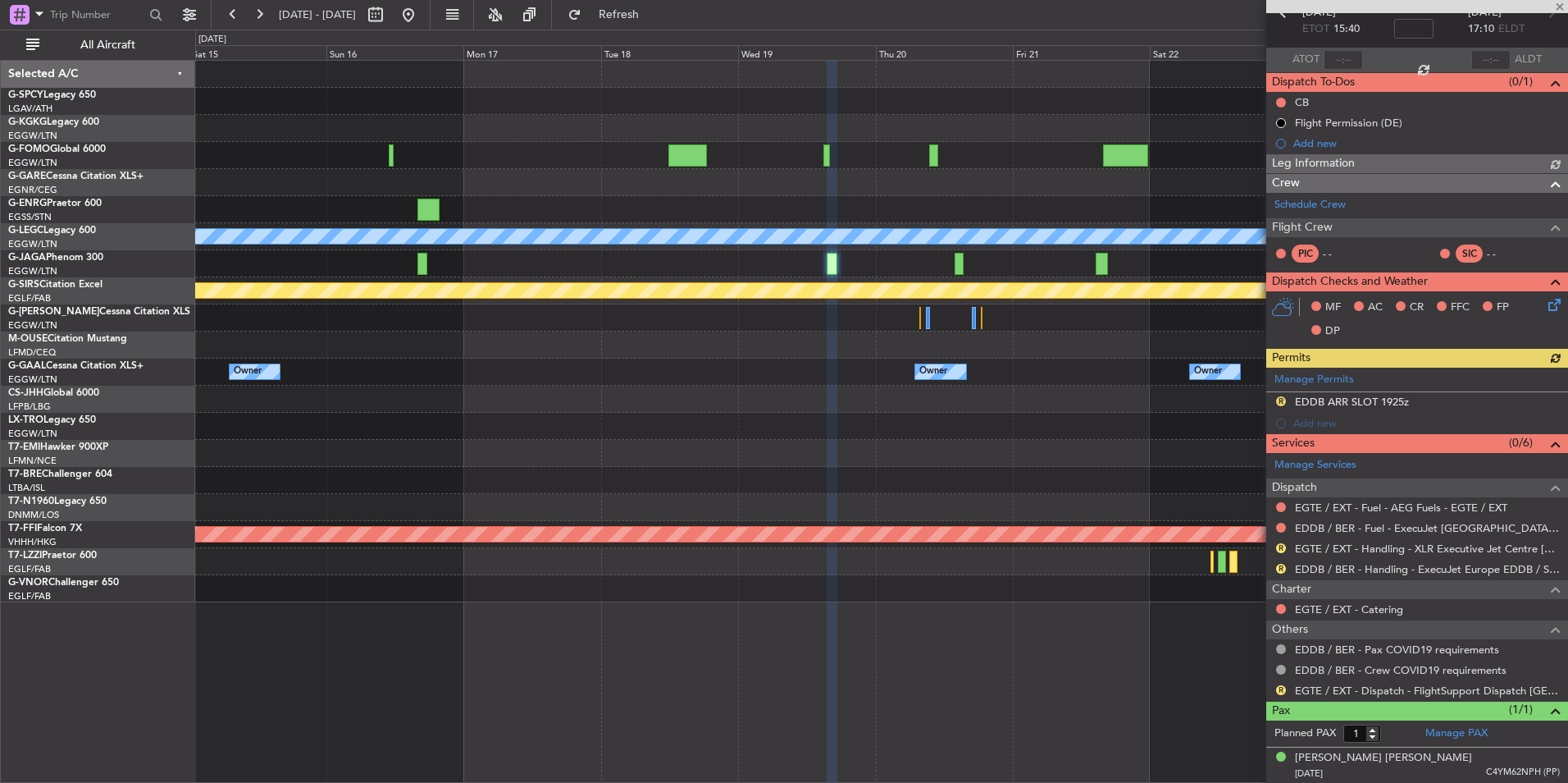
scroll to position [88, 0]
click at [1495, 682] on link "EGTE / EXT - Dispatch - FlightSupport Dispatch UK" at bounding box center [1427, 689] width 265 height 14
click at [659, 23] on button "Refresh" at bounding box center [609, 15] width 99 height 26
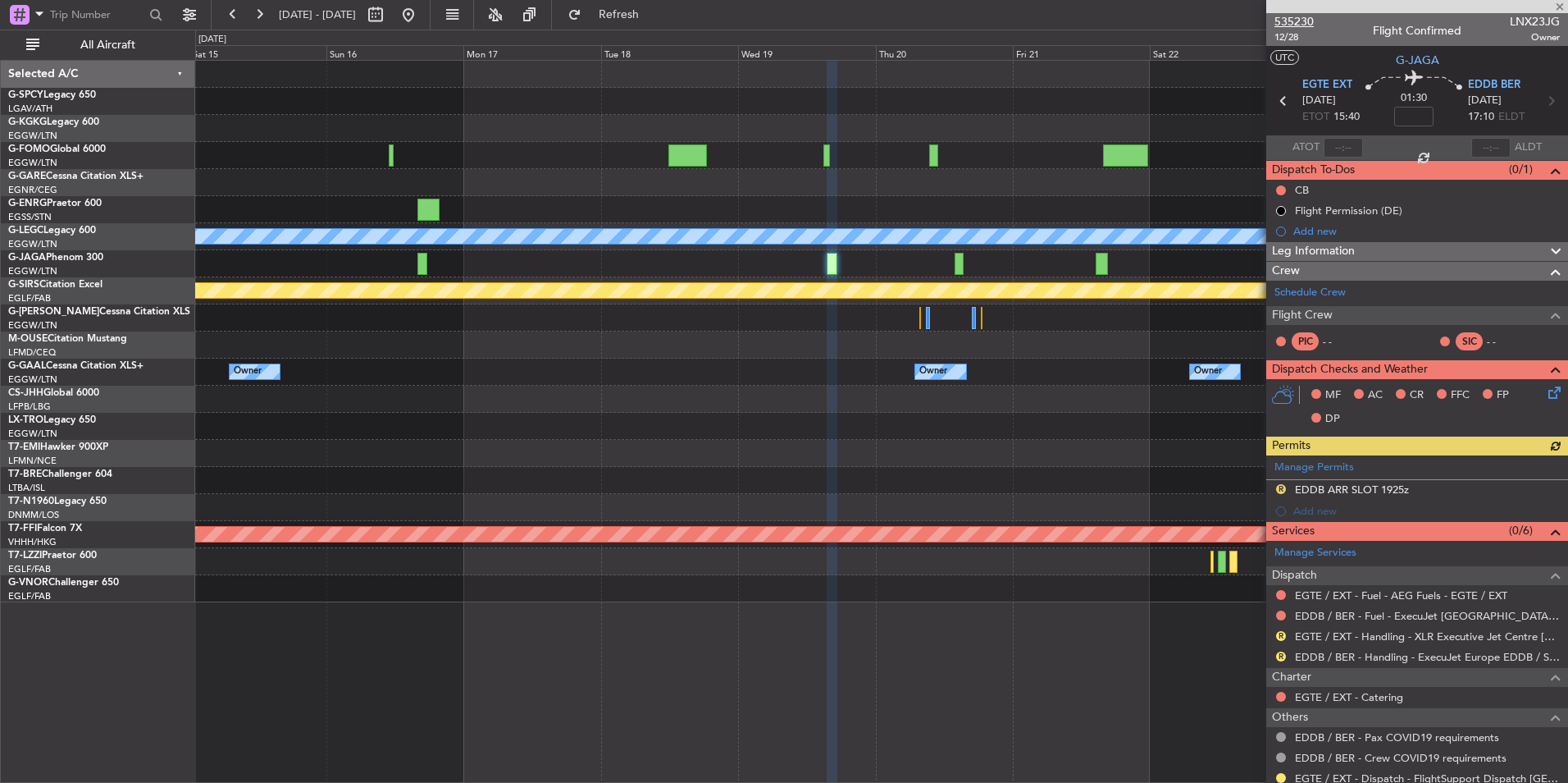
click at [1302, 29] on span "535230" at bounding box center [1294, 22] width 39 height 17
click at [422, 12] on button at bounding box center [409, 15] width 26 height 26
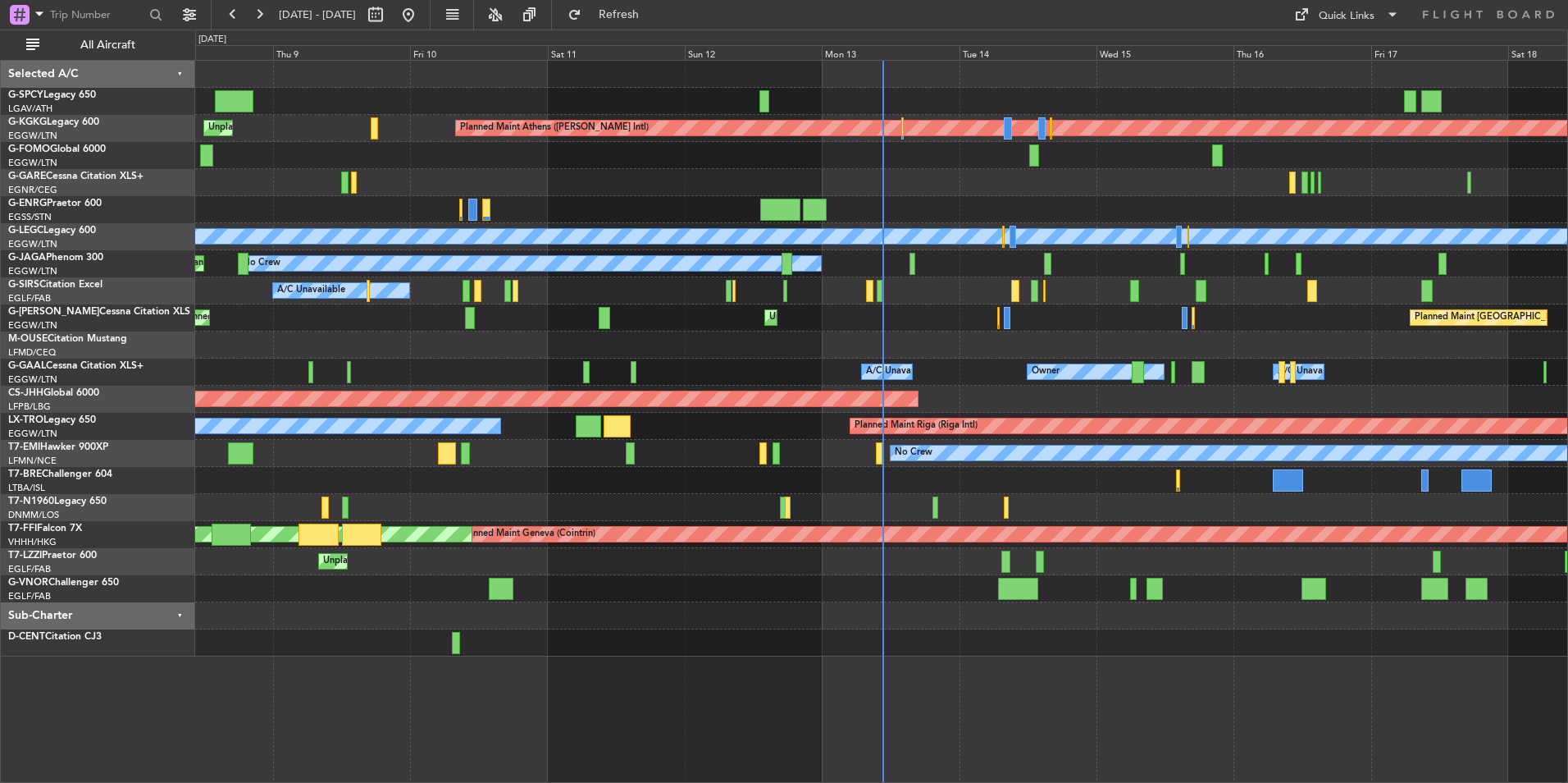
click at [731, 342] on div "Planned Maint Athens (Eleftherios Venizelos Intl) Unplanned Maint Istanbul (Ata…" at bounding box center [881, 359] width 1372 height 596
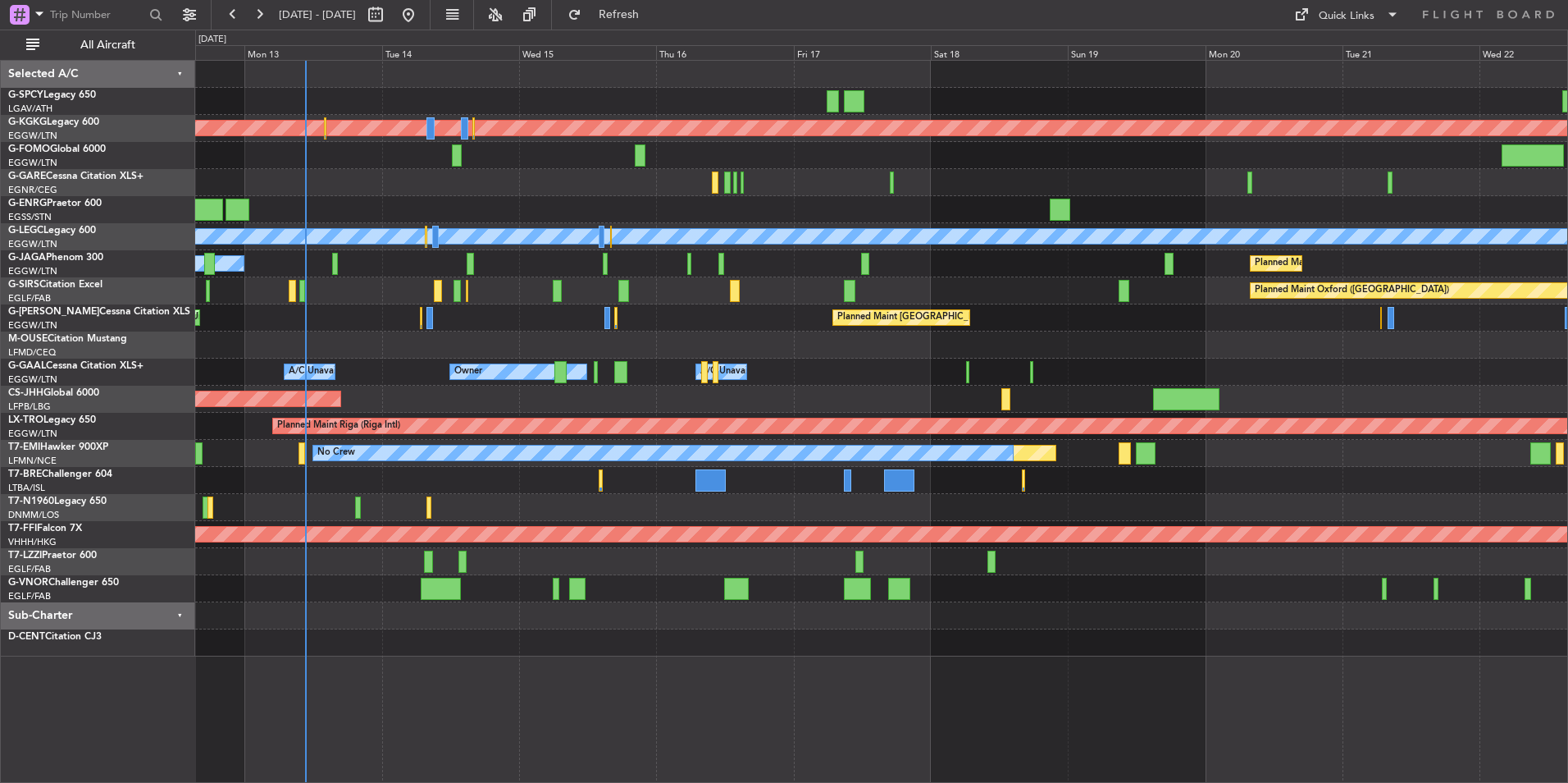
click at [659, 359] on div "Planned Maint Athens (Eleftherios Venizelos Intl) Planned Maint London (Stanste…" at bounding box center [881, 359] width 1372 height 596
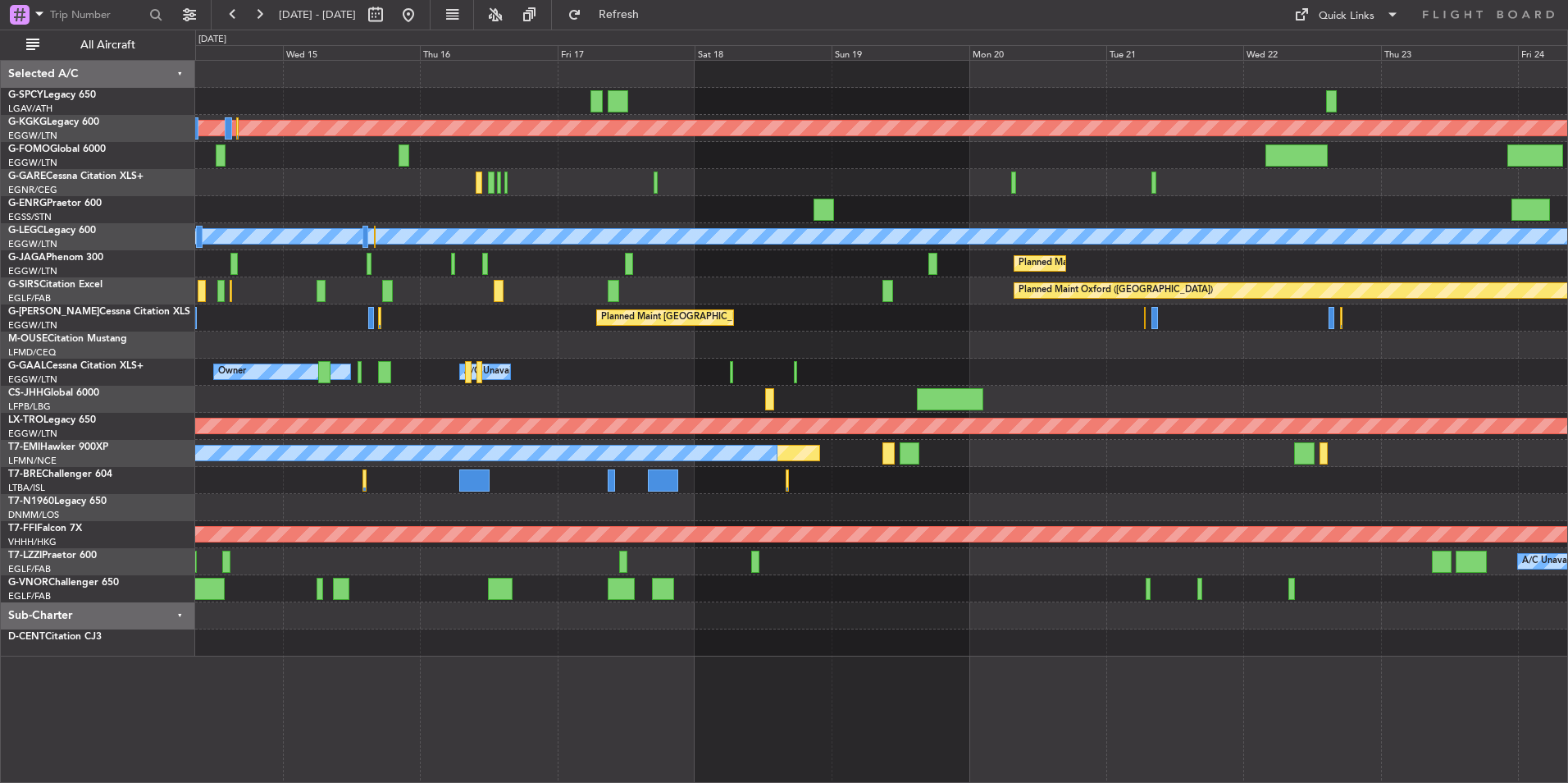
click at [395, 425] on div "Planned Maint Athens ([PERSON_NAME] Intl) Planned Maint [GEOGRAPHIC_DATA] ([GEO…" at bounding box center [881, 359] width 1372 height 596
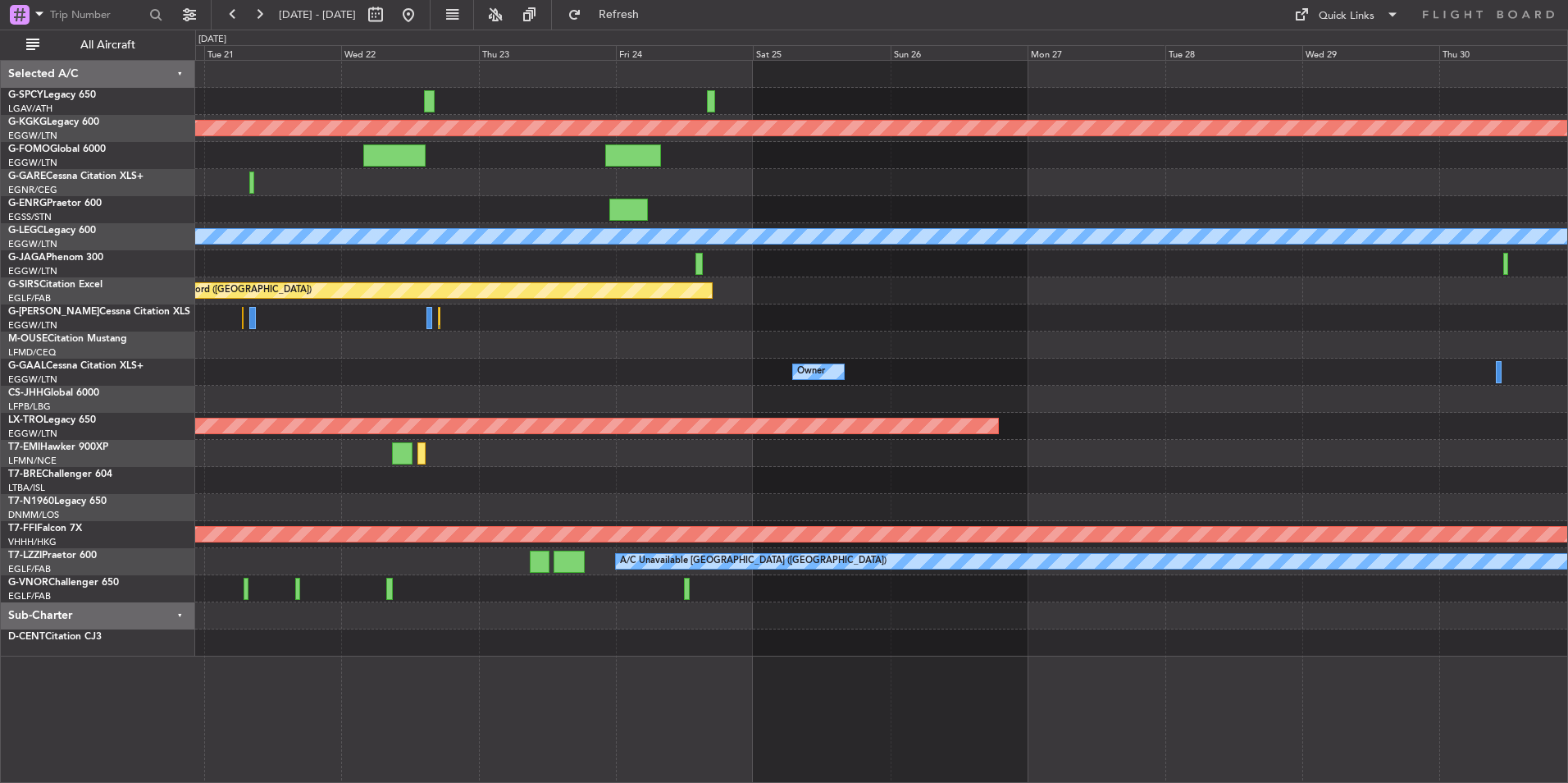
click at [777, 353] on div at bounding box center [881, 345] width 1372 height 27
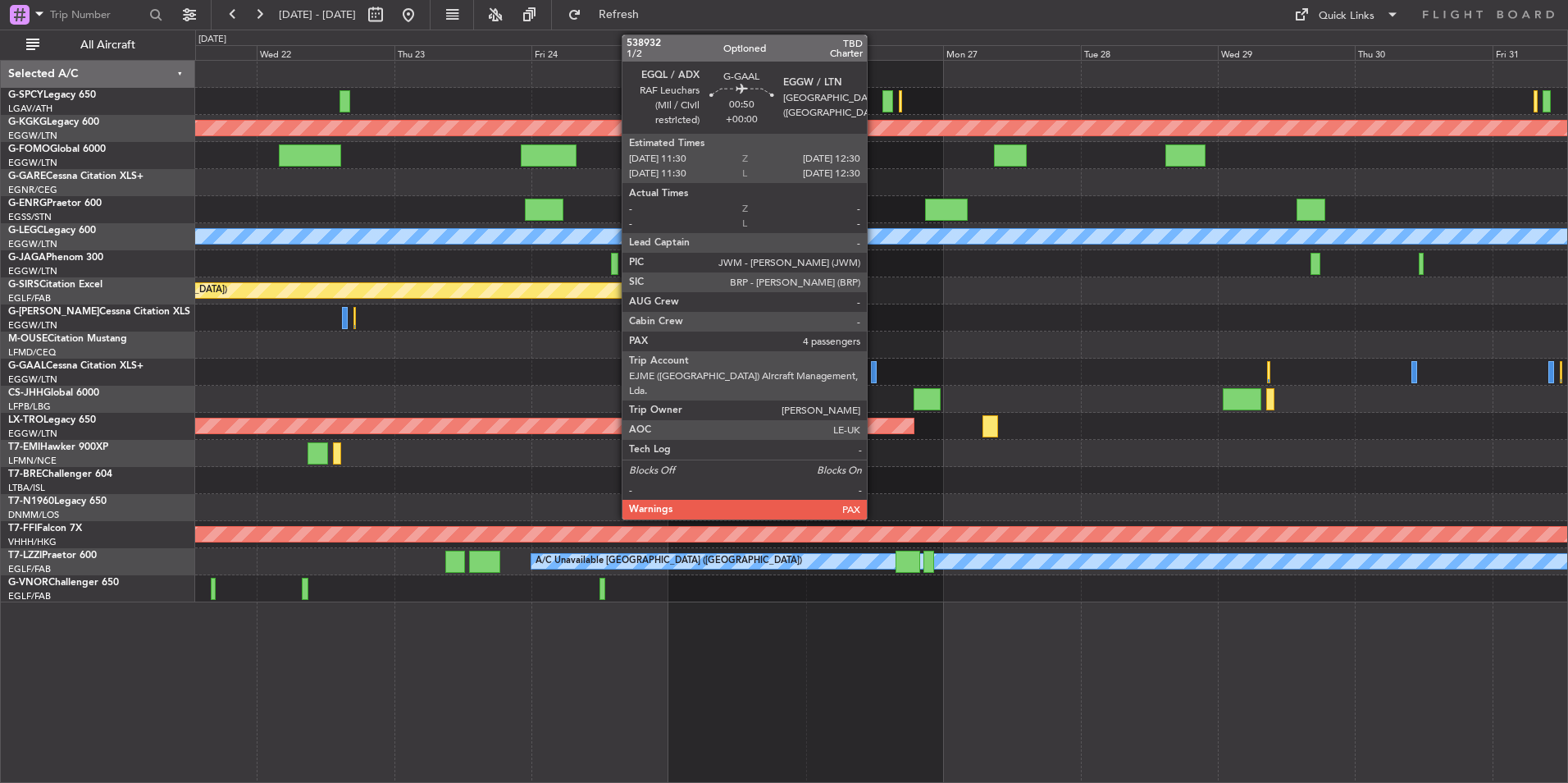
click at [874, 370] on div at bounding box center [874, 372] width 6 height 23
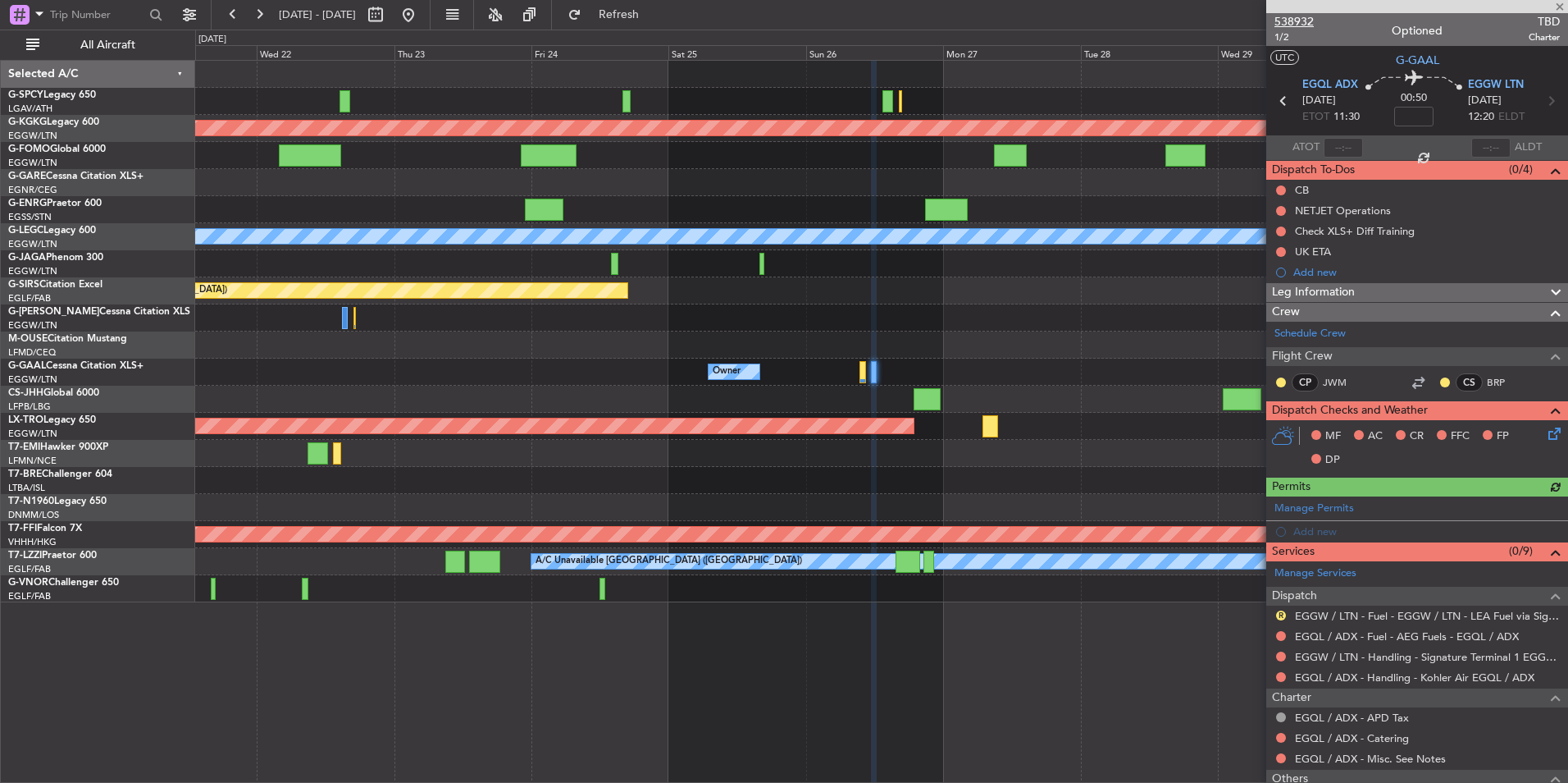
click at [1306, 23] on span "538932" at bounding box center [1294, 22] width 39 height 17
click at [1299, 26] on span "538932" at bounding box center [1294, 22] width 39 height 17
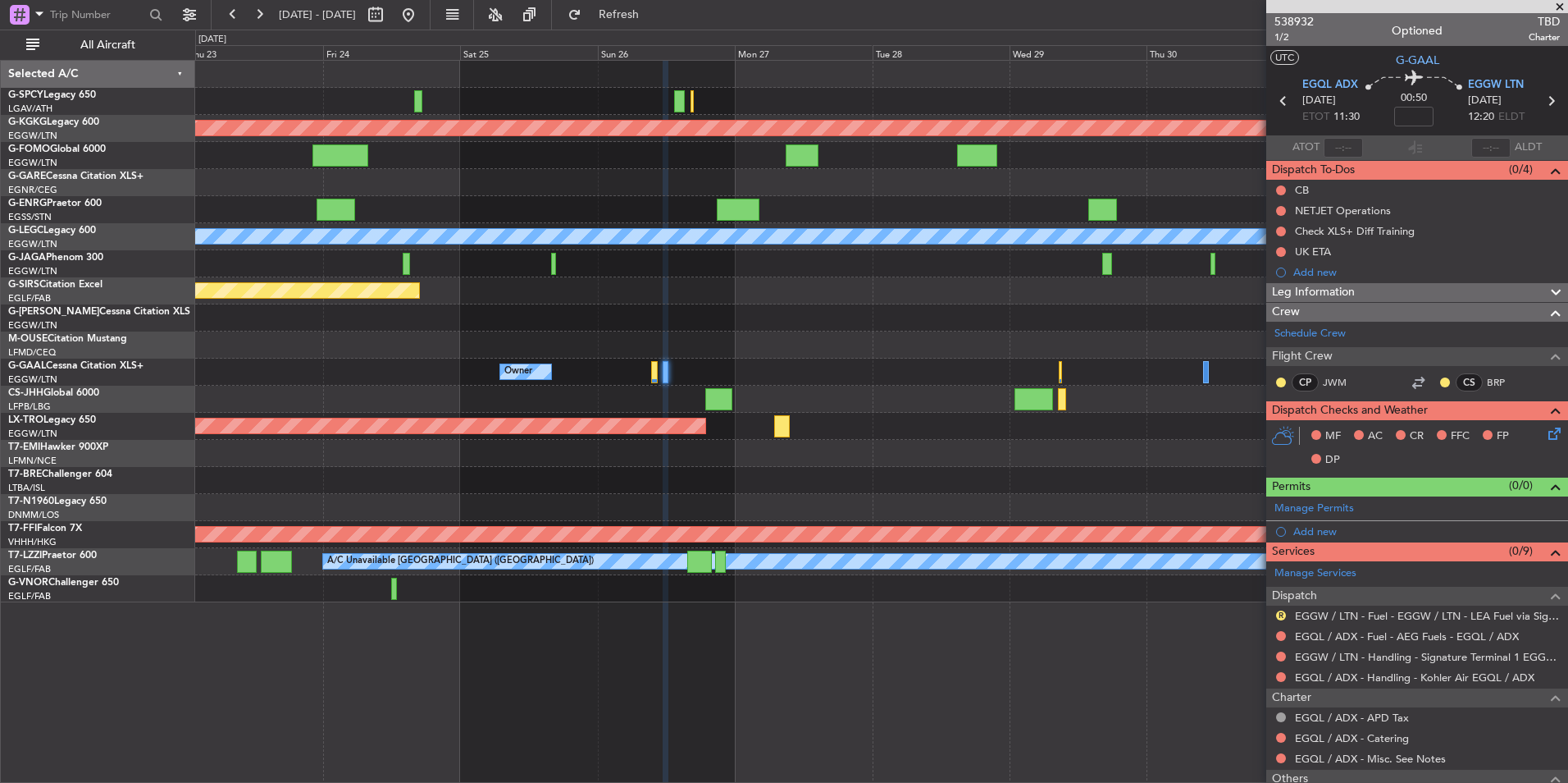
click at [733, 440] on div "Planned Maint Athens ([PERSON_NAME] Intl) Planned Maint [GEOGRAPHIC_DATA] ([GEO…" at bounding box center [881, 332] width 1372 height 541
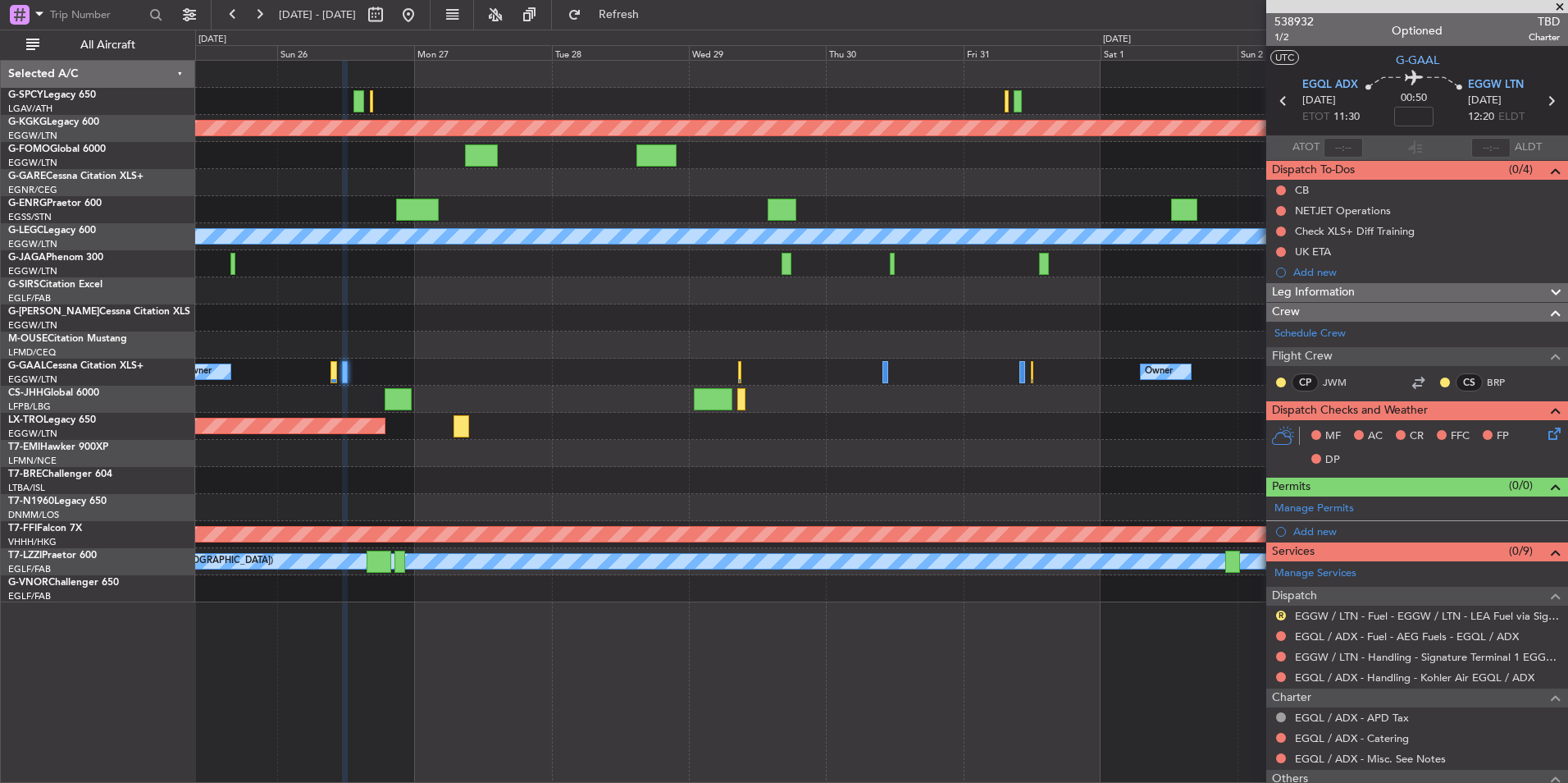
click at [679, 434] on div "Planned Maint Riga (Riga Intl)" at bounding box center [881, 426] width 1372 height 27
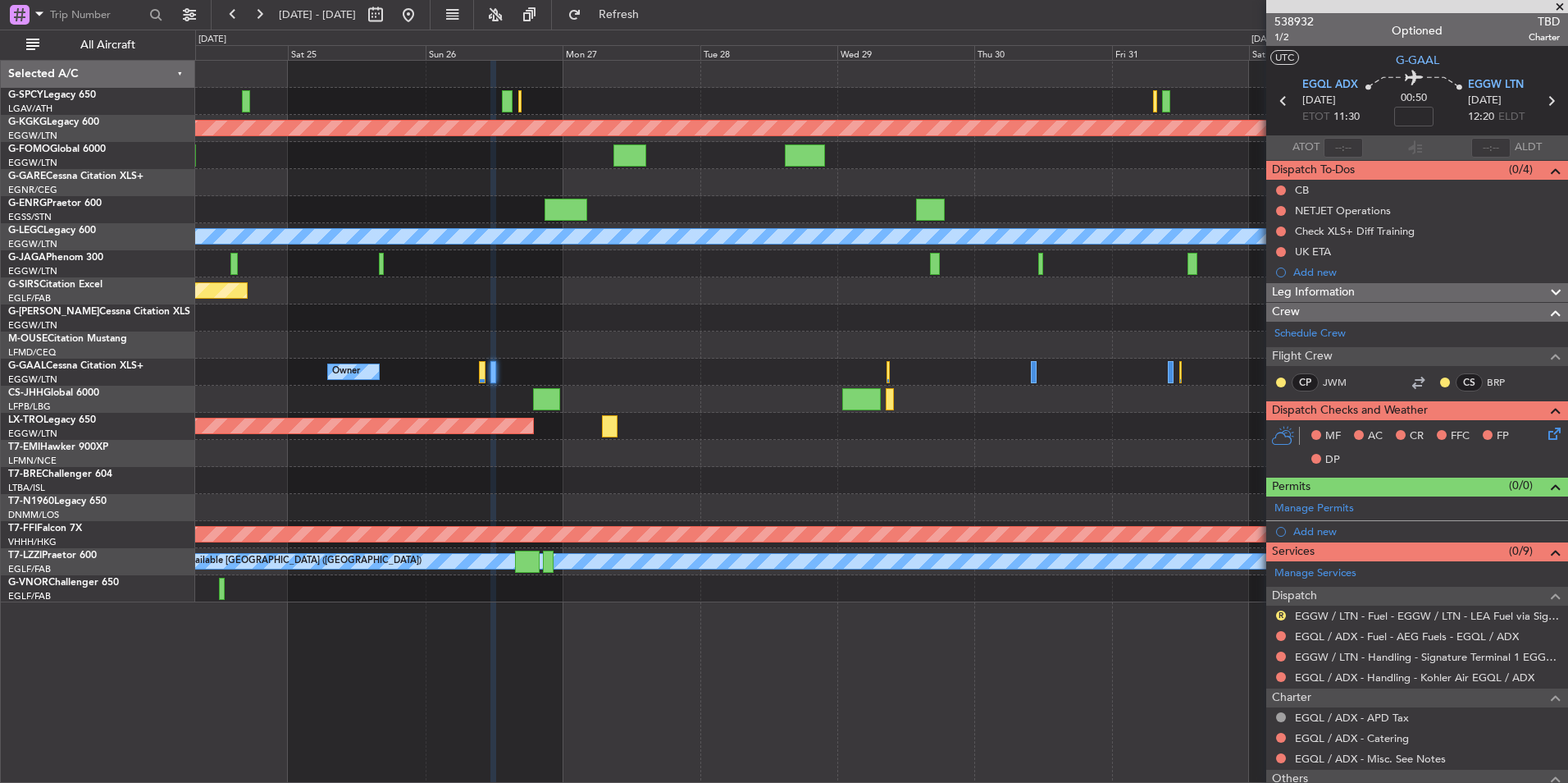
click at [1148, 437] on div "Planned Maint Athens (Eleftherios Venizelos Intl) Planned Maint London (Stanste…" at bounding box center [881, 332] width 1372 height 541
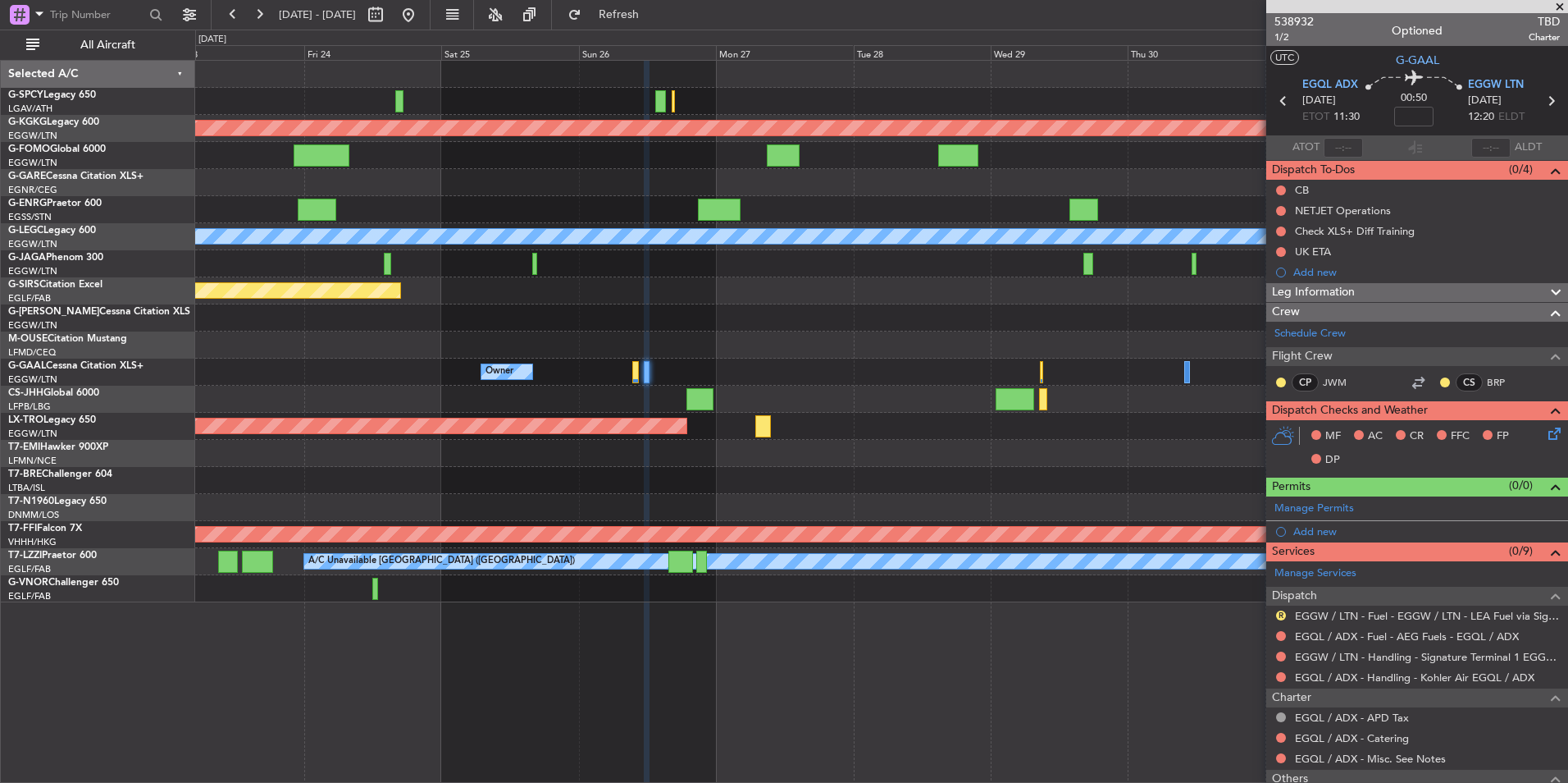
click at [952, 455] on div at bounding box center [881, 453] width 1372 height 27
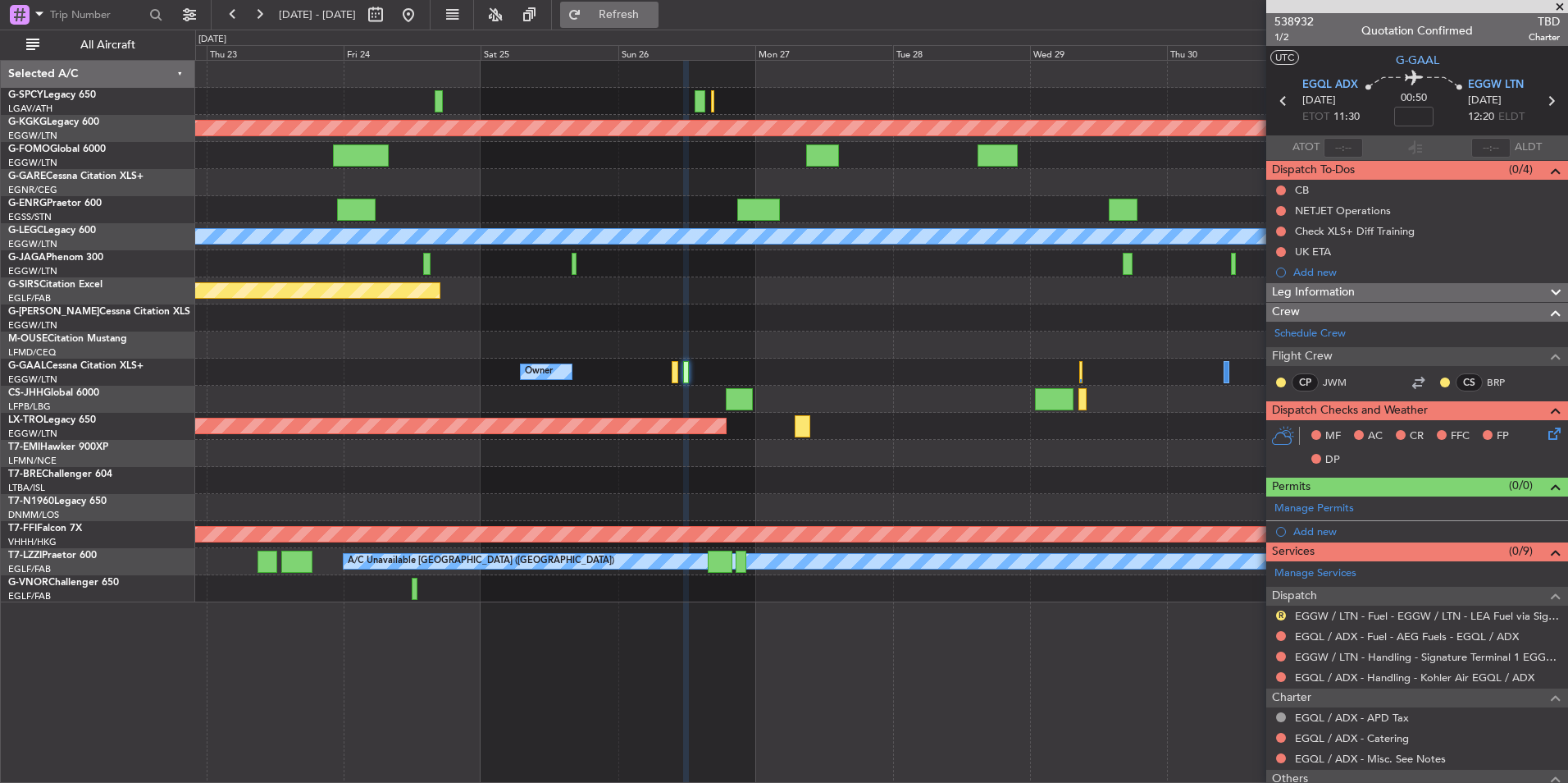
click at [654, 11] on span "Refresh" at bounding box center [618, 15] width 69 height 11
drag, startPoint x: 455, startPoint y: 16, endPoint x: 455, endPoint y: 77, distance: 61.0
click at [422, 16] on button at bounding box center [409, 15] width 26 height 26
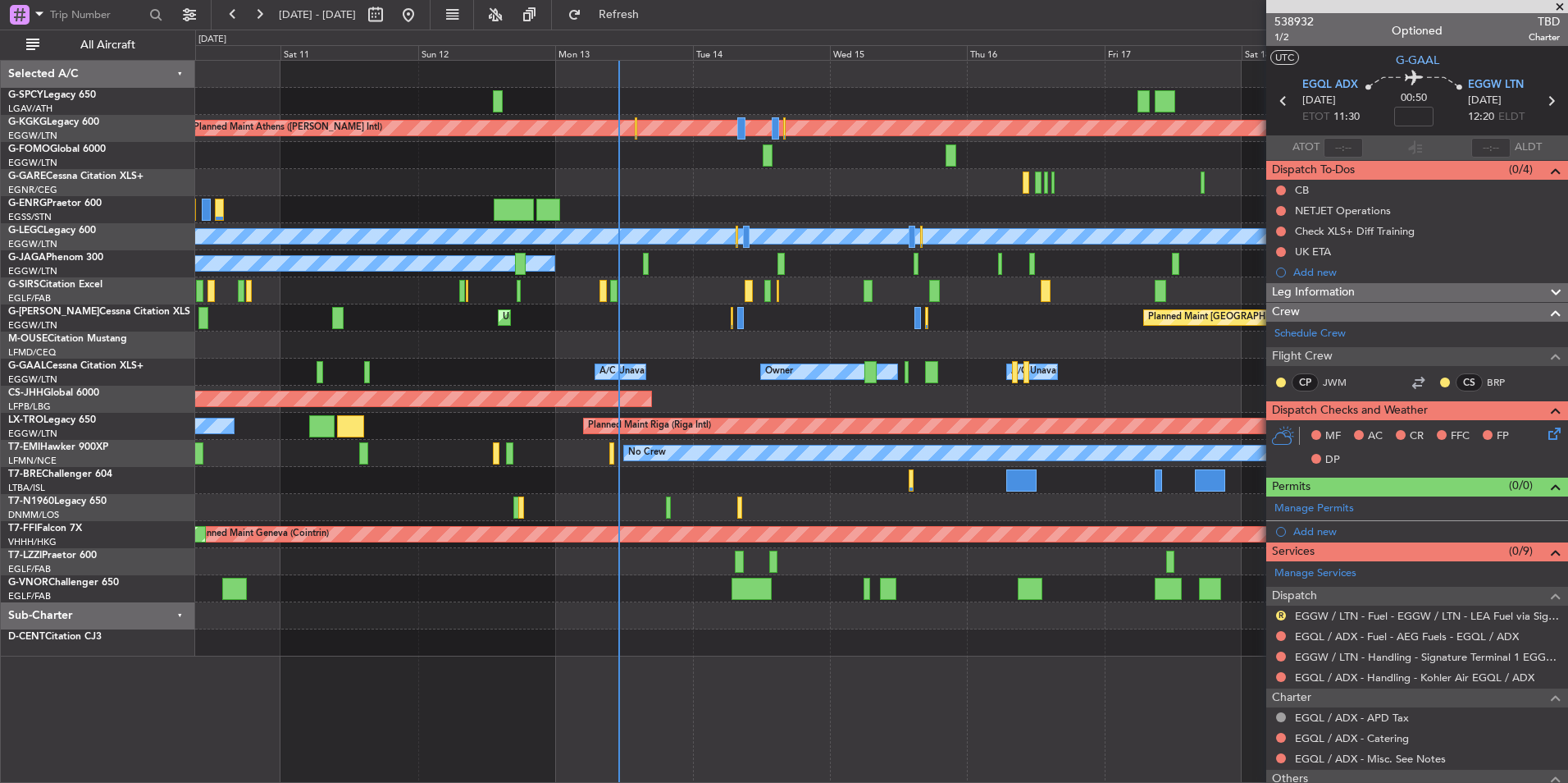
click at [654, 182] on div at bounding box center [881, 182] width 1372 height 27
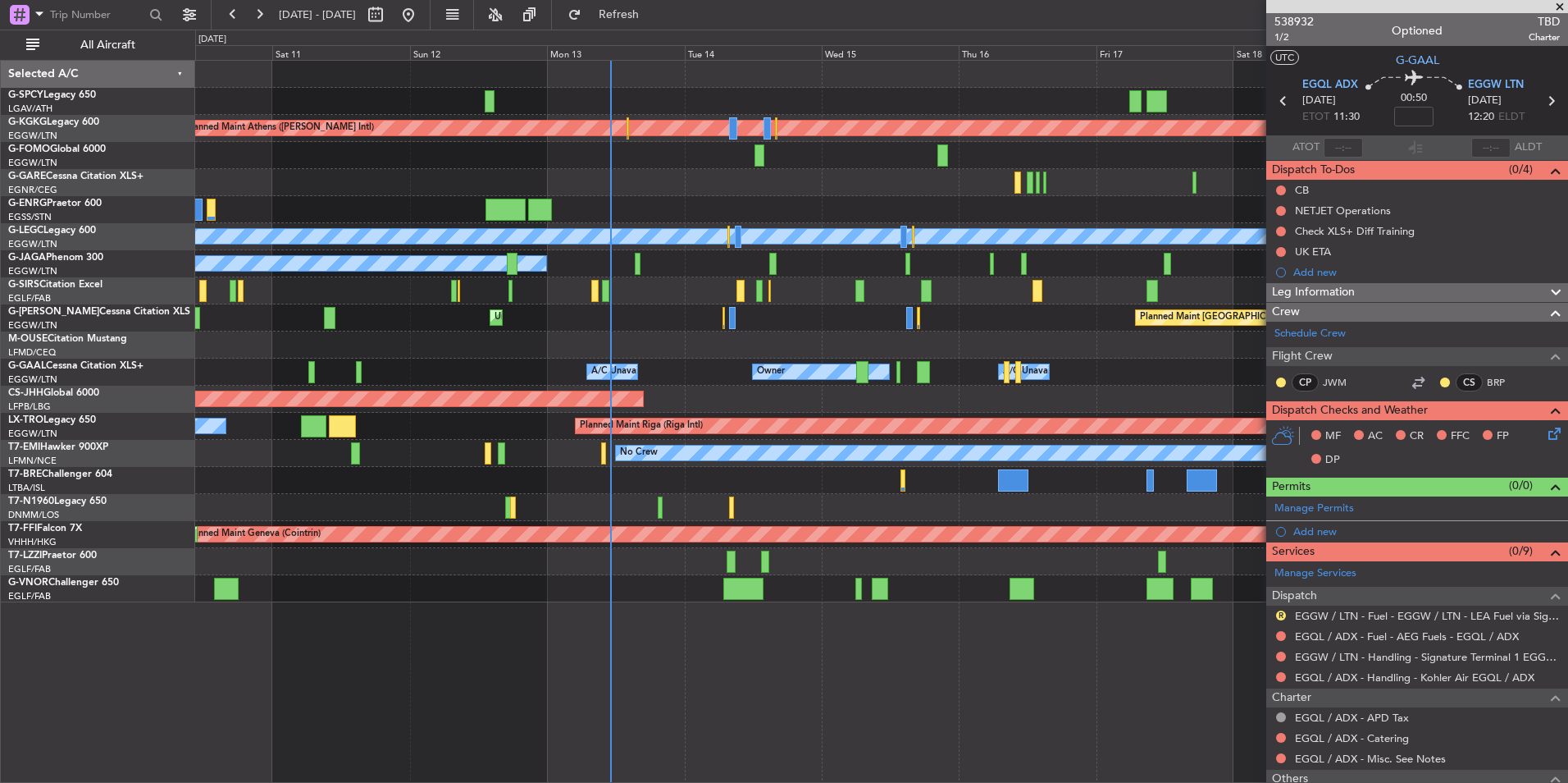
click at [706, 405] on div "Planned Maint Athens ([PERSON_NAME] Intl) Unplanned Maint [GEOGRAPHIC_DATA] (At…" at bounding box center [881, 332] width 1372 height 541
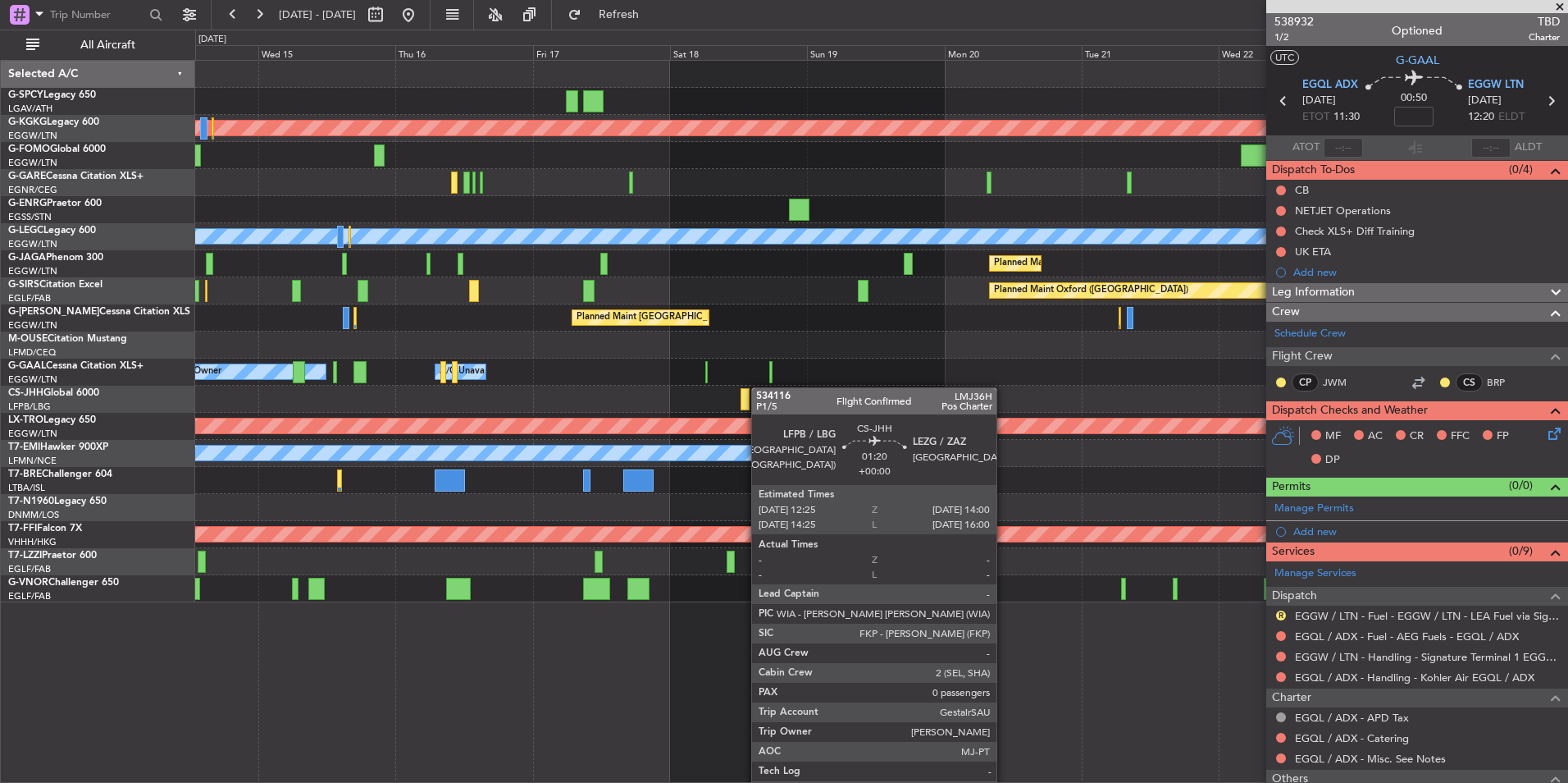
click at [748, 389] on div "Planned Maint Athens ([PERSON_NAME] Intl) Planned Maint [GEOGRAPHIC_DATA] ([GEO…" at bounding box center [881, 332] width 1372 height 541
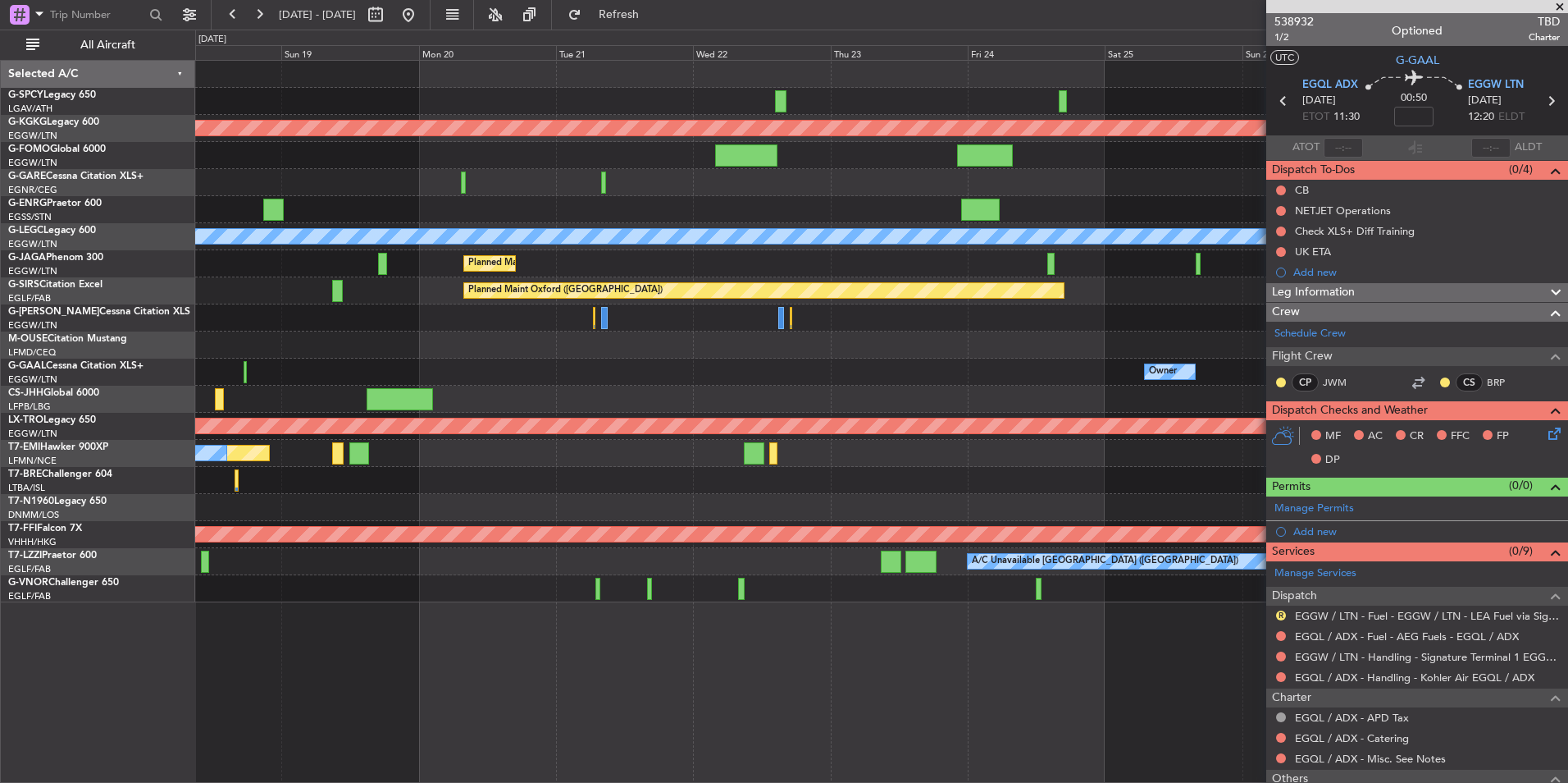
click at [431, 284] on div "Planned Maint Athens ([PERSON_NAME] Intl) Planned Maint [GEOGRAPHIC_DATA] ([GEO…" at bounding box center [881, 332] width 1372 height 541
click at [256, 8] on button at bounding box center [259, 15] width 26 height 26
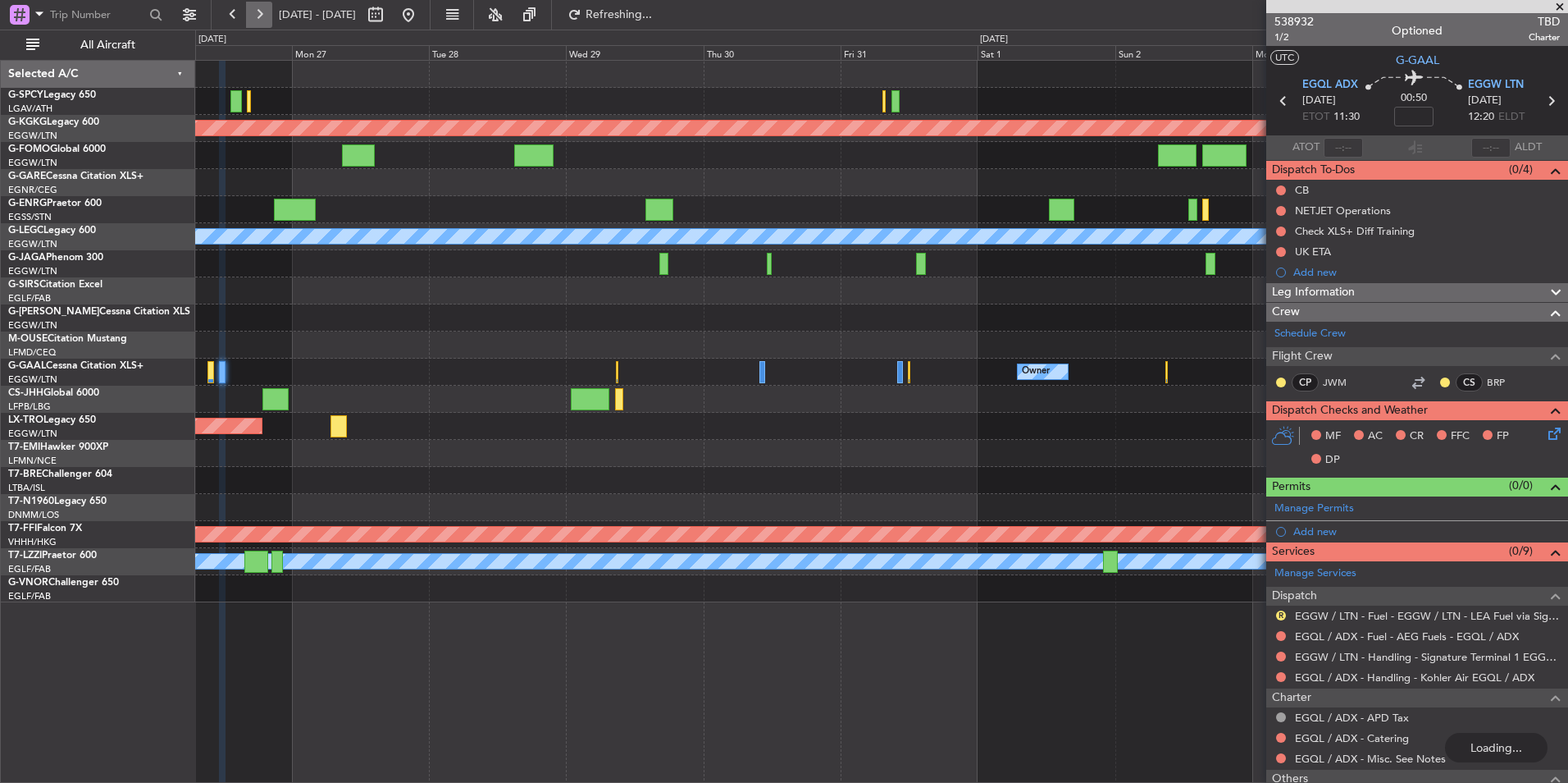
click at [256, 8] on button at bounding box center [259, 15] width 26 height 26
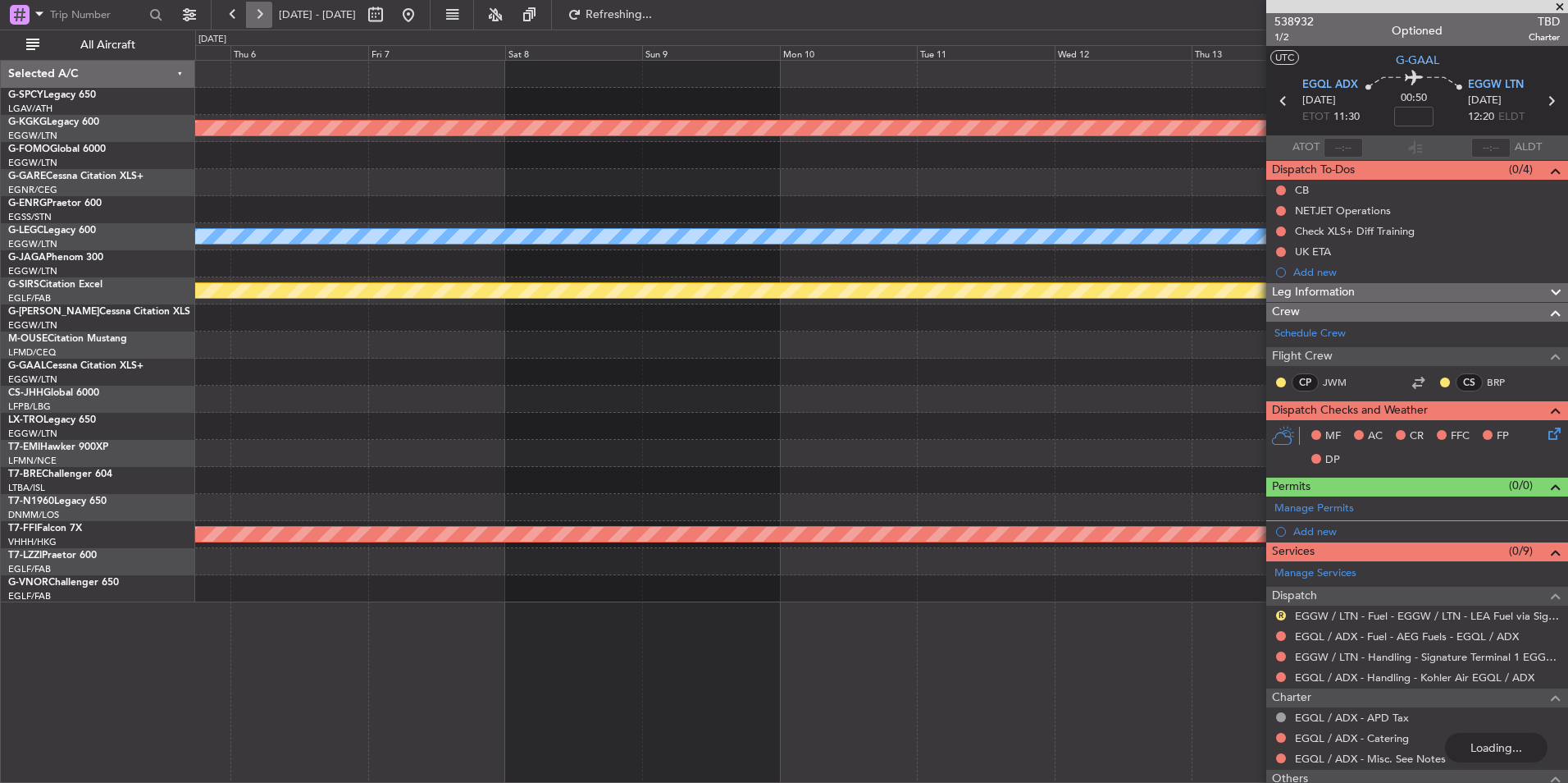
click at [256, 8] on button at bounding box center [259, 15] width 26 height 26
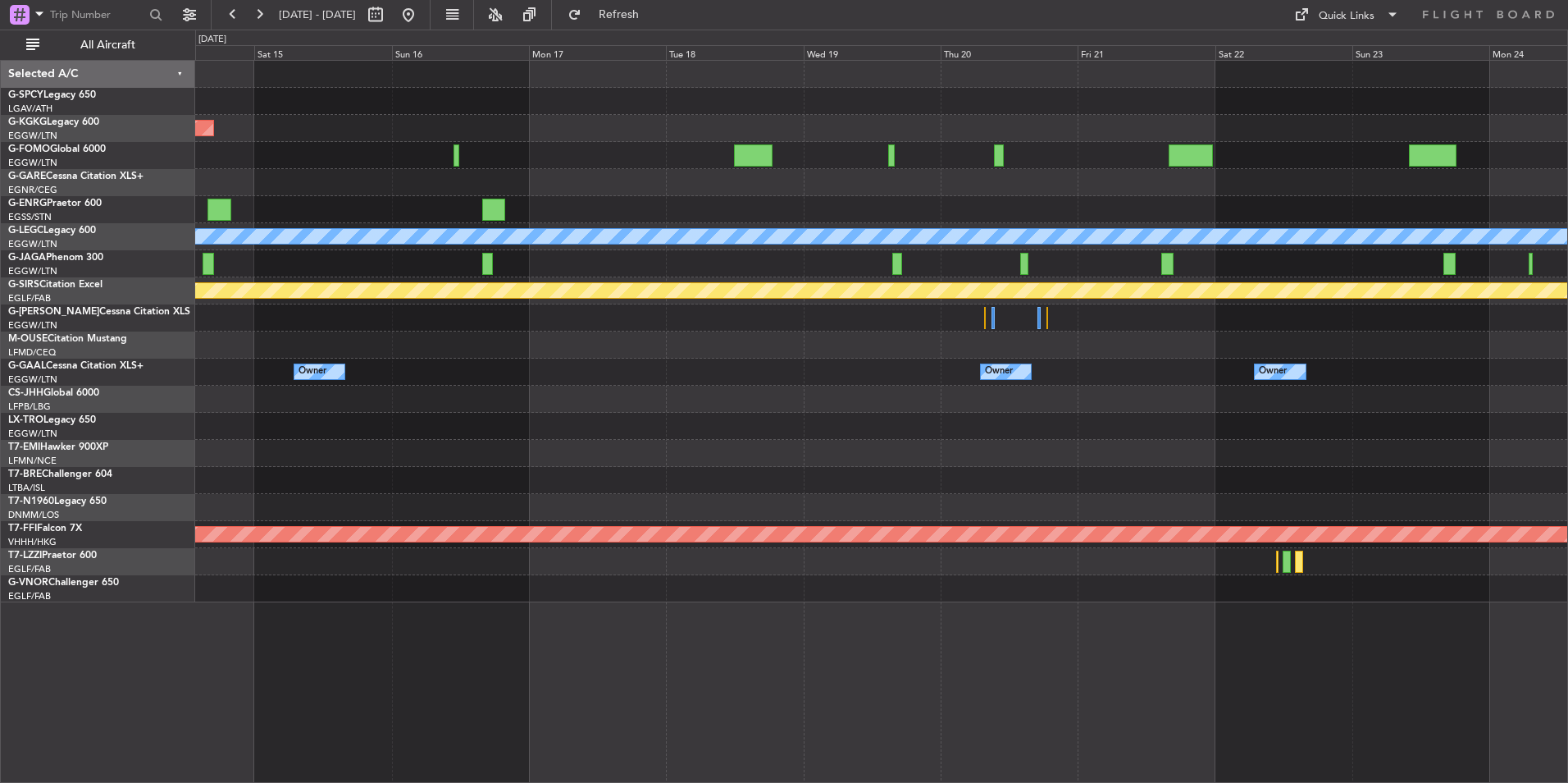
click at [866, 397] on div at bounding box center [881, 399] width 1372 height 27
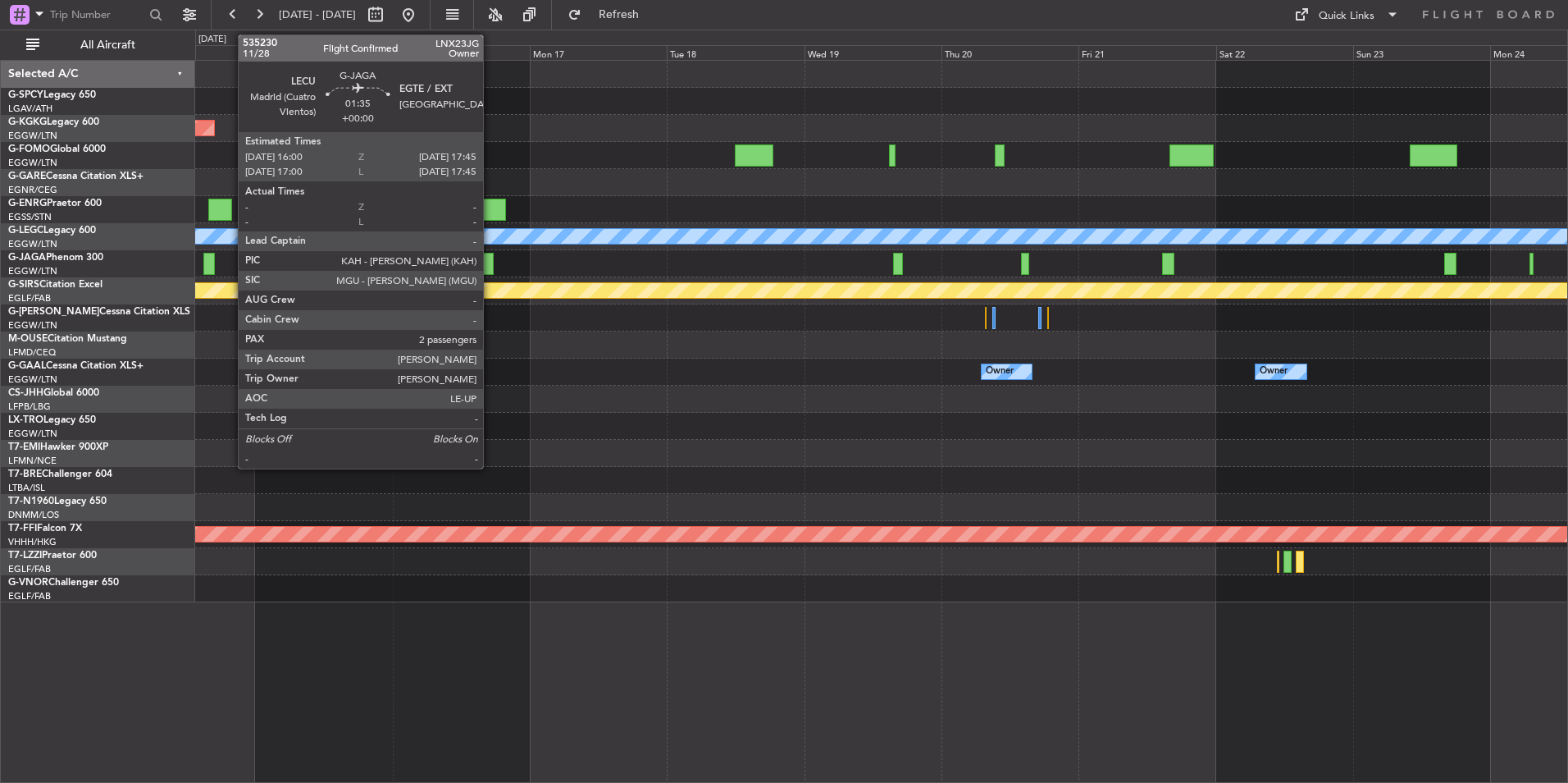
click at [490, 264] on div at bounding box center [488, 264] width 10 height 23
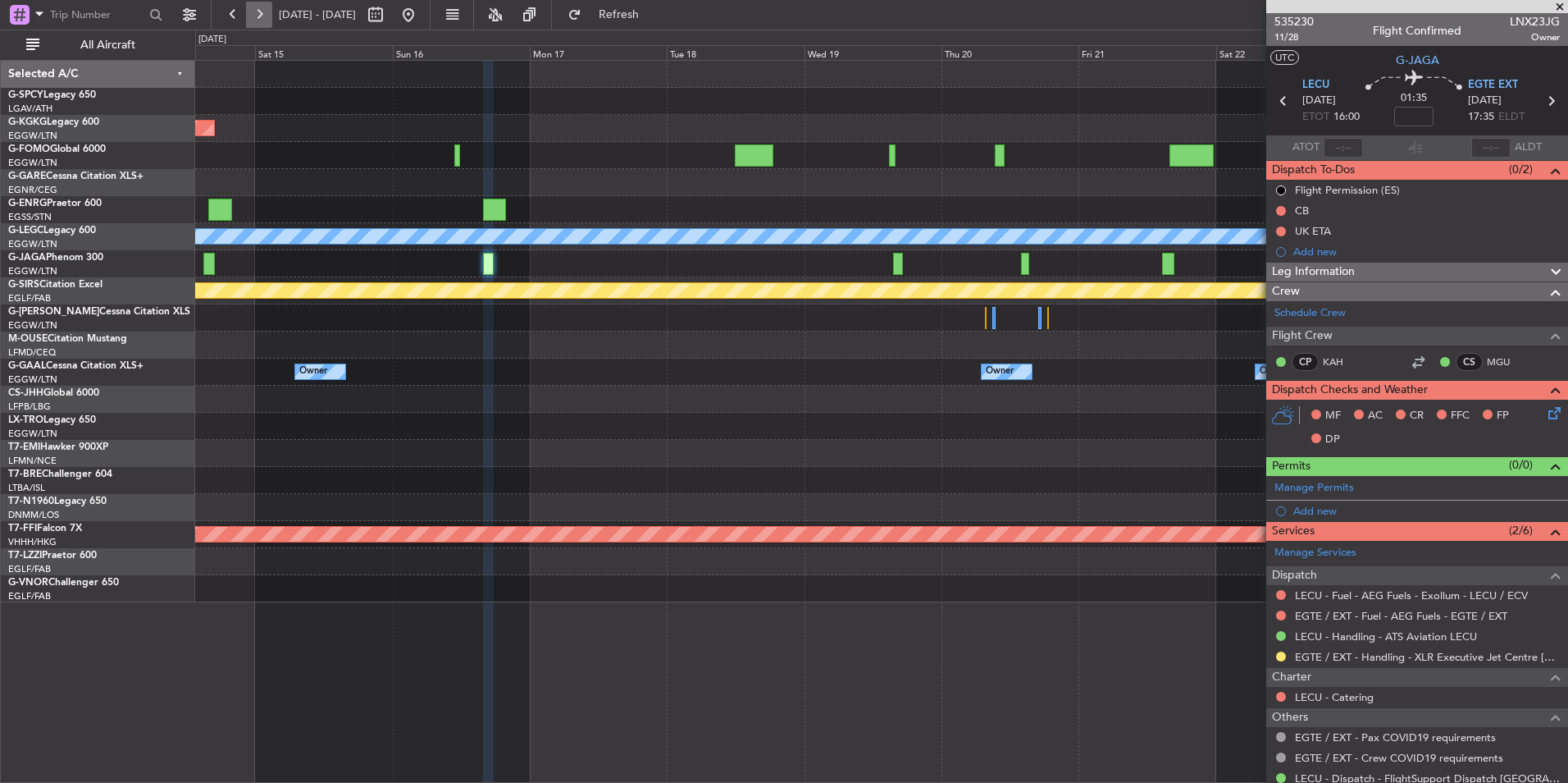
click at [268, 9] on button at bounding box center [259, 15] width 26 height 26
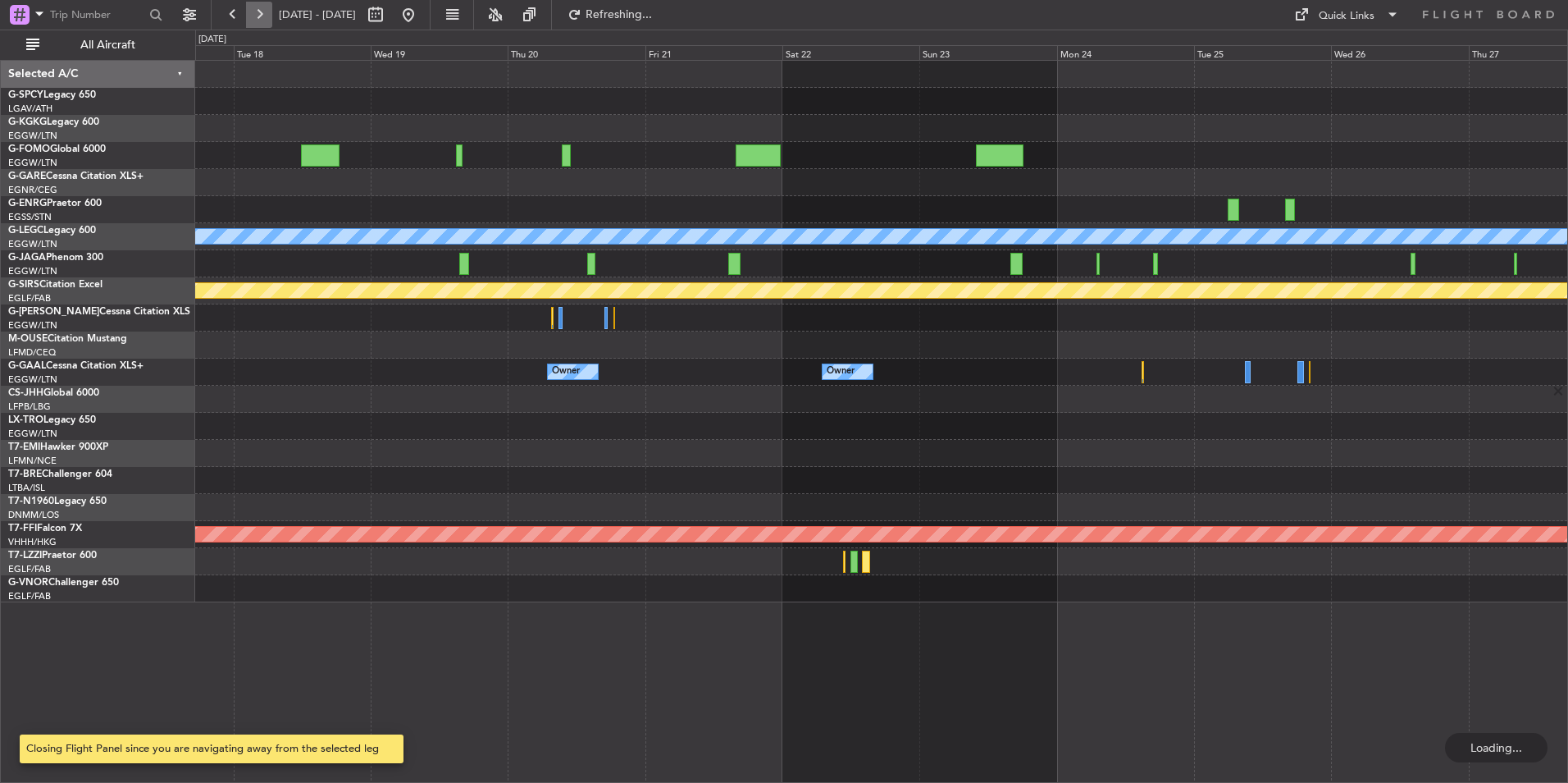
click at [268, 9] on button at bounding box center [259, 15] width 26 height 26
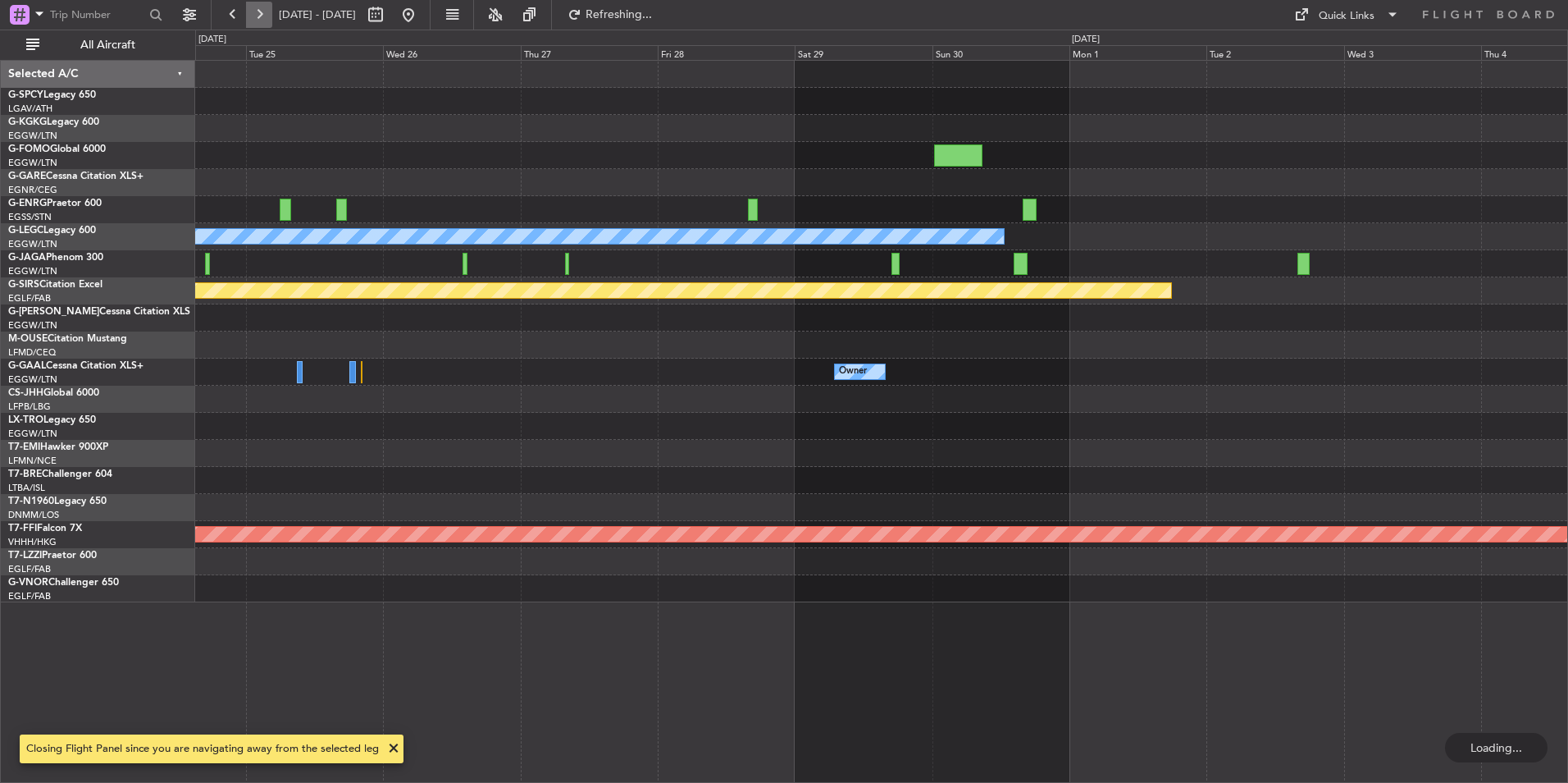
click at [268, 9] on button at bounding box center [259, 15] width 26 height 26
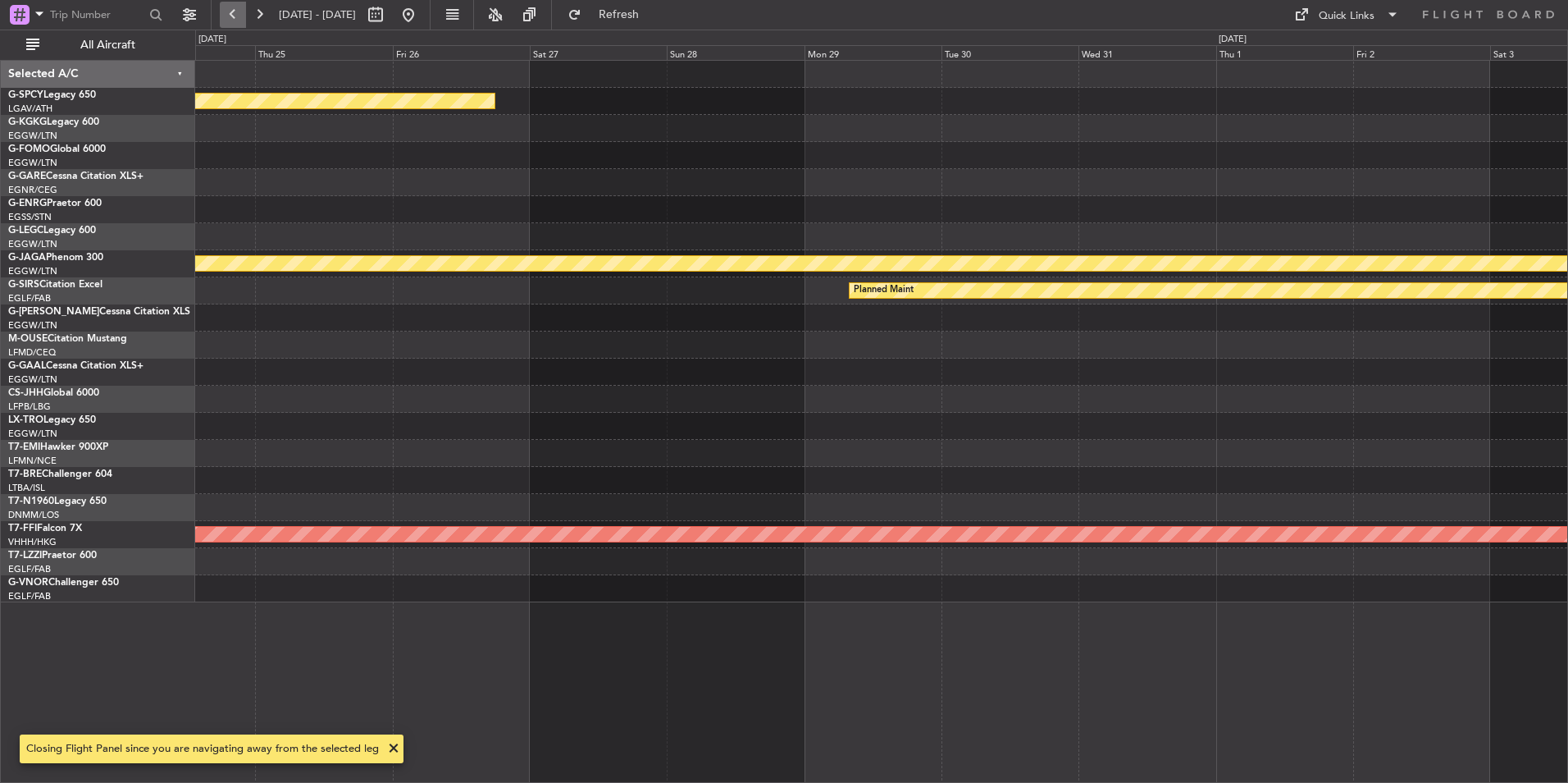
click at [235, 15] on button at bounding box center [233, 15] width 26 height 26
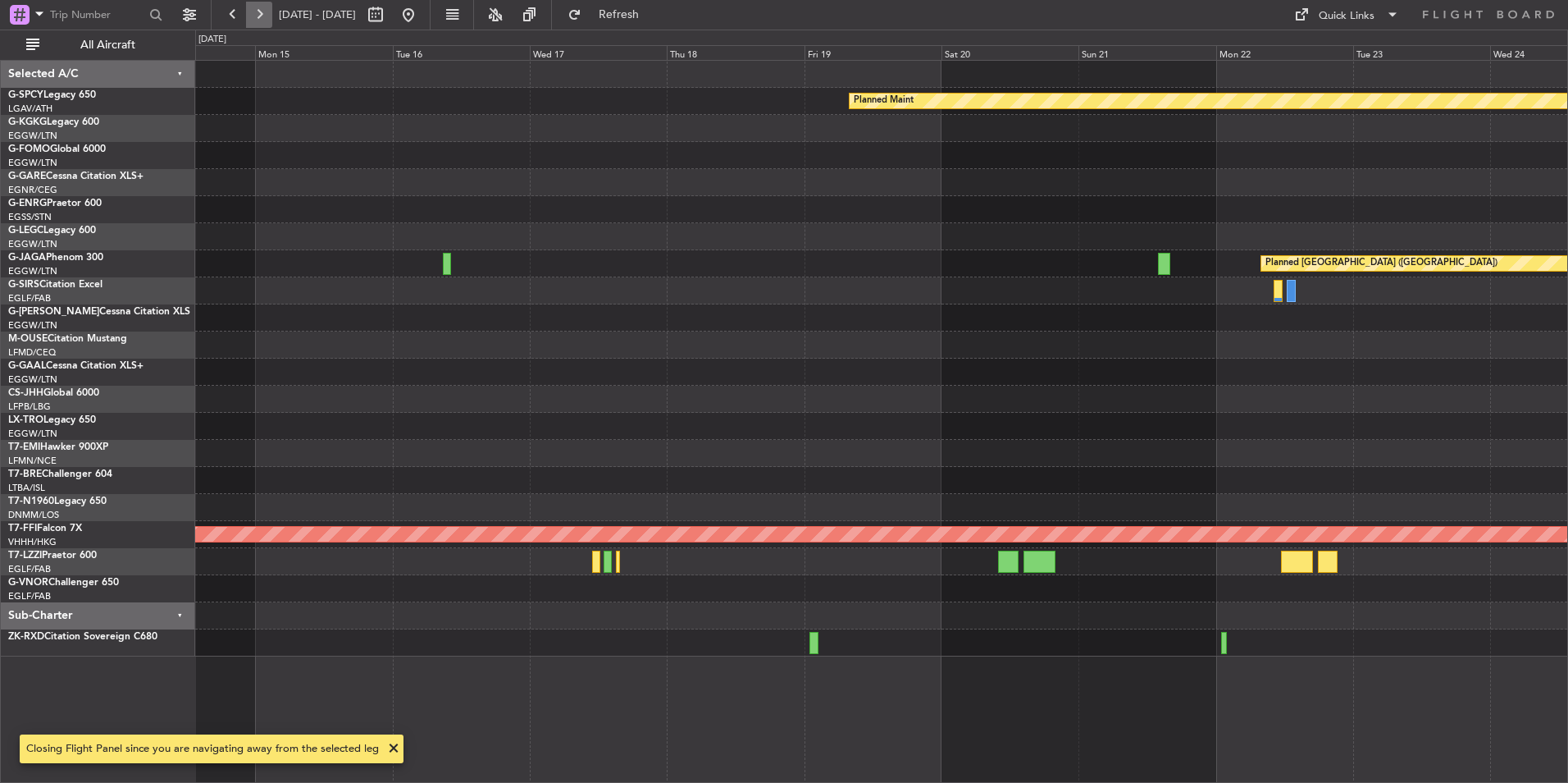
click at [268, 16] on button at bounding box center [259, 15] width 26 height 26
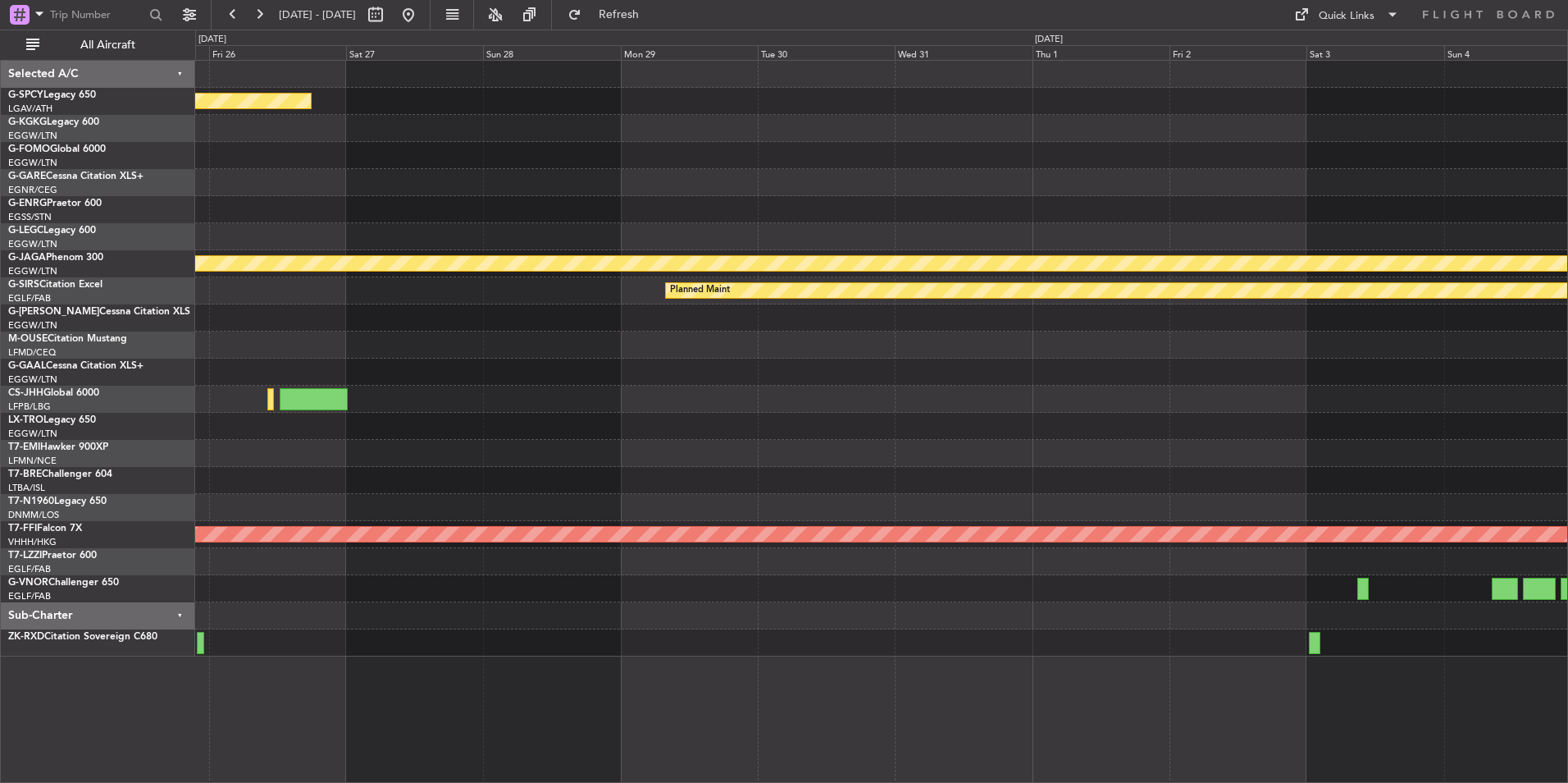
click at [356, 419] on div "Planned Maint Planned Maint St Gallen (Altenrhein) Planned Maint Planned Maint …" at bounding box center [881, 359] width 1372 height 596
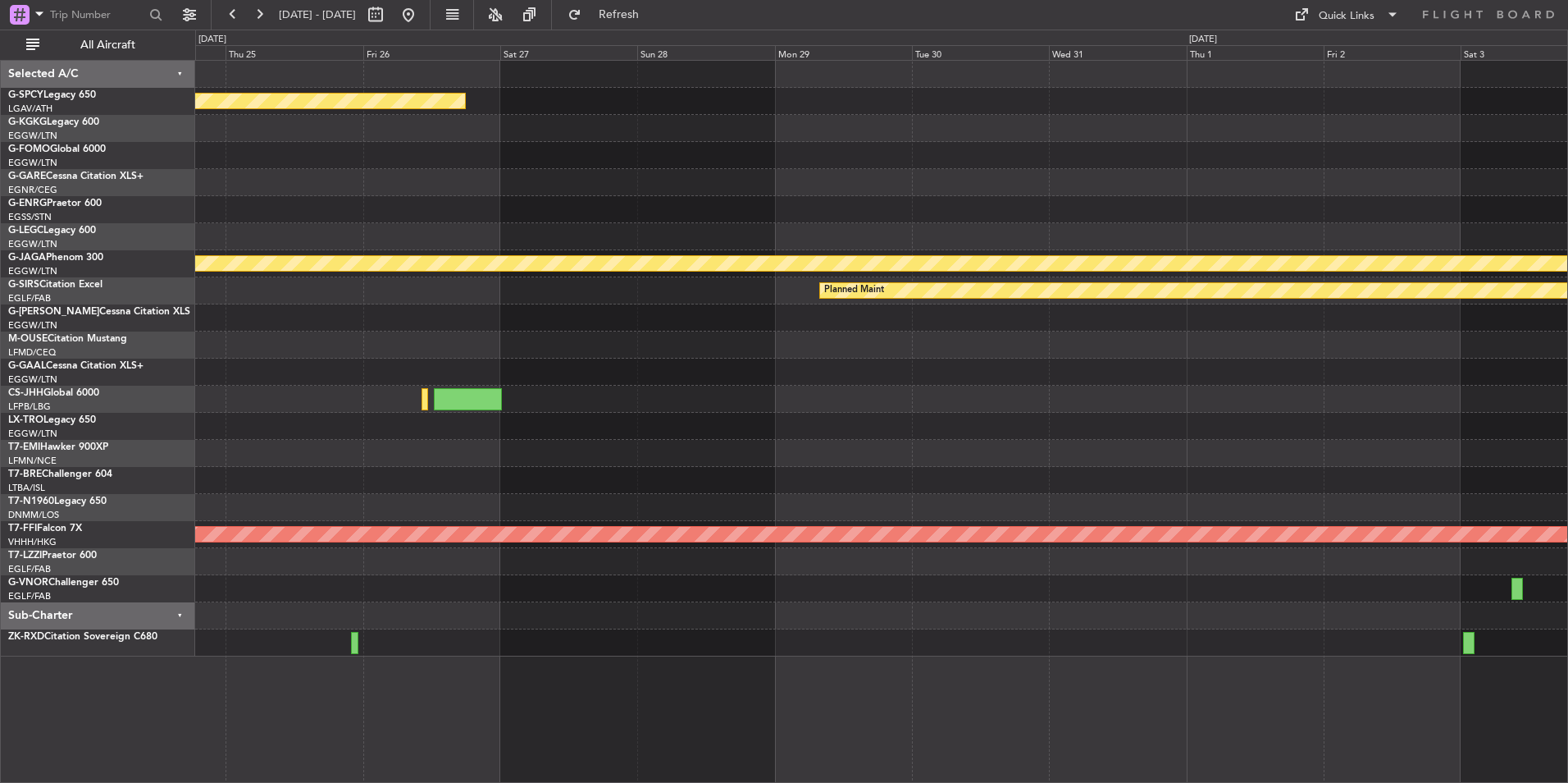
click at [745, 374] on div "Planned Maint Planned Maint St Gallen (Altenrhein) Planned Maint Planned Maint …" at bounding box center [881, 359] width 1372 height 596
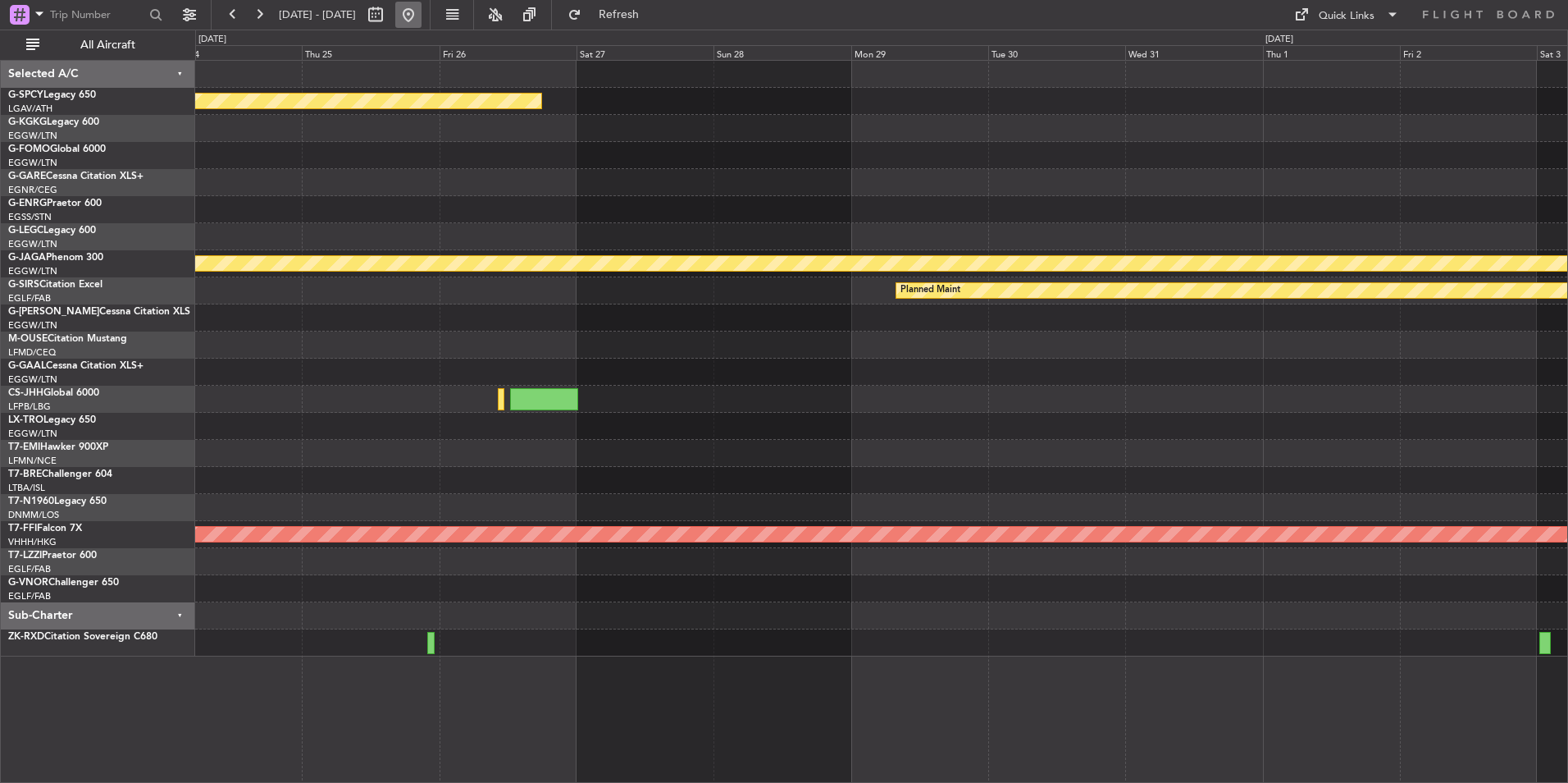
click at [422, 13] on button at bounding box center [409, 15] width 26 height 26
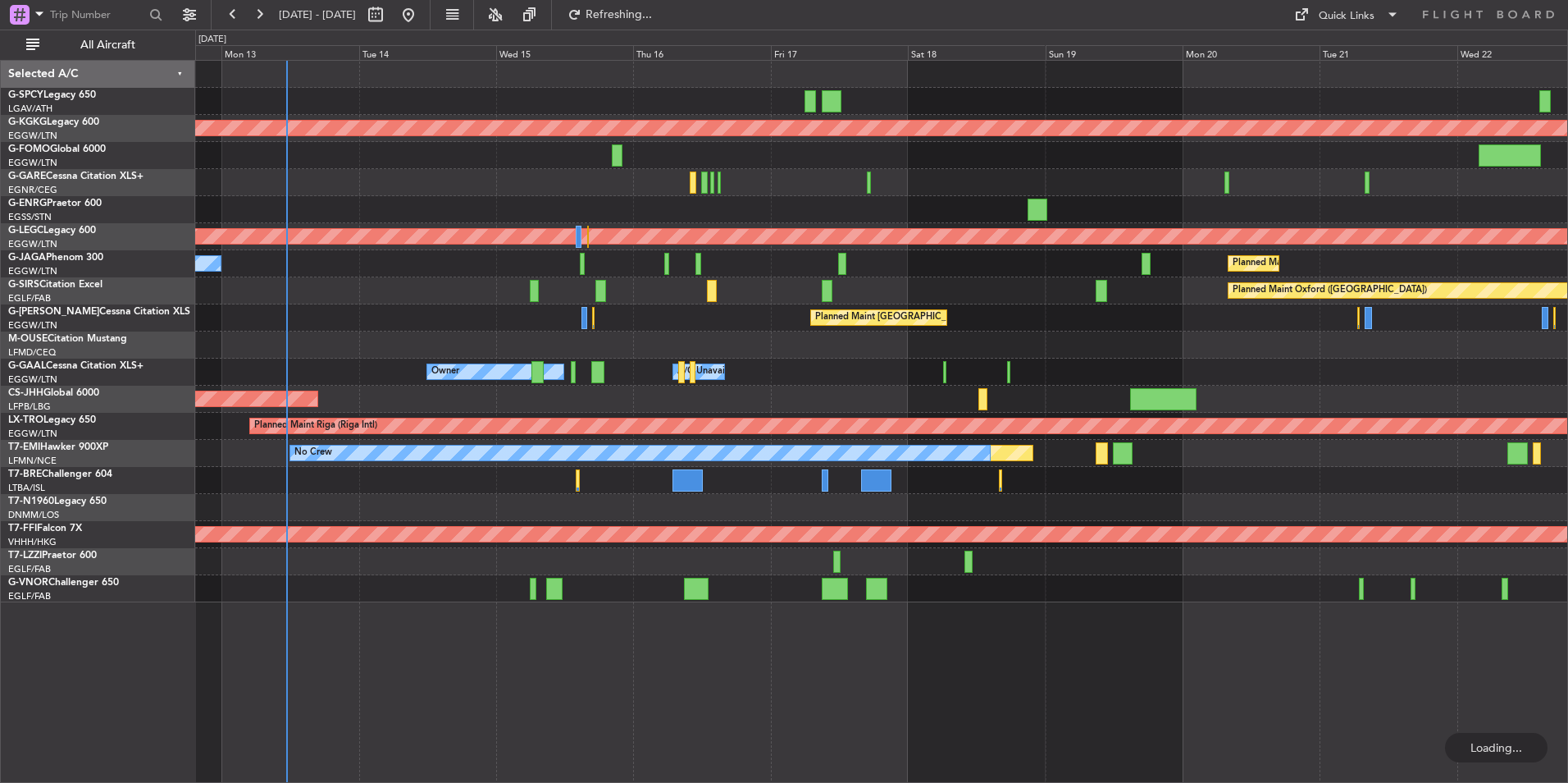
click at [613, 345] on div "Planned Maint Athens (Eleftherios Venizelos Intl) A/C Unavailable London (Luton…" at bounding box center [881, 332] width 1372 height 541
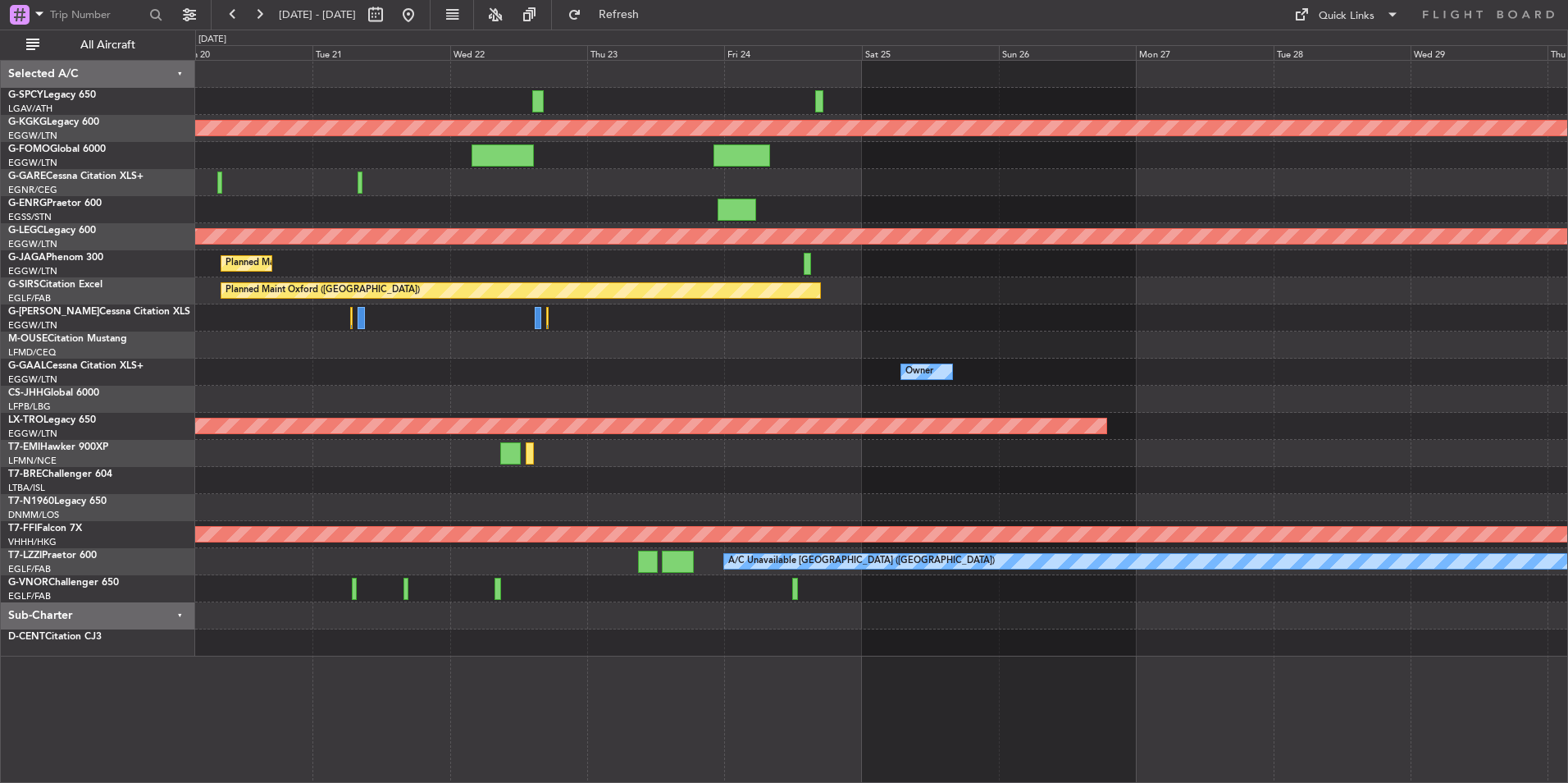
click at [405, 273] on div "Planned Maint [GEOGRAPHIC_DATA] ([GEOGRAPHIC_DATA])" at bounding box center [881, 263] width 1372 height 27
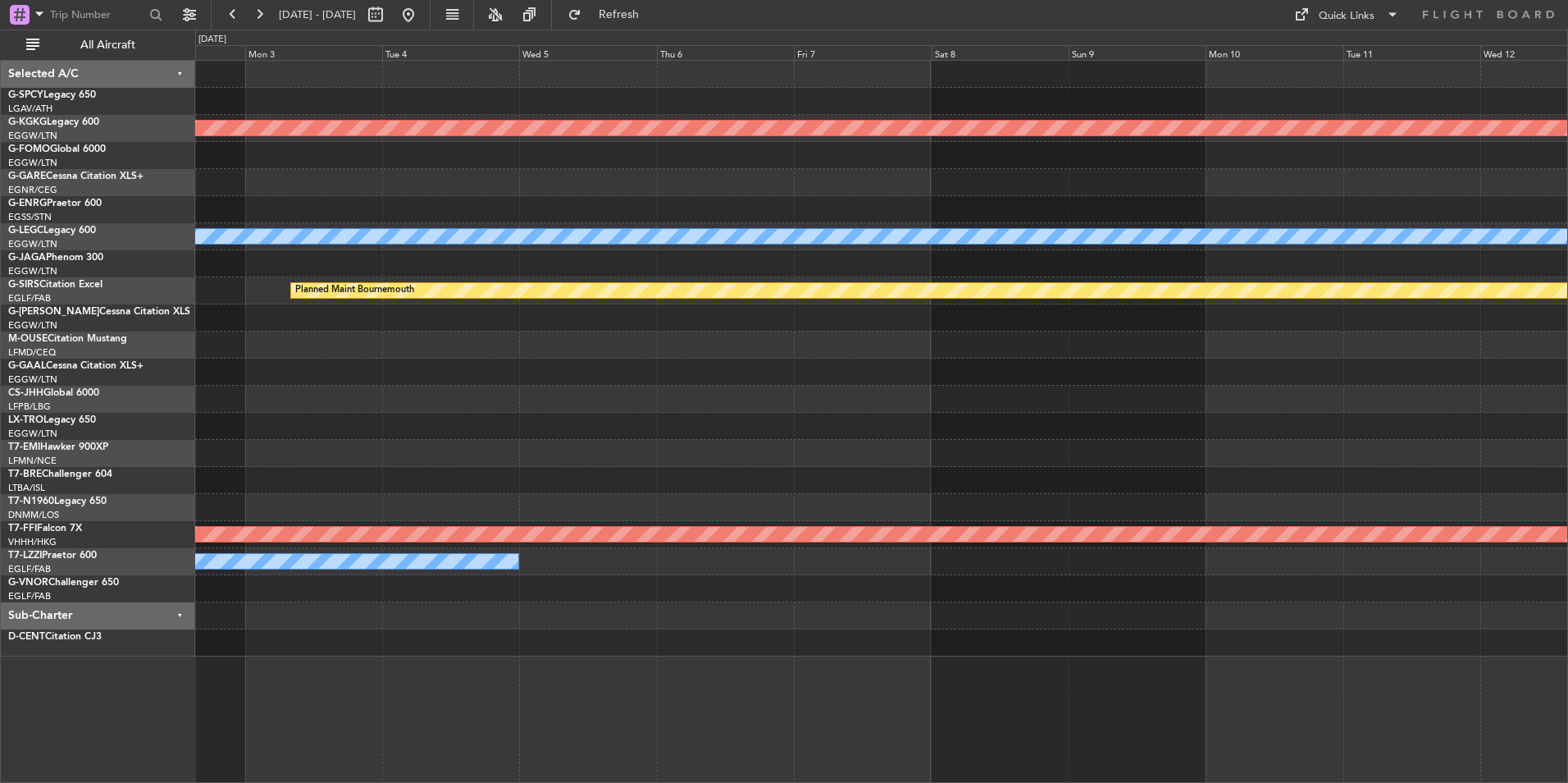
click at [284, 400] on div "Planned Maint Athens (Eleftherios Venizelos Intl) A/C Unavailable London (Luton…" at bounding box center [881, 359] width 1372 height 596
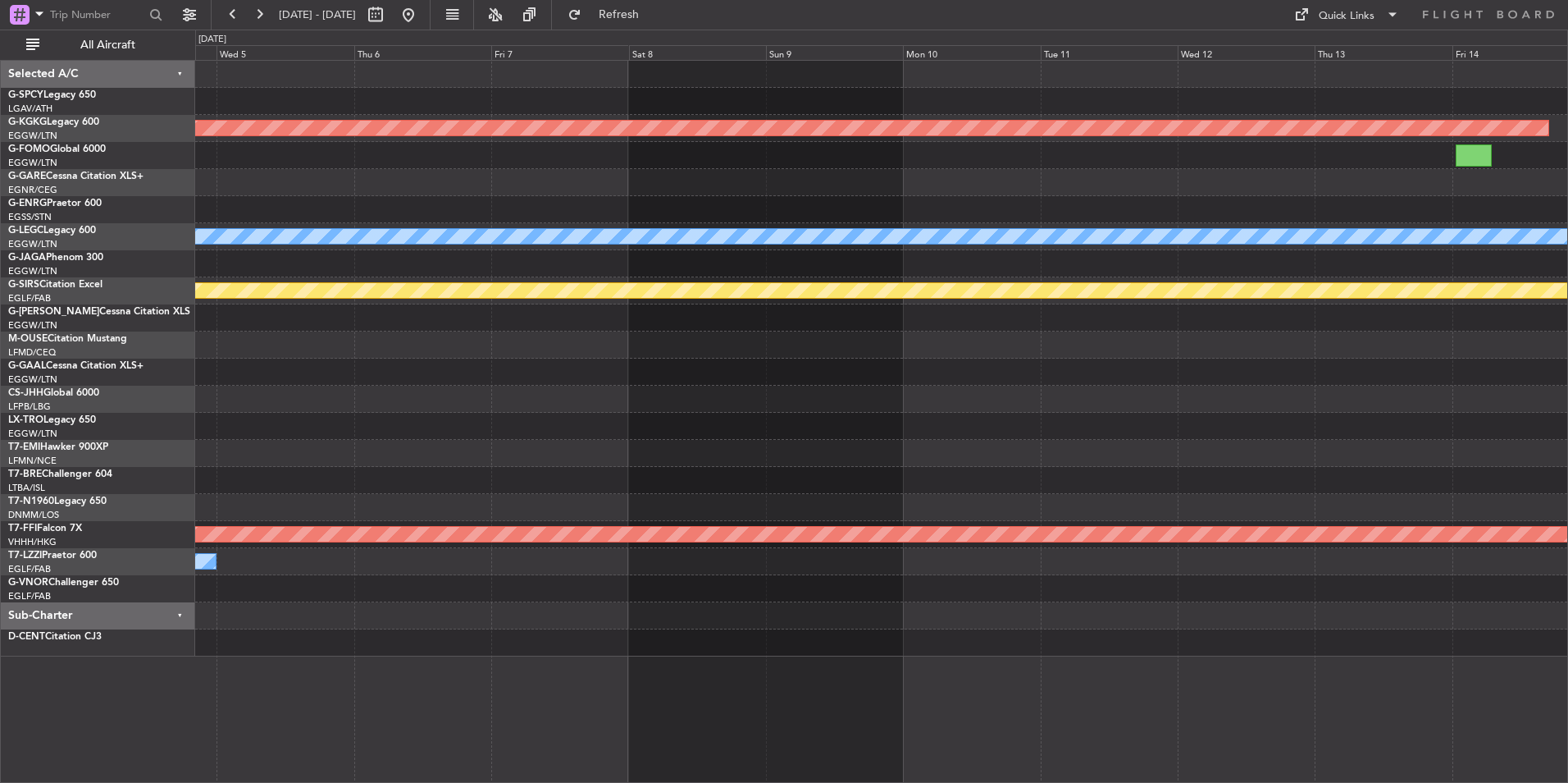
click at [96, 462] on div "Planned Maint Athens (Eleftherios Venizelos Intl) A/C Unavailable London (Luton…" at bounding box center [784, 405] width 1568 height 753
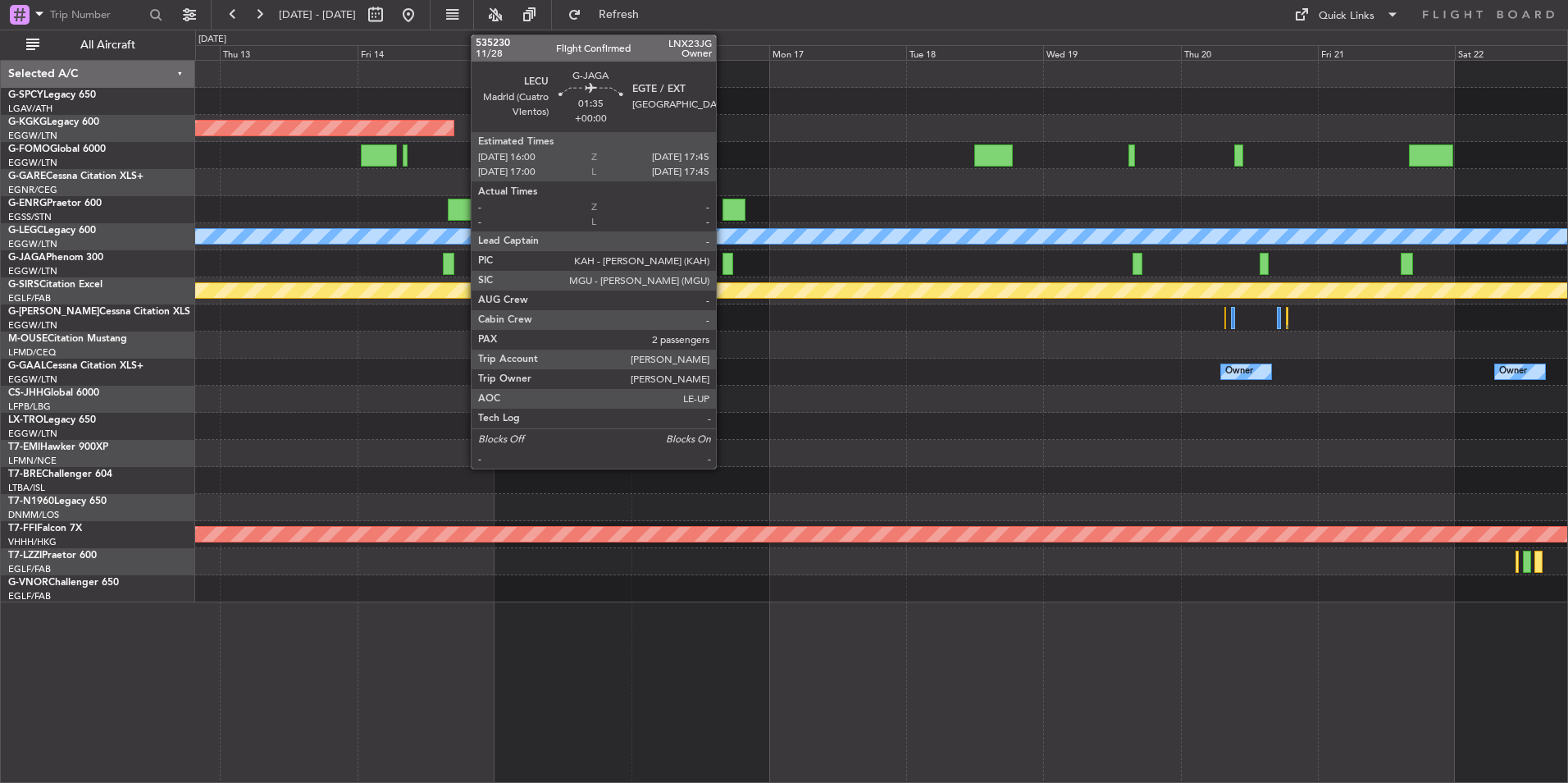
click at [724, 266] on div at bounding box center [727, 264] width 10 height 23
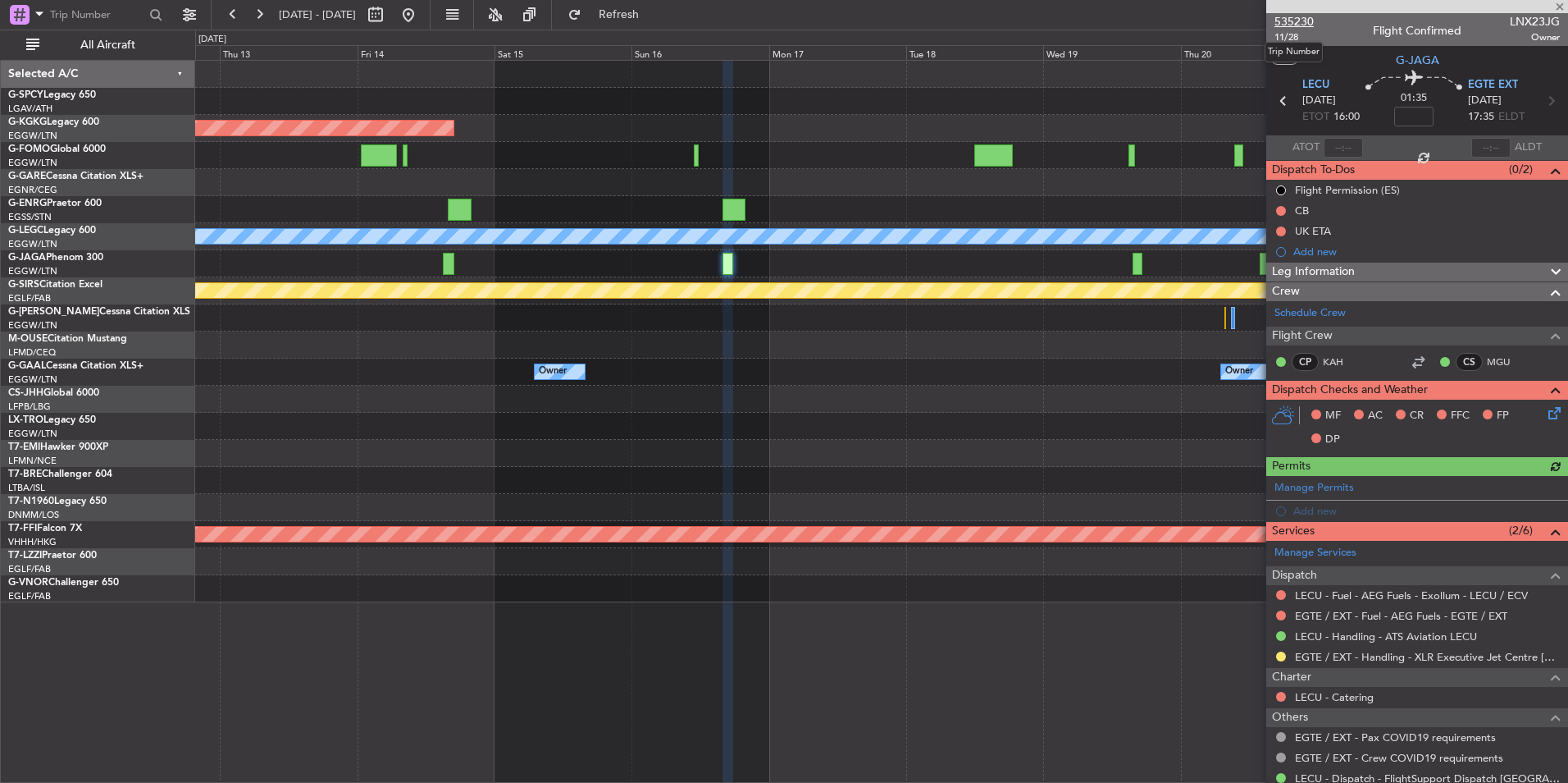
click at [1303, 19] on span "535230" at bounding box center [1294, 22] width 39 height 17
click at [654, 9] on span "Refresh" at bounding box center [618, 15] width 69 height 11
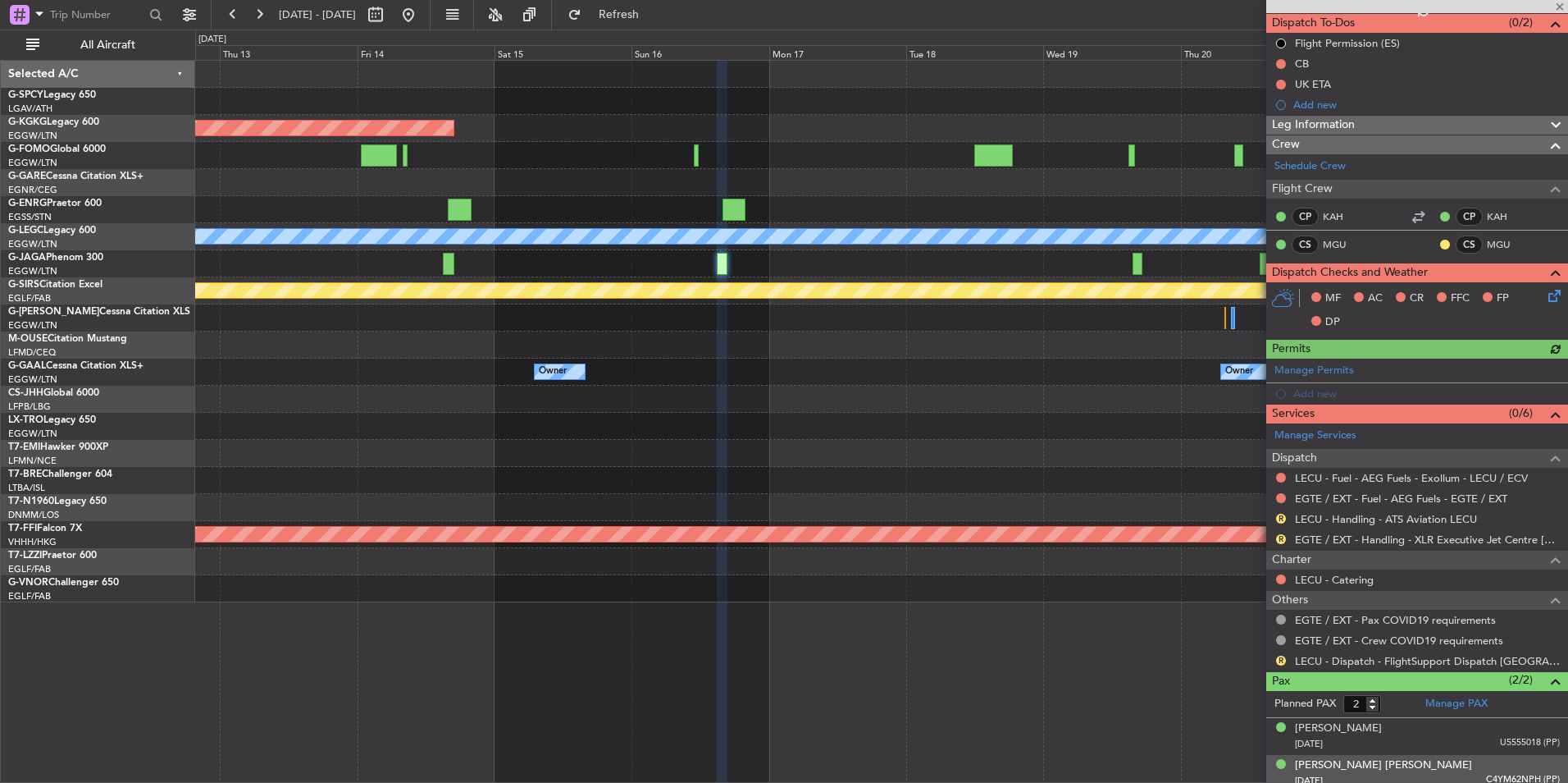
scroll to position [155, 0]
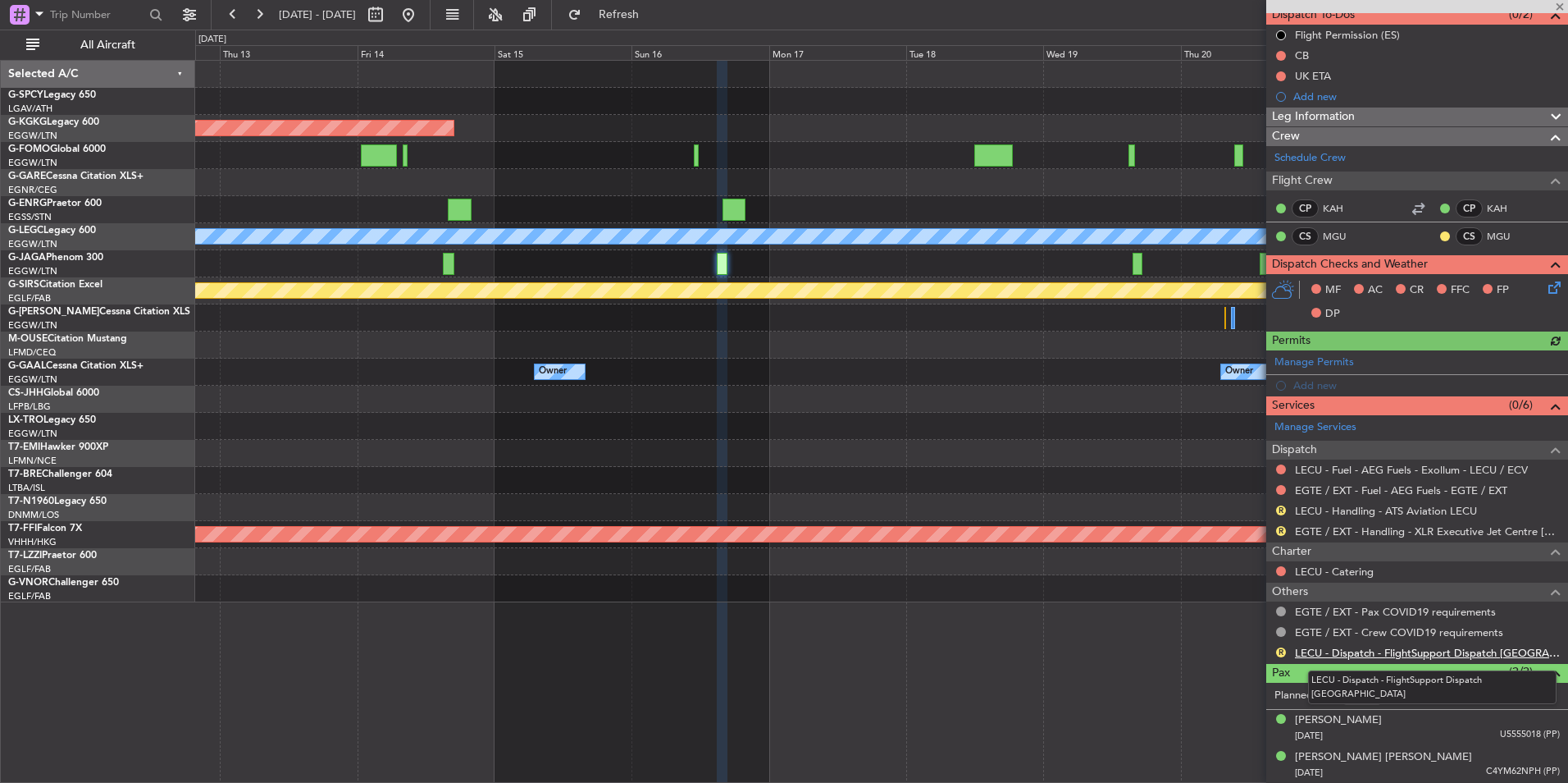
click at [1395, 652] on link "LECU - Dispatch - FlightSupport Dispatch [GEOGRAPHIC_DATA]" at bounding box center [1427, 652] width 265 height 14
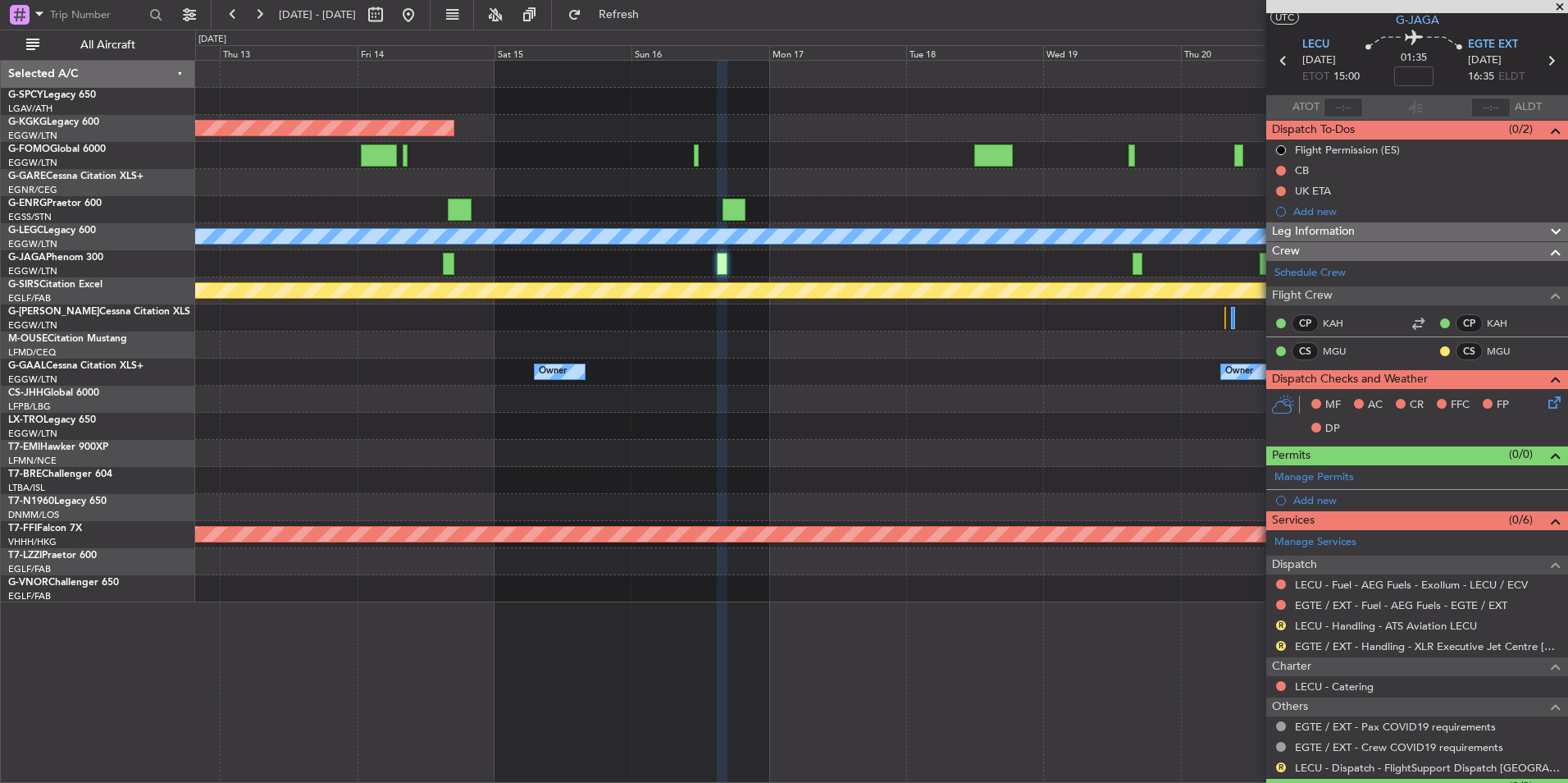
scroll to position [0, 0]
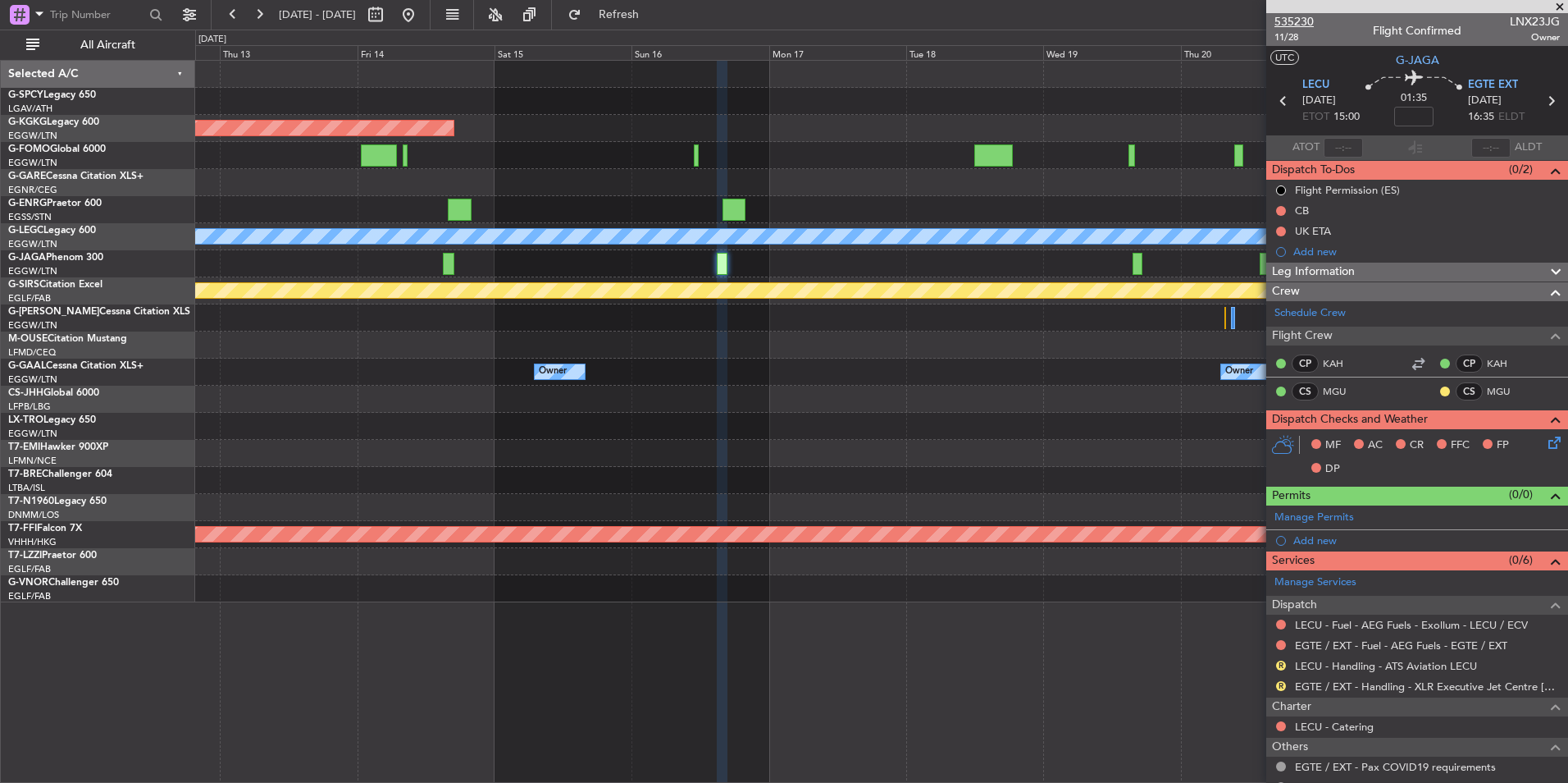
click at [1307, 17] on span "535230" at bounding box center [1294, 22] width 39 height 17
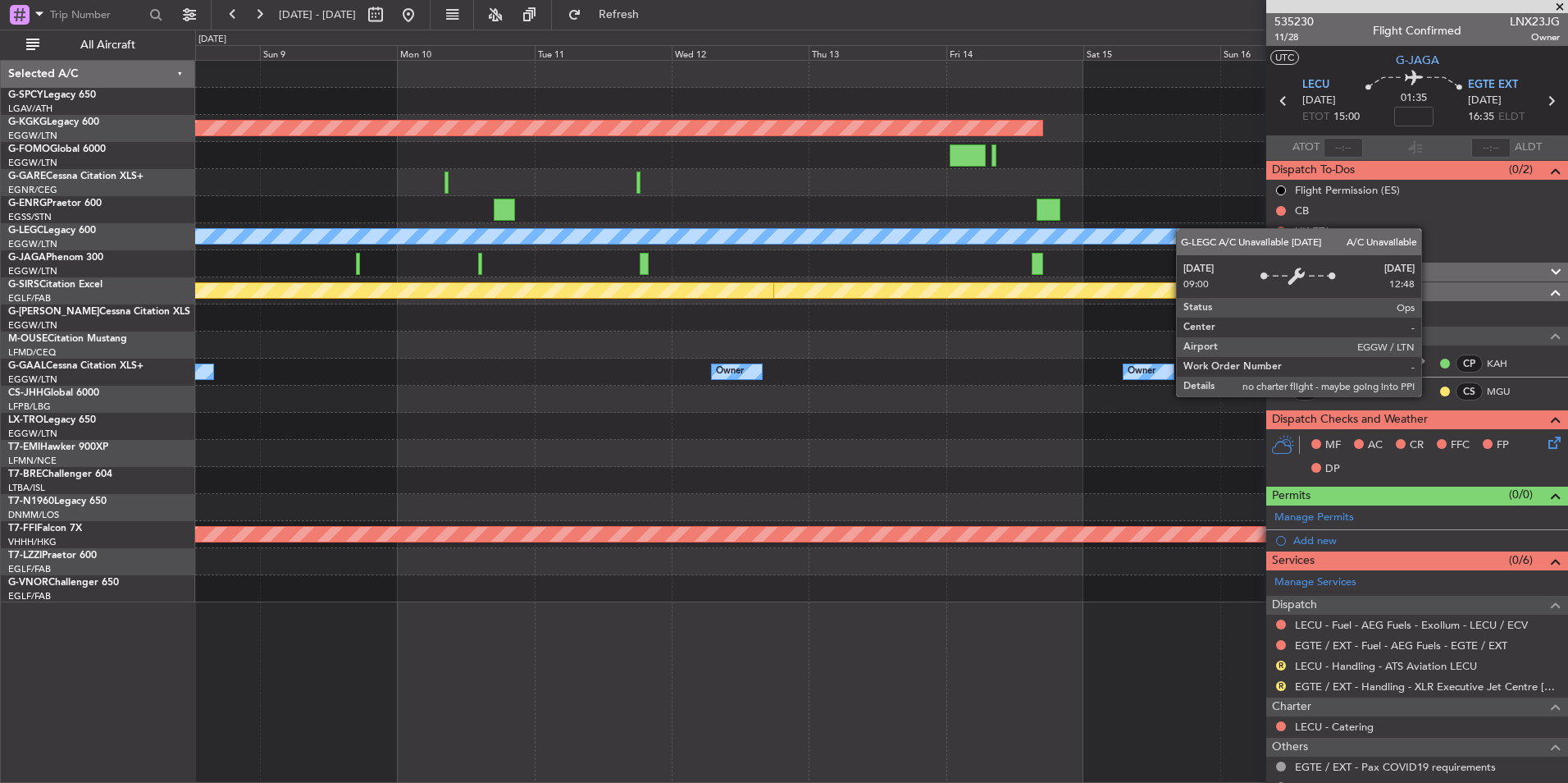
click at [1229, 228] on div "Planned Maint Athens ([PERSON_NAME] Intl) A/C Unavailable [GEOGRAPHIC_DATA] ([G…" at bounding box center [881, 332] width 1372 height 541
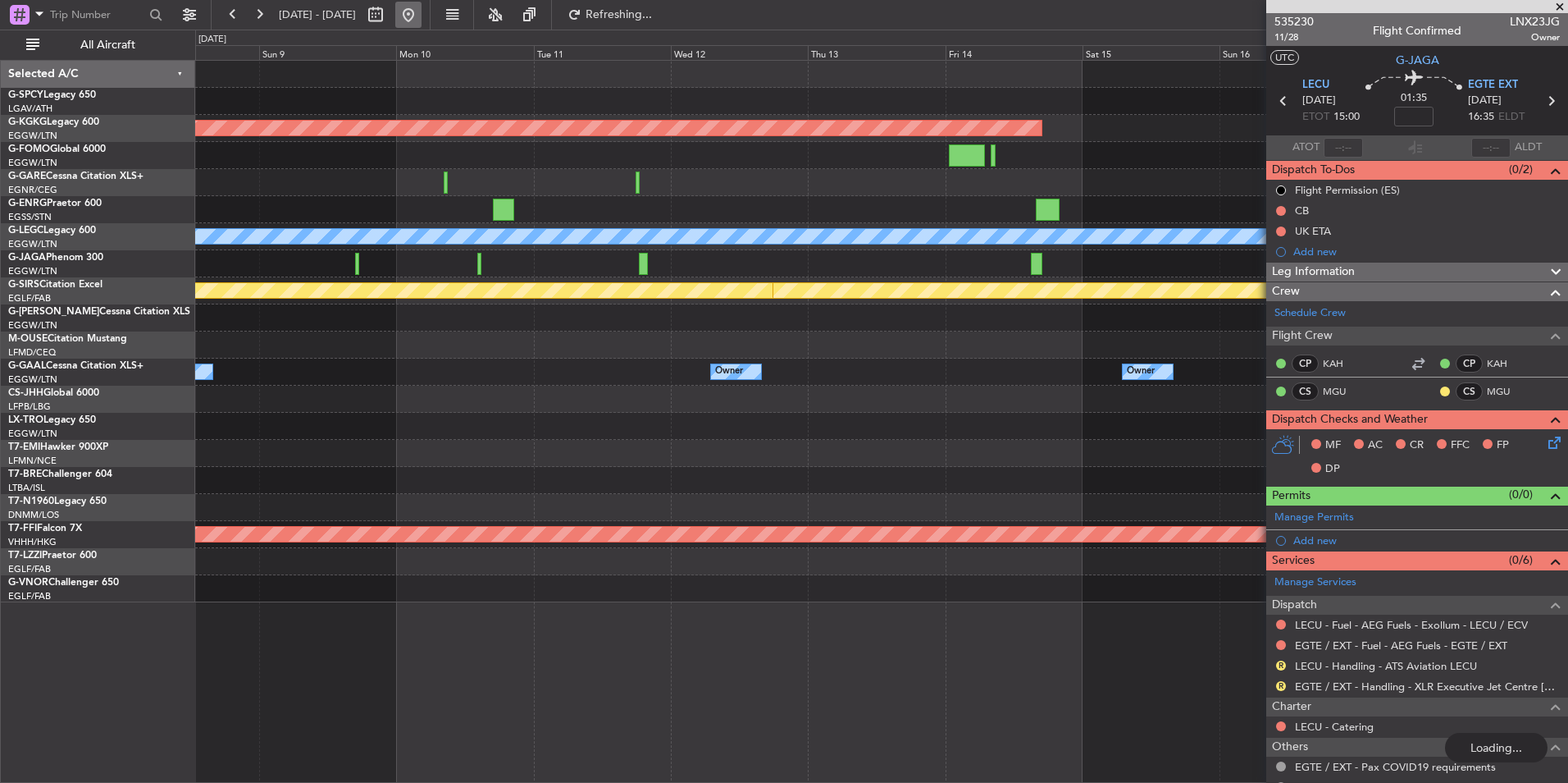
click at [422, 13] on button at bounding box center [409, 15] width 26 height 26
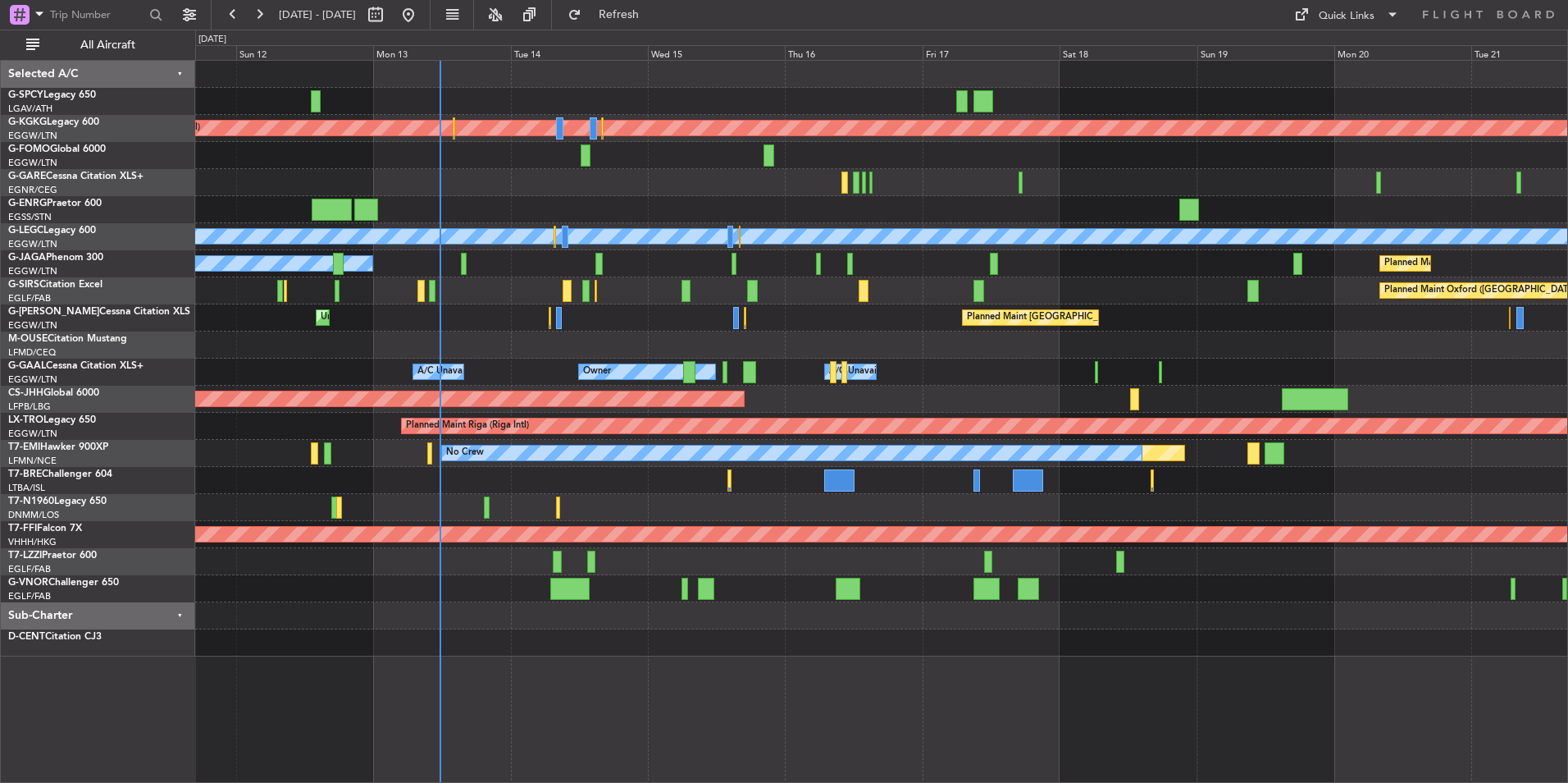
click at [322, 420] on div "Planned Maint Athens ([PERSON_NAME] Intl) Planned Maint [GEOGRAPHIC_DATA] ([GEO…" at bounding box center [881, 359] width 1372 height 596
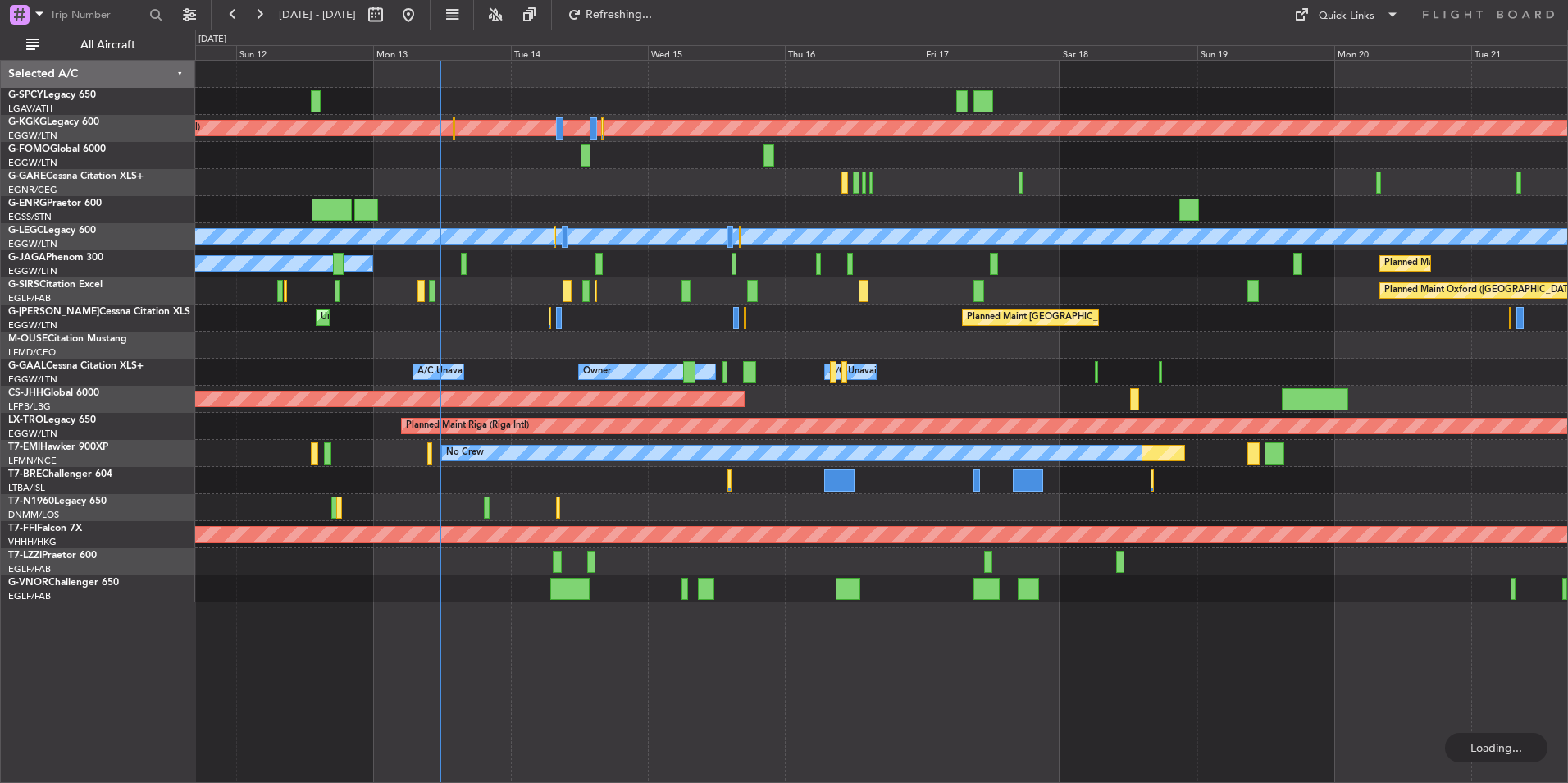
click at [720, 386] on div "Planned Maint [GEOGRAPHIC_DATA] ([GEOGRAPHIC_DATA])" at bounding box center [881, 399] width 1372 height 27
